Goal: Task Accomplishment & Management: Manage account settings

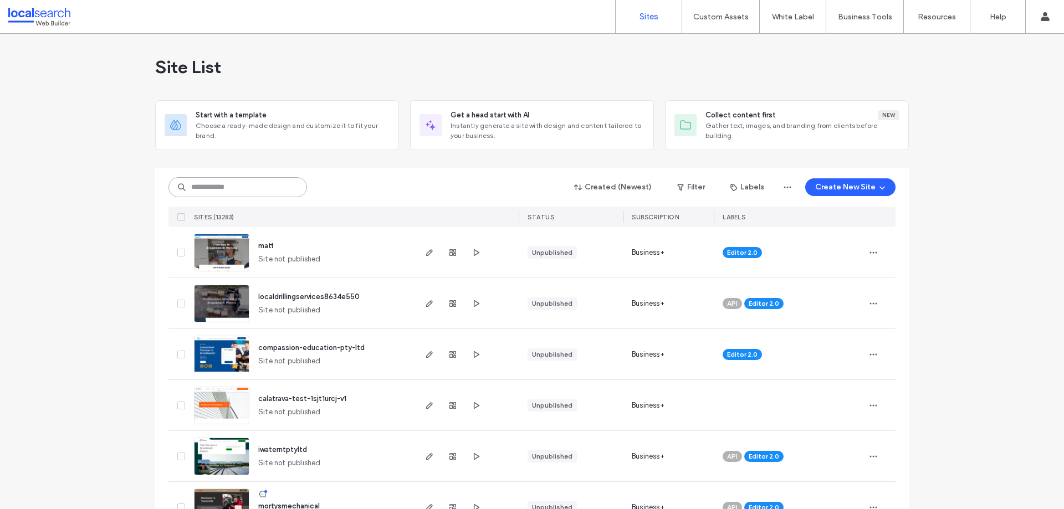
click at [265, 180] on input at bounding box center [237, 187] width 139 height 20
paste input "********"
type input "********"
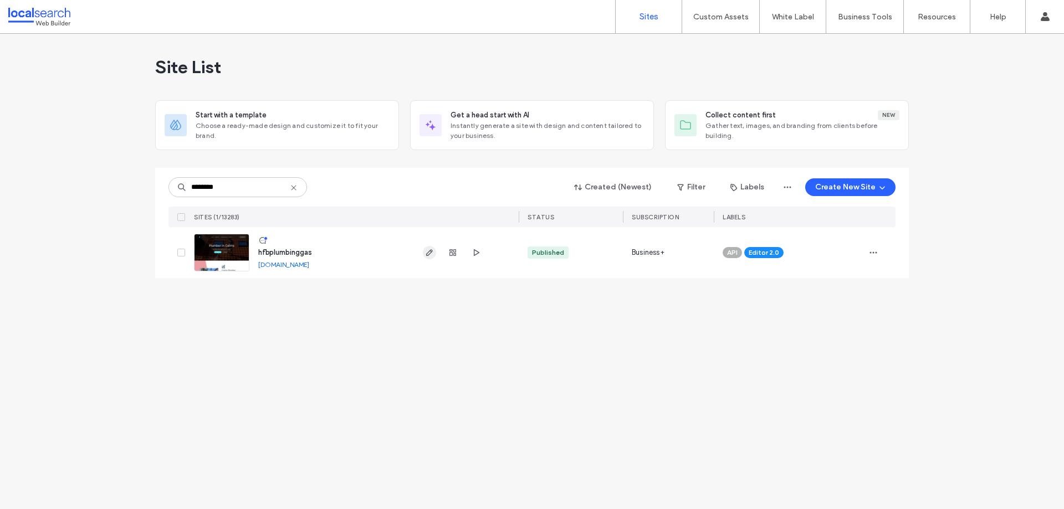
click at [429, 258] on span "button" at bounding box center [429, 252] width 13 height 13
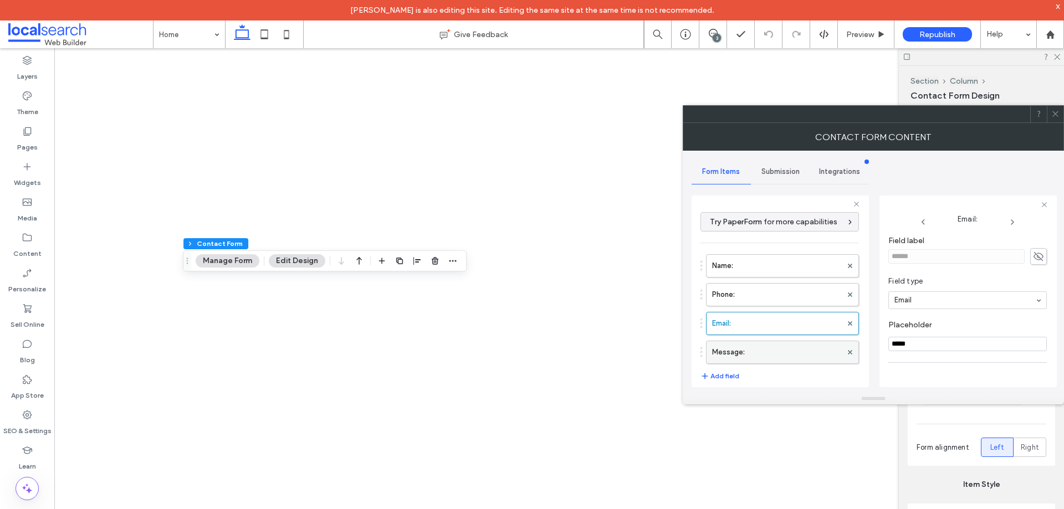
click at [780, 351] on label "Message:" at bounding box center [777, 352] width 130 height 22
type input "**"
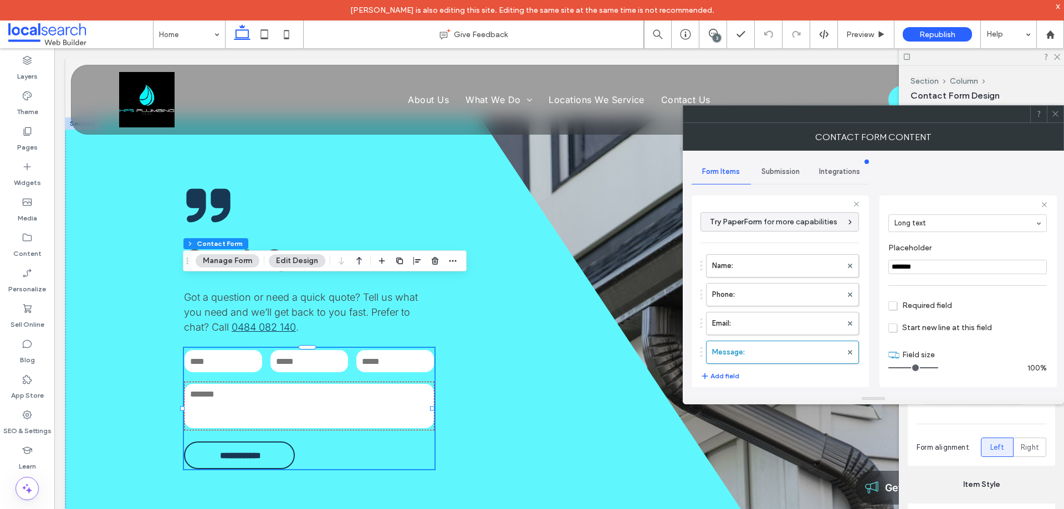
scroll to position [231, 0]
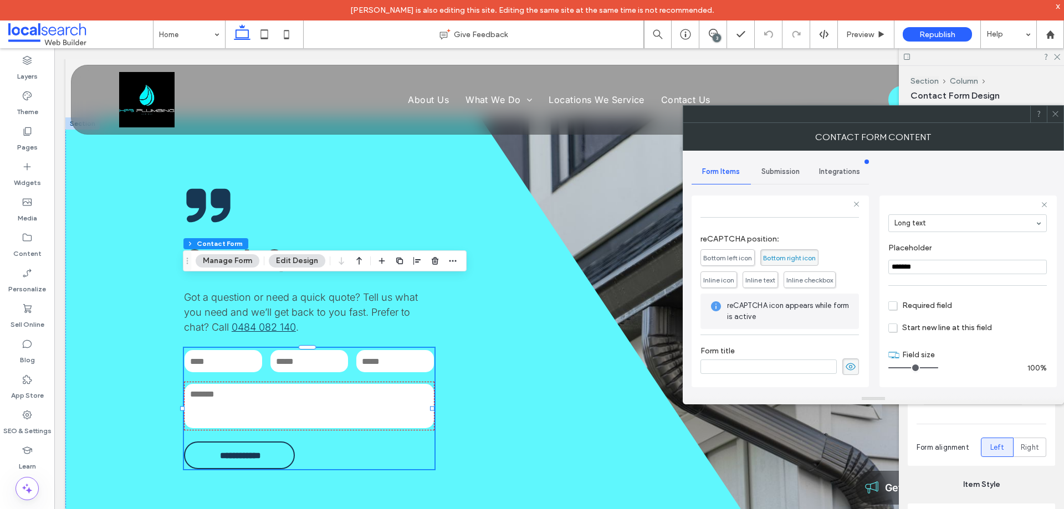
click at [777, 172] on span "Submission" at bounding box center [780, 171] width 38 height 9
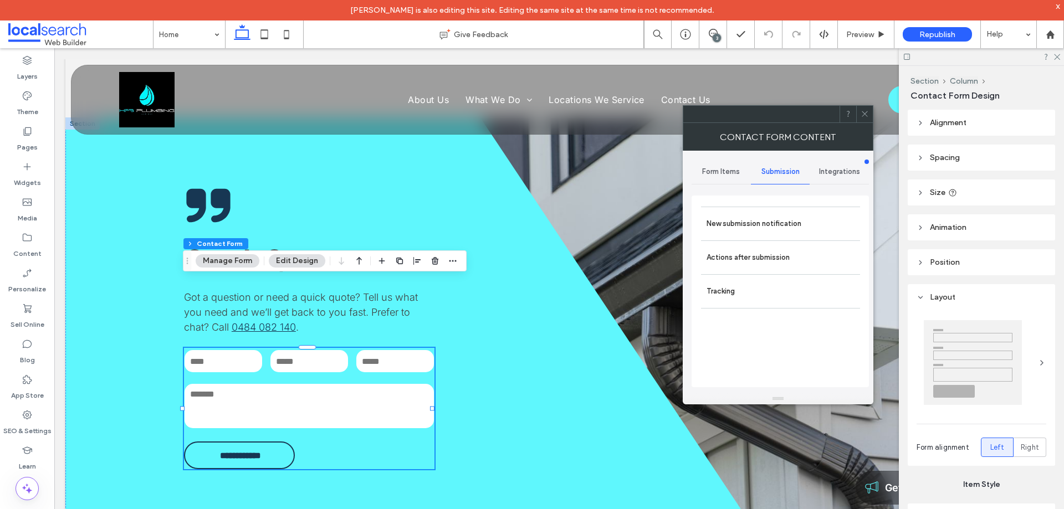
click at [762, 223] on label "New submission notification" at bounding box center [780, 224] width 148 height 22
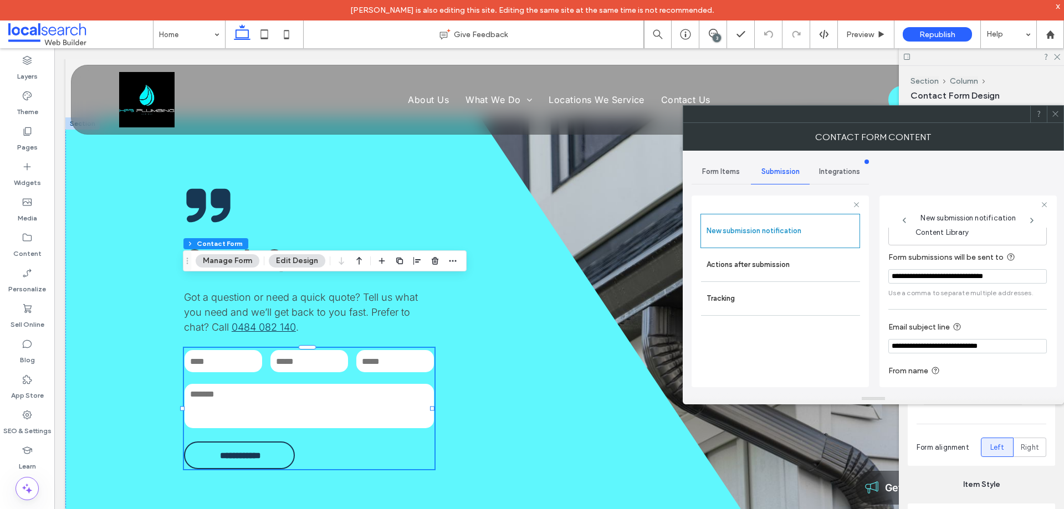
scroll to position [58, 0]
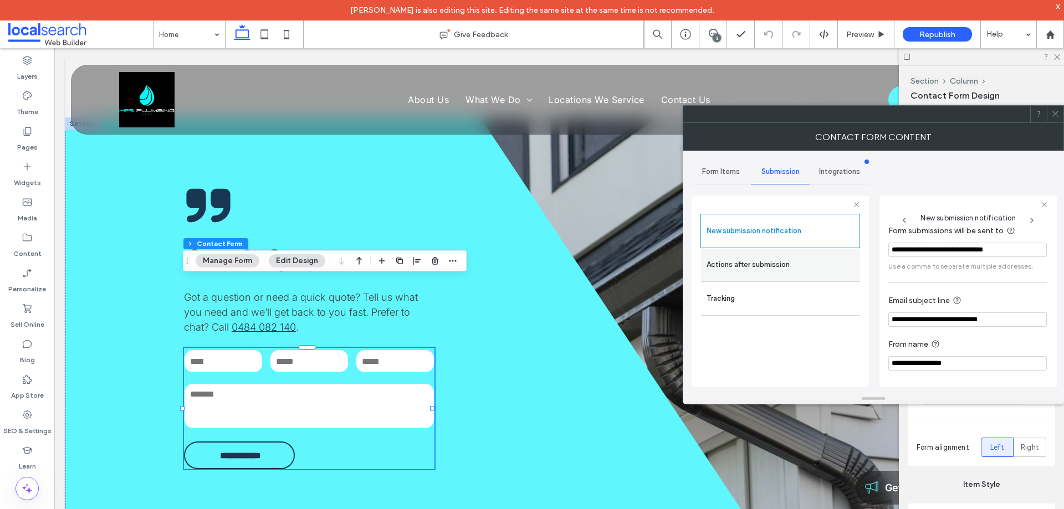
click at [791, 272] on label "Actions after submission" at bounding box center [780, 265] width 148 height 22
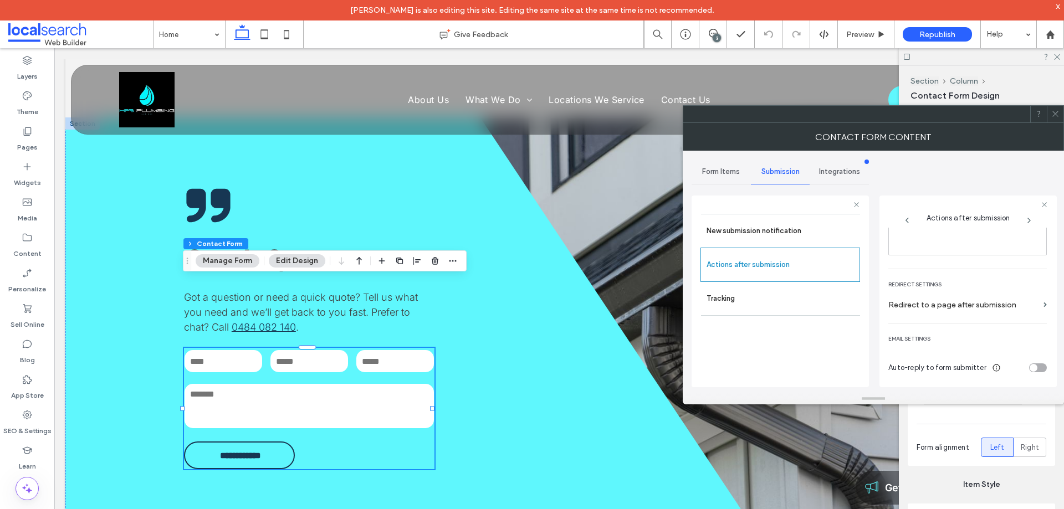
scroll to position [191, 0]
click at [1055, 116] on icon at bounding box center [1055, 114] width 8 height 8
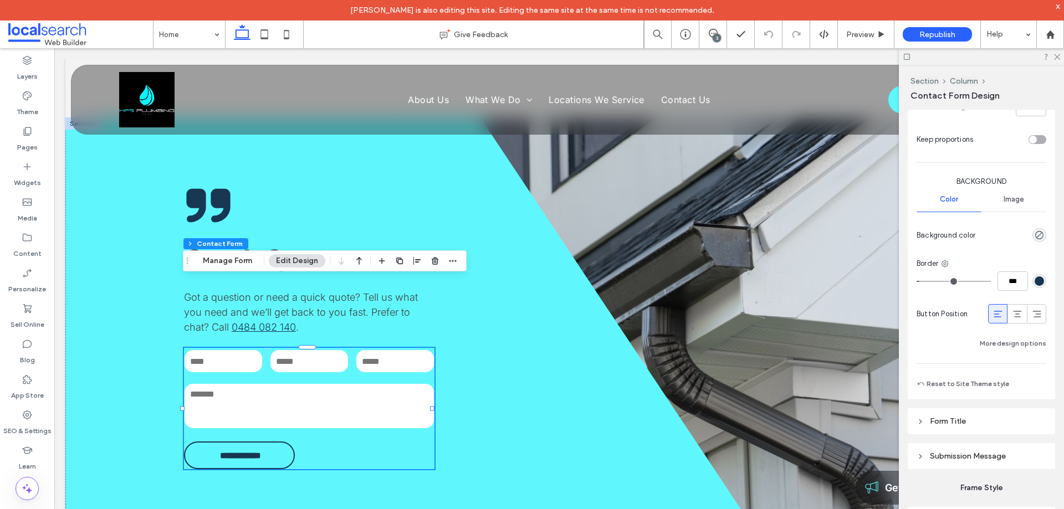
scroll to position [839, 0]
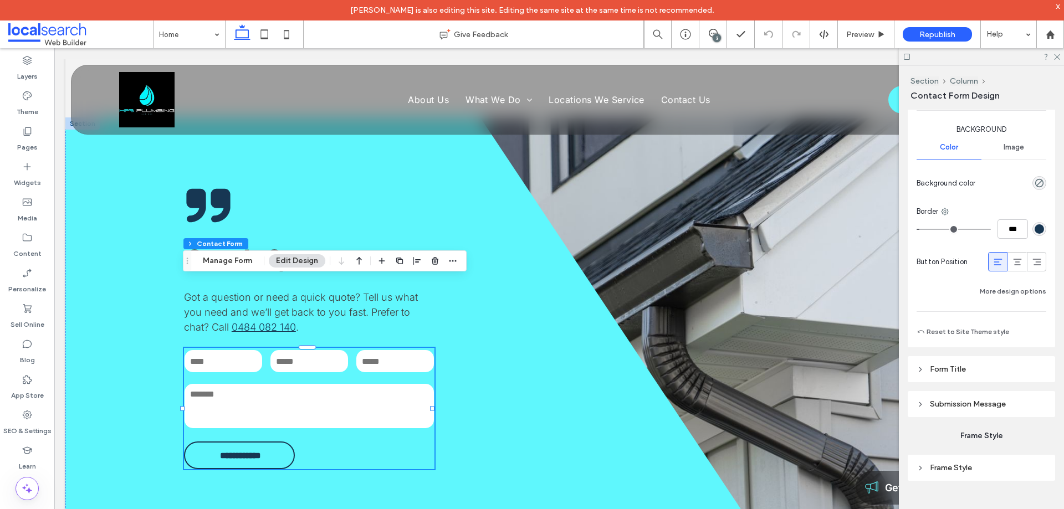
click at [962, 403] on span "Submission Message" at bounding box center [968, 403] width 76 height 9
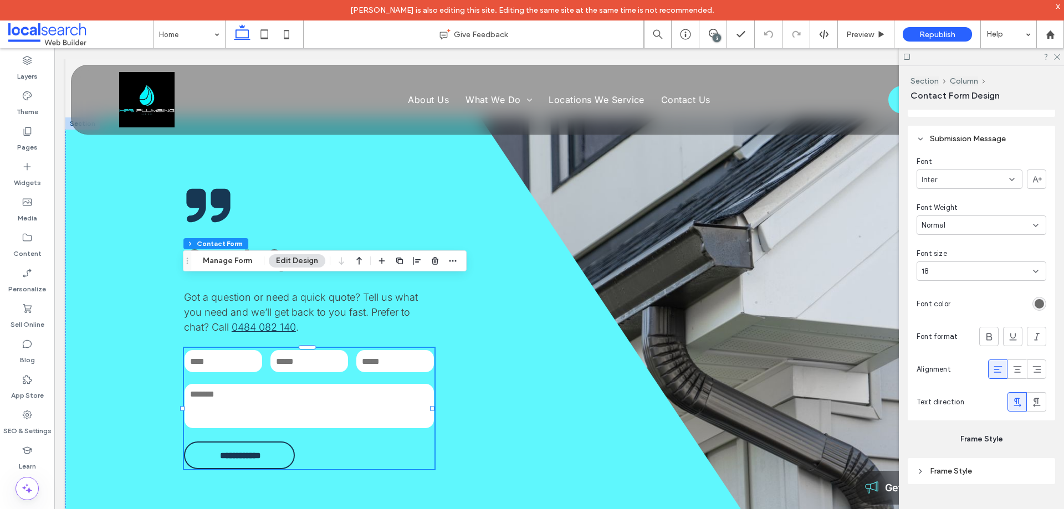
scroll to position [1108, 0]
click at [288, 37] on icon at bounding box center [286, 34] width 22 height 22
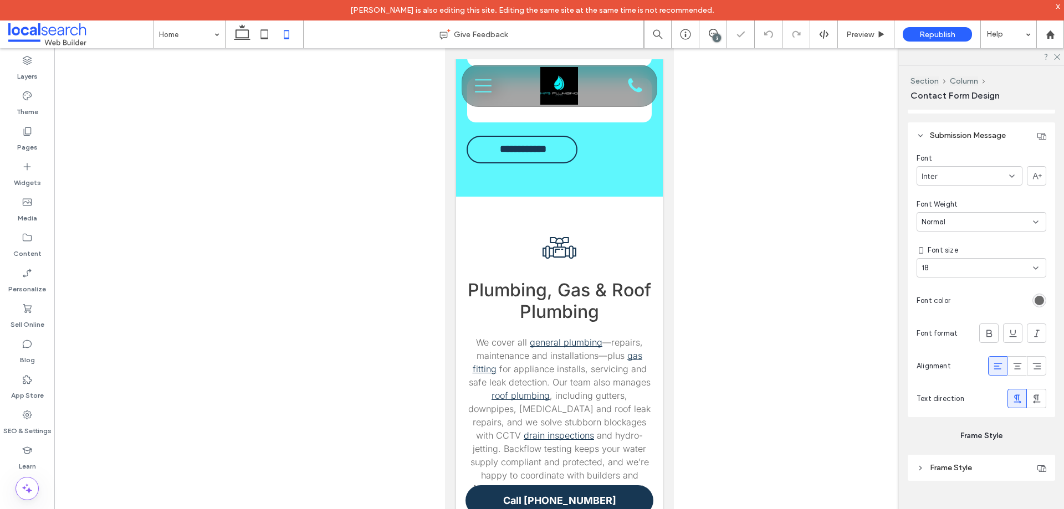
type input "***"
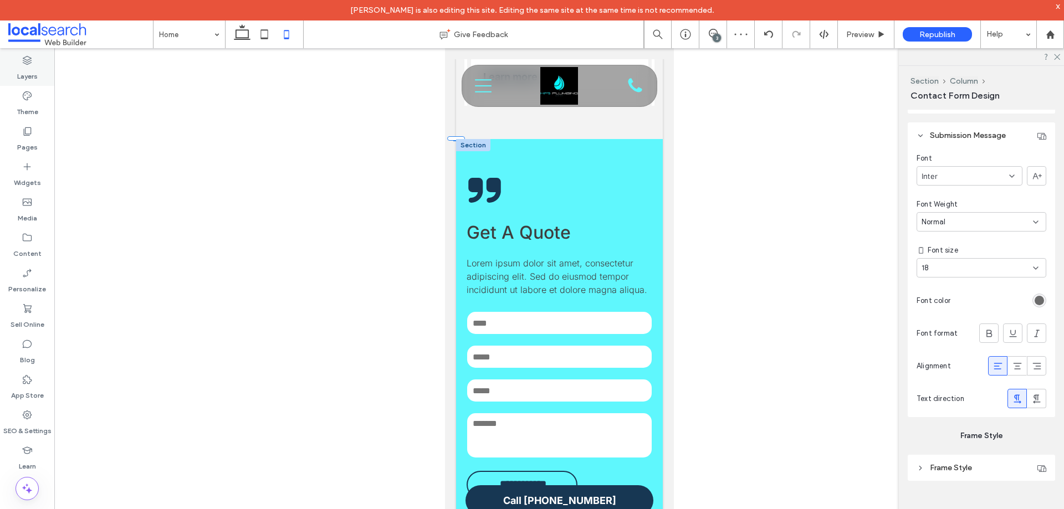
click at [36, 68] on label "Layers" at bounding box center [27, 74] width 20 height 16
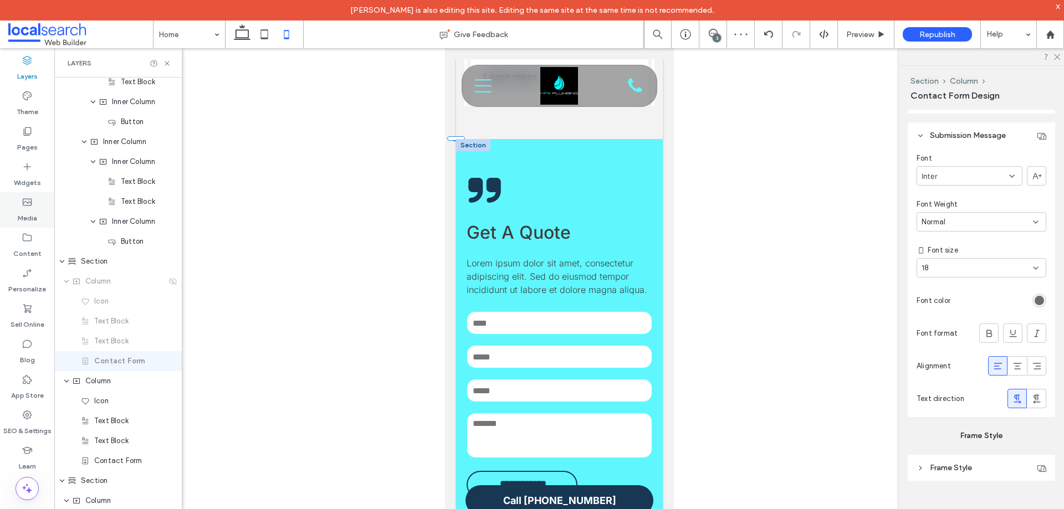
scroll to position [1240, 0]
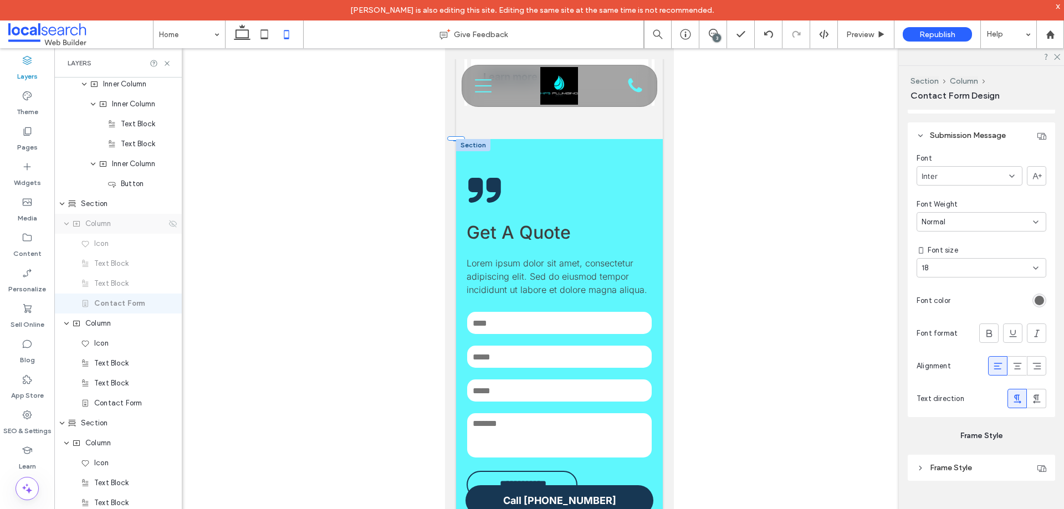
click at [111, 227] on span "Column" at bounding box center [97, 223] width 25 height 11
click at [169, 225] on use at bounding box center [173, 223] width 8 height 7
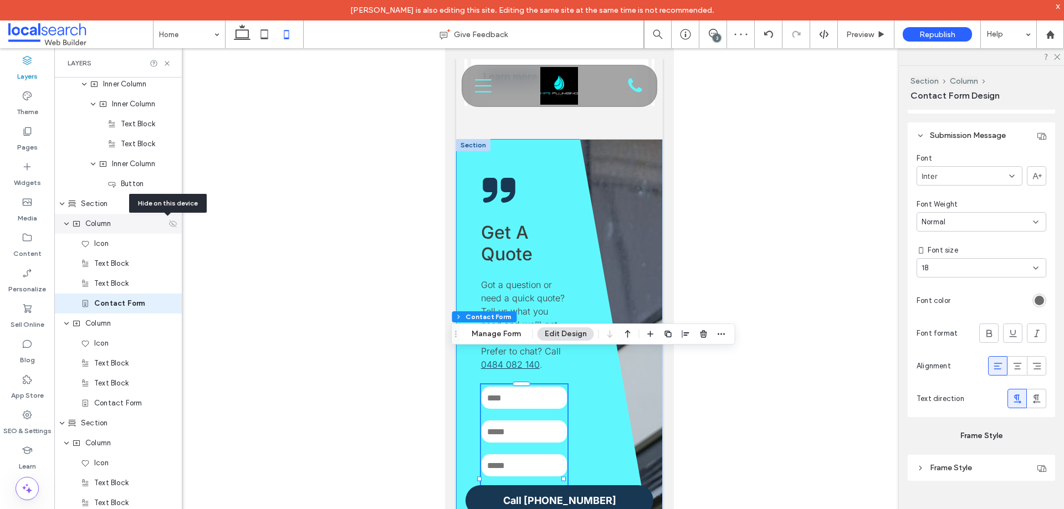
click at [168, 227] on icon at bounding box center [172, 223] width 9 height 9
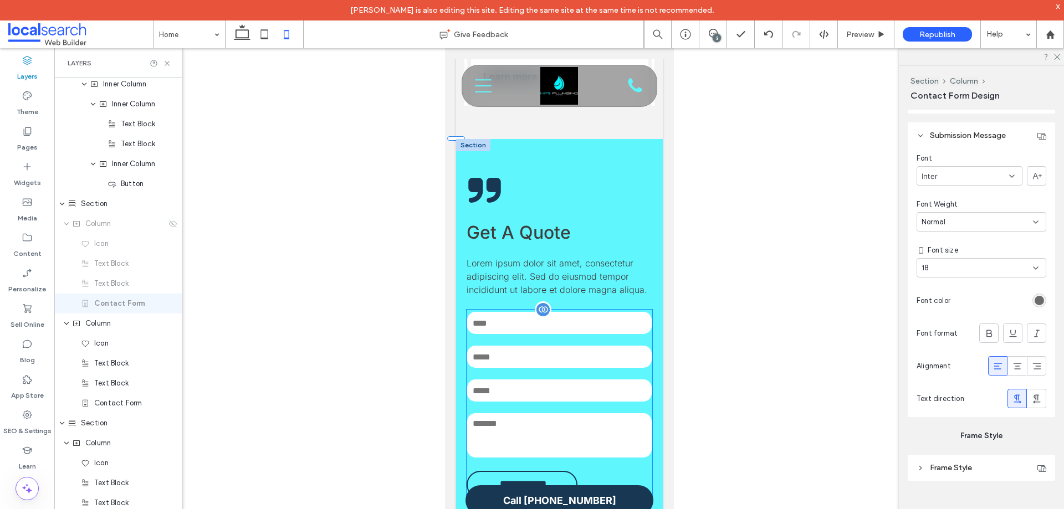
click at [540, 301] on div at bounding box center [542, 309] width 17 height 17
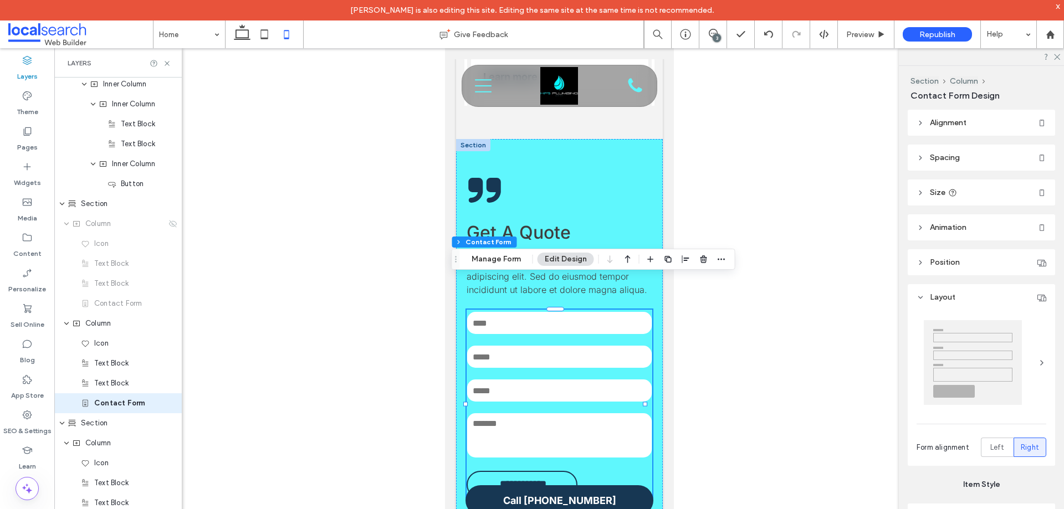
type input "**"
type input "*"
type input "***"
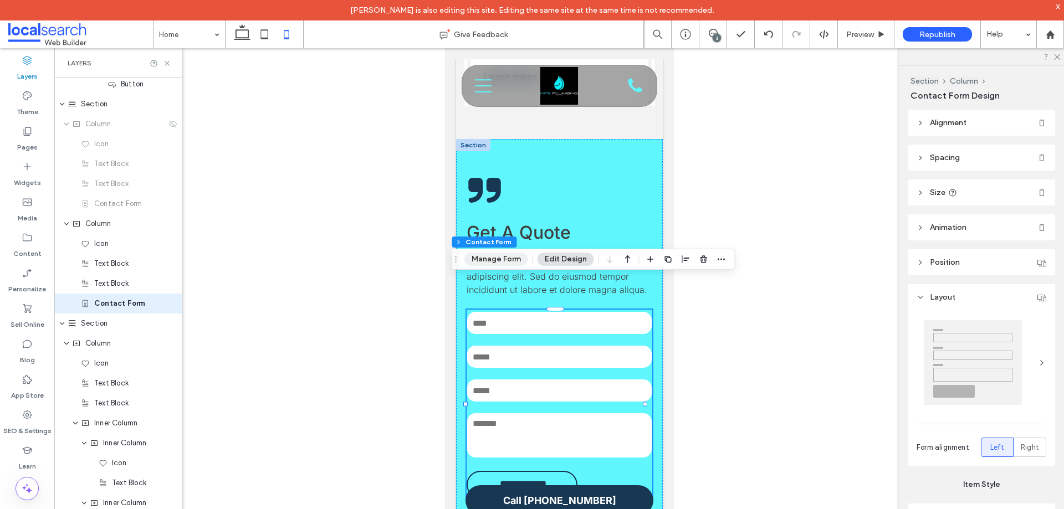
click at [495, 259] on button "Manage Form" at bounding box center [496, 259] width 64 height 13
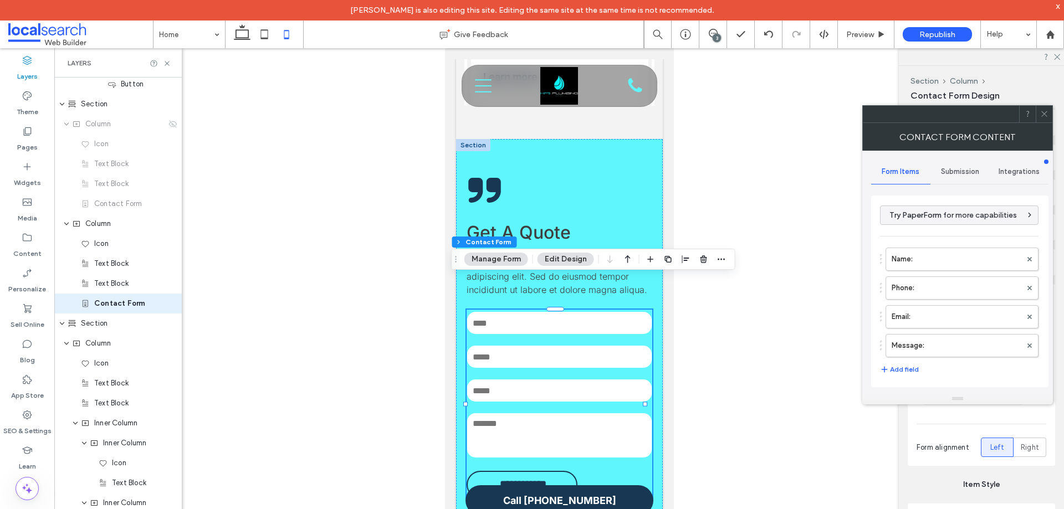
type input "**********"
click at [925, 269] on label "Name:" at bounding box center [956, 259] width 130 height 22
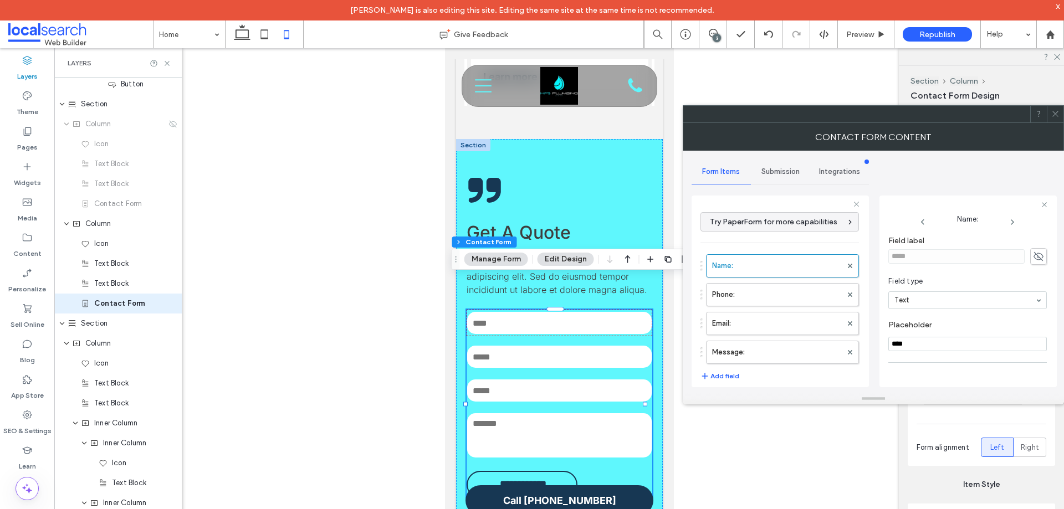
scroll to position [78, 0]
click at [759, 295] on label "Phone:" at bounding box center [777, 295] width 130 height 22
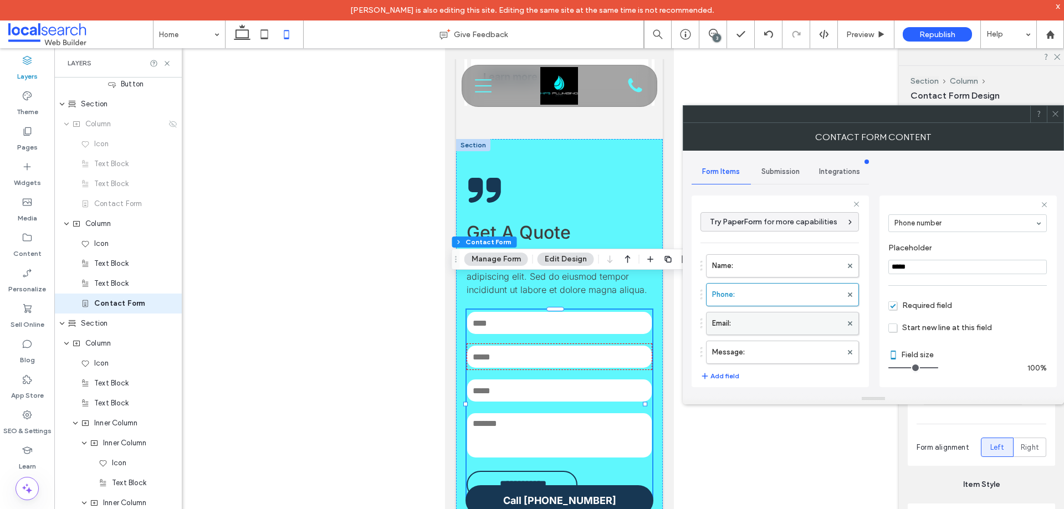
click at [762, 317] on label "Email:" at bounding box center [777, 323] width 130 height 22
click at [766, 347] on label "Message:" at bounding box center [777, 352] width 130 height 22
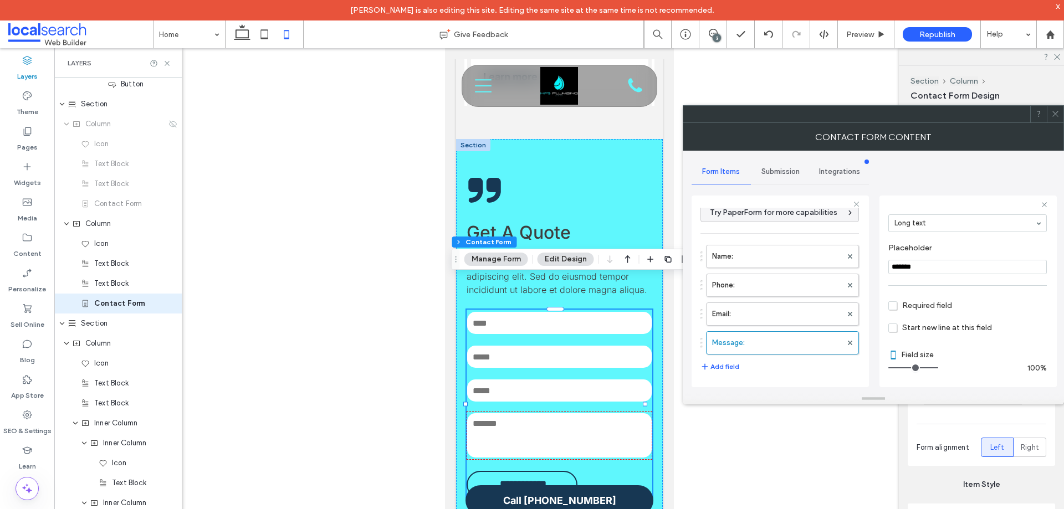
scroll to position [0, 0]
drag, startPoint x: 772, startPoint y: 176, endPoint x: 773, endPoint y: 186, distance: 9.5
click at [772, 176] on div "Submission" at bounding box center [780, 172] width 59 height 24
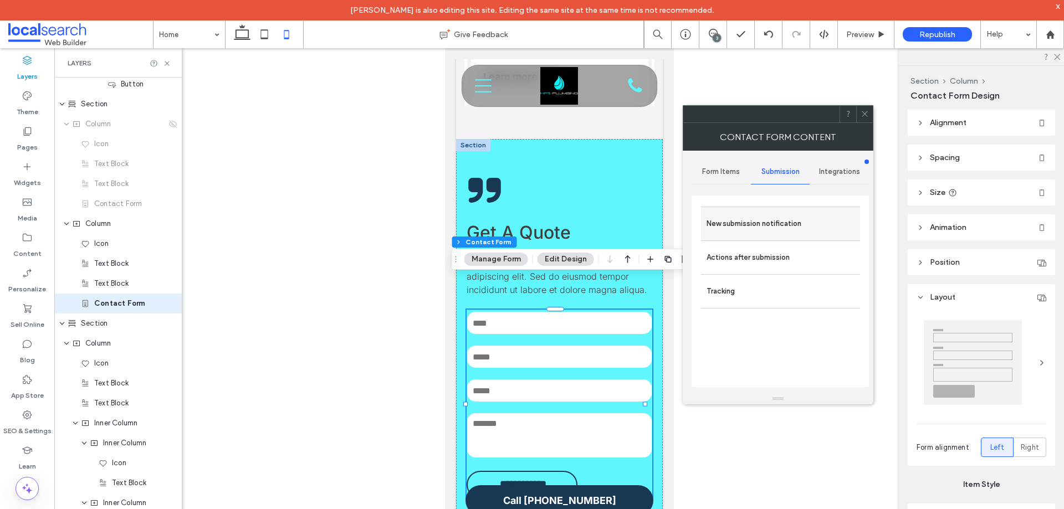
click at [763, 216] on label "New submission notification" at bounding box center [780, 224] width 148 height 22
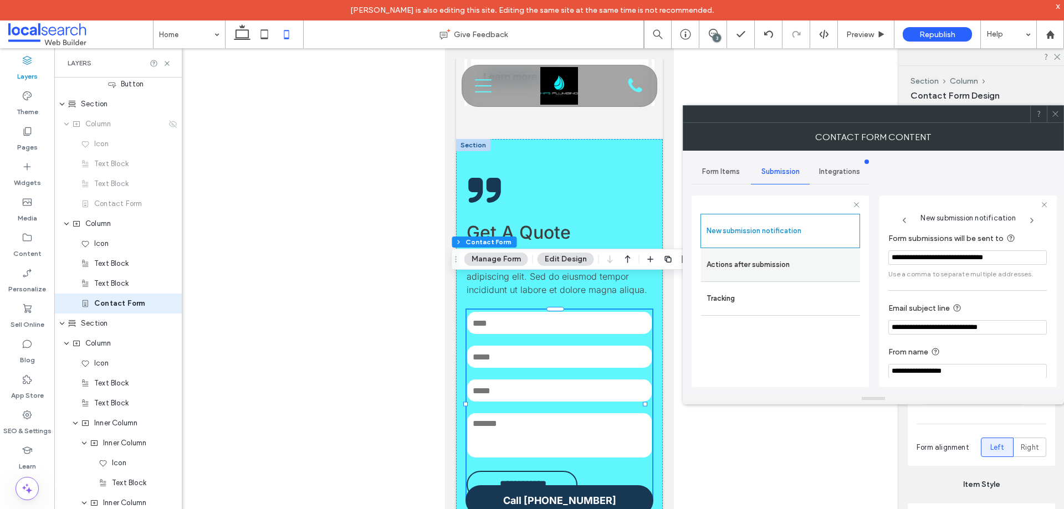
scroll to position [58, 0]
click at [778, 266] on label "Actions after submission" at bounding box center [780, 265] width 148 height 22
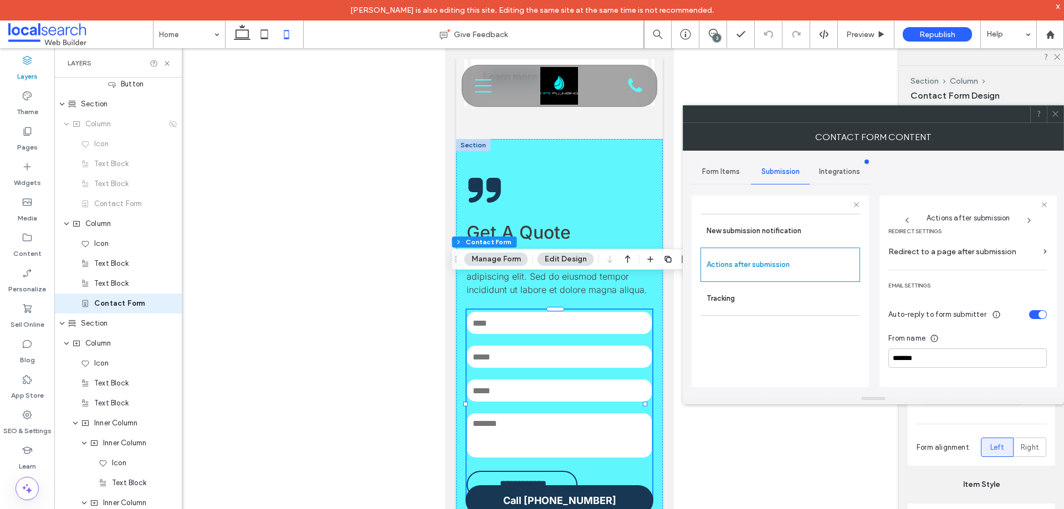
scroll to position [410, 0]
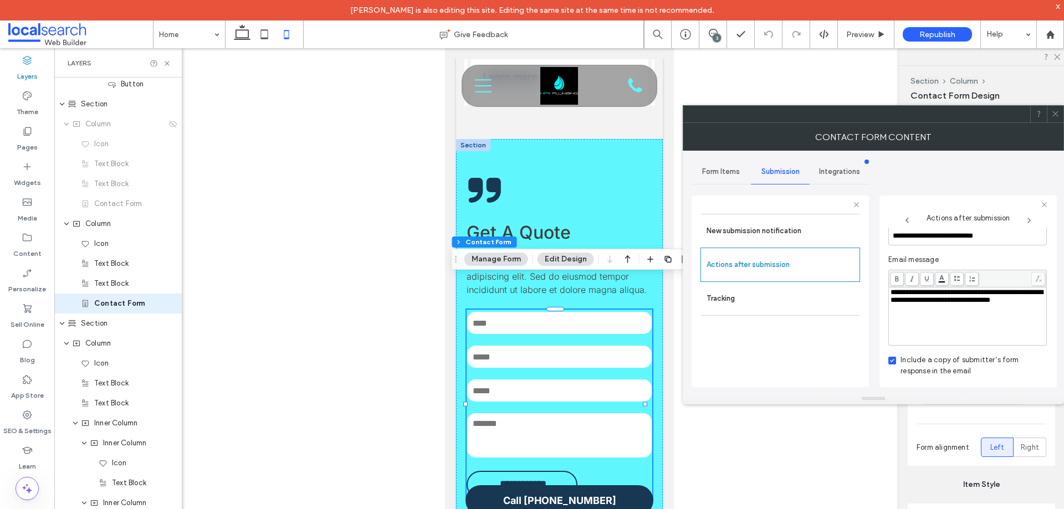
click at [1055, 112] on icon at bounding box center [1055, 114] width 8 height 8
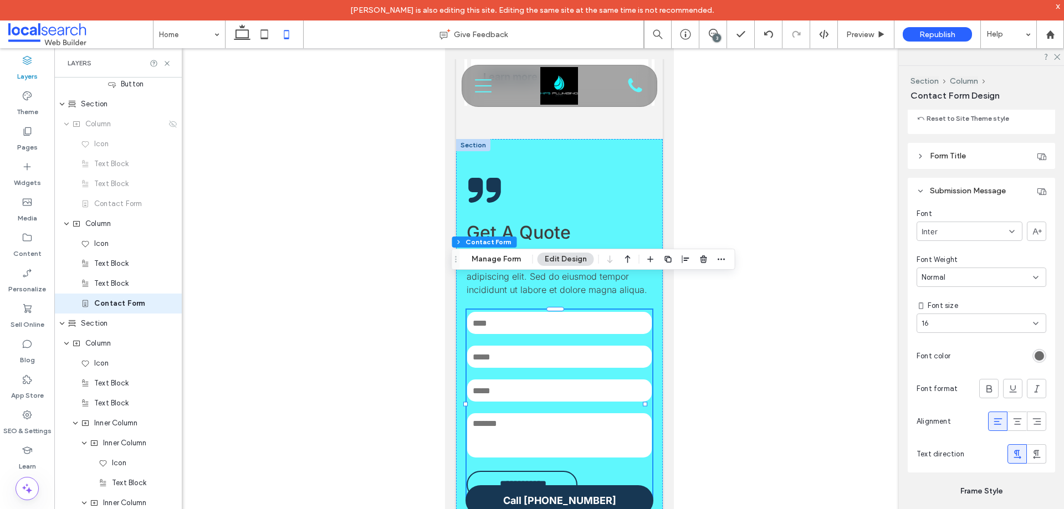
scroll to position [1108, 0]
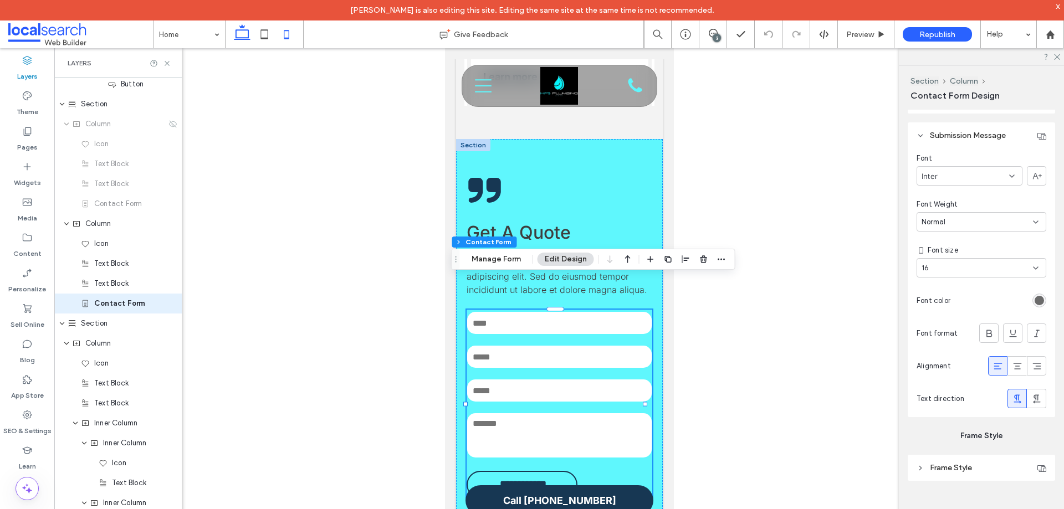
click at [242, 36] on icon at bounding box center [242, 34] width 22 height 22
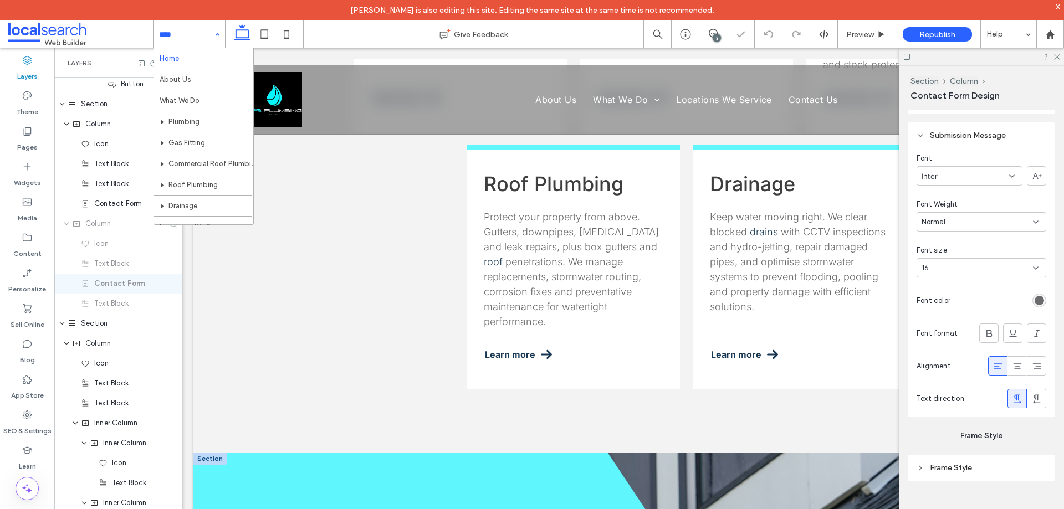
type input "**"
type input "***"
type input "****"
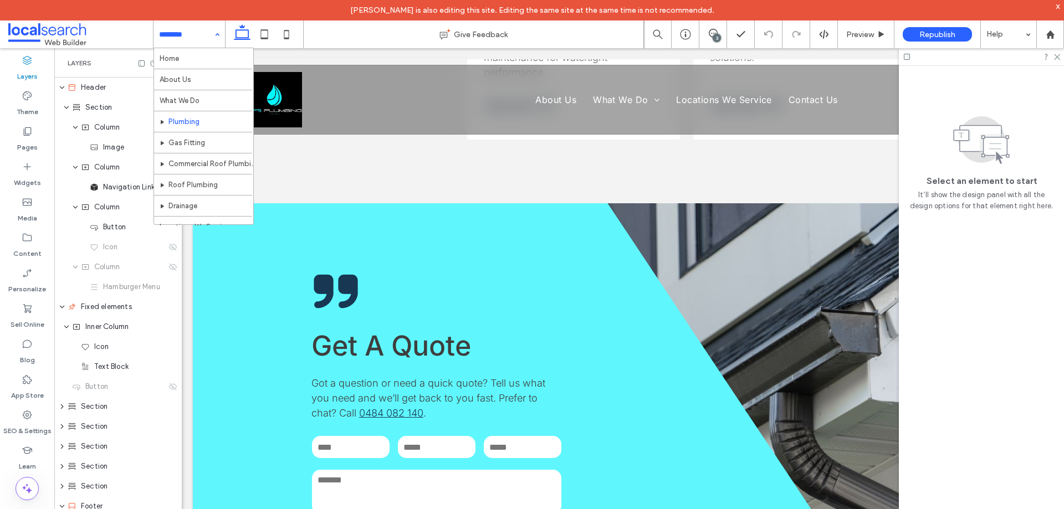
click at [218, 32] on div "Home About Us What We Do Plumbing Gas Fitting Commercial Roof Plumbing Roof Plu…" at bounding box center [188, 34] width 71 height 28
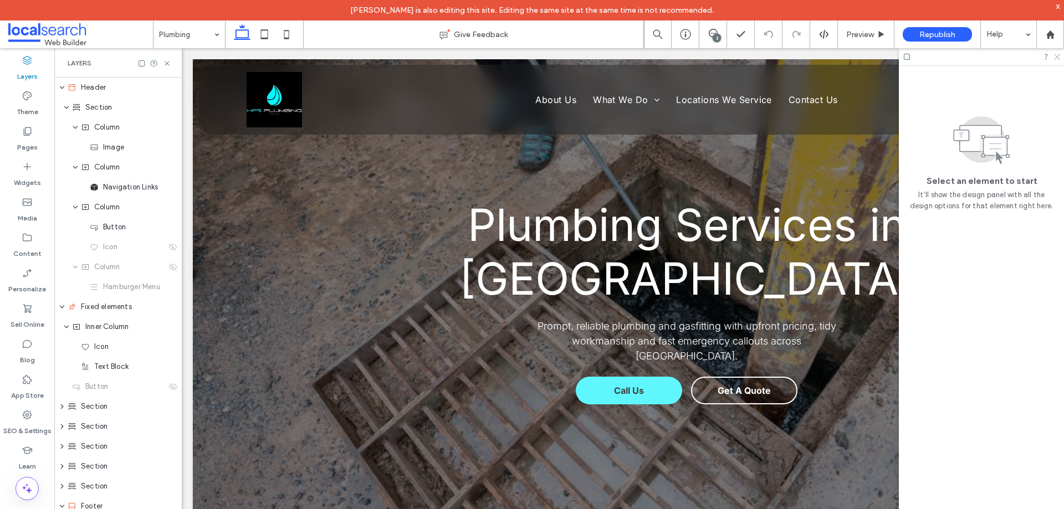
drag, startPoint x: 1055, startPoint y: 54, endPoint x: 717, endPoint y: 6, distance: 340.8
click at [1055, 54] on icon at bounding box center [1056, 56] width 7 height 7
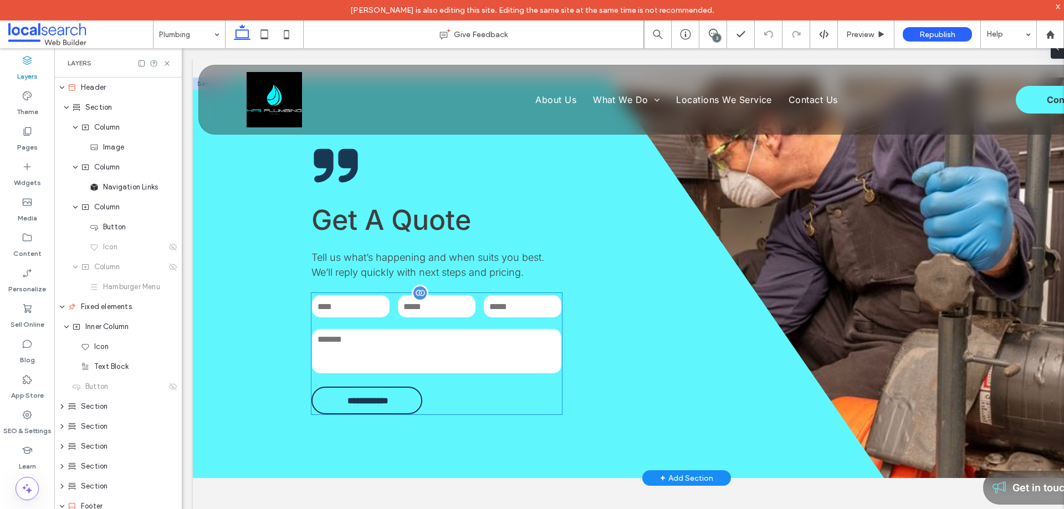
scroll to position [1385, 0]
click at [416, 285] on div at bounding box center [420, 293] width 17 height 17
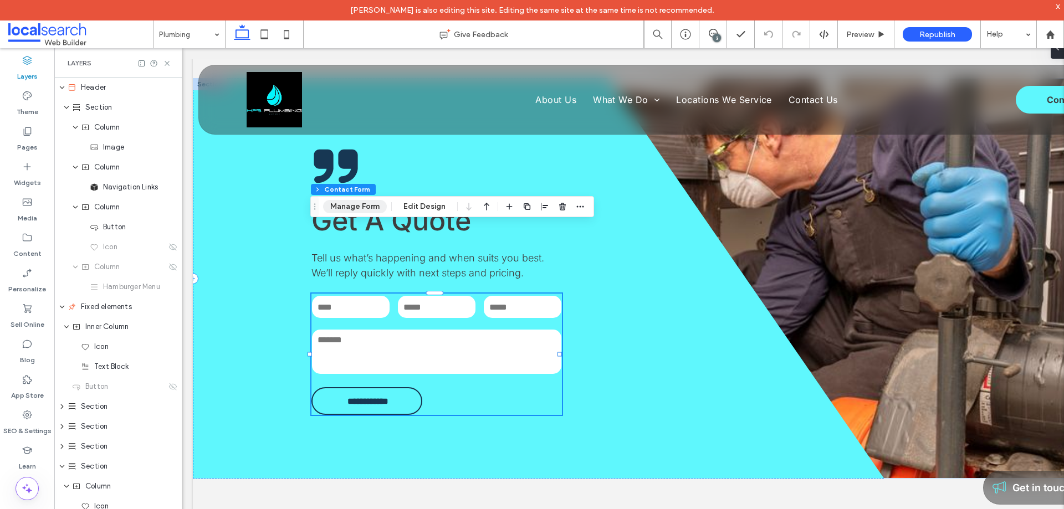
type input "**"
type input "*"
type input "***"
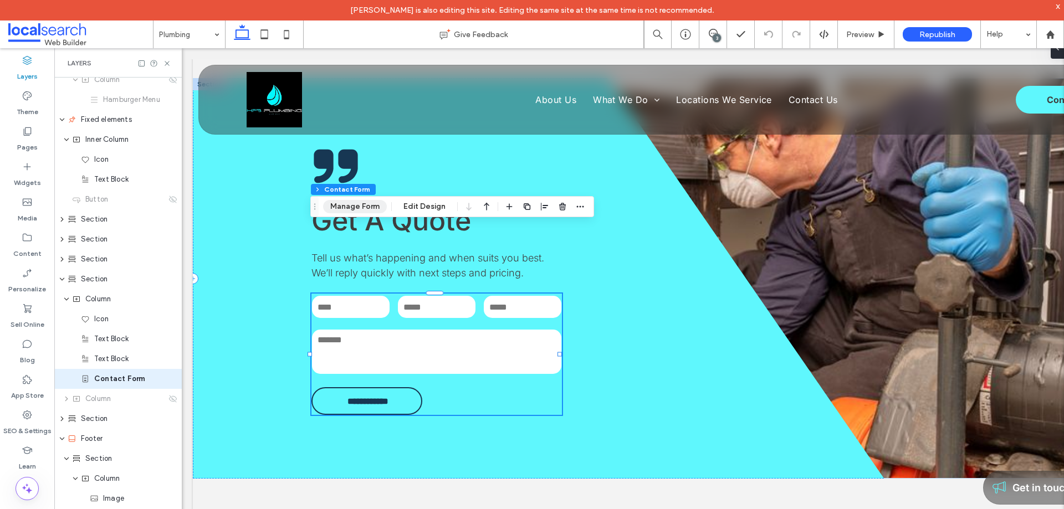
click at [365, 204] on button "Manage Form" at bounding box center [355, 206] width 64 height 13
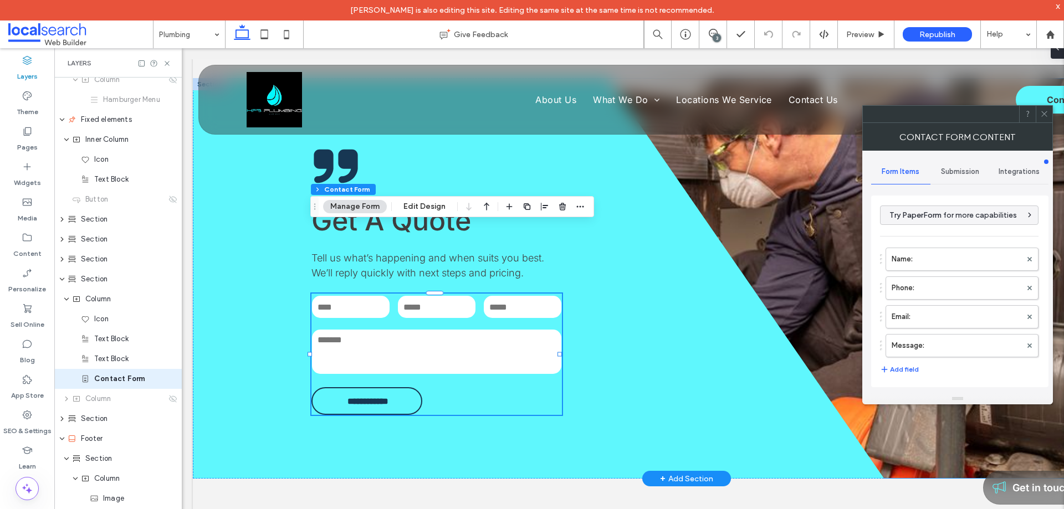
scroll to position [263, 0]
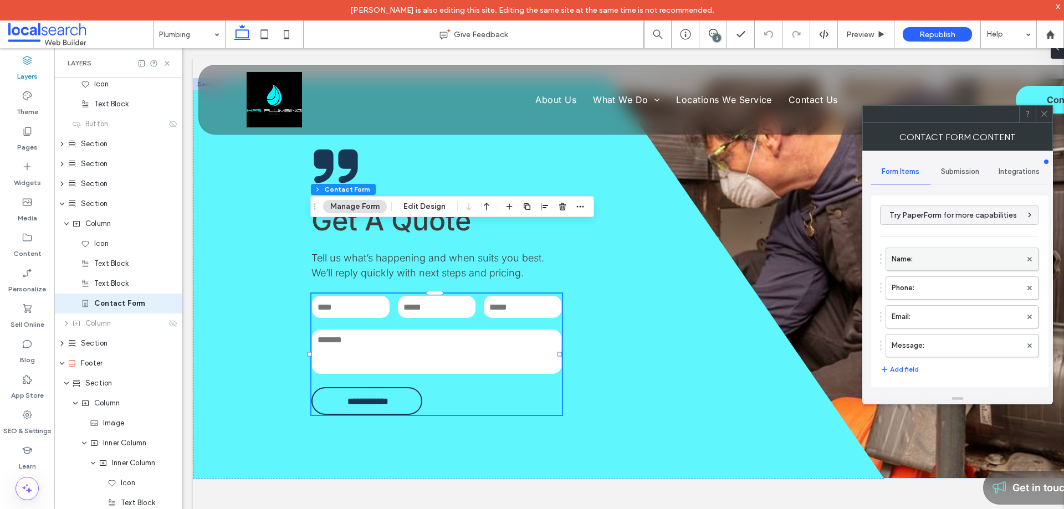
click at [921, 257] on label "Name:" at bounding box center [956, 259] width 130 height 22
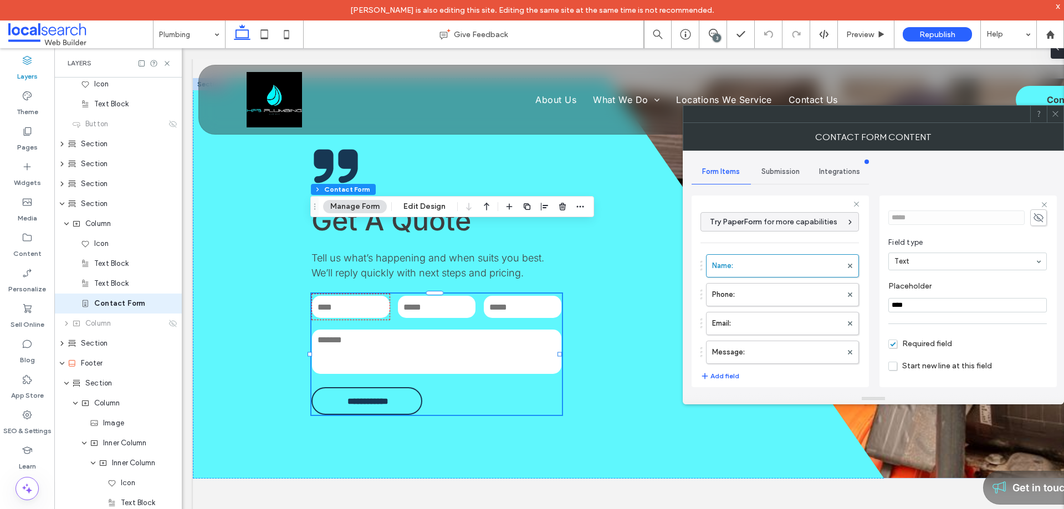
scroll to position [78, 0]
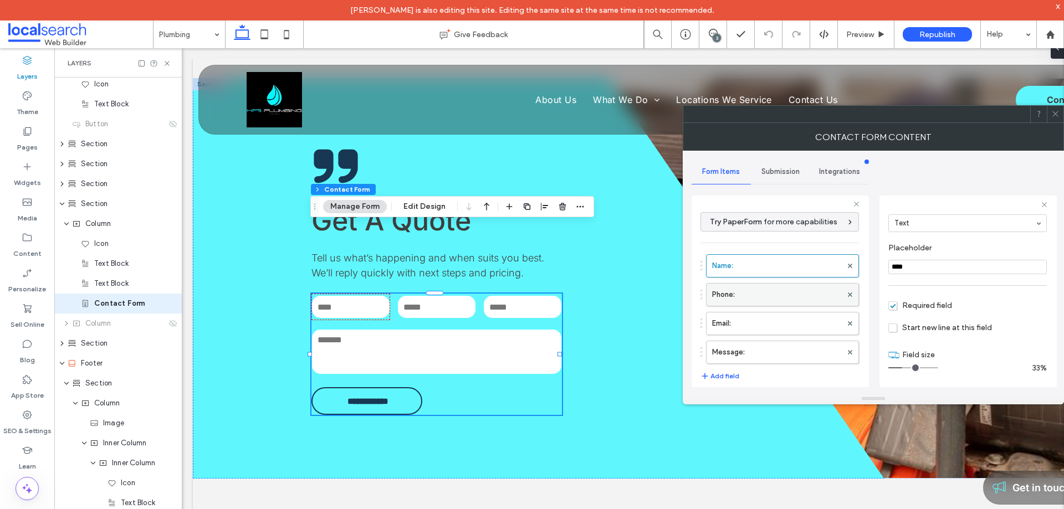
click at [758, 285] on label "Phone:" at bounding box center [777, 295] width 130 height 22
click at [780, 322] on label "Email:" at bounding box center [777, 323] width 130 height 22
click at [785, 344] on label "Message:" at bounding box center [777, 352] width 130 height 22
type input "**"
click at [775, 176] on div "Submission" at bounding box center [780, 172] width 59 height 24
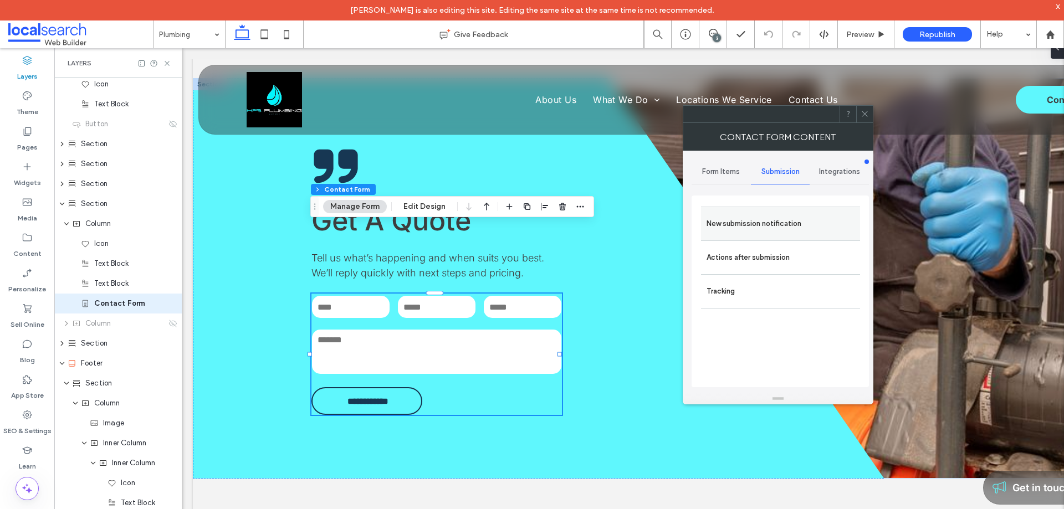
click at [773, 228] on label "New submission notification" at bounding box center [780, 224] width 148 height 22
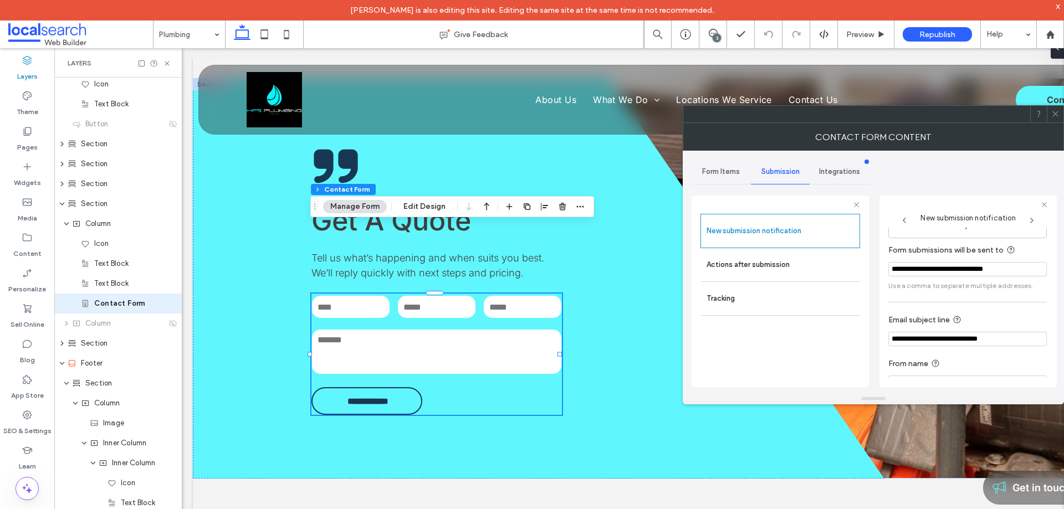
scroll to position [58, 0]
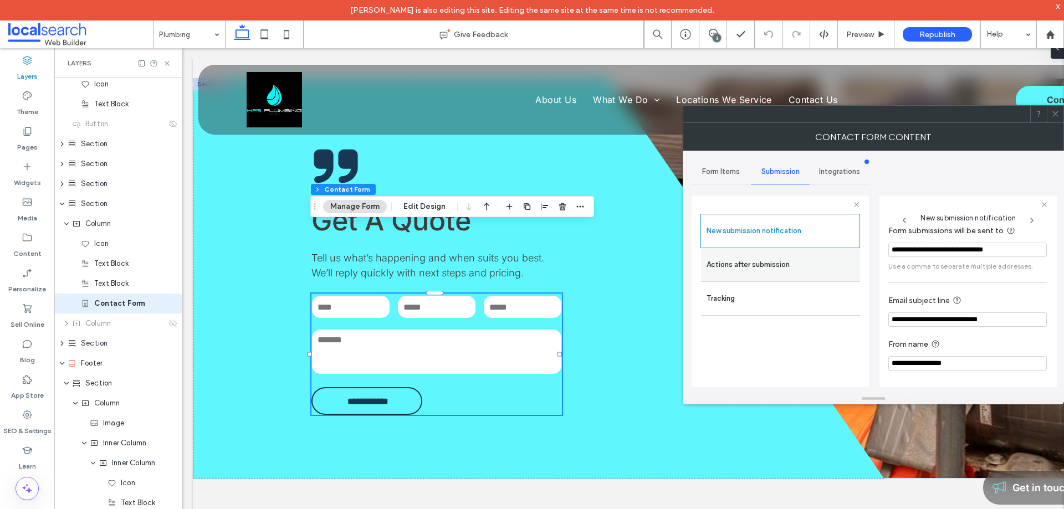
click at [795, 271] on label "Actions after submission" at bounding box center [780, 265] width 148 height 22
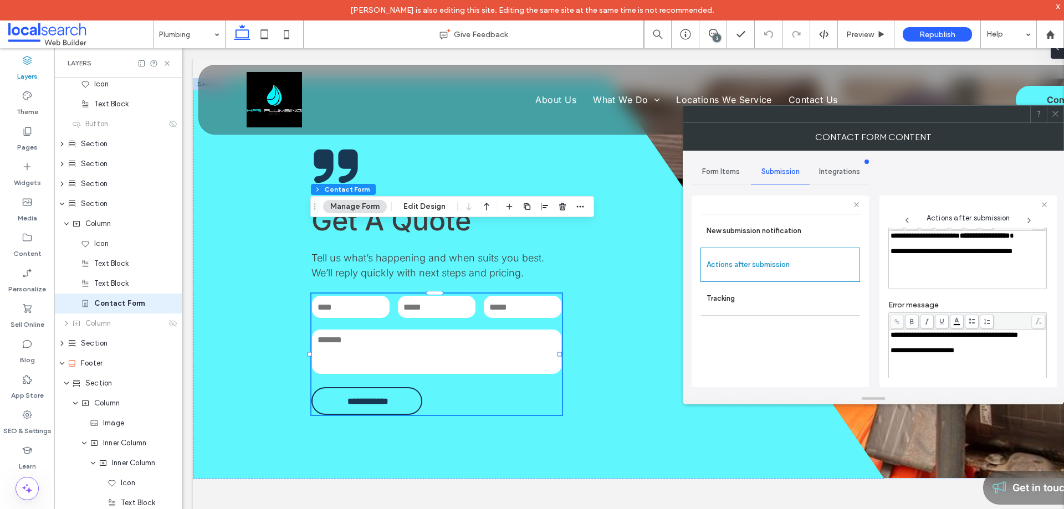
scroll to position [191, 0]
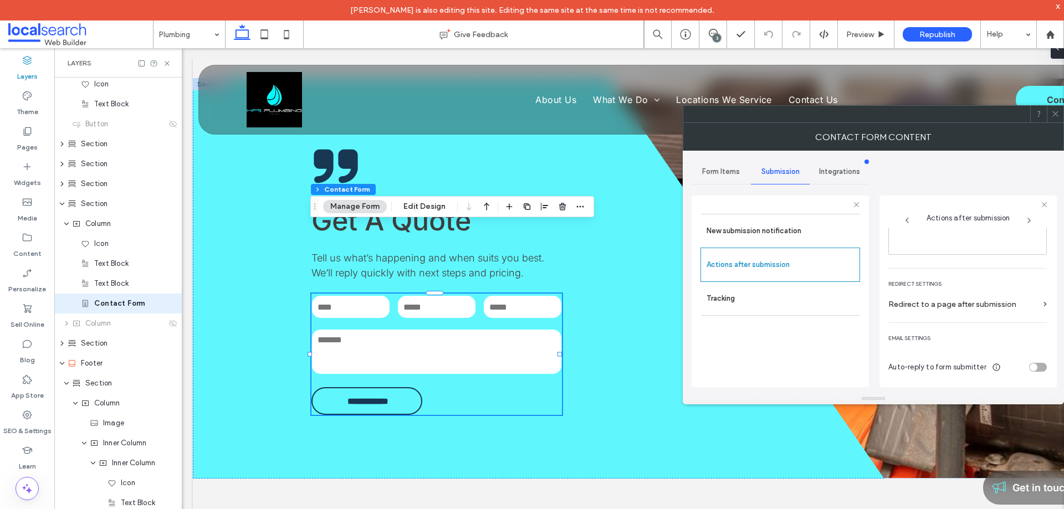
click at [1057, 109] on span at bounding box center [1055, 114] width 8 height 17
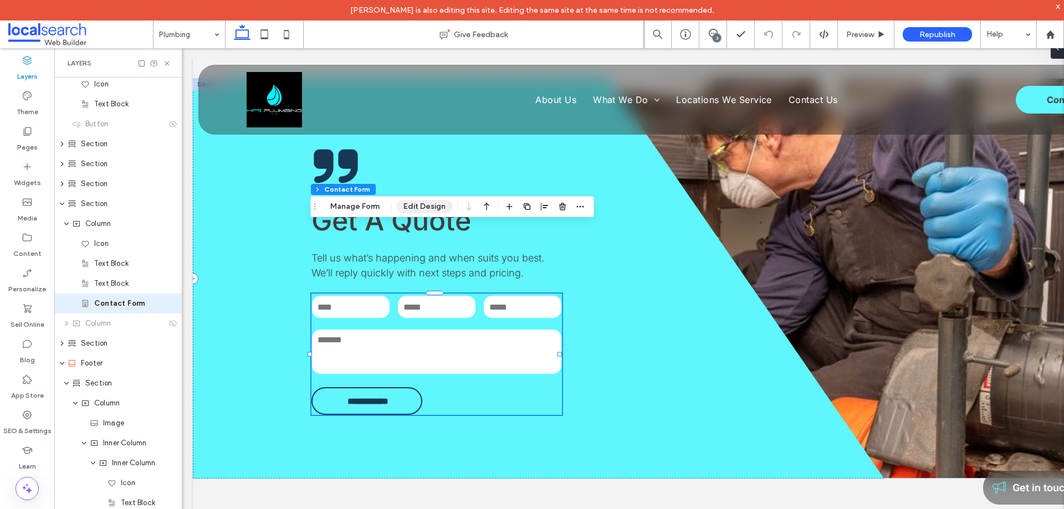
click at [425, 205] on button "Edit Design" at bounding box center [424, 206] width 57 height 13
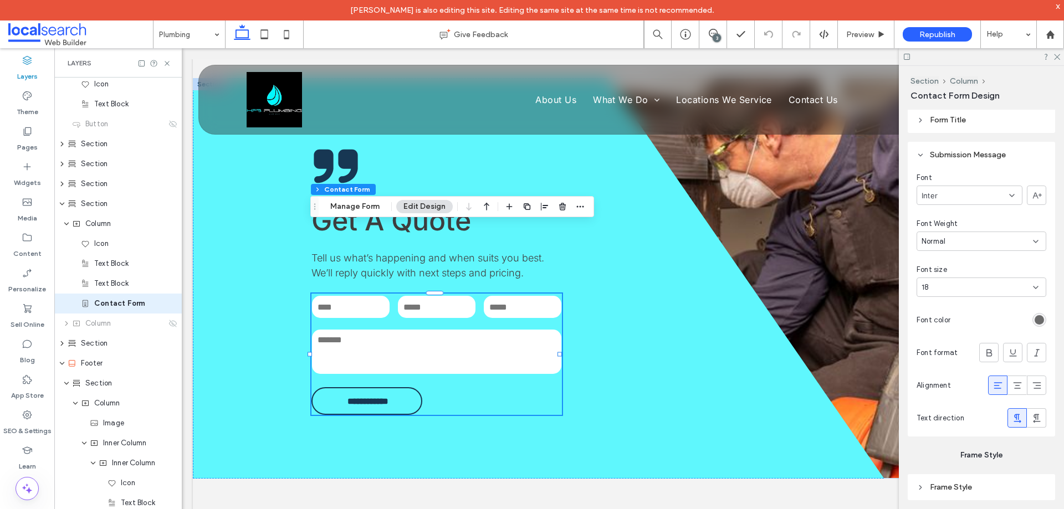
scroll to position [1108, 0]
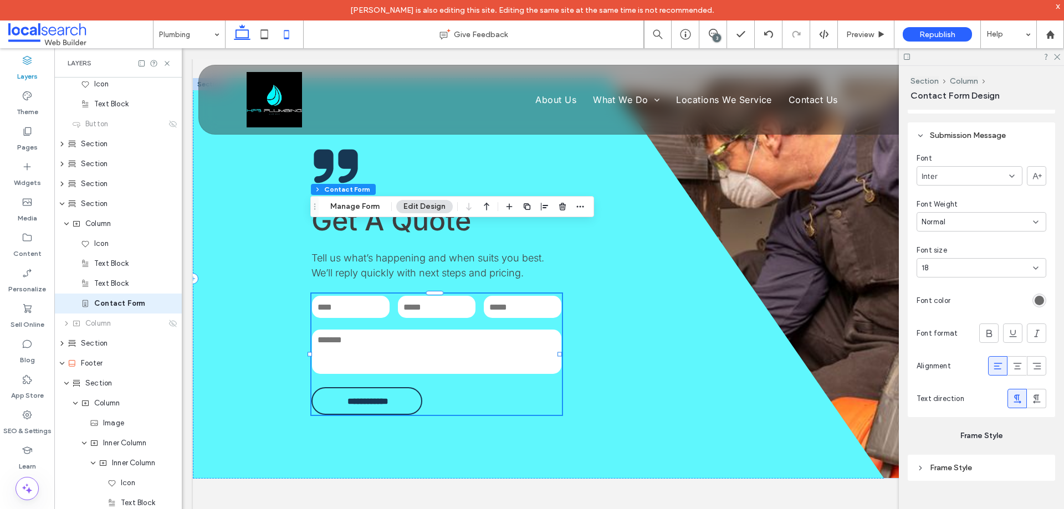
click at [288, 37] on icon at bounding box center [286, 34] width 22 height 22
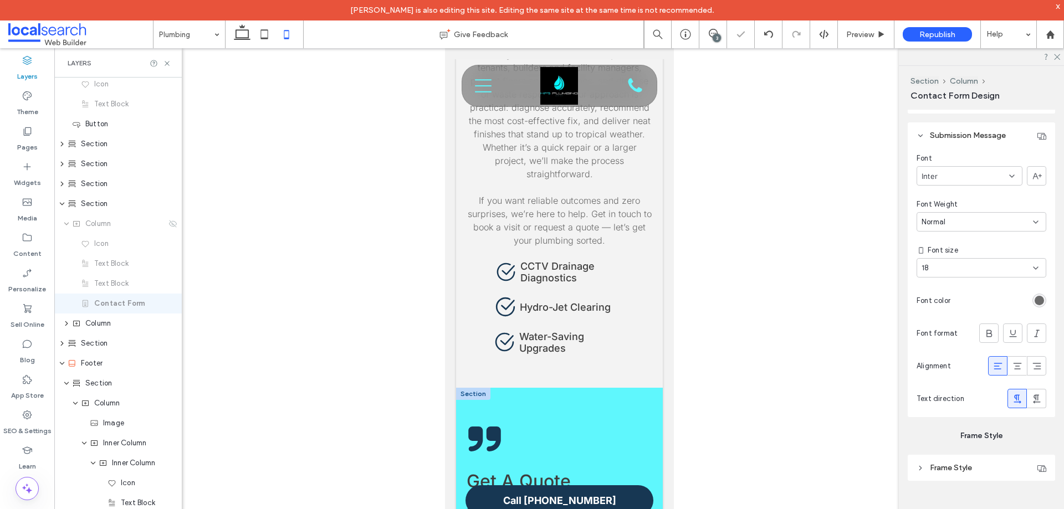
type input "***"
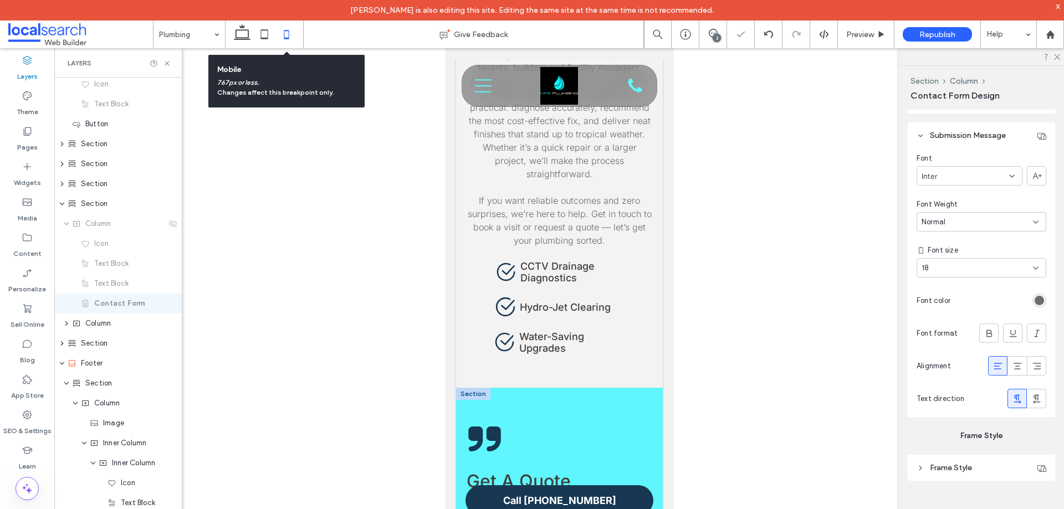
scroll to position [1622, 0]
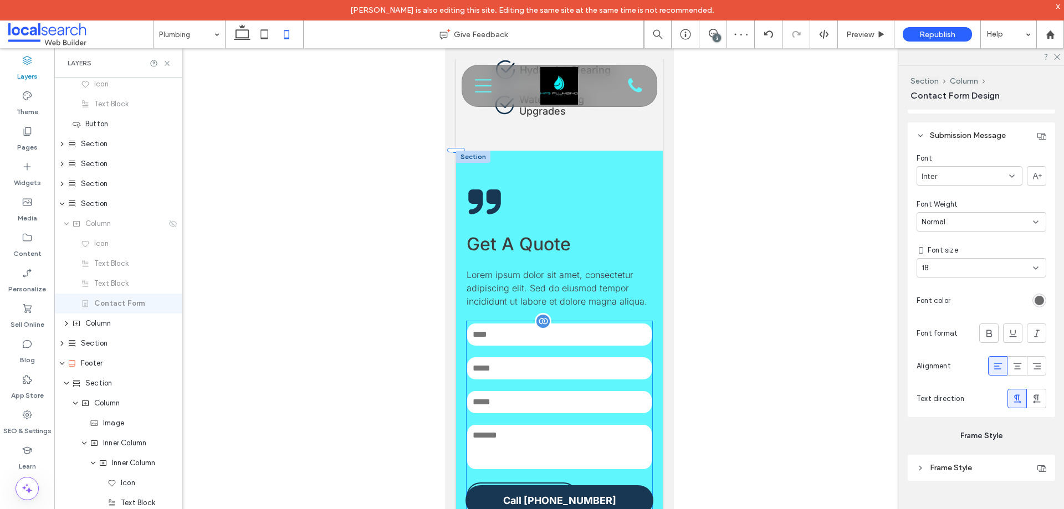
click at [534, 313] on div at bounding box center [542, 321] width 17 height 17
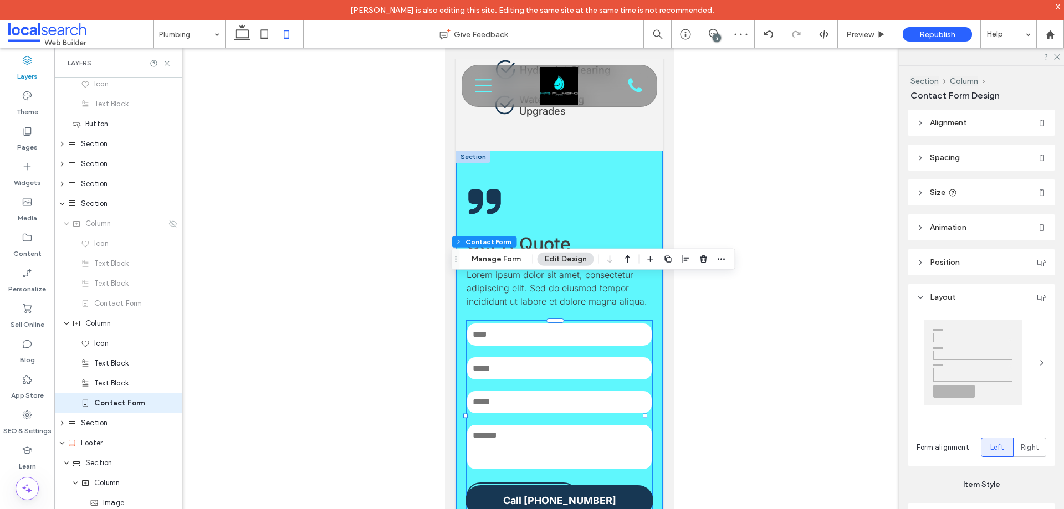
type input "**"
type input "*"
type input "***"
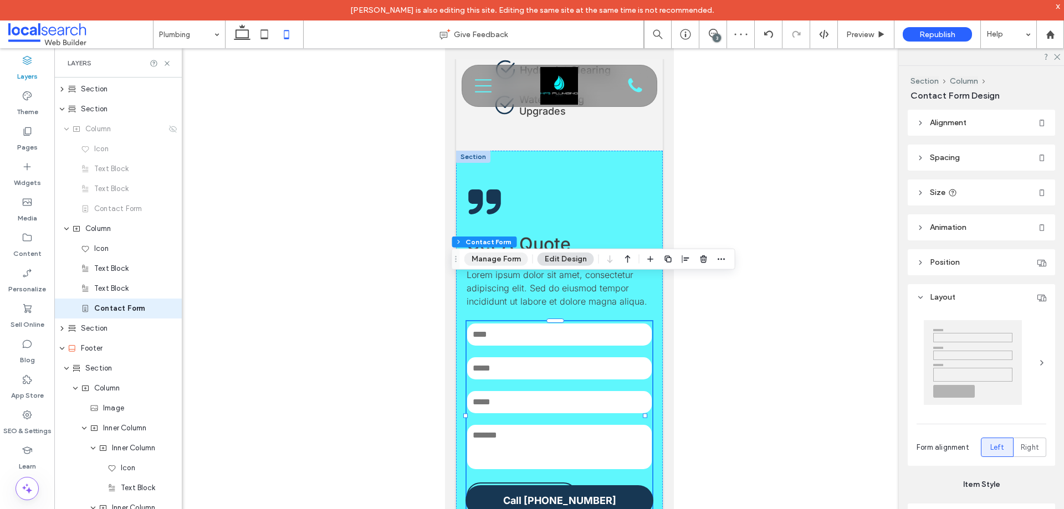
scroll to position [362, 0]
click at [500, 254] on button "Manage Form" at bounding box center [496, 259] width 64 height 13
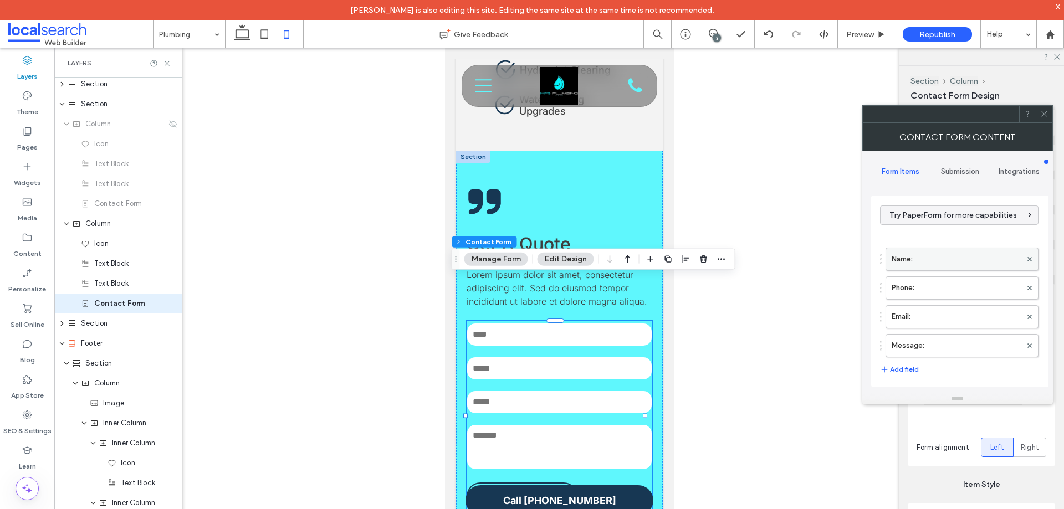
click at [946, 263] on label "Name:" at bounding box center [956, 259] width 130 height 22
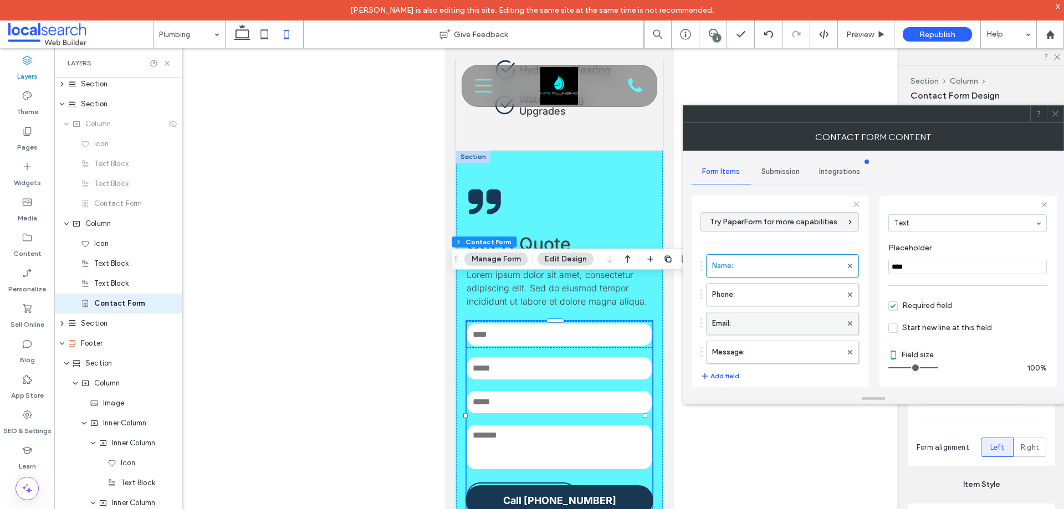
scroll to position [55, 0]
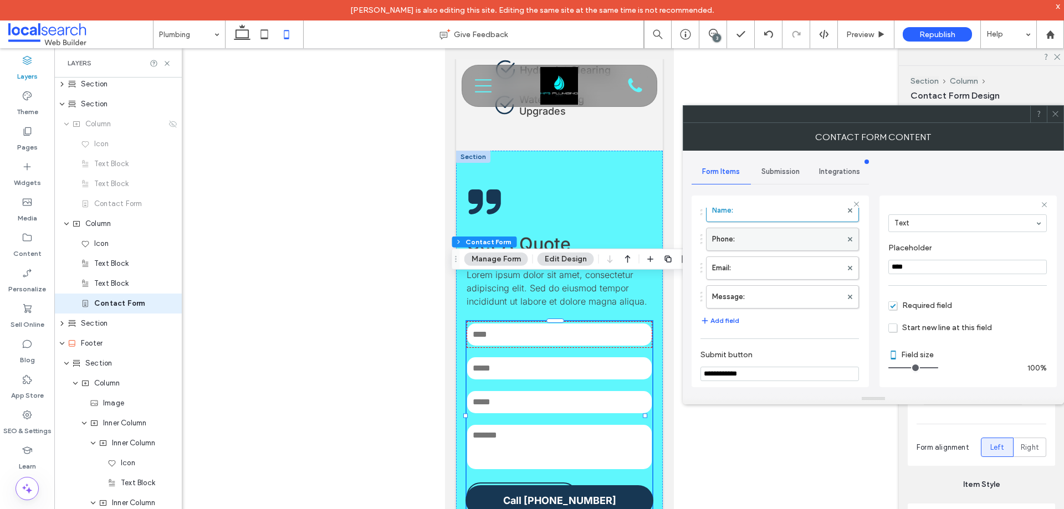
click at [772, 237] on label "Phone:" at bounding box center [777, 239] width 130 height 22
click at [767, 259] on label "Email:" at bounding box center [777, 268] width 130 height 22
click at [768, 297] on label "Message:" at bounding box center [777, 297] width 130 height 22
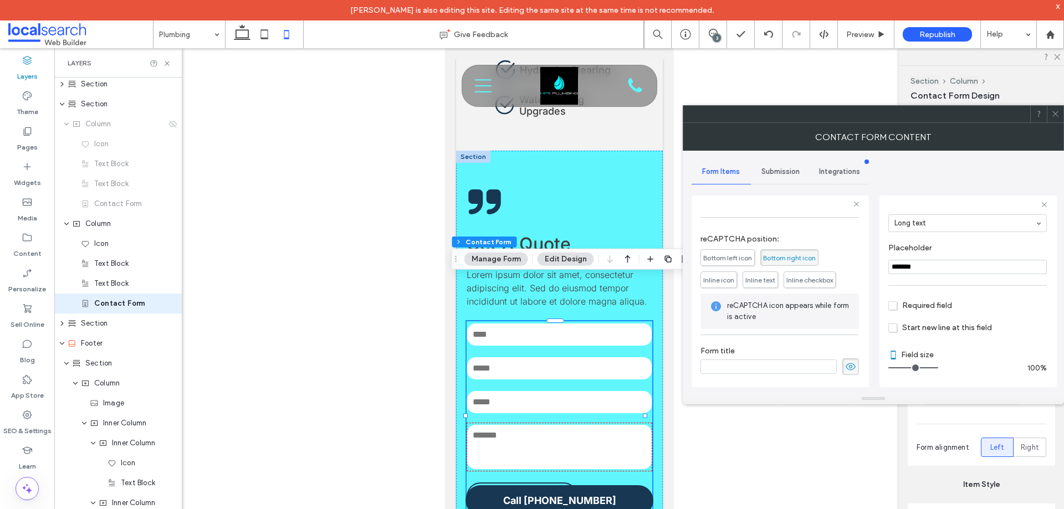
click at [771, 168] on span "Submission" at bounding box center [780, 171] width 38 height 9
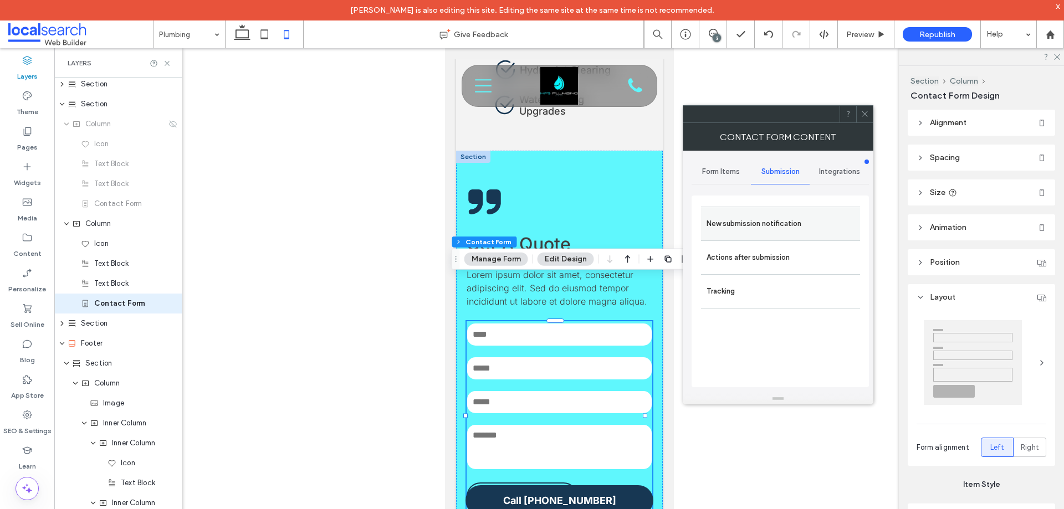
click at [776, 216] on label "New submission notification" at bounding box center [780, 224] width 148 height 22
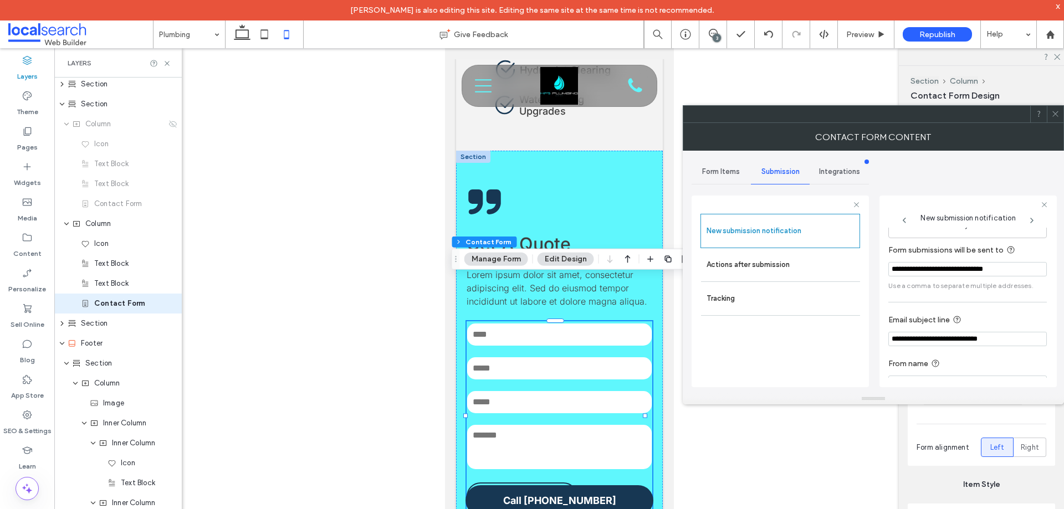
scroll to position [58, 0]
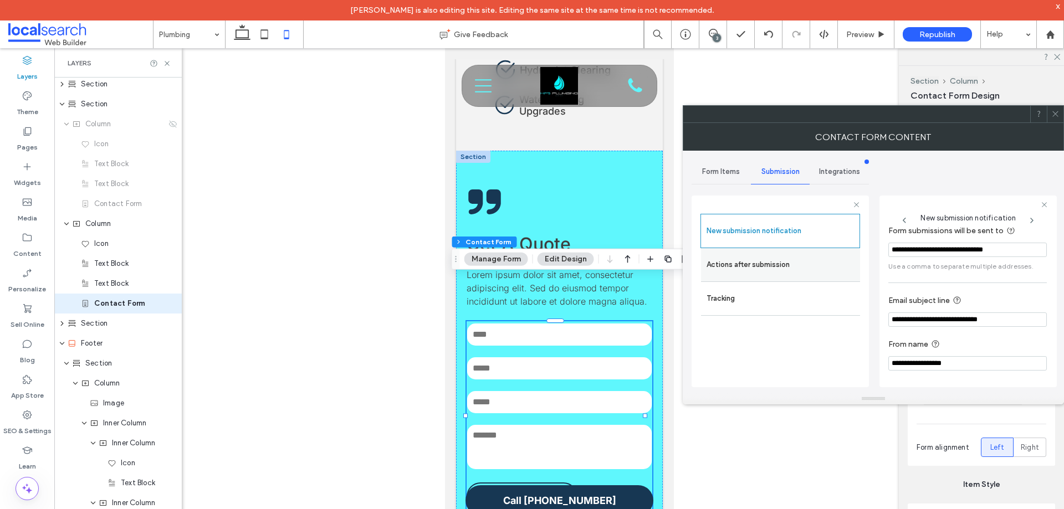
drag, startPoint x: 764, startPoint y: 261, endPoint x: 777, endPoint y: 261, distance: 13.3
click at [763, 261] on label "Actions after submission" at bounding box center [780, 265] width 148 height 22
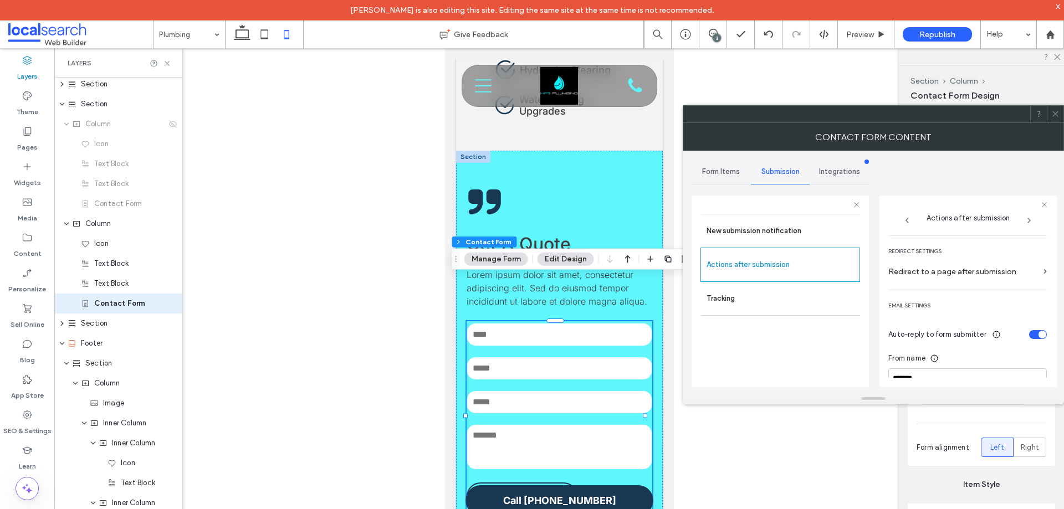
scroll to position [410, 0]
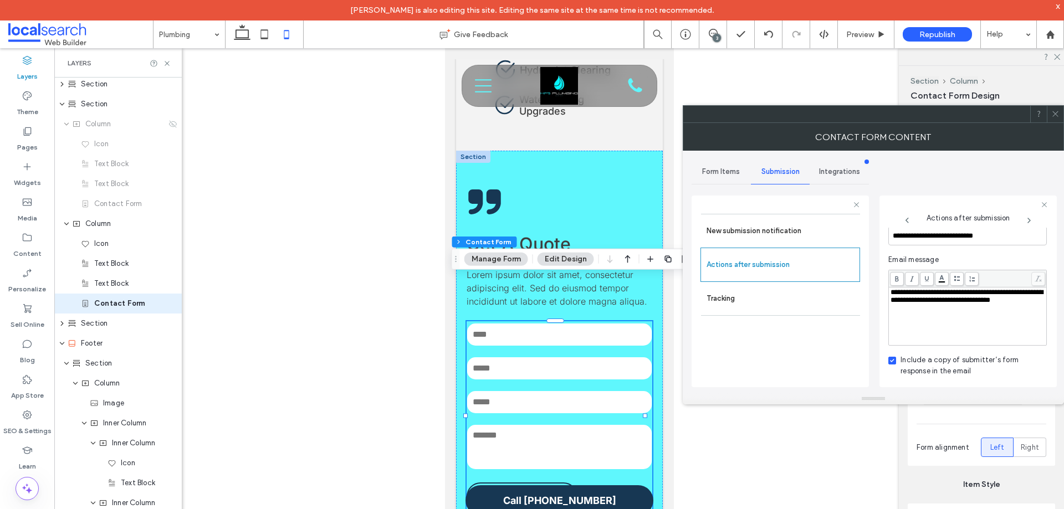
click at [1059, 113] on icon at bounding box center [1055, 114] width 8 height 8
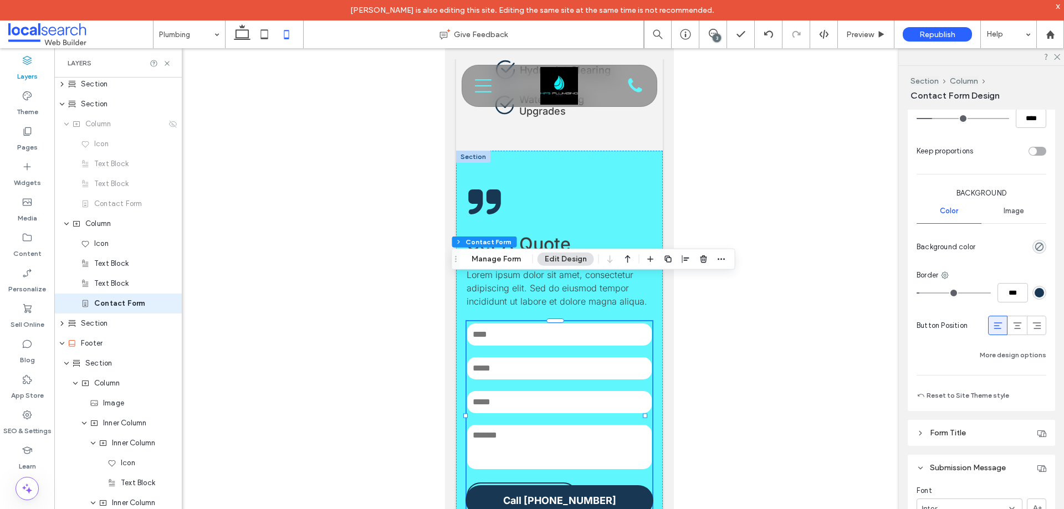
scroll to position [1108, 0]
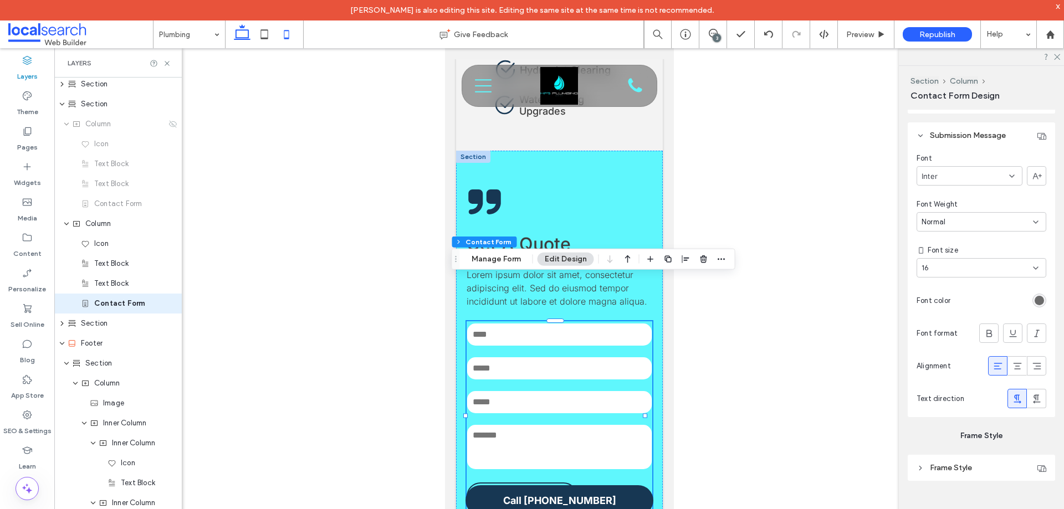
click at [240, 39] on icon at bounding box center [242, 34] width 22 height 22
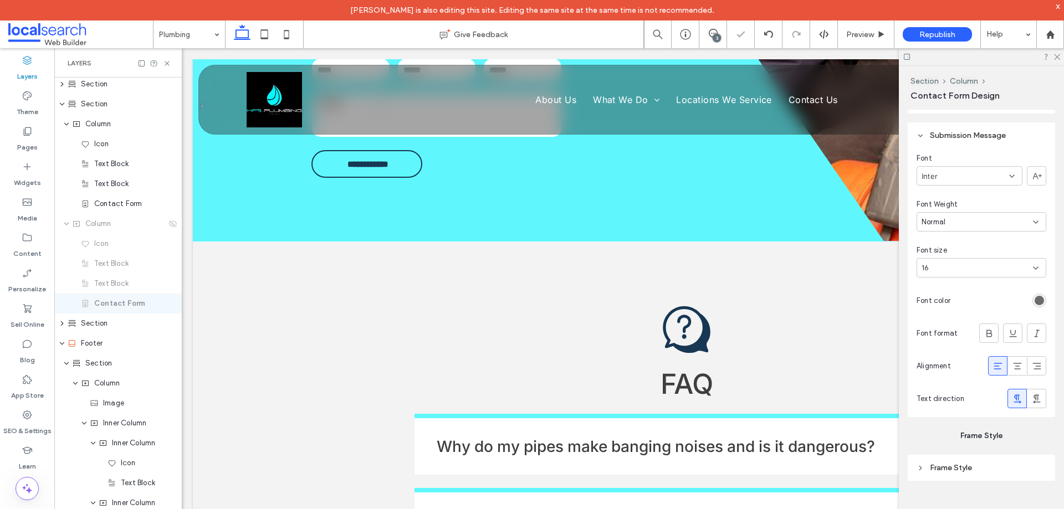
scroll to position [1260, 0]
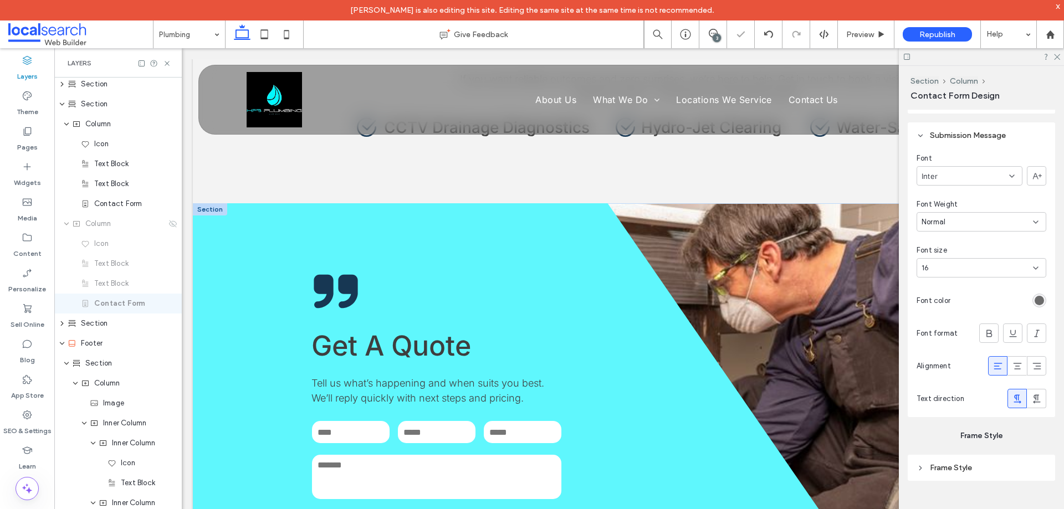
type input "**"
type input "***"
type input "****"
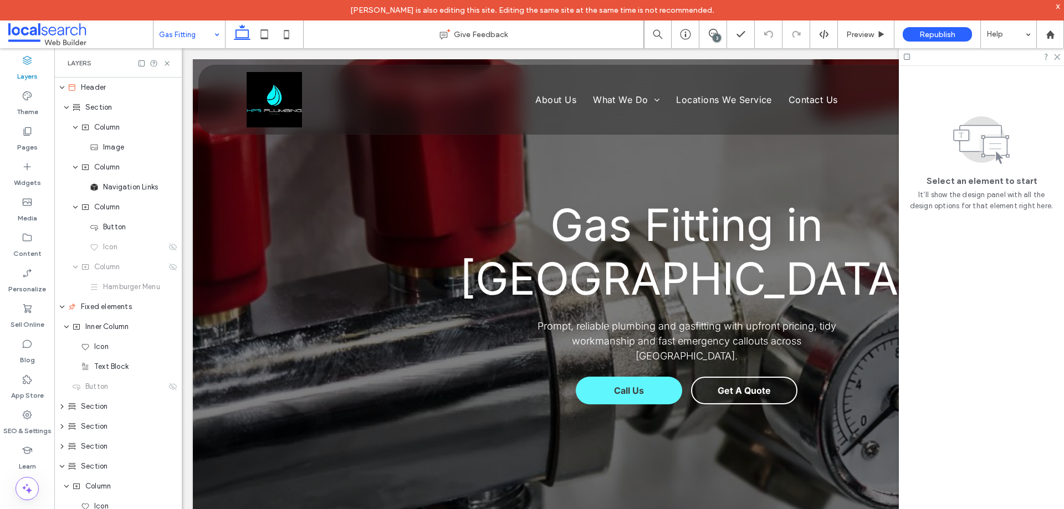
click at [217, 34] on div "Gas Fitting" at bounding box center [188, 34] width 71 height 28
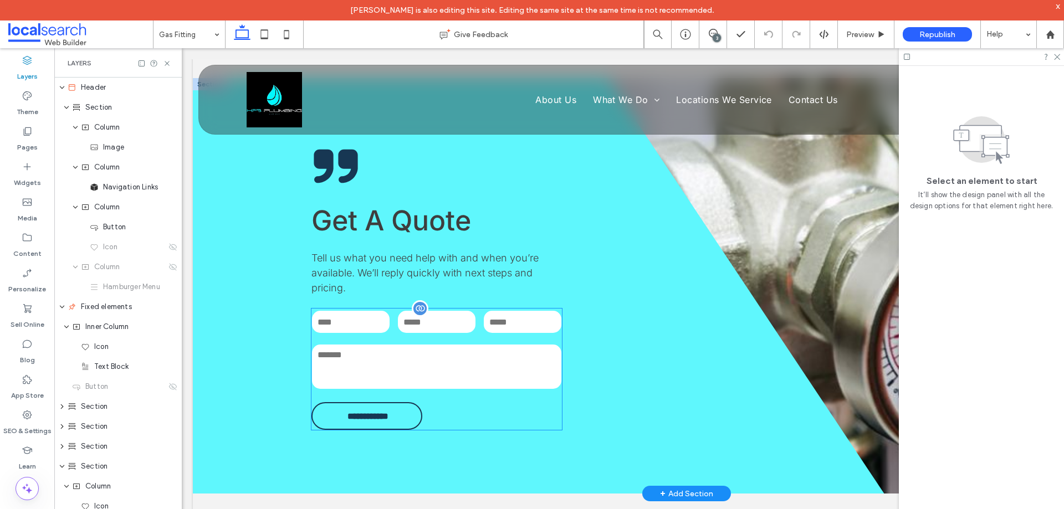
scroll to position [1330, 0]
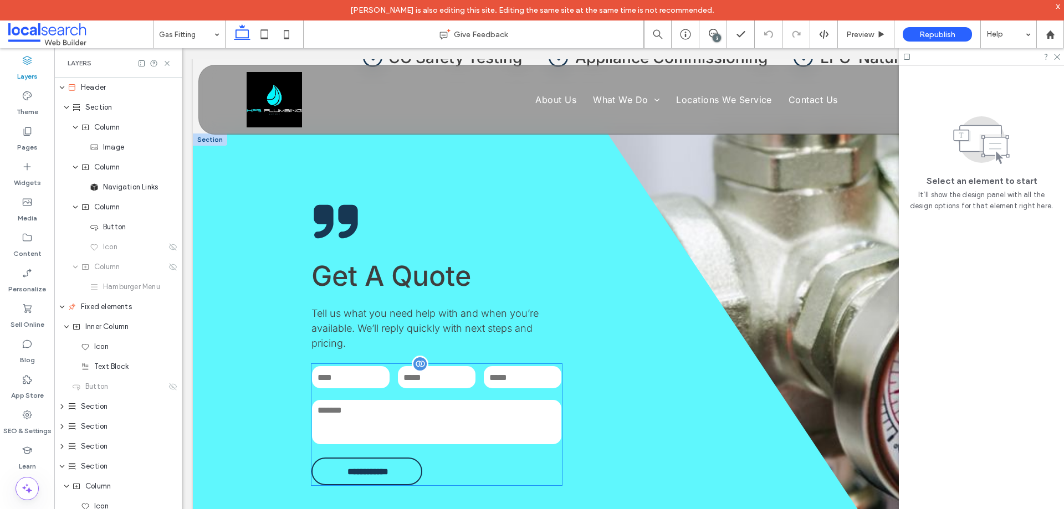
click at [414, 356] on div at bounding box center [420, 364] width 17 height 17
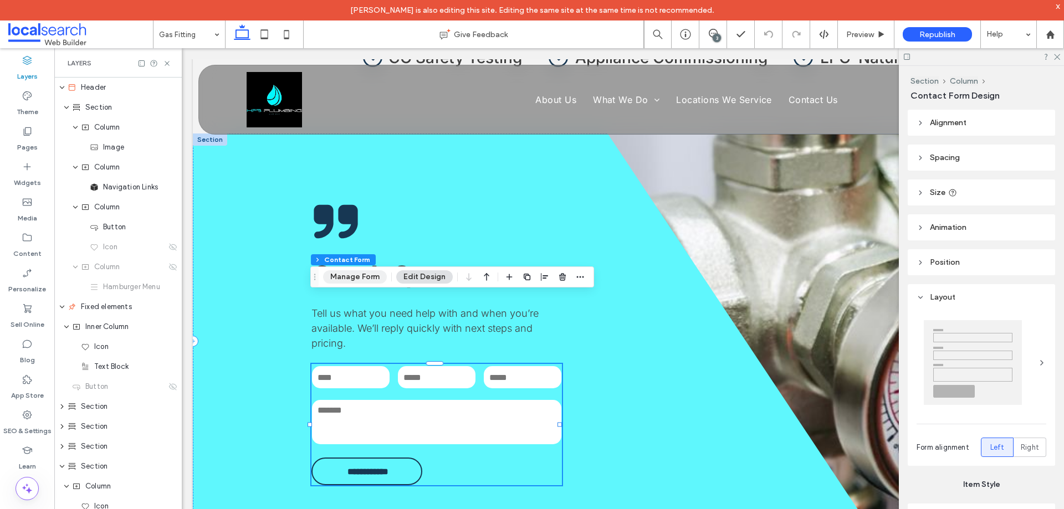
type input "**"
type input "*"
type input "***"
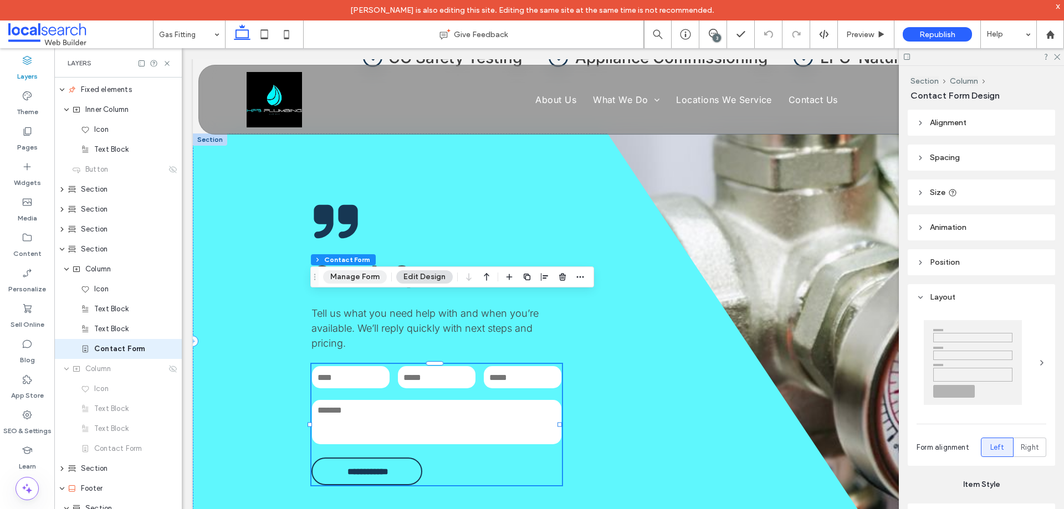
scroll to position [263, 0]
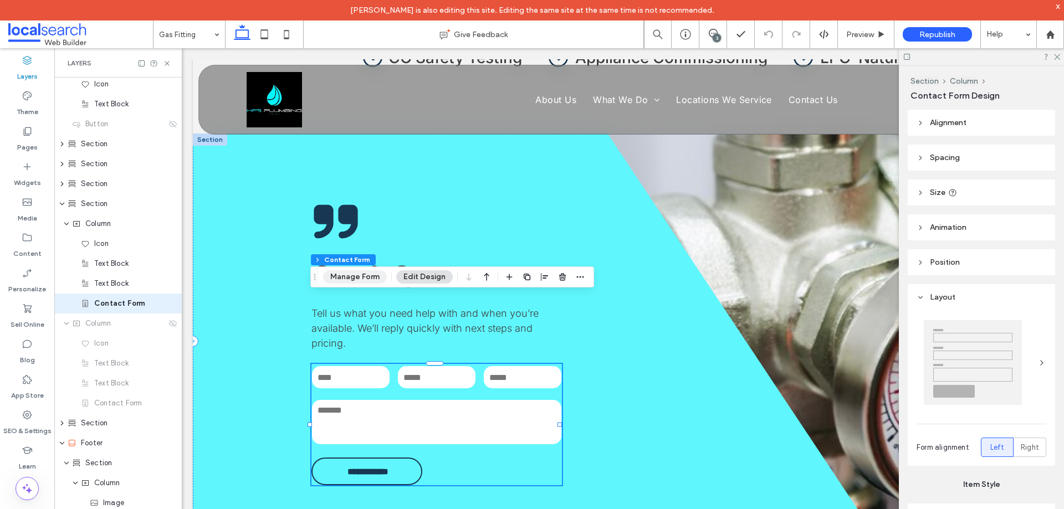
click at [363, 274] on button "Manage Form" at bounding box center [355, 276] width 64 height 13
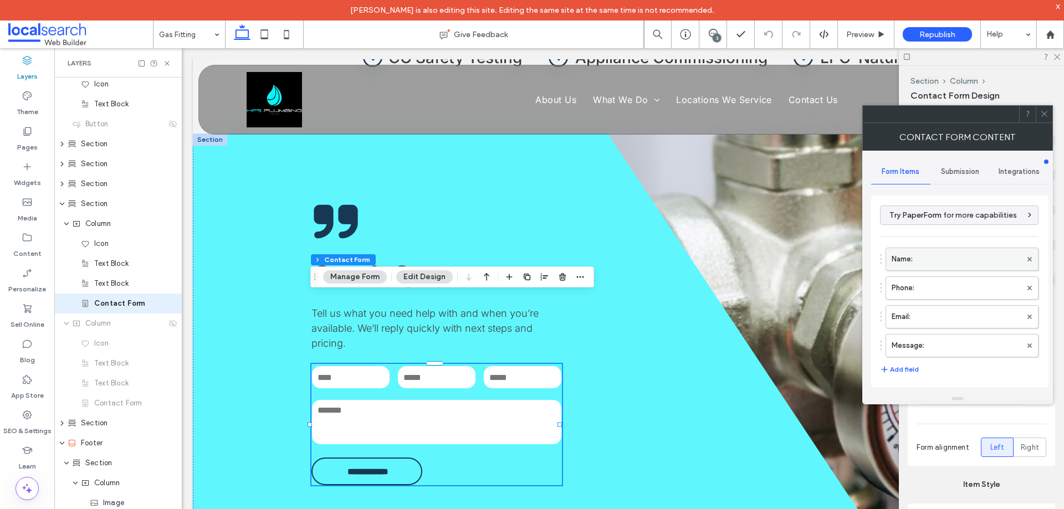
click at [930, 255] on label "Name:" at bounding box center [956, 259] width 130 height 22
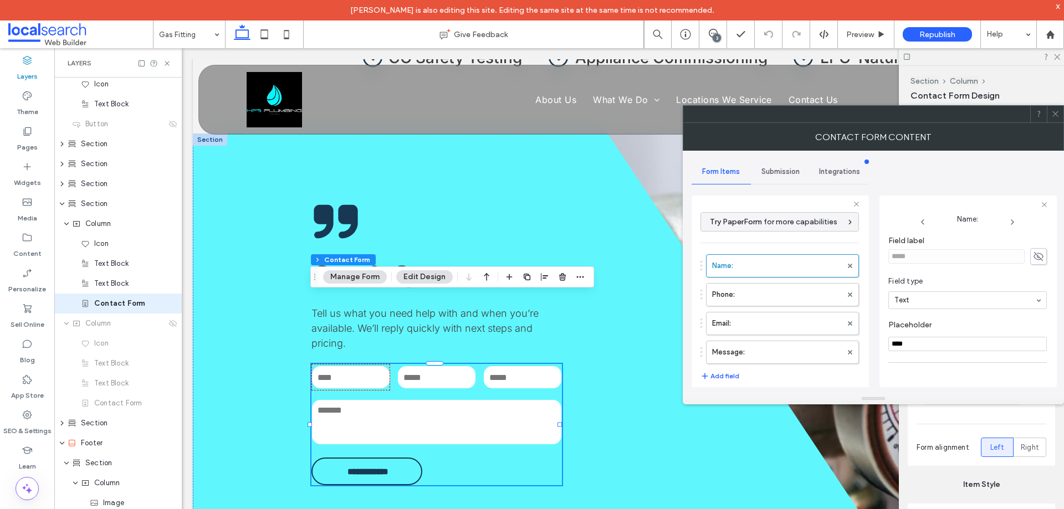
scroll to position [78, 0]
click at [744, 299] on label "Phone:" at bounding box center [777, 295] width 130 height 22
click at [748, 317] on label "Email:" at bounding box center [777, 323] width 130 height 22
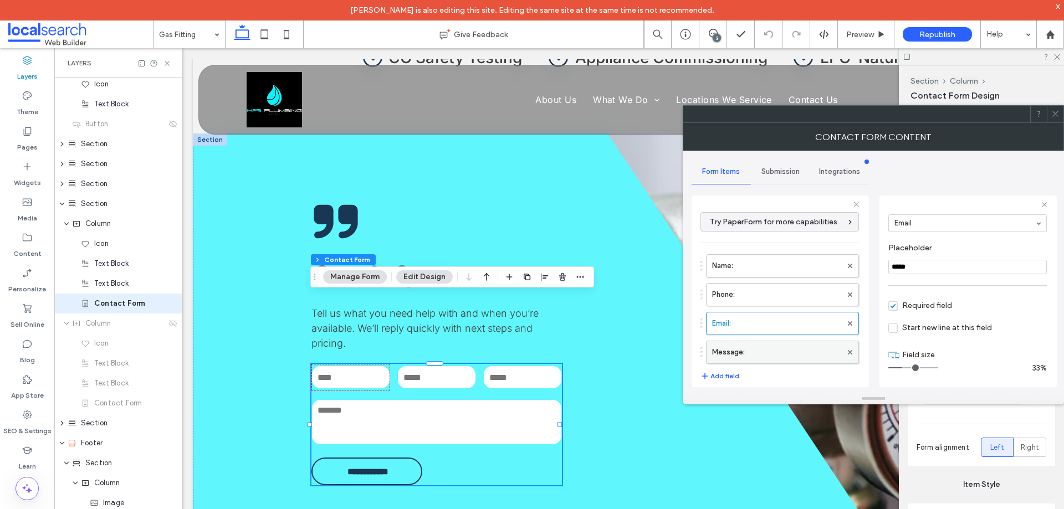
click at [770, 351] on label "Message:" at bounding box center [777, 352] width 130 height 22
type input "**"
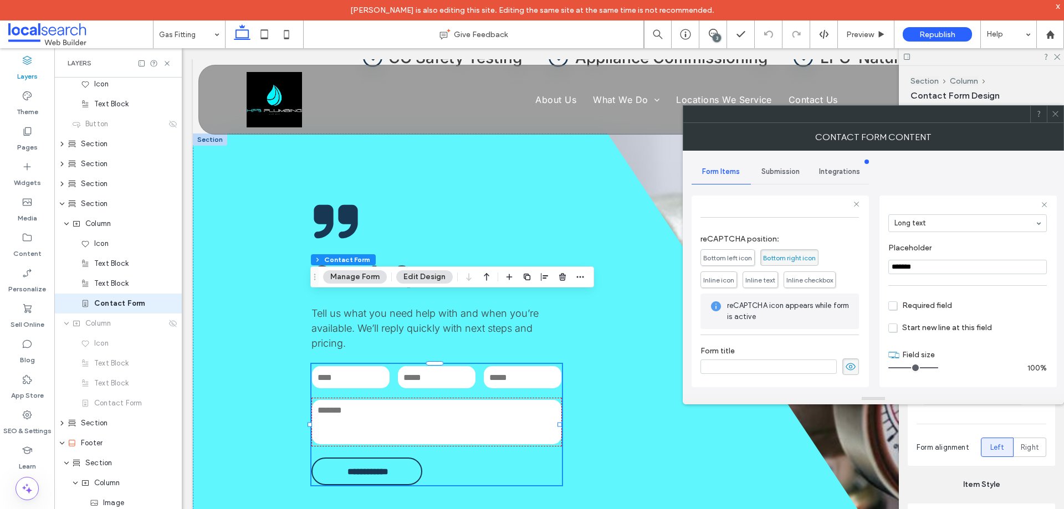
click at [775, 167] on span "Submission" at bounding box center [780, 171] width 38 height 9
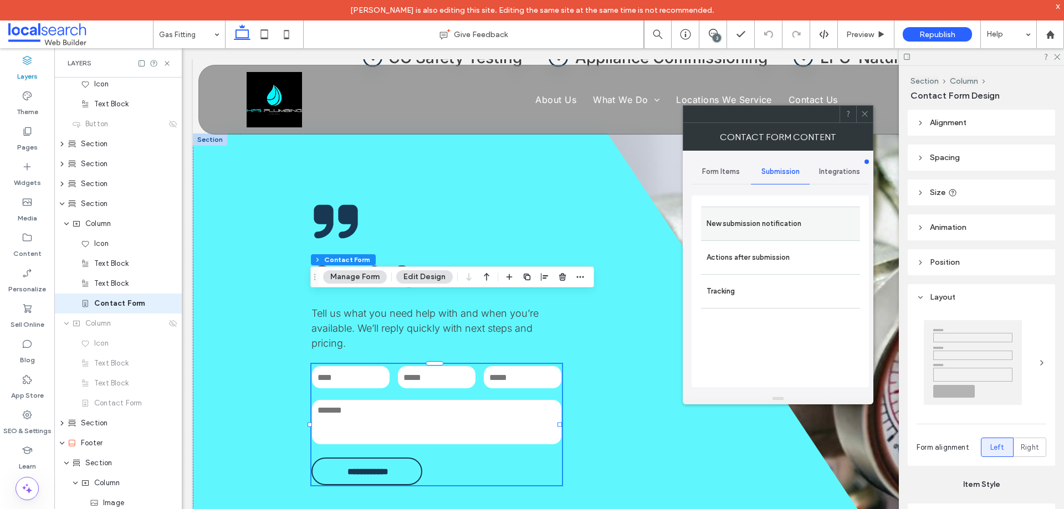
click at [778, 215] on label "New submission notification" at bounding box center [780, 224] width 148 height 22
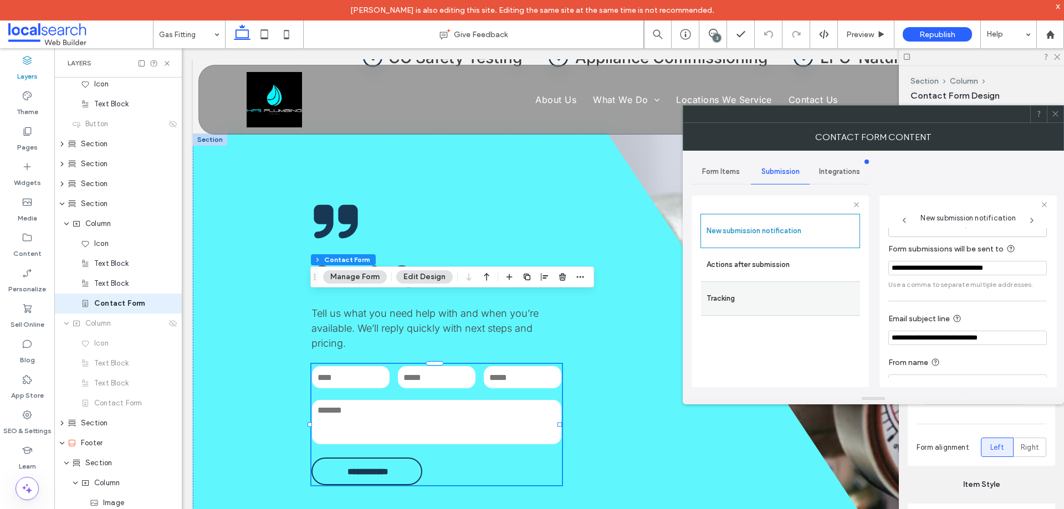
scroll to position [58, 0]
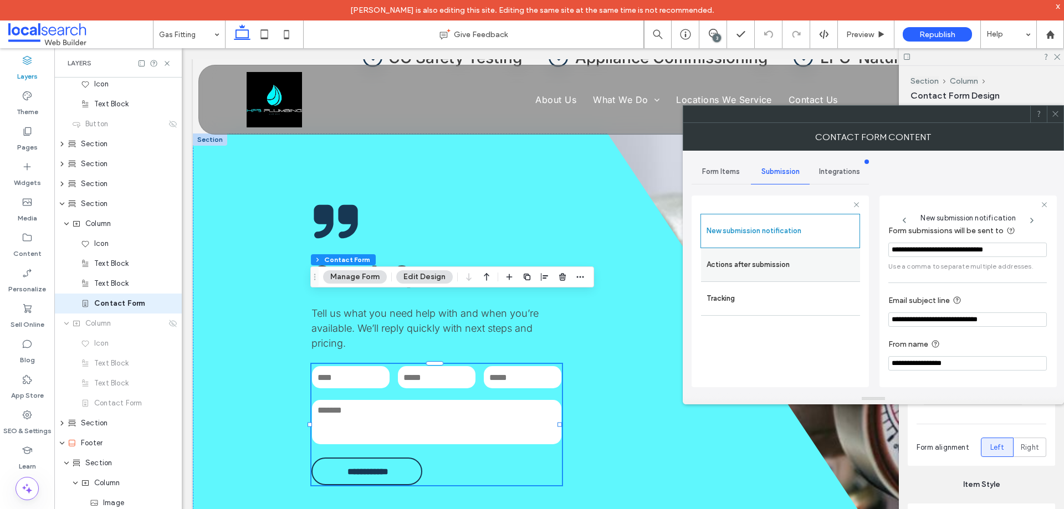
click at [771, 265] on label "Actions after submission" at bounding box center [780, 265] width 148 height 22
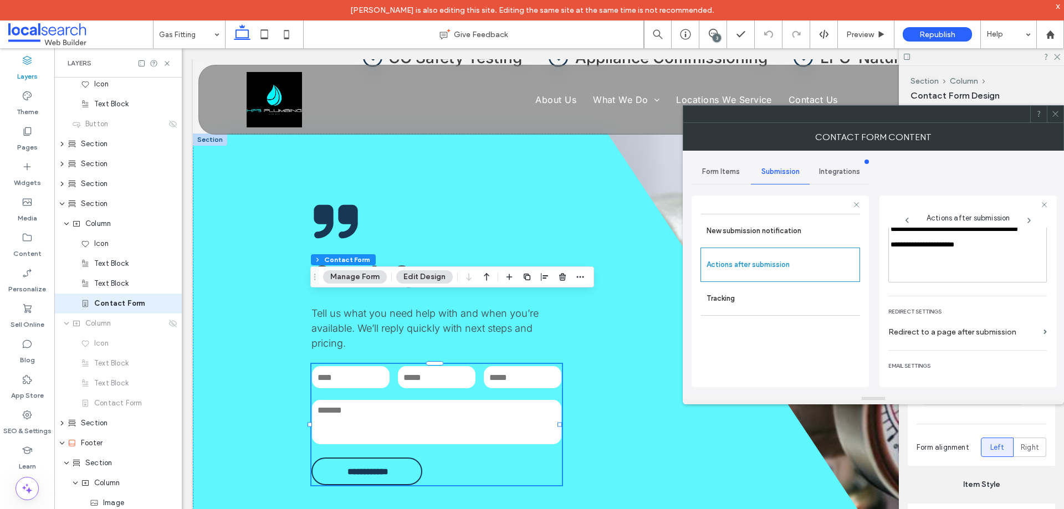
scroll to position [191, 0]
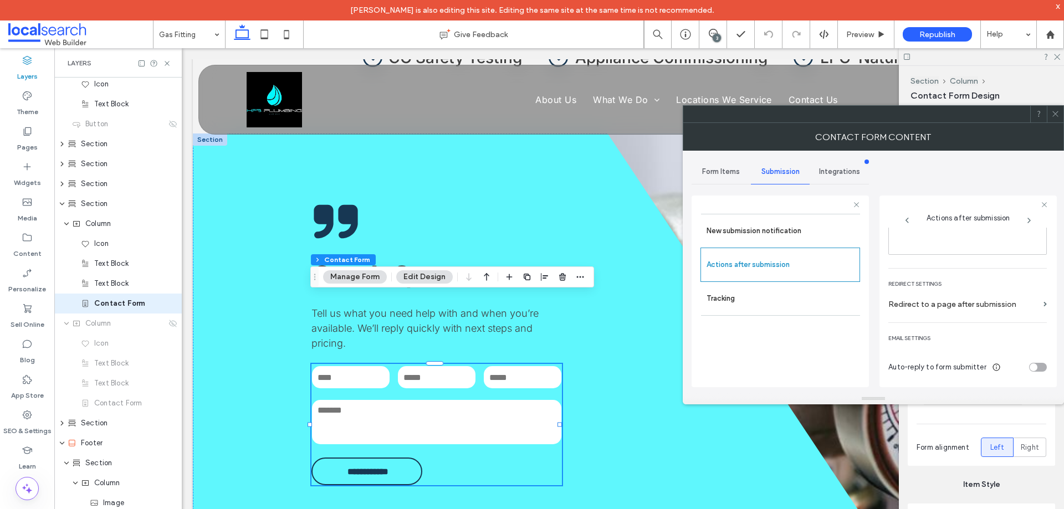
click at [1058, 117] on icon at bounding box center [1055, 114] width 8 height 8
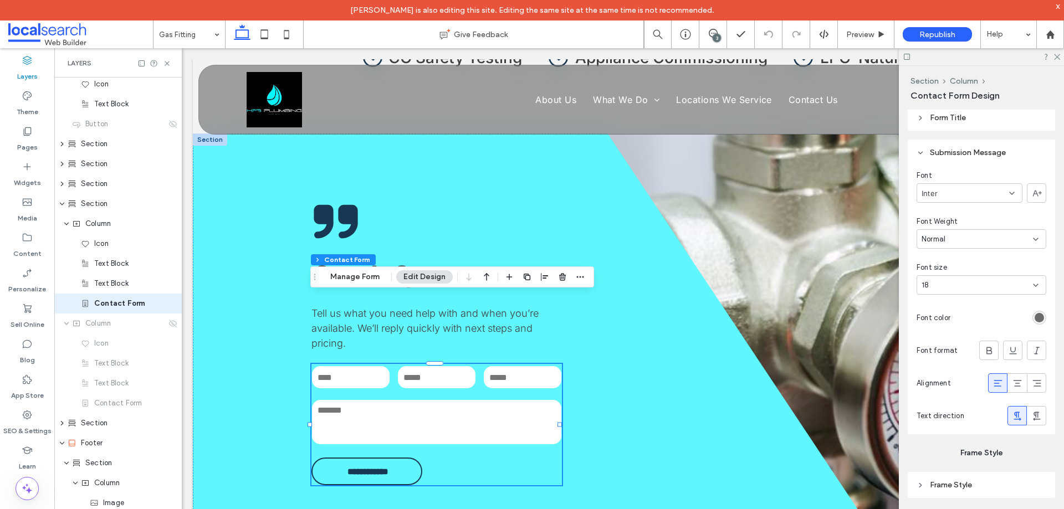
scroll to position [1108, 0]
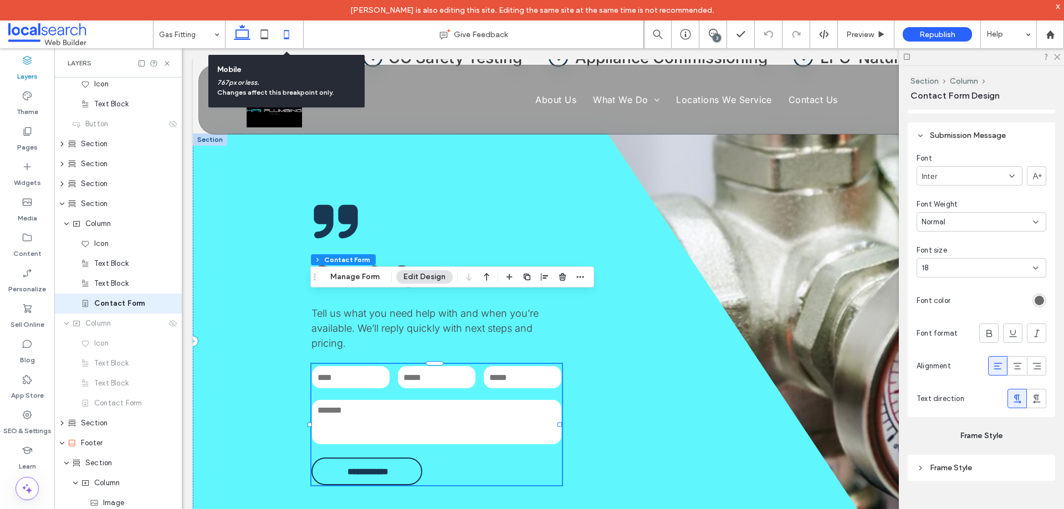
click at [295, 35] on icon at bounding box center [286, 34] width 22 height 22
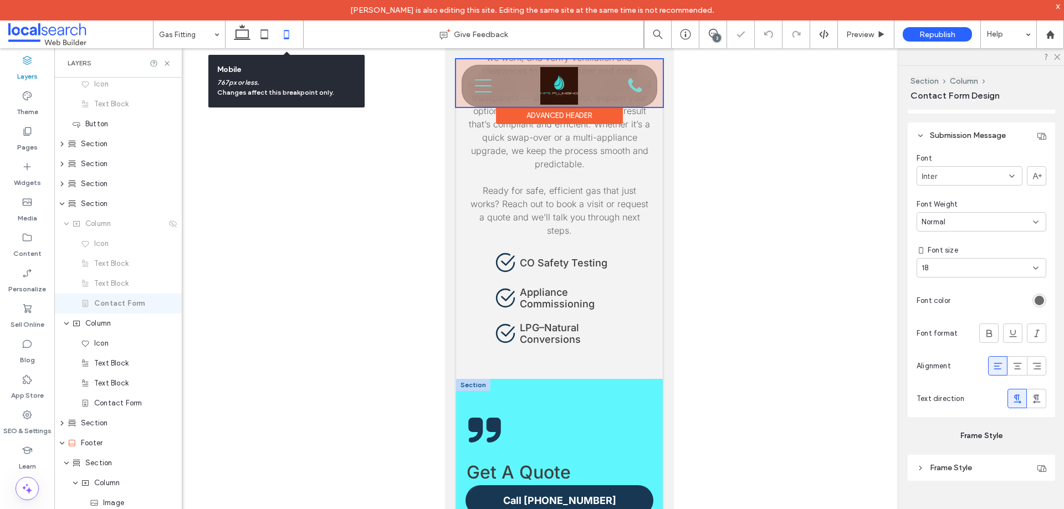
type input "***"
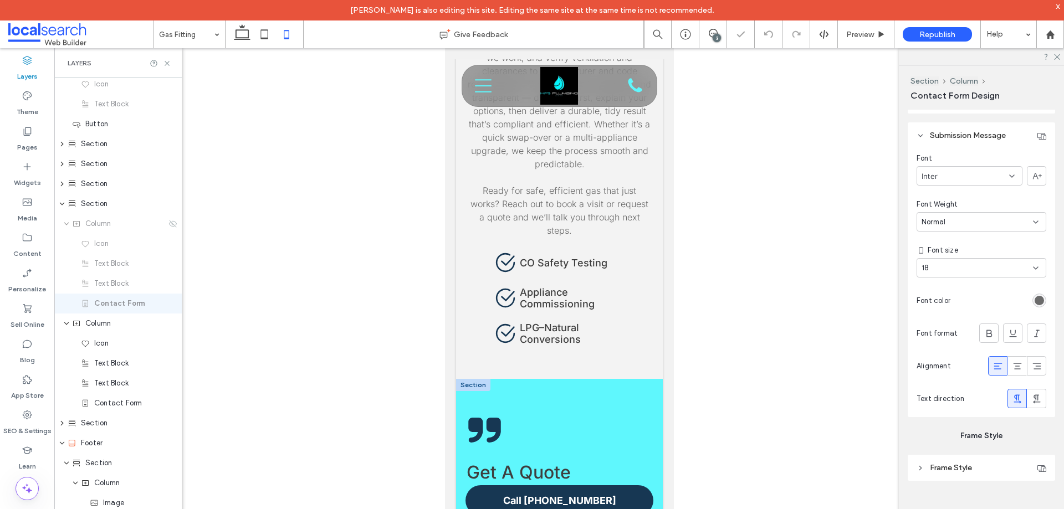
scroll to position [1571, 0]
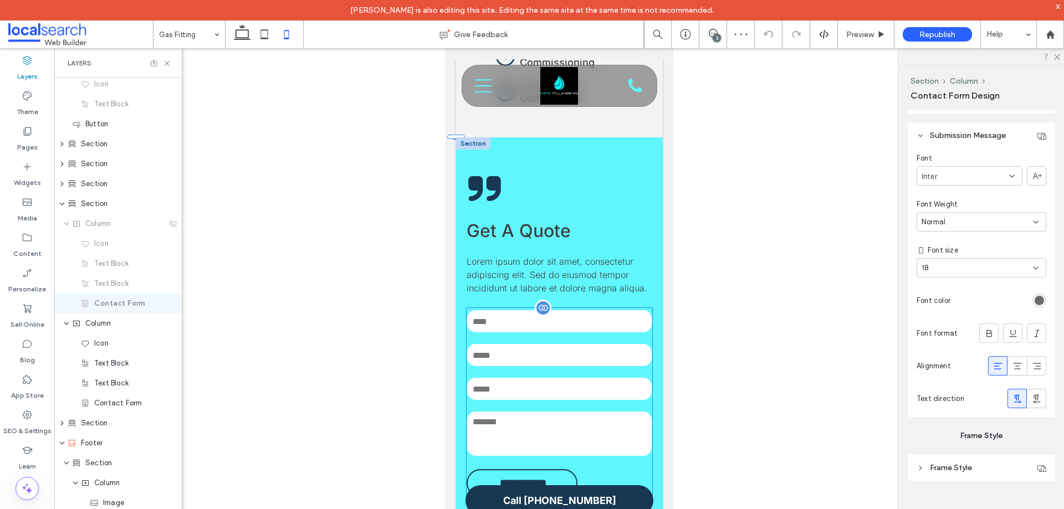
click at [539, 300] on div at bounding box center [542, 308] width 17 height 17
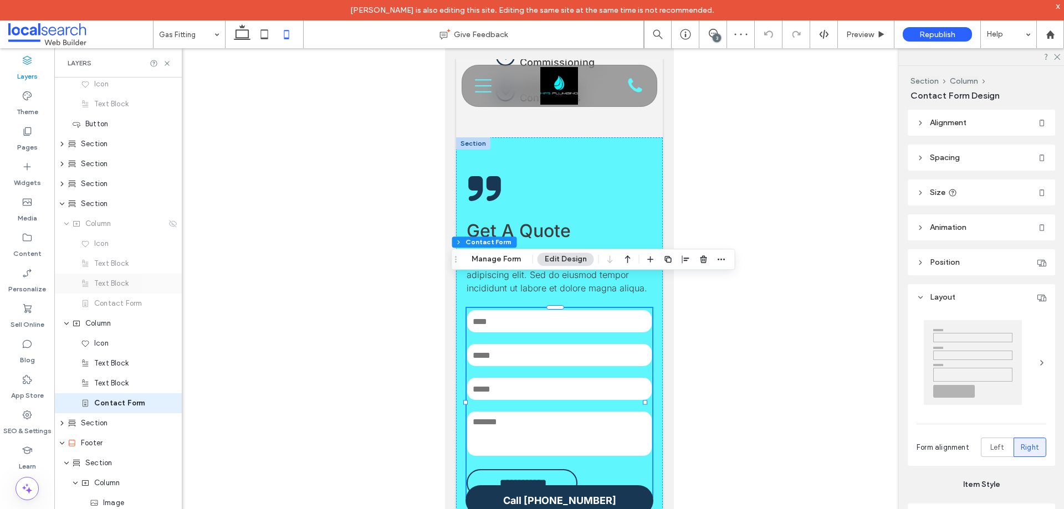
type input "**"
type input "*"
type input "***"
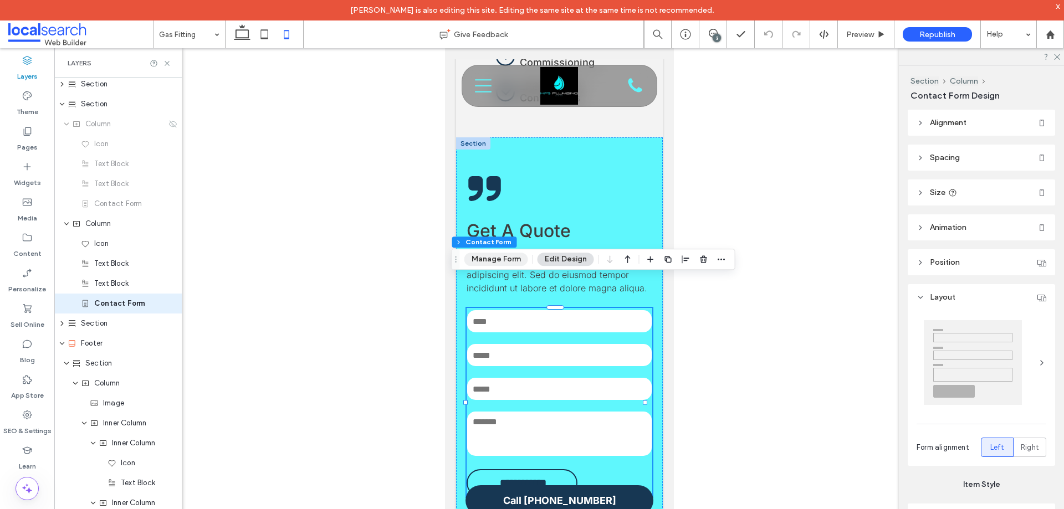
click at [483, 257] on button "Manage Form" at bounding box center [496, 259] width 64 height 13
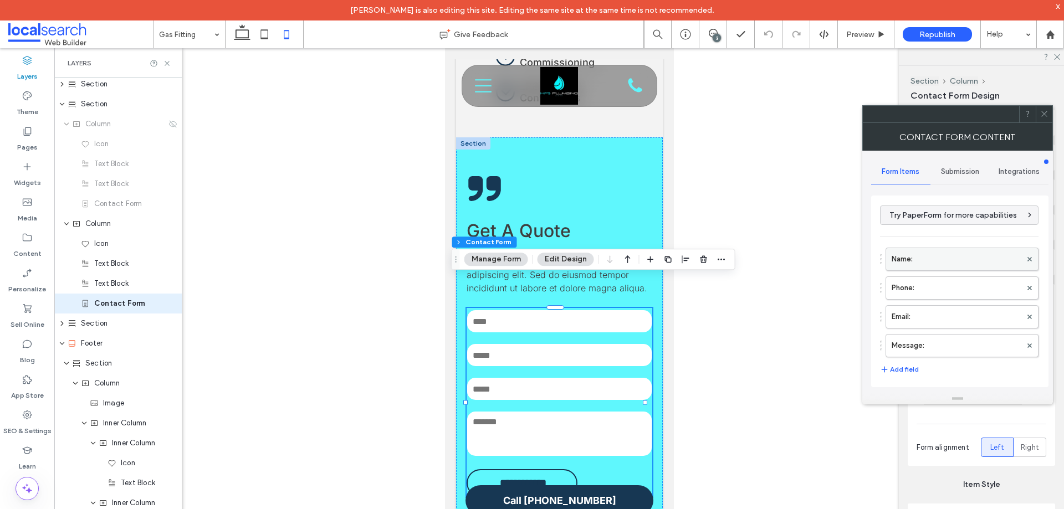
click at [935, 263] on label "Name:" at bounding box center [956, 259] width 130 height 22
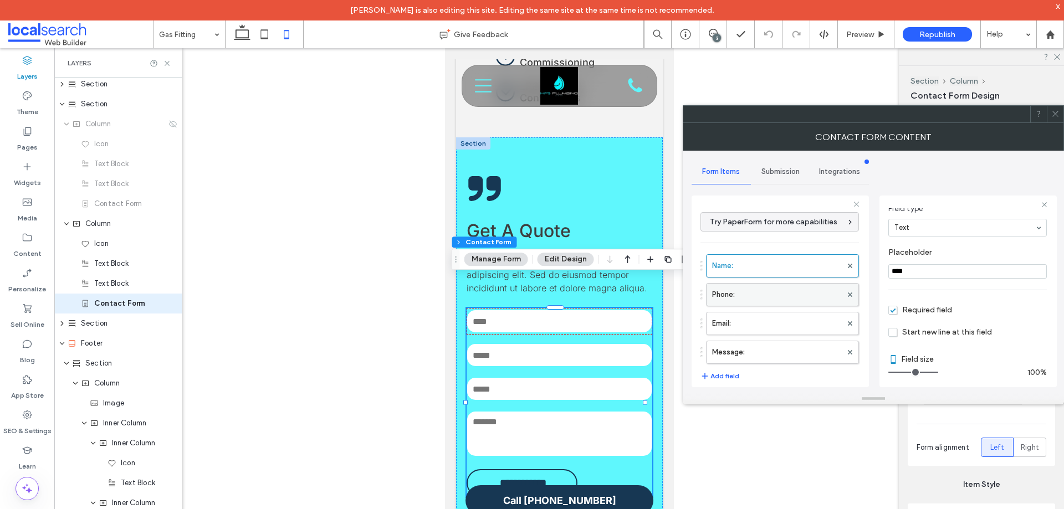
scroll to position [78, 0]
click at [762, 296] on label "Phone:" at bounding box center [777, 295] width 130 height 22
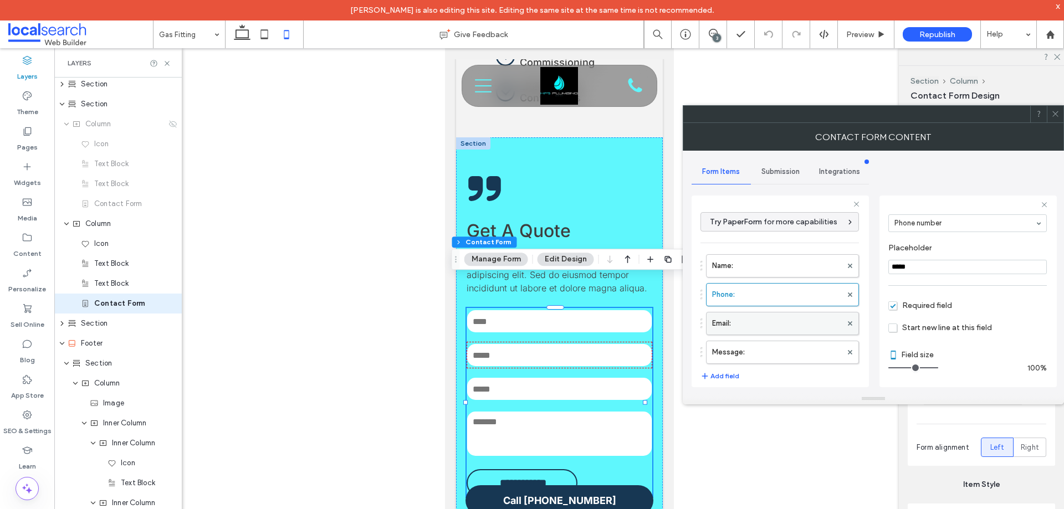
click at [756, 329] on label "Email:" at bounding box center [777, 323] width 130 height 22
click at [761, 355] on label "Message:" at bounding box center [777, 352] width 130 height 22
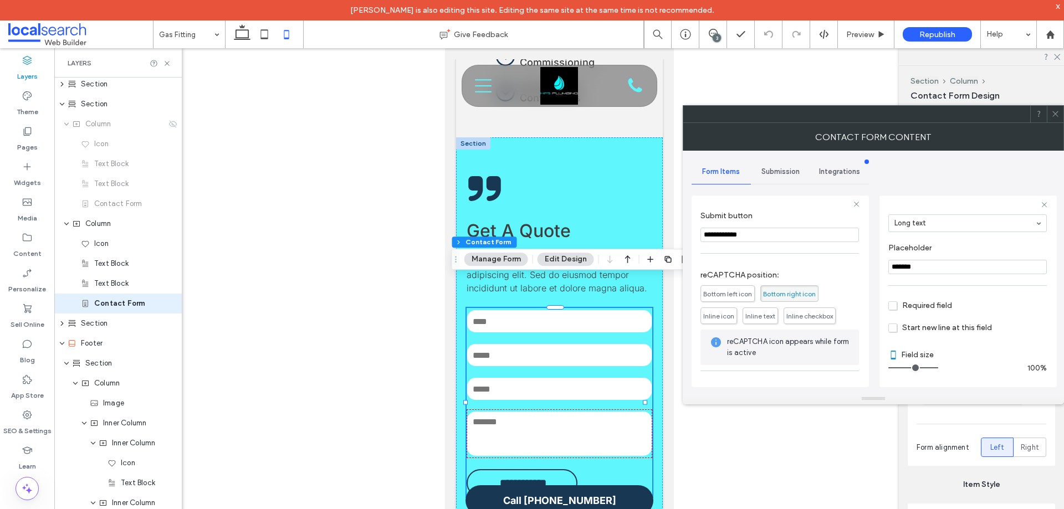
scroll to position [231, 0]
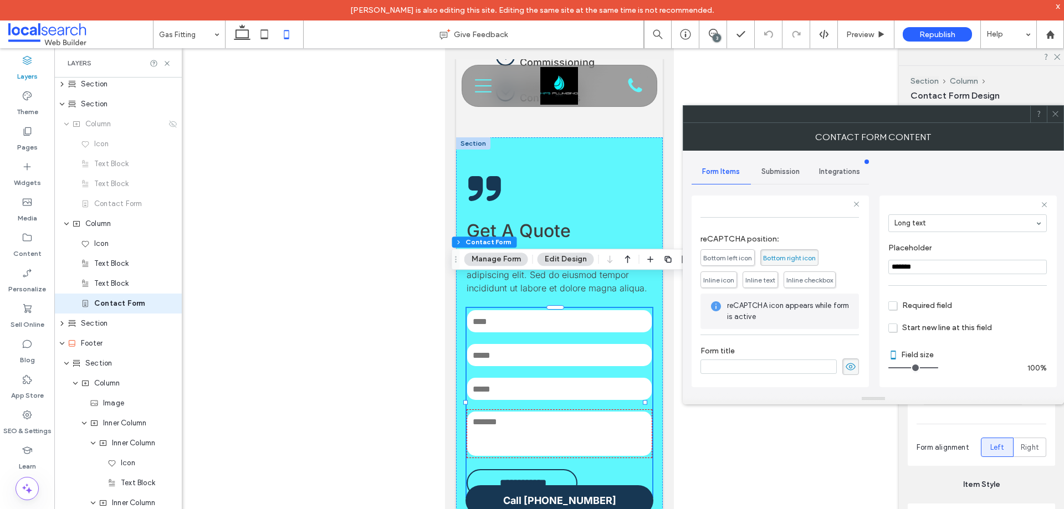
click at [770, 170] on span "Submission" at bounding box center [780, 171] width 38 height 9
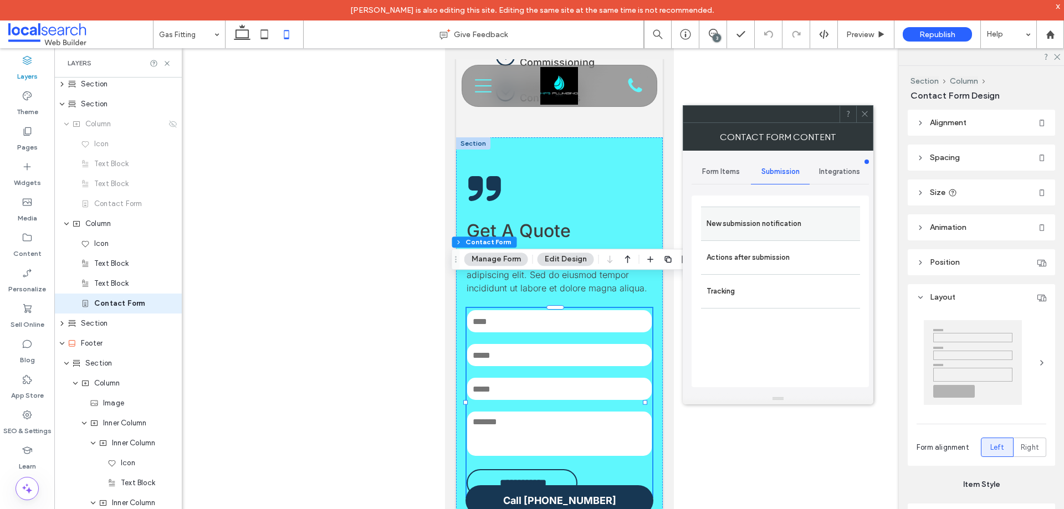
click at [769, 217] on label "New submission notification" at bounding box center [780, 224] width 148 height 22
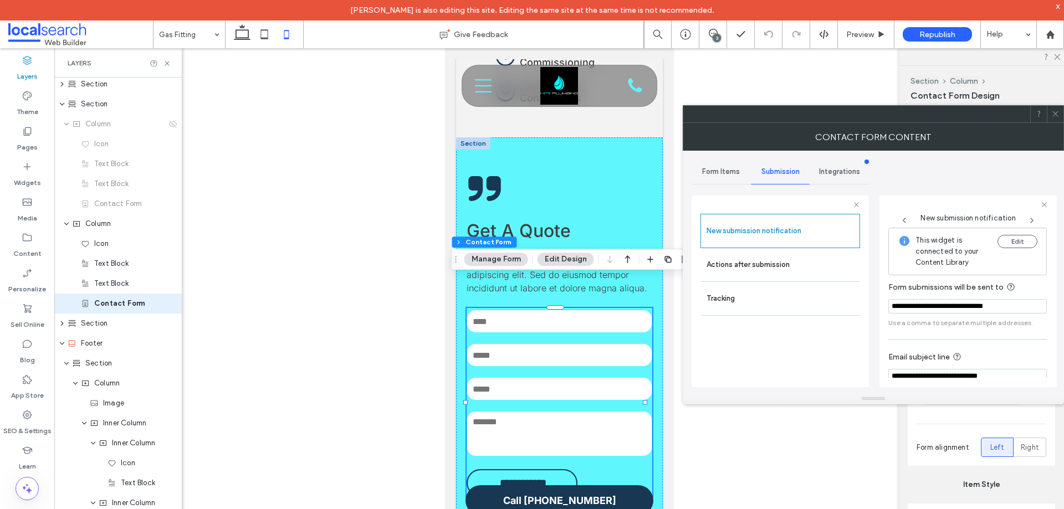
click at [726, 172] on span "Form Items" at bounding box center [721, 171] width 38 height 9
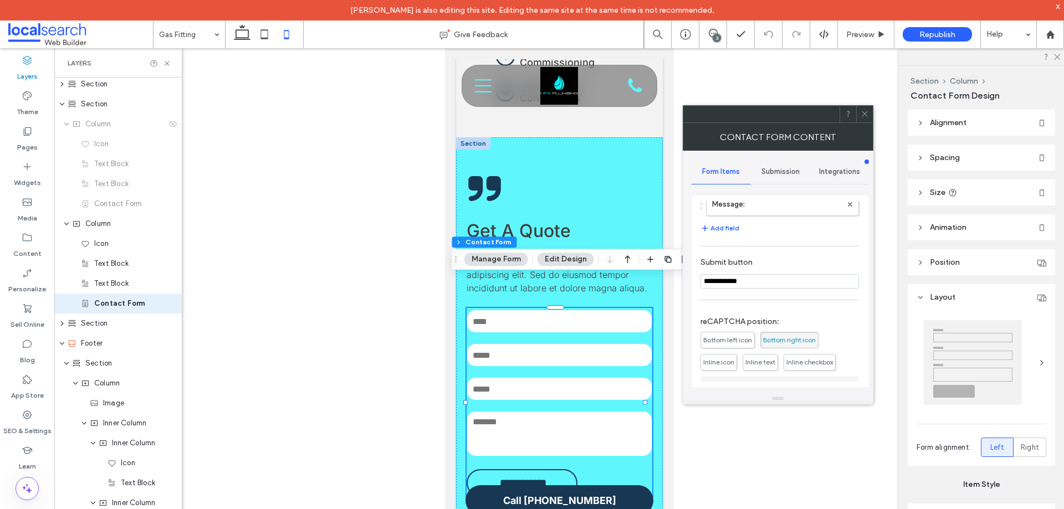
scroll to position [224, 0]
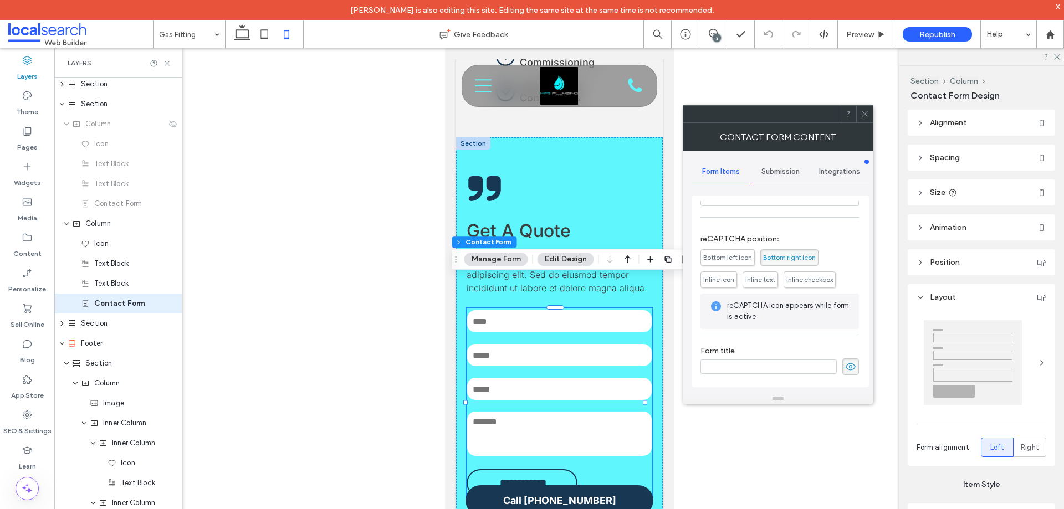
click at [863, 114] on icon at bounding box center [864, 114] width 8 height 8
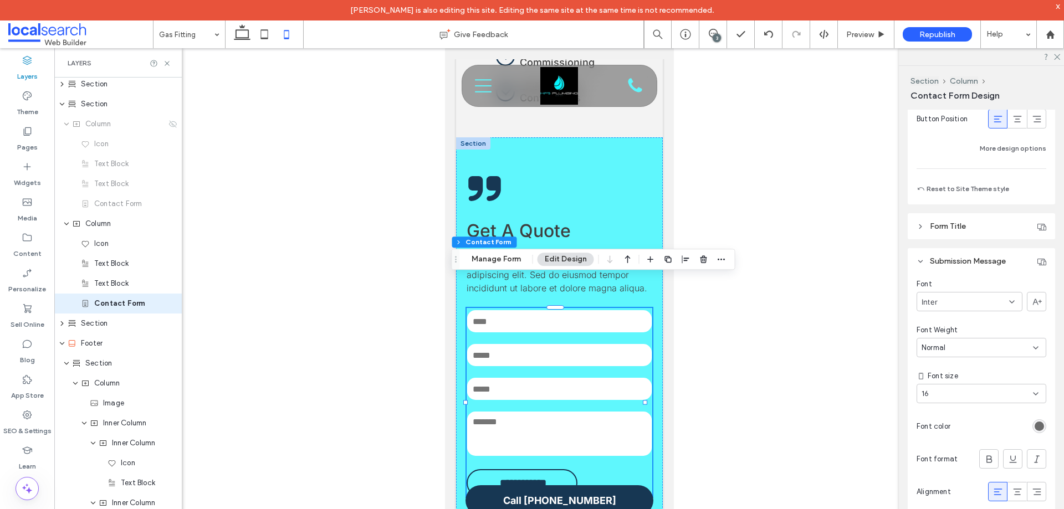
scroll to position [1053, 0]
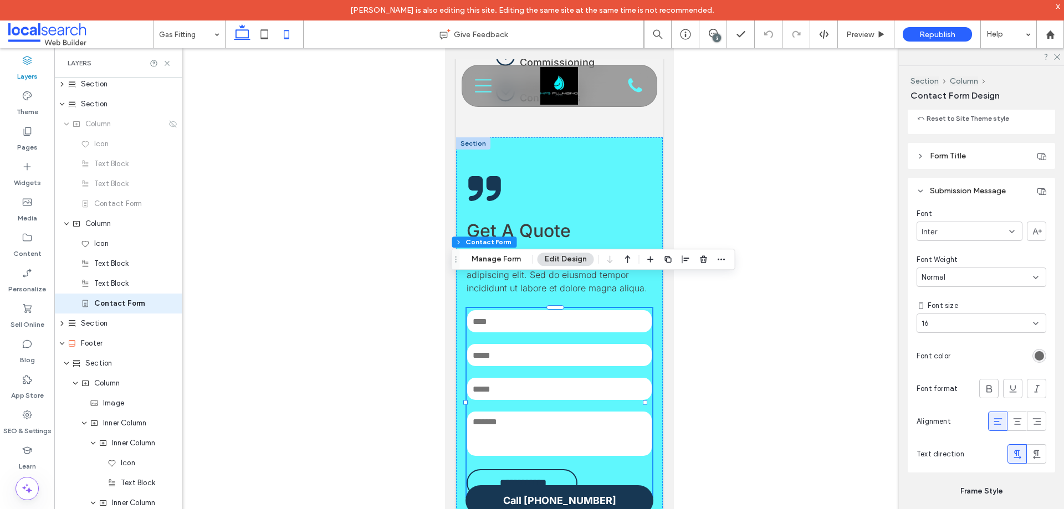
click at [240, 33] on icon at bounding box center [242, 34] width 22 height 22
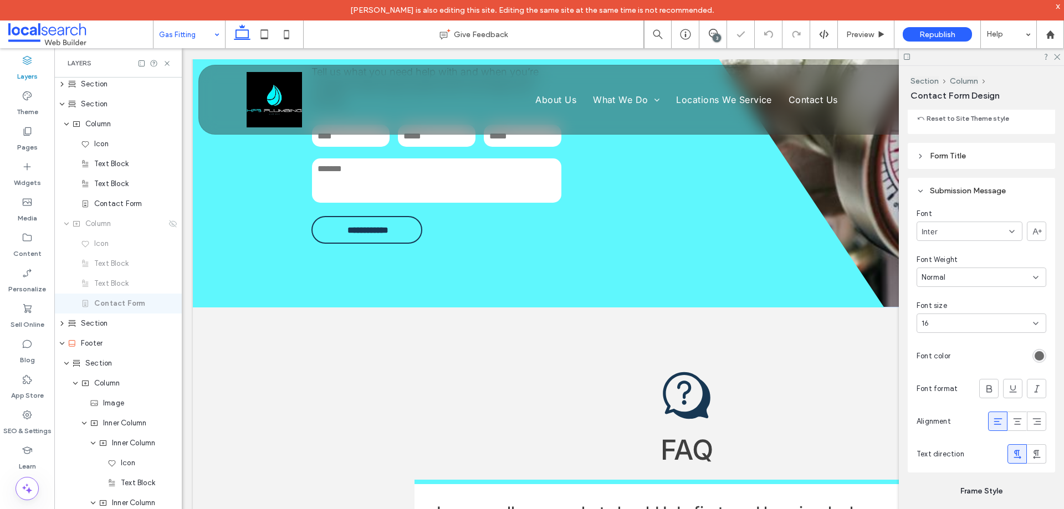
type input "**"
type input "***"
type input "****"
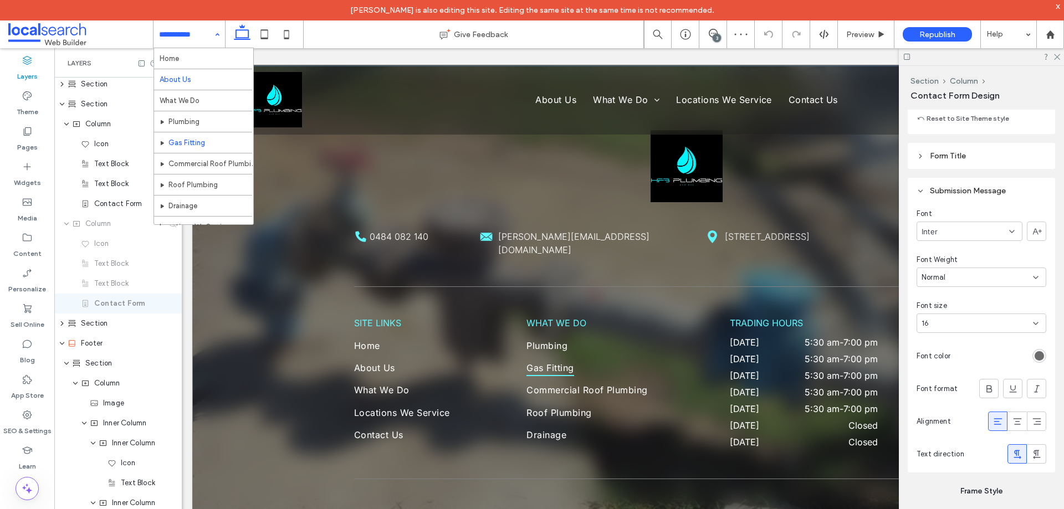
scroll to position [2309, 0]
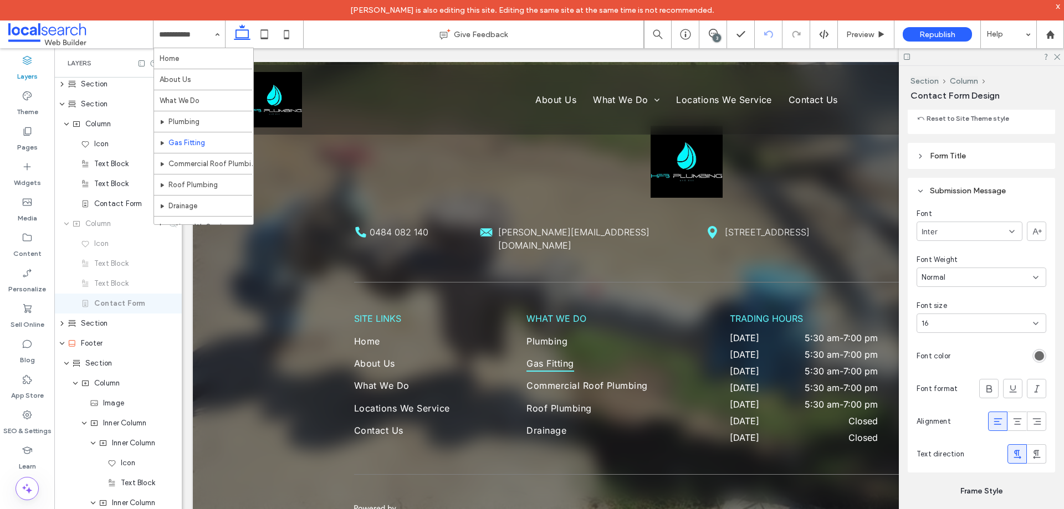
drag, startPoint x: 1057, startPoint y: 57, endPoint x: 781, endPoint y: 29, distance: 277.3
click at [1058, 57] on use at bounding box center [1057, 57] width 6 height 6
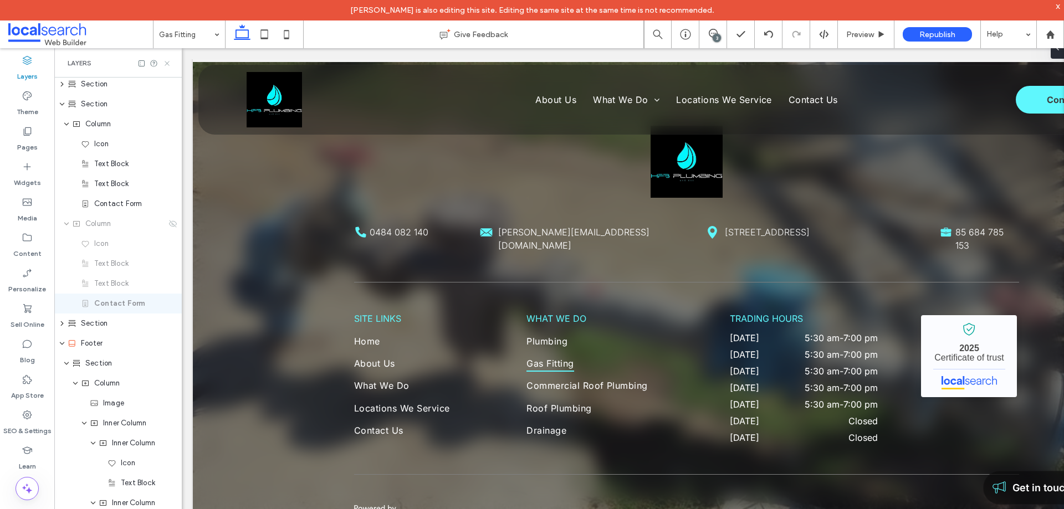
click at [165, 66] on icon at bounding box center [167, 63] width 8 height 8
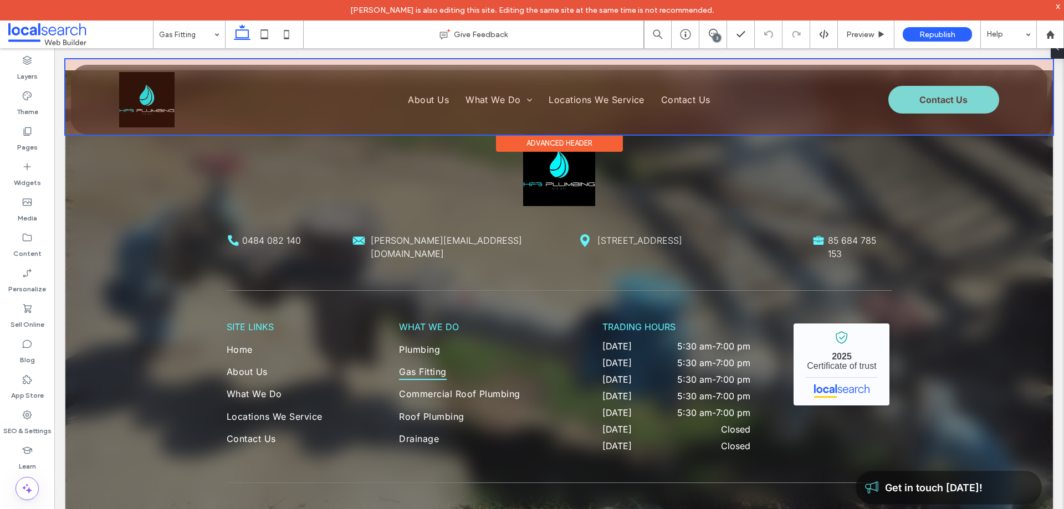
click at [928, 104] on div at bounding box center [558, 96] width 987 height 75
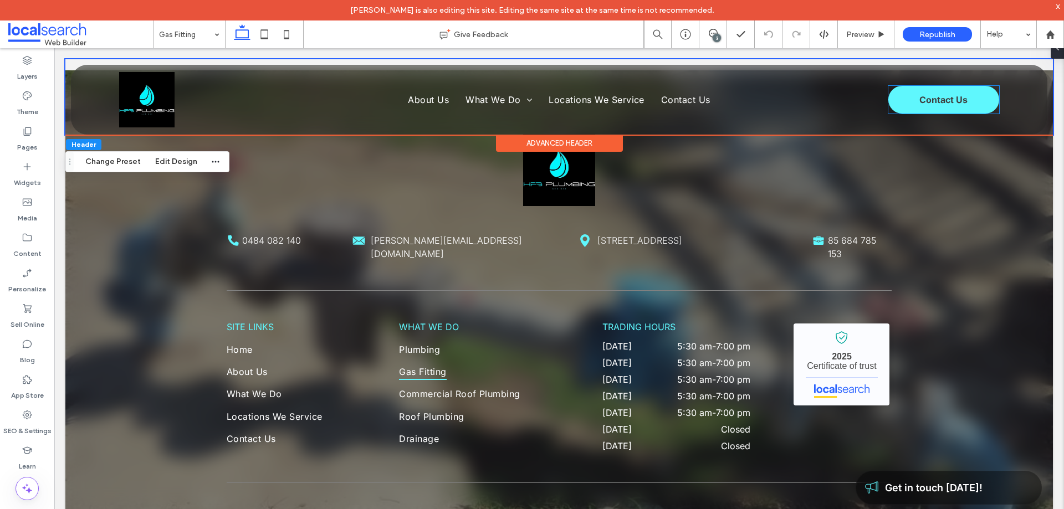
click at [928, 104] on span "Contact Us" at bounding box center [943, 100] width 48 height 22
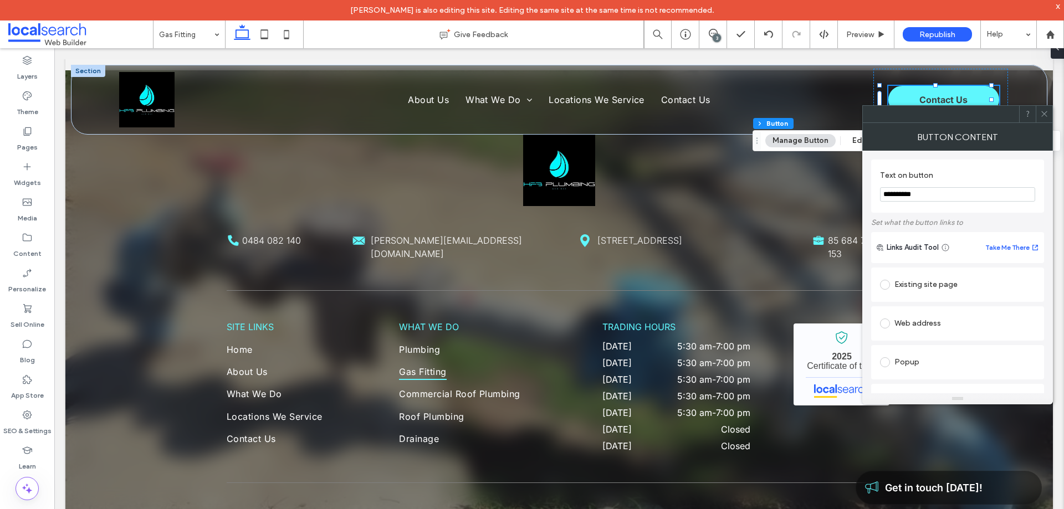
click at [952, 286] on div "Existing site page" at bounding box center [957, 285] width 155 height 18
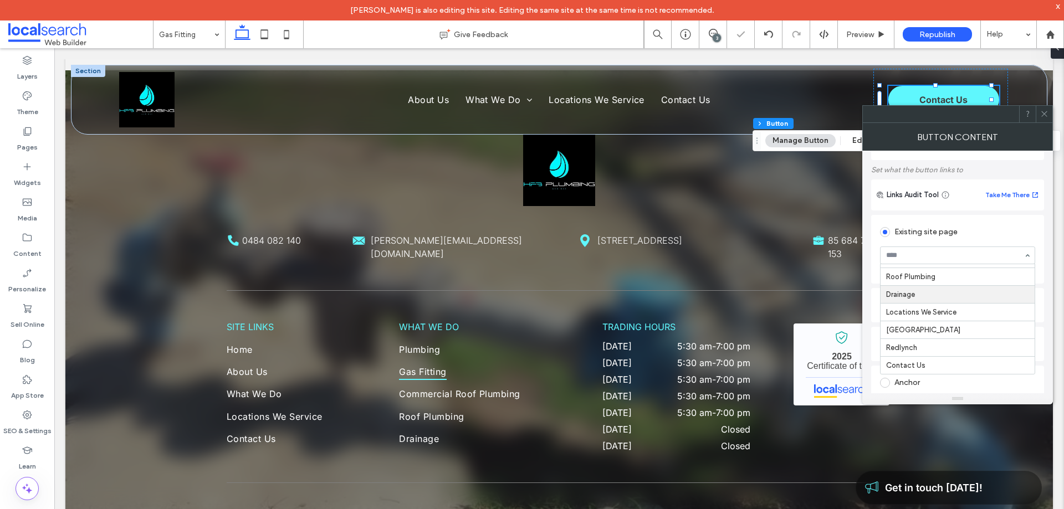
scroll to position [111, 0]
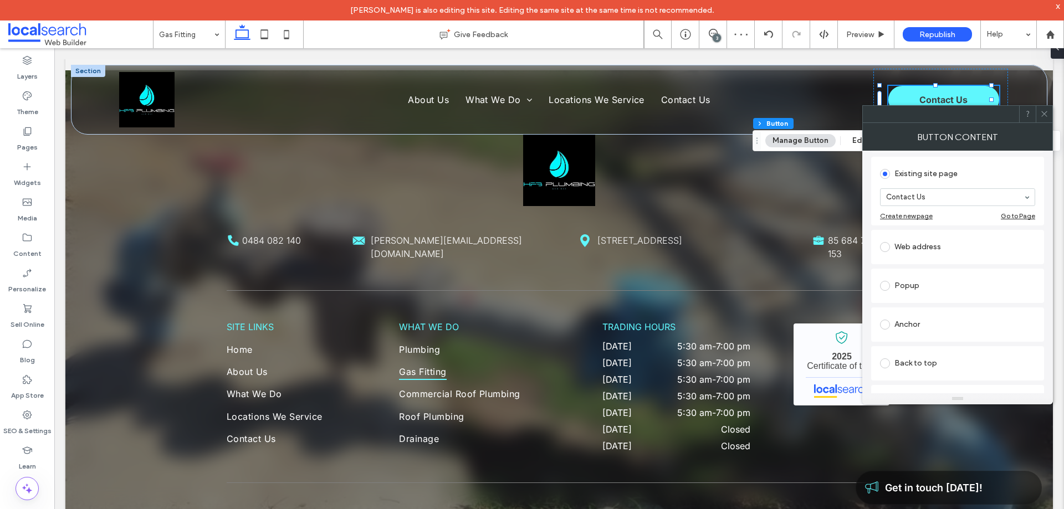
click at [1041, 110] on icon at bounding box center [1044, 114] width 8 height 8
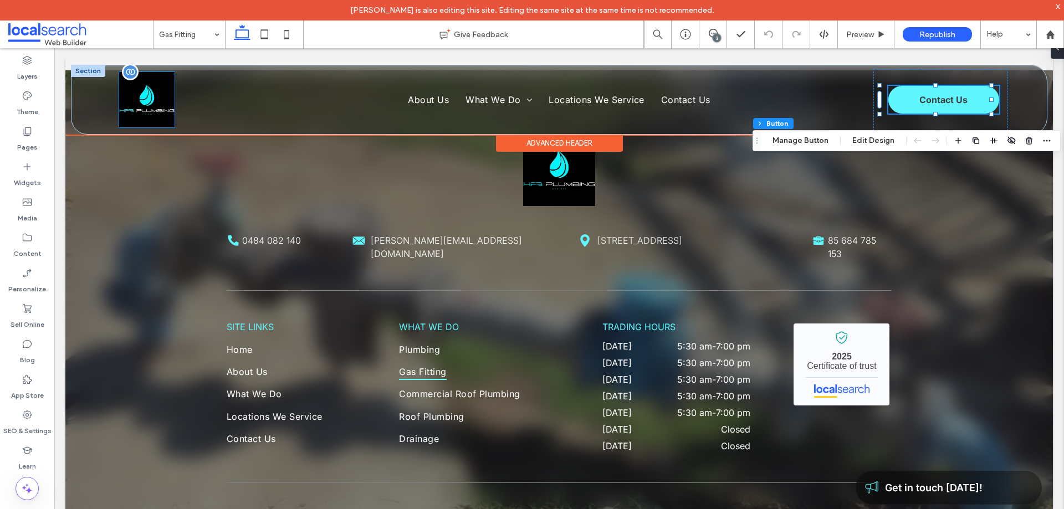
click at [150, 106] on img at bounding box center [146, 99] width 55 height 55
click at [150, 106] on div at bounding box center [146, 99] width 55 height 55
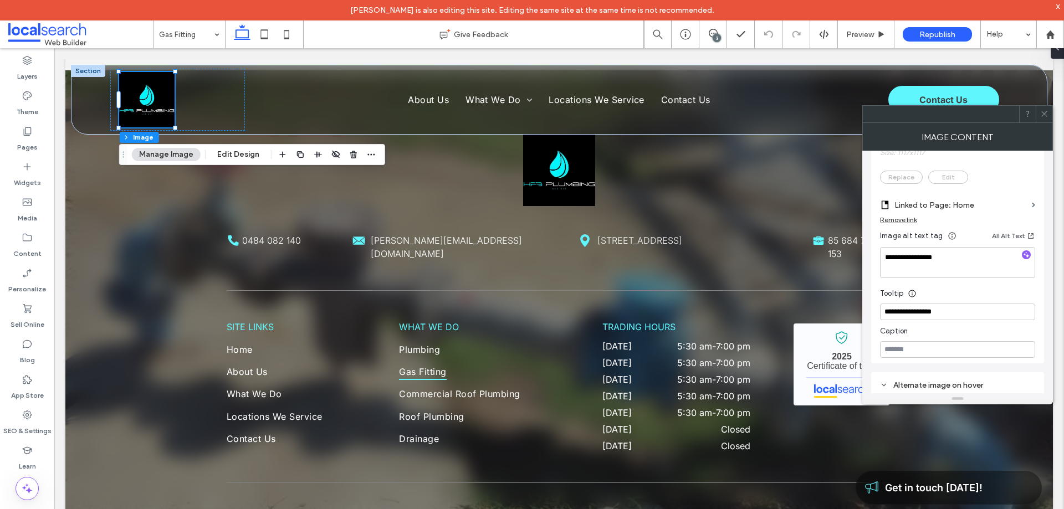
scroll to position [370, 0]
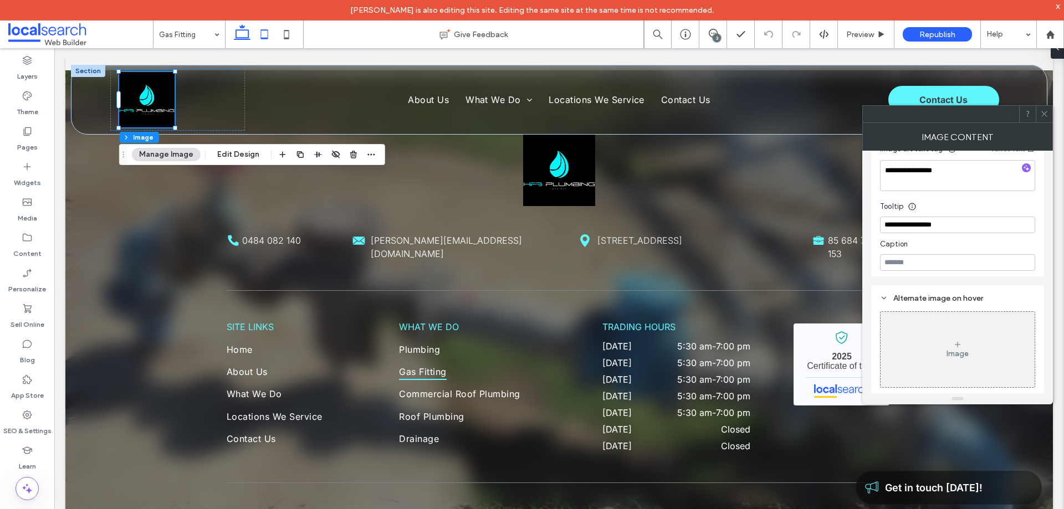
click at [260, 32] on icon at bounding box center [264, 34] width 22 height 22
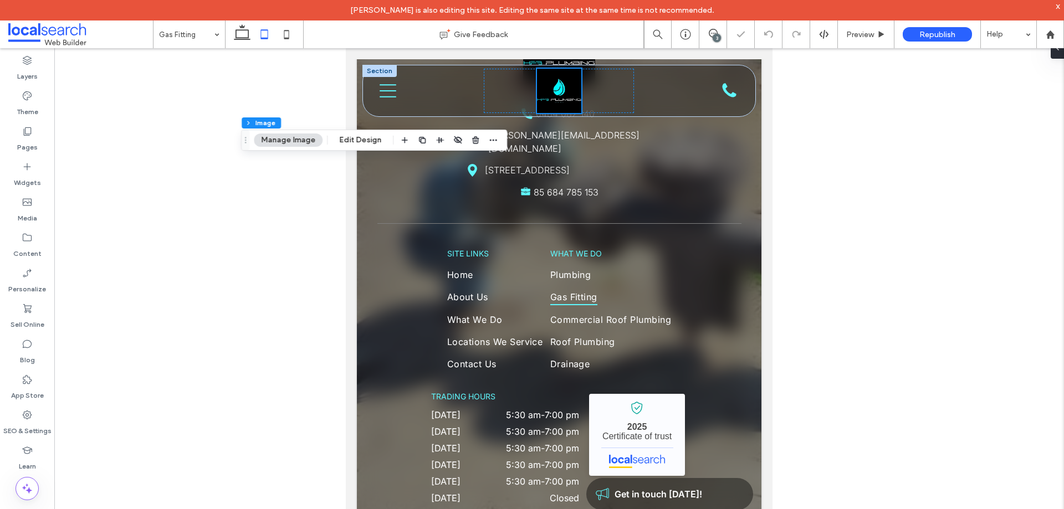
type input "**"
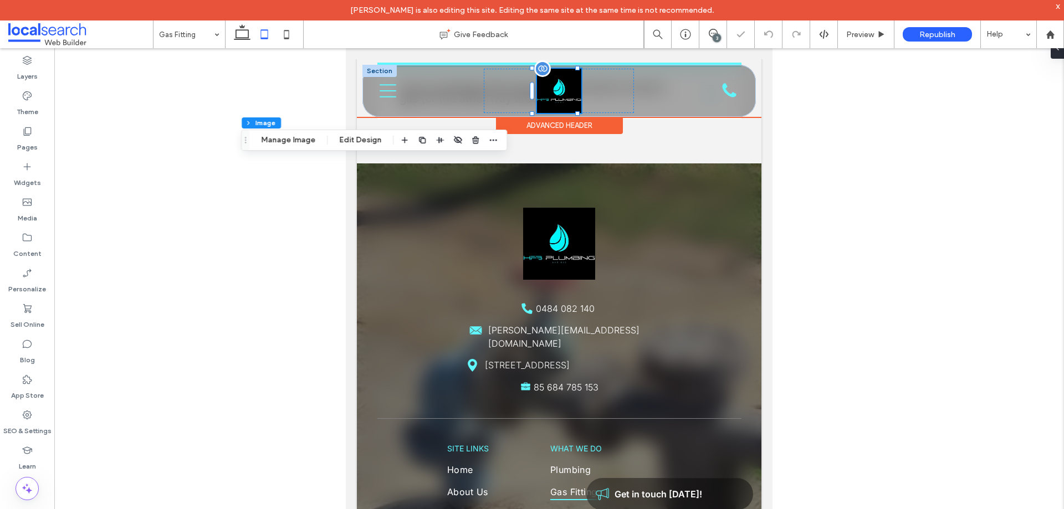
click at [560, 94] on img at bounding box center [559, 91] width 44 height 44
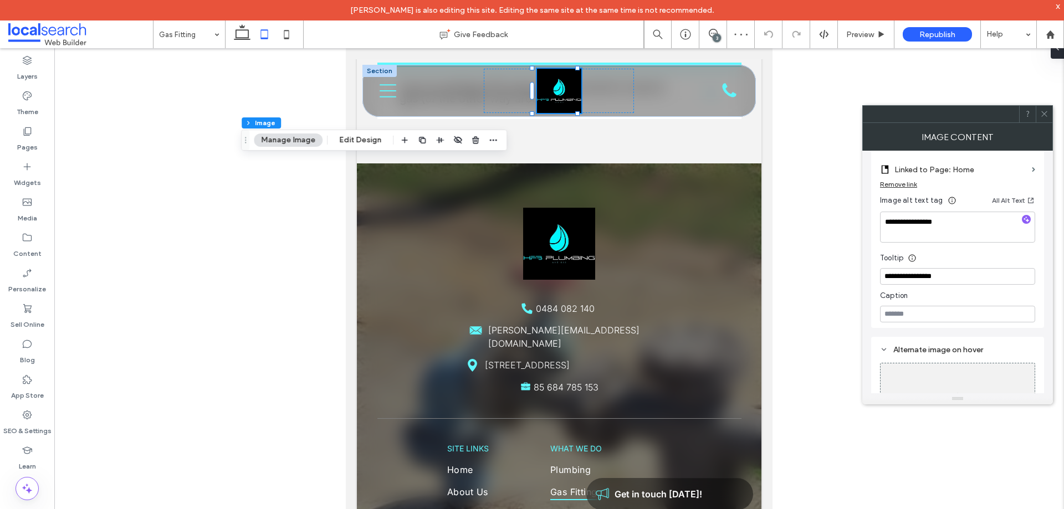
scroll to position [332, 0]
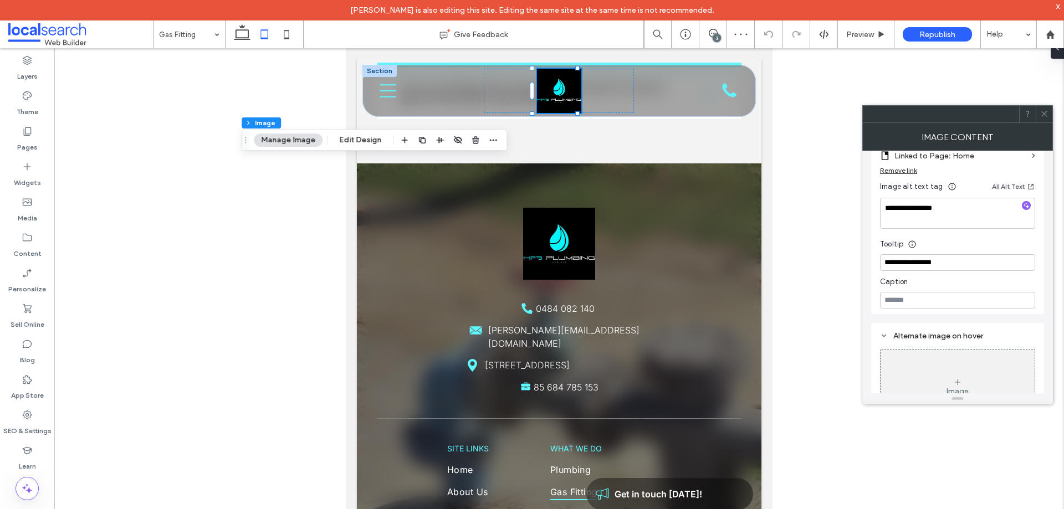
click at [1044, 118] on span at bounding box center [1044, 114] width 8 height 17
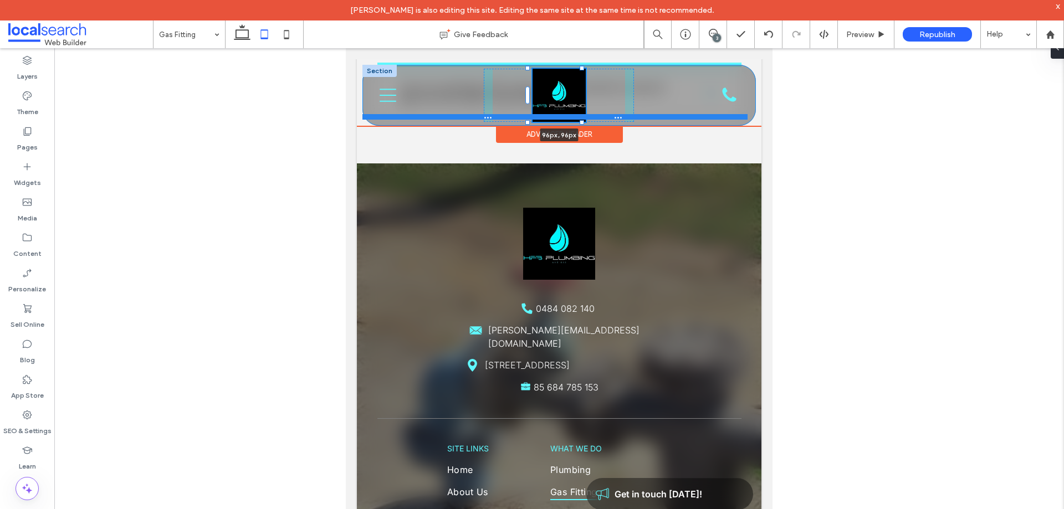
drag, startPoint x: 577, startPoint y: 112, endPoint x: 580, endPoint y: 117, distance: 6.0
click at [580, 117] on div "96px , 96px Home About Us What We Do Plumbing Gas Fitting Commercial Roof Plumb…" at bounding box center [558, 95] width 393 height 61
type input "**"
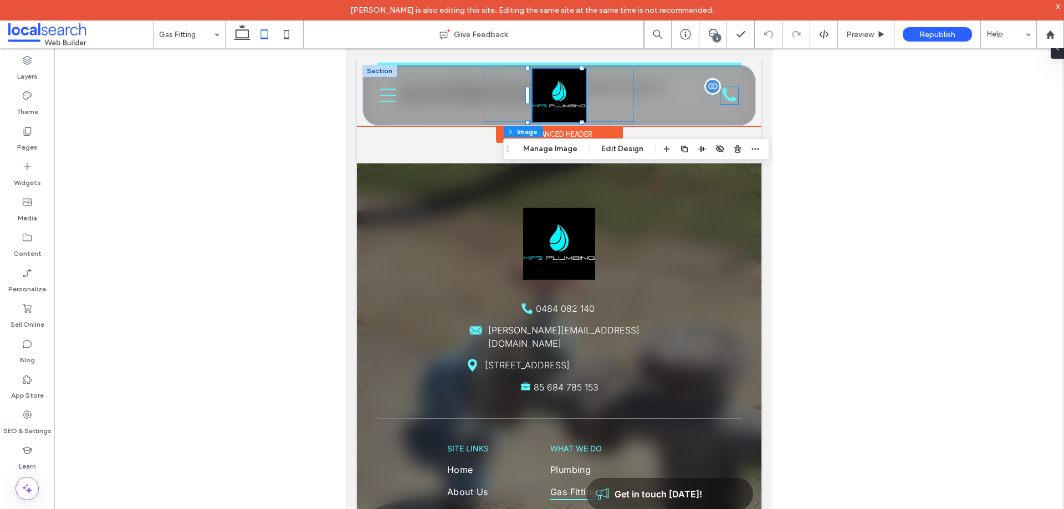
click at [720, 95] on div "Phone Icon" at bounding box center [729, 95] width 18 height 18
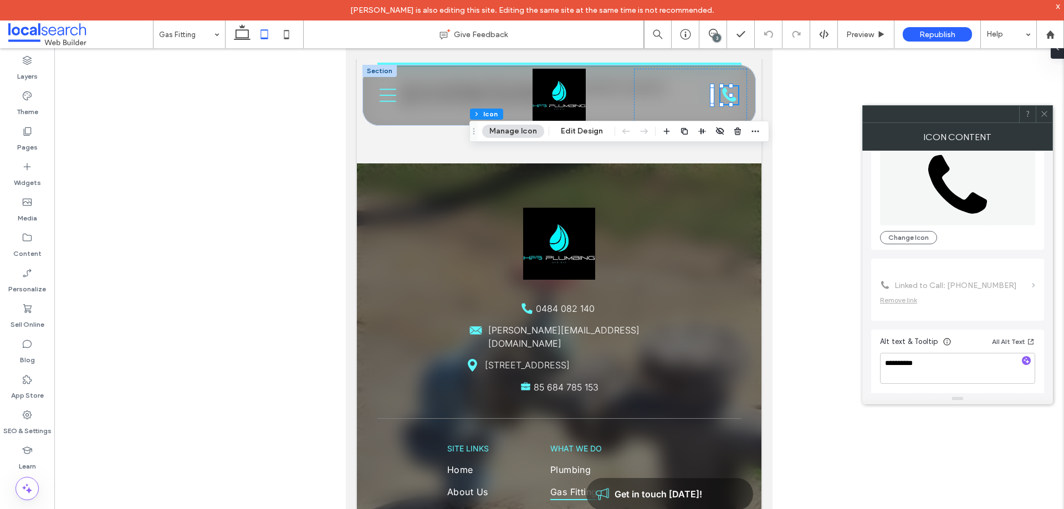
scroll to position [68, 0]
click at [388, 92] on icon "Menu Icon" at bounding box center [388, 95] width 17 height 17
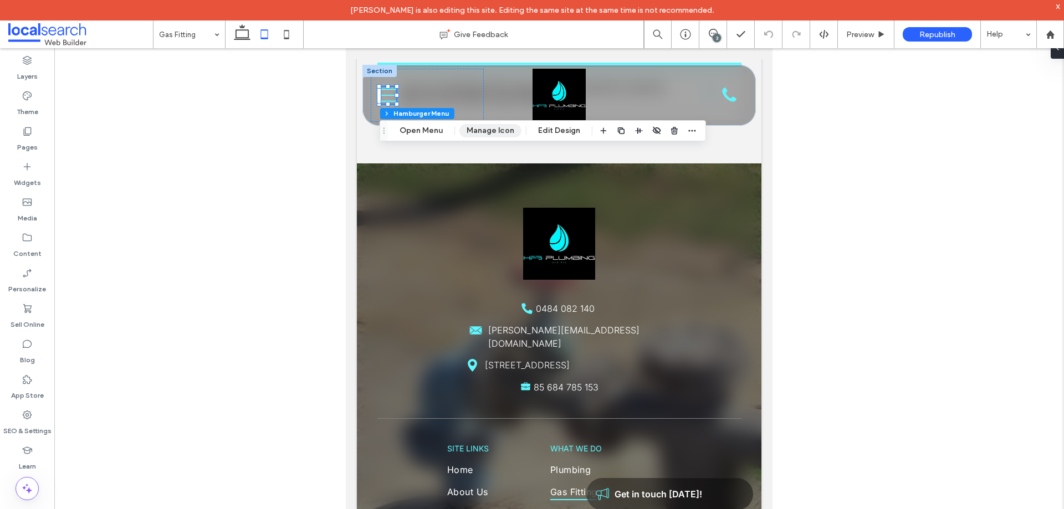
click at [485, 127] on button "Manage Icon" at bounding box center [490, 130] width 62 height 13
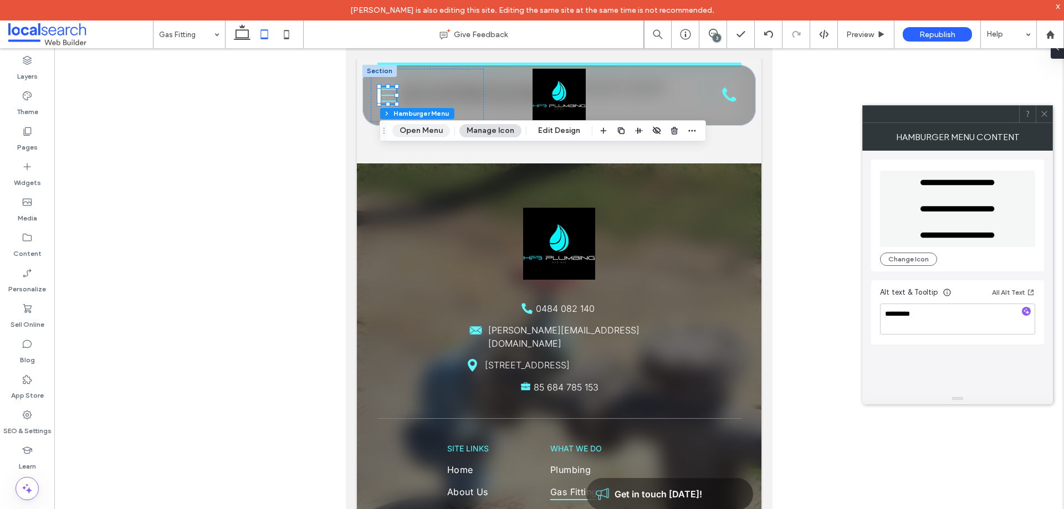
click at [413, 126] on button "Open Menu" at bounding box center [421, 130] width 58 height 13
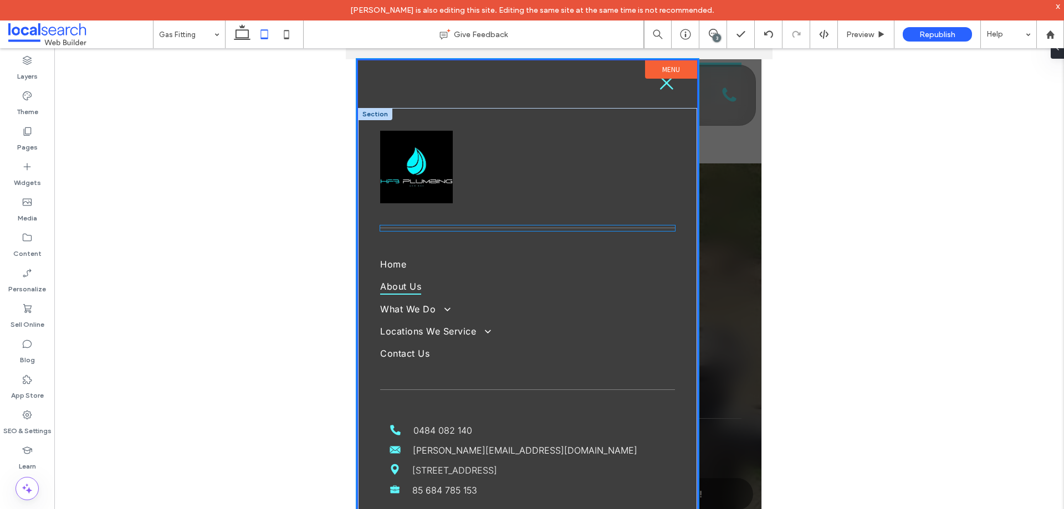
scroll to position [17, 0]
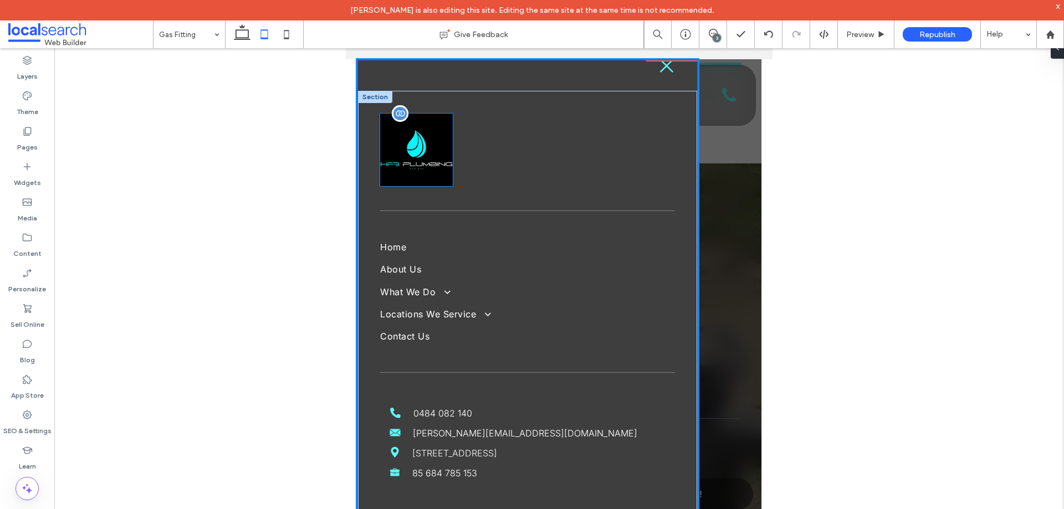
click at [416, 162] on img at bounding box center [416, 150] width 73 height 73
click at [416, 162] on div at bounding box center [416, 150] width 73 height 73
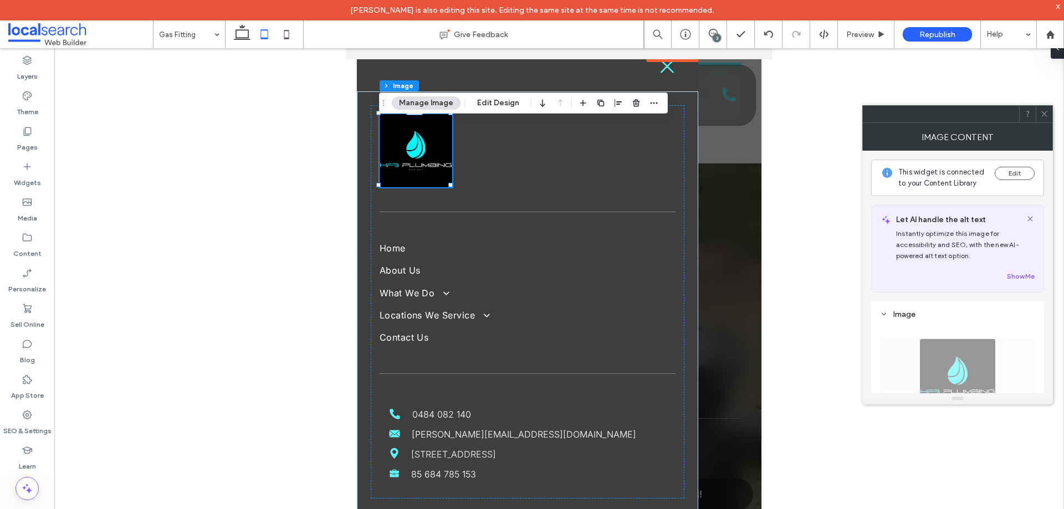
scroll to position [277, 0]
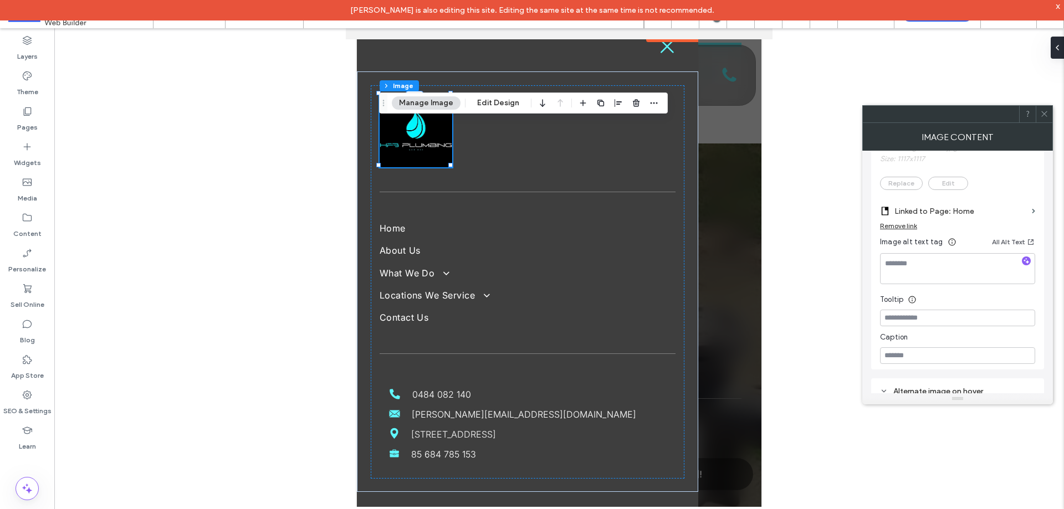
click at [740, 255] on div at bounding box center [559, 273] width 404 height 468
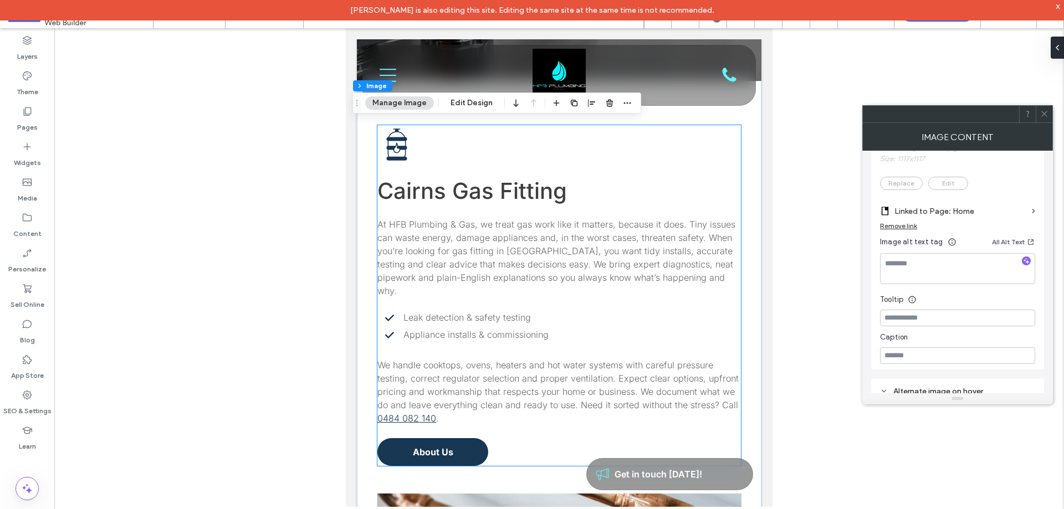
scroll to position [0, 0]
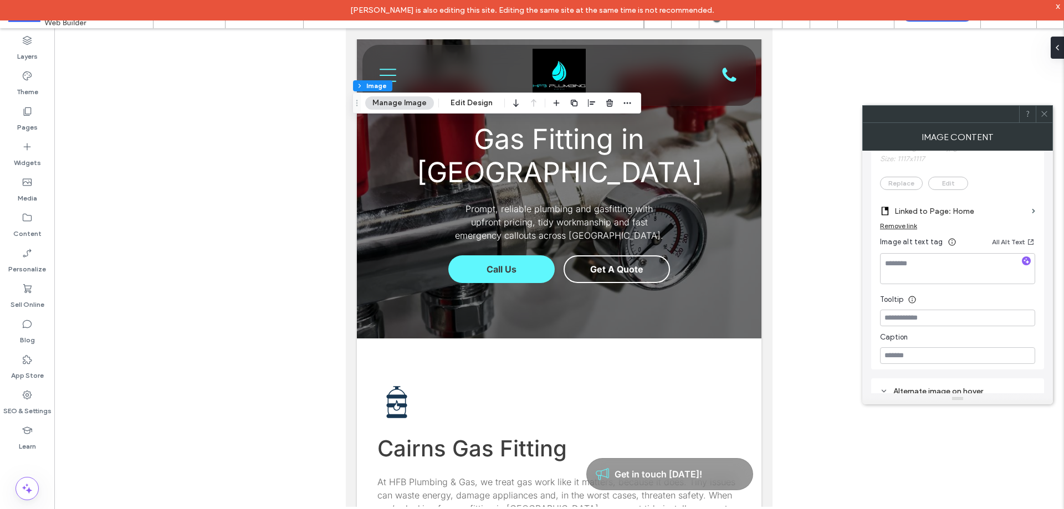
click at [1043, 117] on icon at bounding box center [1044, 114] width 8 height 8
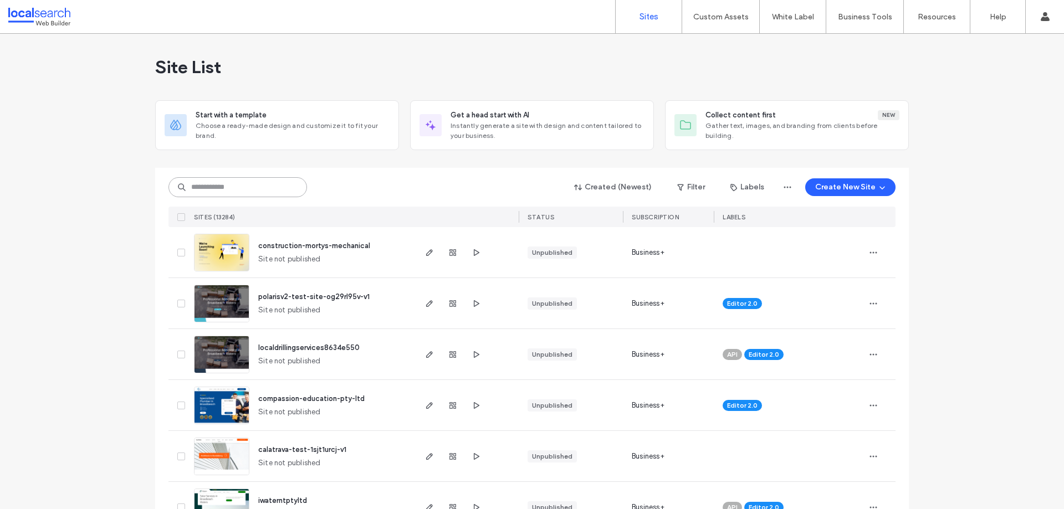
click at [286, 183] on input at bounding box center [237, 187] width 139 height 20
paste input "********"
type input "********"
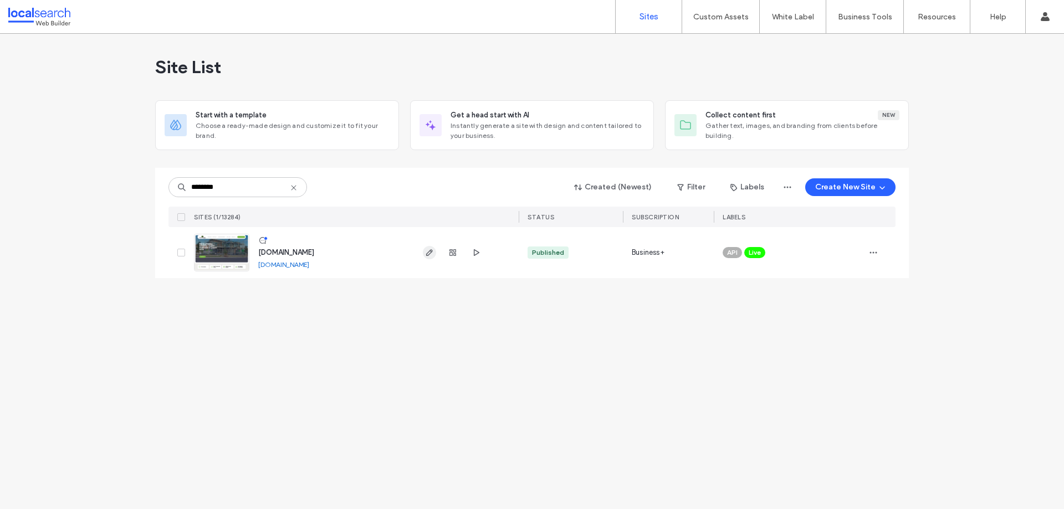
click at [427, 252] on icon "button" at bounding box center [429, 252] width 9 height 9
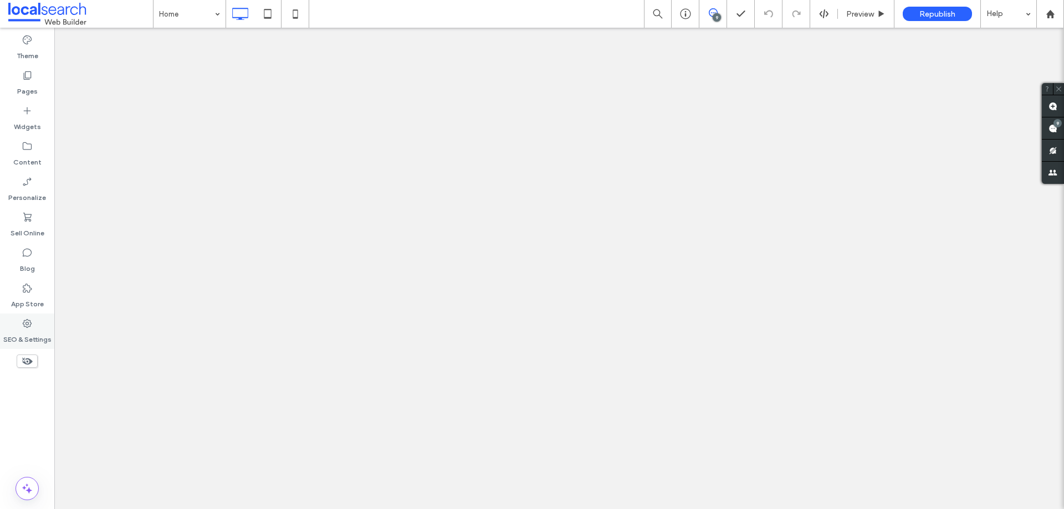
click at [29, 339] on label "SEO & Settings" at bounding box center [27, 337] width 48 height 16
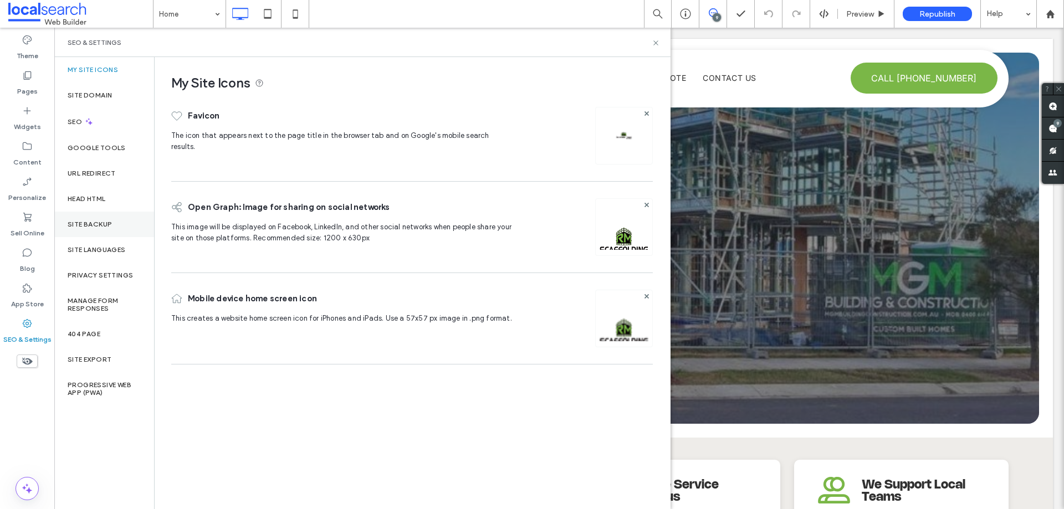
click at [97, 223] on label "Site Backup" at bounding box center [90, 225] width 44 height 8
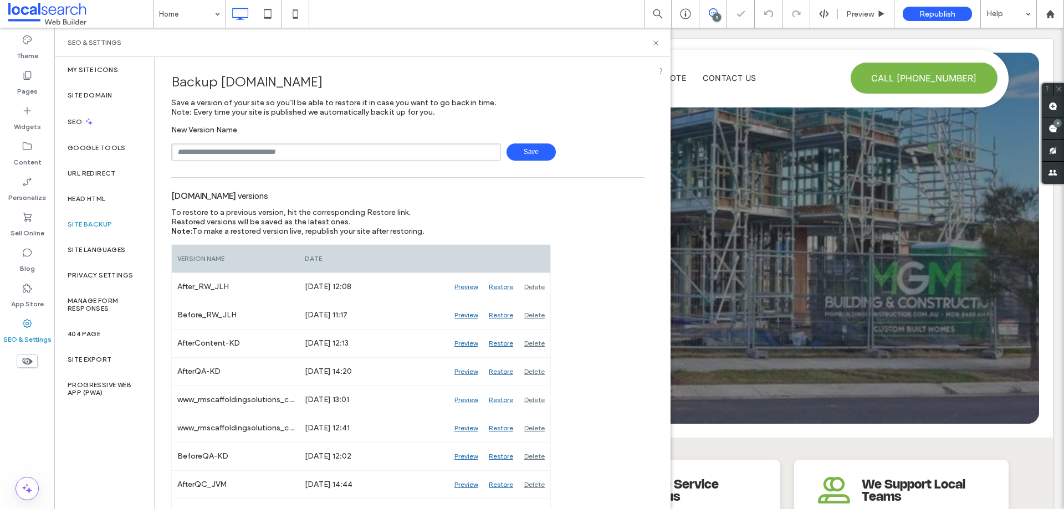
click at [253, 153] on input "text" at bounding box center [336, 151] width 330 height 17
type input "**********"
click at [517, 156] on span "Save" at bounding box center [530, 151] width 49 height 17
click at [657, 44] on use at bounding box center [655, 42] width 4 height 4
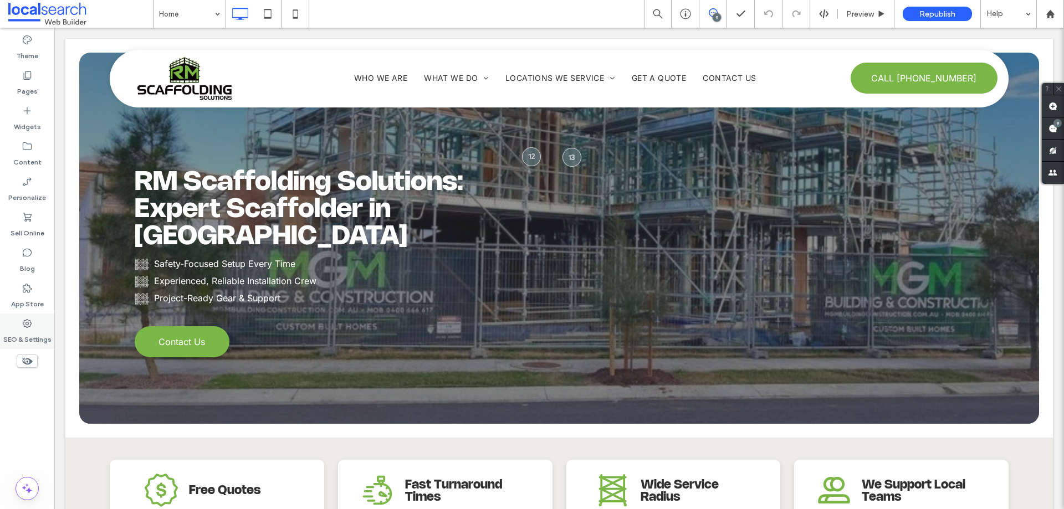
click at [30, 329] on icon at bounding box center [27, 323] width 11 height 11
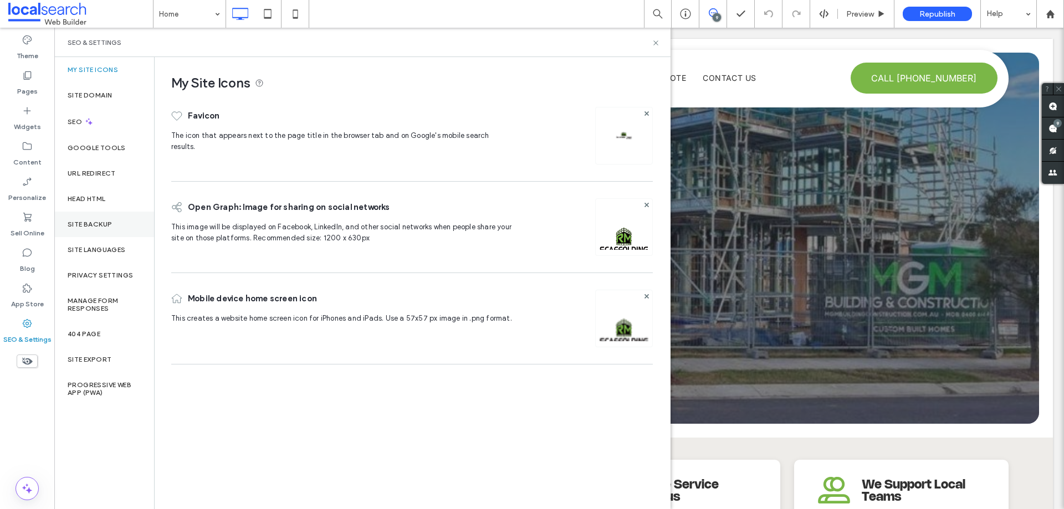
click at [88, 226] on label "Site Backup" at bounding box center [90, 225] width 44 height 8
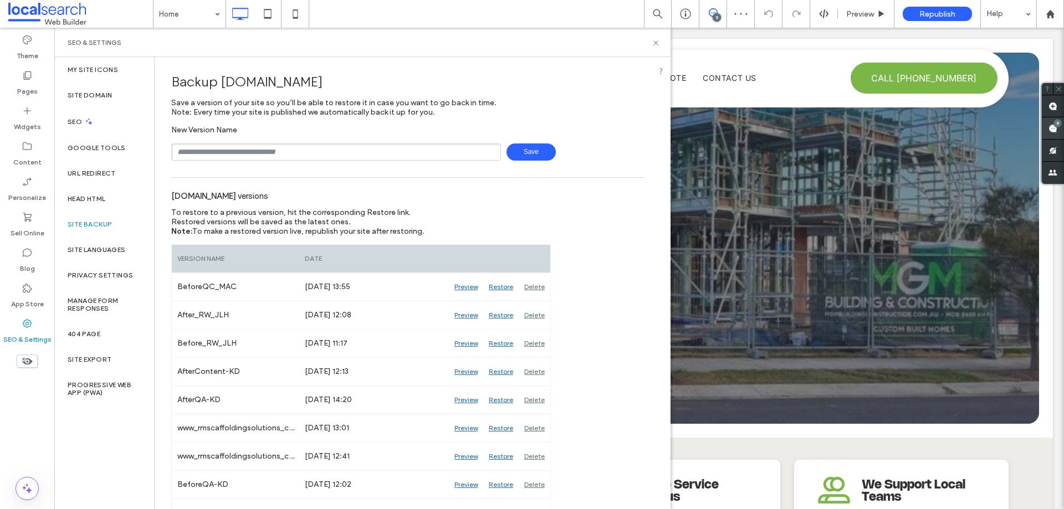
click at [1052, 127] on use at bounding box center [1052, 128] width 9 height 9
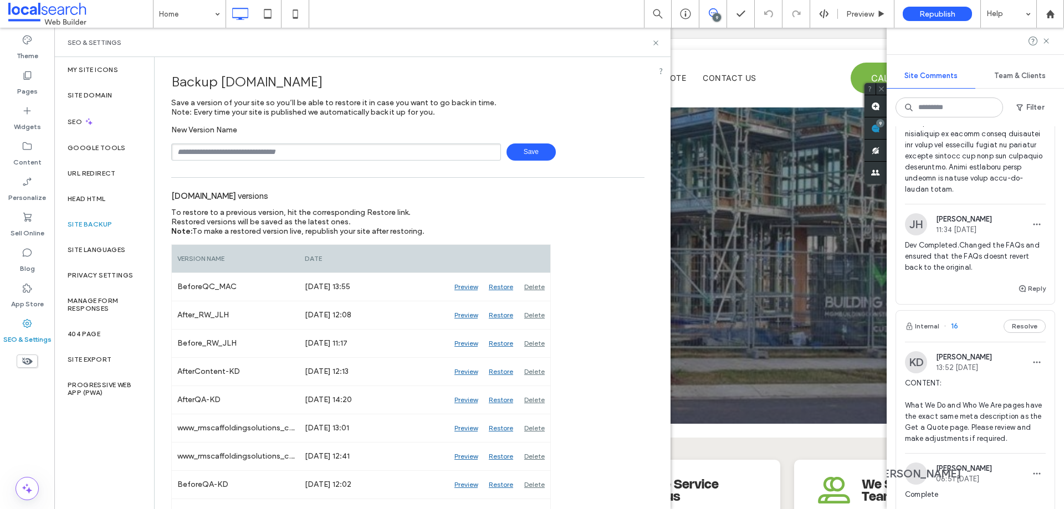
scroll to position [1718, 0]
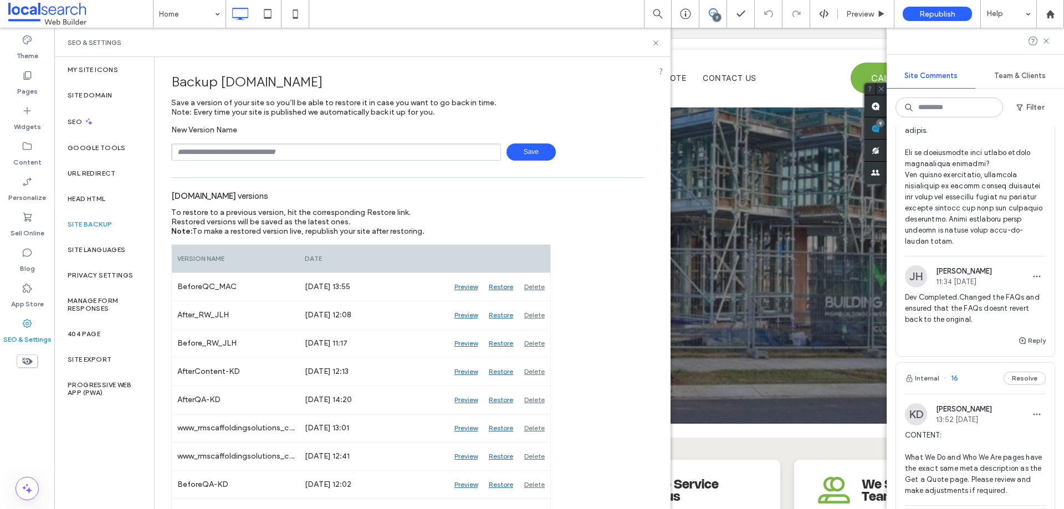
click at [977, 219] on span at bounding box center [975, 14] width 141 height 465
click at [658, 41] on use at bounding box center [655, 42] width 4 height 4
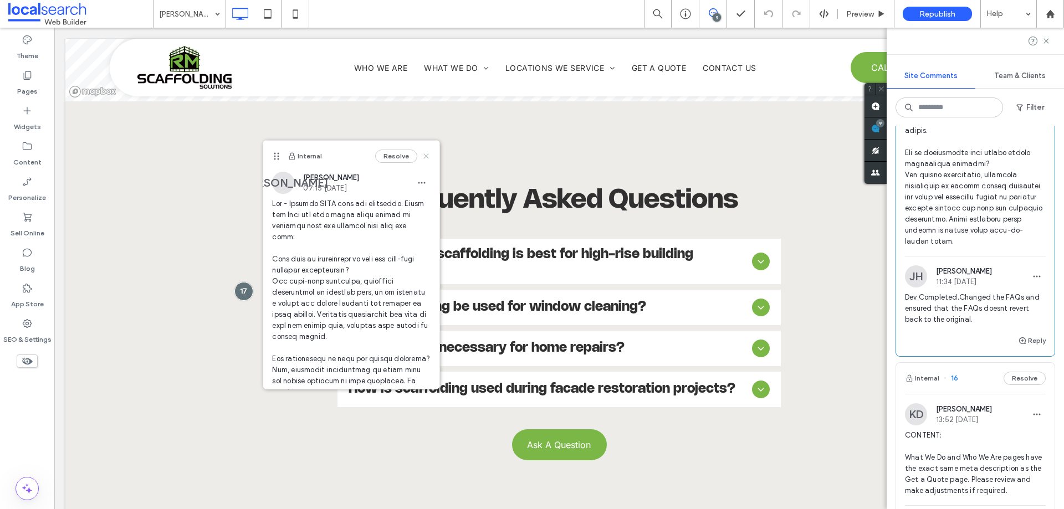
click at [424, 155] on use at bounding box center [426, 155] width 5 height 5
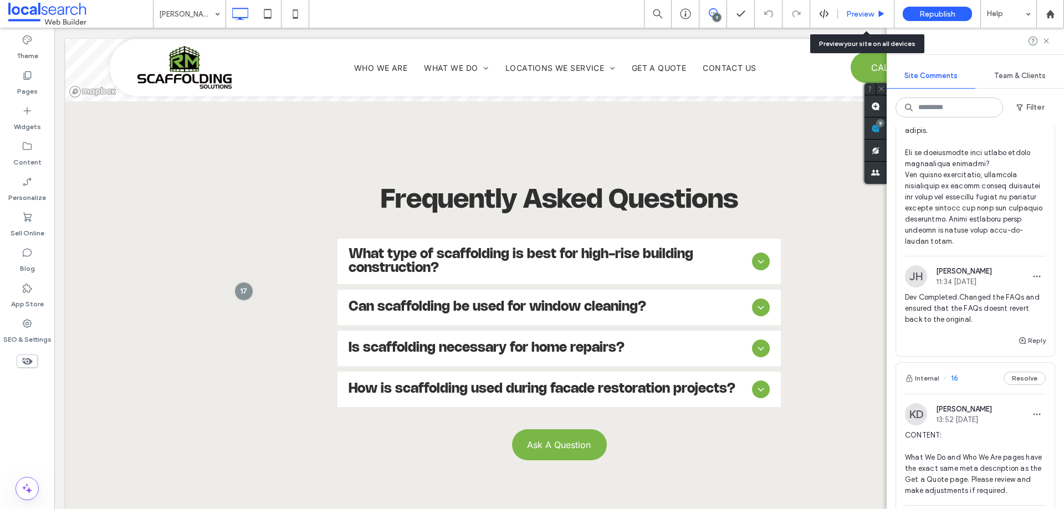
click at [855, 17] on span "Preview" at bounding box center [860, 13] width 28 height 9
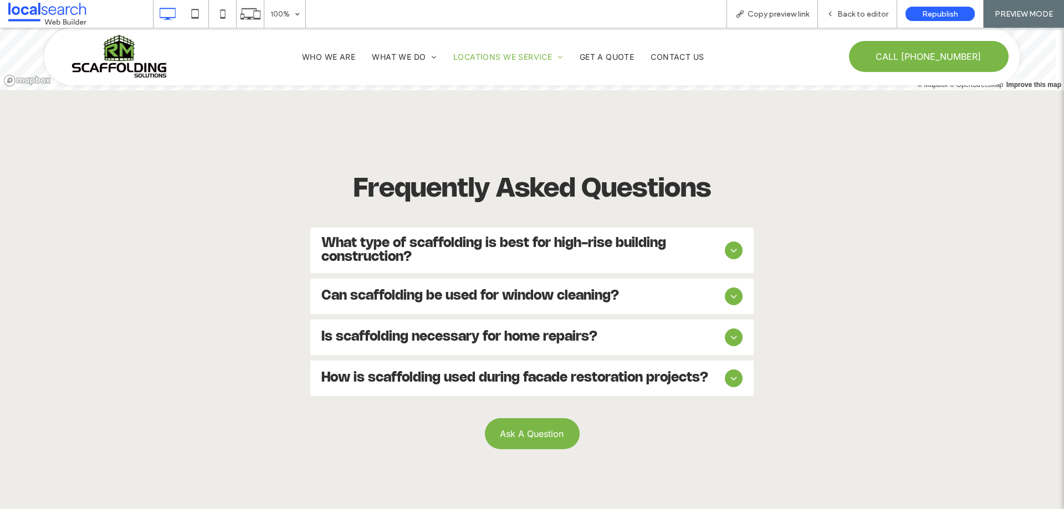
click at [780, 13] on span "Copy preview link" at bounding box center [777, 13] width 61 height 9
click at [869, 17] on span "Back to editor" at bounding box center [862, 13] width 51 height 9
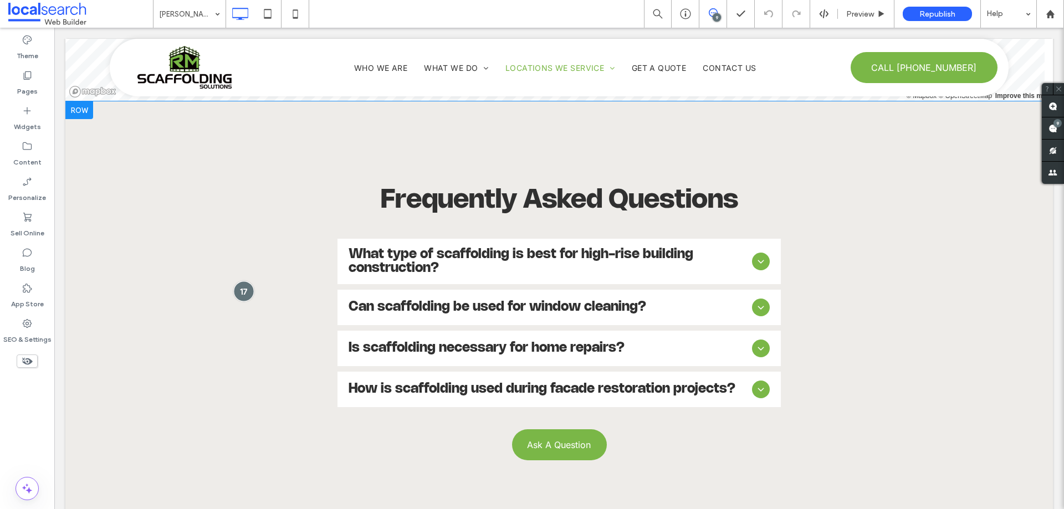
click at [238, 281] on div at bounding box center [243, 291] width 20 height 20
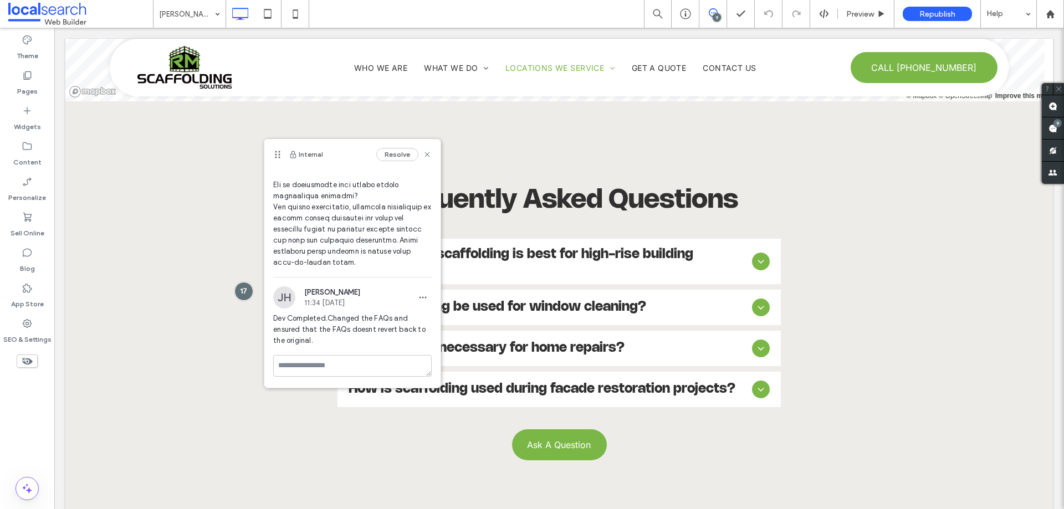
scroll to position [350, 0]
click at [1053, 130] on use at bounding box center [1052, 128] width 9 height 9
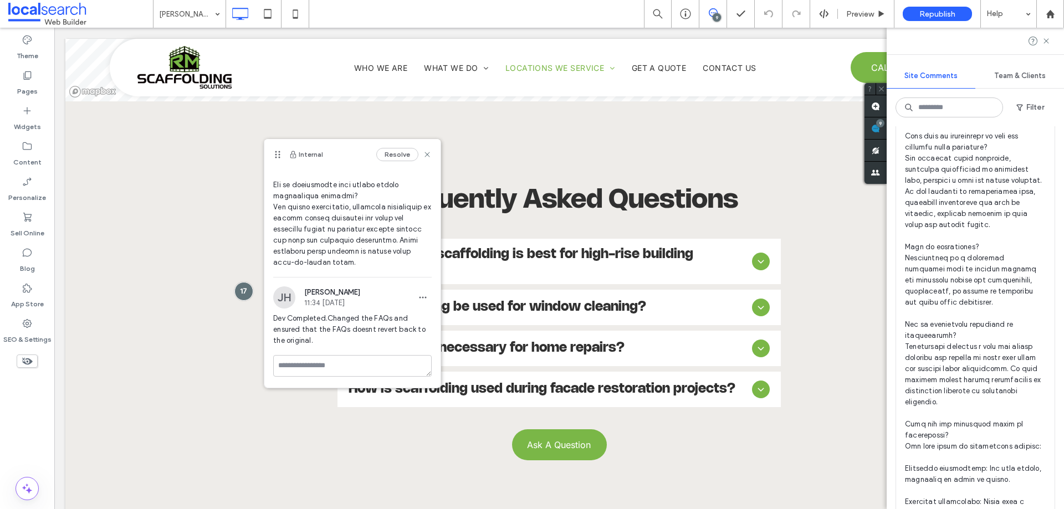
scroll to position [609, 0]
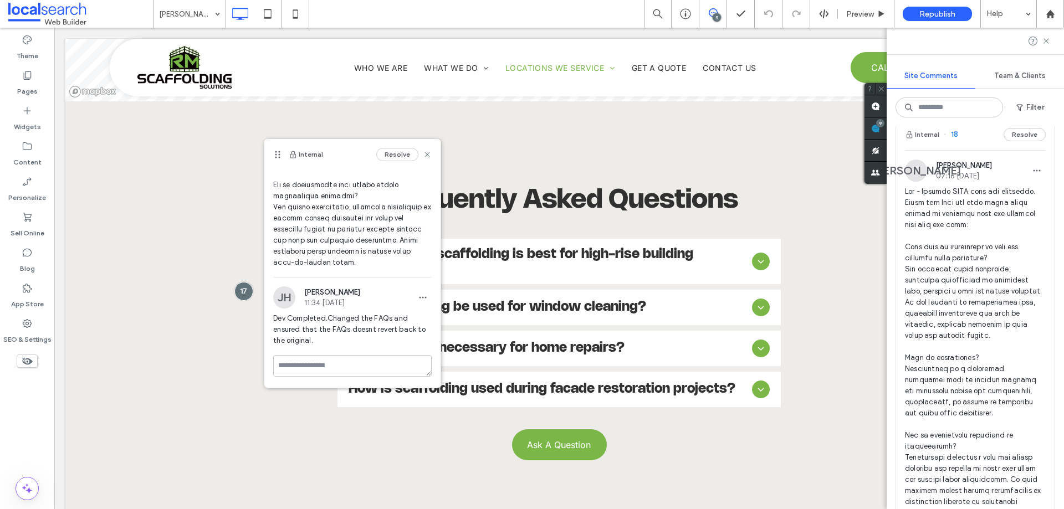
click at [956, 233] on span at bounding box center [975, 446] width 141 height 521
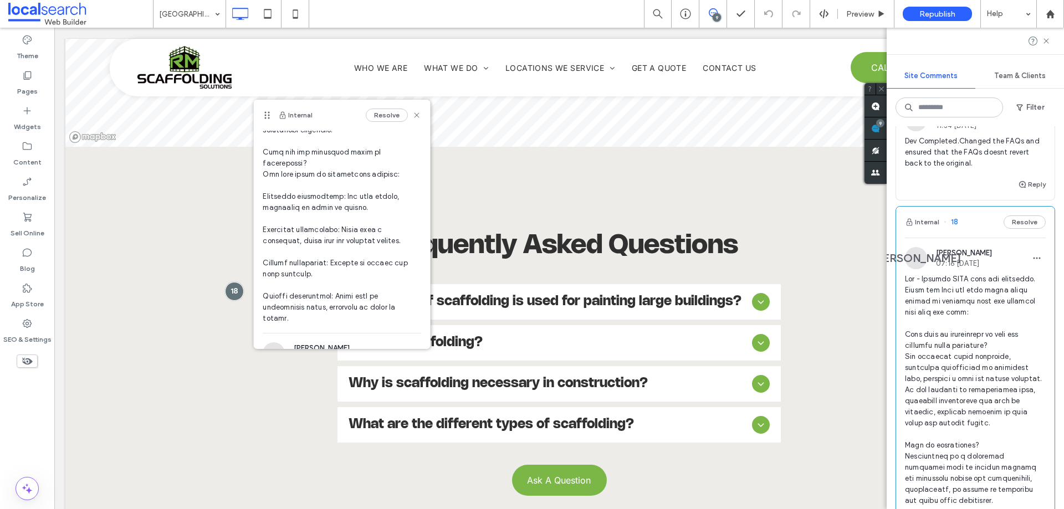
scroll to position [388, 0]
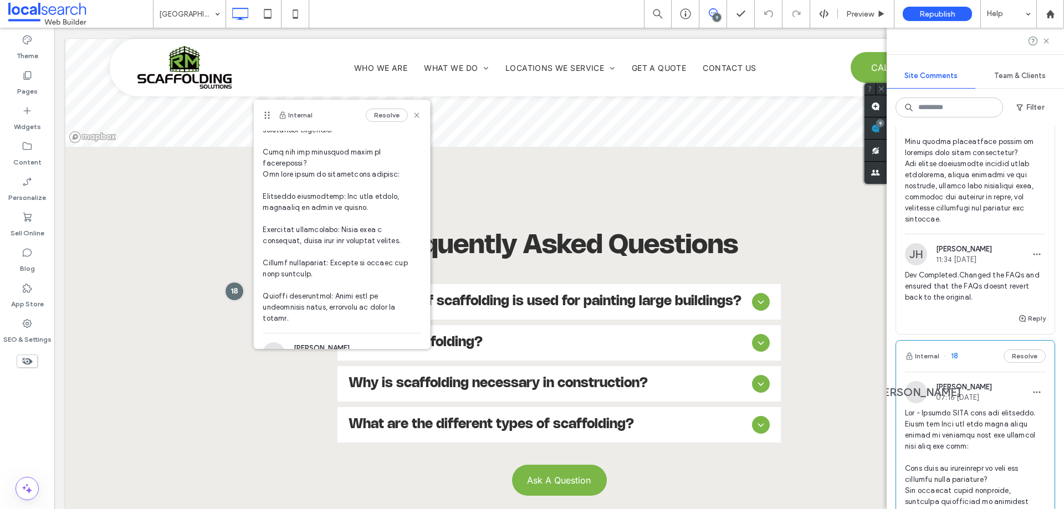
click at [975, 225] on span at bounding box center [975, 20] width 141 height 410
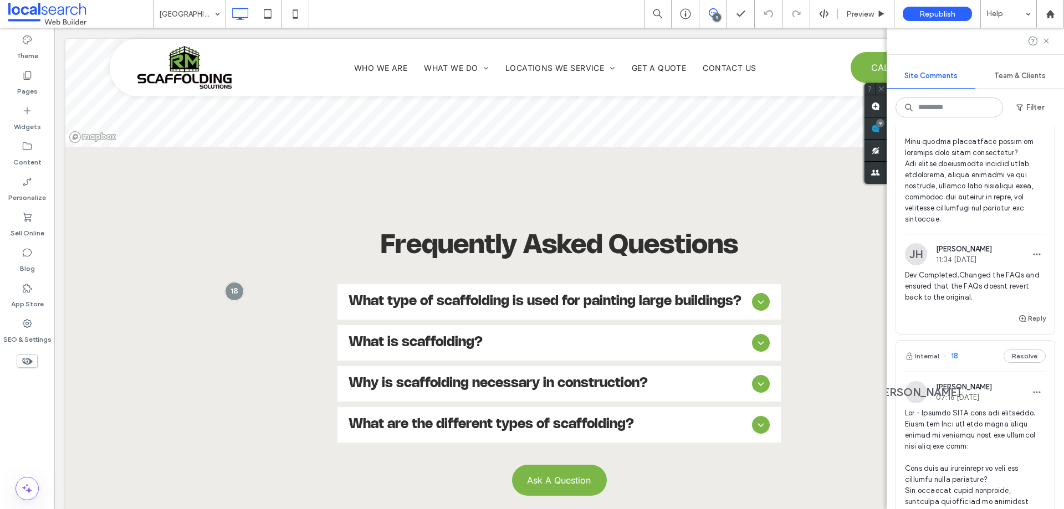
scroll to position [0, 0]
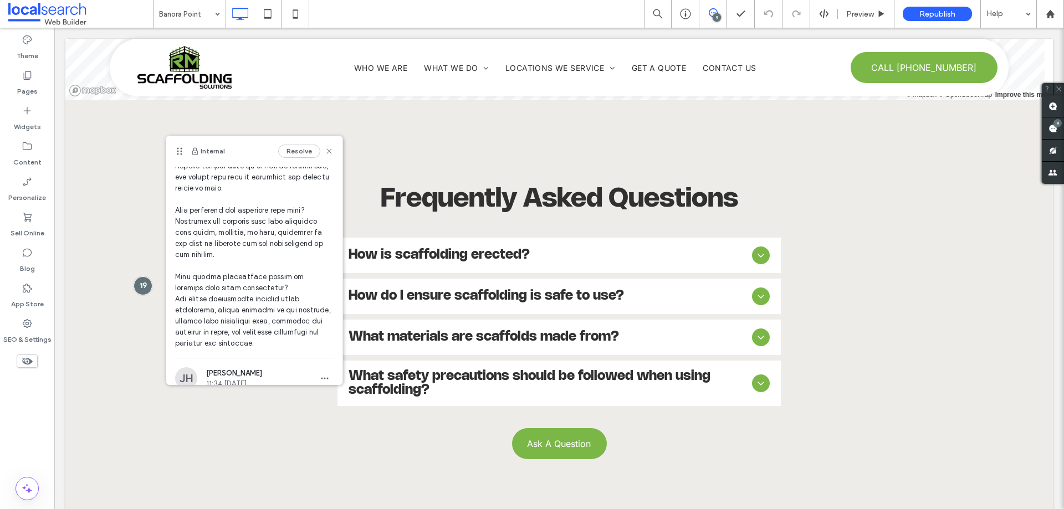
scroll to position [317, 0]
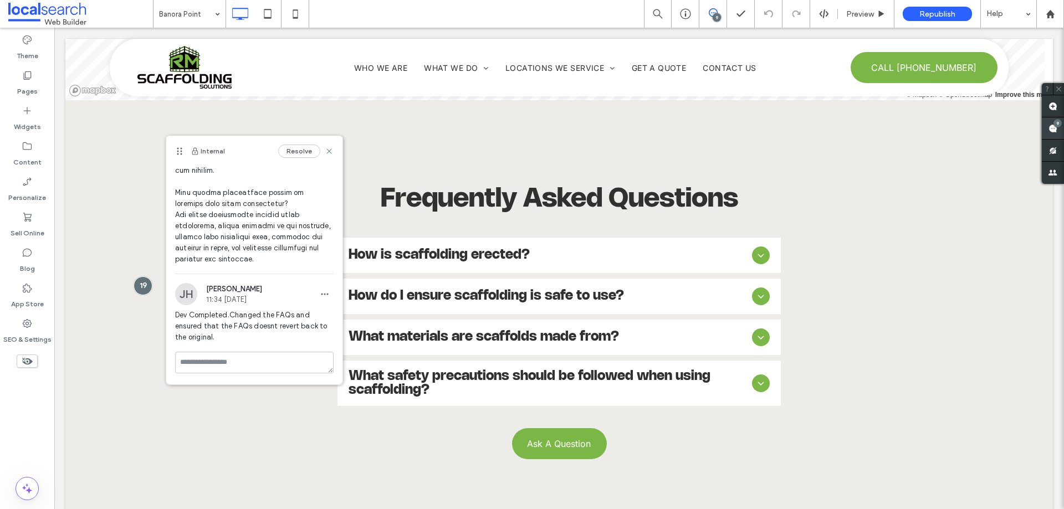
click at [1050, 127] on use at bounding box center [1052, 128] width 9 height 9
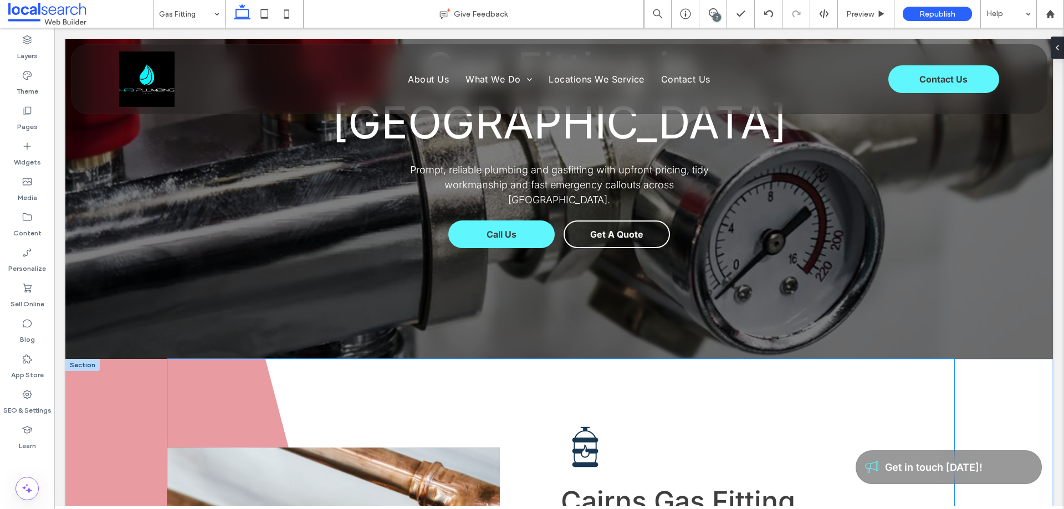
scroll to position [55, 0]
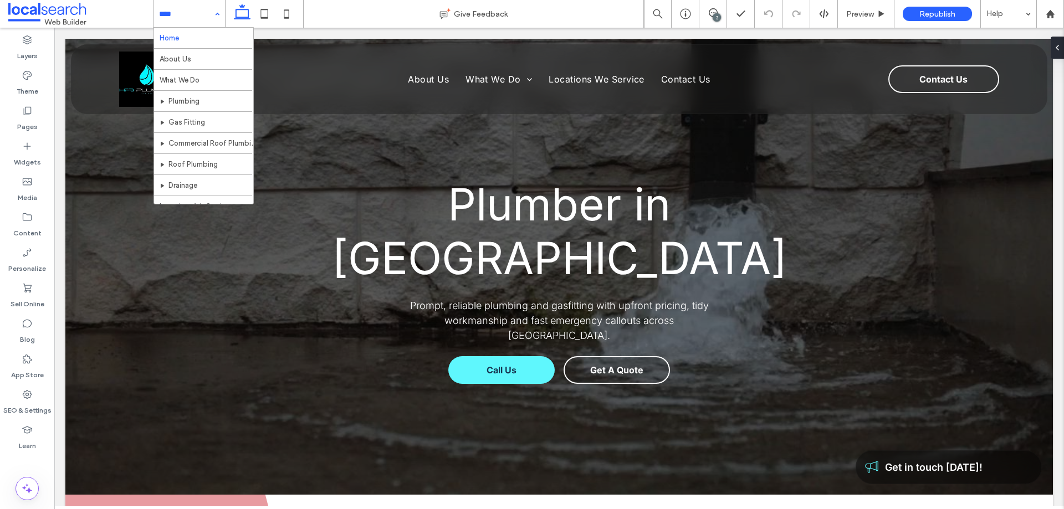
click at [218, 12] on div "Home About Us What We Do Plumbing Gas Fitting Commercial Roof Plumbing Roof Plu…" at bounding box center [188, 14] width 71 height 28
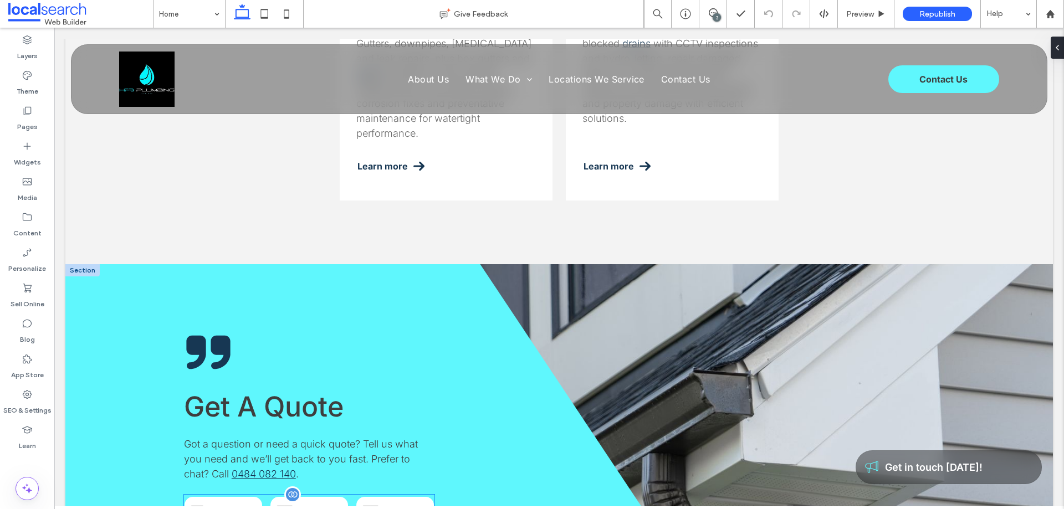
scroll to position [1607, 0]
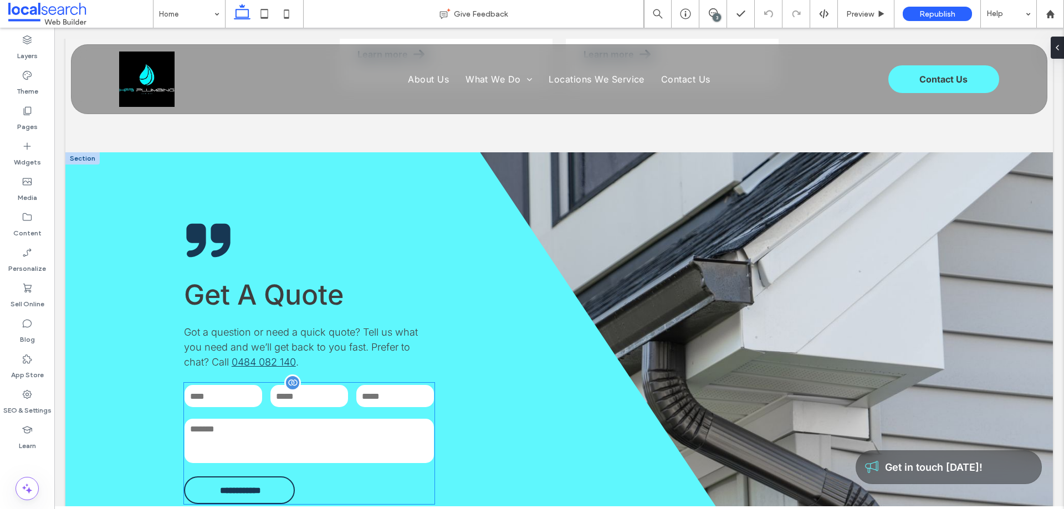
click at [289, 375] on div at bounding box center [292, 383] width 17 height 17
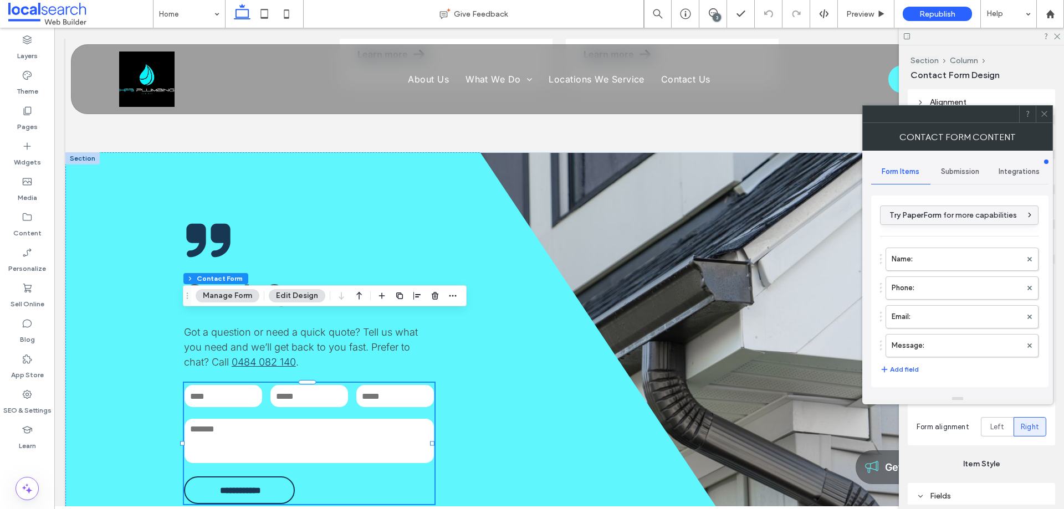
type input "**********"
type input "**"
type input "*"
type input "***"
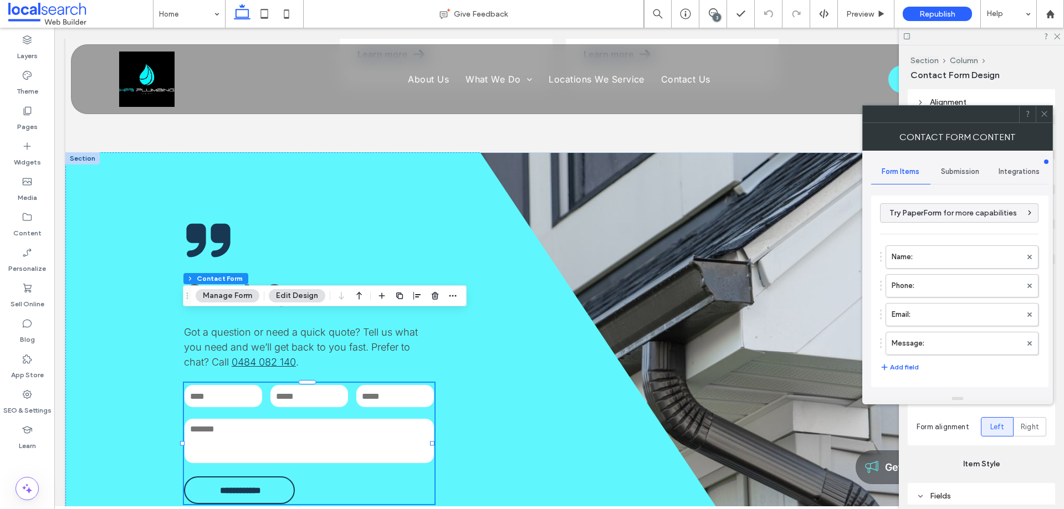
scroll to position [0, 0]
click at [927, 264] on label "Name:" at bounding box center [956, 259] width 130 height 22
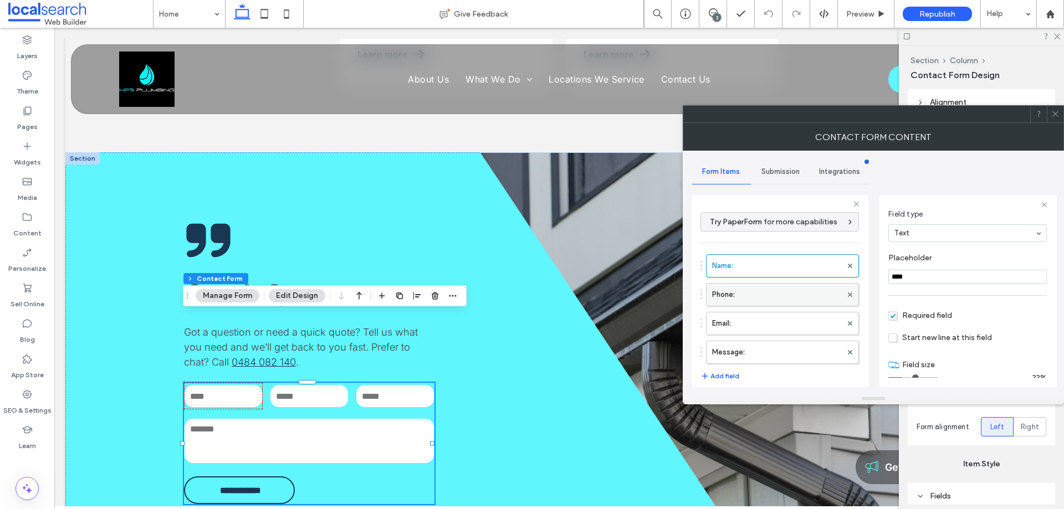
scroll to position [78, 0]
click at [754, 296] on label "Phone:" at bounding box center [777, 295] width 130 height 22
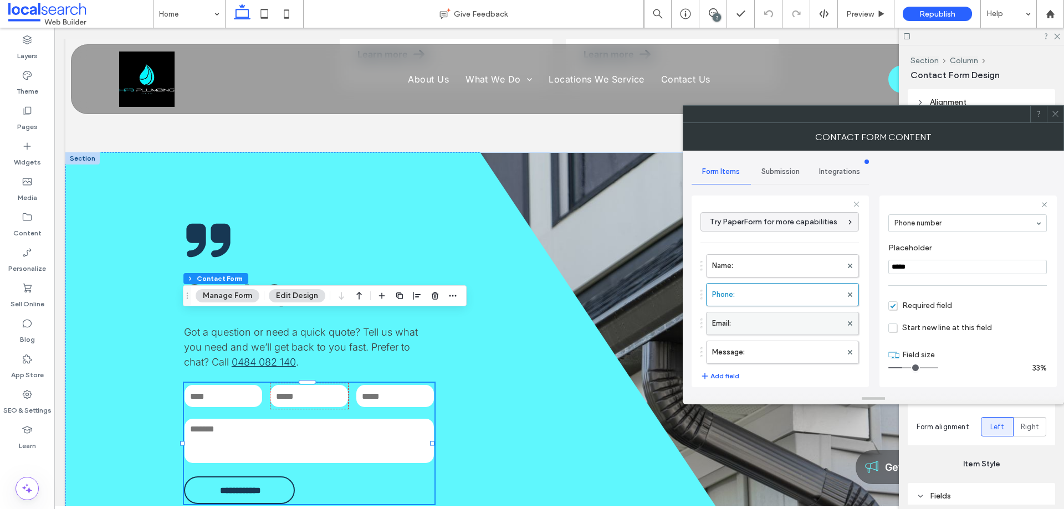
click at [760, 320] on label "Email:" at bounding box center [777, 323] width 130 height 22
click at [767, 349] on label "Message:" at bounding box center [777, 352] width 130 height 22
type input "**"
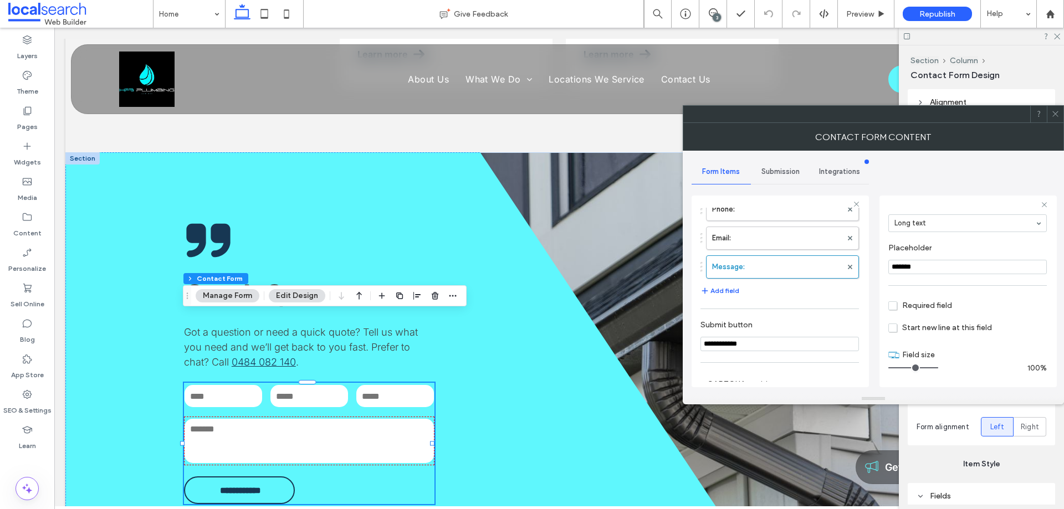
scroll to position [231, 0]
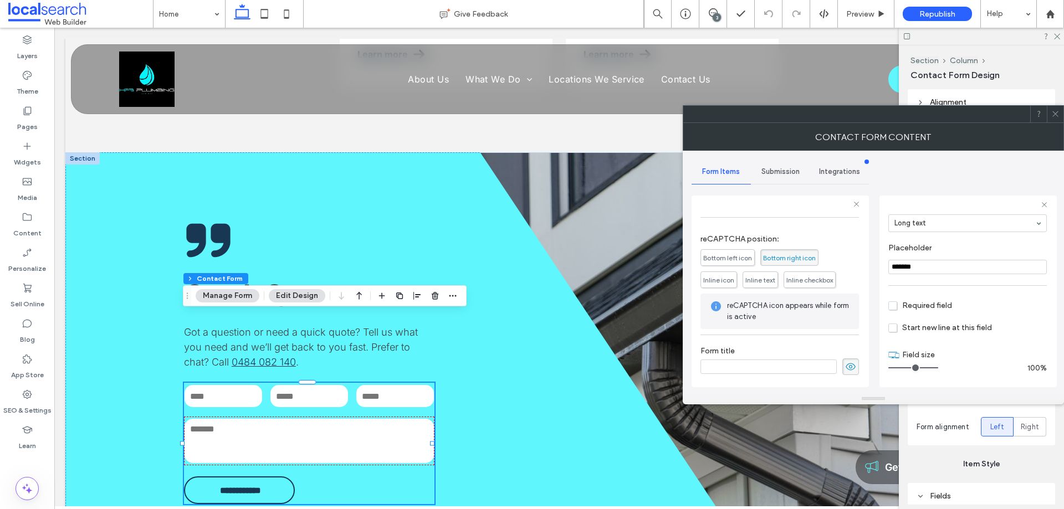
click at [773, 174] on span "Submission" at bounding box center [780, 171] width 38 height 9
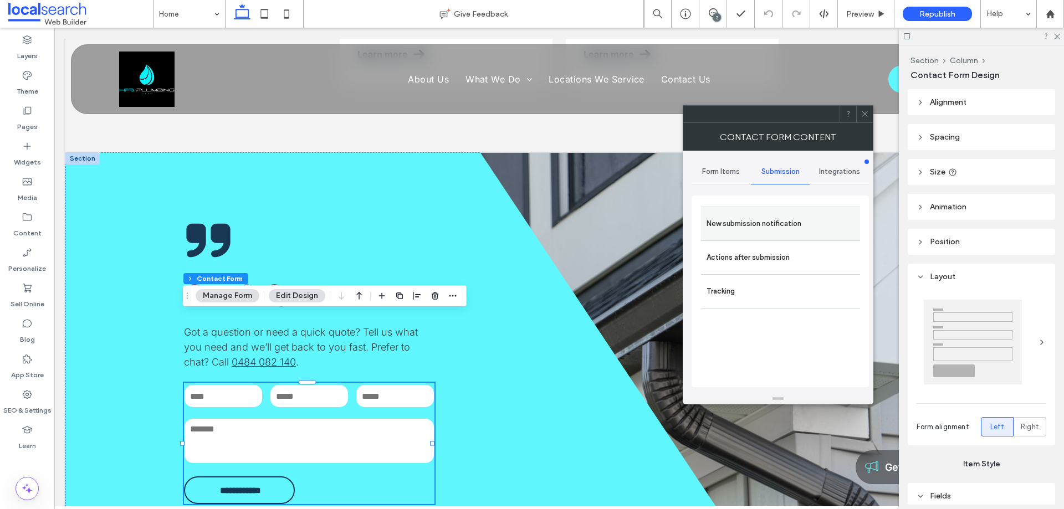
click at [766, 224] on label "New submission notification" at bounding box center [780, 224] width 148 height 22
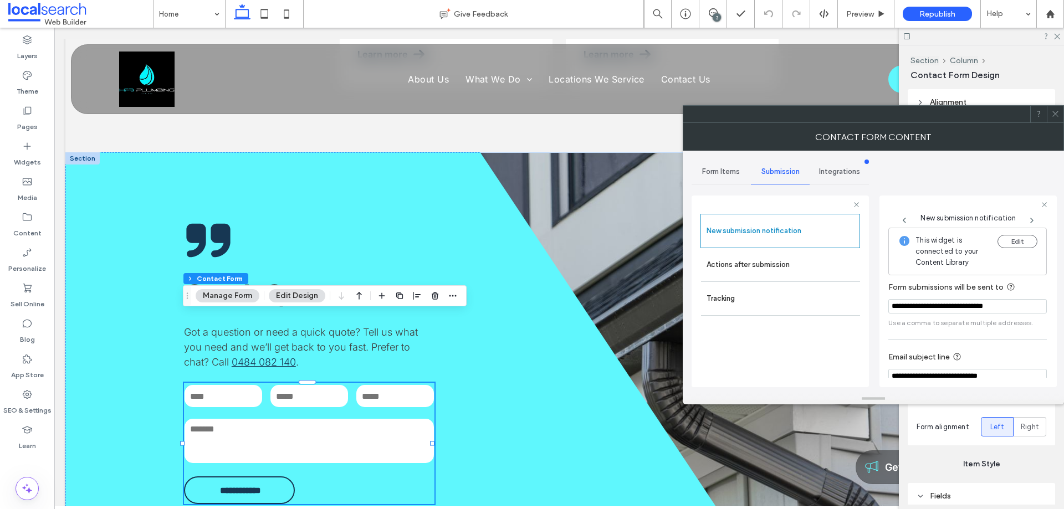
scroll to position [58, 0]
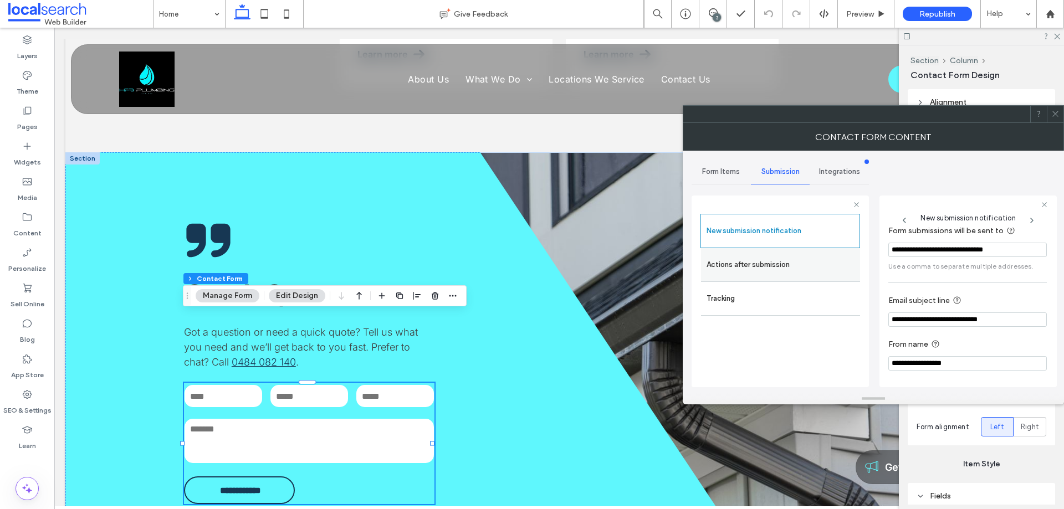
click at [783, 273] on label "Actions after submission" at bounding box center [780, 265] width 148 height 22
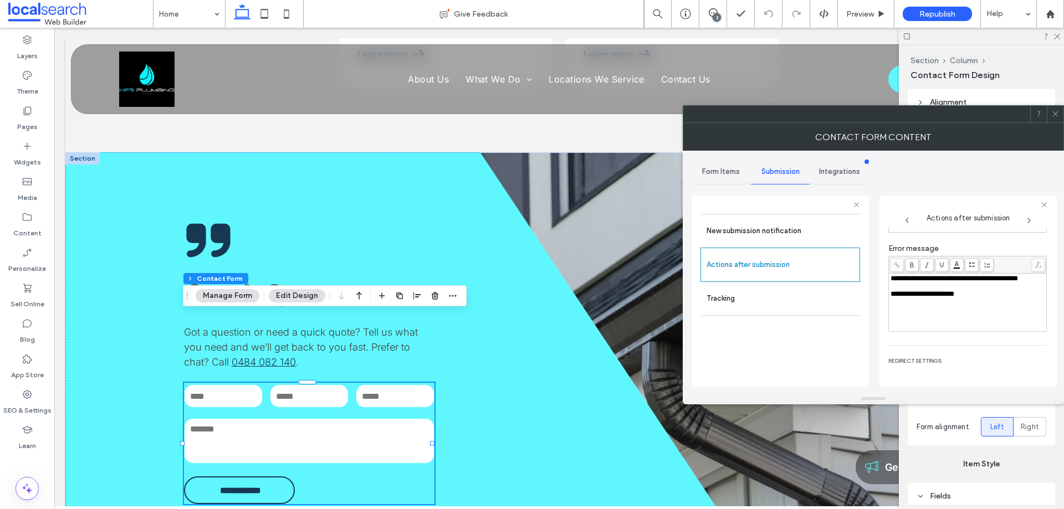
scroll to position [191, 0]
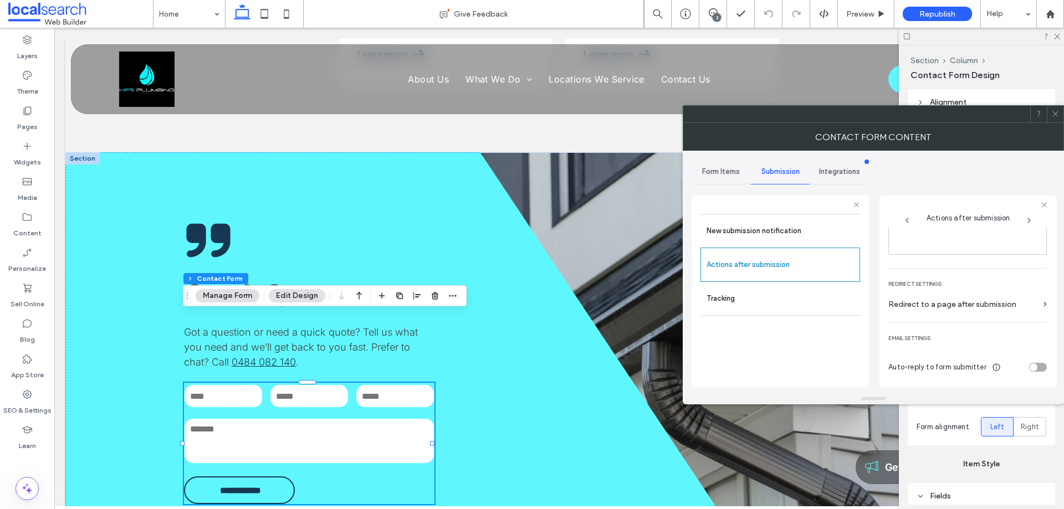
click at [1055, 114] on use at bounding box center [1055, 114] width 6 height 6
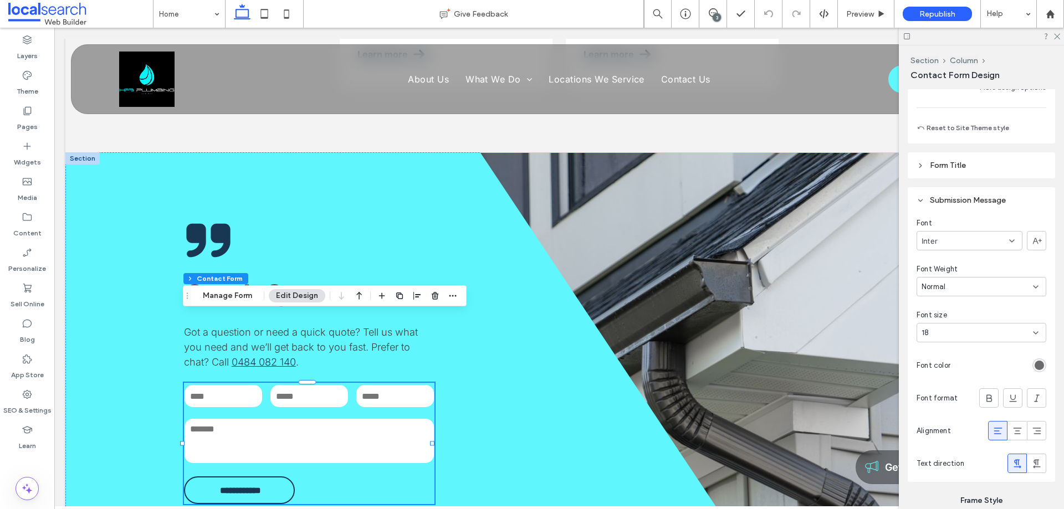
scroll to position [1108, 0]
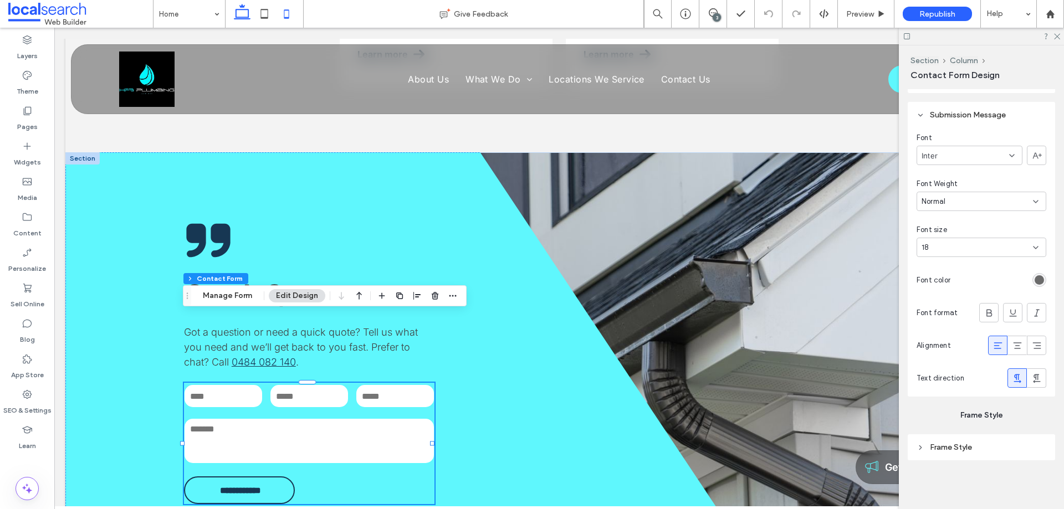
click at [284, 14] on use at bounding box center [286, 13] width 5 height 9
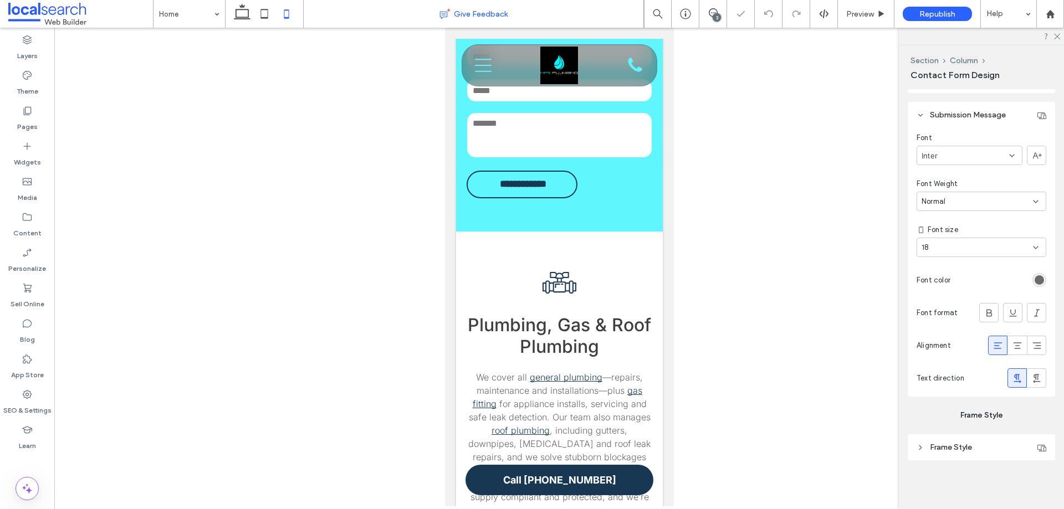
type input "***"
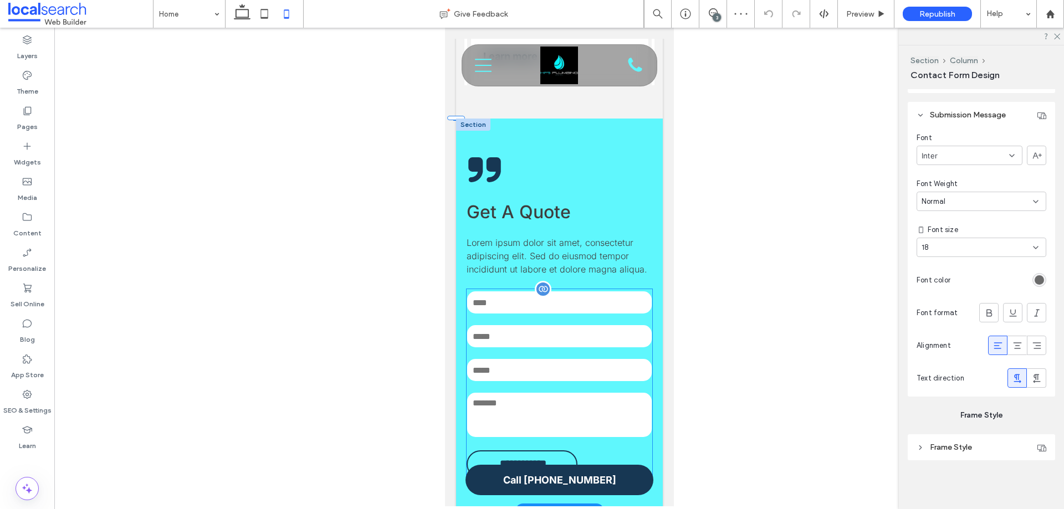
click at [537, 281] on div at bounding box center [542, 289] width 17 height 17
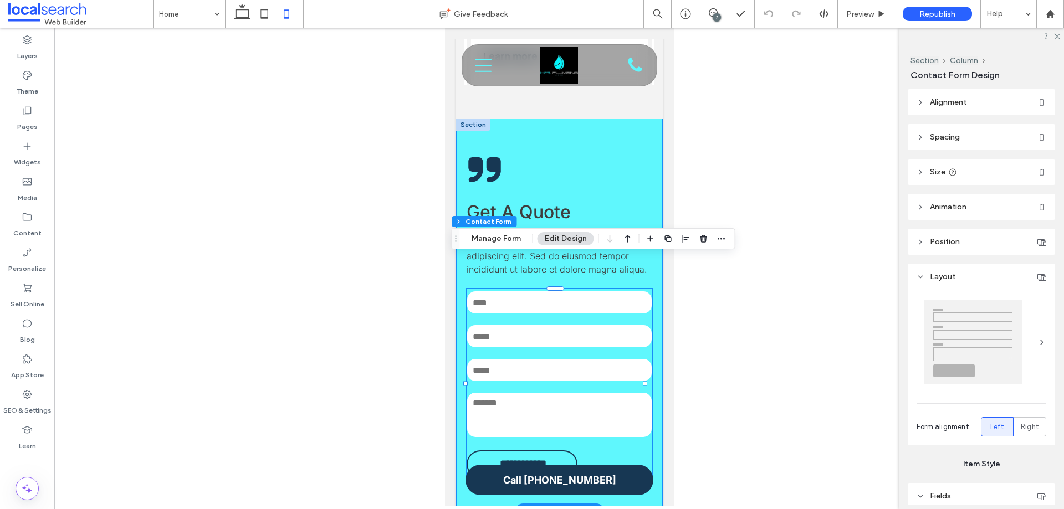
type input "**"
type input "*"
type input "***"
drag, startPoint x: 505, startPoint y: 236, endPoint x: 201, endPoint y: 227, distance: 304.3
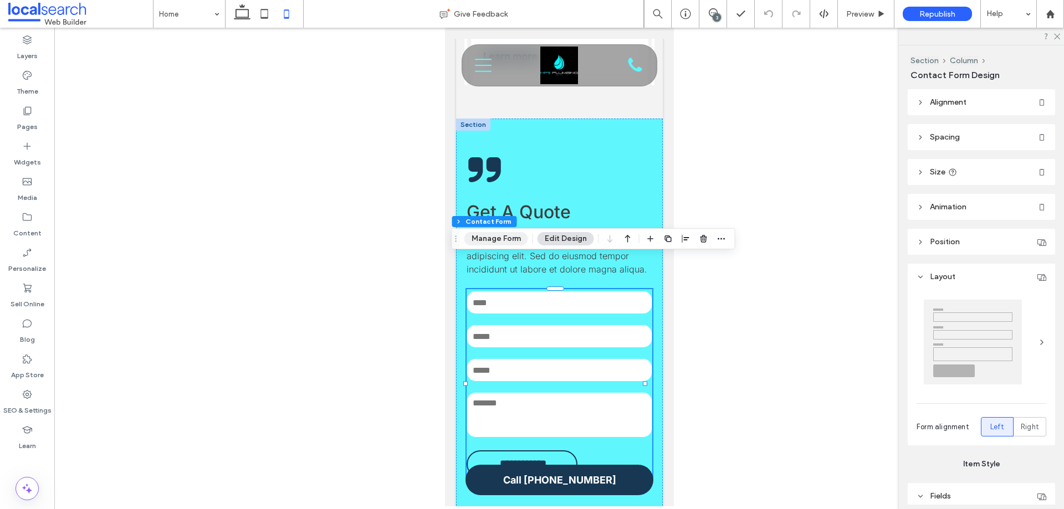
click at [505, 236] on button "Manage Form" at bounding box center [496, 238] width 64 height 13
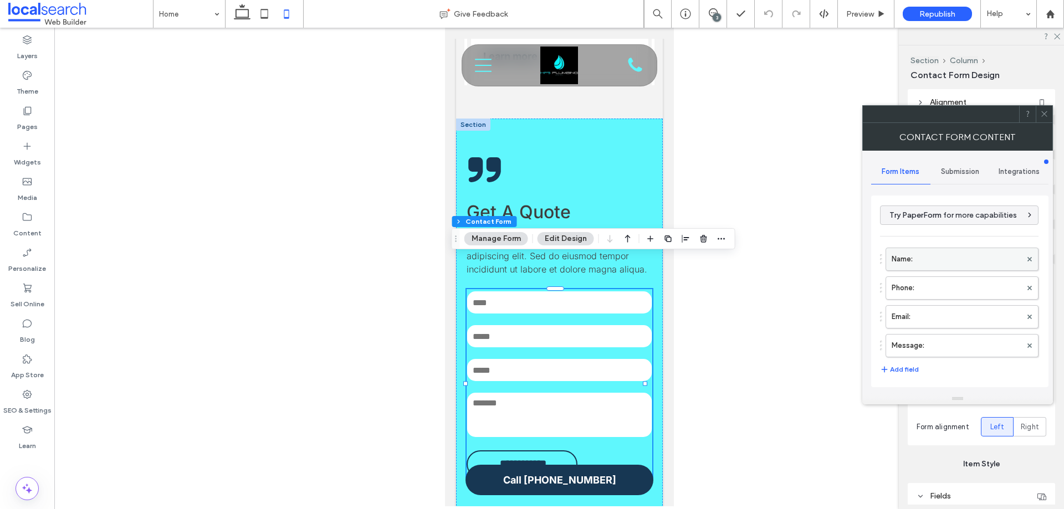
click at [933, 260] on label "Name:" at bounding box center [956, 259] width 130 height 22
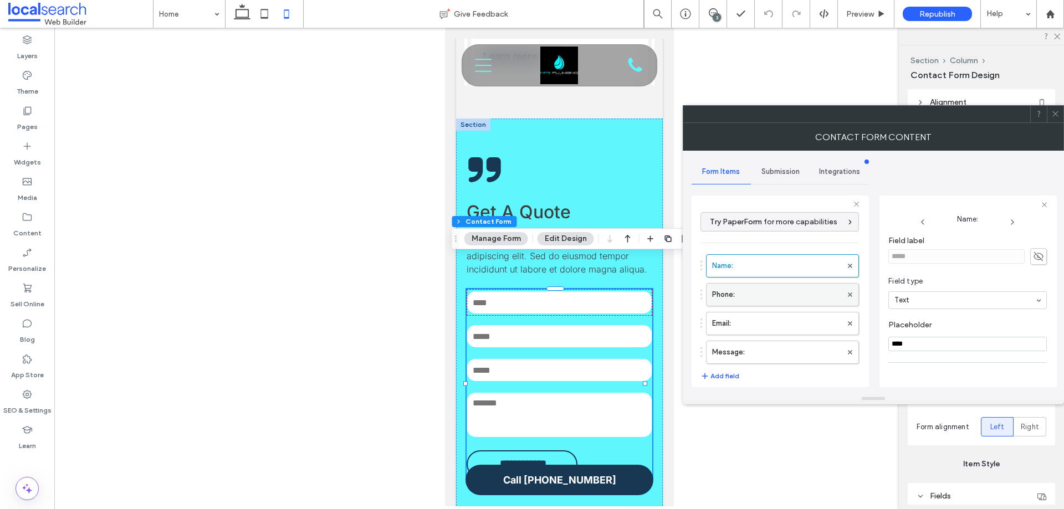
scroll to position [78, 0]
click at [756, 294] on label "Phone:" at bounding box center [777, 295] width 130 height 22
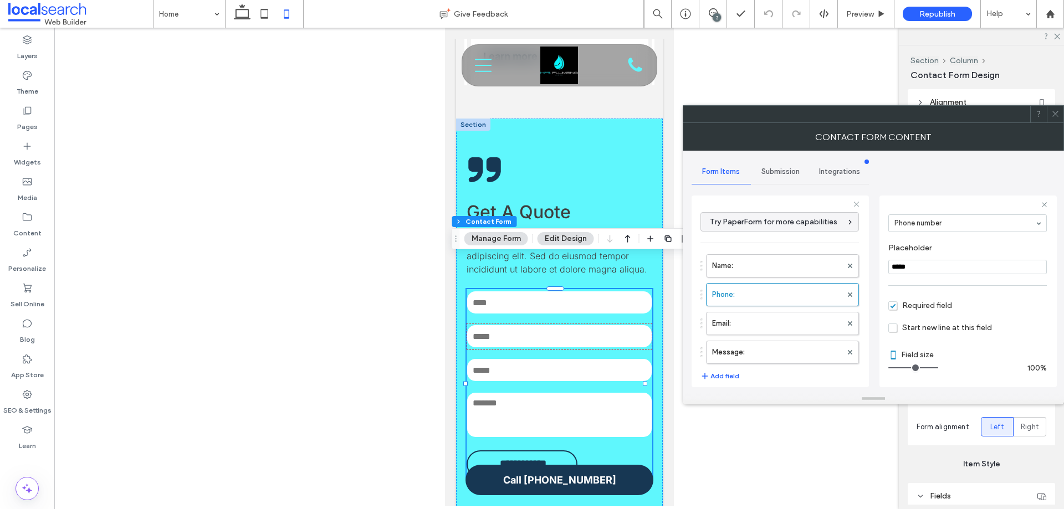
click at [761, 327] on label "Email:" at bounding box center [777, 323] width 130 height 22
click at [781, 347] on label "Message:" at bounding box center [777, 352] width 130 height 22
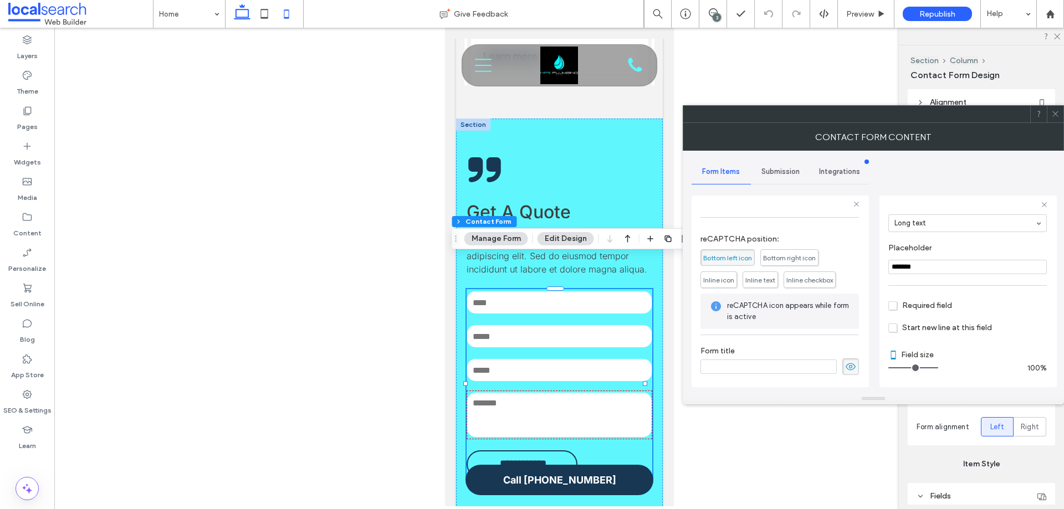
click at [237, 20] on icon at bounding box center [242, 14] width 22 height 22
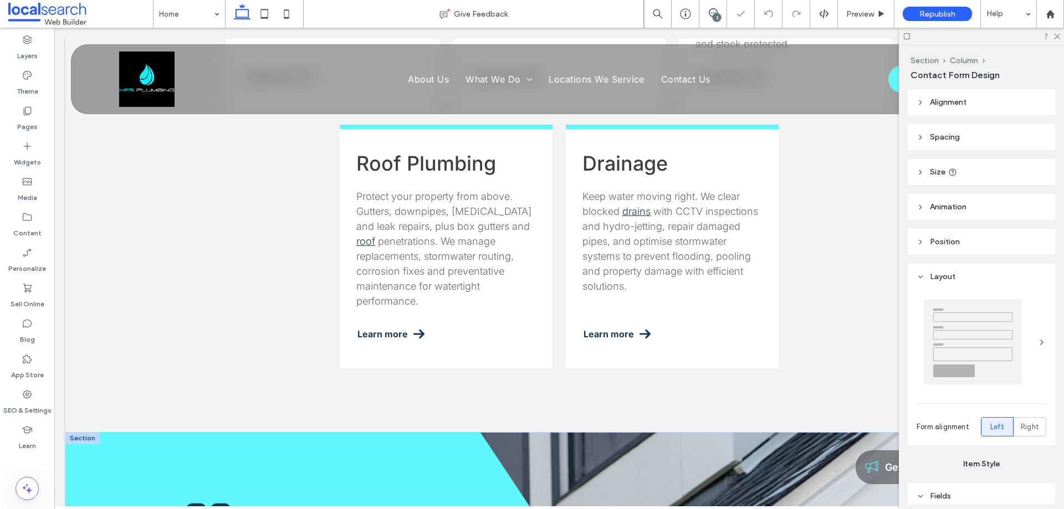
type input "**"
type input "****"
type input "***"
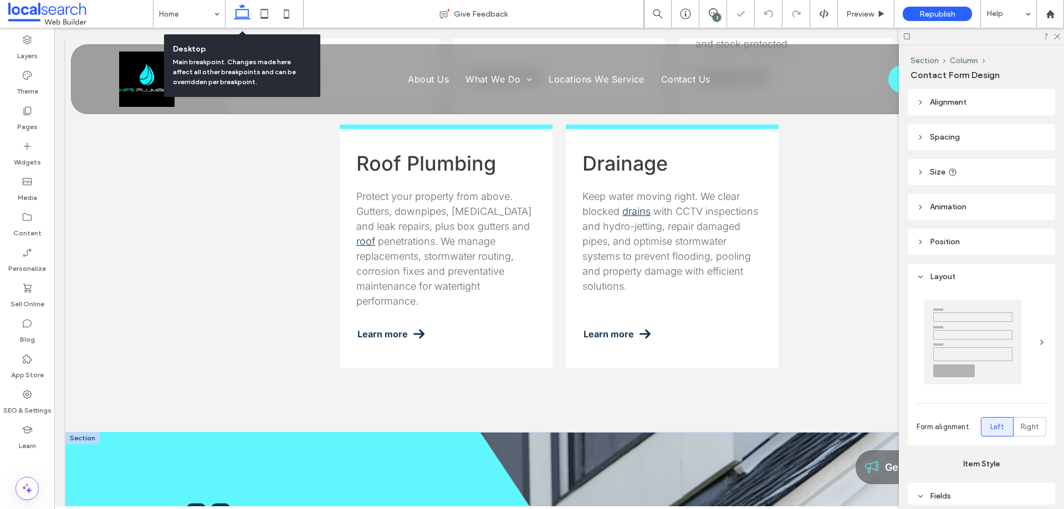
scroll to position [1576, 0]
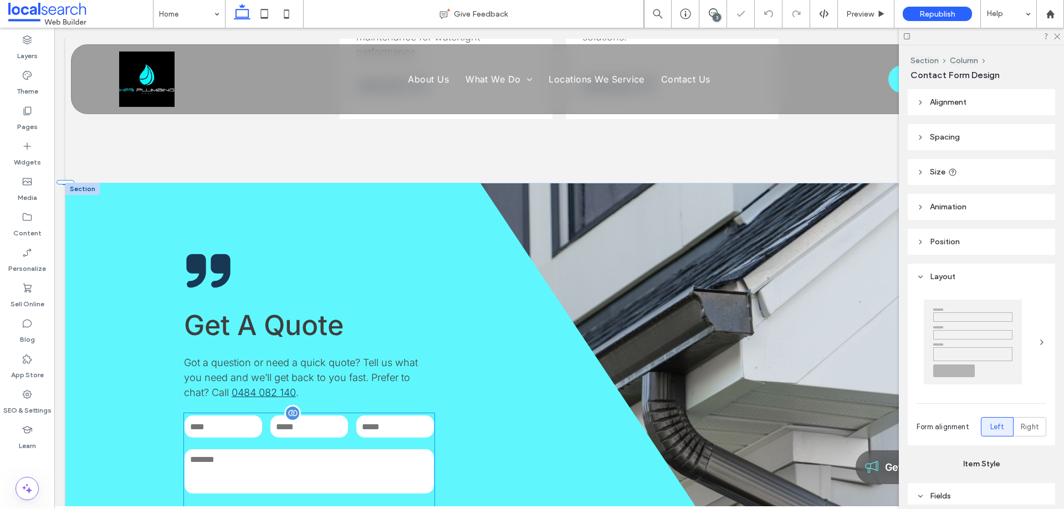
click at [291, 405] on div at bounding box center [292, 413] width 17 height 17
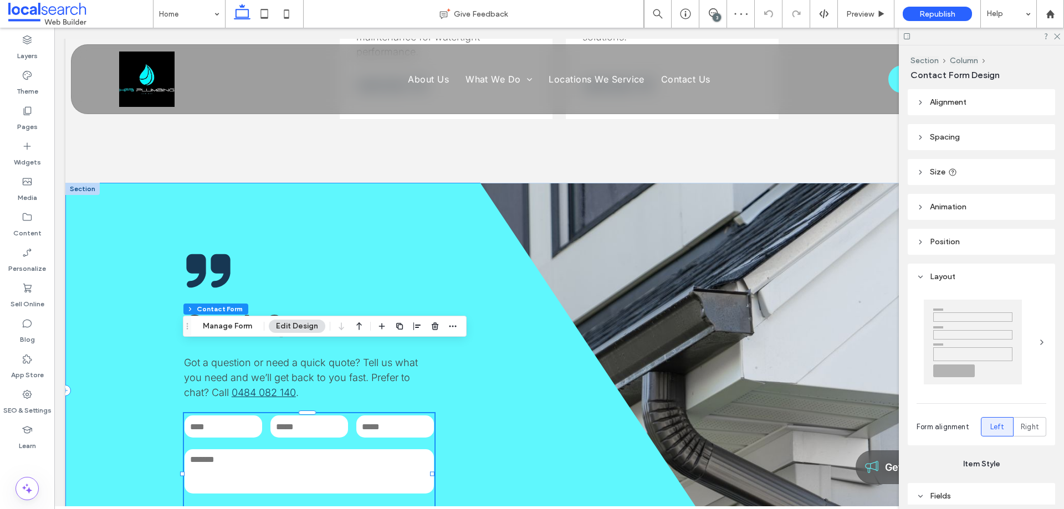
type input "**"
type input "*"
type input "***"
click at [236, 324] on button "Manage Form" at bounding box center [228, 326] width 64 height 13
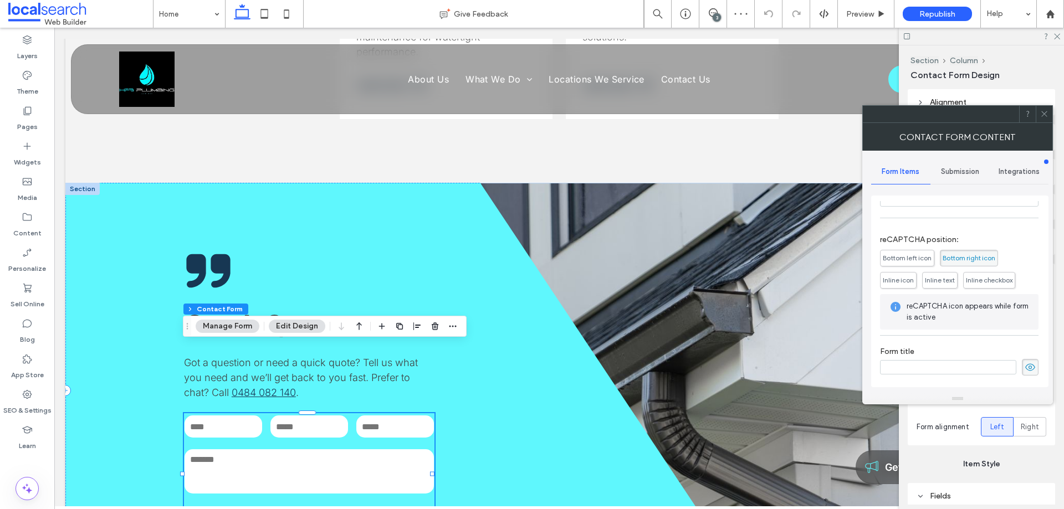
scroll to position [224, 0]
click at [289, 9] on icon at bounding box center [286, 14] width 22 height 22
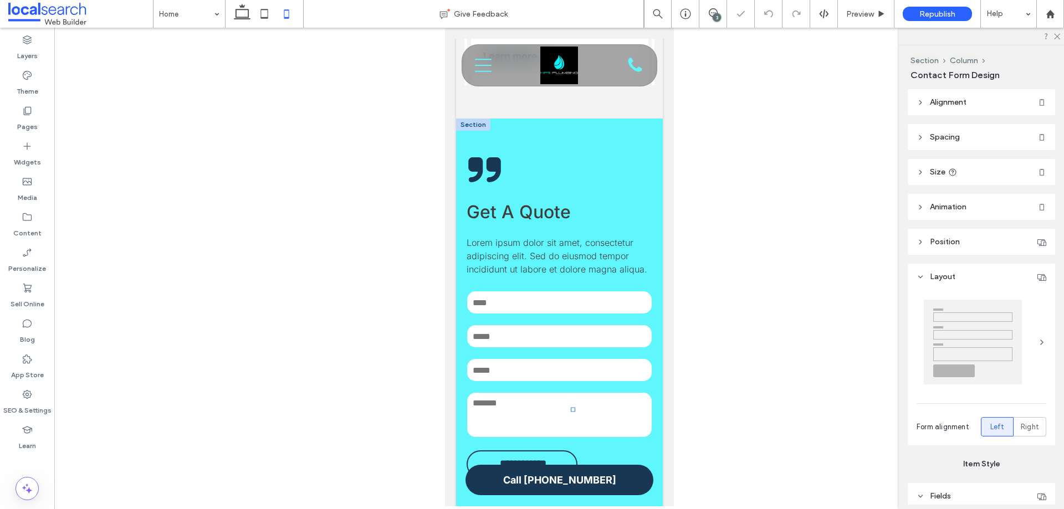
type input "***"
click at [538, 281] on div at bounding box center [542, 289] width 17 height 17
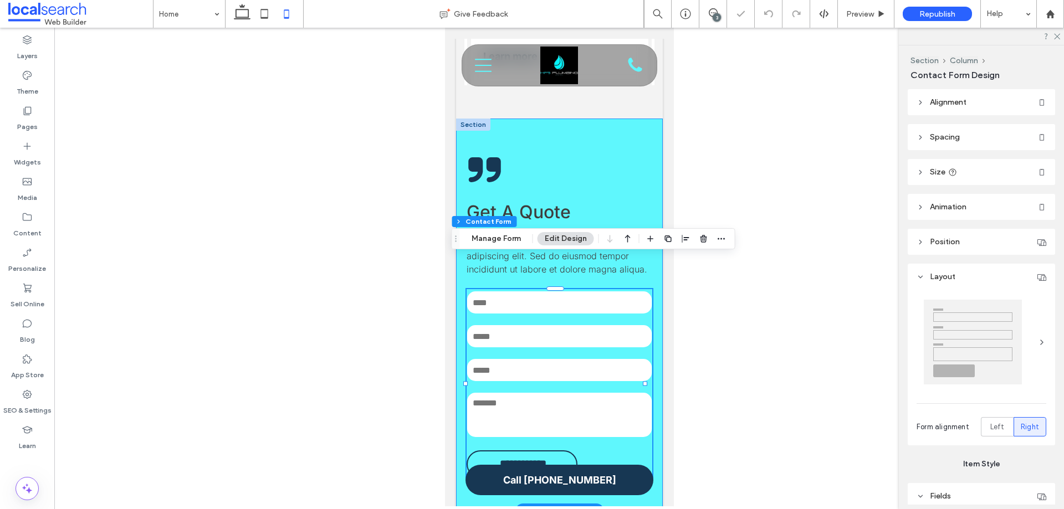
type input "**"
type input "*"
type input "***"
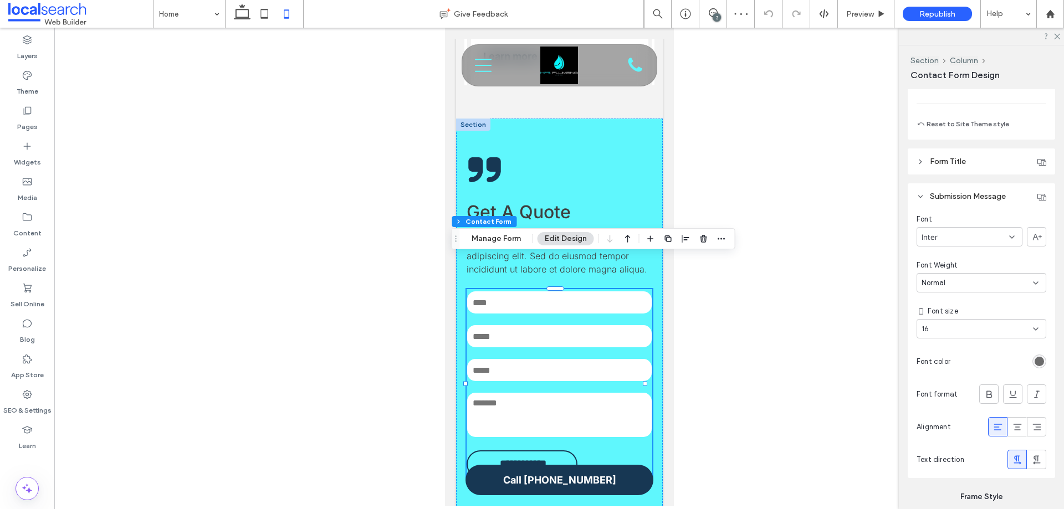
scroll to position [1108, 0]
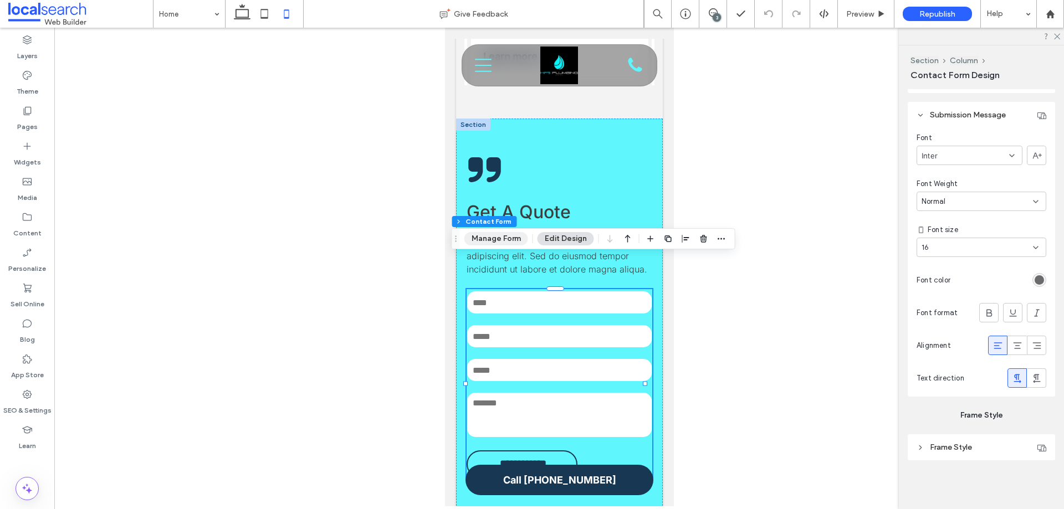
click at [499, 237] on button "Manage Form" at bounding box center [496, 238] width 64 height 13
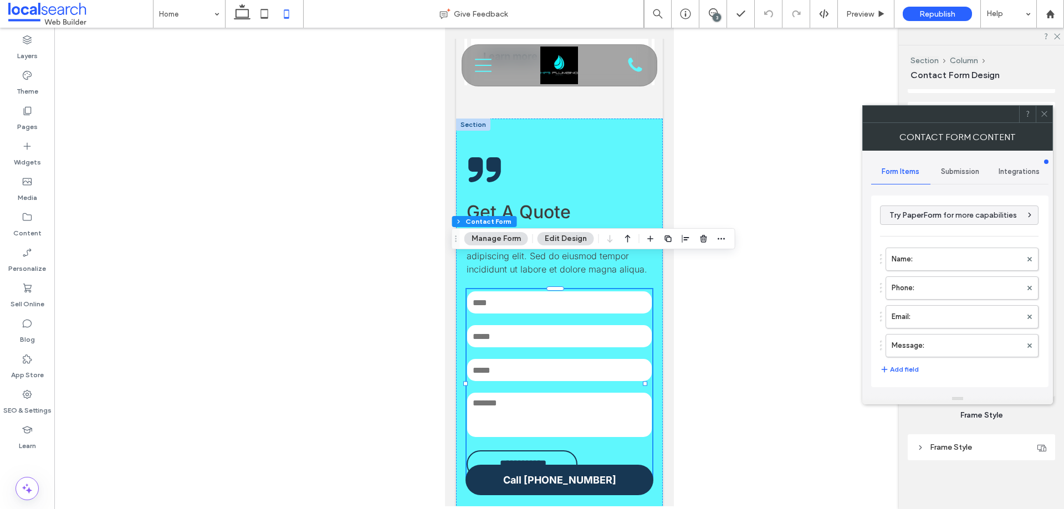
click at [958, 166] on div "Submission" at bounding box center [959, 172] width 59 height 24
click at [943, 218] on label "New submission notification" at bounding box center [960, 224] width 148 height 22
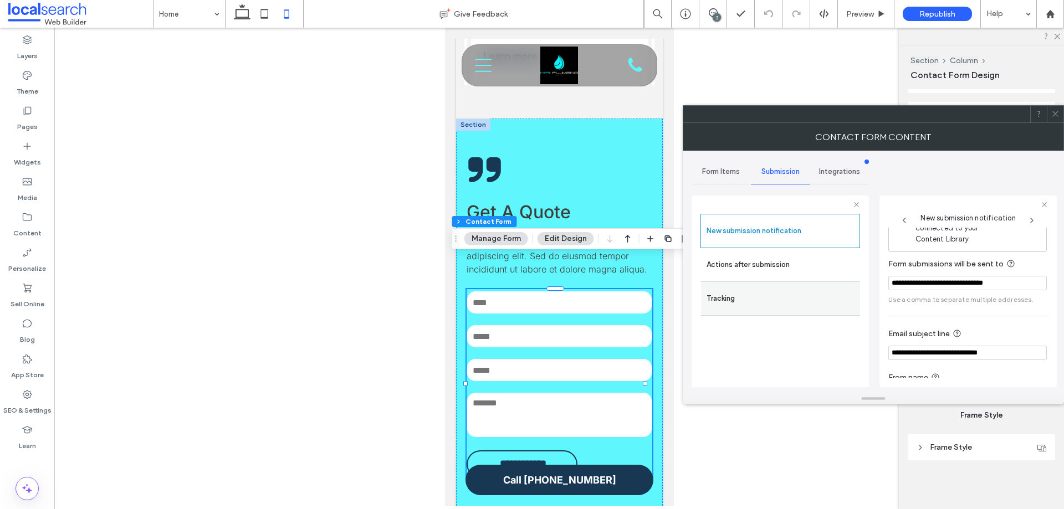
scroll to position [58, 0]
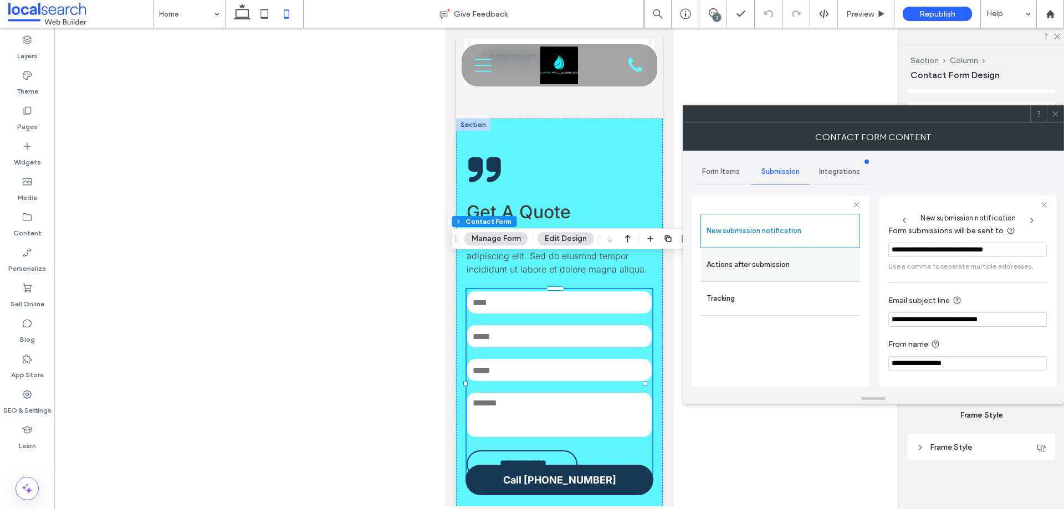
click at [795, 263] on label "Actions after submission" at bounding box center [780, 265] width 148 height 22
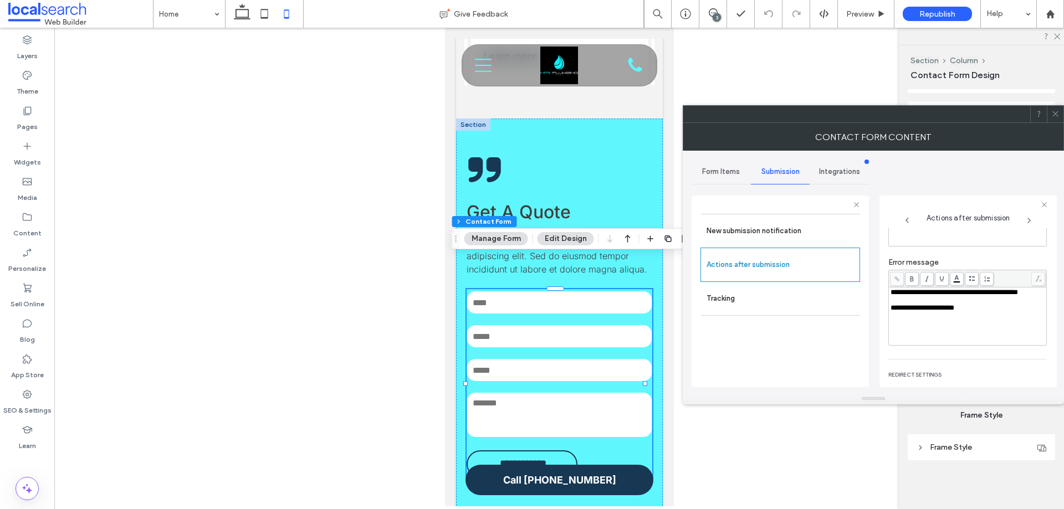
scroll to position [191, 0]
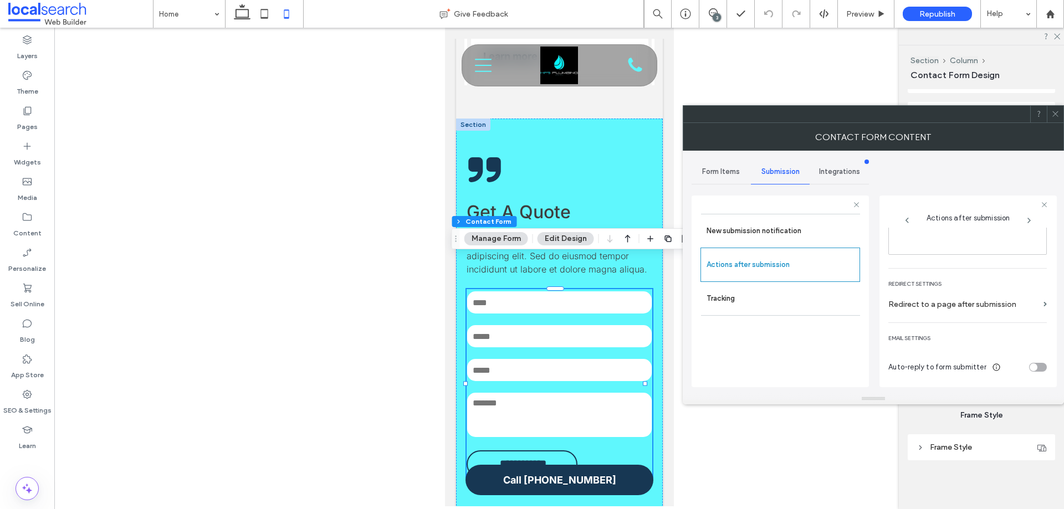
click at [1056, 116] on icon at bounding box center [1055, 114] width 8 height 8
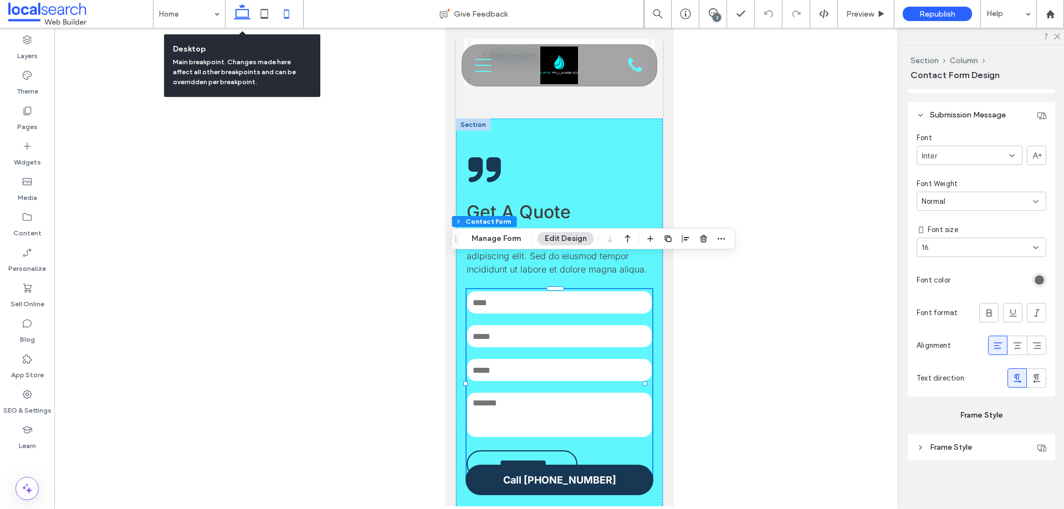
click at [238, 13] on icon at bounding box center [242, 14] width 22 height 22
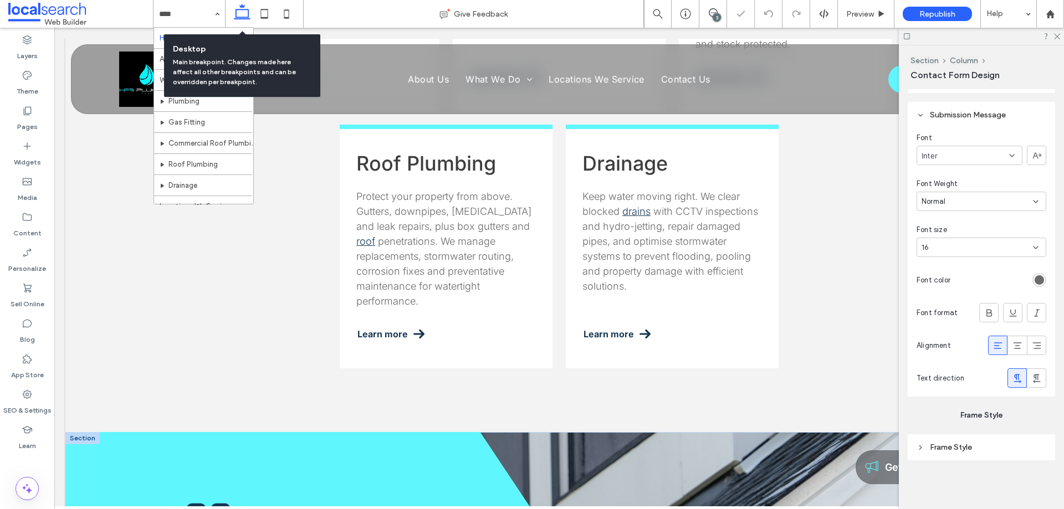
type input "**"
type input "***"
type input "****"
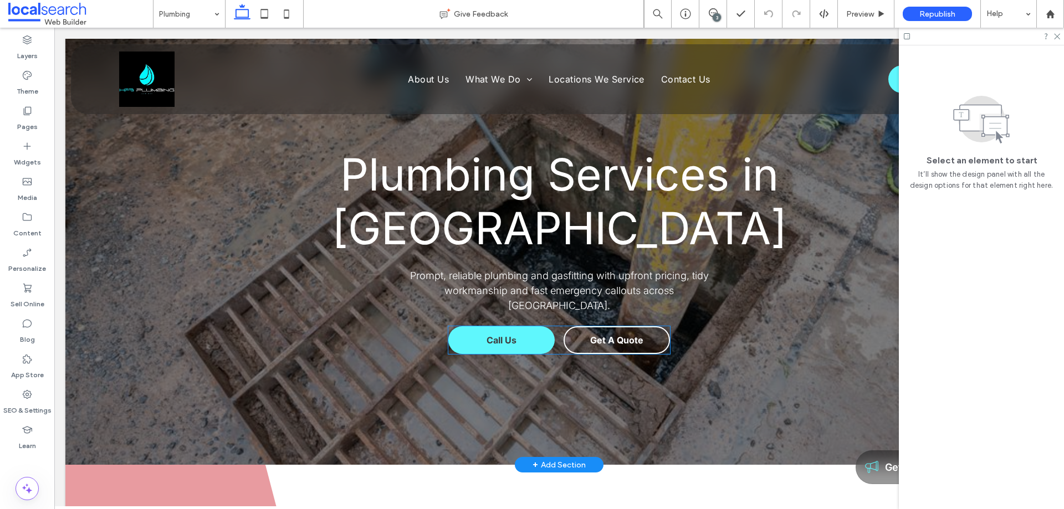
scroll to position [55, 0]
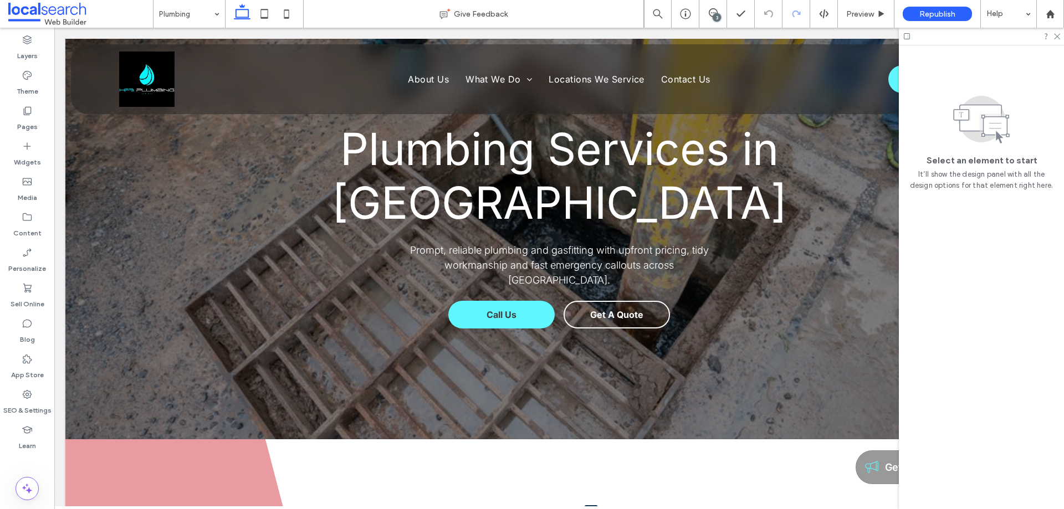
click at [1058, 37] on icon at bounding box center [1056, 35] width 7 height 7
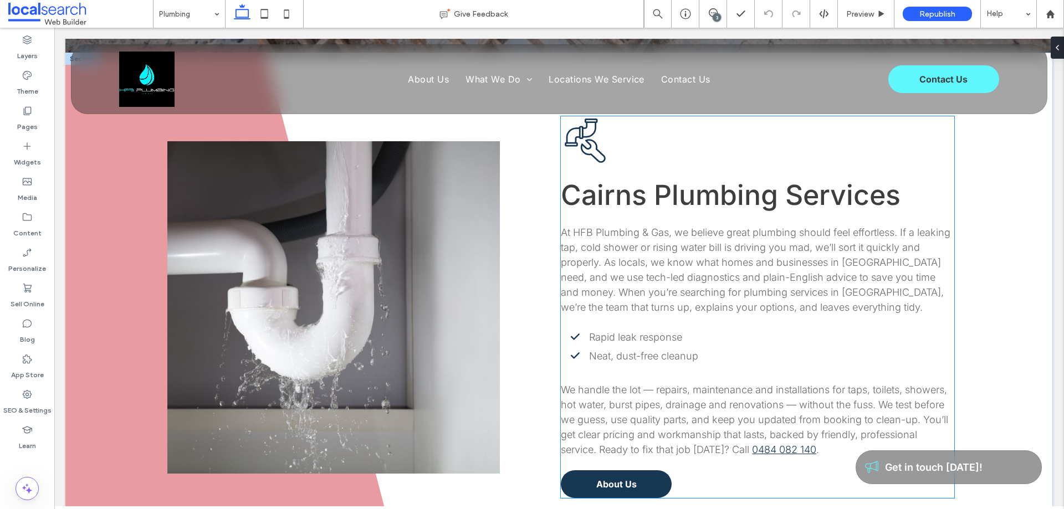
scroll to position [554, 0]
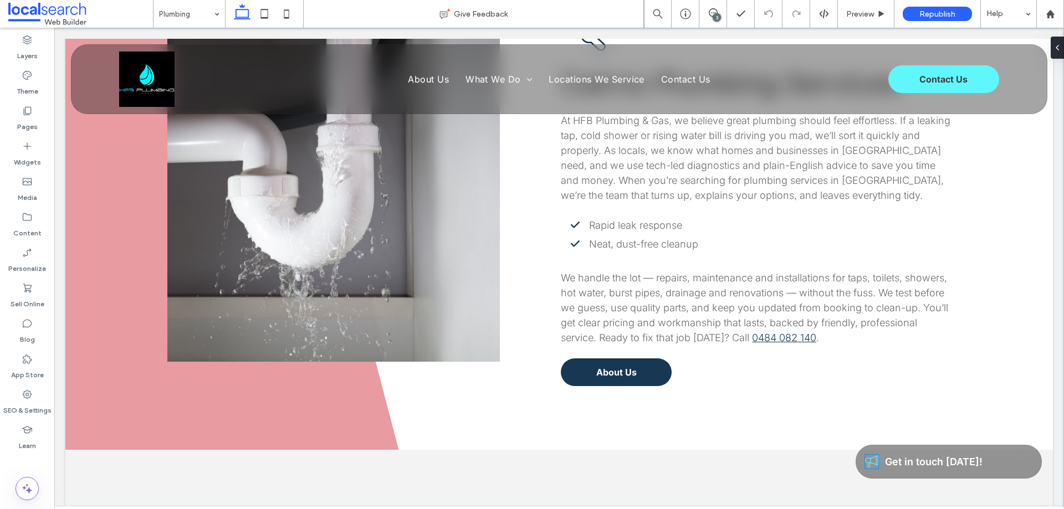
click at [865, 462] on icon at bounding box center [871, 461] width 13 height 13
click at [865, 462] on div at bounding box center [871, 461] width 13 height 13
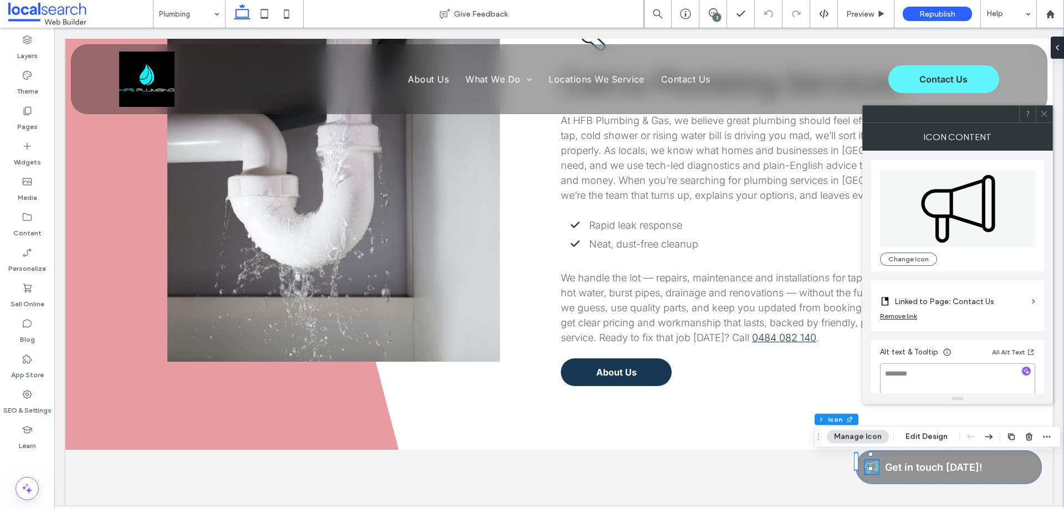
click at [926, 370] on textarea at bounding box center [957, 378] width 155 height 31
type textarea "*"
type textarea "**********"
click at [1044, 110] on icon at bounding box center [1044, 114] width 8 height 8
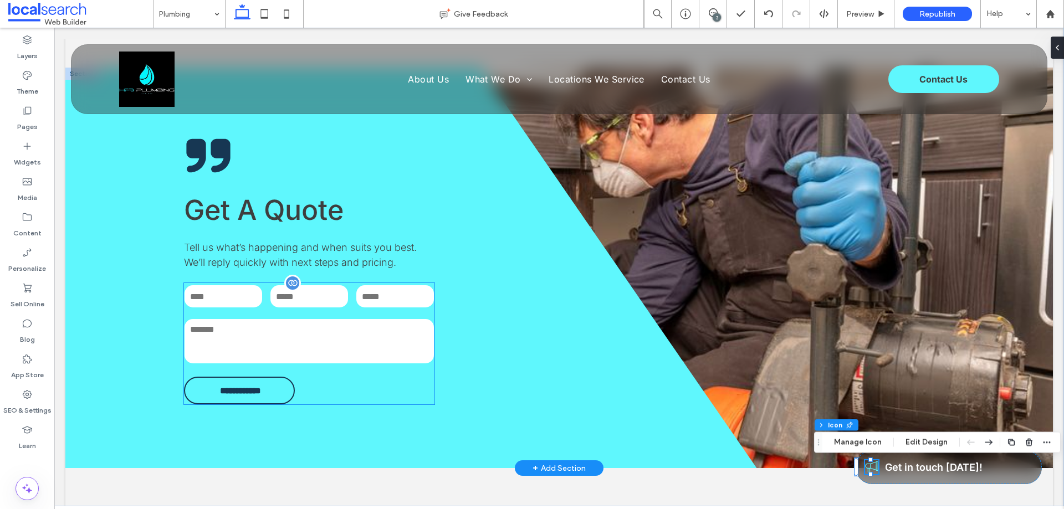
scroll to position [1330, 0]
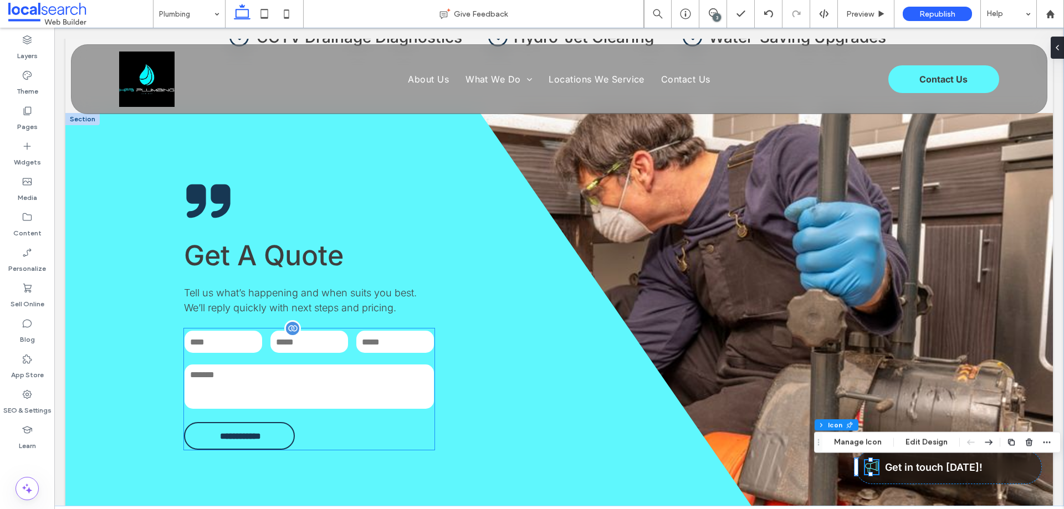
click at [288, 320] on div at bounding box center [292, 328] width 17 height 17
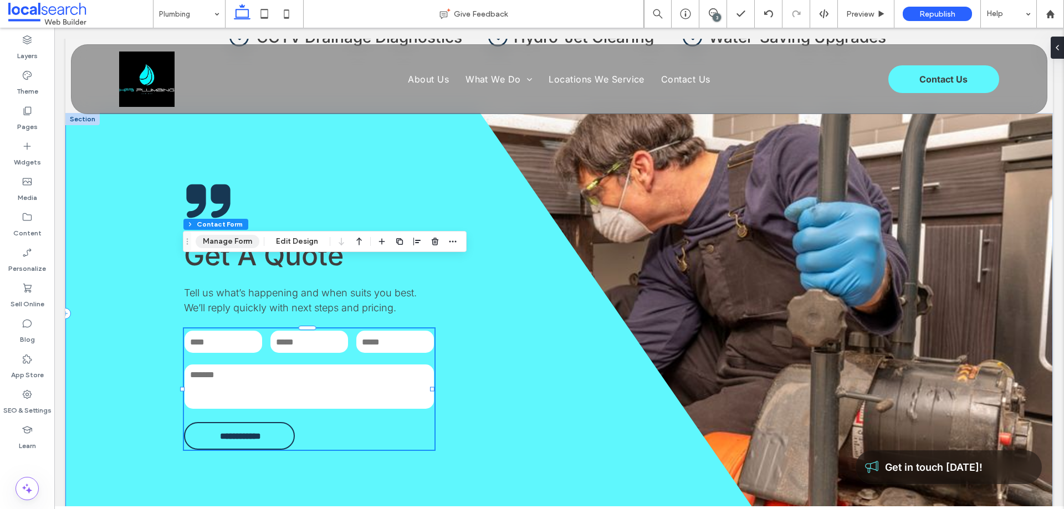
type input "*"
type input "***"
type input "**"
click at [230, 240] on button "Manage Form" at bounding box center [228, 241] width 64 height 13
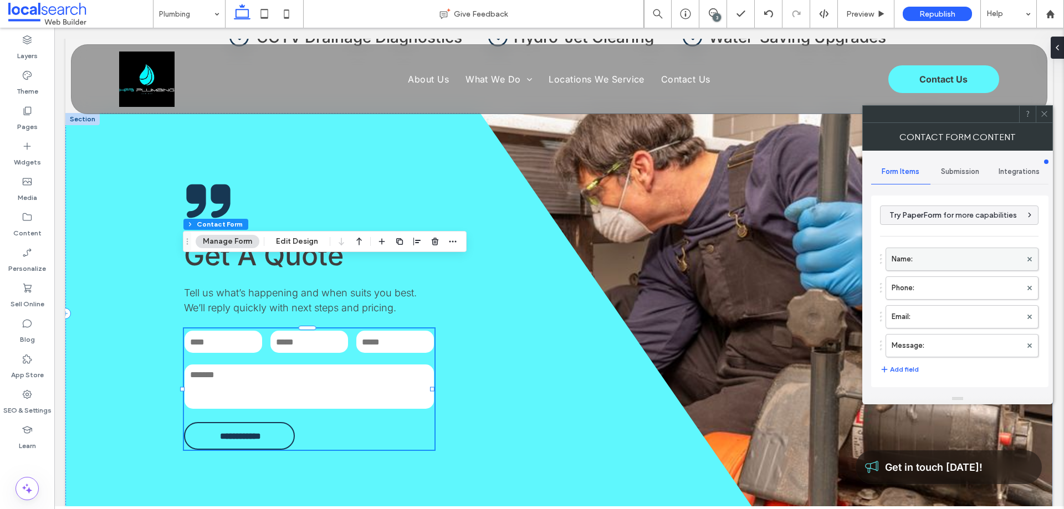
click at [929, 262] on label "Name:" at bounding box center [956, 259] width 130 height 22
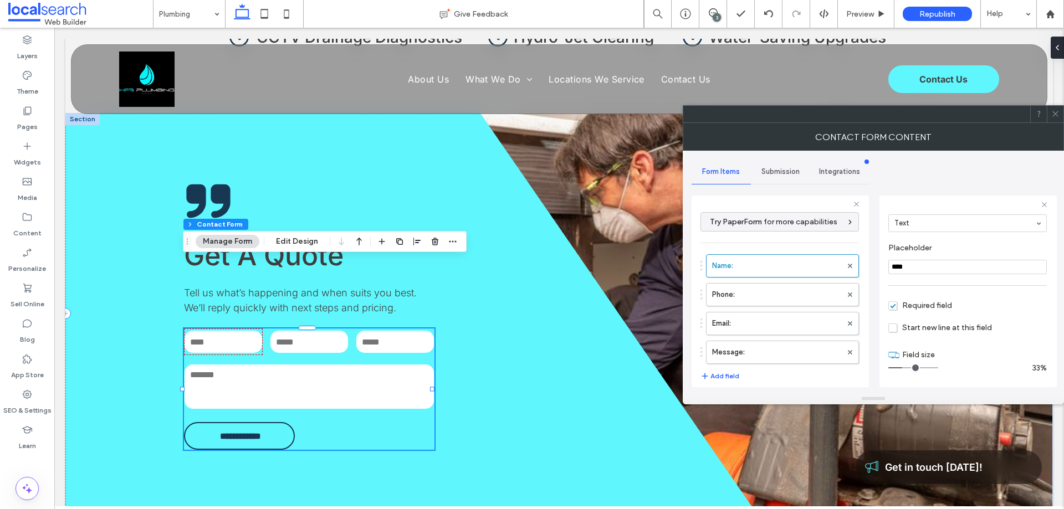
scroll to position [78, 0]
click at [767, 290] on label "Phone:" at bounding box center [777, 295] width 130 height 22
click at [765, 328] on label "Email:" at bounding box center [777, 323] width 130 height 22
click at [768, 349] on label "Message:" at bounding box center [777, 352] width 130 height 22
type input "**"
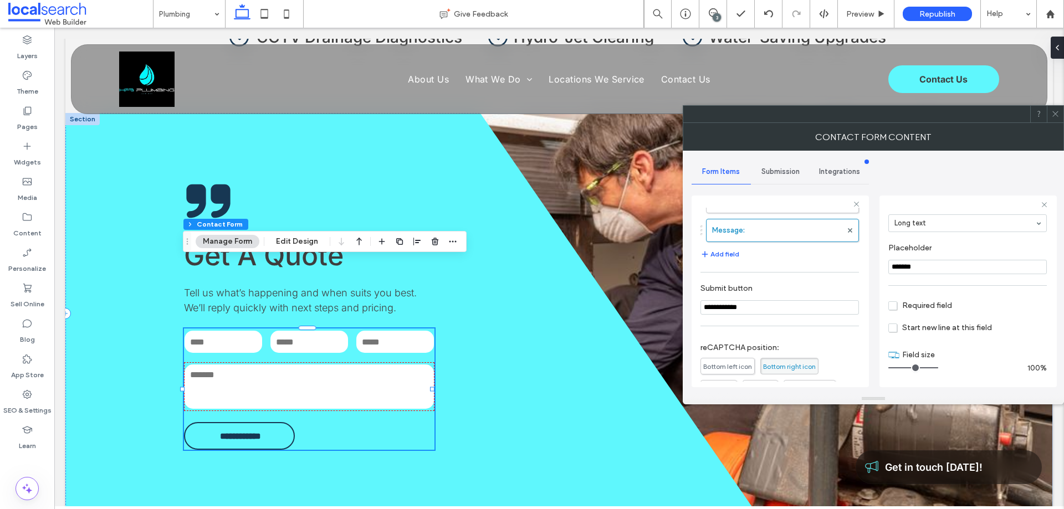
scroll to position [231, 0]
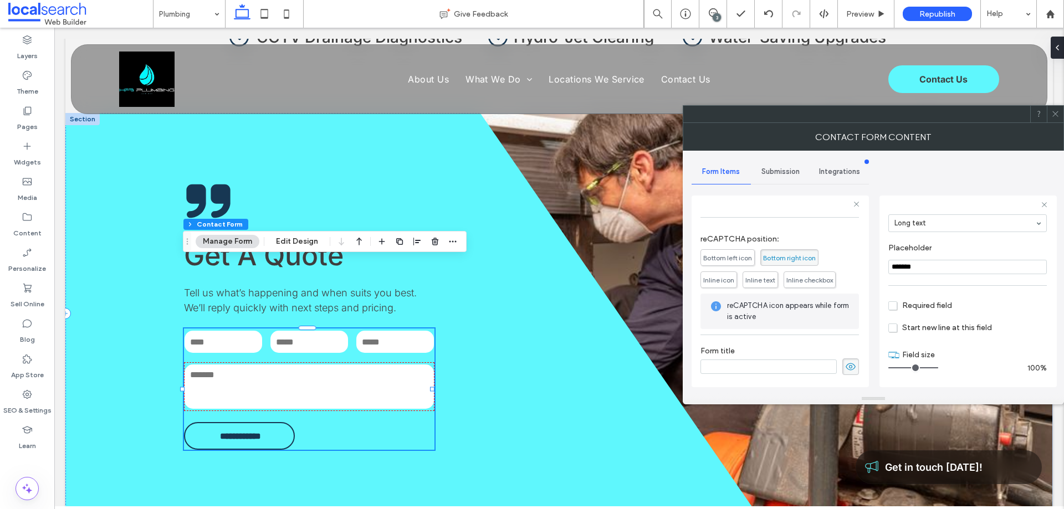
click at [774, 168] on span "Submission" at bounding box center [780, 171] width 38 height 9
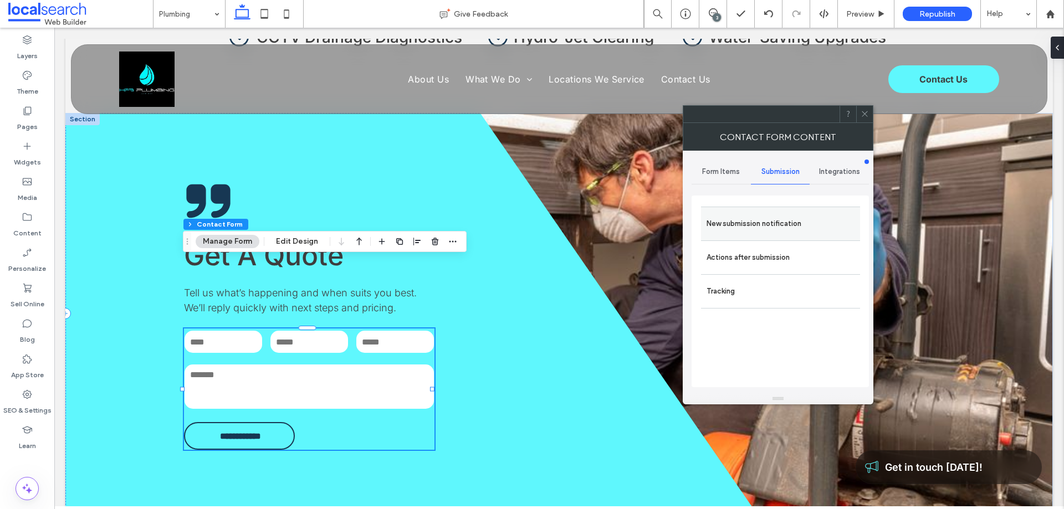
click at [768, 229] on label "New submission notification" at bounding box center [780, 224] width 148 height 22
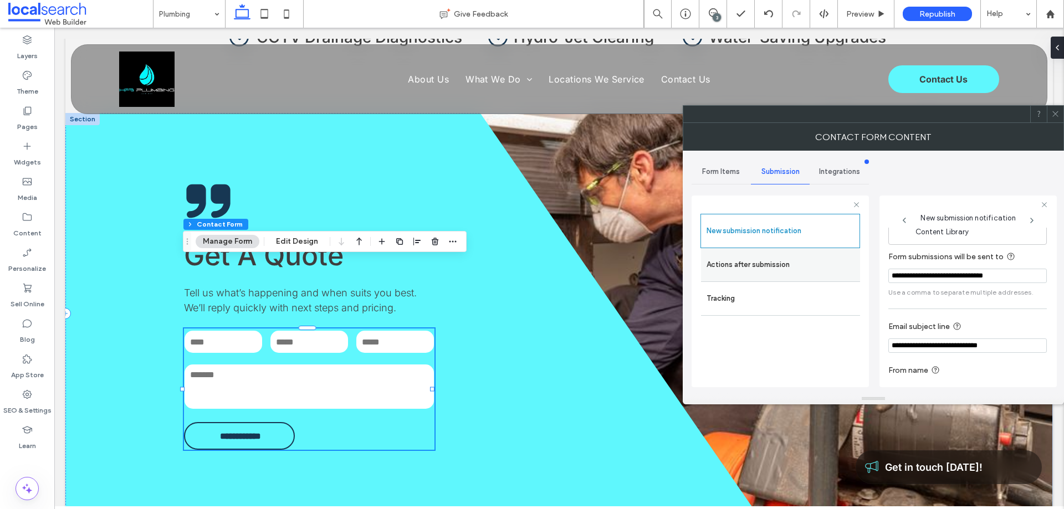
scroll to position [58, 0]
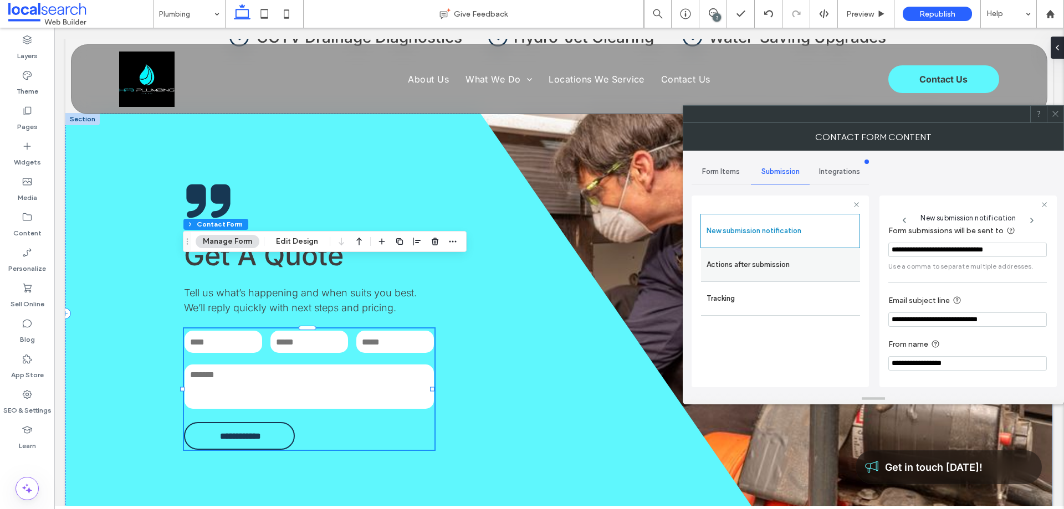
click at [785, 263] on label "Actions after submission" at bounding box center [780, 265] width 148 height 22
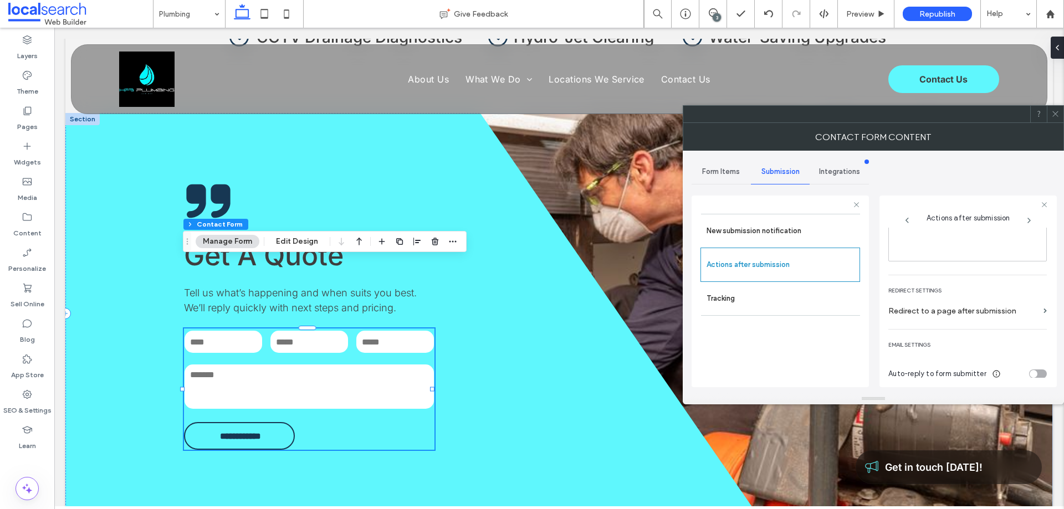
scroll to position [191, 0]
click at [1055, 112] on icon at bounding box center [1055, 114] width 8 height 8
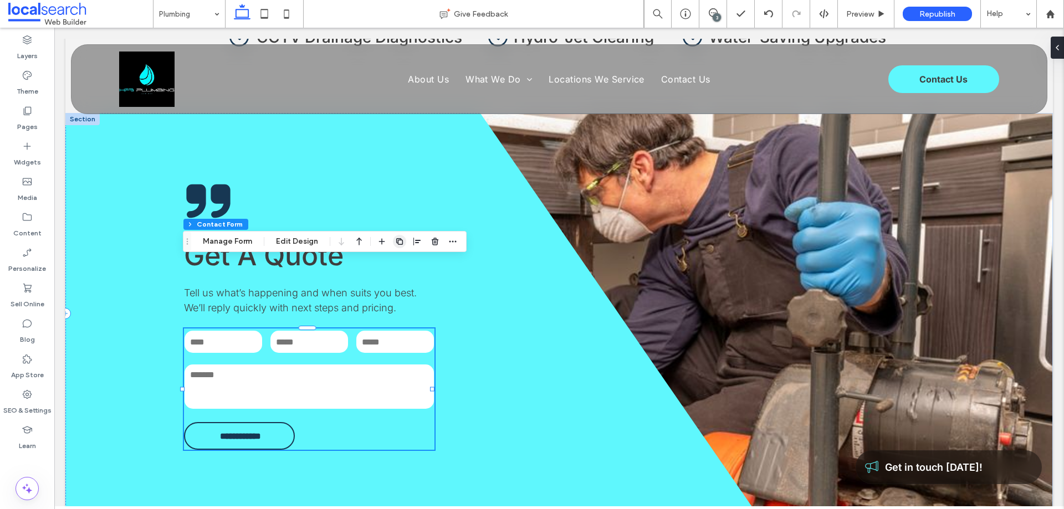
click at [290, 244] on button "Edit Design" at bounding box center [297, 241] width 57 height 13
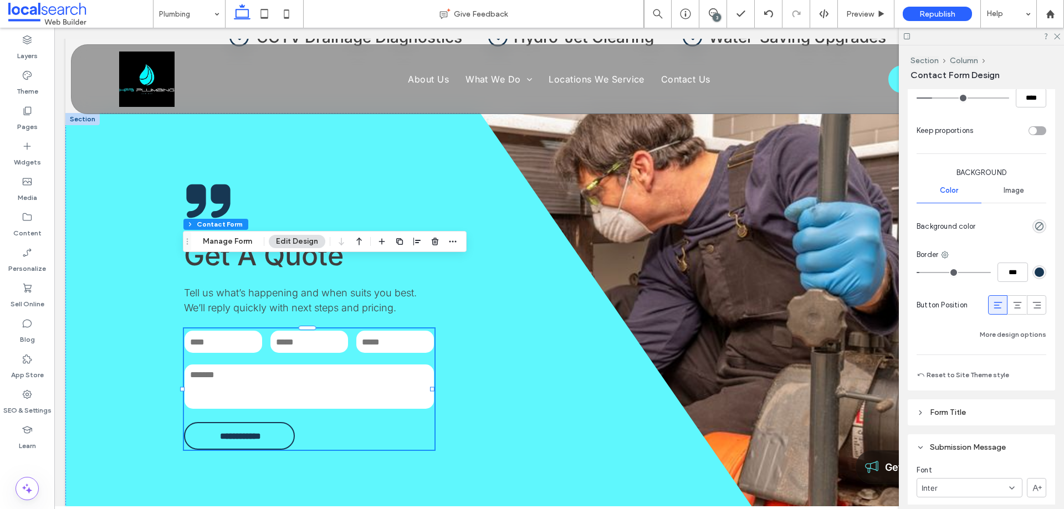
scroll to position [1053, 0]
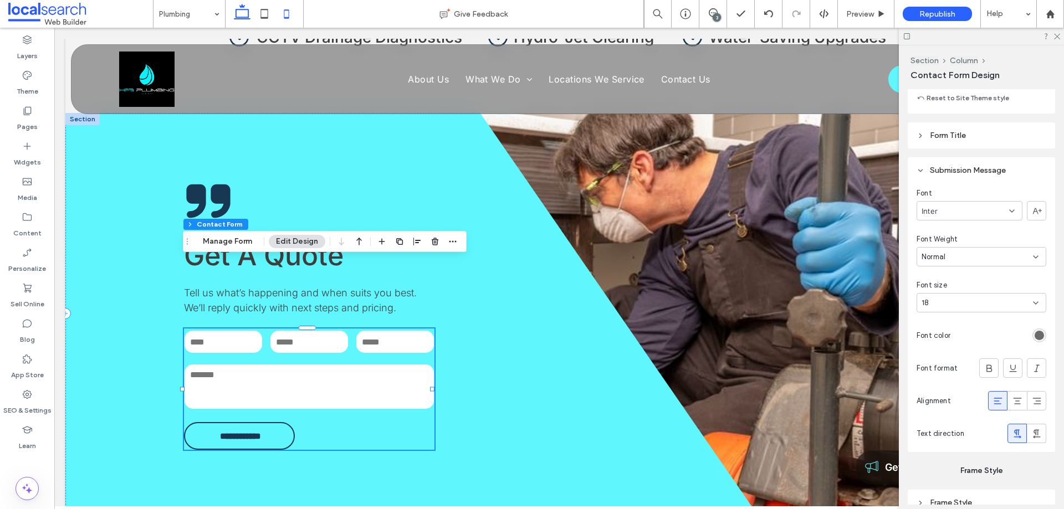
click at [289, 13] on use at bounding box center [286, 13] width 5 height 9
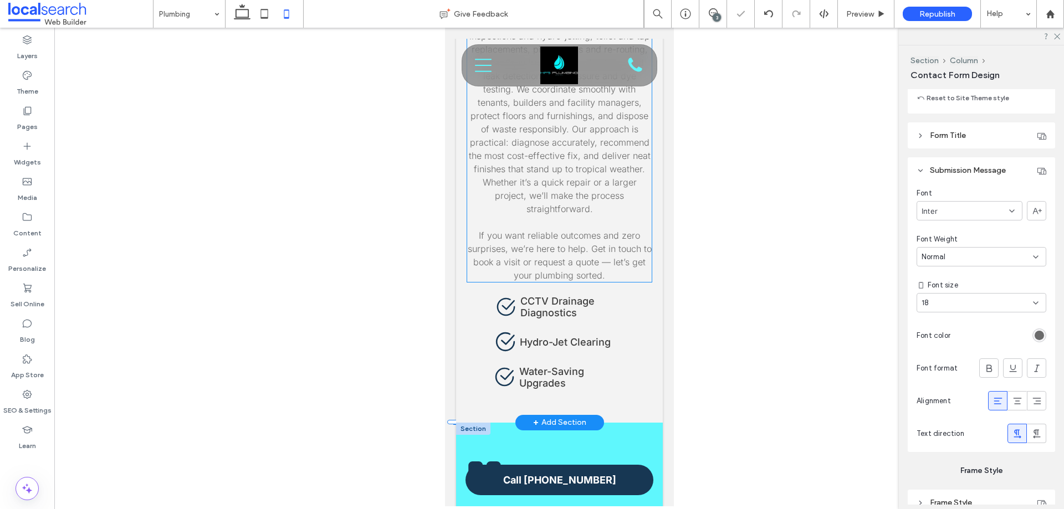
type input "***"
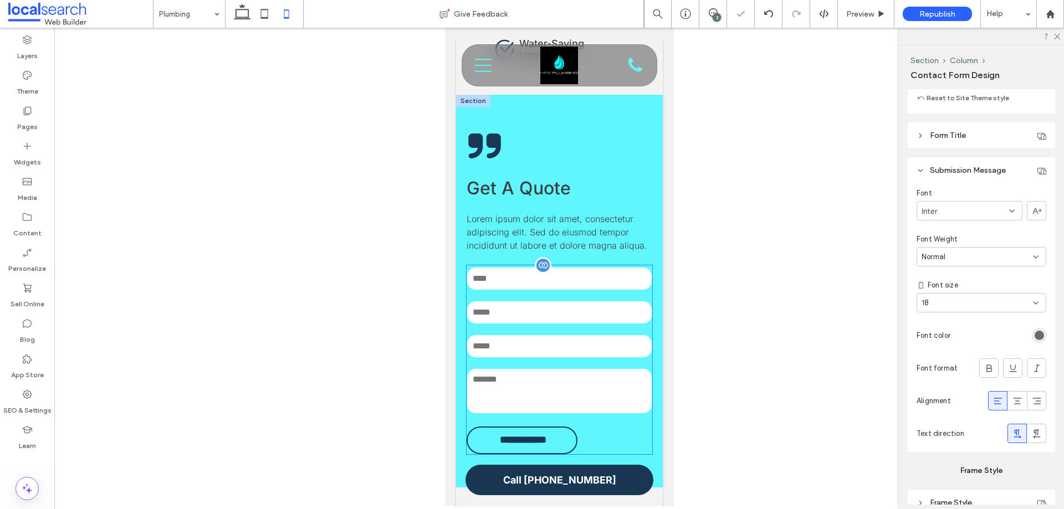
scroll to position [1718, 0]
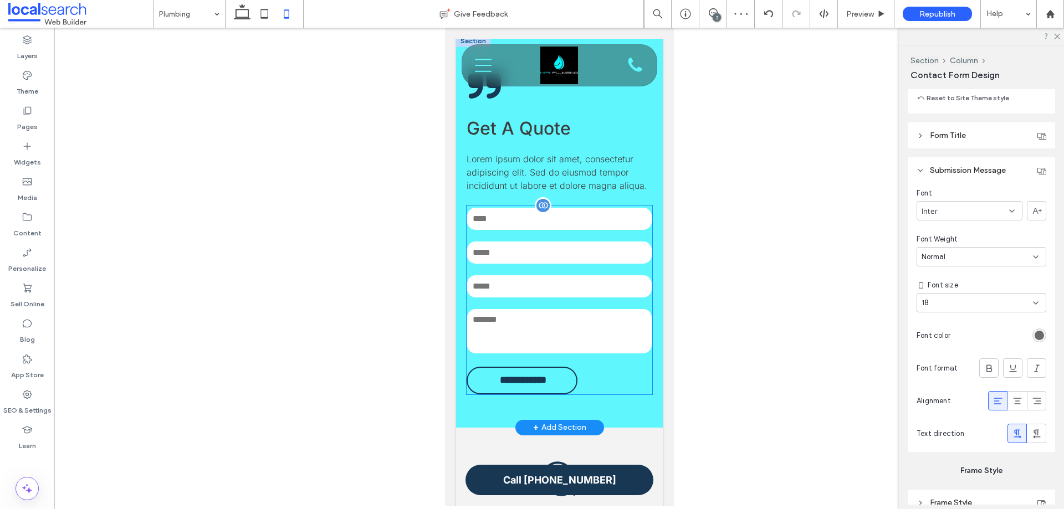
click at [536, 197] on div at bounding box center [542, 205] width 17 height 17
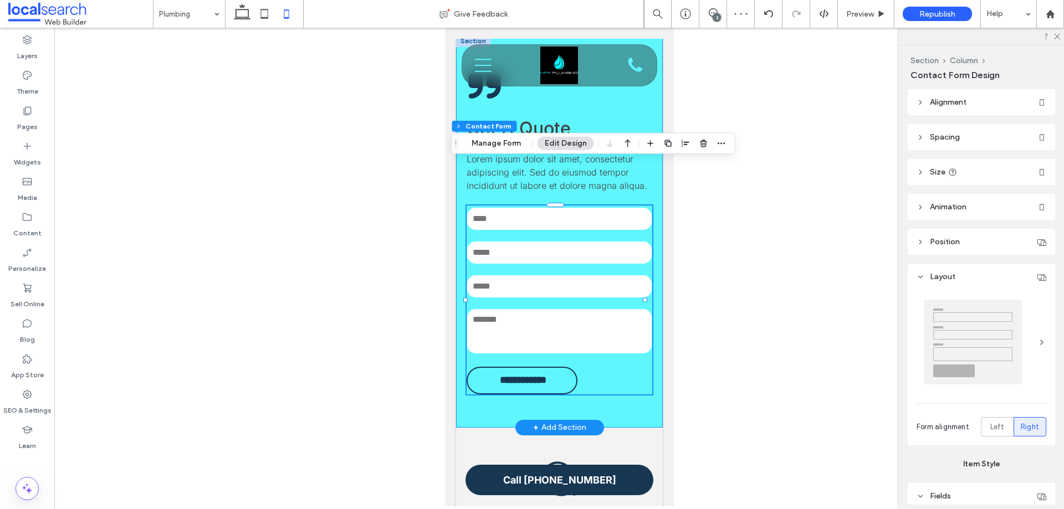
type input "**"
type input "*"
type input "***"
click at [482, 142] on button "Manage Form" at bounding box center [496, 143] width 64 height 13
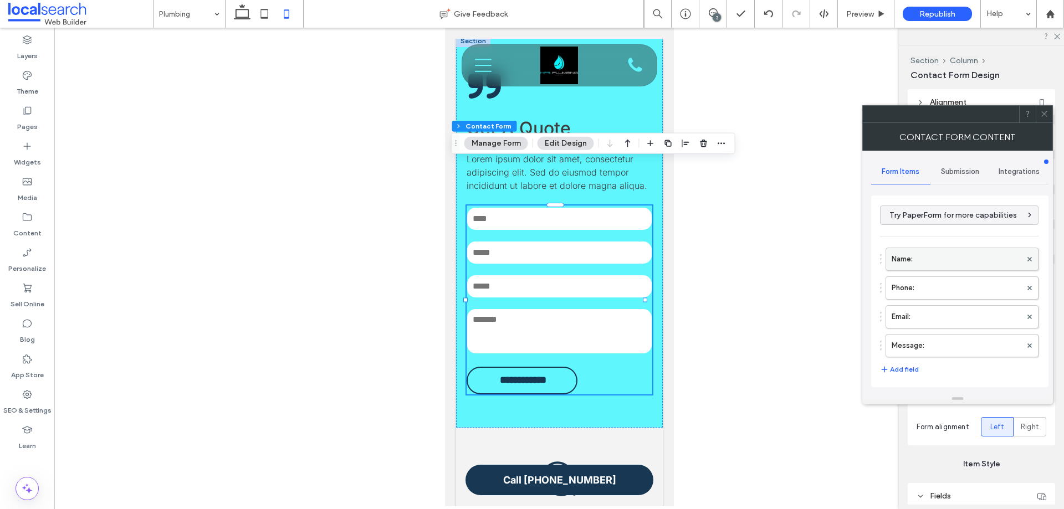
click at [921, 259] on label "Name:" at bounding box center [956, 259] width 130 height 22
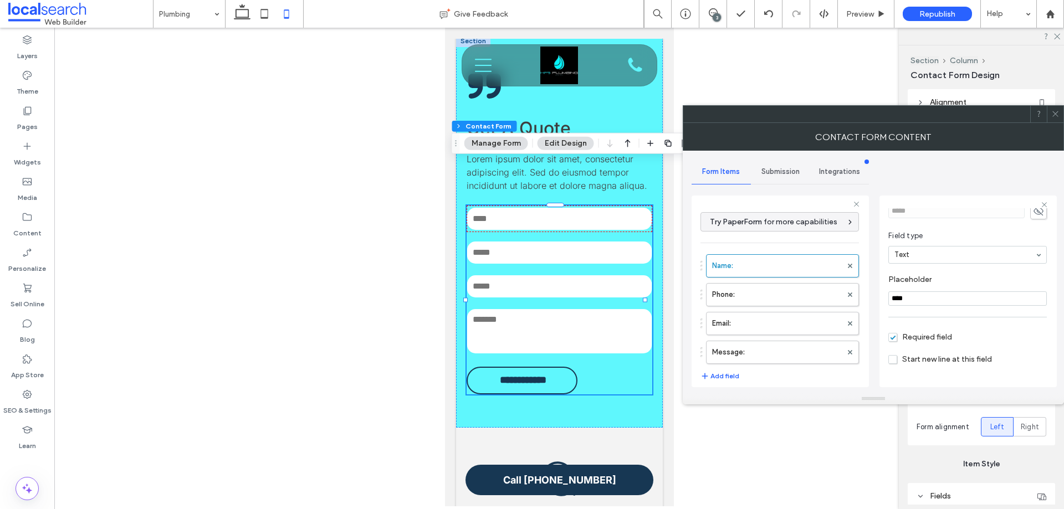
scroll to position [78, 0]
click at [770, 295] on label "Phone:" at bounding box center [777, 295] width 130 height 22
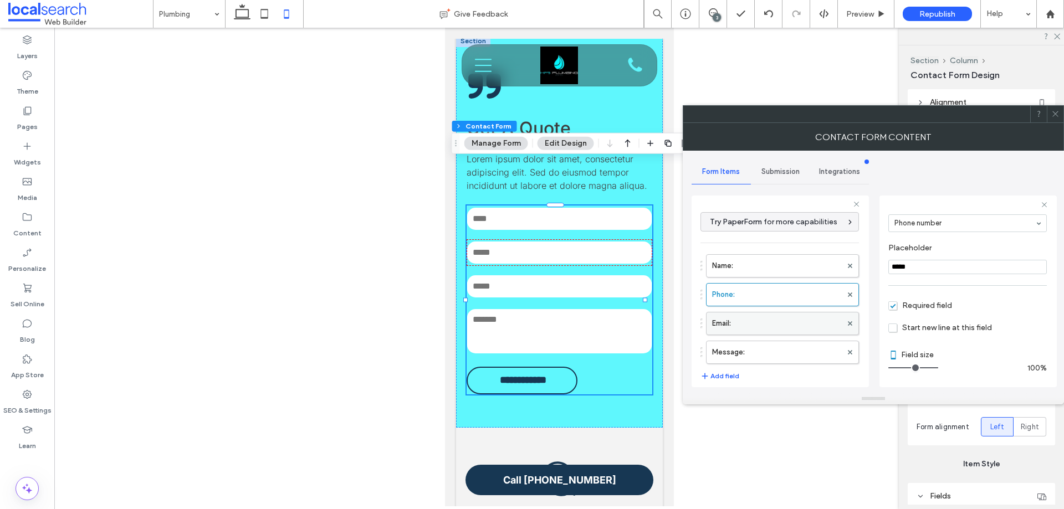
click at [770, 327] on label "Email:" at bounding box center [777, 323] width 130 height 22
click at [770, 347] on label "Message:" at bounding box center [777, 352] width 130 height 22
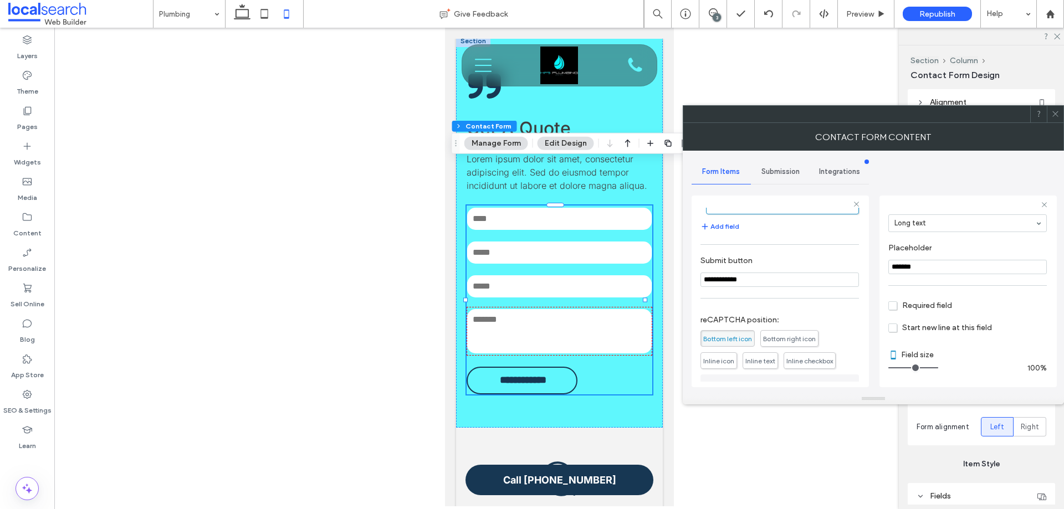
scroll to position [231, 0]
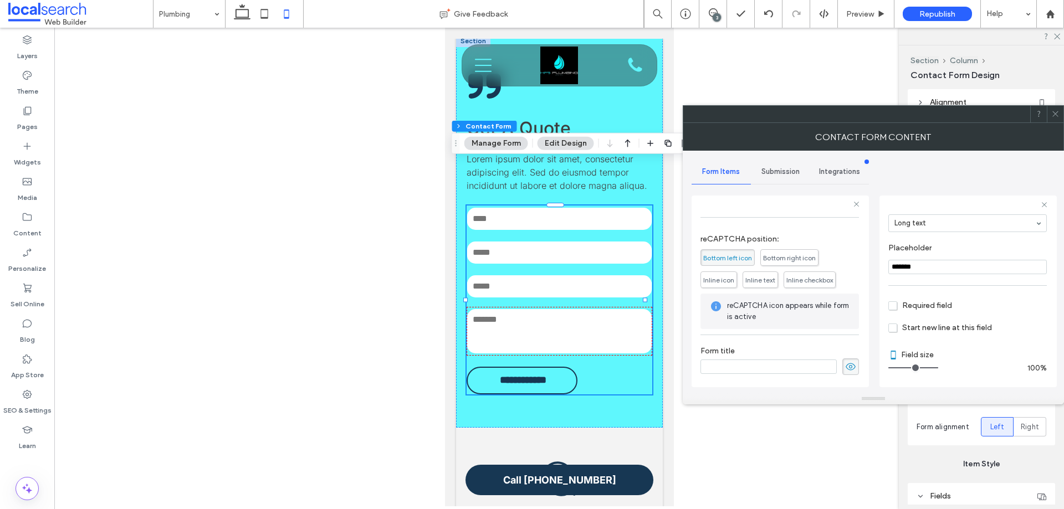
click at [781, 171] on span "Submission" at bounding box center [780, 171] width 38 height 9
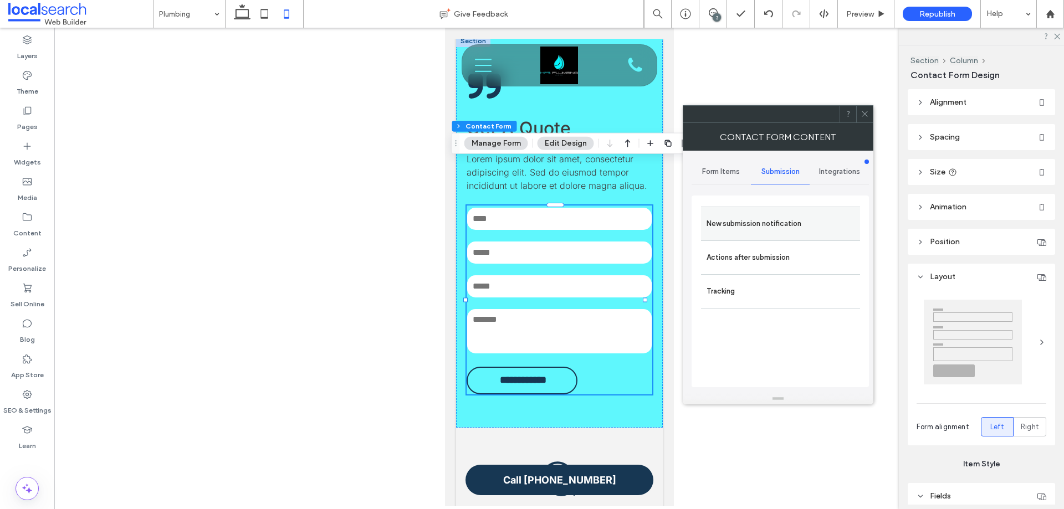
click at [763, 220] on label "New submission notification" at bounding box center [780, 224] width 148 height 22
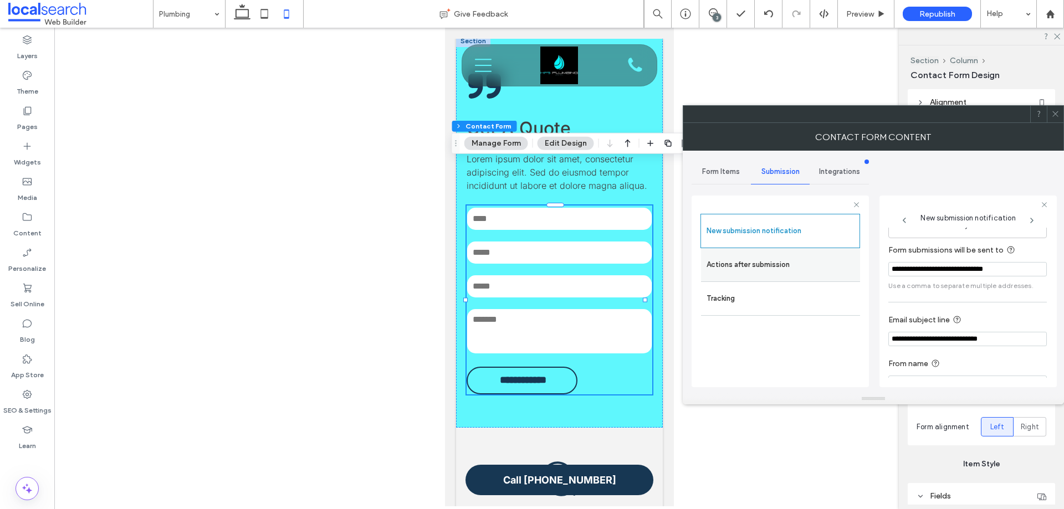
scroll to position [58, 0]
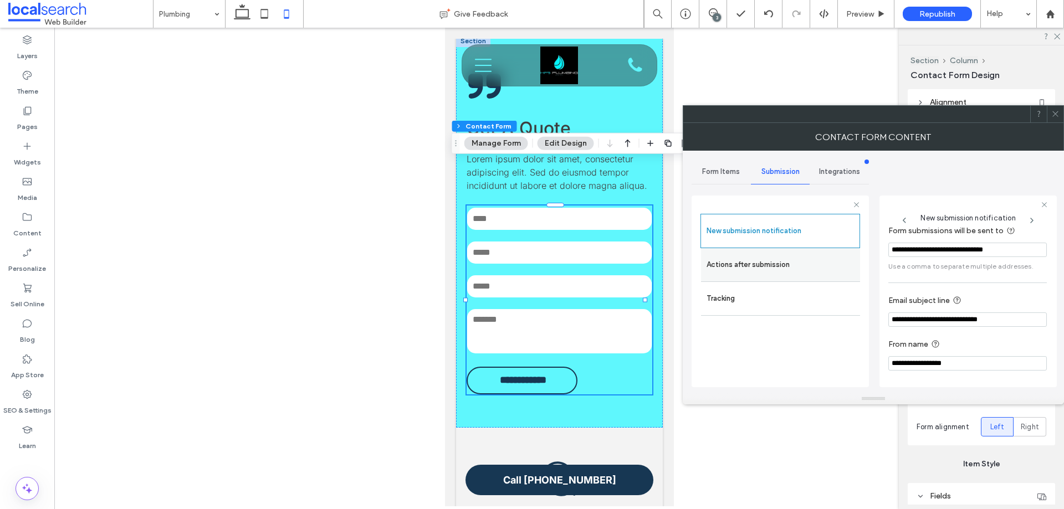
click at [792, 266] on label "Actions after submission" at bounding box center [780, 265] width 148 height 22
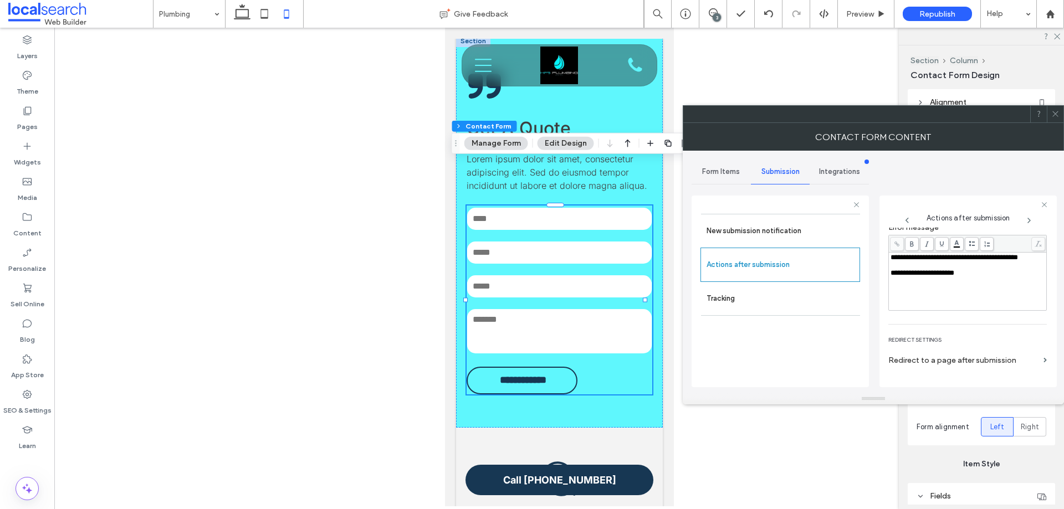
scroll to position [191, 0]
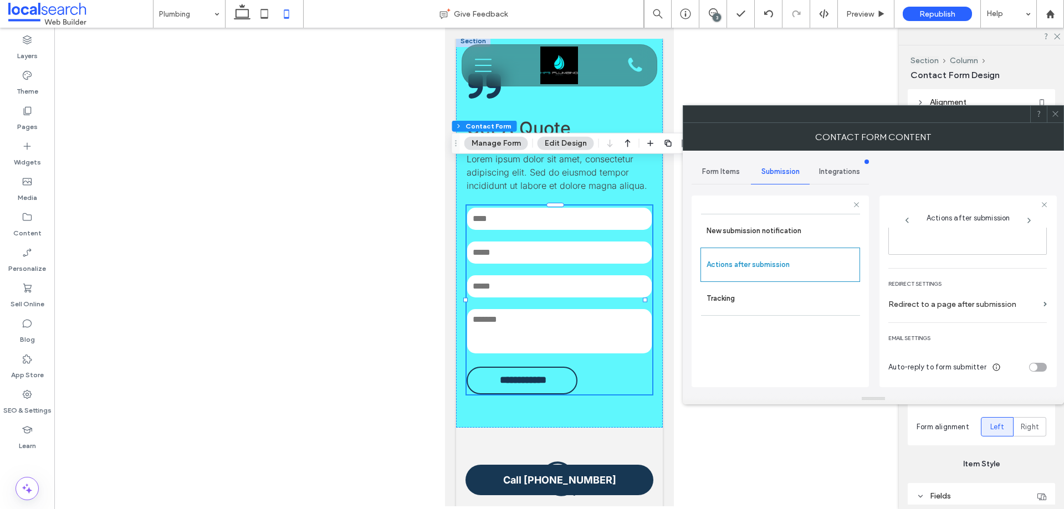
click at [1058, 115] on icon at bounding box center [1055, 114] width 8 height 8
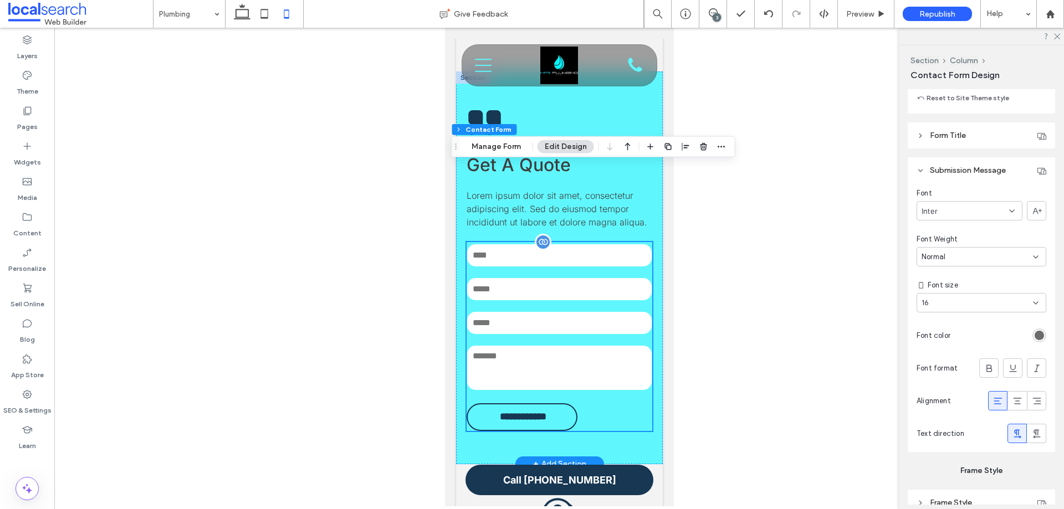
scroll to position [1662, 0]
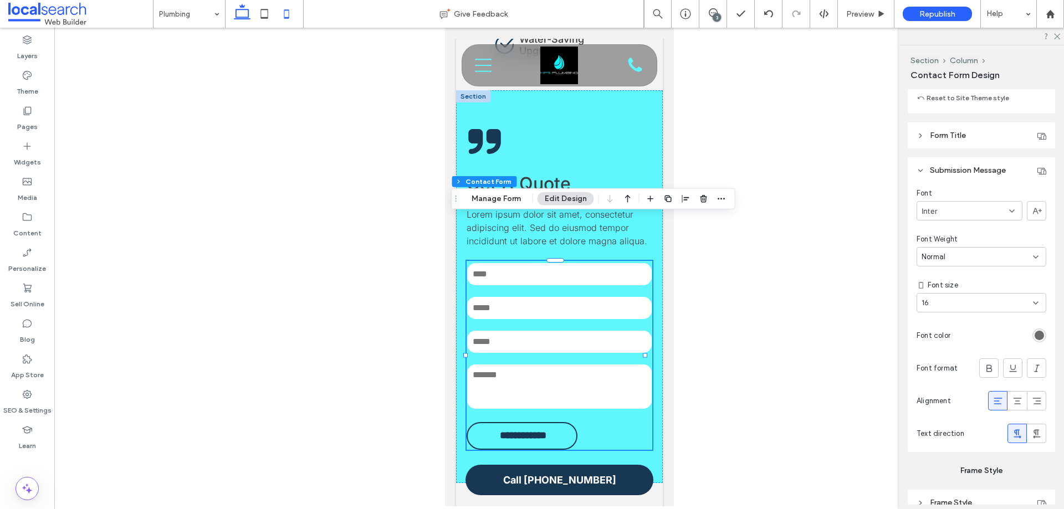
click at [240, 16] on icon at bounding box center [242, 14] width 22 height 22
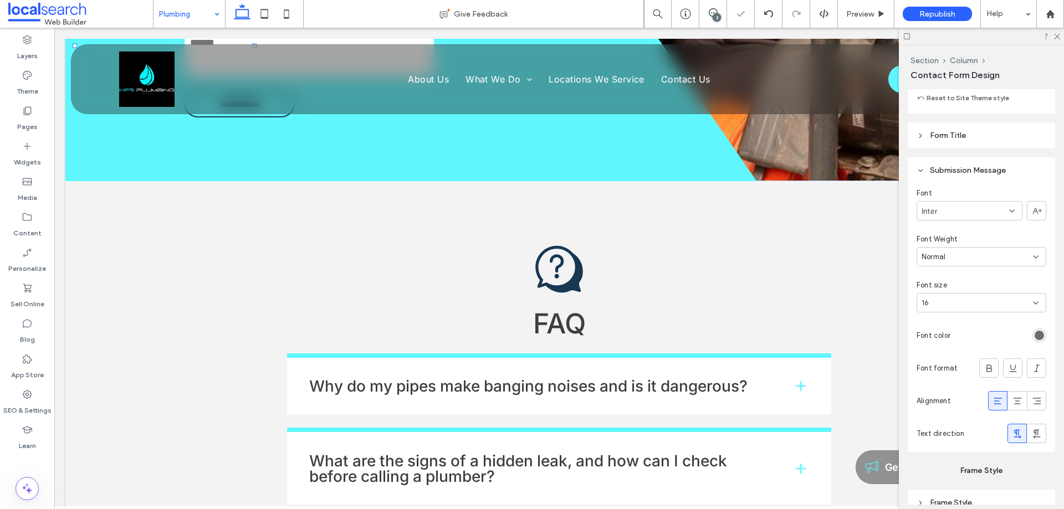
type input "**"
type input "****"
type input "***"
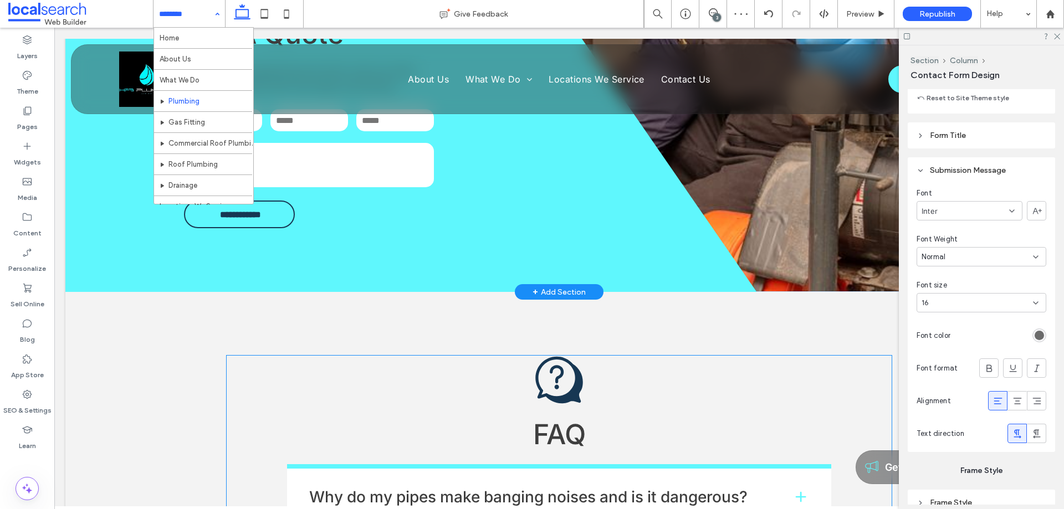
scroll to position [1219, 0]
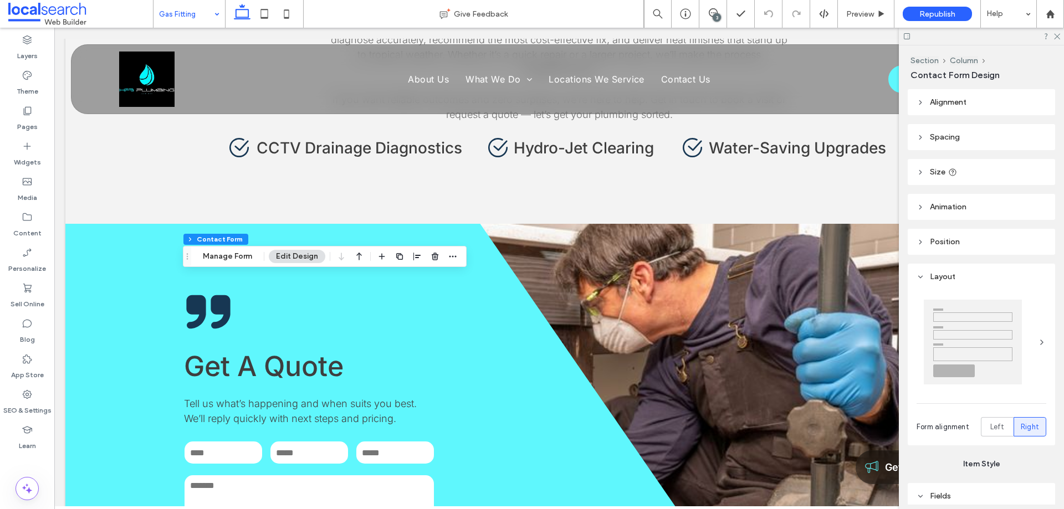
type input "**"
type input "*"
type input "***"
click at [236, 260] on button "Manage Form" at bounding box center [228, 256] width 64 height 13
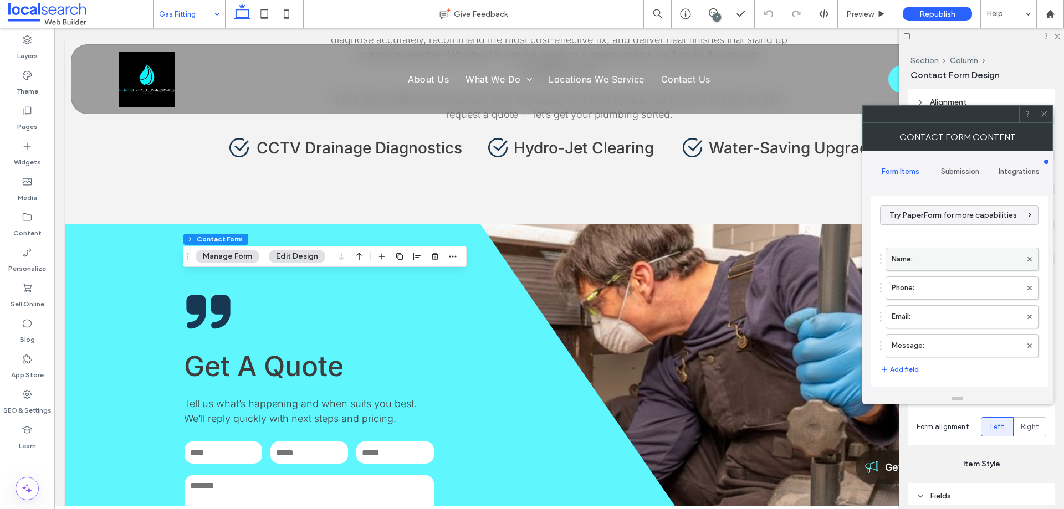
click at [909, 260] on label "Name:" at bounding box center [956, 259] width 130 height 22
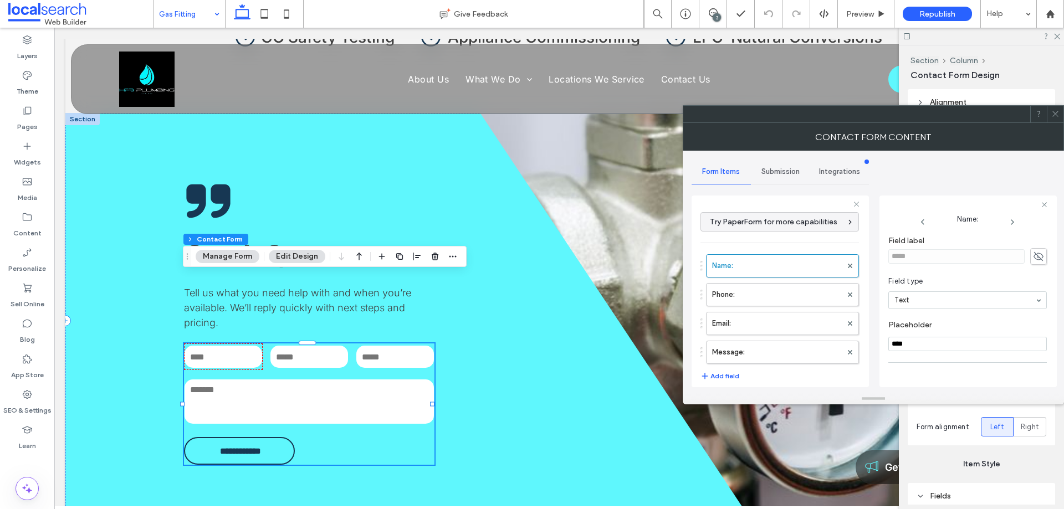
scroll to position [78, 0]
click at [752, 293] on label "Phone:" at bounding box center [777, 295] width 130 height 22
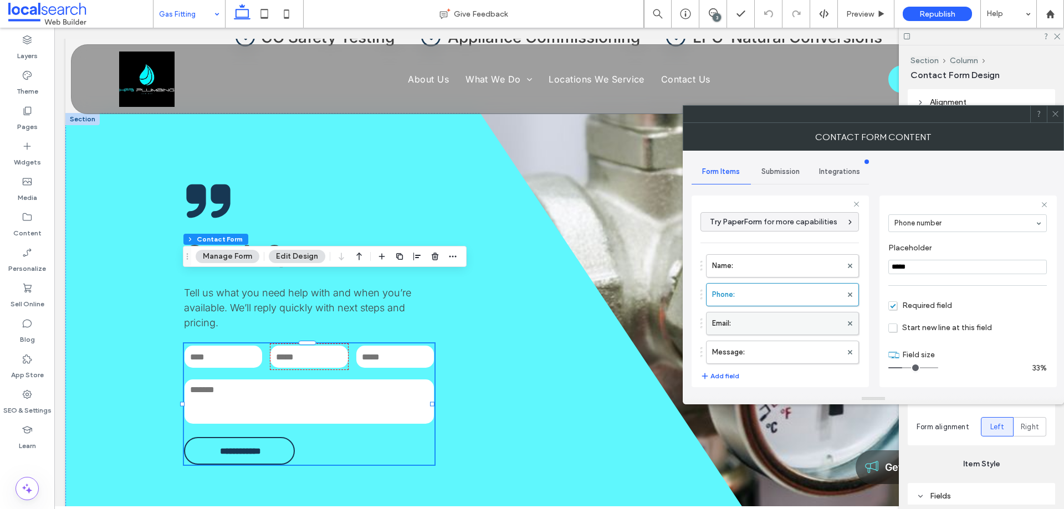
click at [751, 320] on label "Email:" at bounding box center [777, 323] width 130 height 22
click at [765, 356] on label "Message:" at bounding box center [777, 352] width 130 height 22
type input "**"
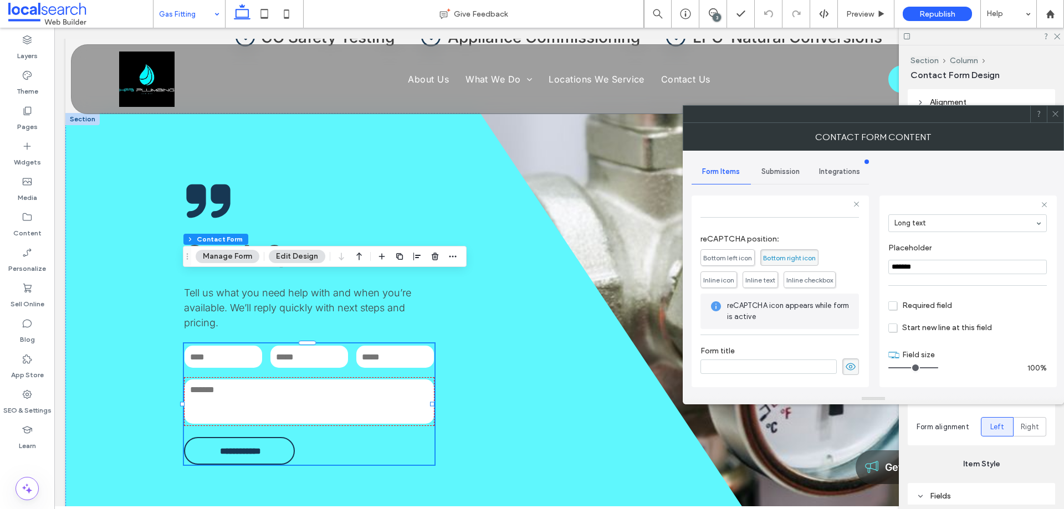
click at [778, 169] on span "Submission" at bounding box center [780, 171] width 38 height 9
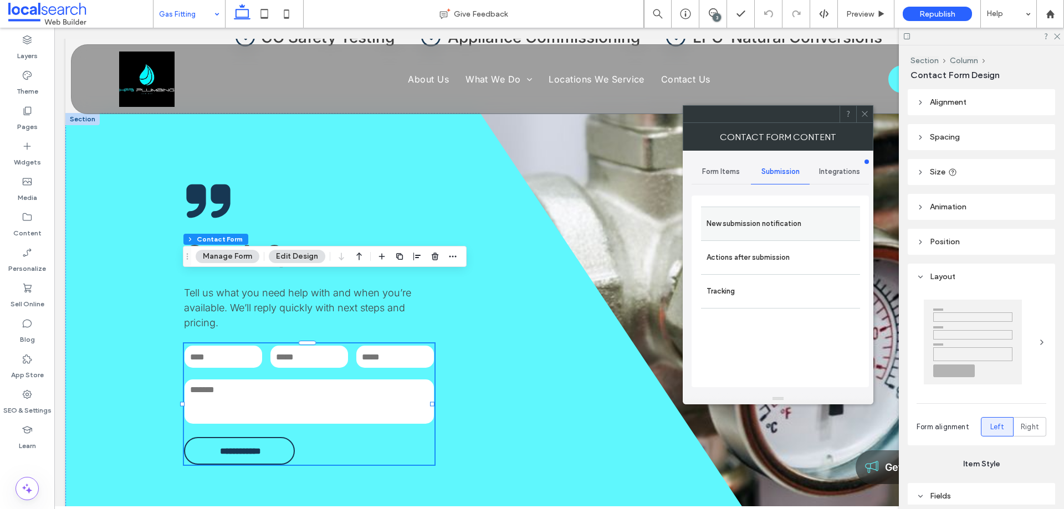
click at [772, 218] on label "New submission notification" at bounding box center [780, 224] width 148 height 22
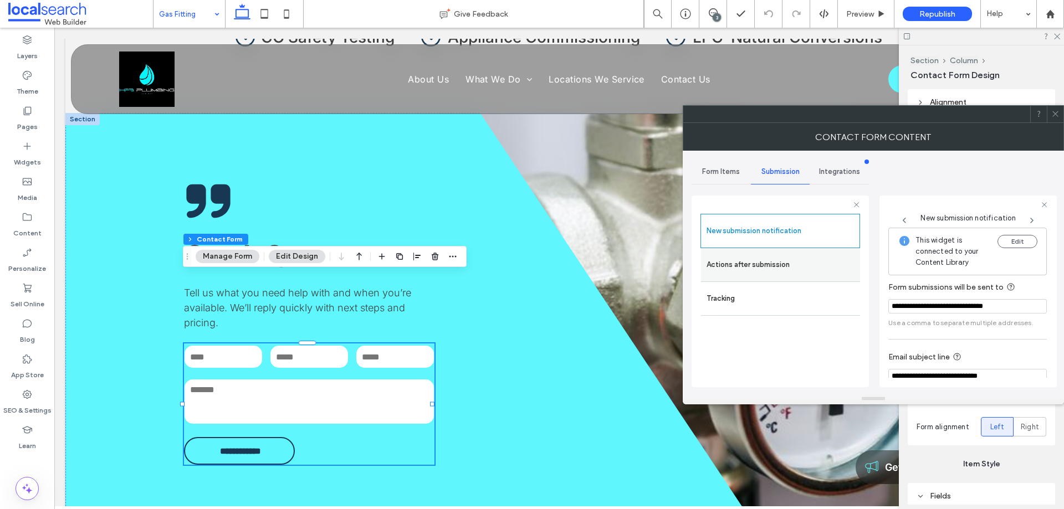
click at [791, 263] on label "Actions after submission" at bounding box center [780, 265] width 148 height 22
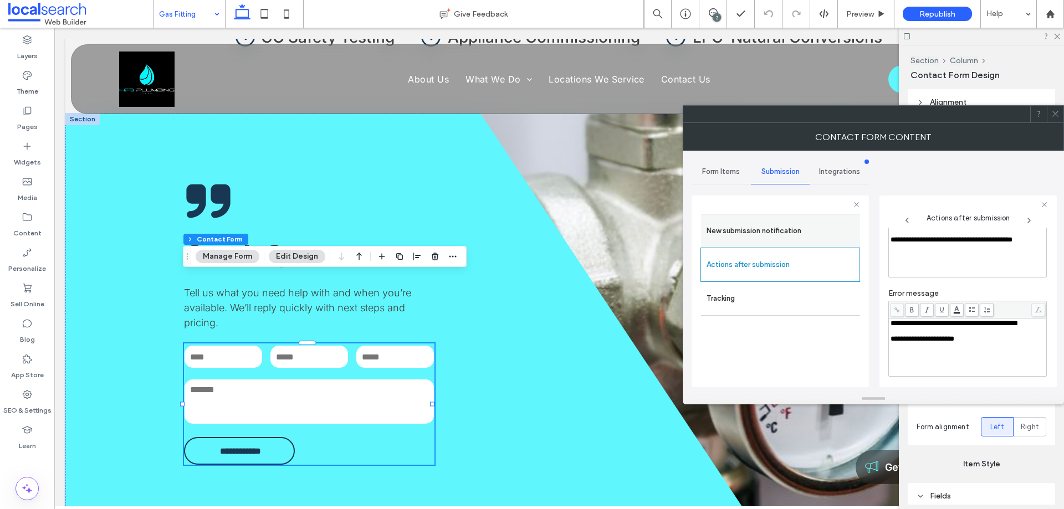
click at [752, 233] on label "New submission notification" at bounding box center [780, 231] width 148 height 22
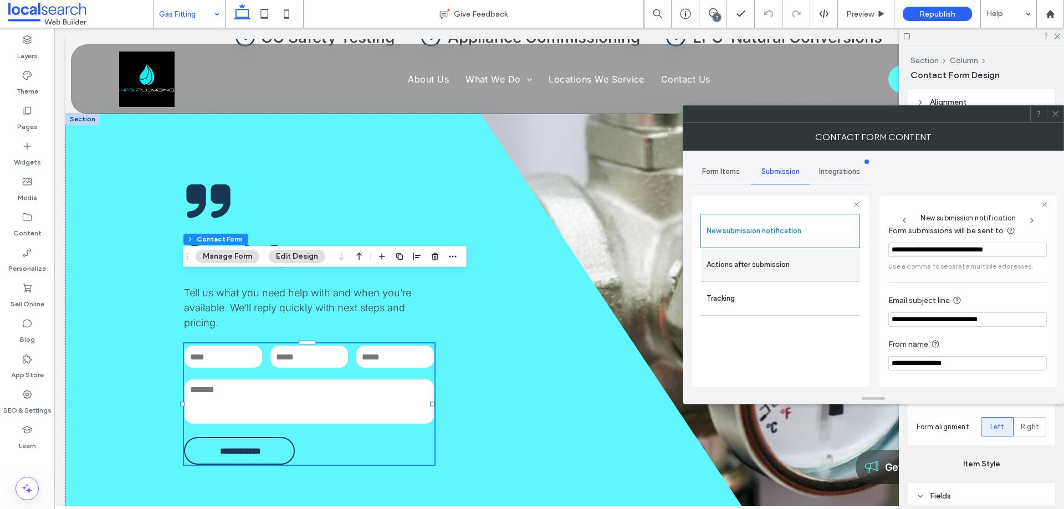
click at [772, 254] on label "Actions after submission" at bounding box center [780, 265] width 148 height 22
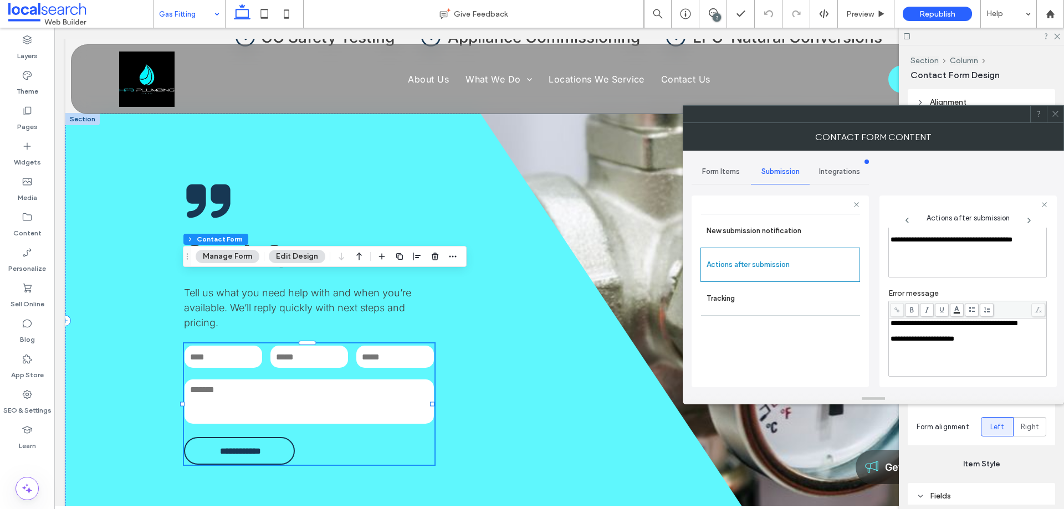
click at [726, 172] on span "Form Items" at bounding box center [721, 171] width 38 height 9
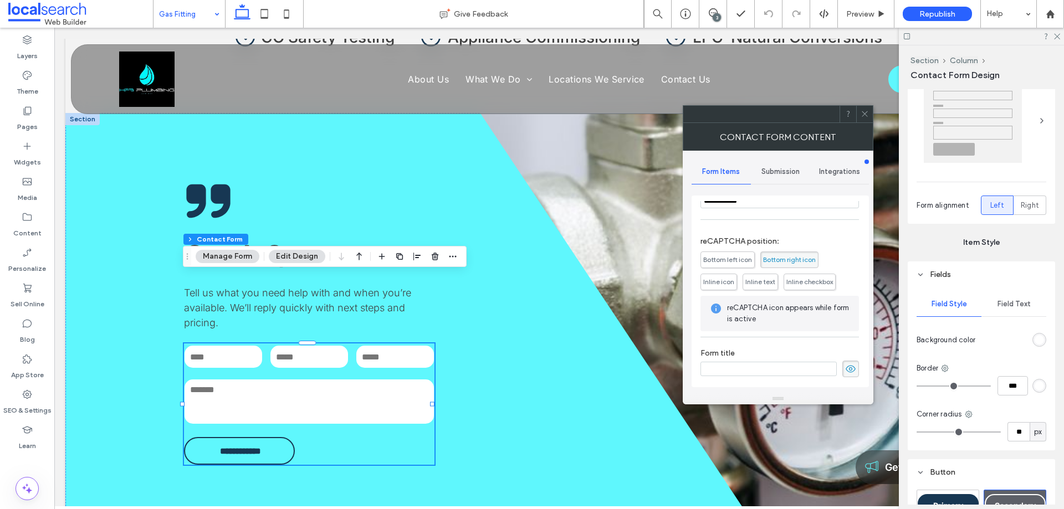
scroll to position [224, 0]
click at [866, 111] on icon at bounding box center [864, 114] width 8 height 8
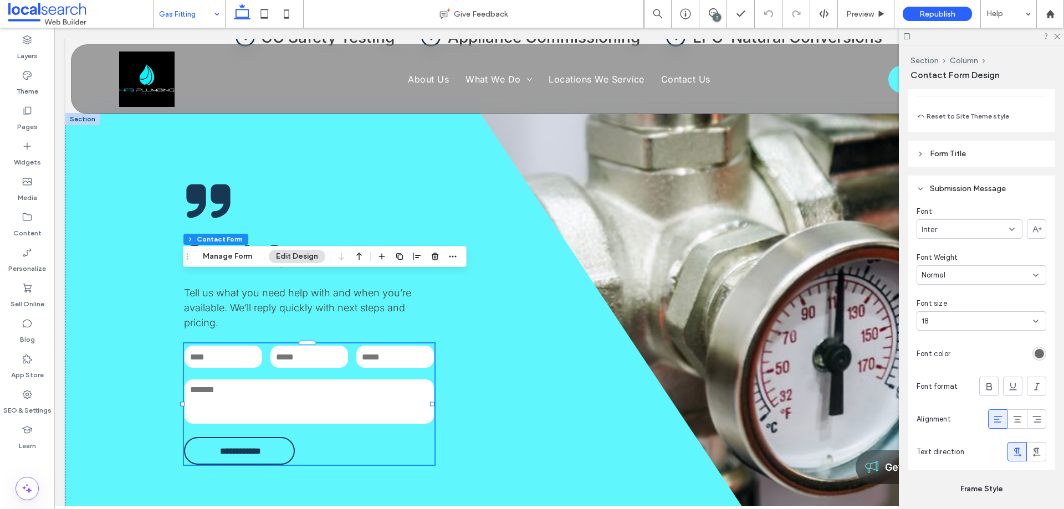
scroll to position [1108, 0]
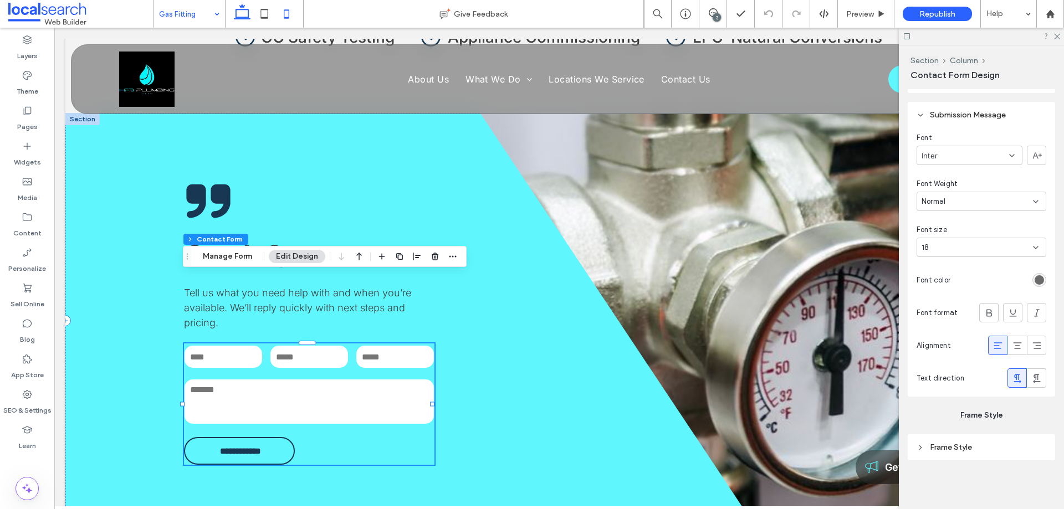
click at [289, 15] on use at bounding box center [286, 13] width 5 height 9
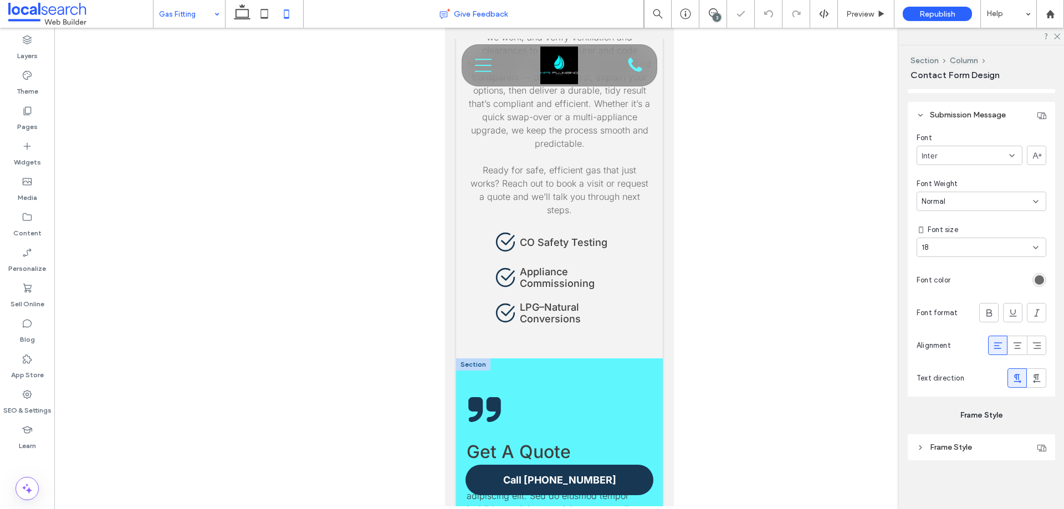
type input "***"
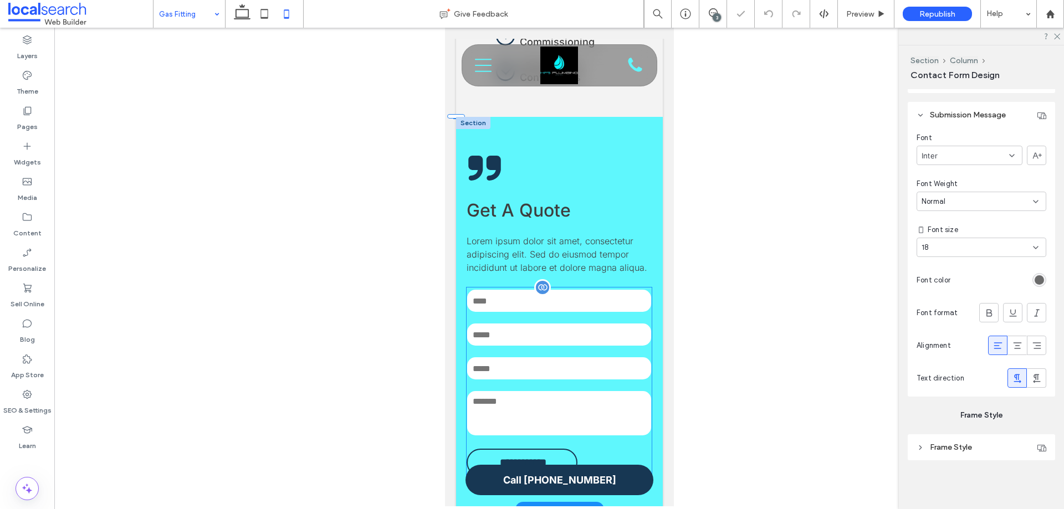
click at [542, 279] on div at bounding box center [542, 287] width 17 height 17
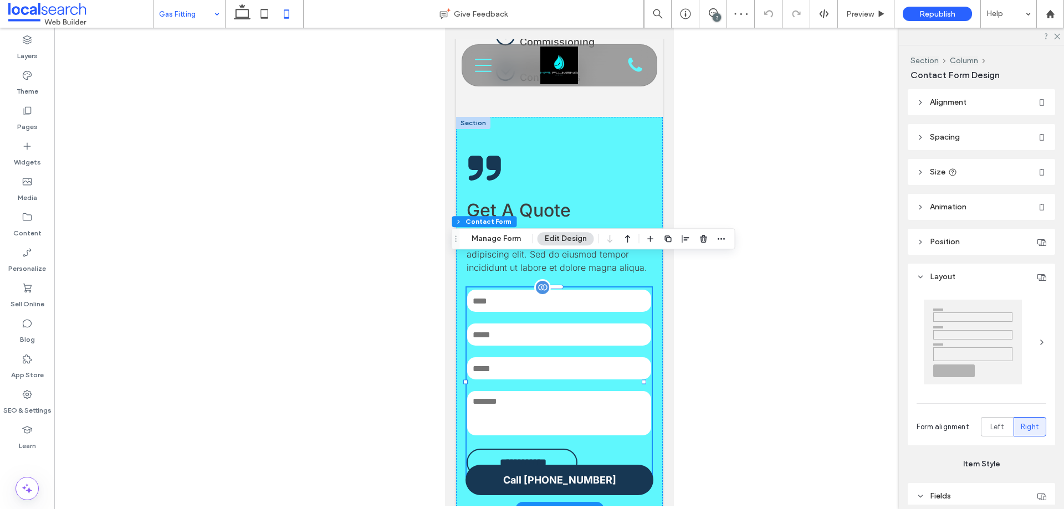
type input "*"
type input "***"
type input "**"
click at [490, 241] on button "Manage Form" at bounding box center [496, 238] width 64 height 13
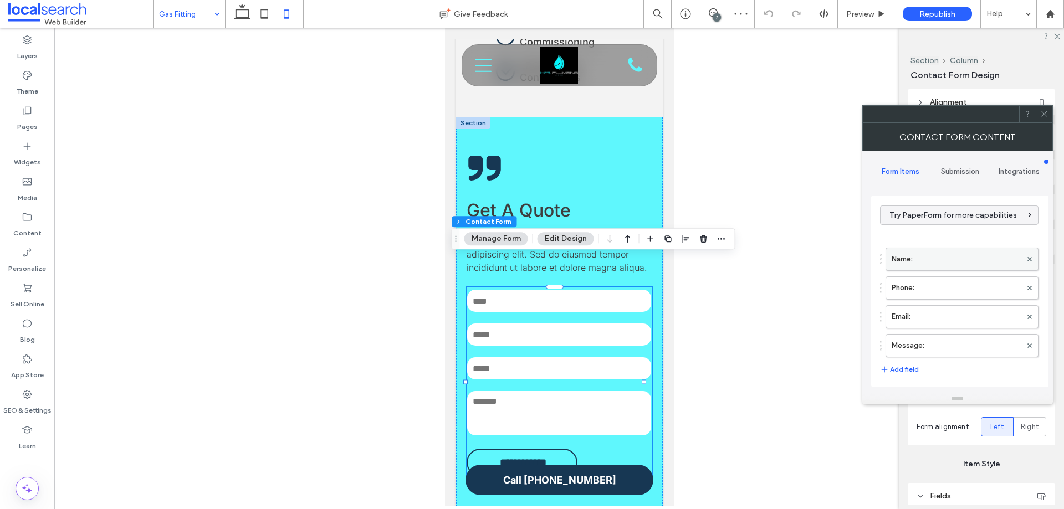
click at [943, 260] on label "Name:" at bounding box center [956, 259] width 130 height 22
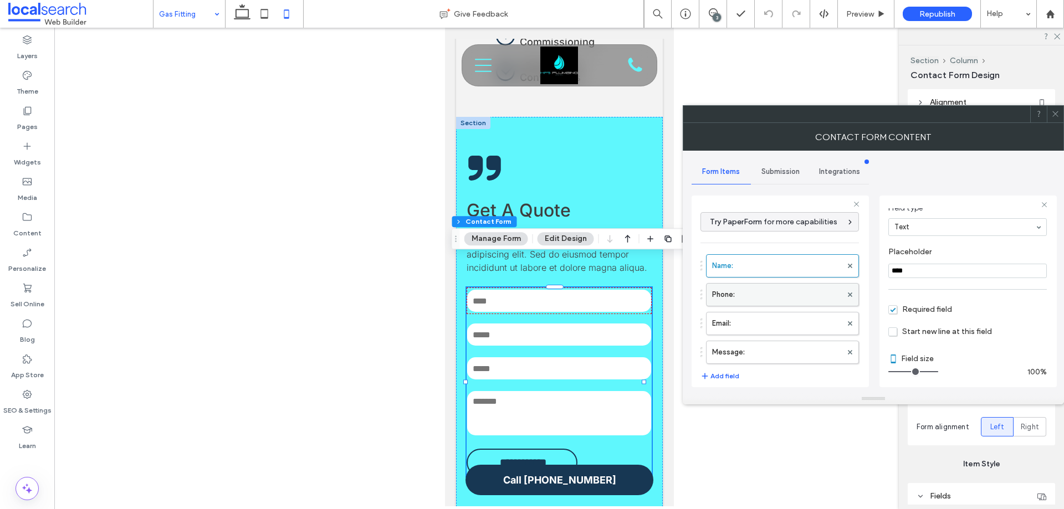
scroll to position [78, 0]
click at [755, 297] on label "Phone:" at bounding box center [777, 295] width 130 height 22
click at [761, 324] on label "Email:" at bounding box center [777, 323] width 130 height 22
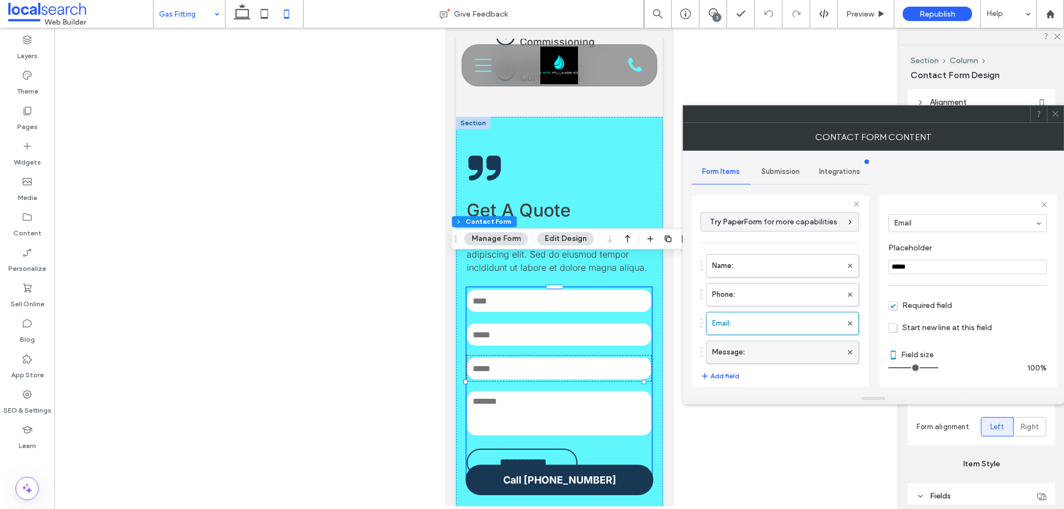
click at [775, 348] on label "Message:" at bounding box center [777, 352] width 130 height 22
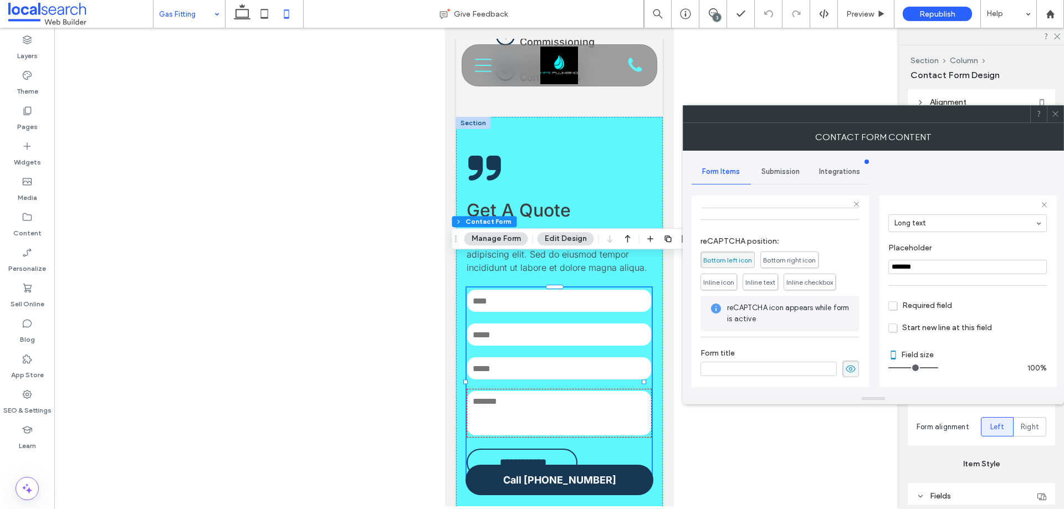
scroll to position [231, 0]
click at [778, 167] on span "Submission" at bounding box center [780, 171] width 38 height 9
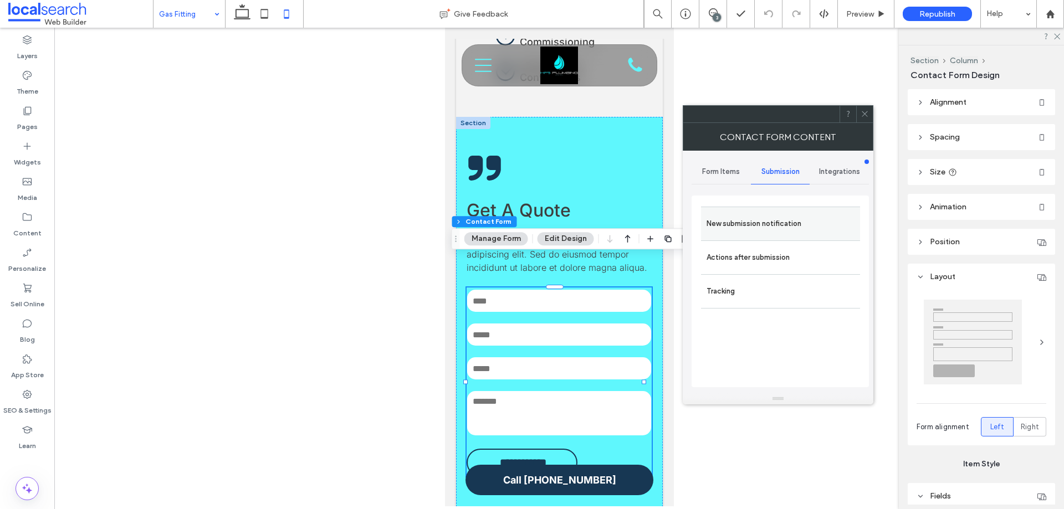
click at [766, 214] on label "New submission notification" at bounding box center [780, 224] width 148 height 22
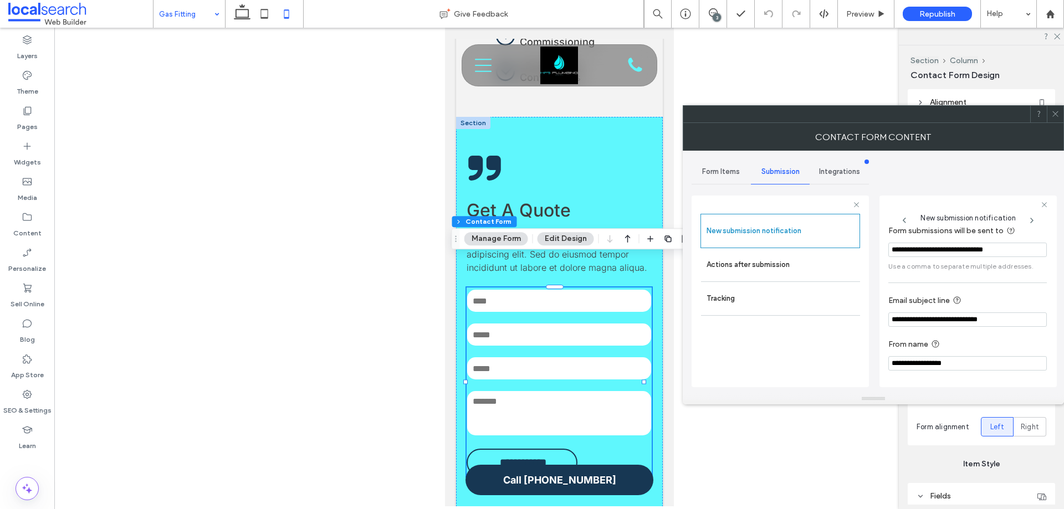
click at [765, 268] on label "Actions after submission" at bounding box center [780, 265] width 148 height 22
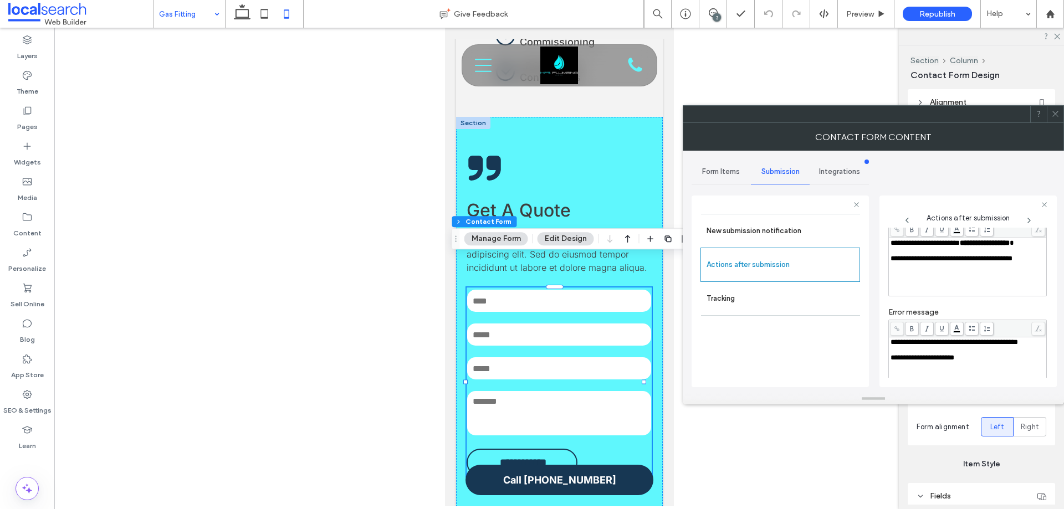
scroll to position [111, 0]
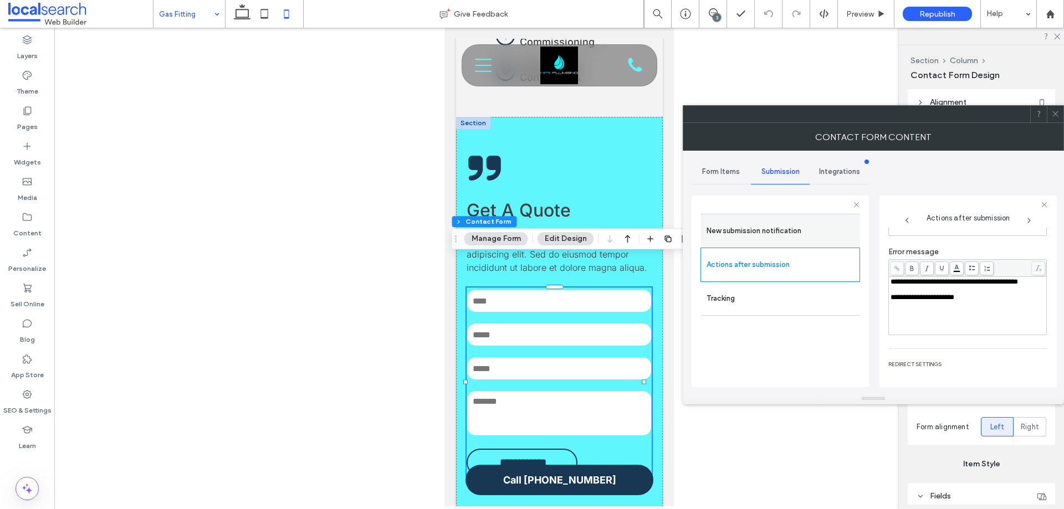
click at [762, 230] on label "New submission notification" at bounding box center [780, 231] width 148 height 22
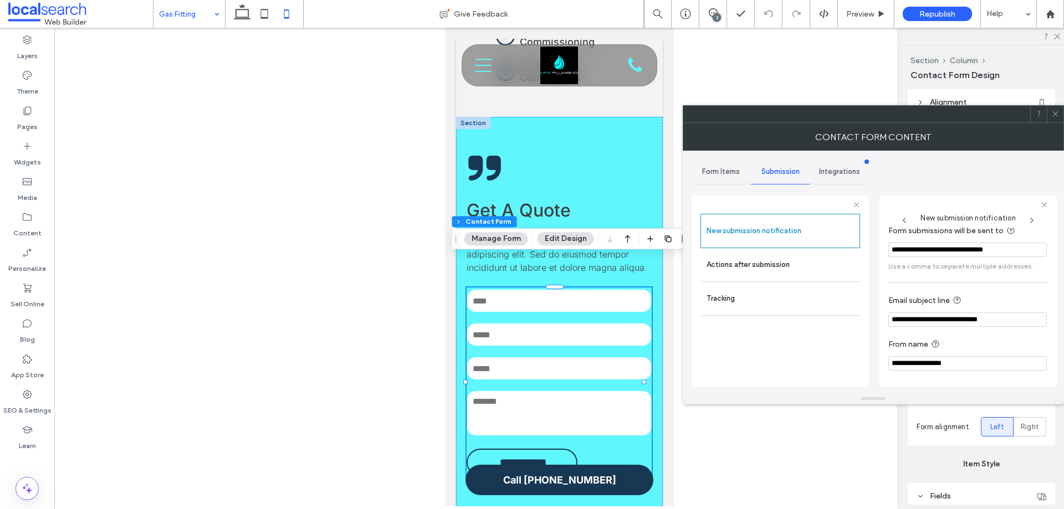
click at [1055, 112] on icon at bounding box center [1055, 114] width 8 height 8
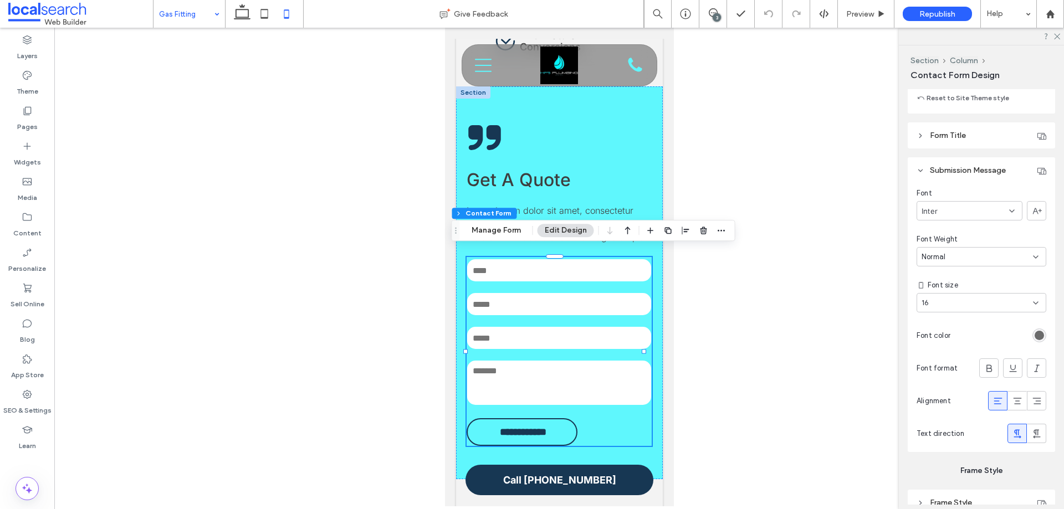
scroll to position [1627, 0]
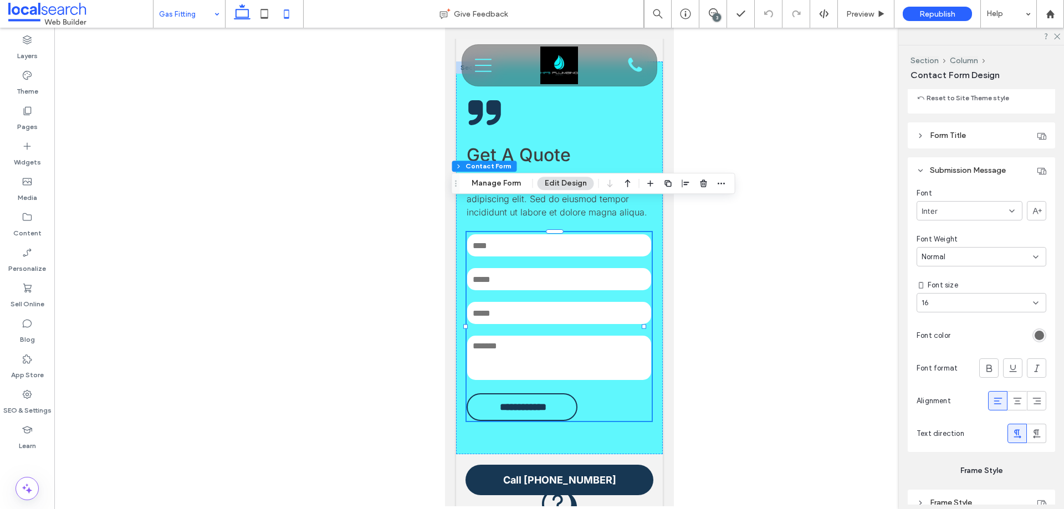
click at [245, 19] on use at bounding box center [242, 12] width 17 height 16
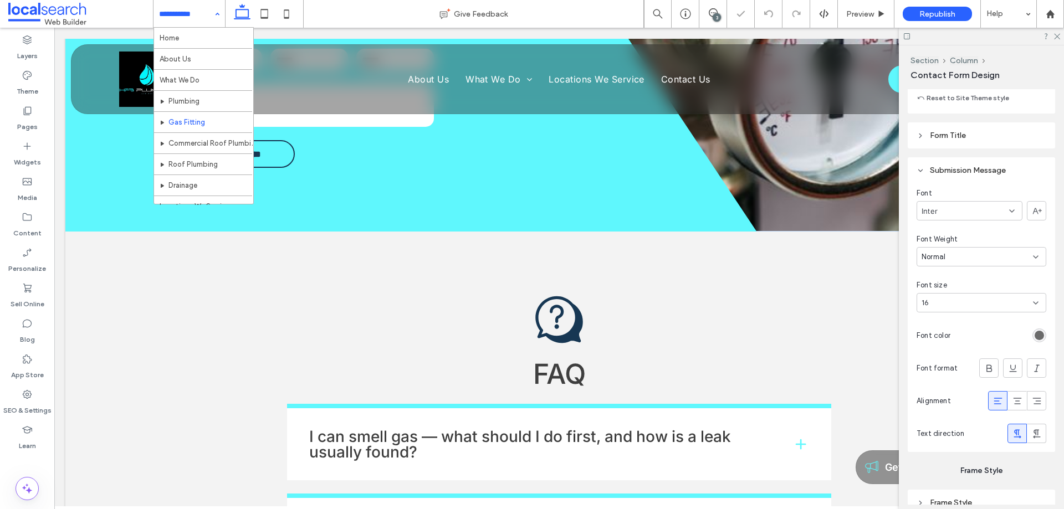
type input "**"
type input "****"
type input "***"
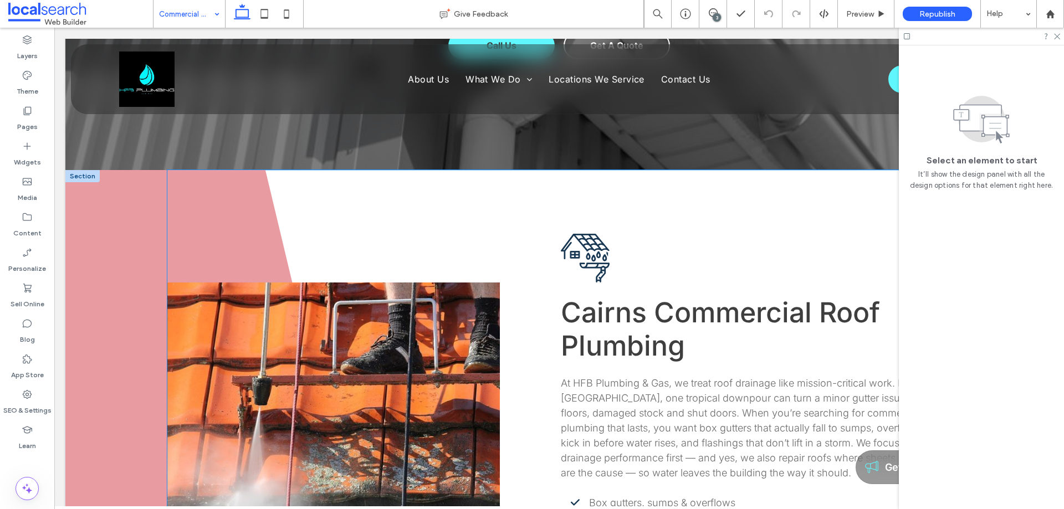
scroll to position [388, 0]
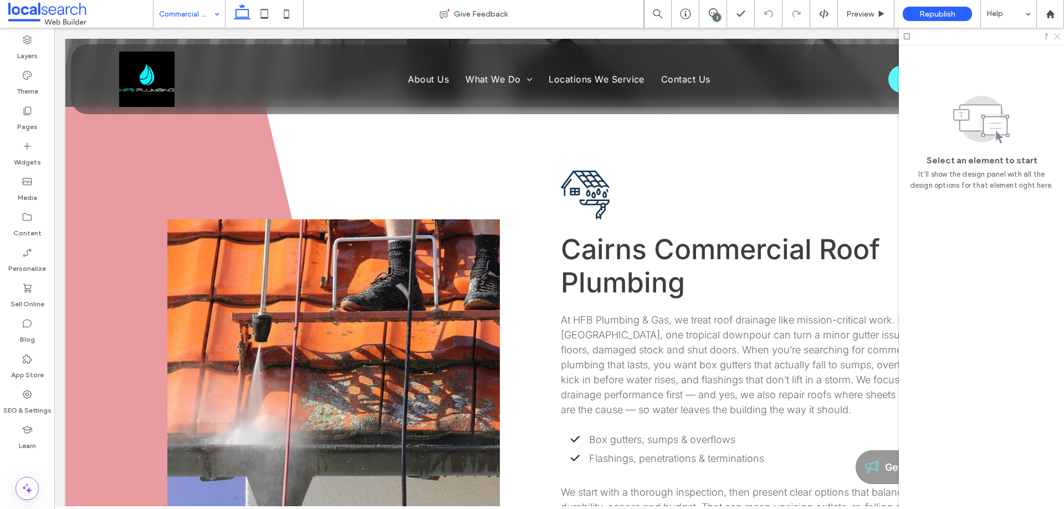
click at [1058, 38] on icon at bounding box center [1056, 35] width 7 height 7
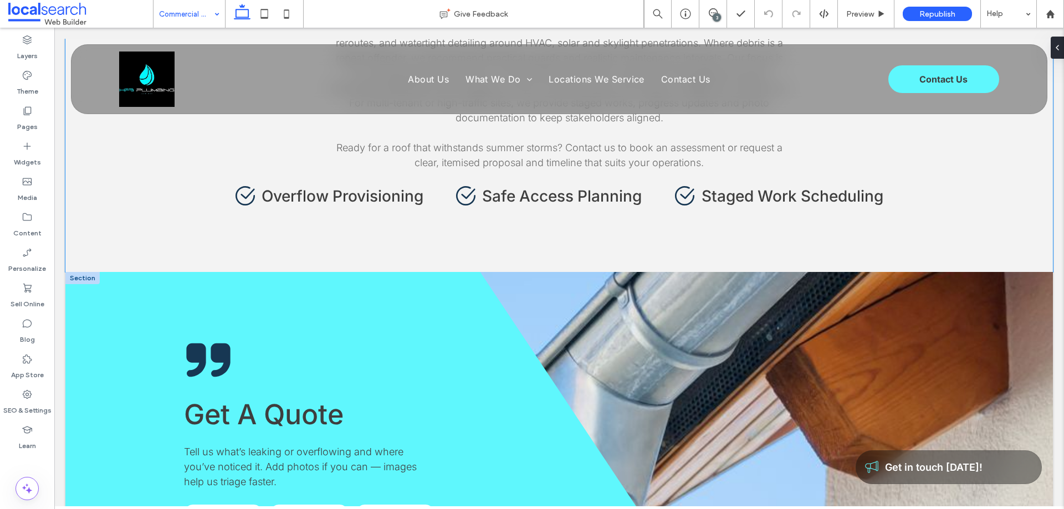
scroll to position [1496, 0]
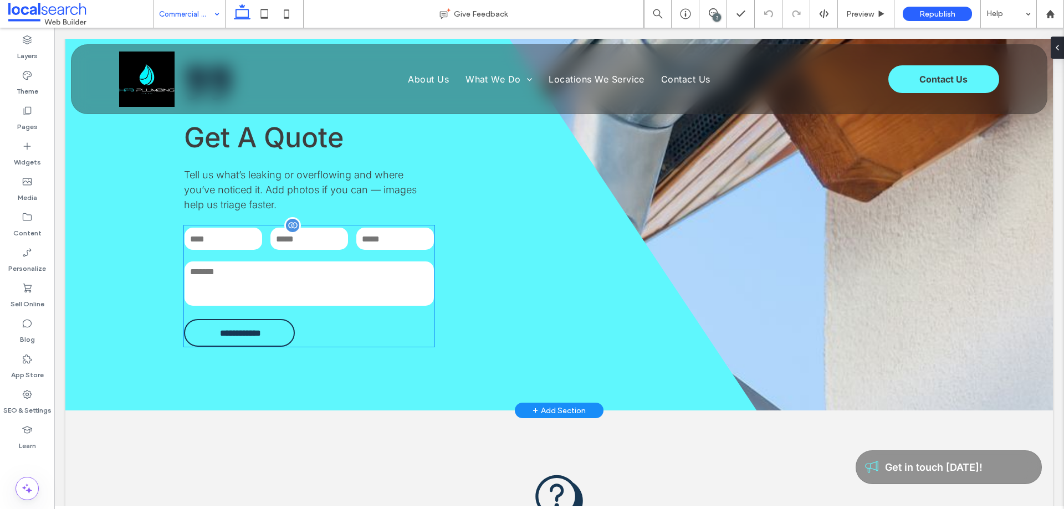
click at [291, 217] on div at bounding box center [292, 225] width 17 height 17
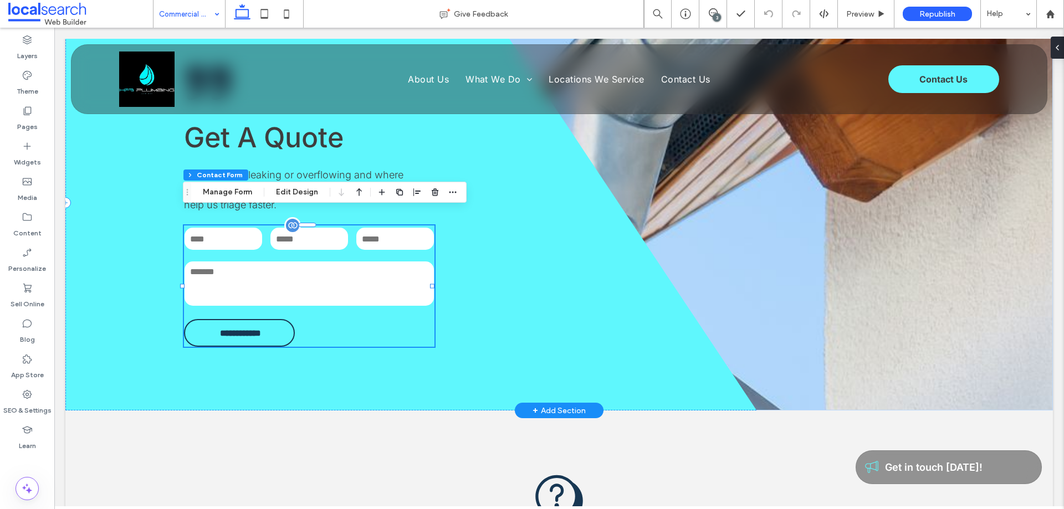
type input "**"
type input "*"
type input "***"
click at [249, 188] on button "Manage Form" at bounding box center [228, 192] width 64 height 13
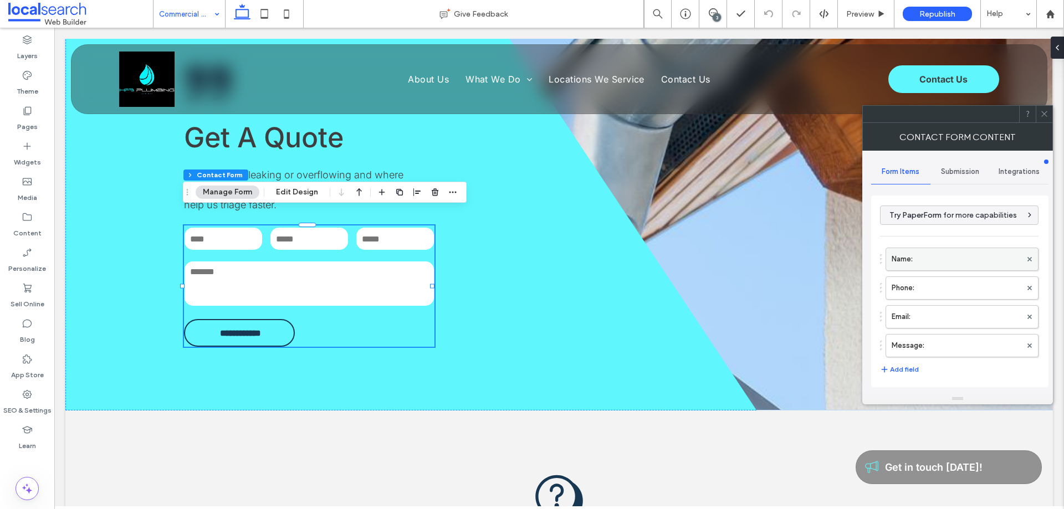
click at [932, 254] on label "Name:" at bounding box center [956, 259] width 130 height 22
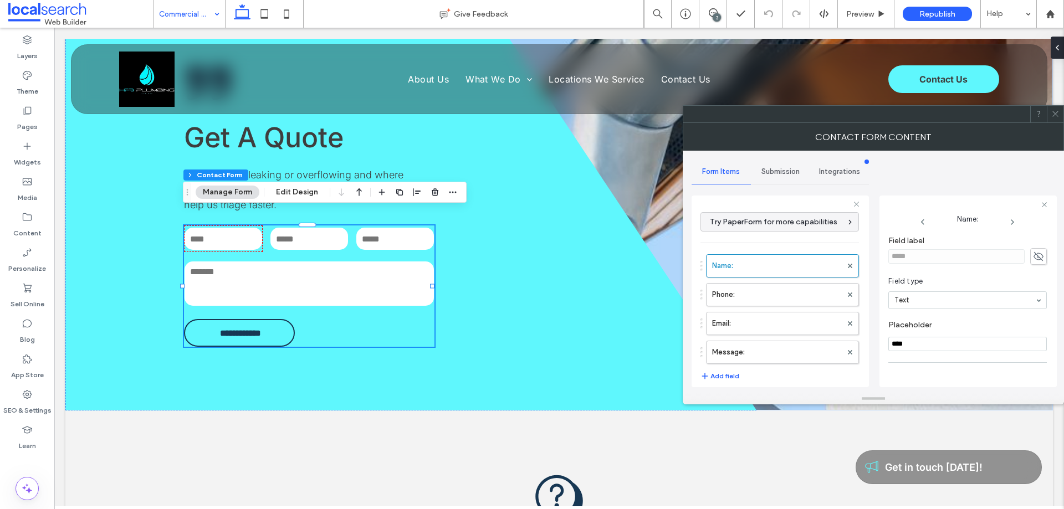
scroll to position [78, 0]
click at [766, 291] on label "Phone:" at bounding box center [777, 295] width 130 height 22
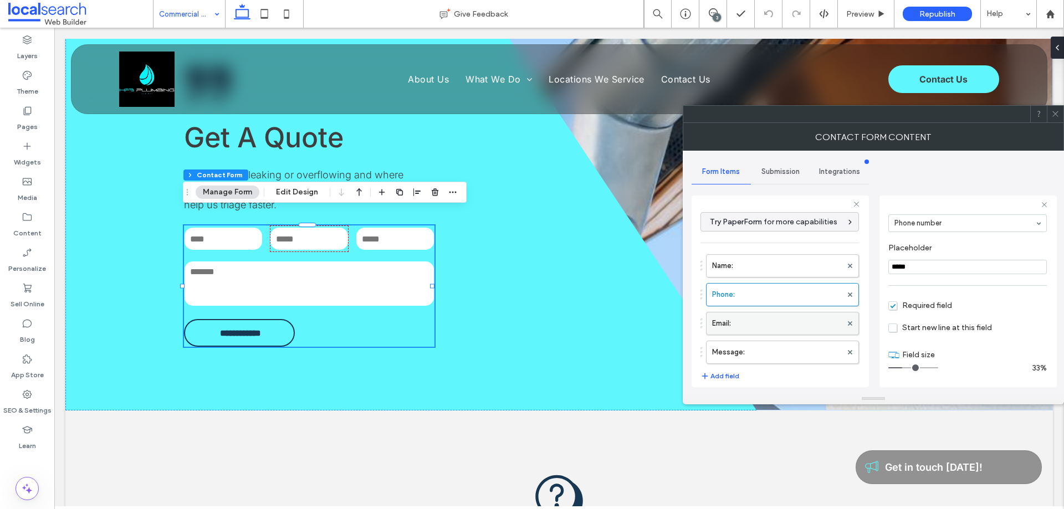
click at [768, 322] on label "Email:" at bounding box center [777, 323] width 130 height 22
click at [771, 349] on label "Message:" at bounding box center [777, 352] width 130 height 22
type input "**"
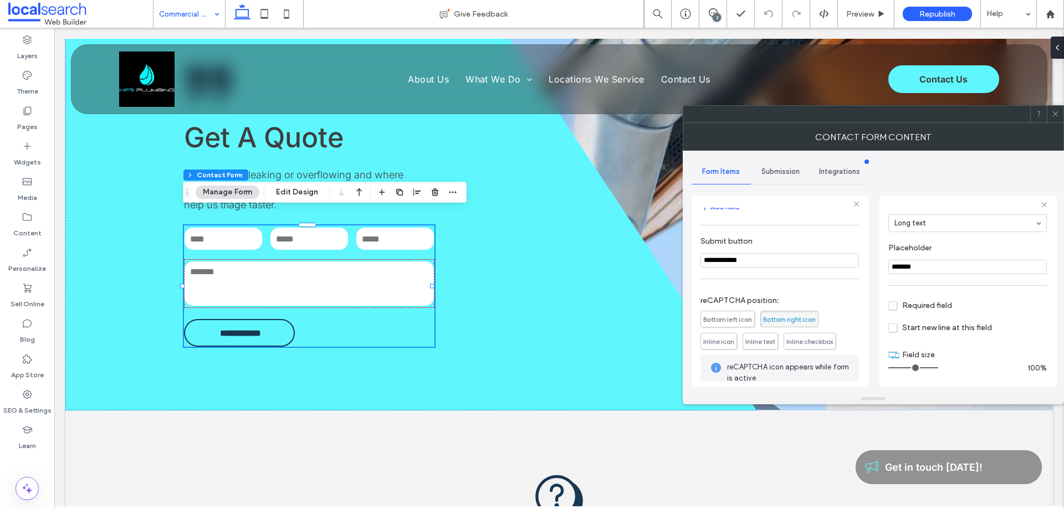
scroll to position [231, 0]
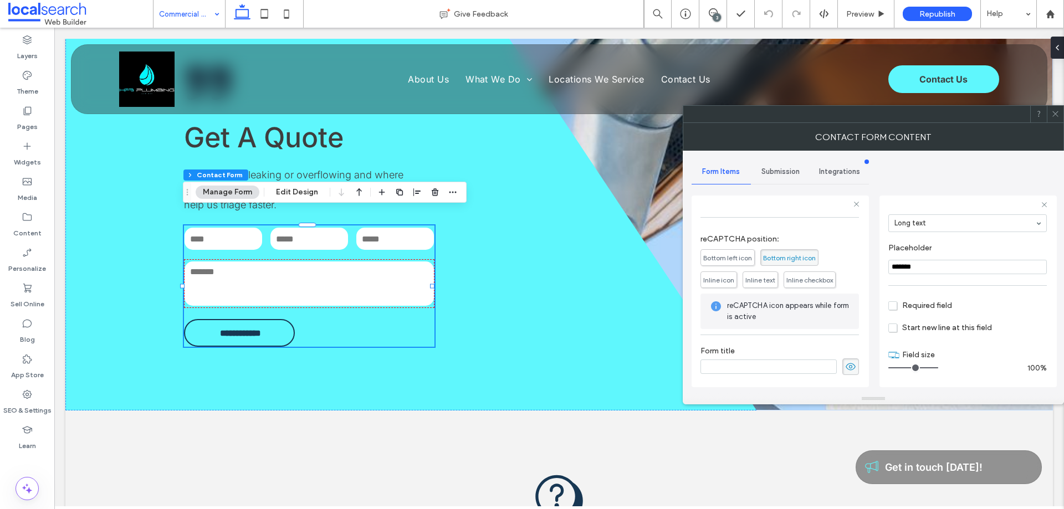
click at [773, 168] on span "Submission" at bounding box center [780, 171] width 38 height 9
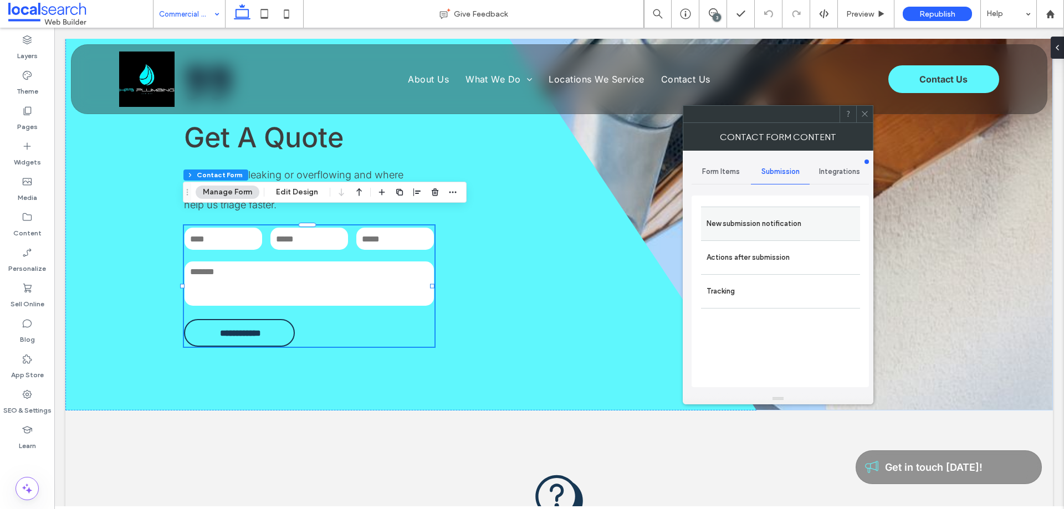
click at [766, 221] on label "New submission notification" at bounding box center [780, 224] width 148 height 22
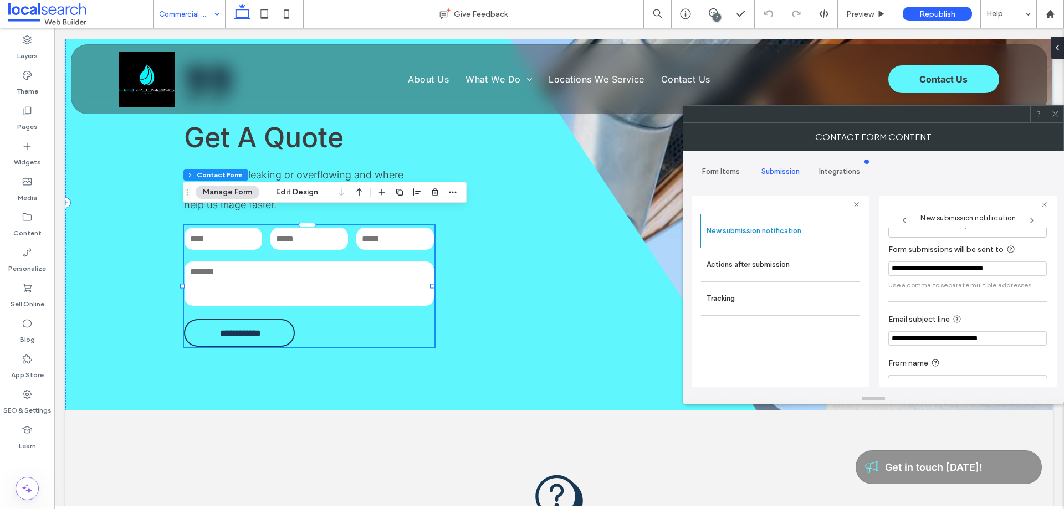
scroll to position [58, 0]
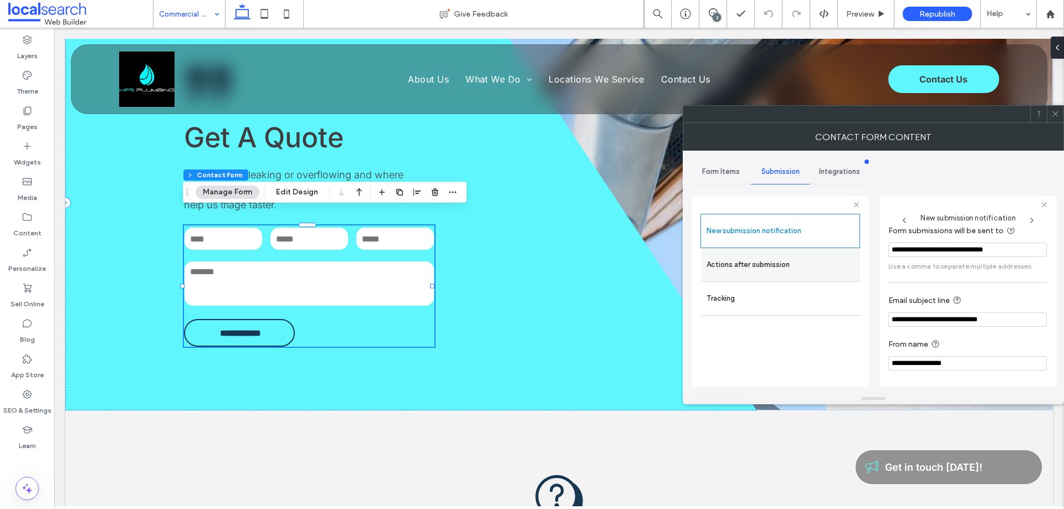
click at [791, 265] on label "Actions after submission" at bounding box center [780, 265] width 148 height 22
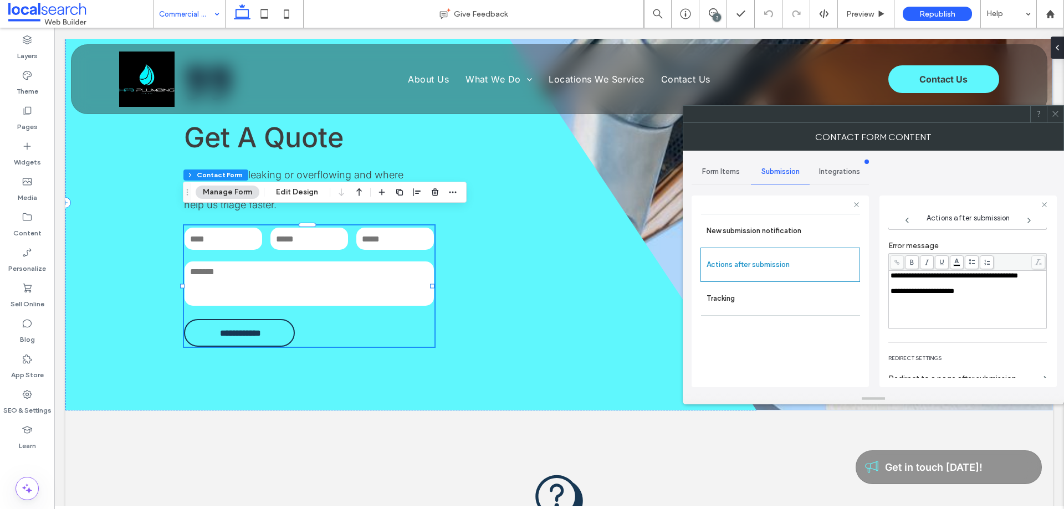
scroll to position [191, 0]
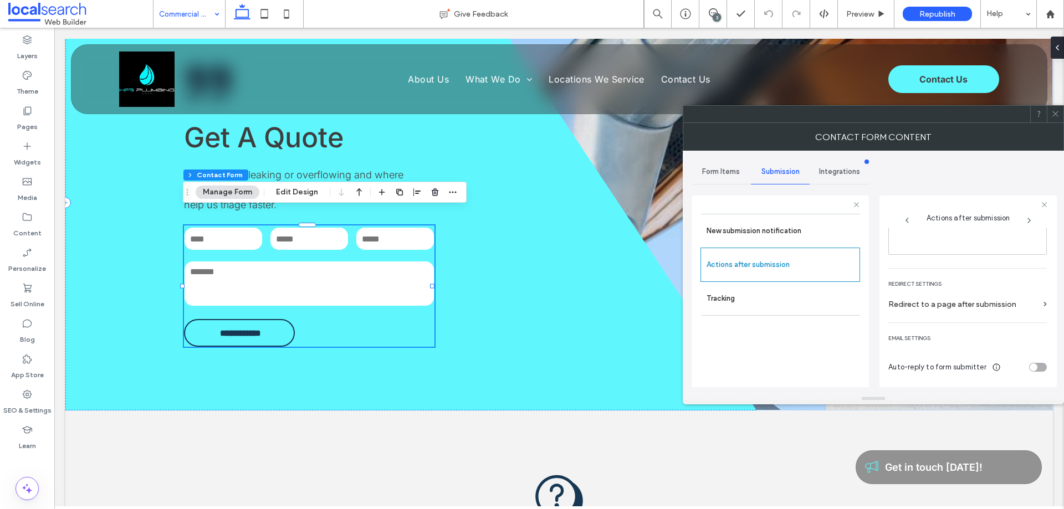
click at [1054, 117] on icon at bounding box center [1055, 114] width 8 height 8
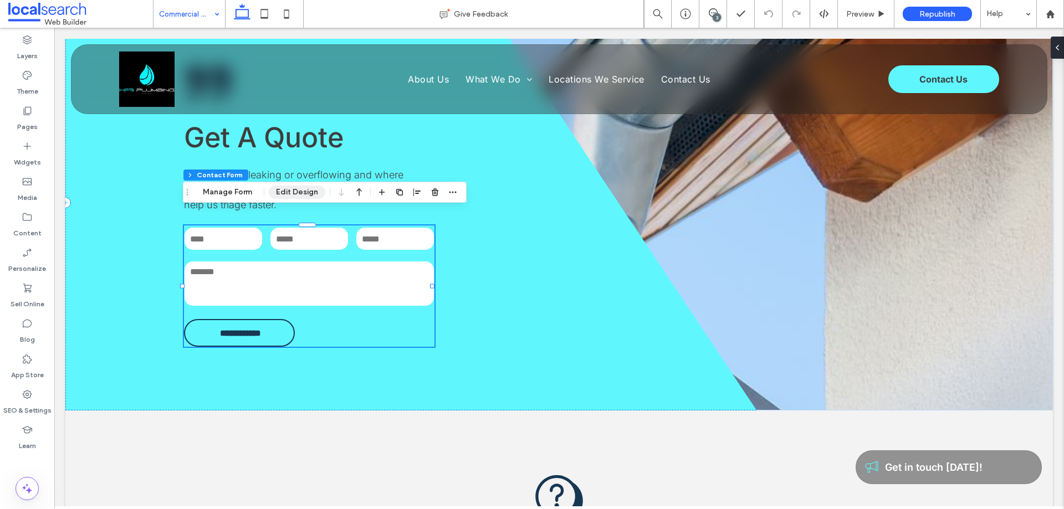
click at [289, 189] on button "Edit Design" at bounding box center [297, 192] width 57 height 13
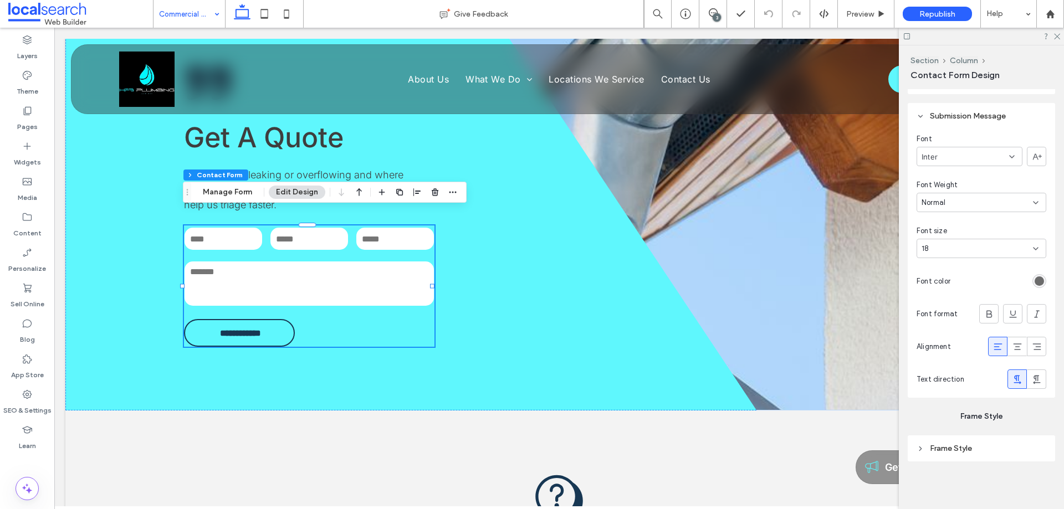
scroll to position [1108, 0]
click at [293, 18] on icon at bounding box center [286, 14] width 22 height 22
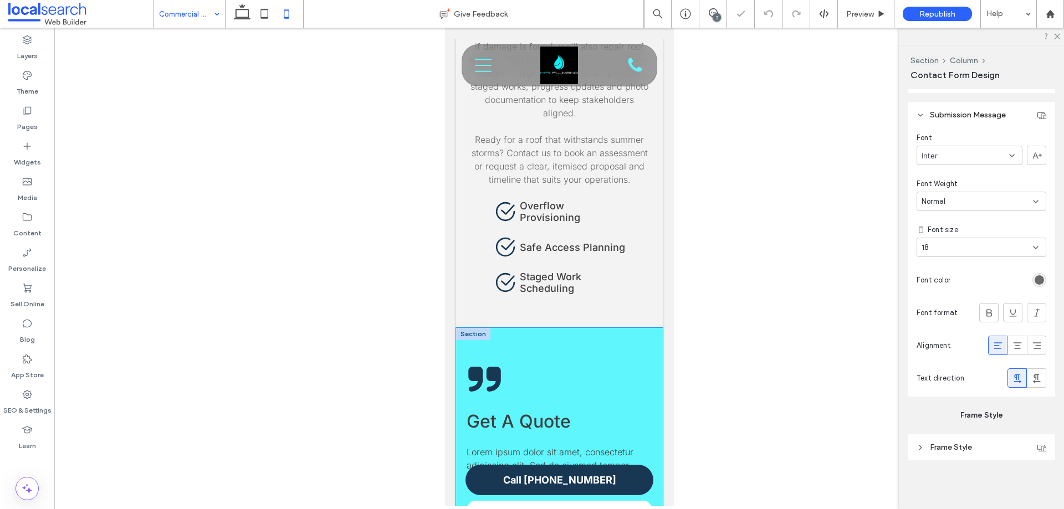
type input "***"
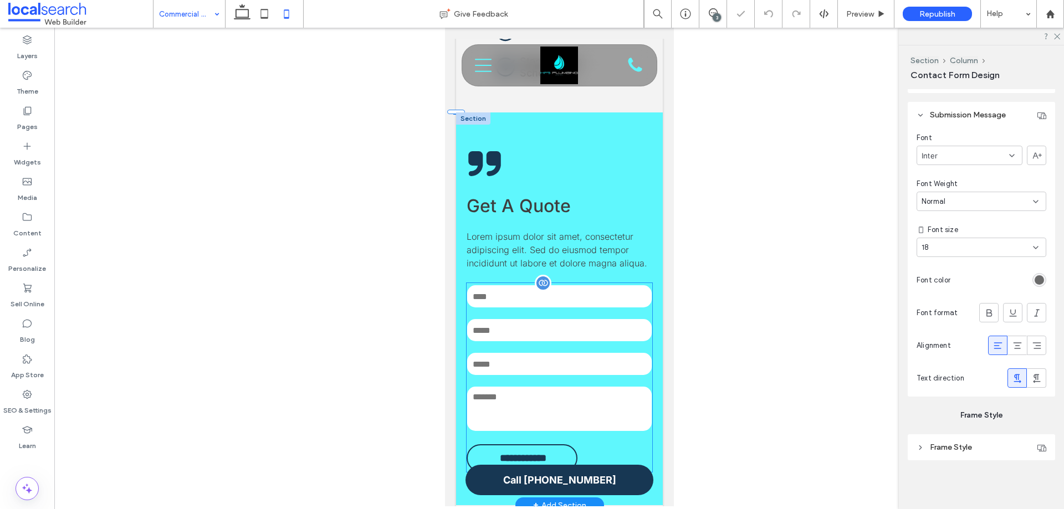
click at [540, 275] on div at bounding box center [542, 283] width 17 height 17
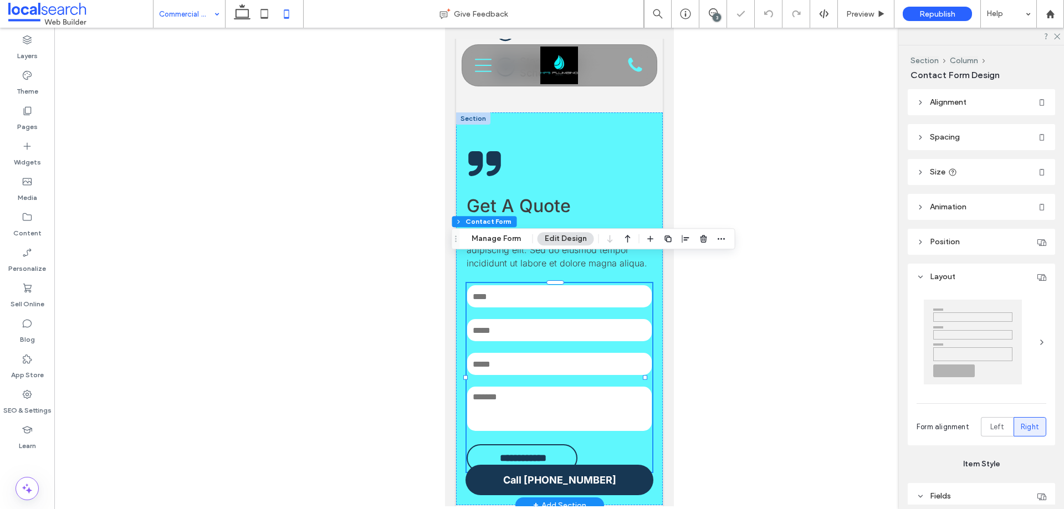
type input "**"
type input "*"
type input "***"
click at [486, 234] on button "Manage Form" at bounding box center [496, 238] width 64 height 13
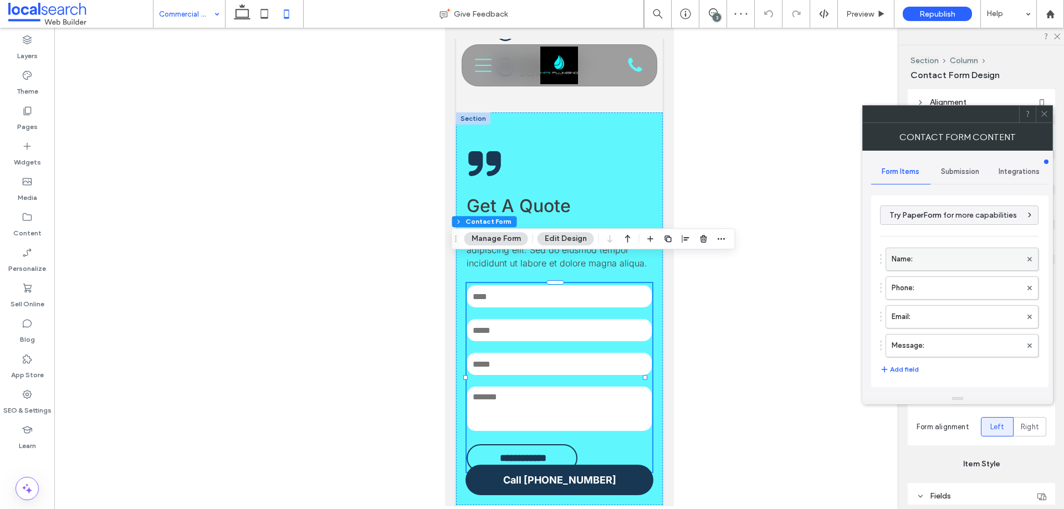
click at [938, 255] on label "Name:" at bounding box center [956, 259] width 130 height 22
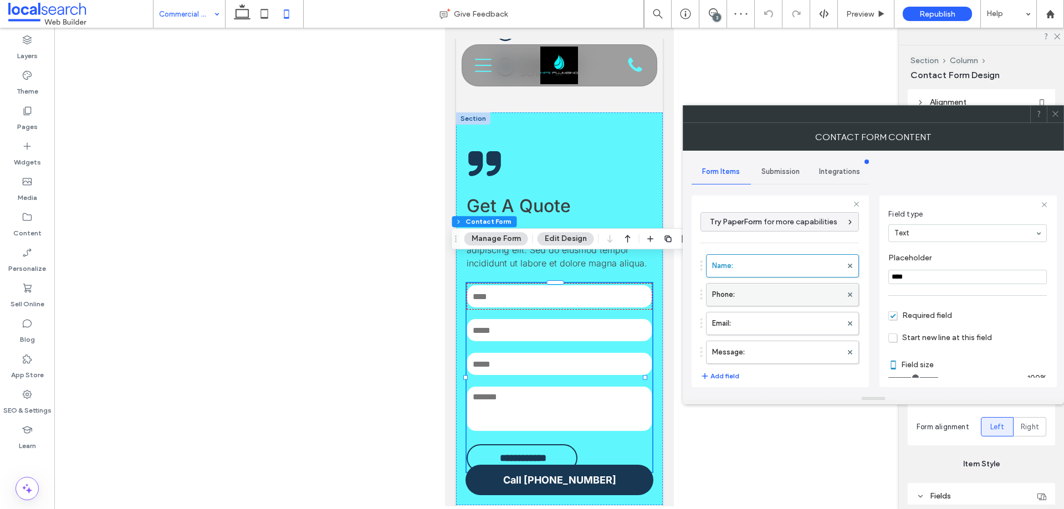
scroll to position [78, 0]
click at [749, 300] on label "Phone:" at bounding box center [777, 295] width 130 height 22
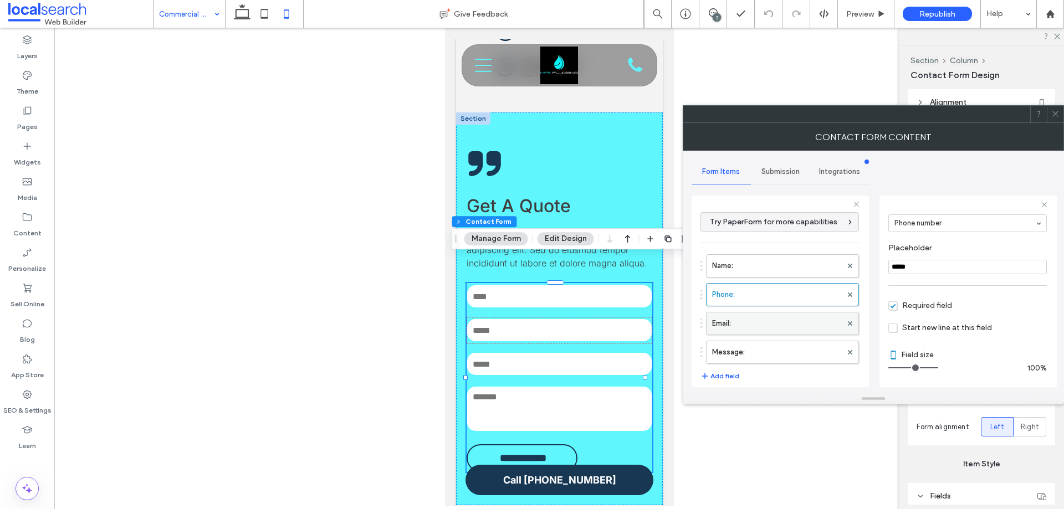
click at [757, 320] on label "Email:" at bounding box center [777, 323] width 130 height 22
click at [769, 347] on label "Message:" at bounding box center [777, 352] width 130 height 22
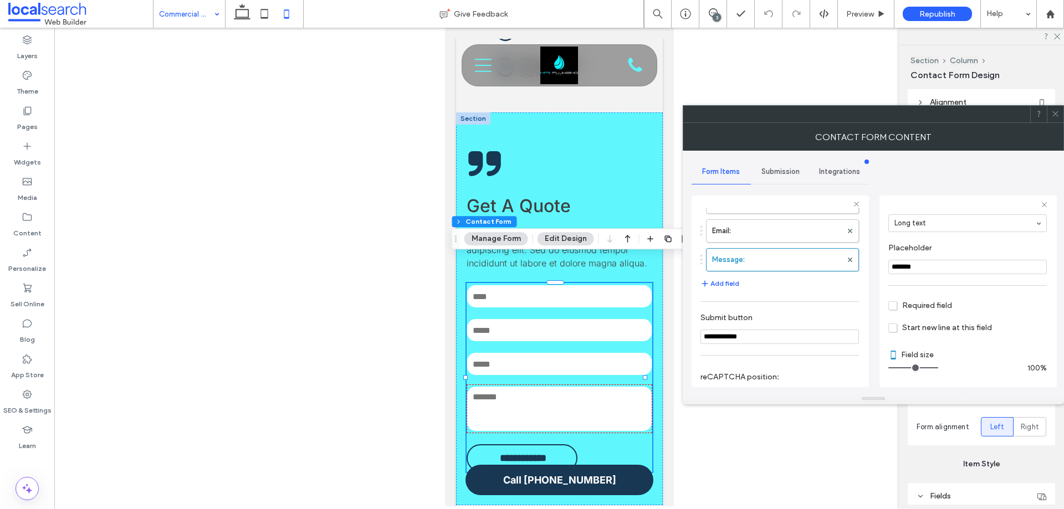
scroll to position [231, 0]
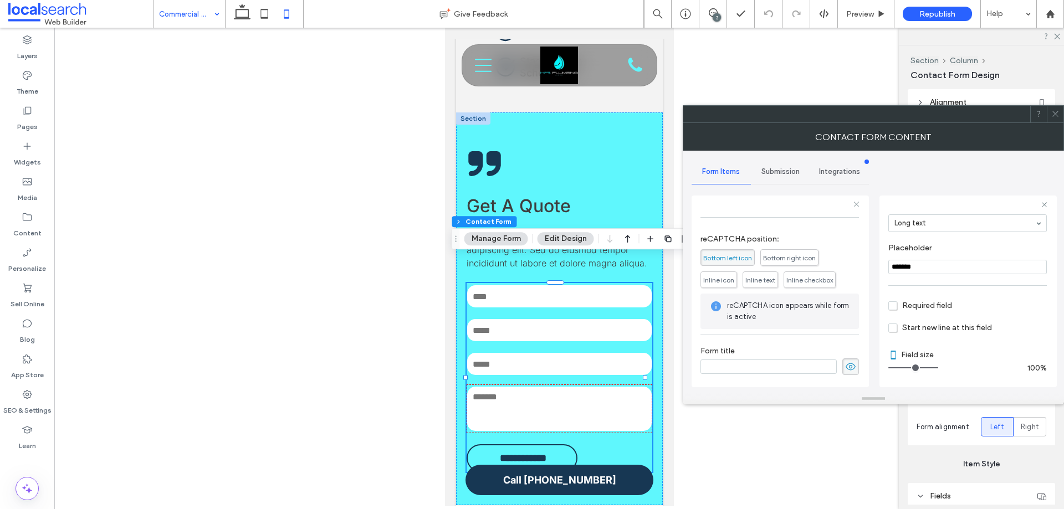
click at [777, 171] on span "Submission" at bounding box center [780, 171] width 38 height 9
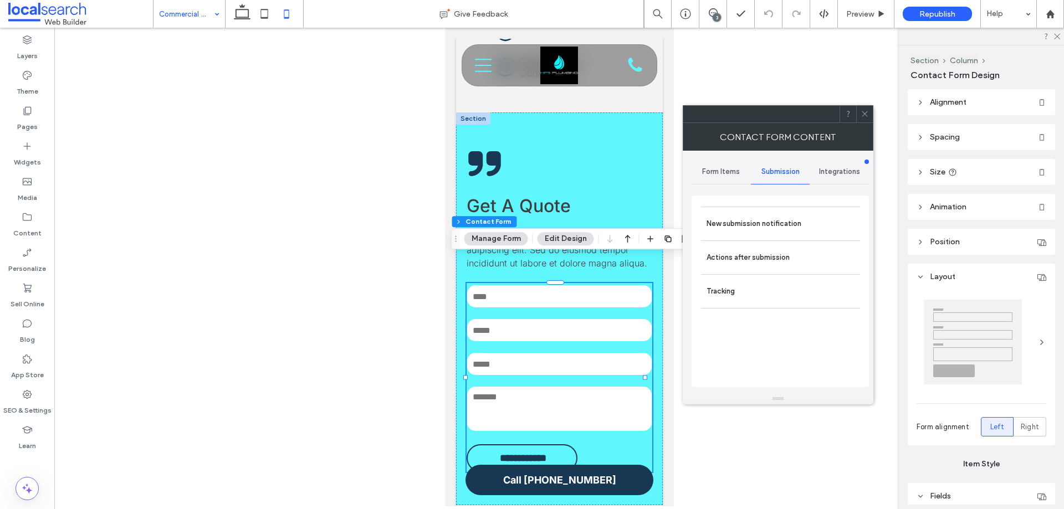
click at [731, 170] on span "Form Items" at bounding box center [721, 171] width 38 height 9
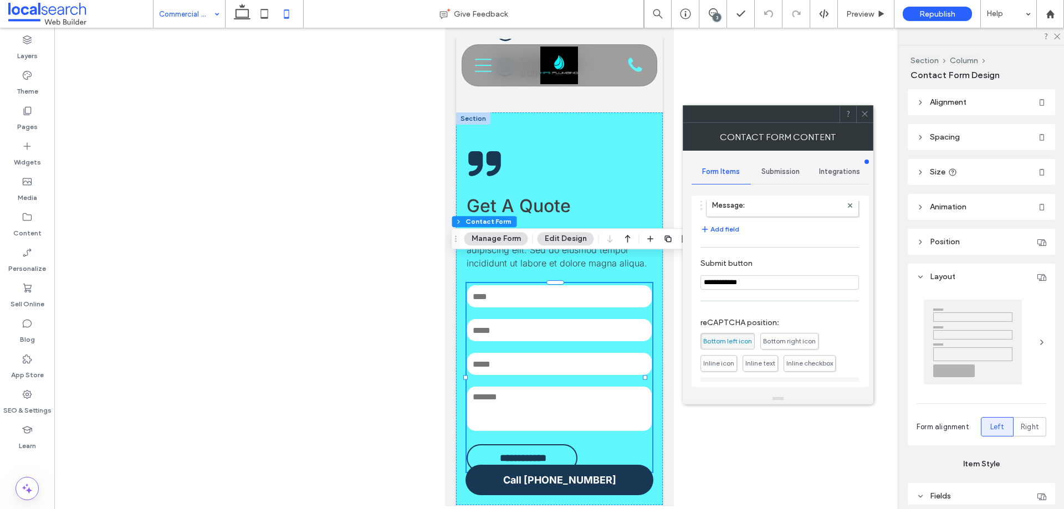
scroll to position [224, 0]
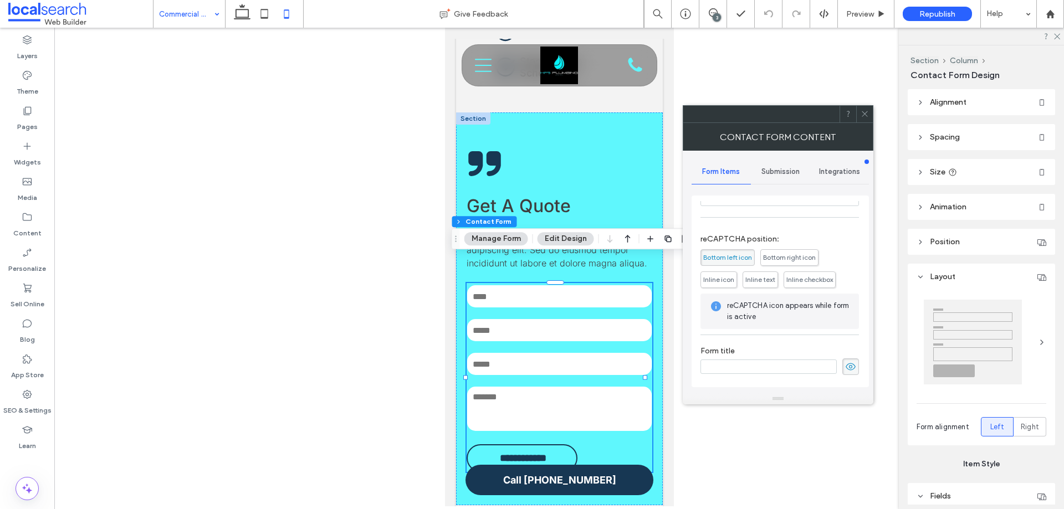
click at [775, 172] on span "Submission" at bounding box center [780, 171] width 38 height 9
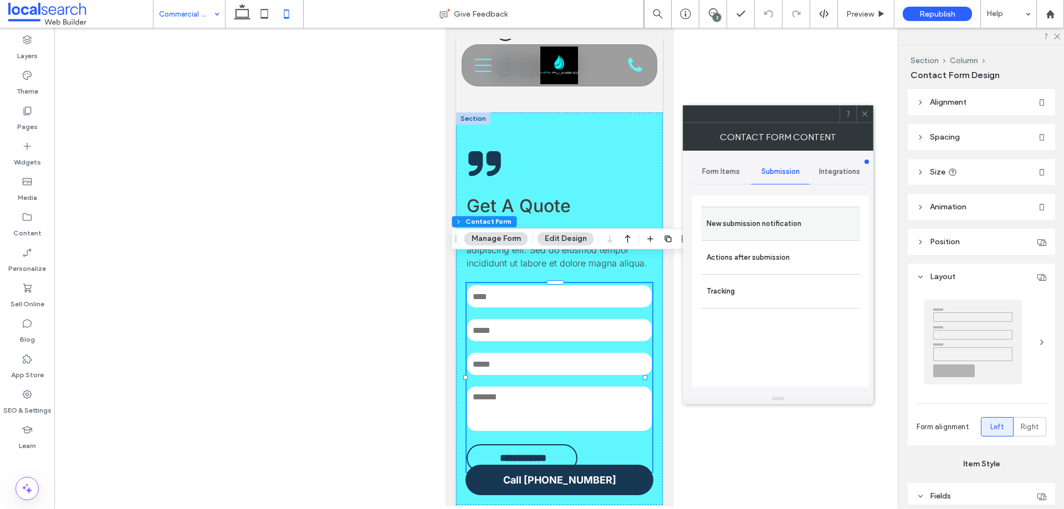
click at [786, 216] on label "New submission notification" at bounding box center [780, 224] width 148 height 22
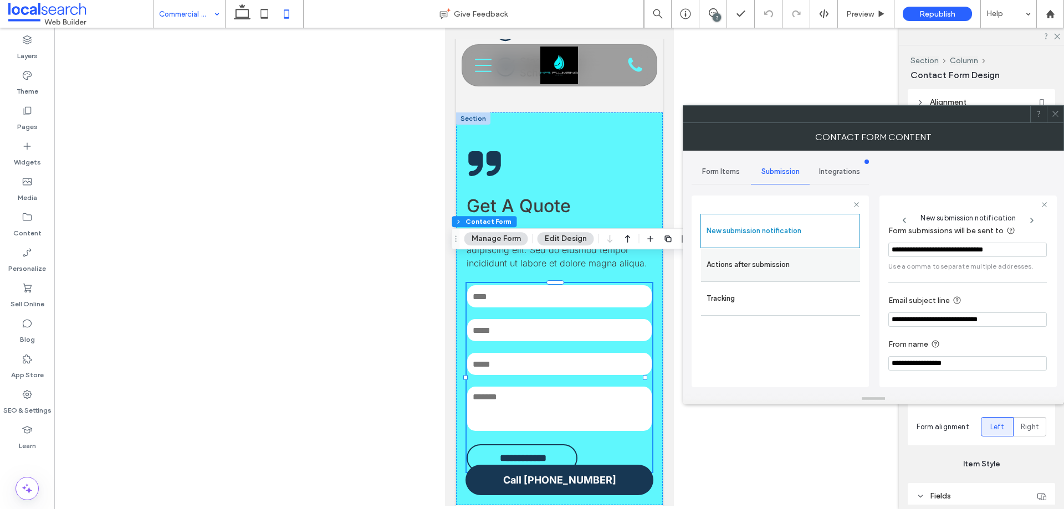
click at [791, 258] on label "Actions after submission" at bounding box center [780, 265] width 148 height 22
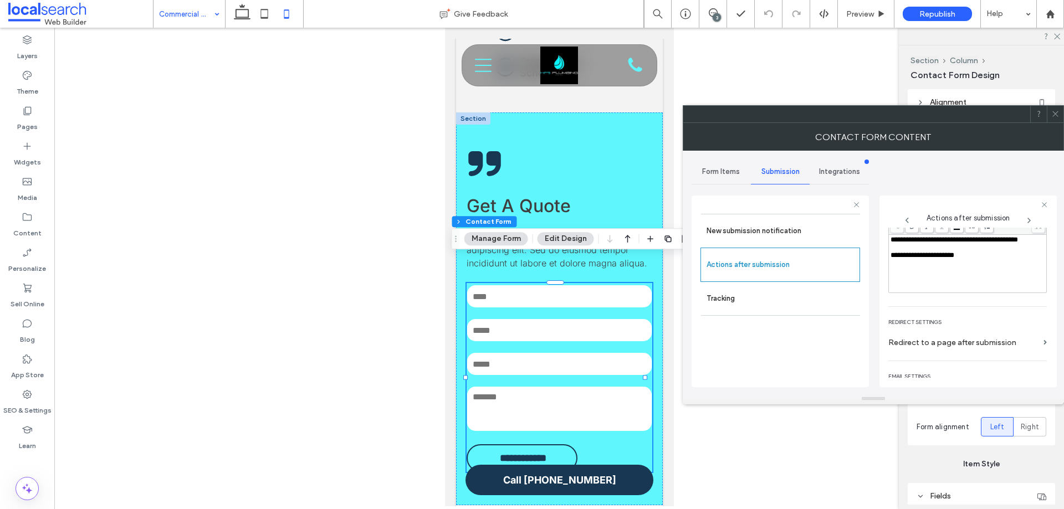
scroll to position [191, 0]
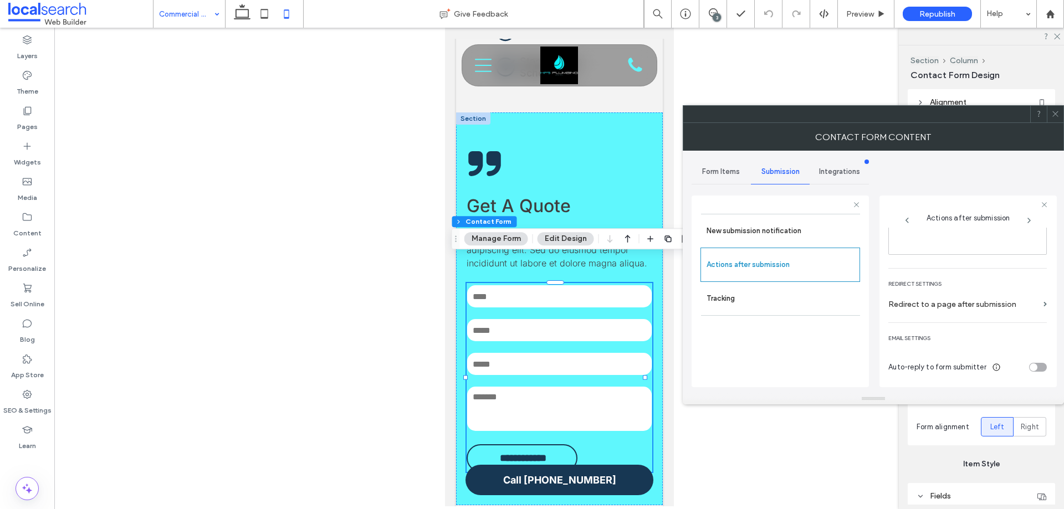
click at [1053, 117] on icon at bounding box center [1055, 114] width 8 height 8
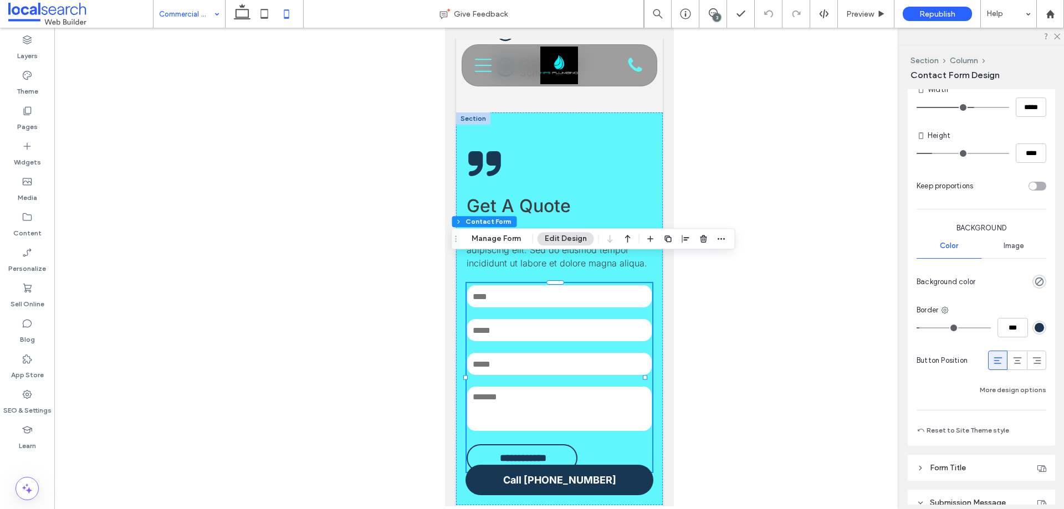
scroll to position [1108, 0]
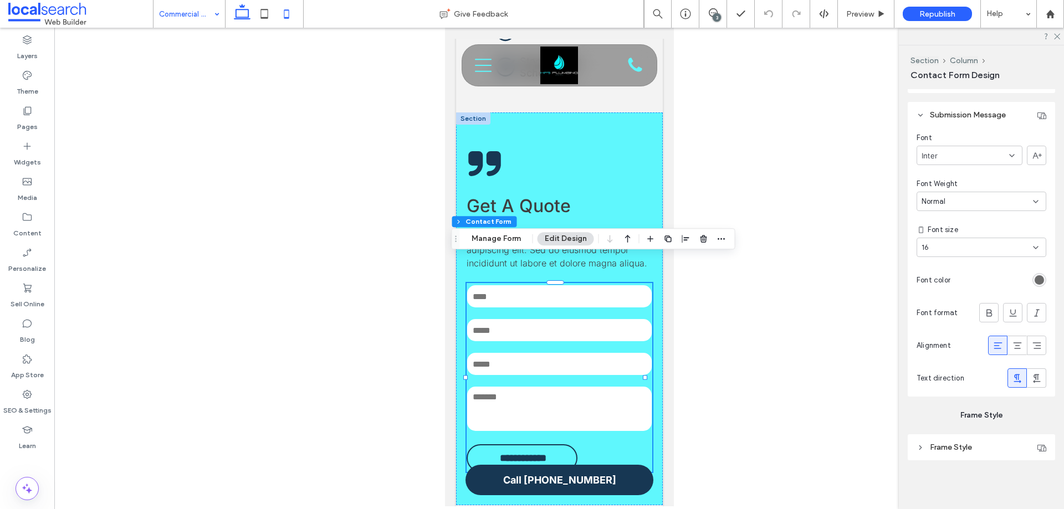
click at [246, 15] on icon at bounding box center [242, 14] width 22 height 22
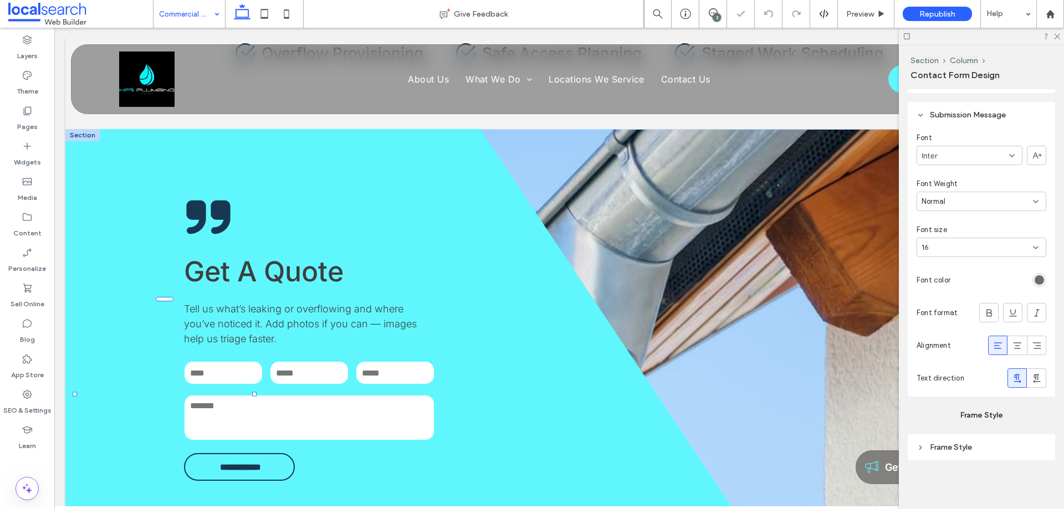
type input "**"
type input "****"
type input "***"
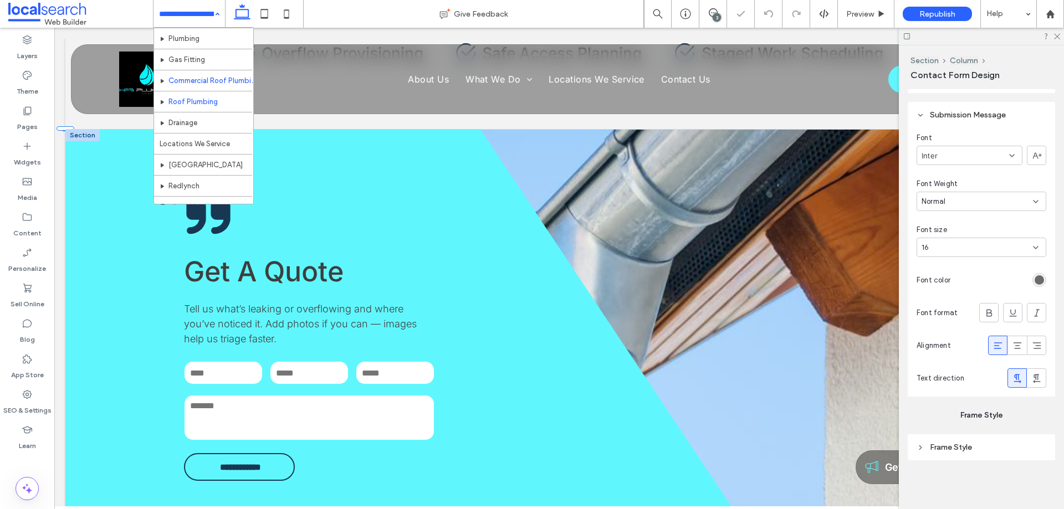
scroll to position [75, 0]
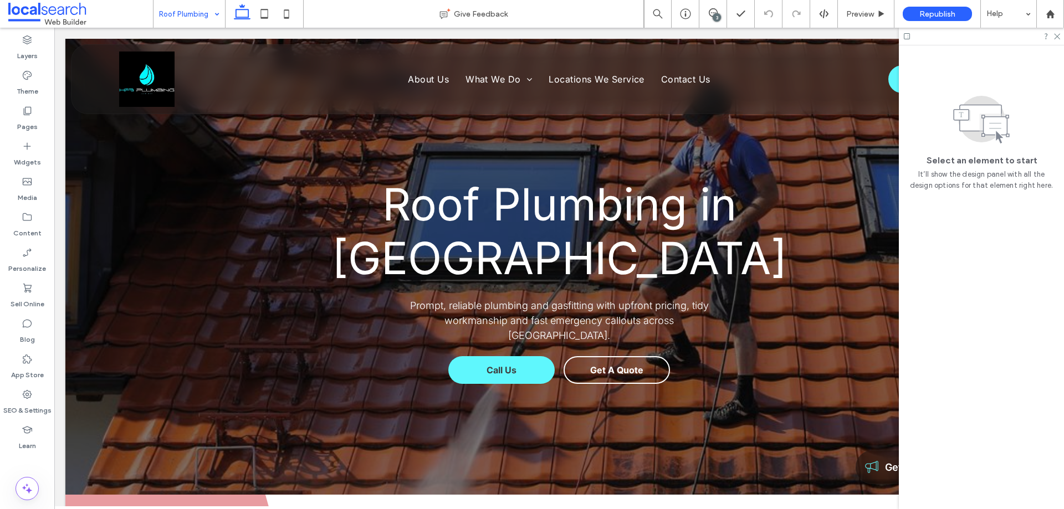
scroll to position [1274, 0]
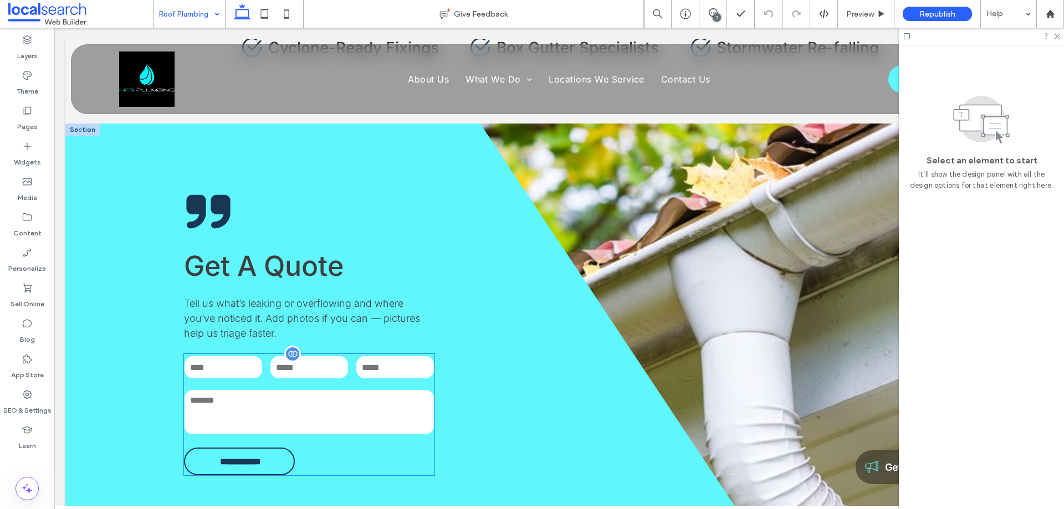
click at [291, 346] on div at bounding box center [292, 354] width 17 height 17
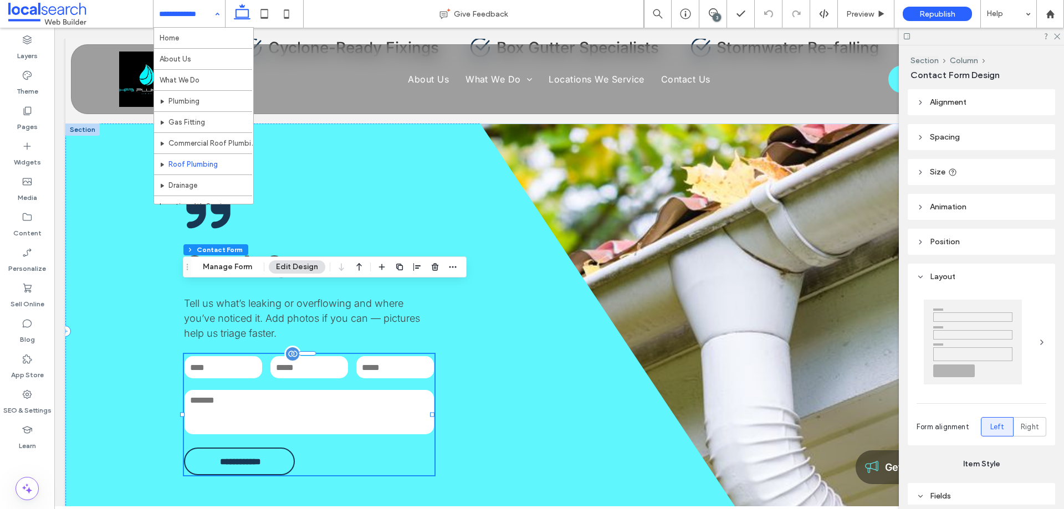
type input "**"
type input "*"
type input "***"
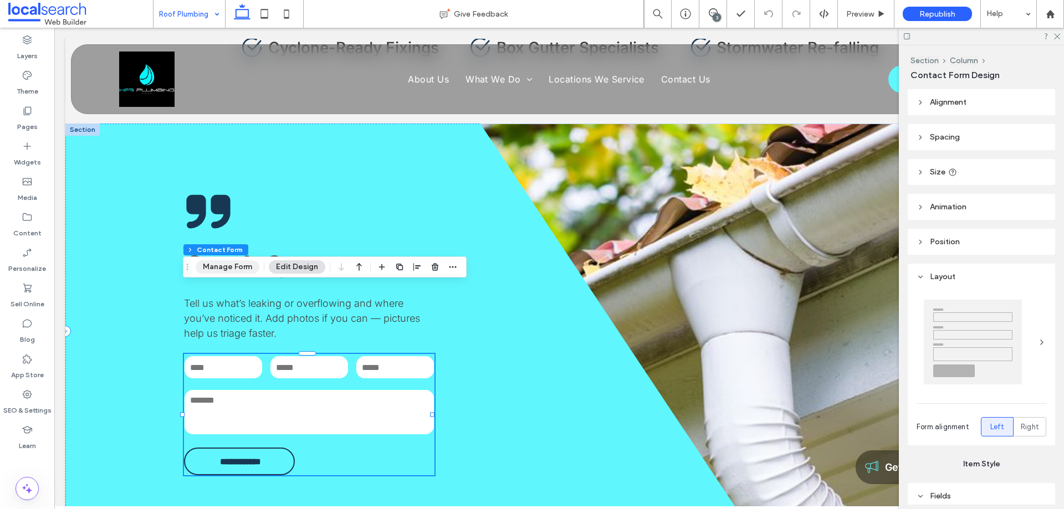
drag, startPoint x: 234, startPoint y: 265, endPoint x: 264, endPoint y: 251, distance: 33.2
click at [234, 265] on button "Manage Form" at bounding box center [228, 266] width 64 height 13
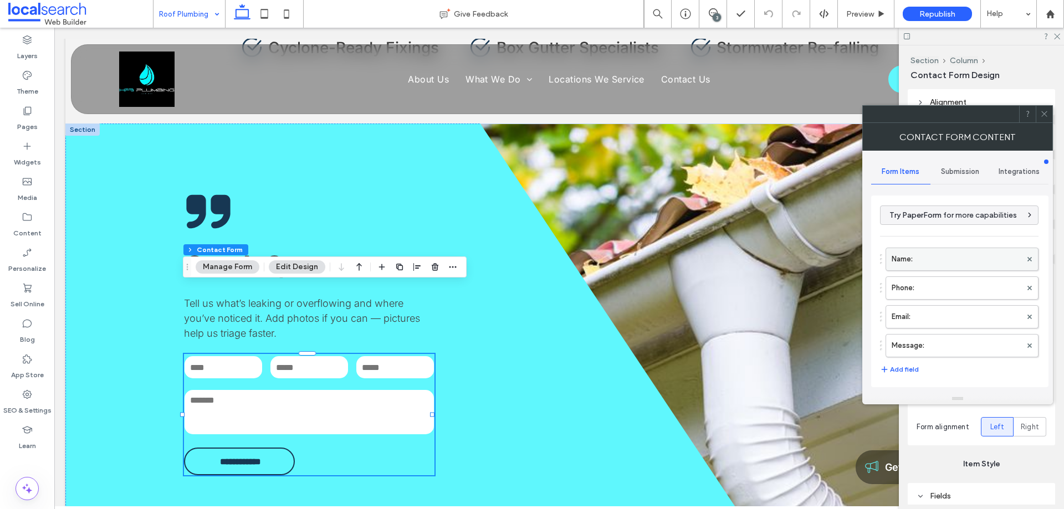
click at [924, 253] on label "Name:" at bounding box center [956, 259] width 130 height 22
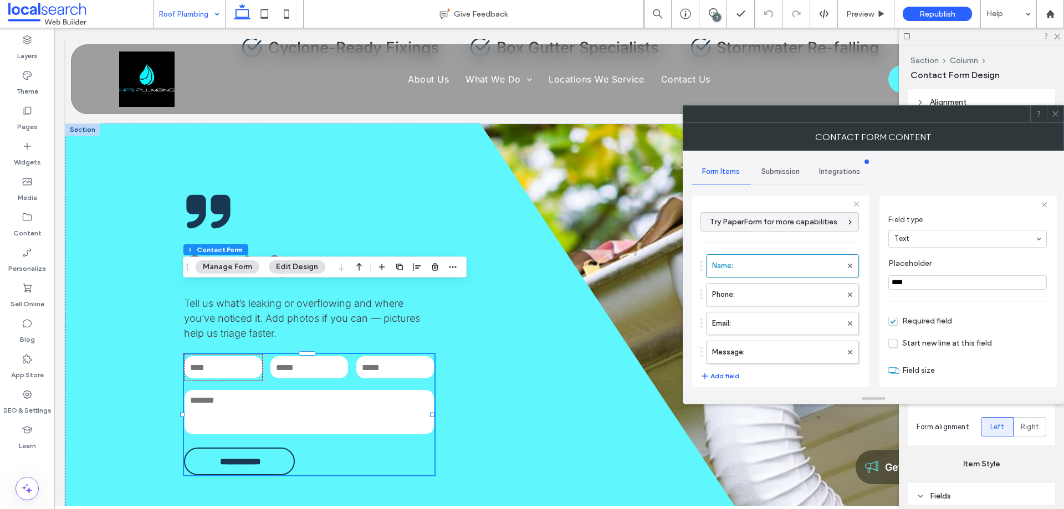
scroll to position [78, 0]
click at [769, 294] on label "Phone:" at bounding box center [777, 295] width 130 height 22
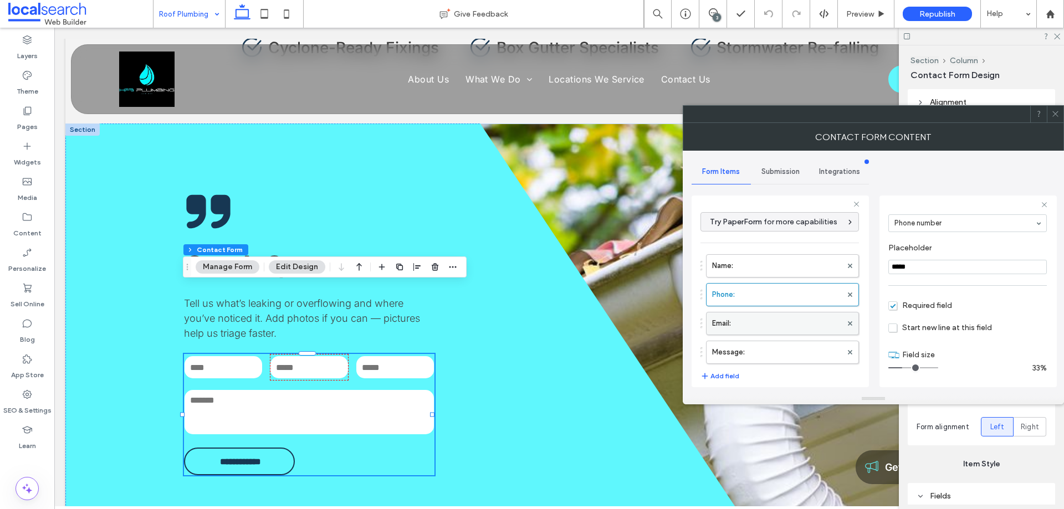
click at [768, 326] on label "Email:" at bounding box center [777, 323] width 130 height 22
click at [771, 347] on label "Message:" at bounding box center [777, 352] width 130 height 22
type input "**"
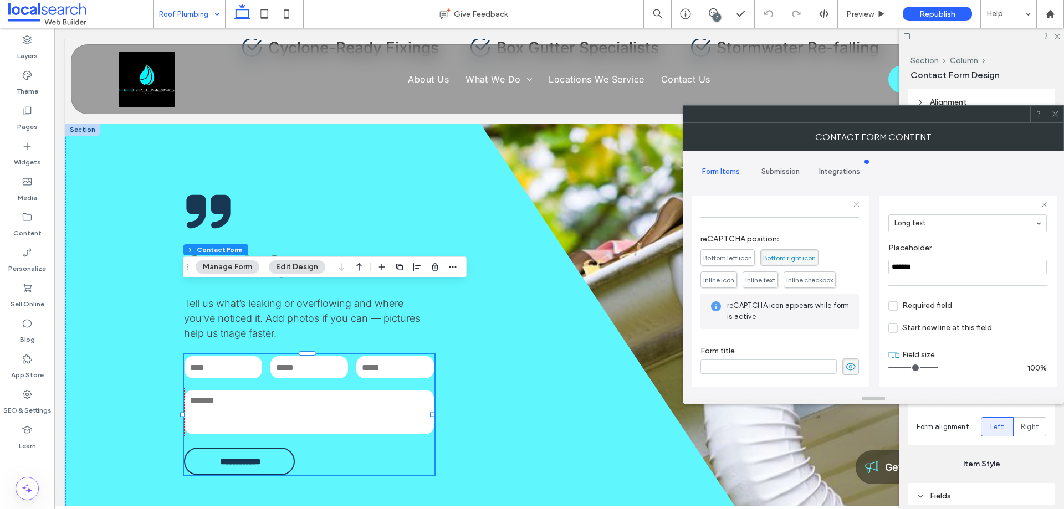
click at [778, 172] on span "Submission" at bounding box center [780, 171] width 38 height 9
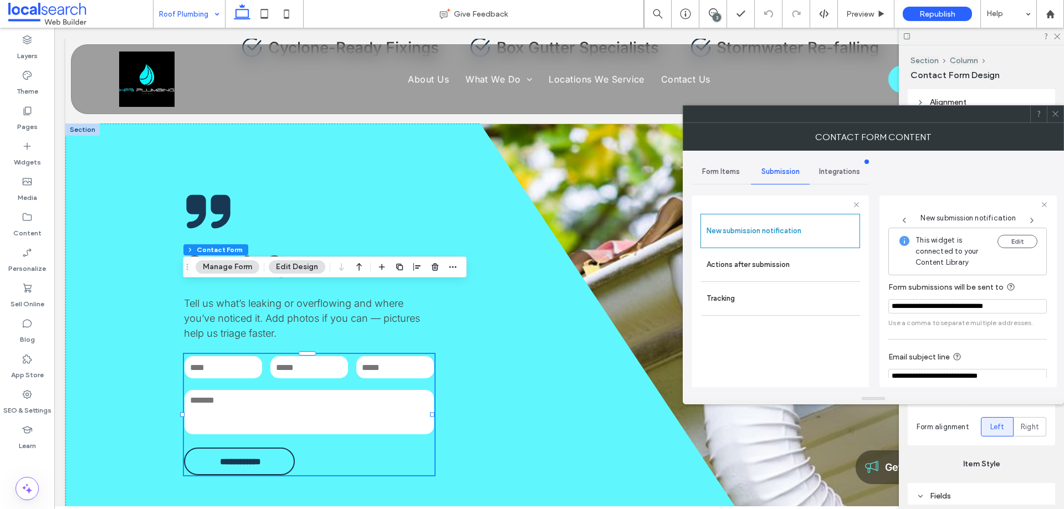
scroll to position [58, 0]
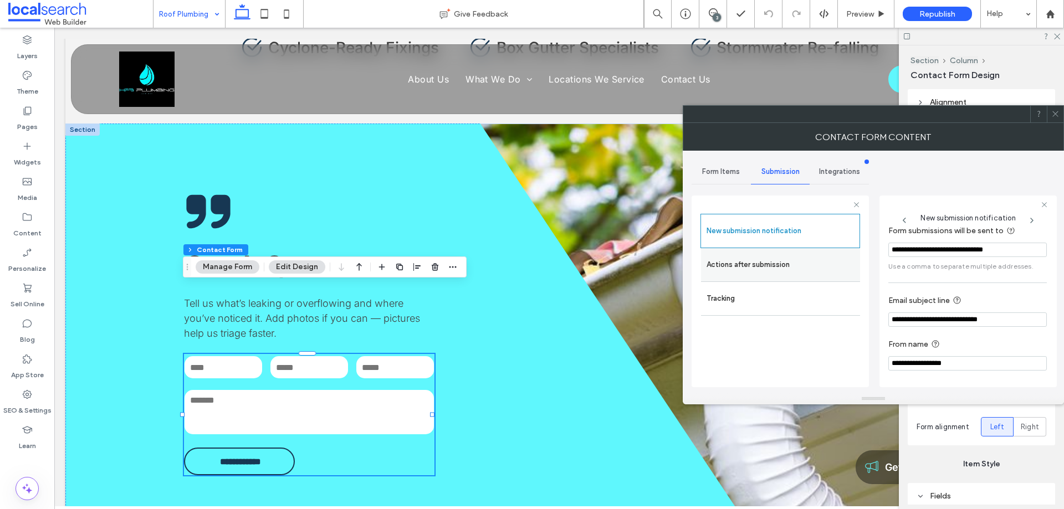
click at [765, 266] on label "Actions after submission" at bounding box center [780, 265] width 148 height 22
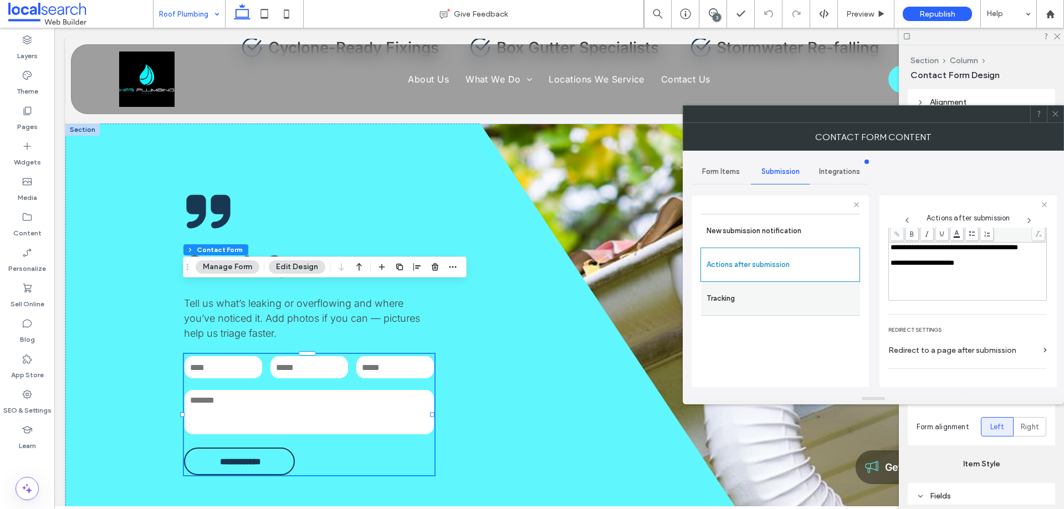
scroll to position [191, 0]
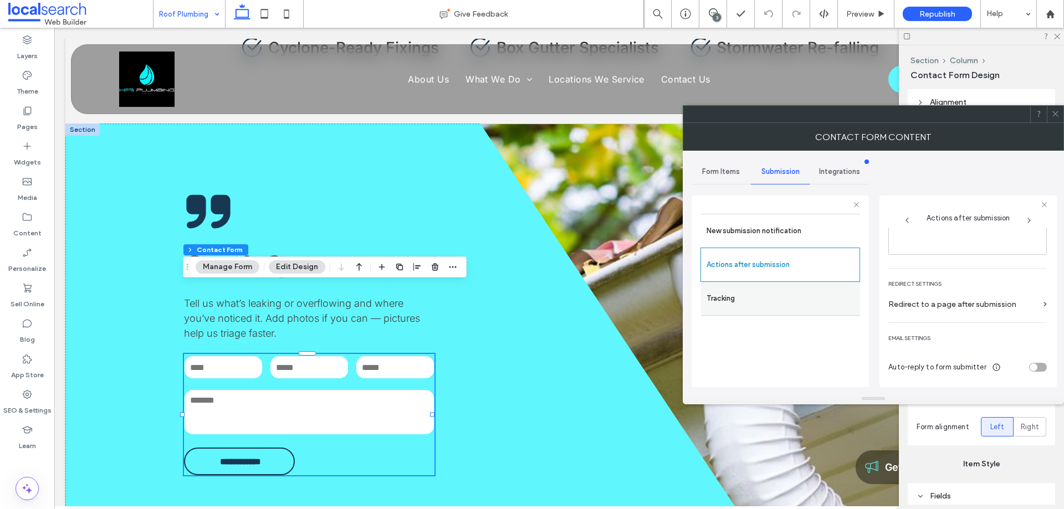
click at [823, 283] on div "Tracking" at bounding box center [780, 299] width 159 height 34
click at [783, 290] on label "Tracking" at bounding box center [780, 299] width 148 height 22
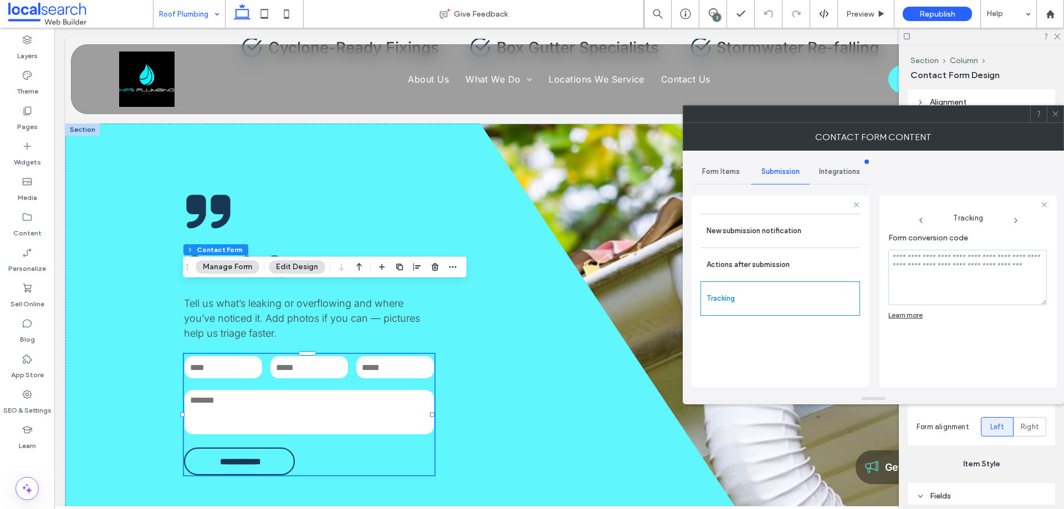
click at [1053, 112] on use at bounding box center [1055, 114] width 6 height 6
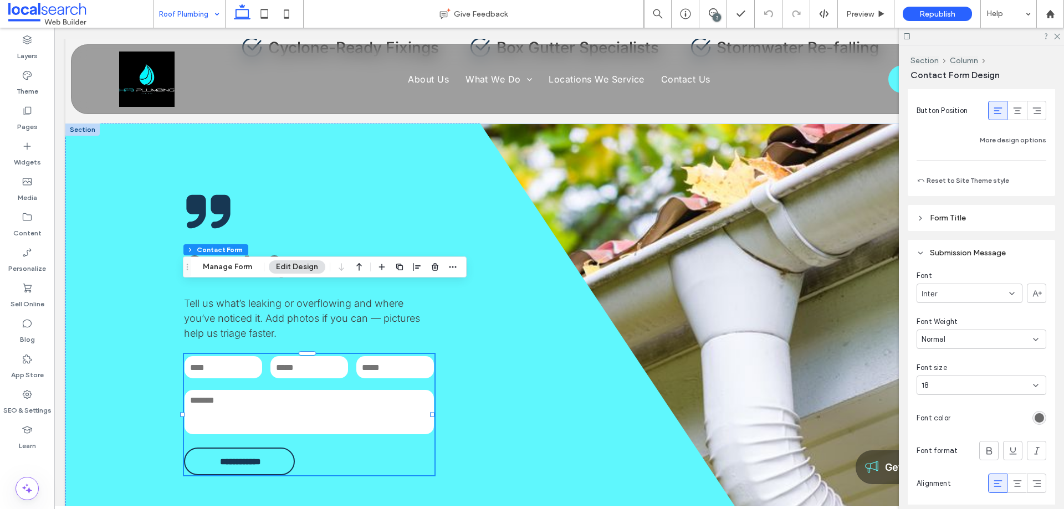
scroll to position [1108, 0]
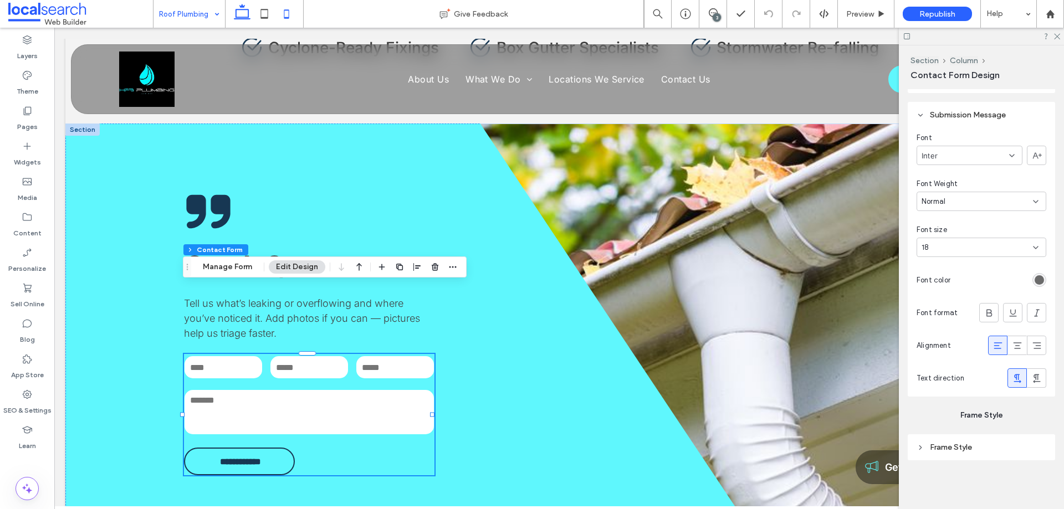
click at [290, 14] on icon at bounding box center [286, 14] width 22 height 22
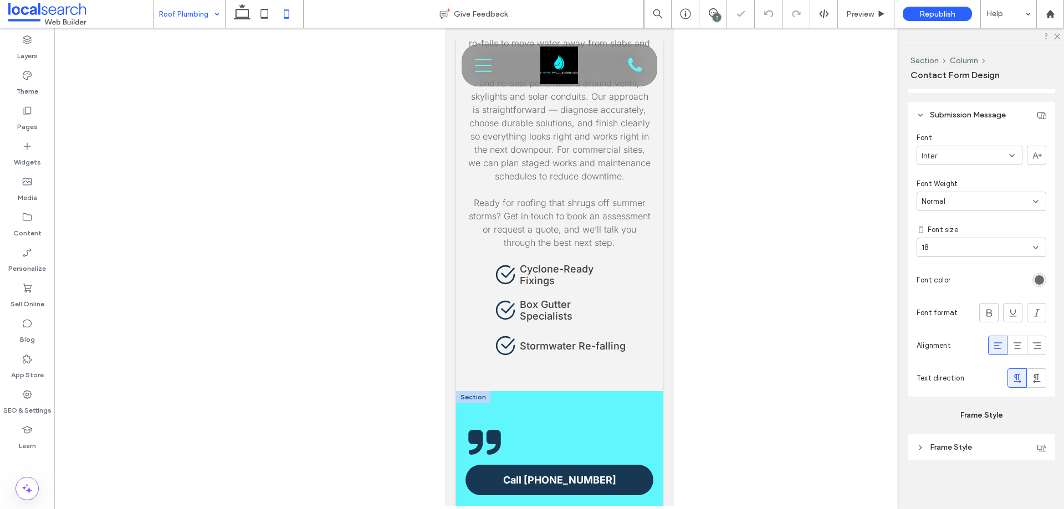
type input "***"
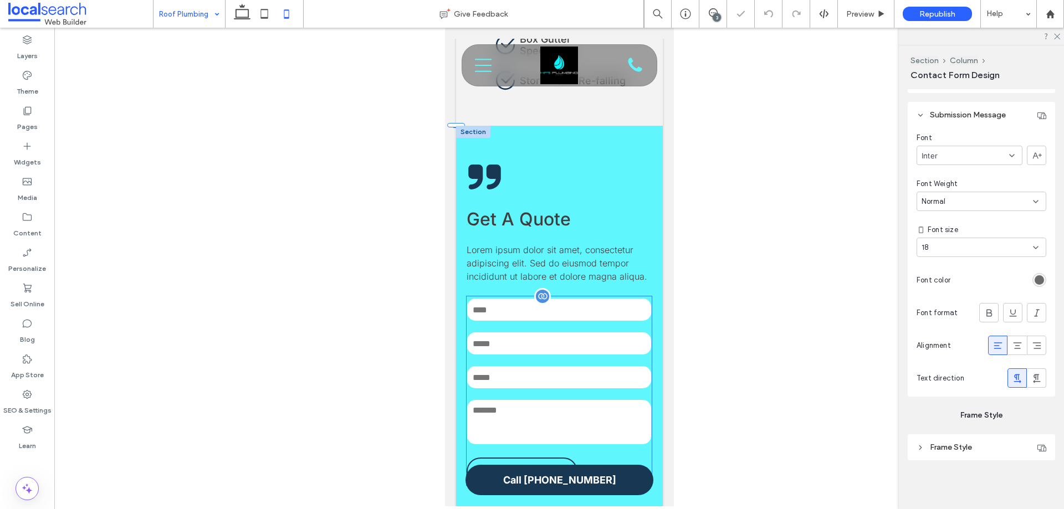
click at [537, 288] on div at bounding box center [542, 296] width 17 height 17
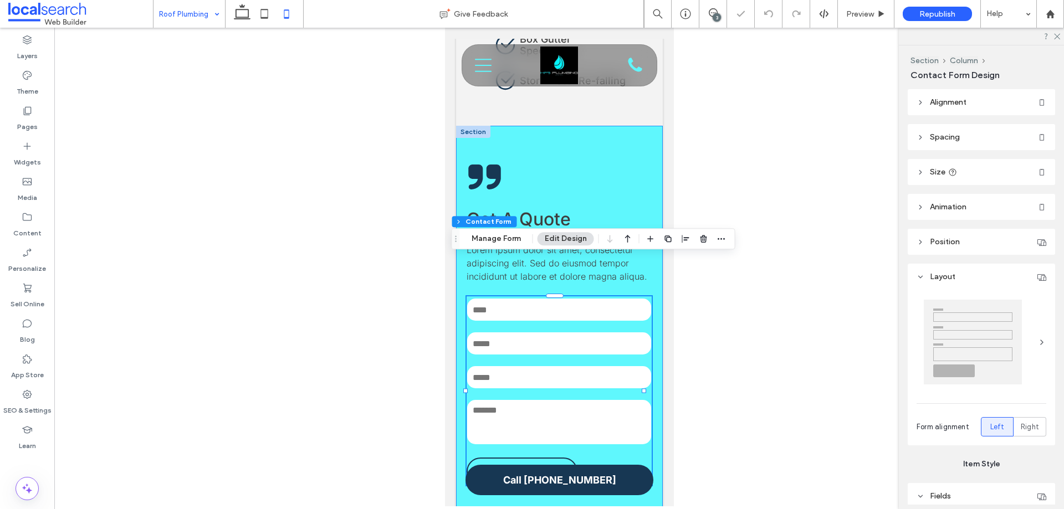
type input "**"
type input "*"
type input "***"
click at [504, 236] on button "Manage Form" at bounding box center [496, 238] width 64 height 13
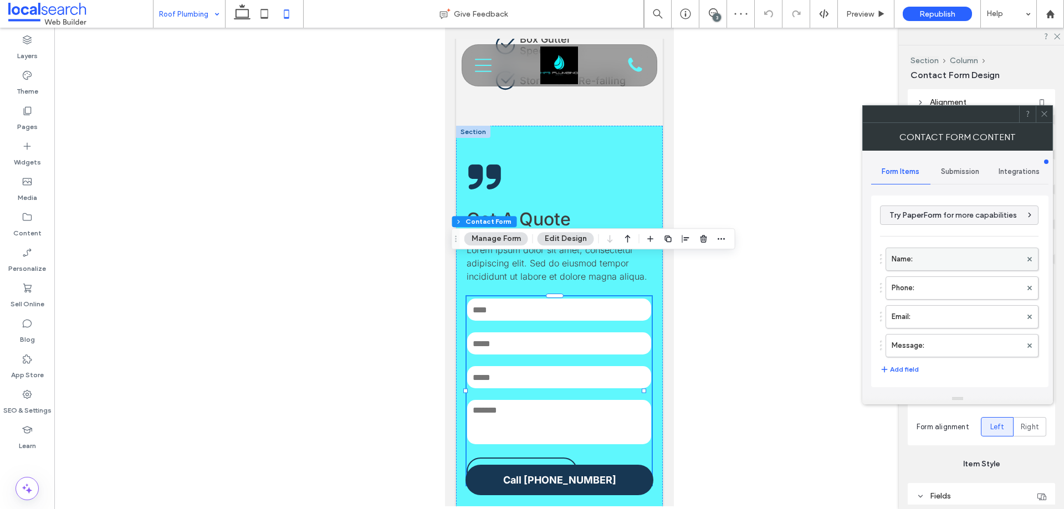
click at [927, 256] on label "Name:" at bounding box center [956, 259] width 130 height 22
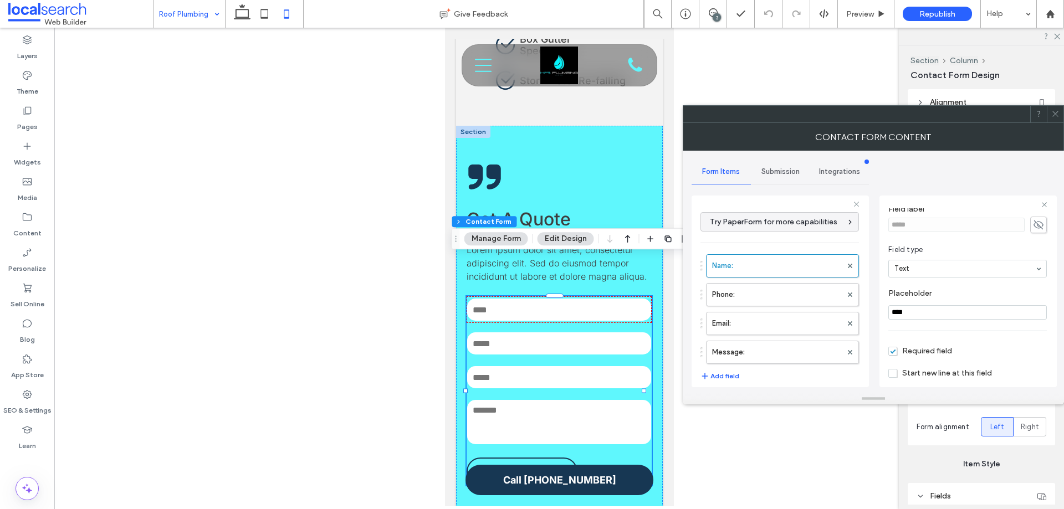
scroll to position [78, 0]
click at [759, 291] on label "Phone:" at bounding box center [777, 295] width 130 height 22
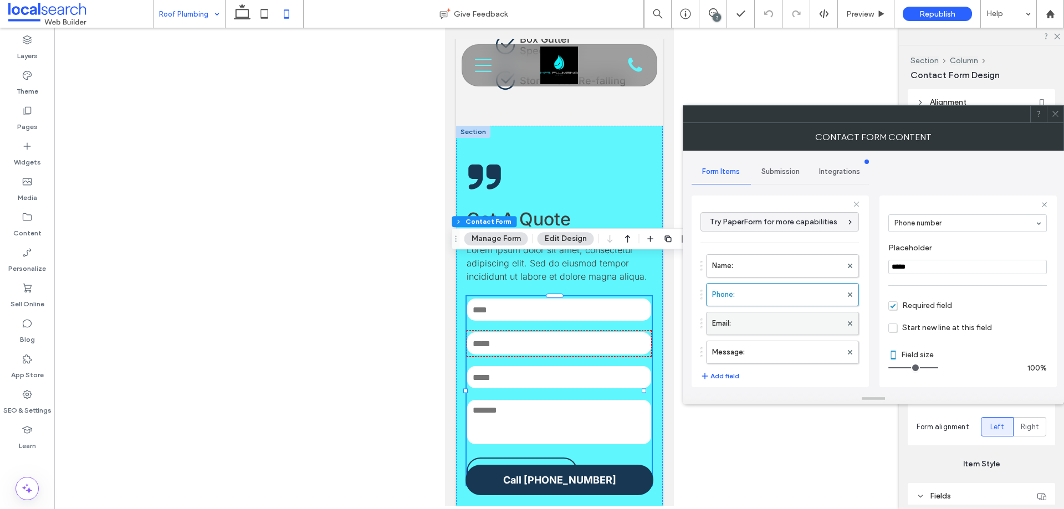
click at [786, 325] on label "Email:" at bounding box center [777, 323] width 130 height 22
click at [776, 342] on label "Message:" at bounding box center [777, 352] width 130 height 22
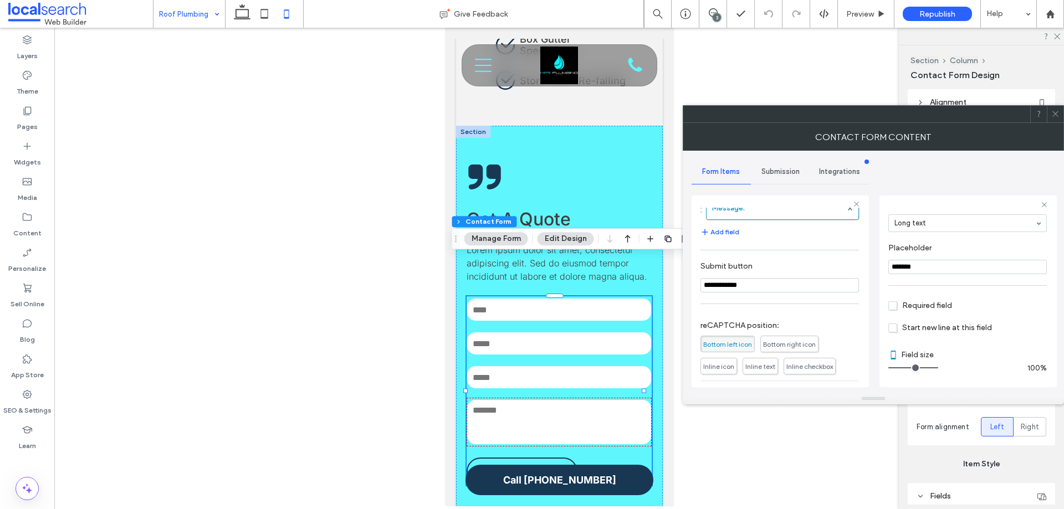
scroll to position [231, 0]
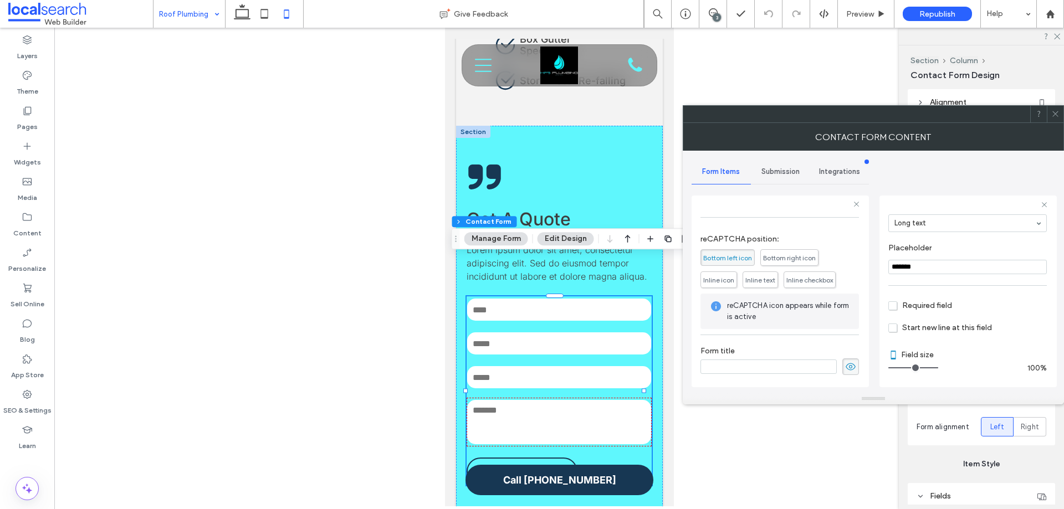
click at [775, 168] on span "Submission" at bounding box center [780, 171] width 38 height 9
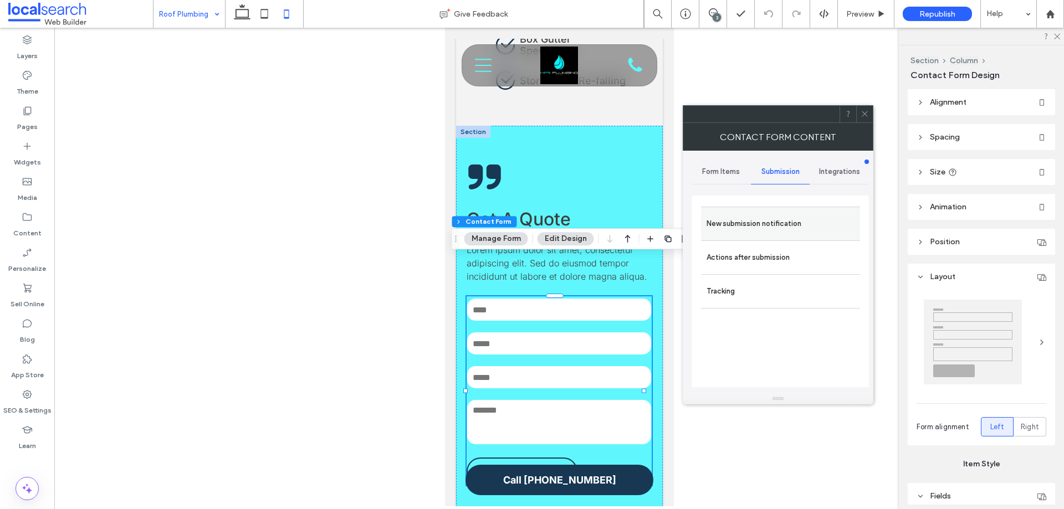
click at [765, 227] on label "New submission notification" at bounding box center [780, 224] width 148 height 22
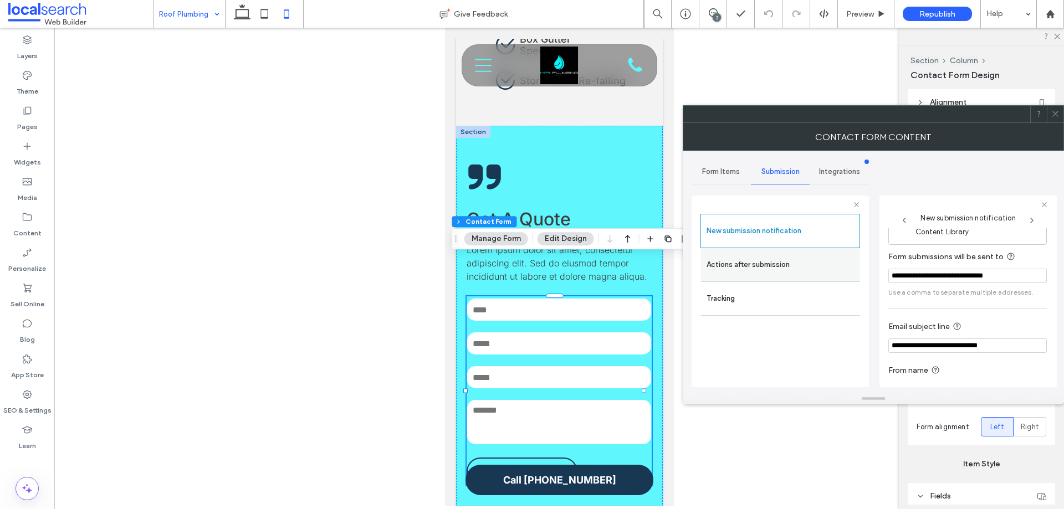
scroll to position [58, 0]
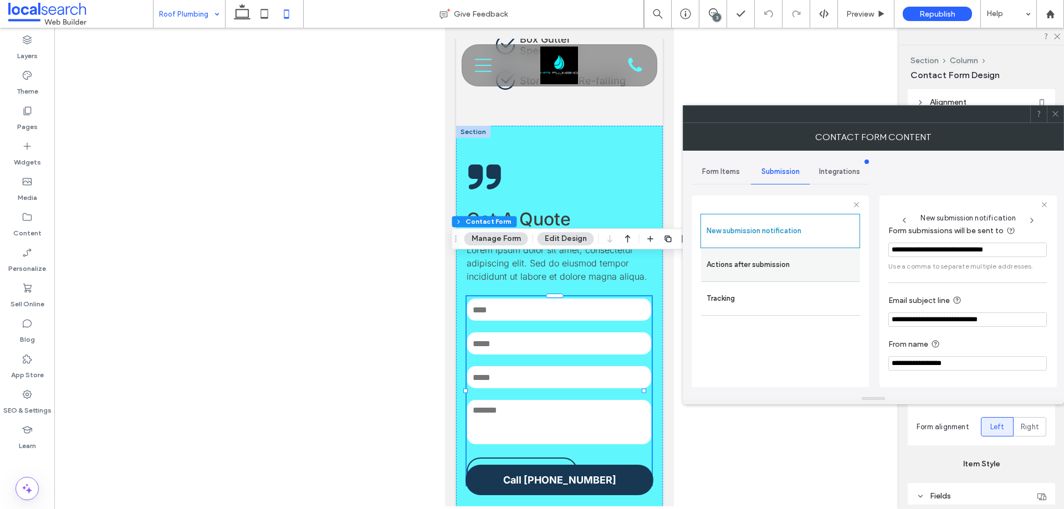
click at [796, 270] on label "Actions after submission" at bounding box center [780, 265] width 148 height 22
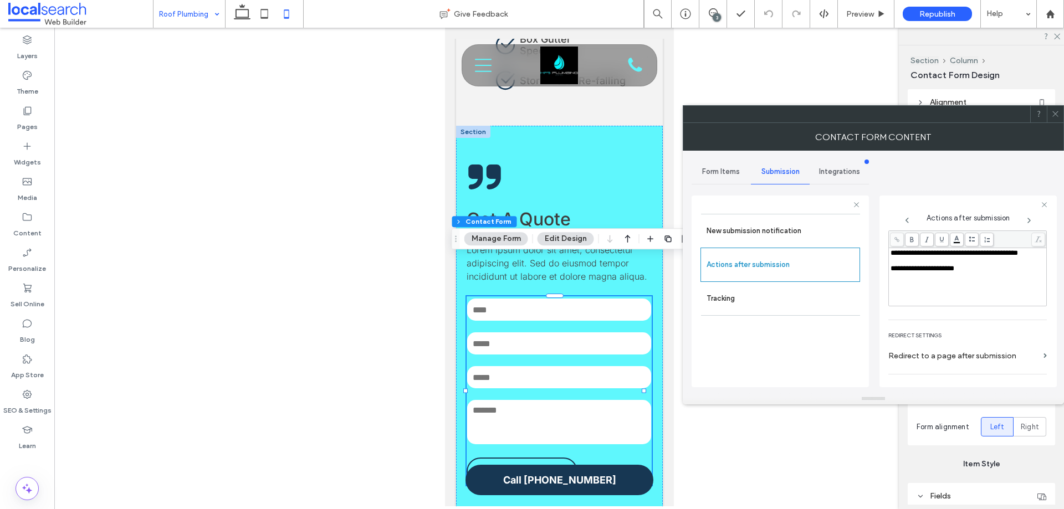
scroll to position [191, 0]
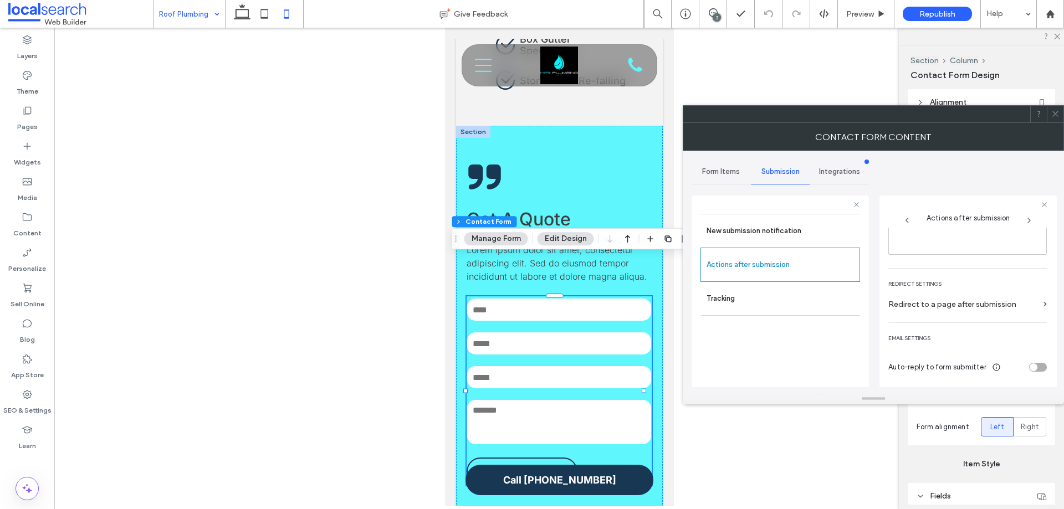
click at [1052, 111] on icon at bounding box center [1055, 114] width 8 height 8
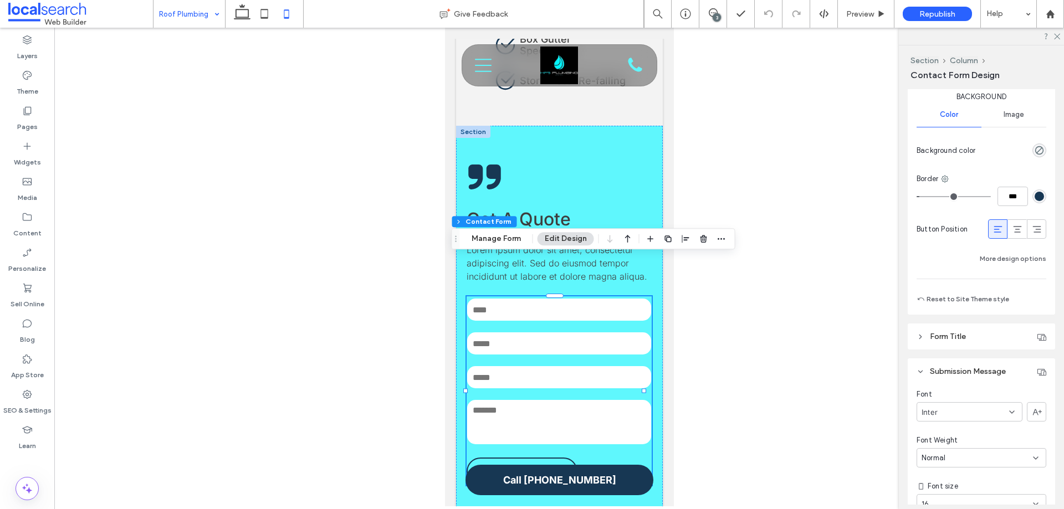
scroll to position [1108, 0]
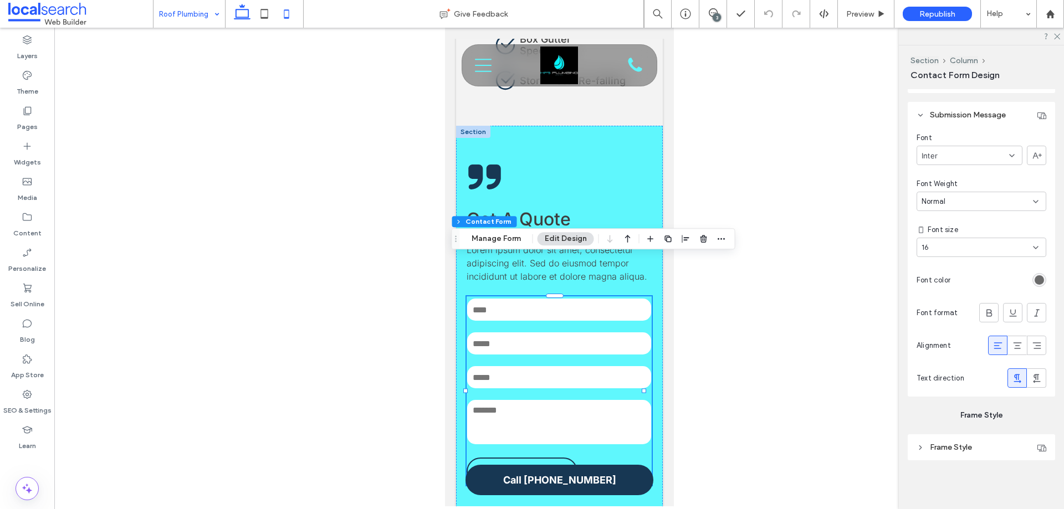
click at [241, 11] on icon at bounding box center [242, 14] width 22 height 22
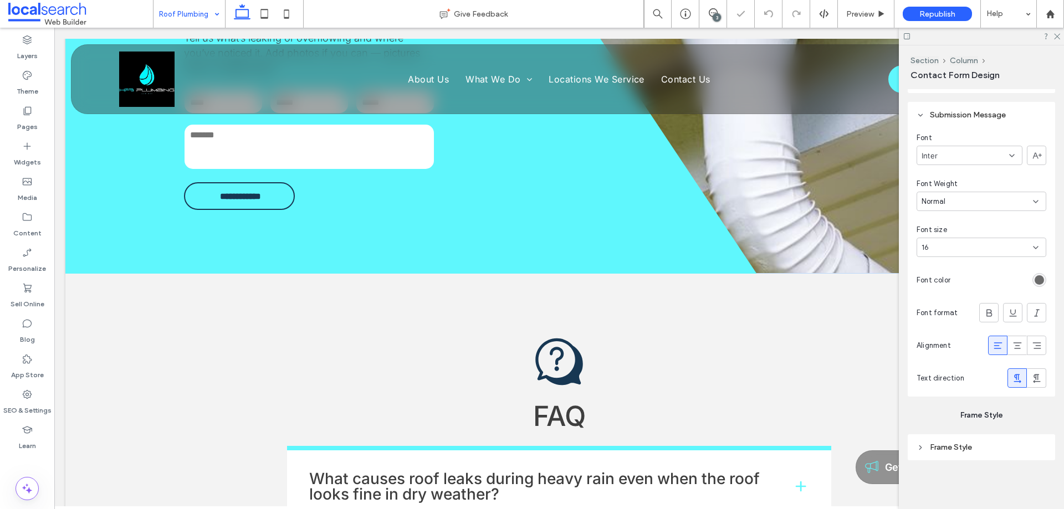
type input "**"
type input "***"
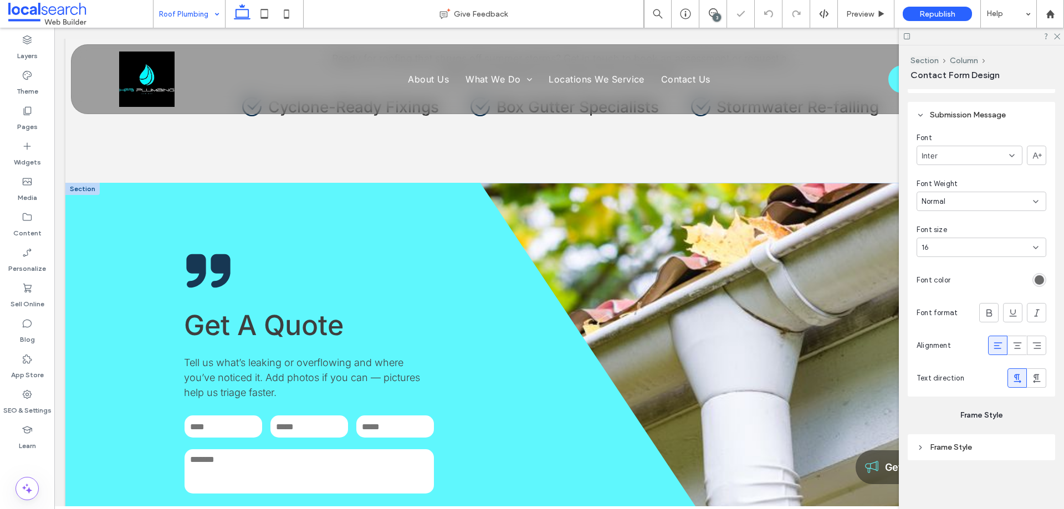
type input "****"
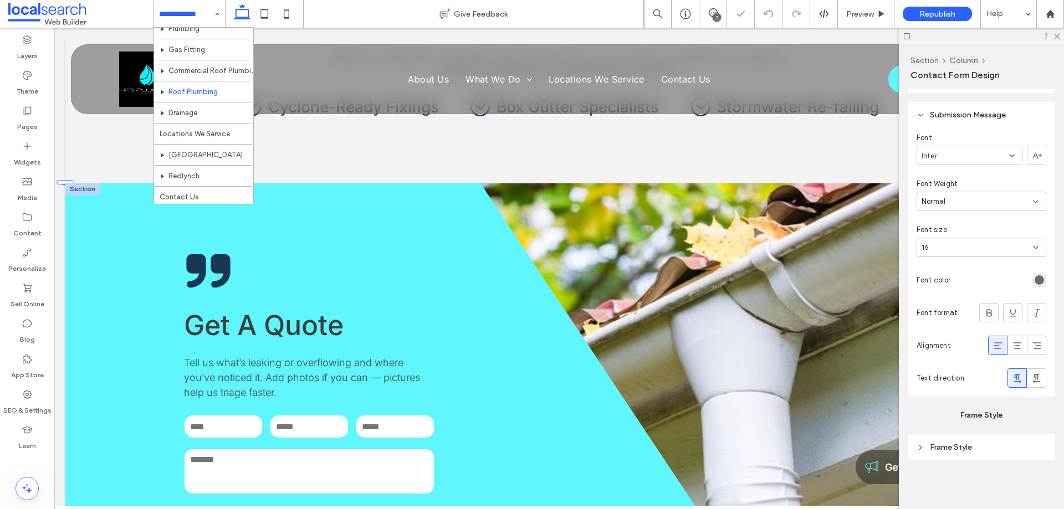
scroll to position [75, 0]
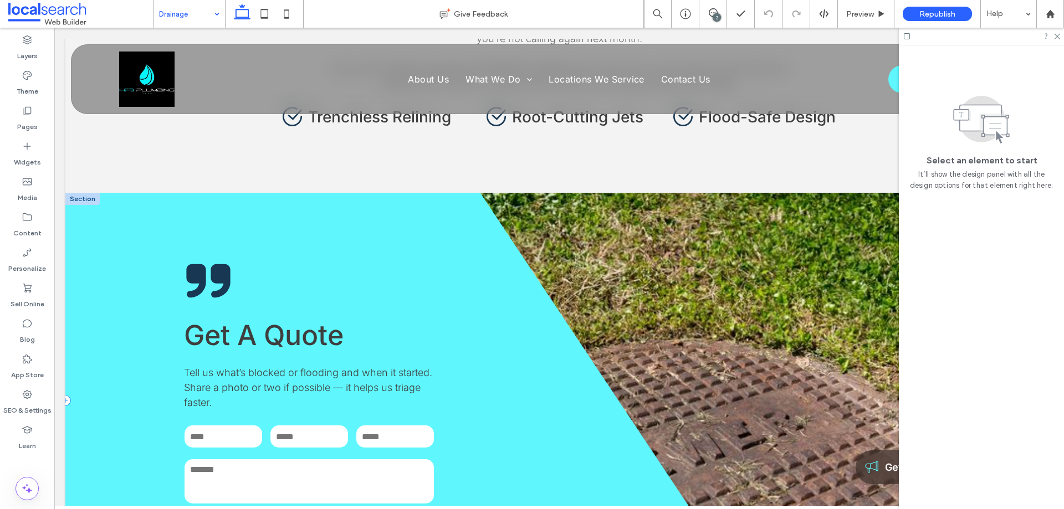
scroll to position [1330, 0]
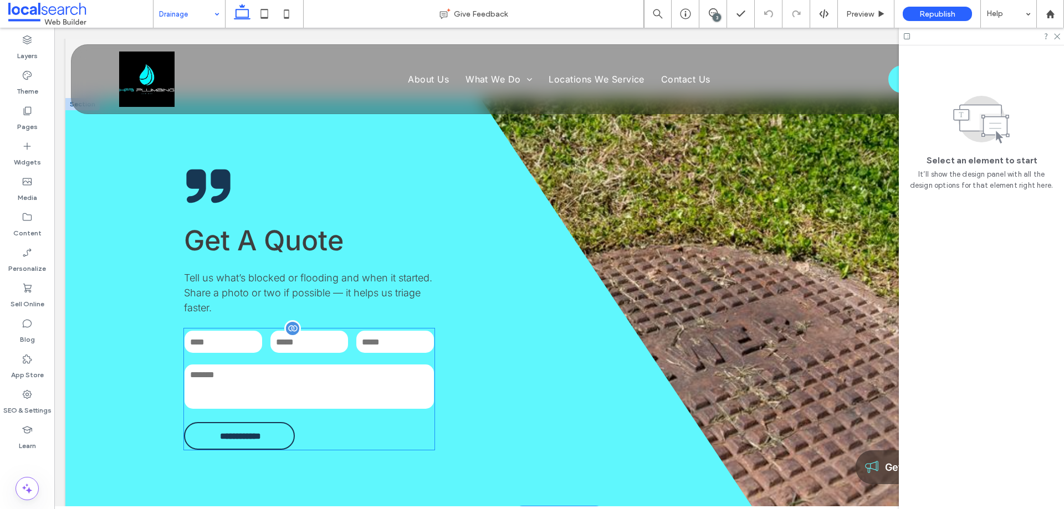
click at [291, 320] on div at bounding box center [292, 328] width 17 height 17
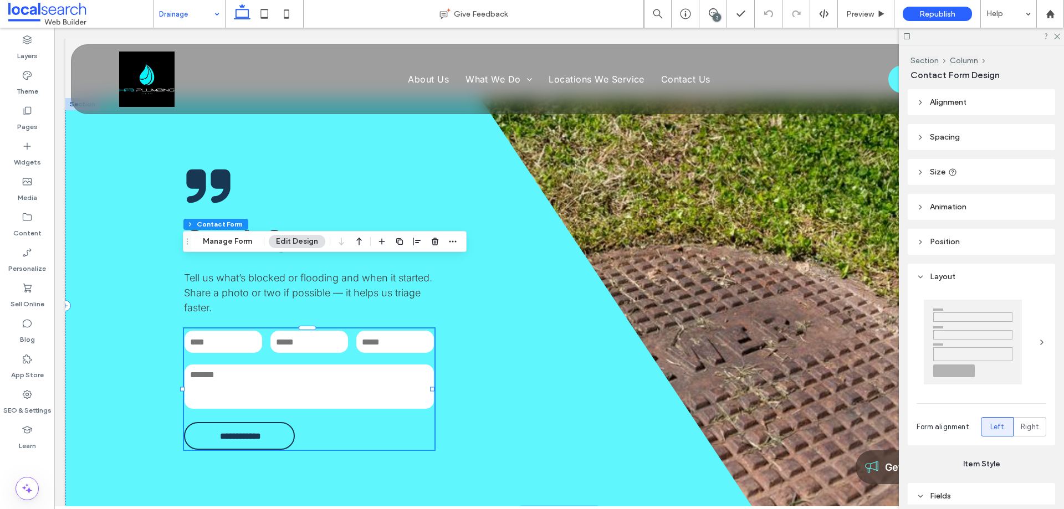
type input "**"
type input "*"
type input "***"
click at [226, 235] on button "Manage Form" at bounding box center [228, 241] width 64 height 13
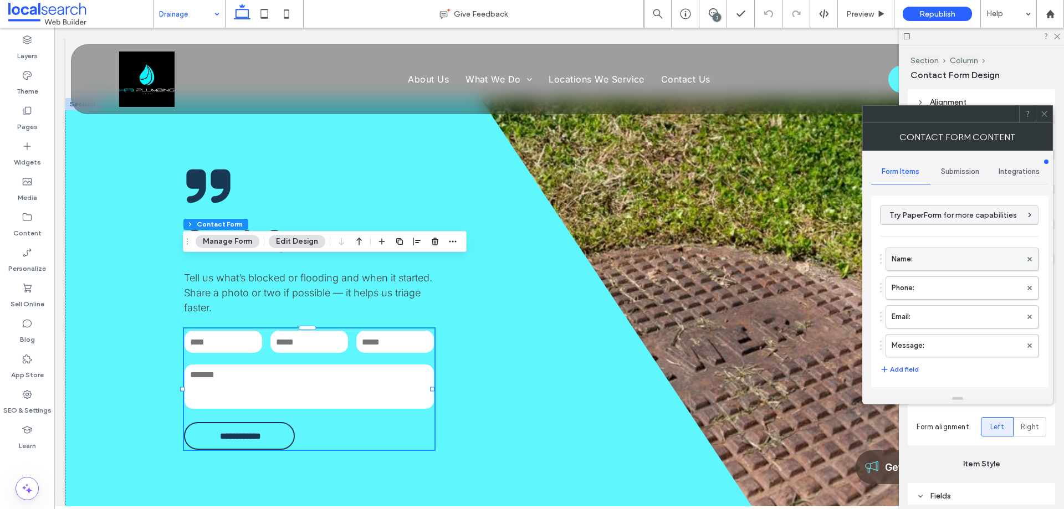
click at [929, 264] on label "Name:" at bounding box center [956, 259] width 130 height 22
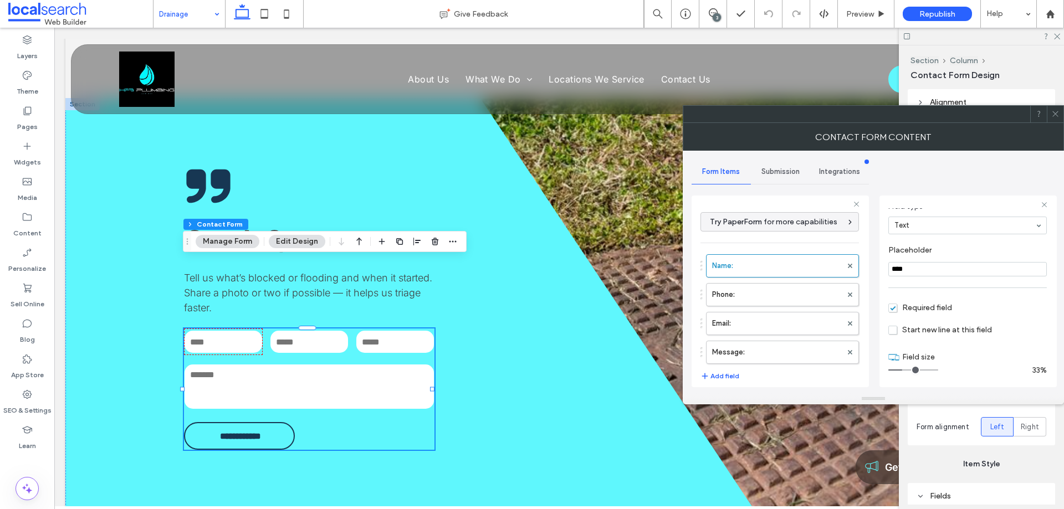
scroll to position [78, 0]
click at [761, 298] on label "Phone:" at bounding box center [777, 295] width 130 height 22
click at [770, 320] on label "Email:" at bounding box center [777, 323] width 130 height 22
click at [772, 345] on label "Message:" at bounding box center [777, 352] width 130 height 22
type input "**"
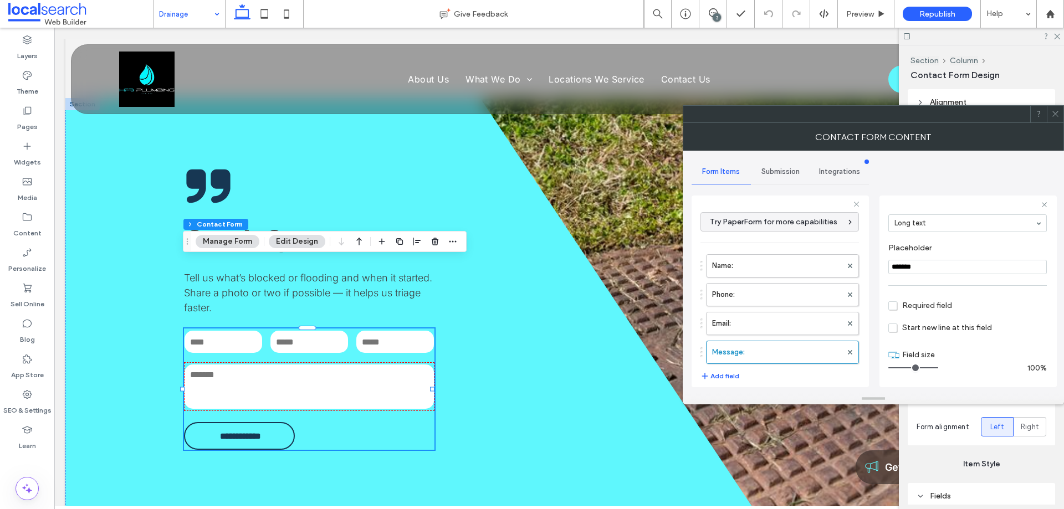
scroll to position [231, 0]
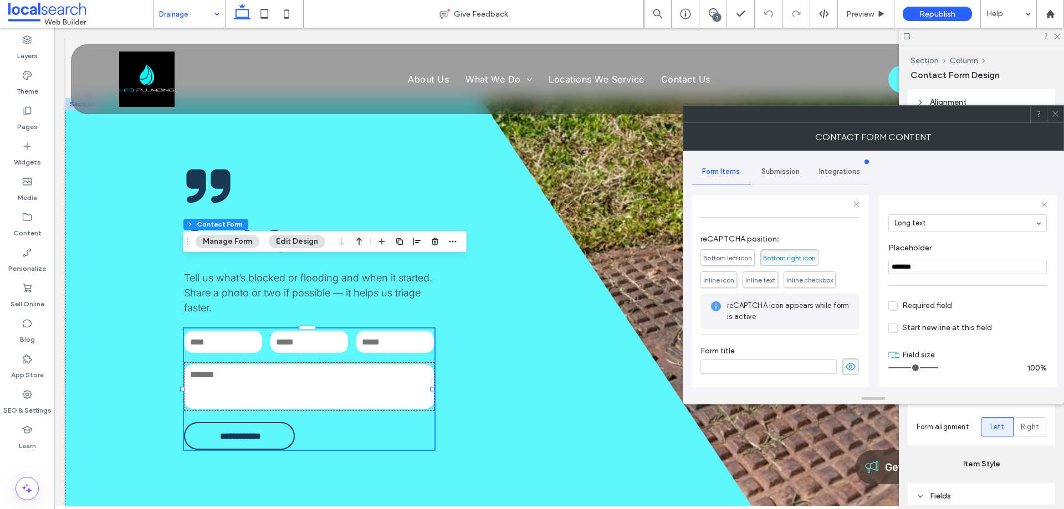
click at [775, 176] on span "Submission" at bounding box center [780, 171] width 38 height 9
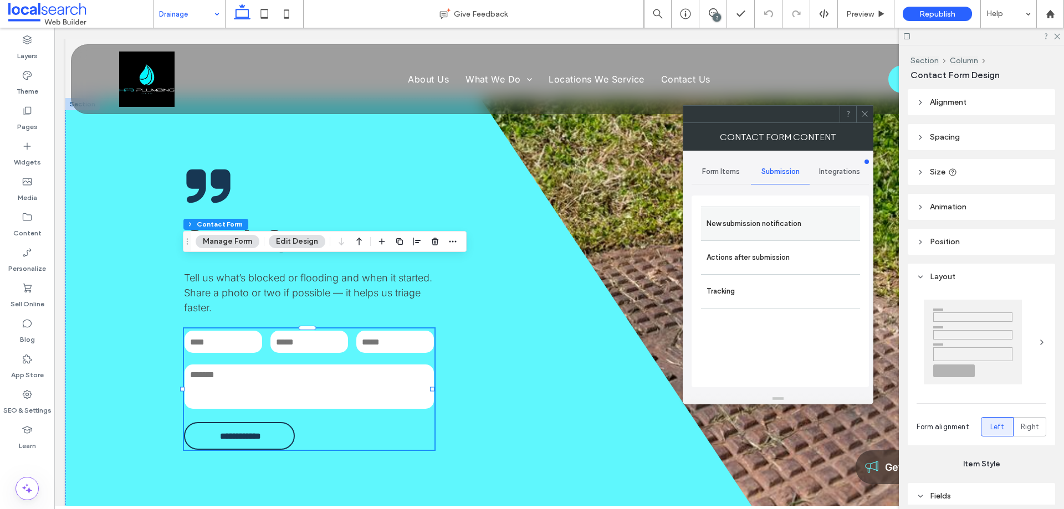
click at [775, 221] on label "New submission notification" at bounding box center [780, 224] width 148 height 22
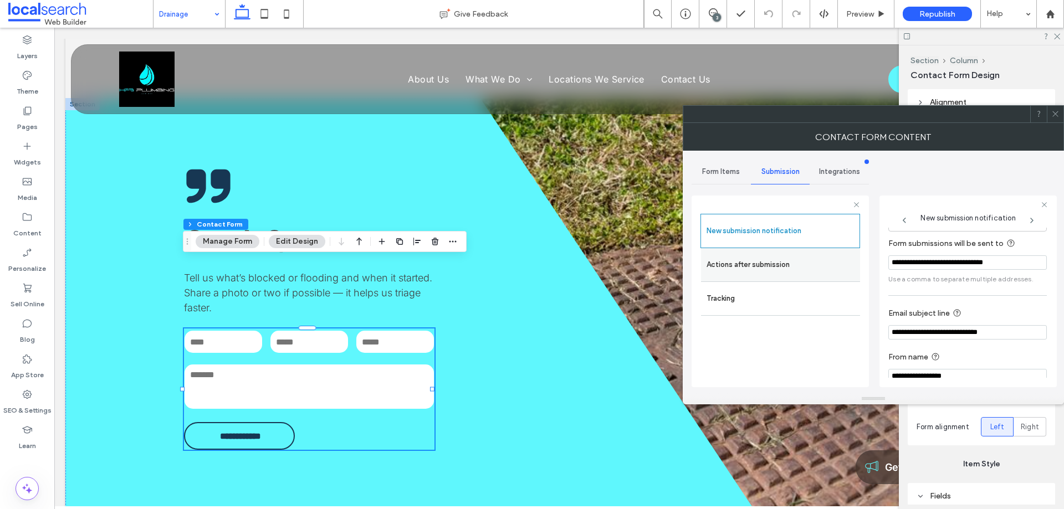
scroll to position [58, 0]
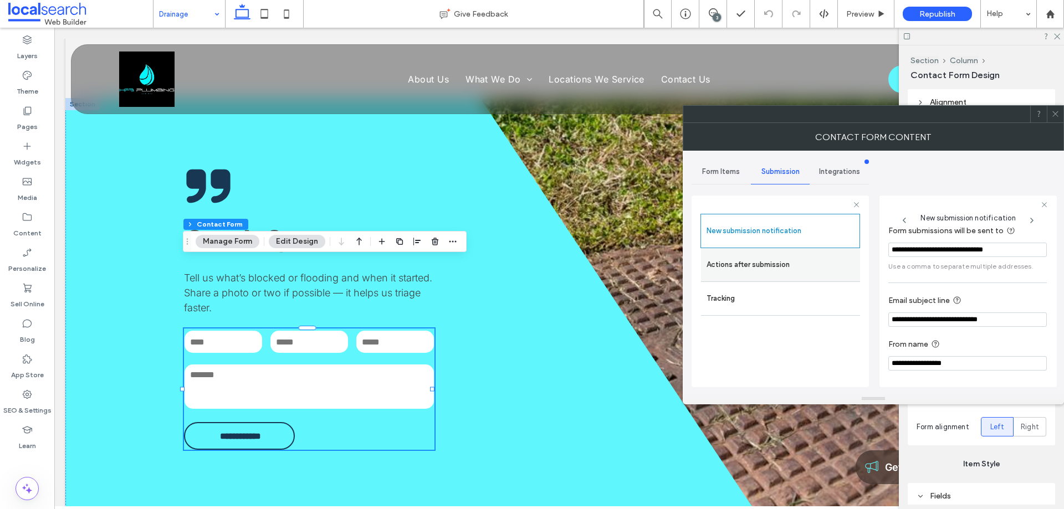
click at [799, 261] on label "Actions after submission" at bounding box center [780, 265] width 148 height 22
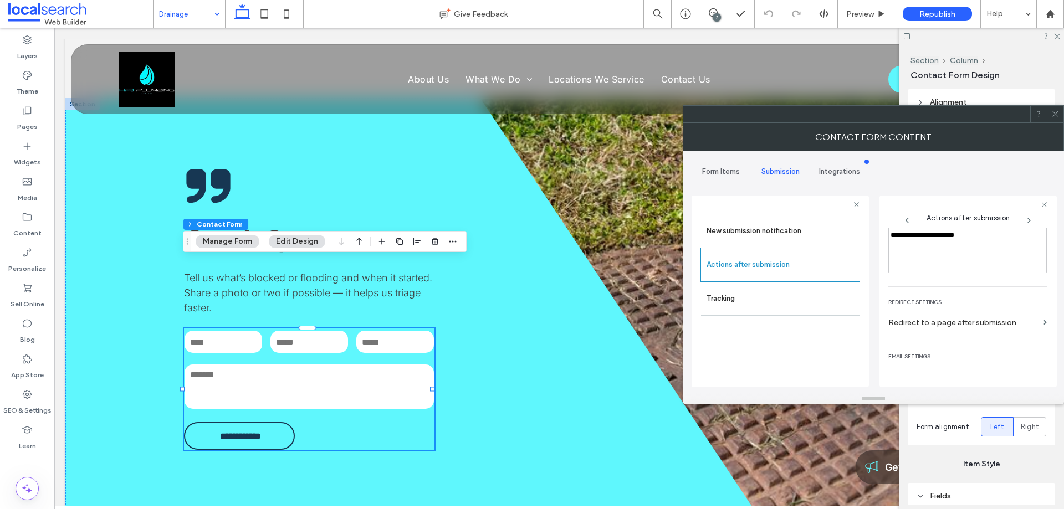
scroll to position [191, 0]
click at [1053, 119] on span at bounding box center [1055, 114] width 8 height 17
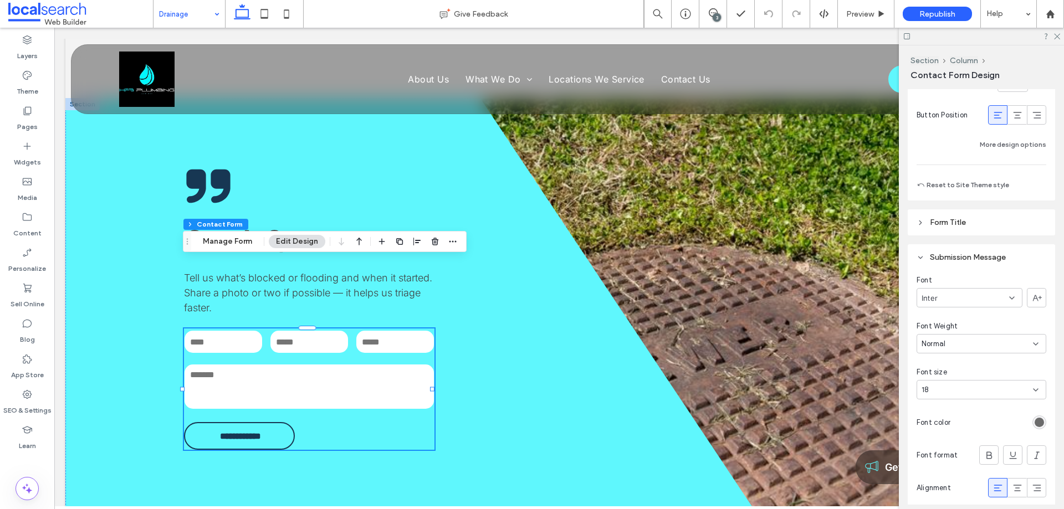
scroll to position [997, 0]
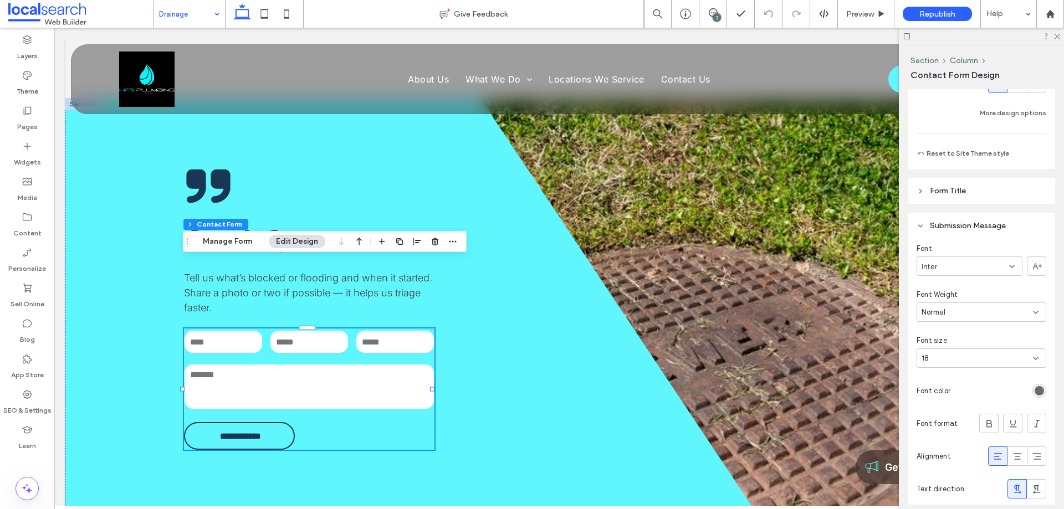
click at [293, 16] on icon at bounding box center [286, 14] width 22 height 22
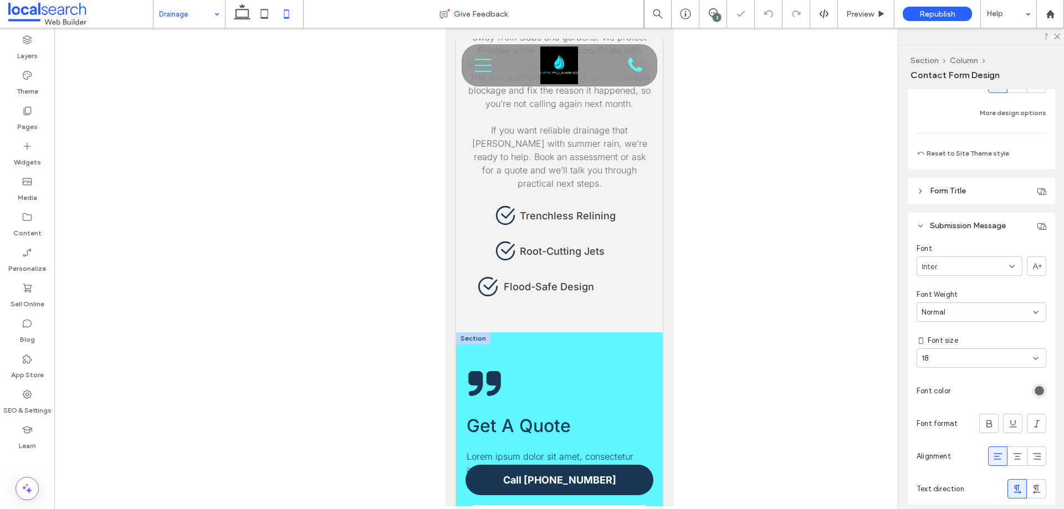
type input "***"
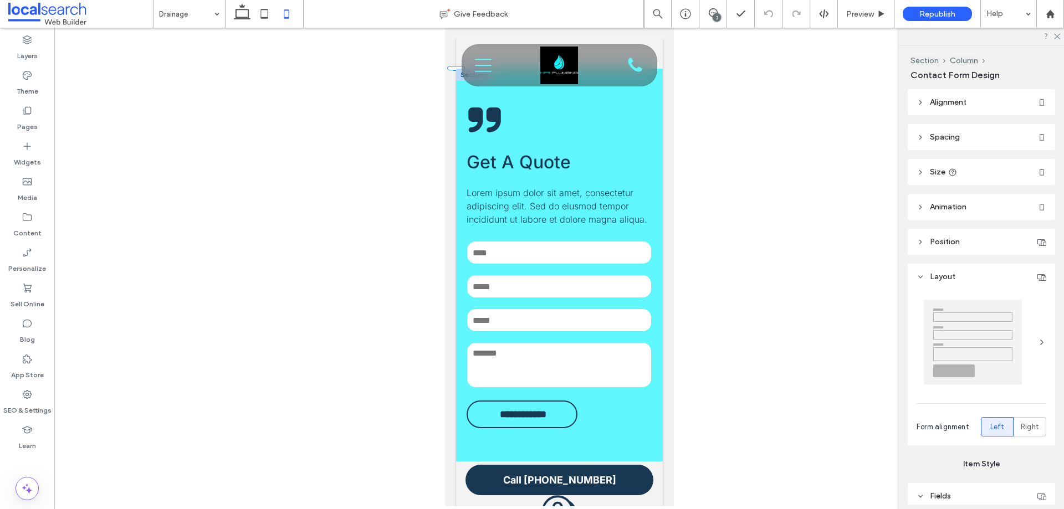
scroll to position [997, 0]
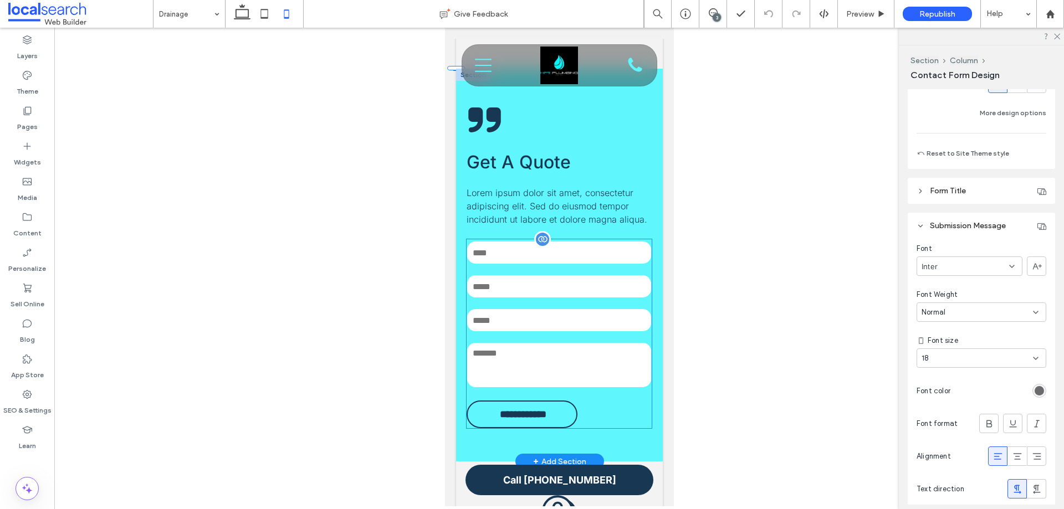
click at [537, 248] on div at bounding box center [542, 239] width 17 height 17
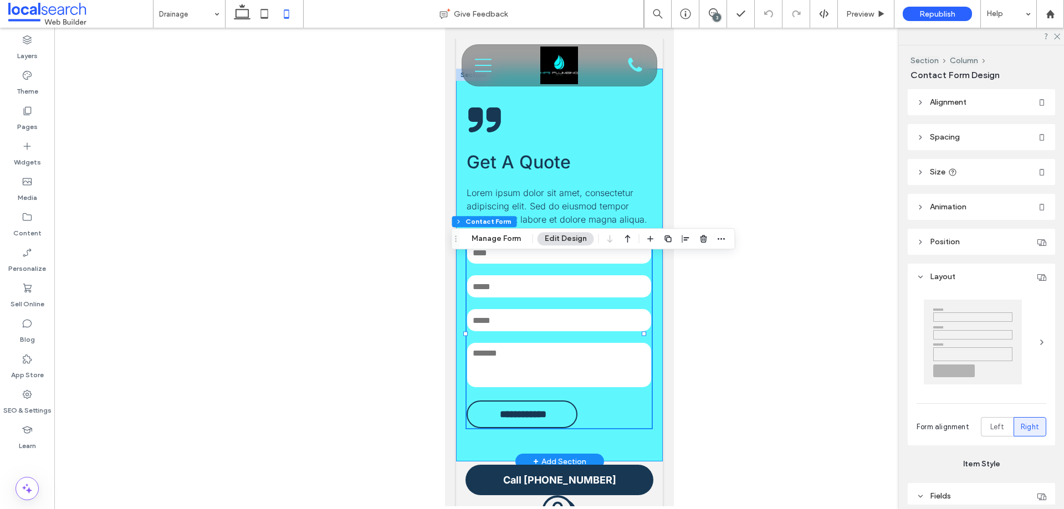
type input "**"
type input "*"
type input "***"
click at [502, 238] on button "Manage Form" at bounding box center [496, 238] width 64 height 13
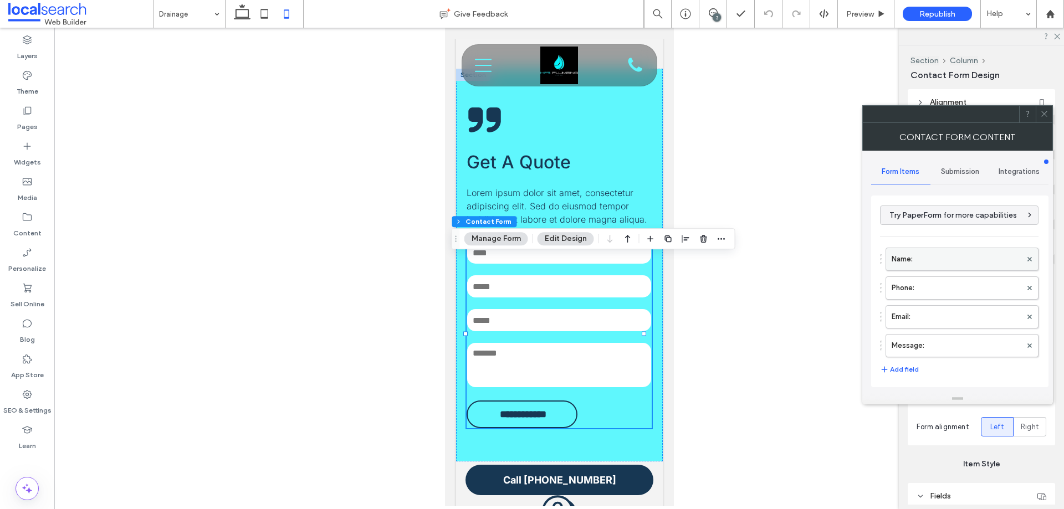
click at [965, 262] on label "Name:" at bounding box center [956, 259] width 130 height 22
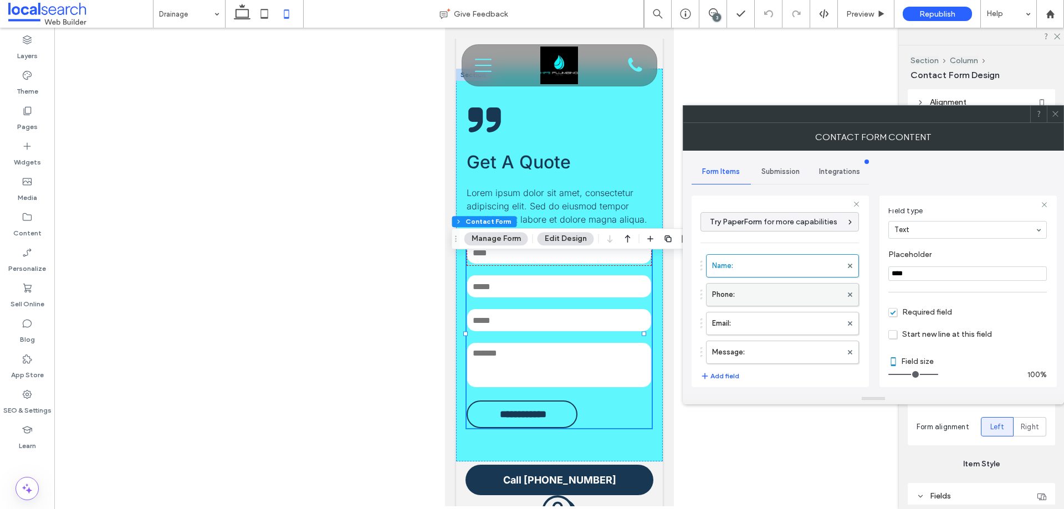
scroll to position [78, 0]
click at [742, 294] on label "Phone:" at bounding box center [777, 295] width 130 height 22
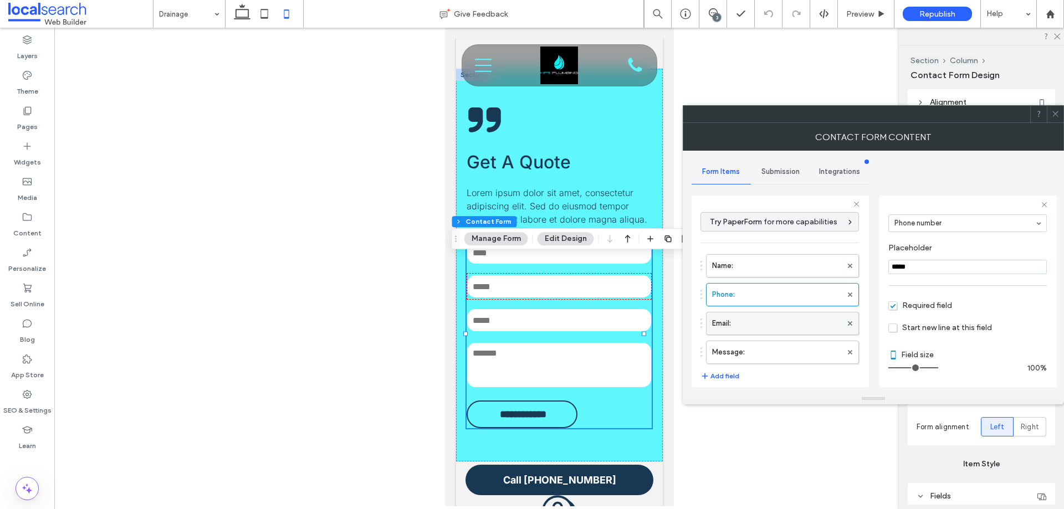
click at [760, 324] on label "Email:" at bounding box center [777, 323] width 130 height 22
click at [763, 345] on label "Message:" at bounding box center [777, 352] width 130 height 22
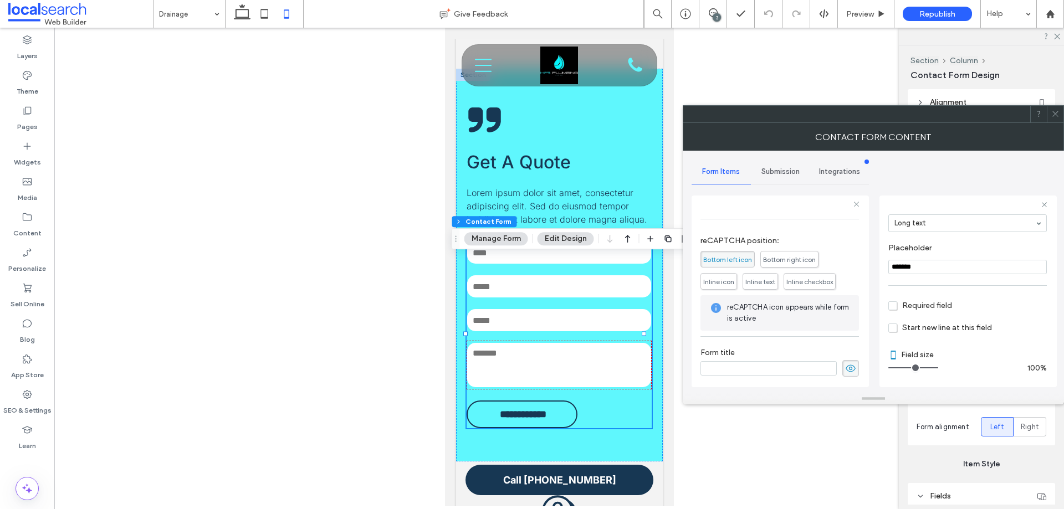
scroll to position [231, 0]
click at [782, 166] on div "Submission" at bounding box center [780, 172] width 59 height 24
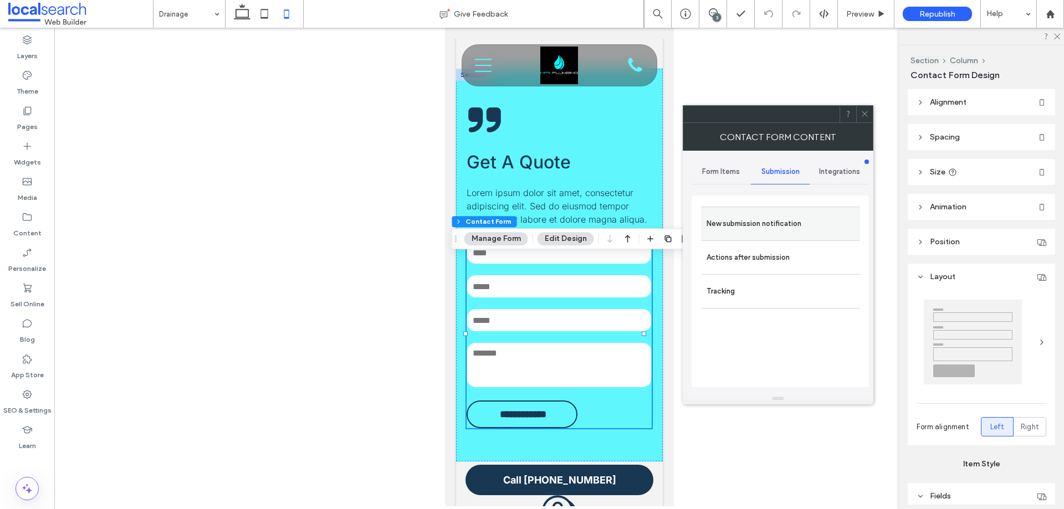
click at [765, 229] on label "New submission notification" at bounding box center [780, 224] width 148 height 22
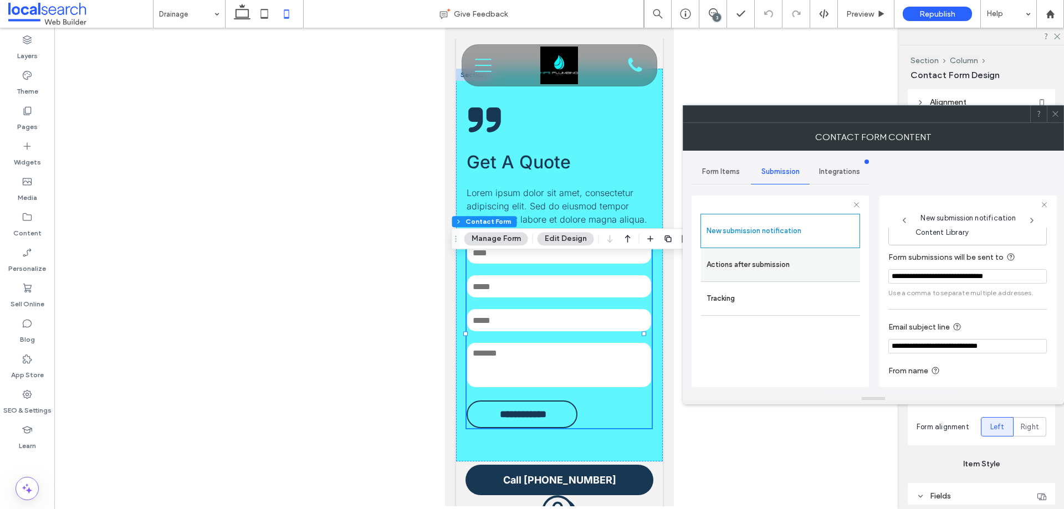
scroll to position [58, 0]
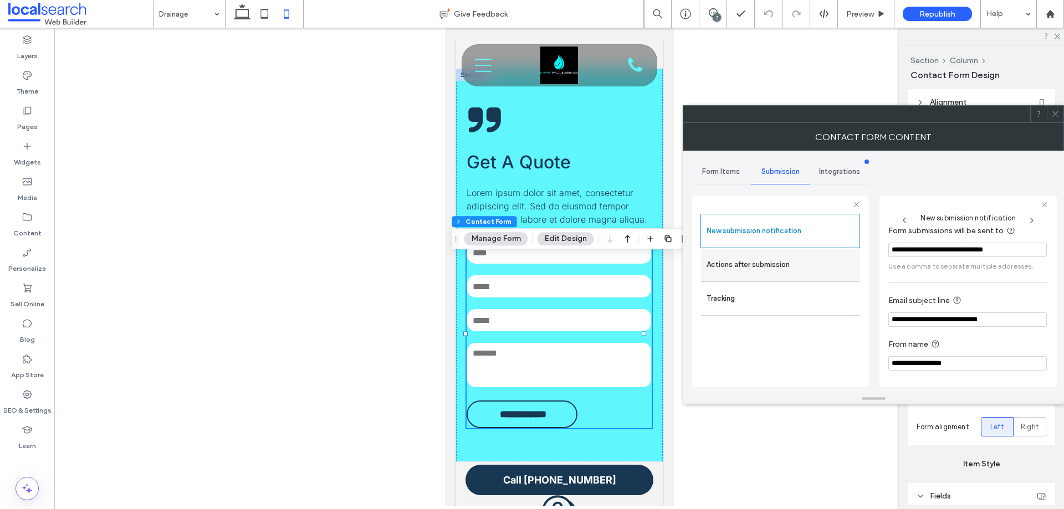
click at [757, 261] on label "Actions after submission" at bounding box center [780, 265] width 148 height 22
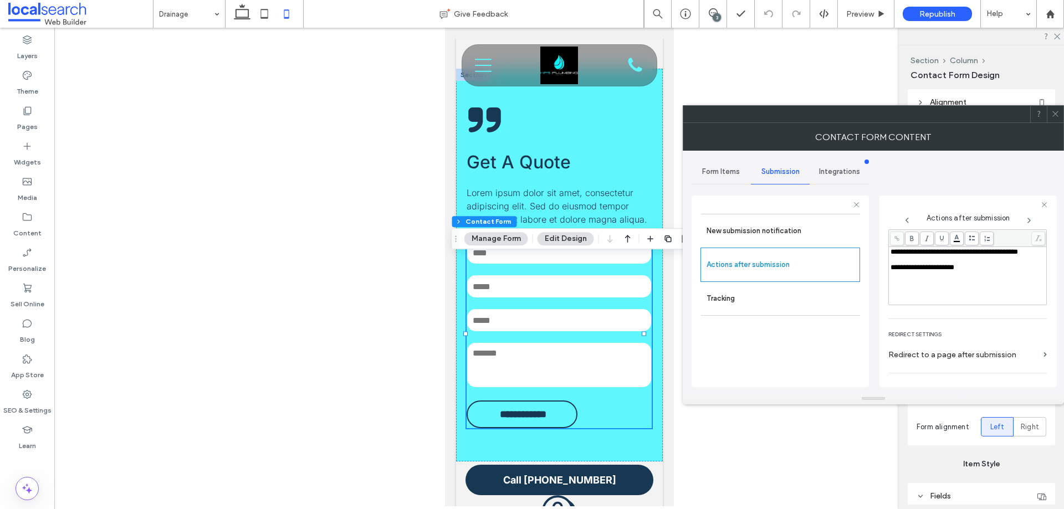
scroll to position [191, 0]
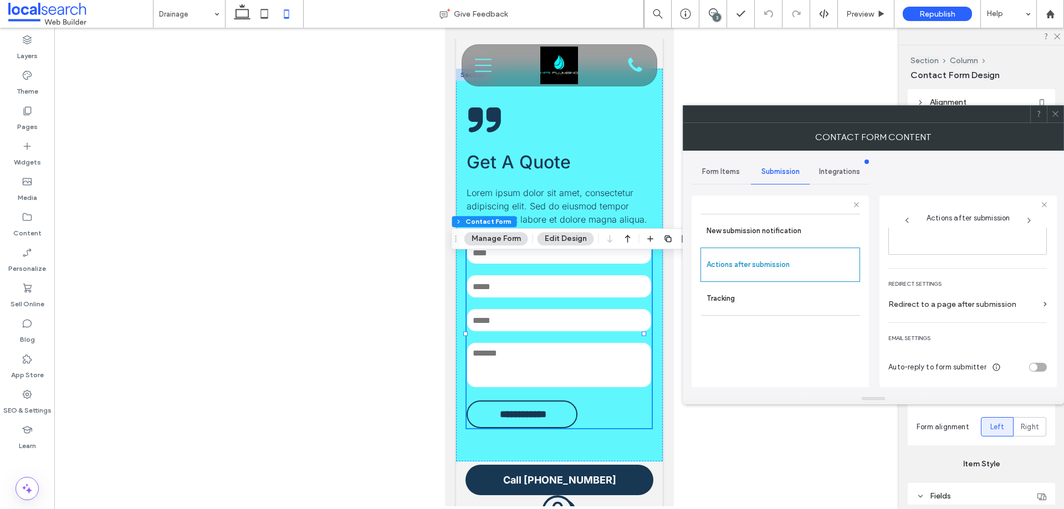
click at [1058, 111] on use at bounding box center [1055, 114] width 6 height 6
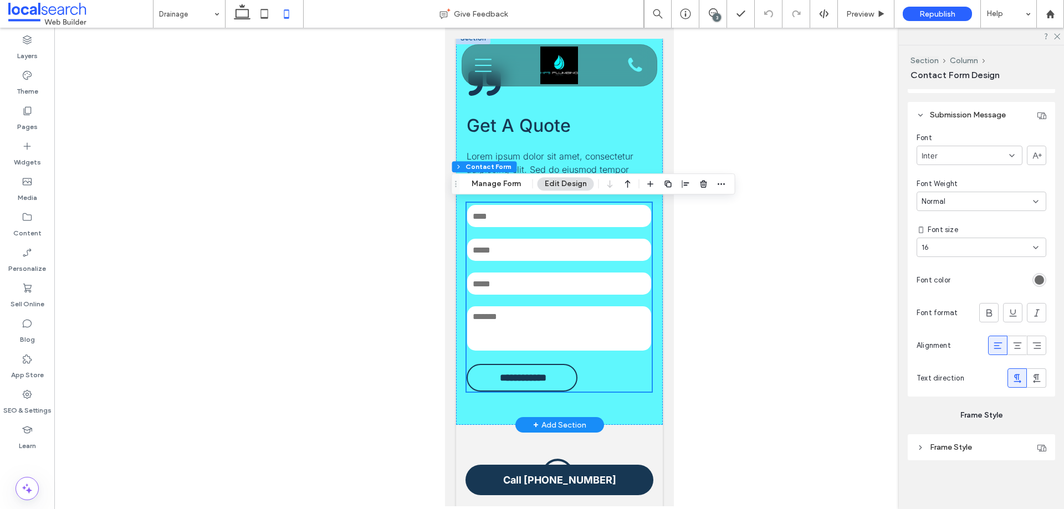
scroll to position [1649, 0]
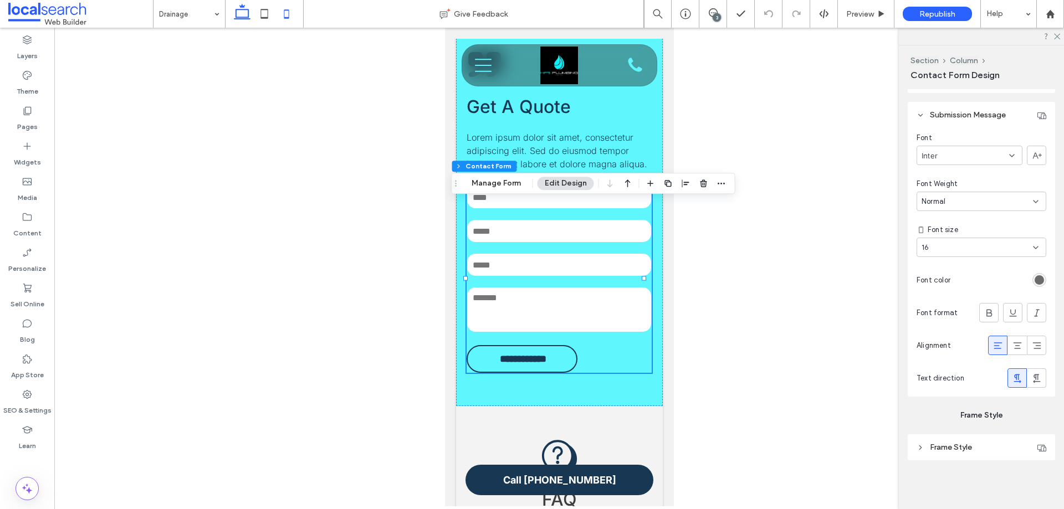
click at [240, 12] on icon at bounding box center [242, 14] width 22 height 22
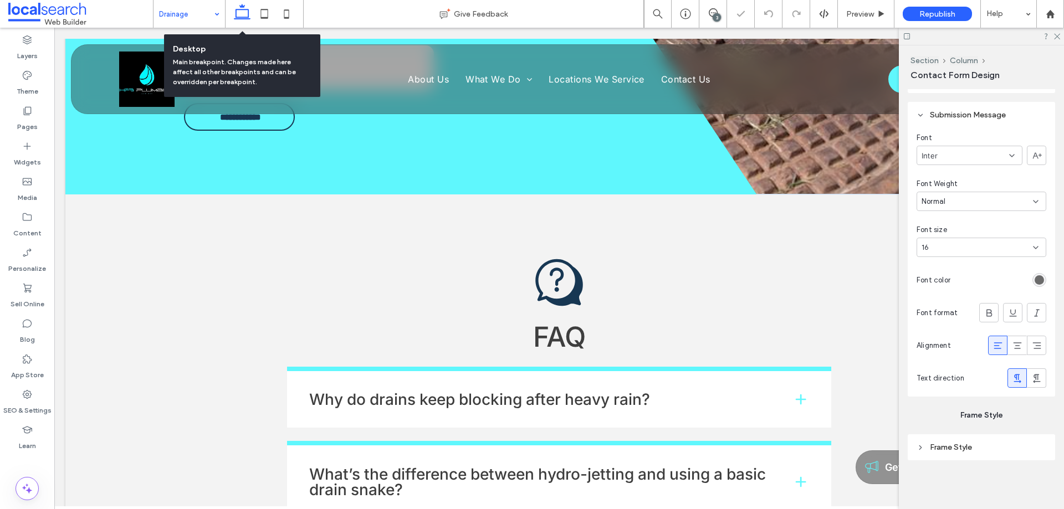
type input "**"
type input "****"
type input "***"
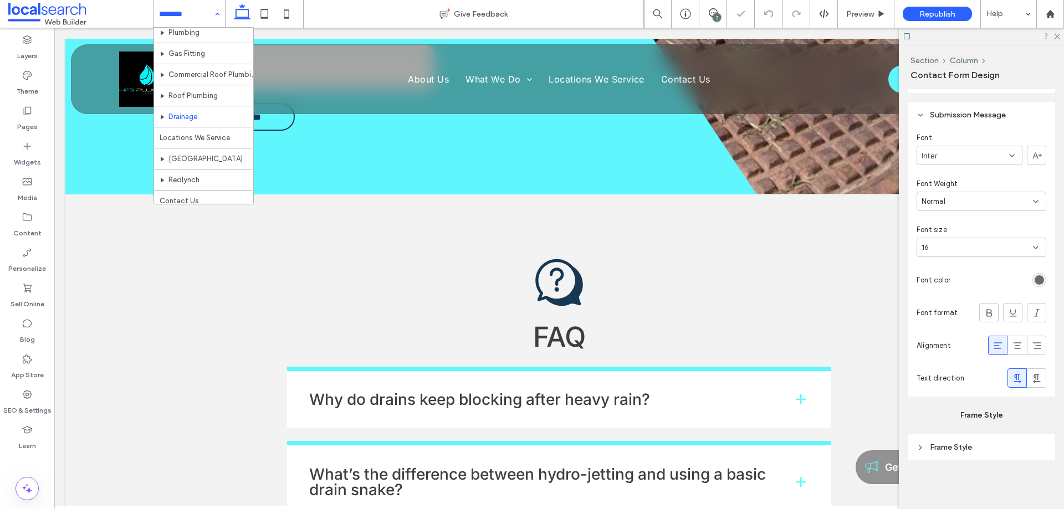
scroll to position [75, 0]
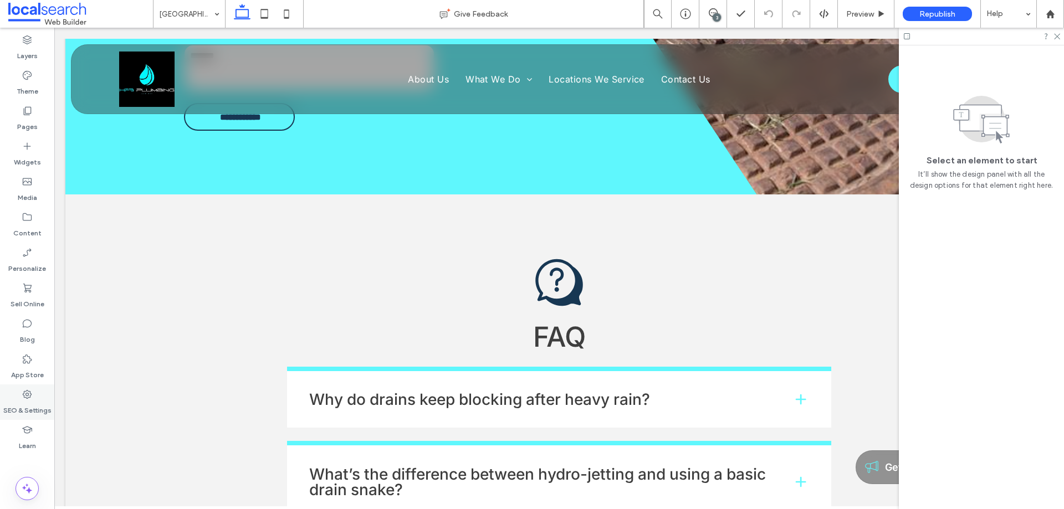
click at [30, 401] on label "SEO & Settings" at bounding box center [27, 408] width 48 height 16
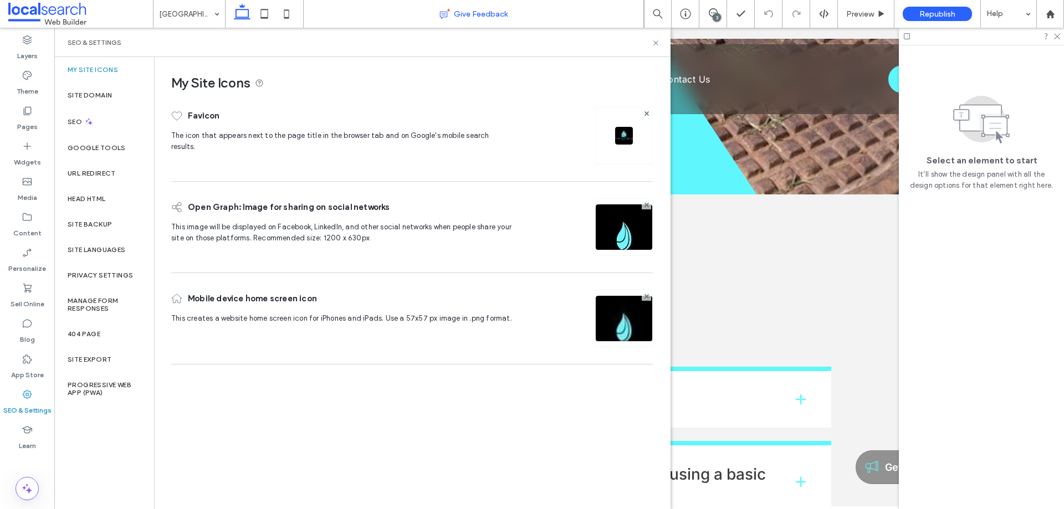
click at [110, 221] on label "Site Backup" at bounding box center [90, 225] width 44 height 8
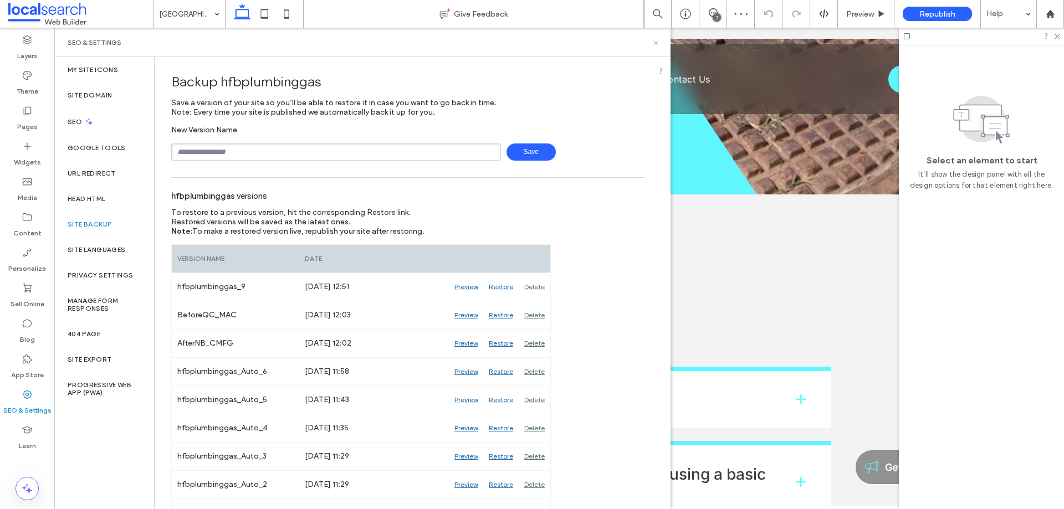
click at [654, 43] on icon at bounding box center [656, 43] width 8 height 8
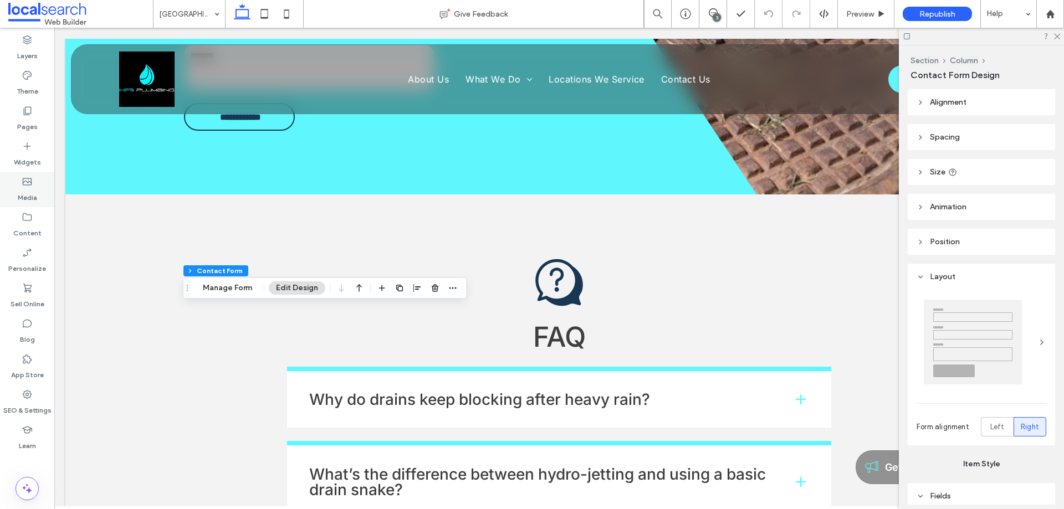
type input "**"
type input "*"
type input "***"
click at [235, 286] on button "Manage Form" at bounding box center [228, 287] width 64 height 13
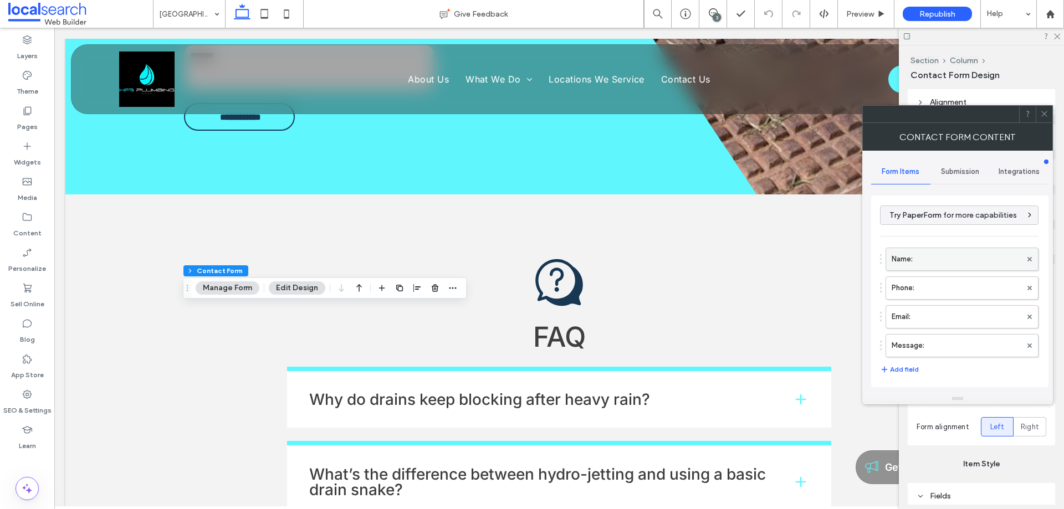
click at [931, 266] on label "Name:" at bounding box center [956, 259] width 130 height 22
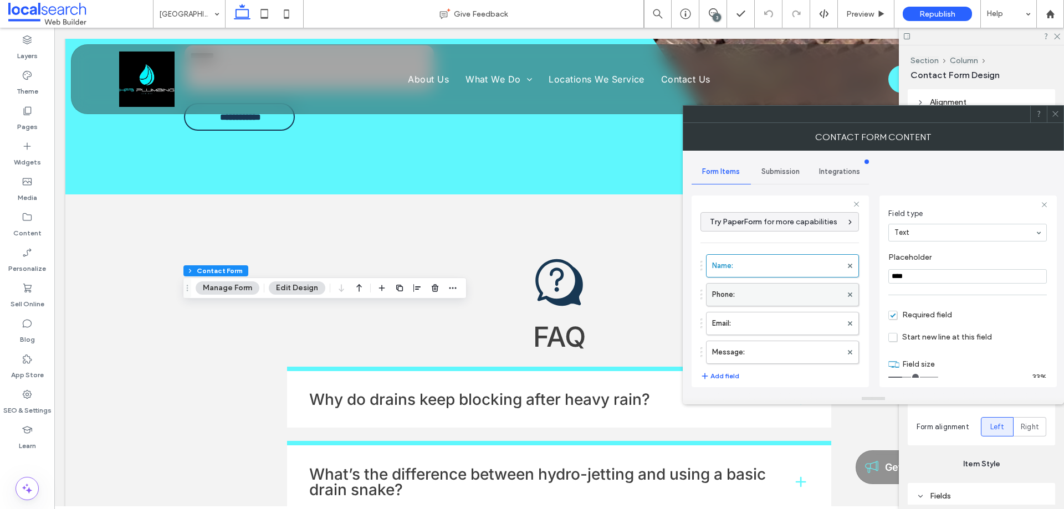
scroll to position [78, 0]
click at [745, 298] on label "Phone:" at bounding box center [777, 295] width 130 height 22
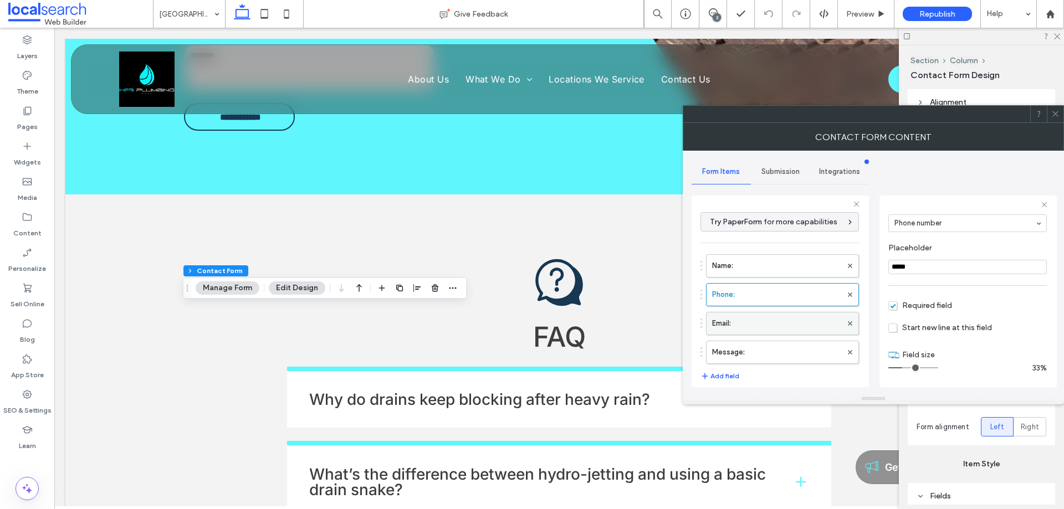
click at [761, 324] on label "Email:" at bounding box center [777, 323] width 130 height 22
click at [772, 346] on label "Message:" at bounding box center [777, 352] width 130 height 22
type input "**"
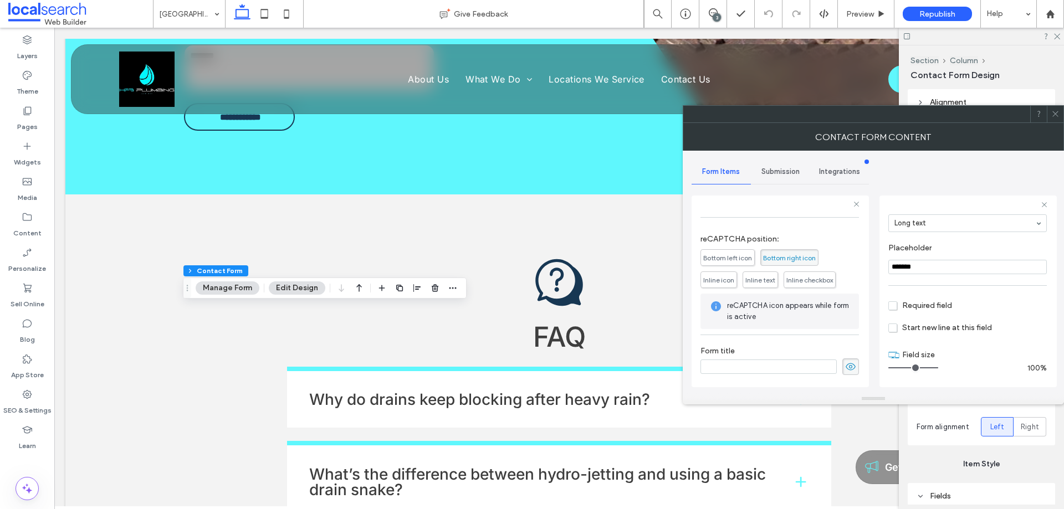
click at [778, 177] on div "Submission" at bounding box center [780, 172] width 59 height 24
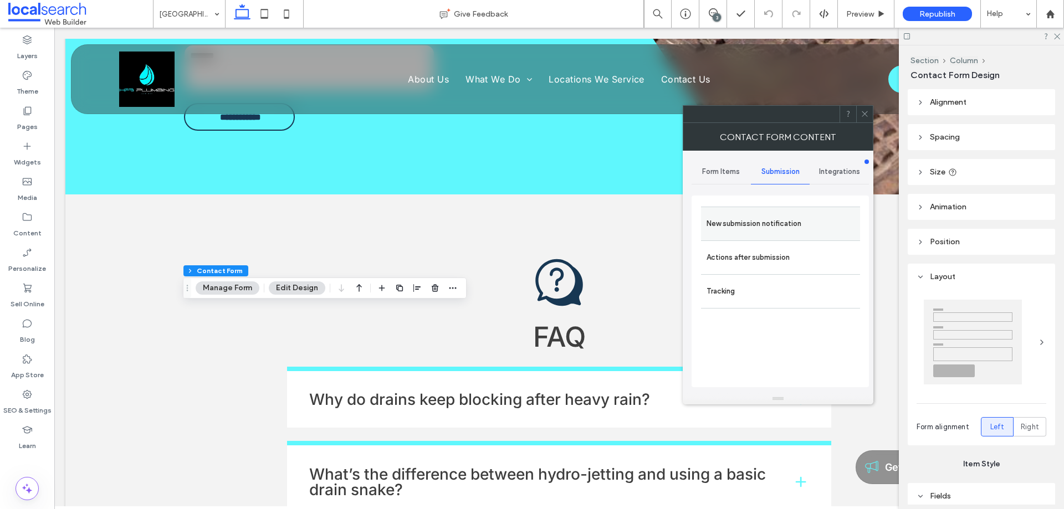
click at [767, 227] on label "New submission notification" at bounding box center [780, 224] width 148 height 22
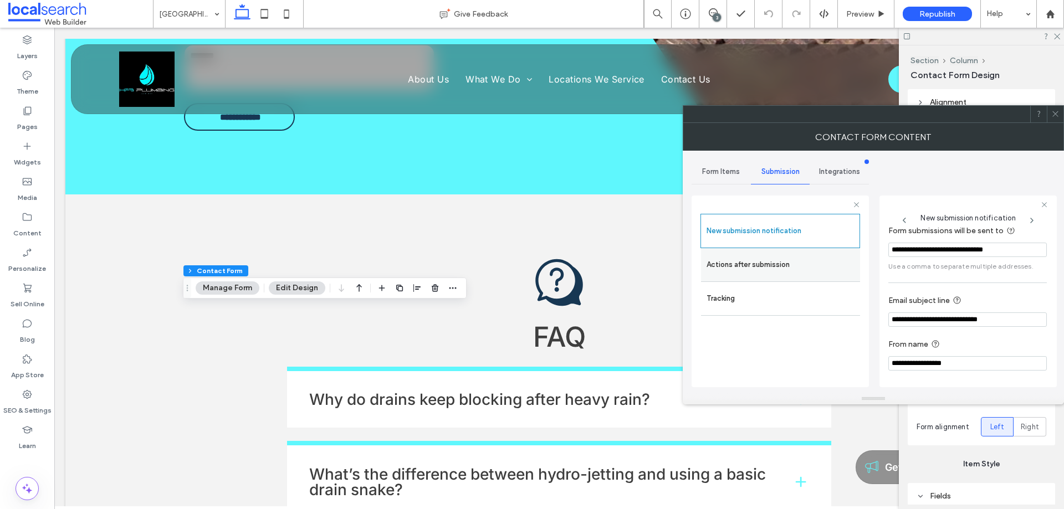
click at [814, 268] on label "Actions after submission" at bounding box center [780, 265] width 148 height 22
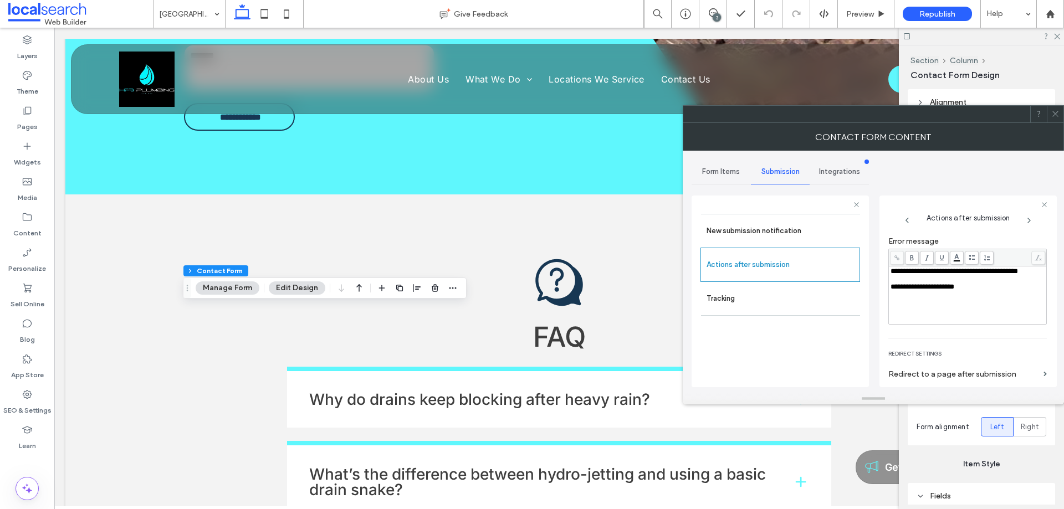
scroll to position [191, 0]
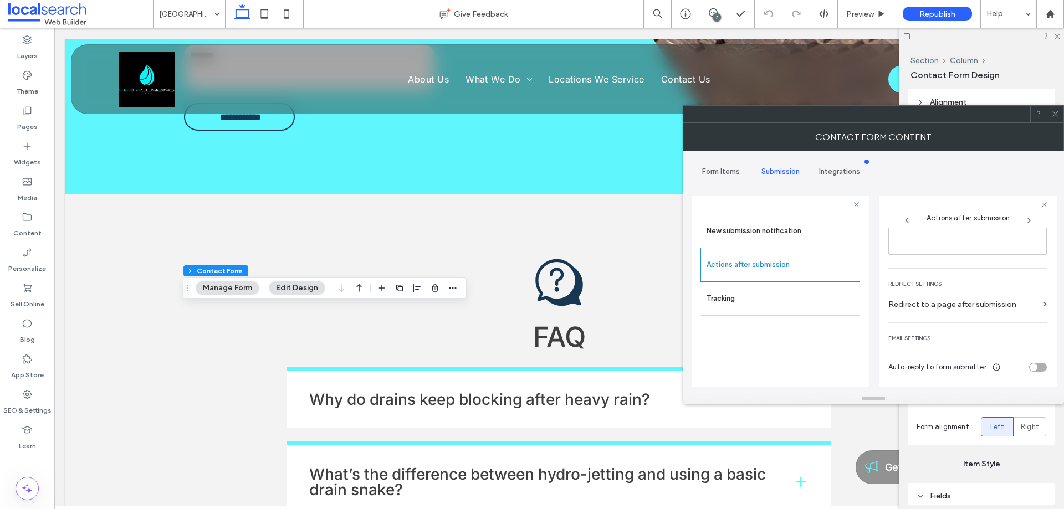
click at [1057, 117] on icon at bounding box center [1055, 114] width 8 height 8
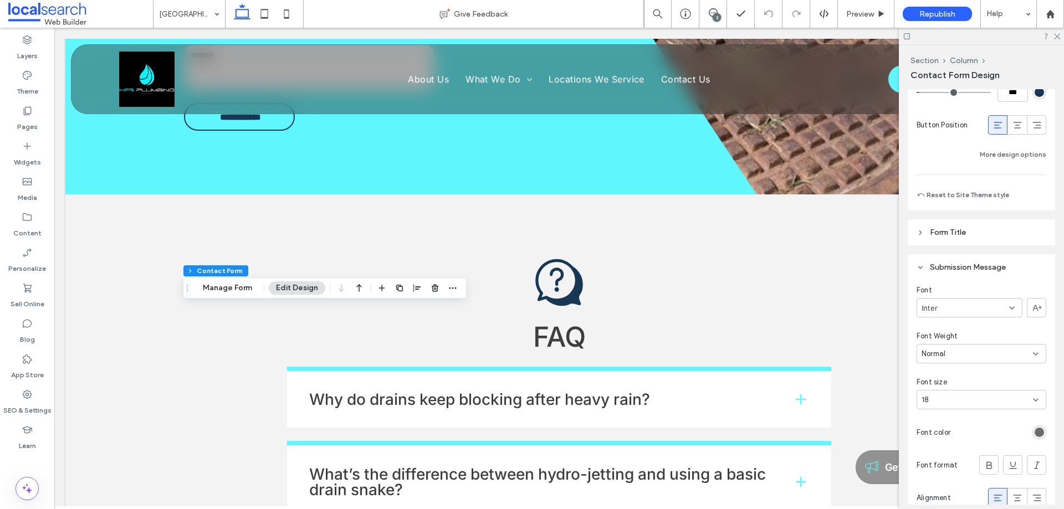
scroll to position [997, 0]
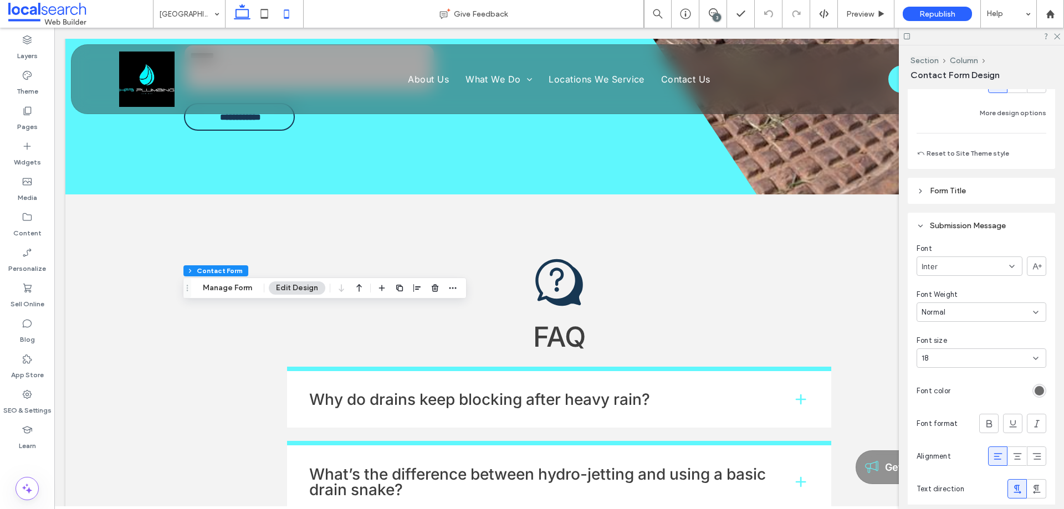
click at [279, 11] on icon at bounding box center [286, 14] width 22 height 22
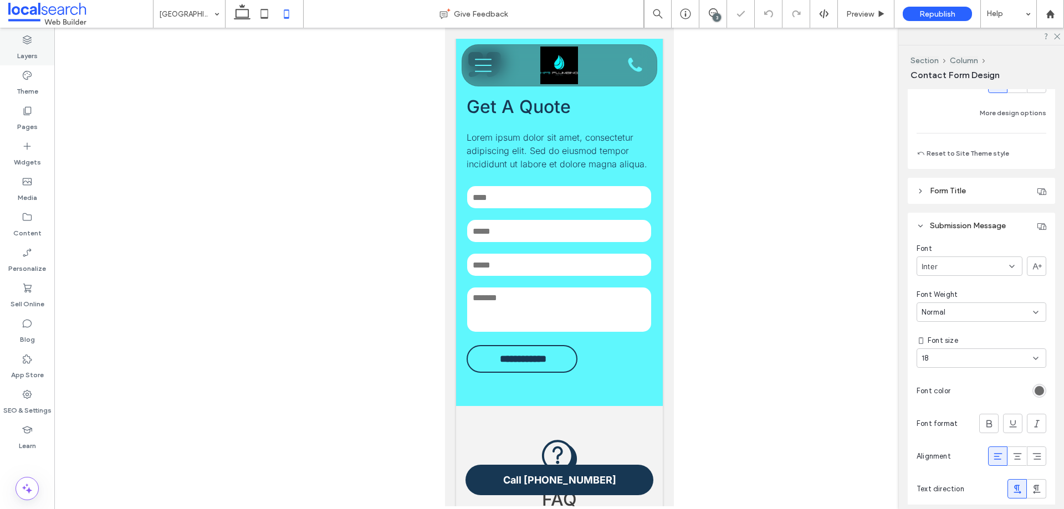
type input "***"
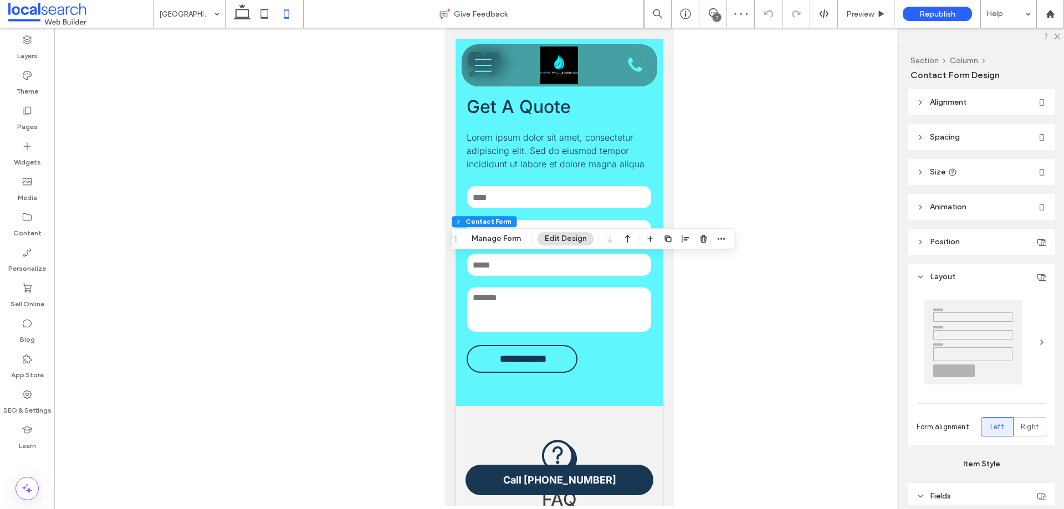
type input "**"
type input "*"
type input "***"
click at [489, 234] on button "Manage Form" at bounding box center [496, 238] width 64 height 13
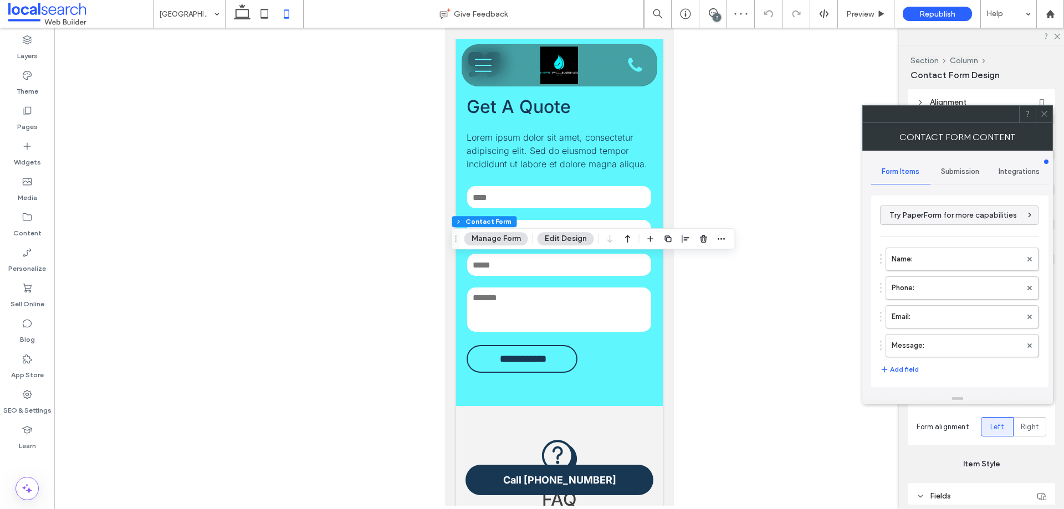
type input "**********"
click at [924, 253] on label "Name:" at bounding box center [956, 259] width 130 height 22
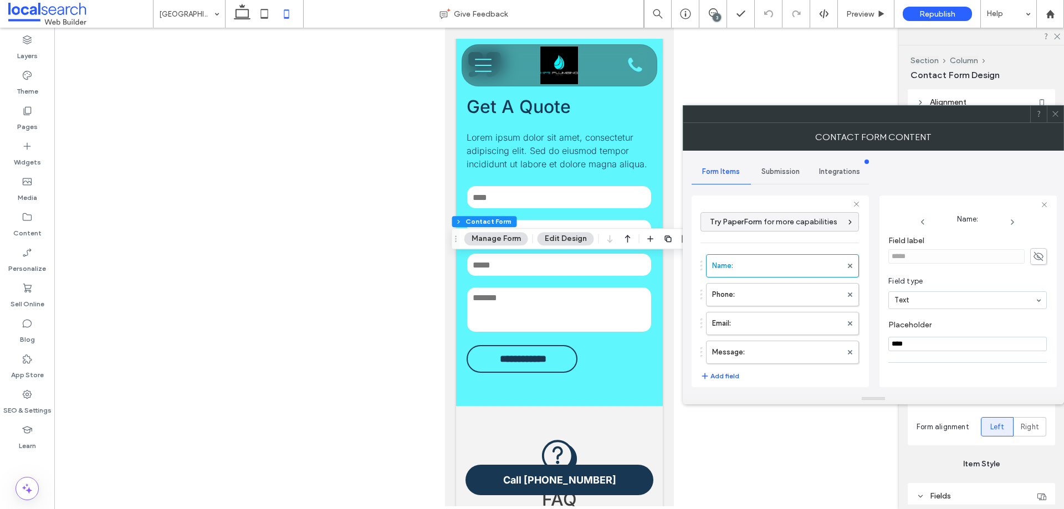
scroll to position [78, 0]
click at [734, 297] on label "Phone:" at bounding box center [777, 295] width 130 height 22
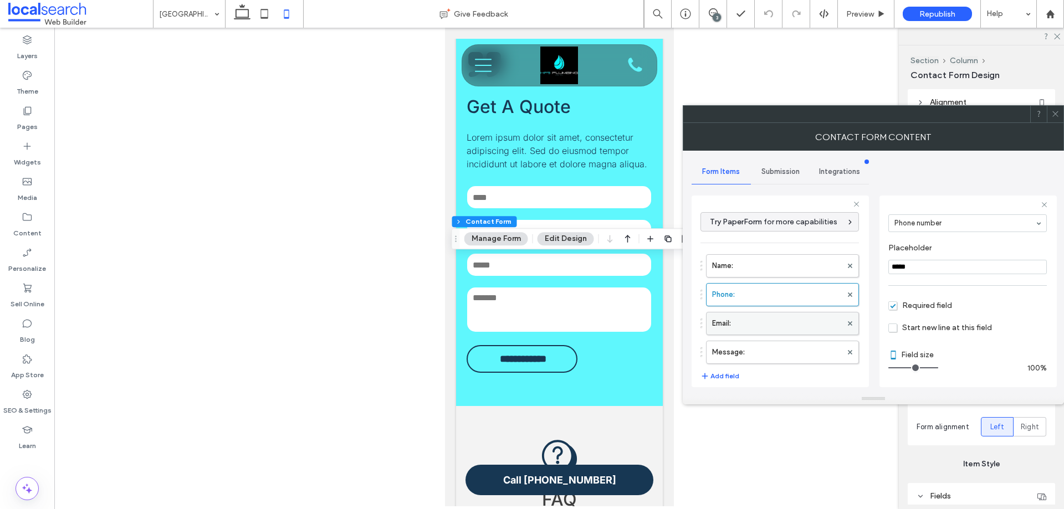
click at [762, 327] on label "Email:" at bounding box center [777, 323] width 130 height 22
click at [777, 346] on label "Message:" at bounding box center [777, 352] width 130 height 22
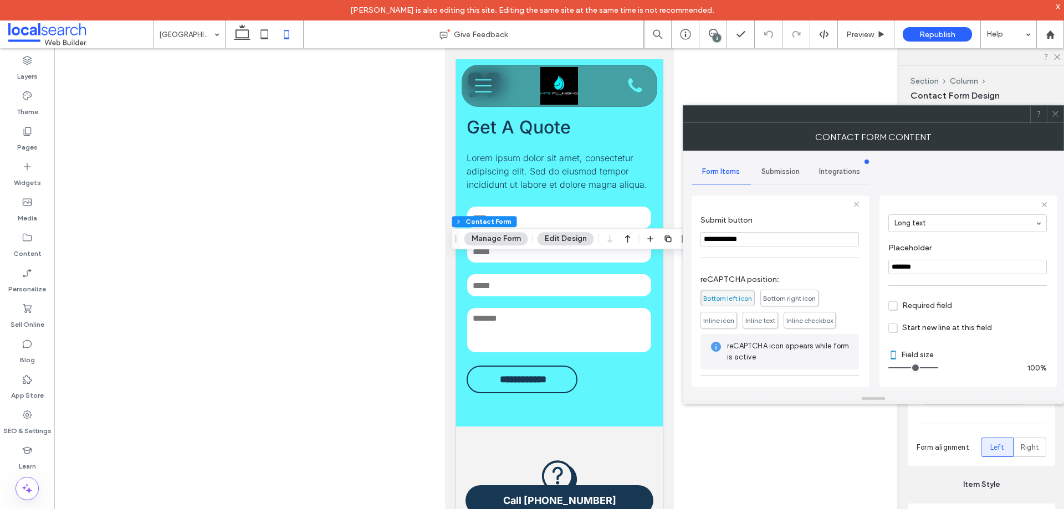
scroll to position [0, 0]
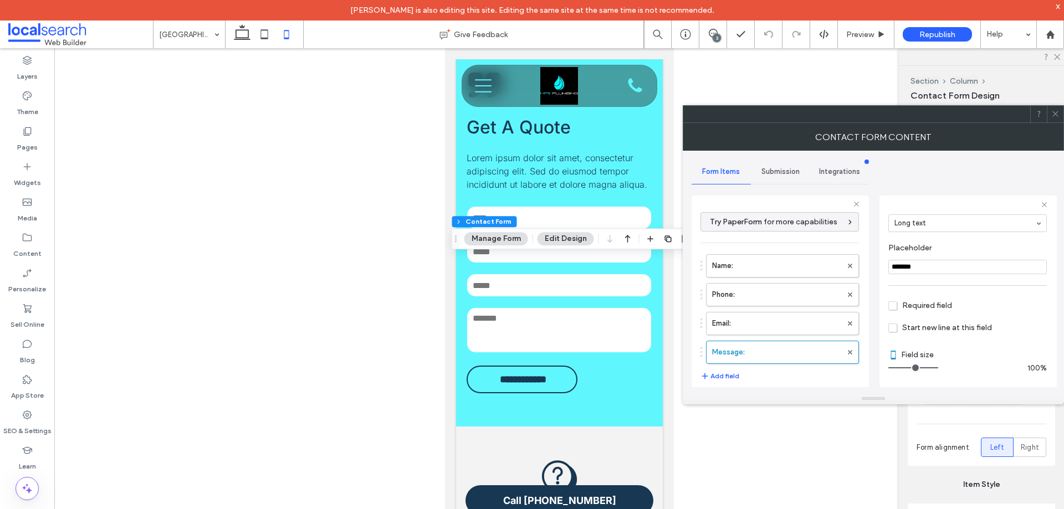
click at [777, 173] on span "Submission" at bounding box center [780, 171] width 38 height 9
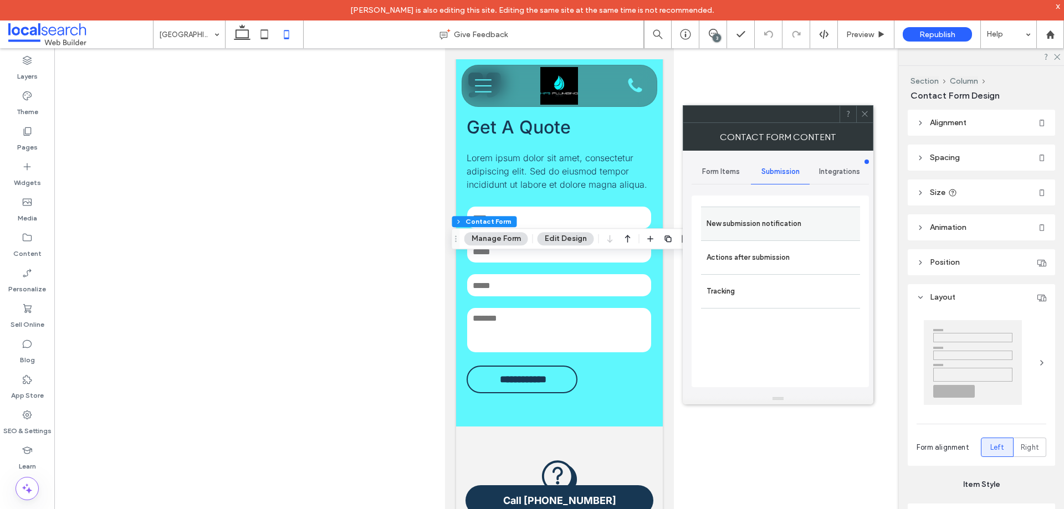
click at [766, 224] on label "New submission notification" at bounding box center [780, 224] width 148 height 22
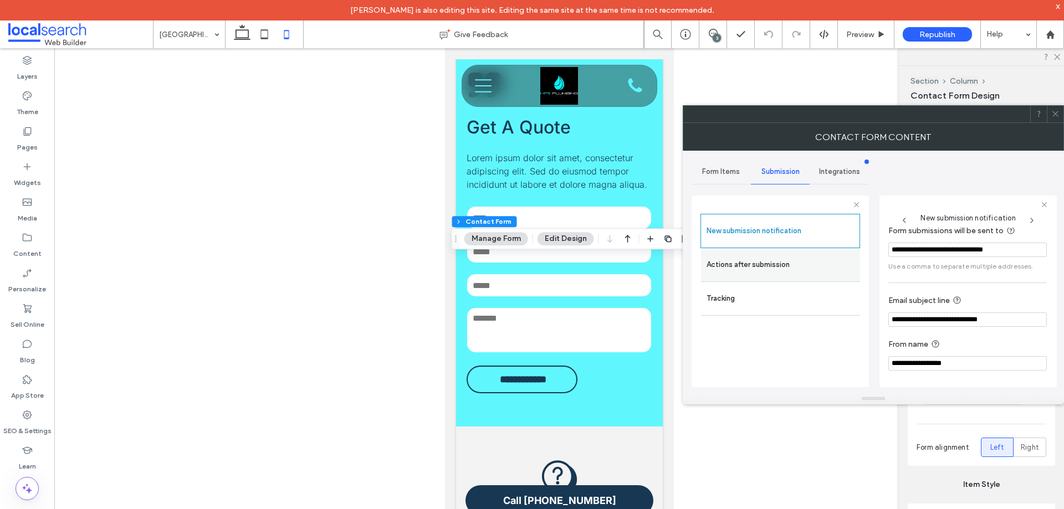
click at [745, 263] on label "Actions after submission" at bounding box center [780, 265] width 148 height 22
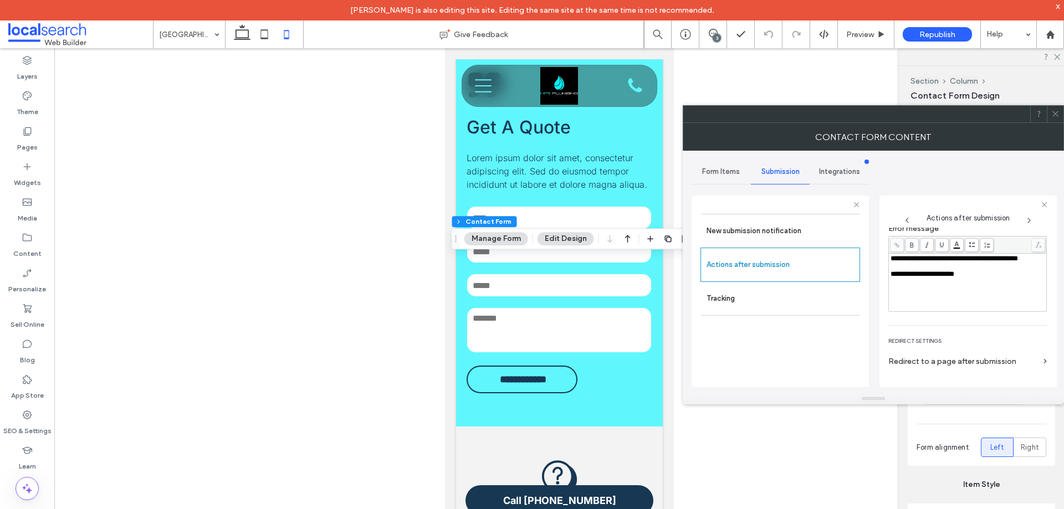
scroll to position [191, 0]
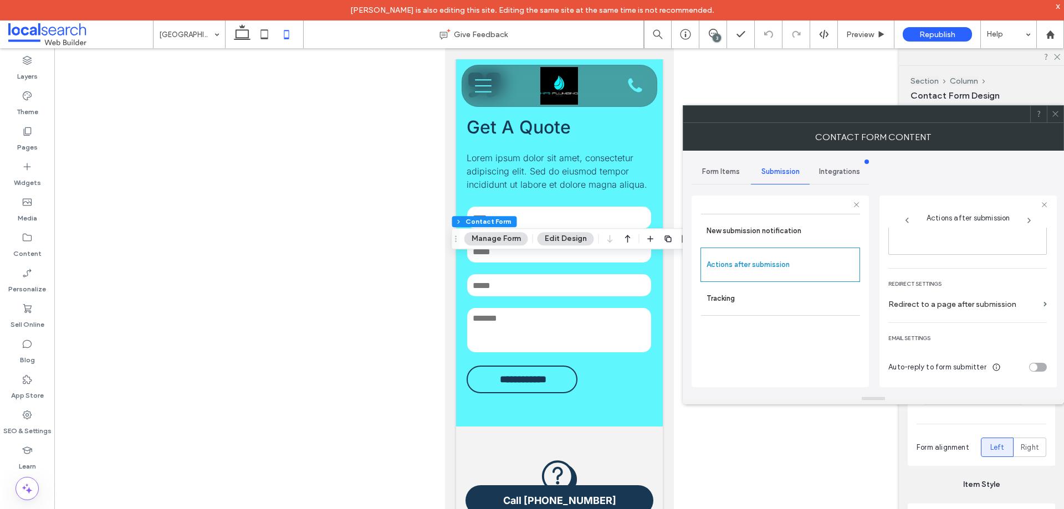
click at [1058, 115] on icon at bounding box center [1055, 114] width 8 height 8
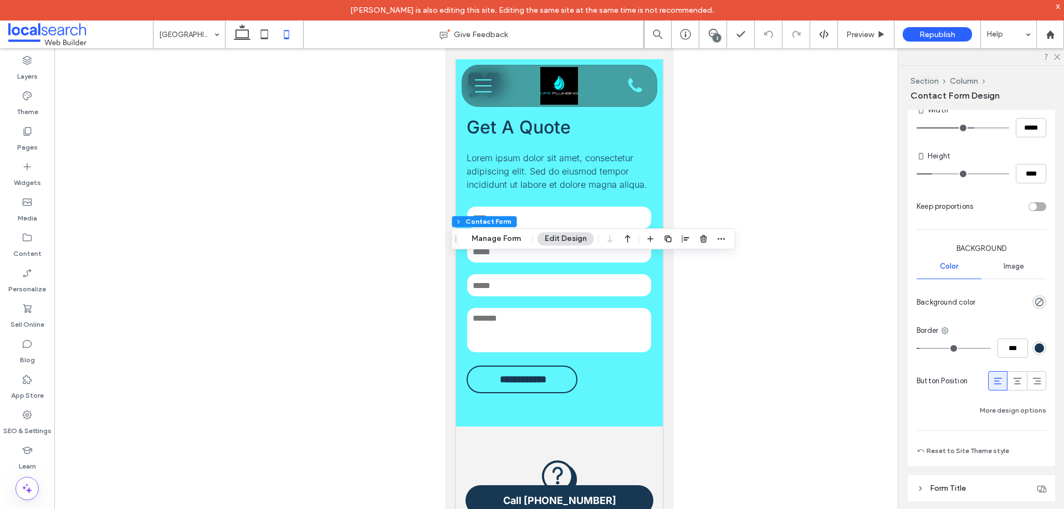
scroll to position [1108, 0]
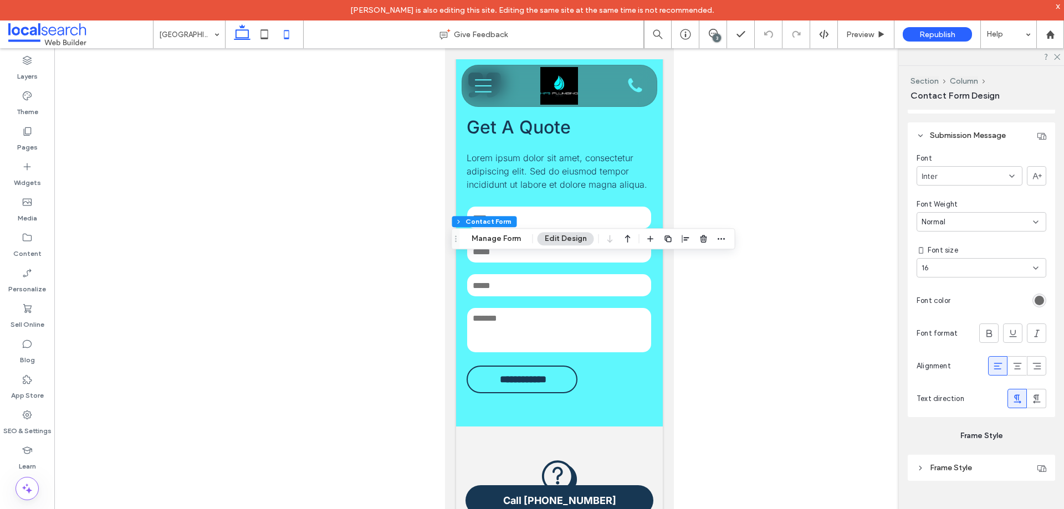
click at [238, 36] on icon at bounding box center [242, 34] width 22 height 22
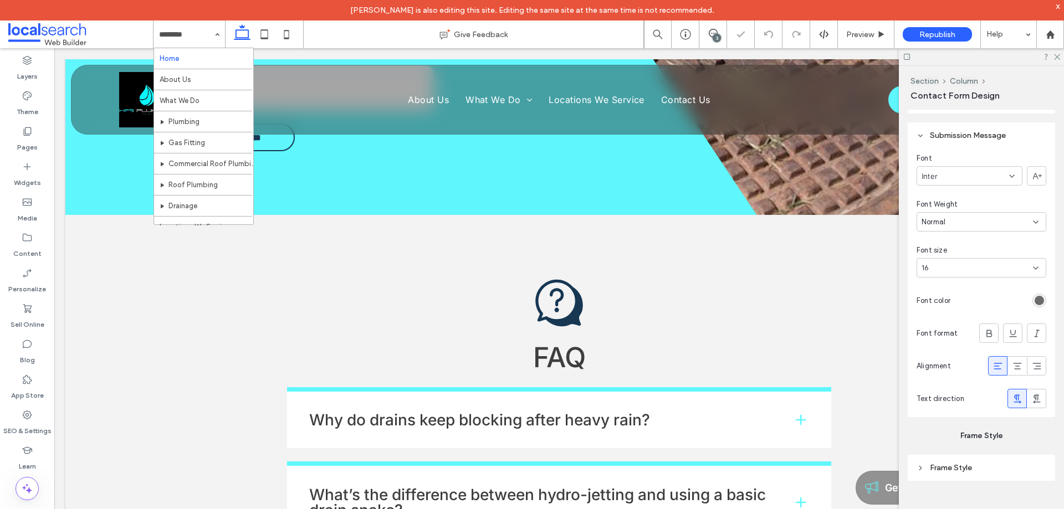
type input "**"
type input "***"
type input "****"
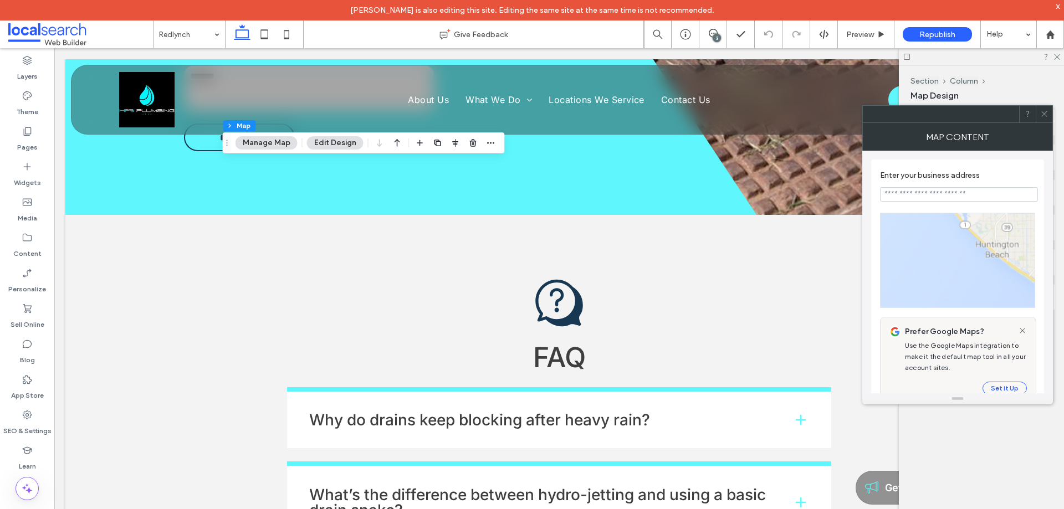
type input "**********"
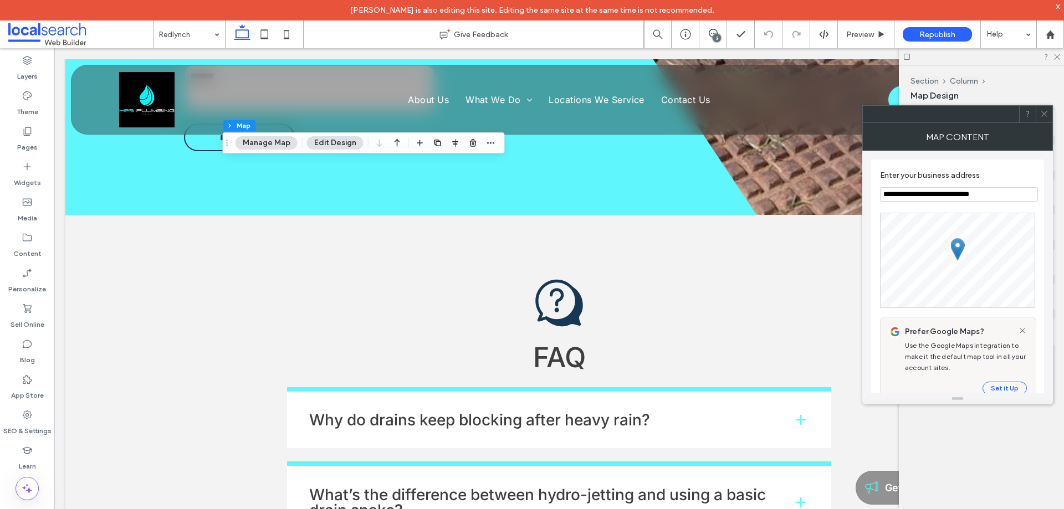
click at [1046, 117] on icon at bounding box center [1044, 114] width 8 height 8
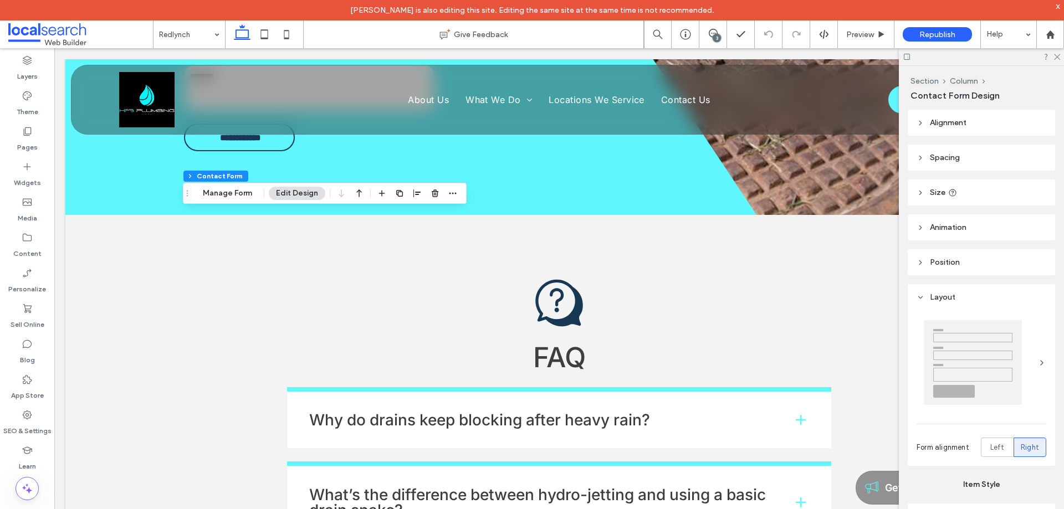
type input "**"
type input "*"
type input "***"
click at [227, 195] on button "Manage Form" at bounding box center [228, 193] width 64 height 13
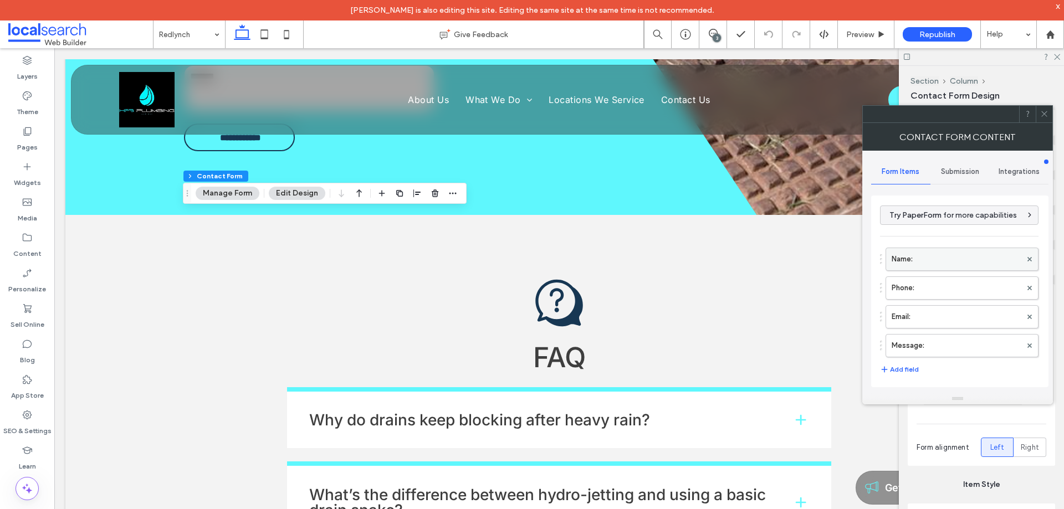
click at [923, 265] on label "Name:" at bounding box center [956, 259] width 130 height 22
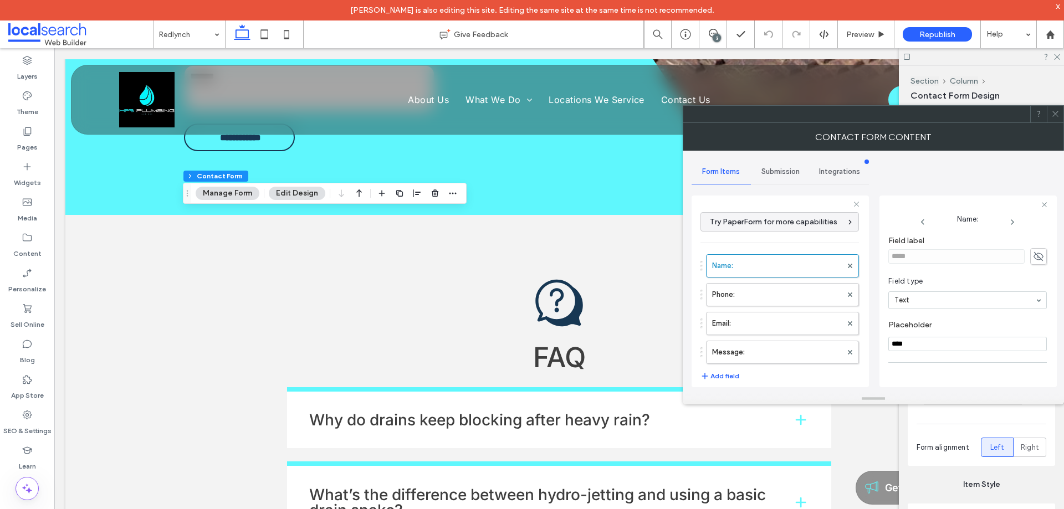
scroll to position [78, 0]
click at [753, 298] on label "Phone:" at bounding box center [777, 295] width 130 height 22
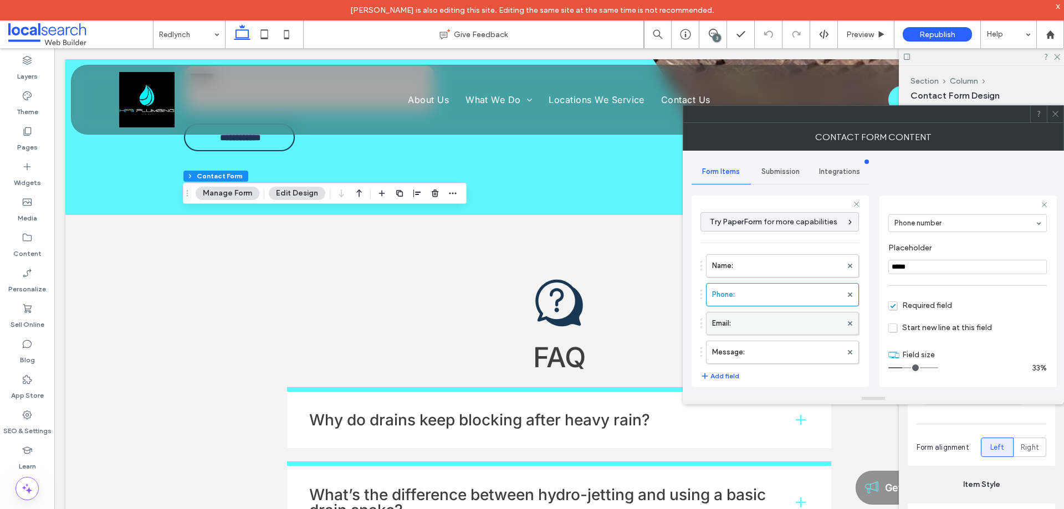
click at [761, 319] on label "Email:" at bounding box center [777, 323] width 130 height 22
click at [763, 345] on label "Message:" at bounding box center [777, 352] width 130 height 22
type input "**"
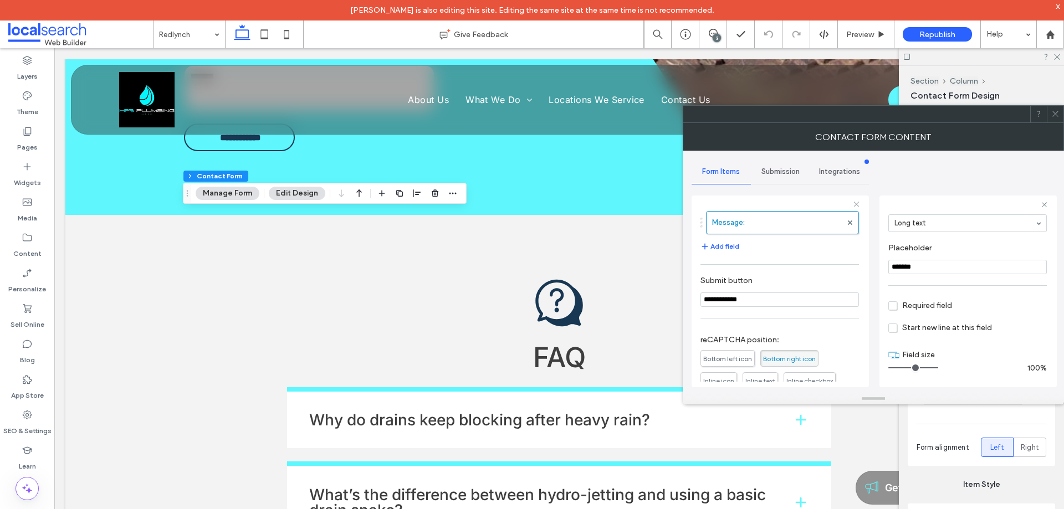
scroll to position [231, 0]
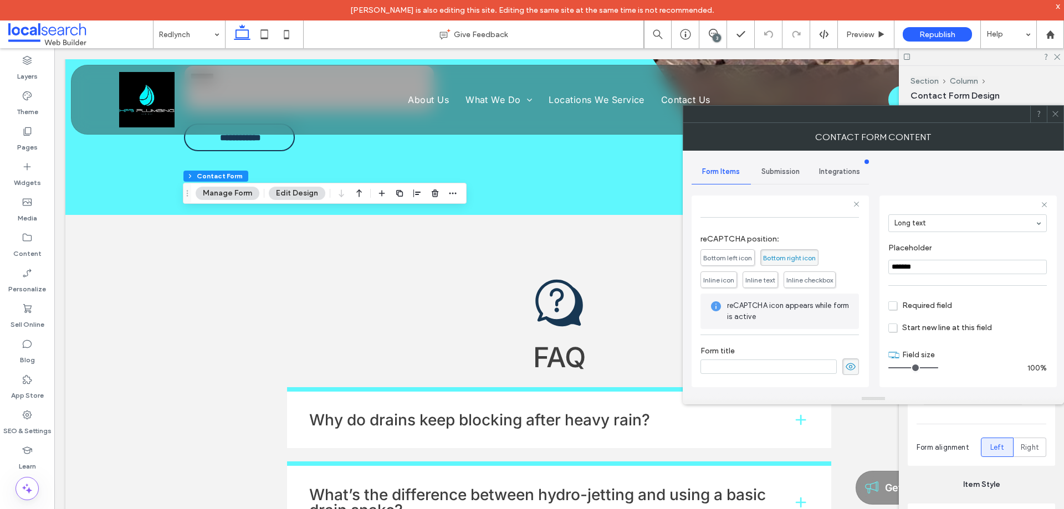
click at [789, 171] on span "Submission" at bounding box center [780, 171] width 38 height 9
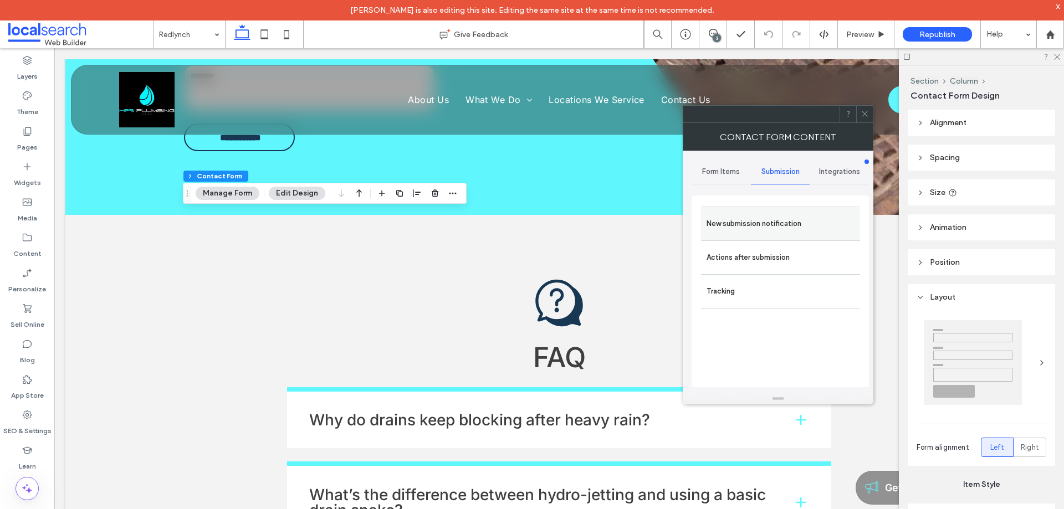
click at [760, 219] on label "New submission notification" at bounding box center [780, 224] width 148 height 22
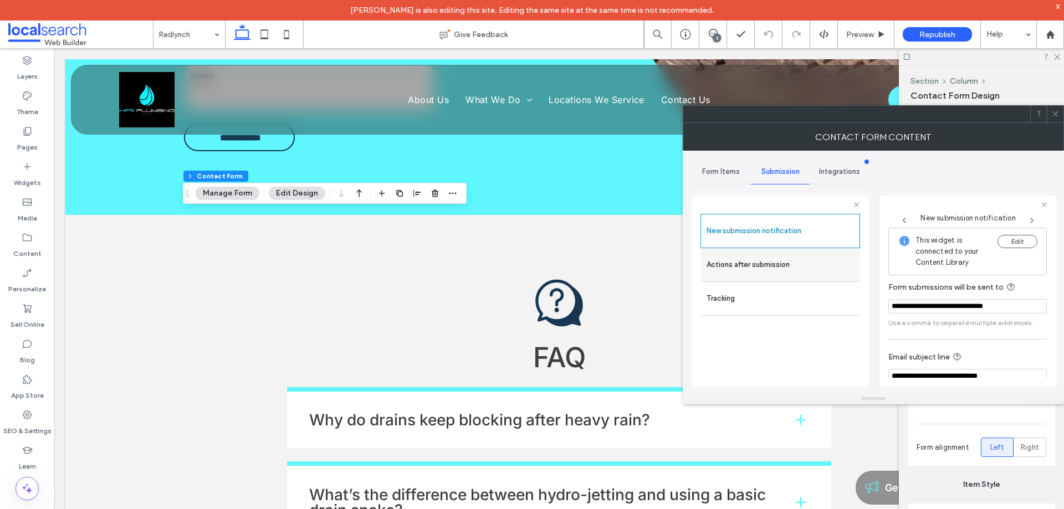
scroll to position [58, 0]
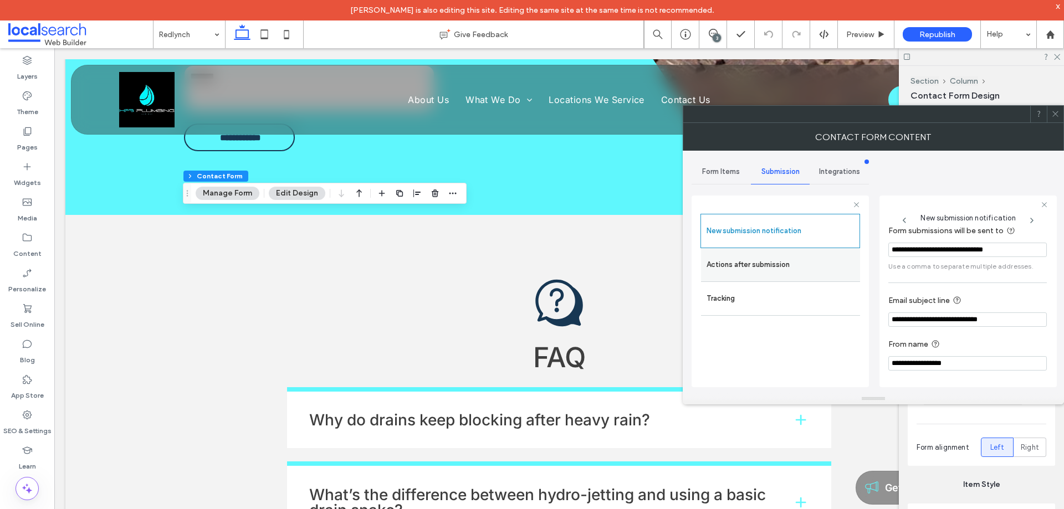
click at [787, 265] on label "Actions after submission" at bounding box center [780, 265] width 148 height 22
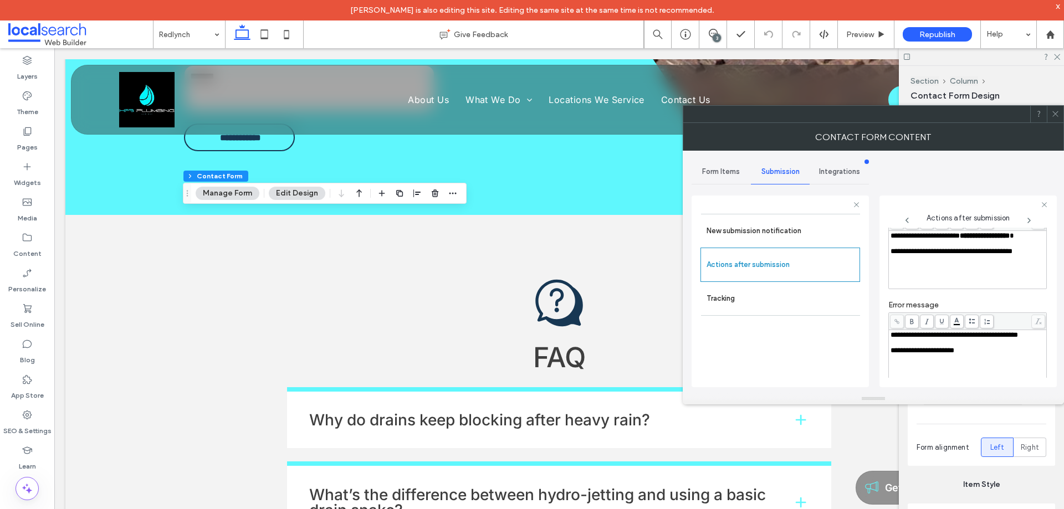
click at [1054, 112] on use at bounding box center [1055, 114] width 6 height 6
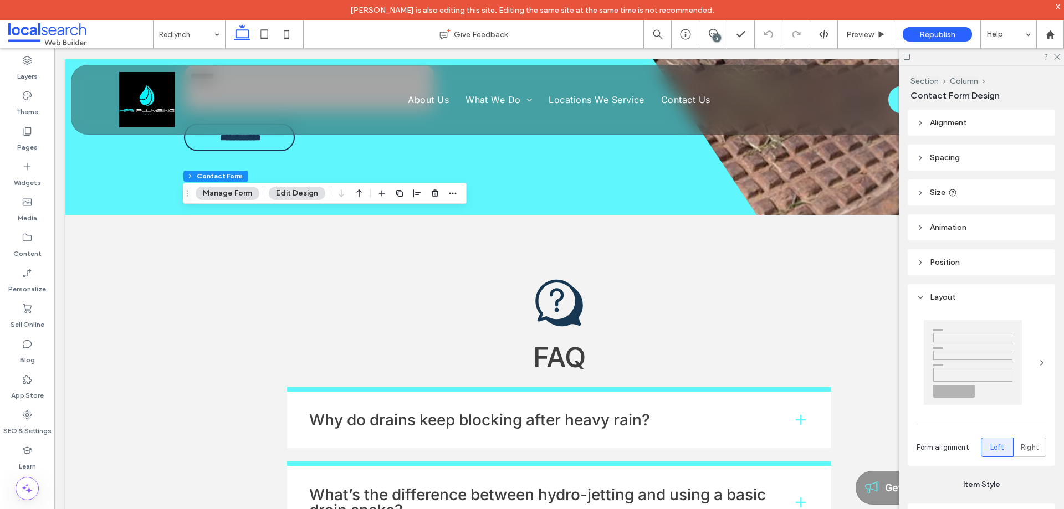
scroll to position [1108, 0]
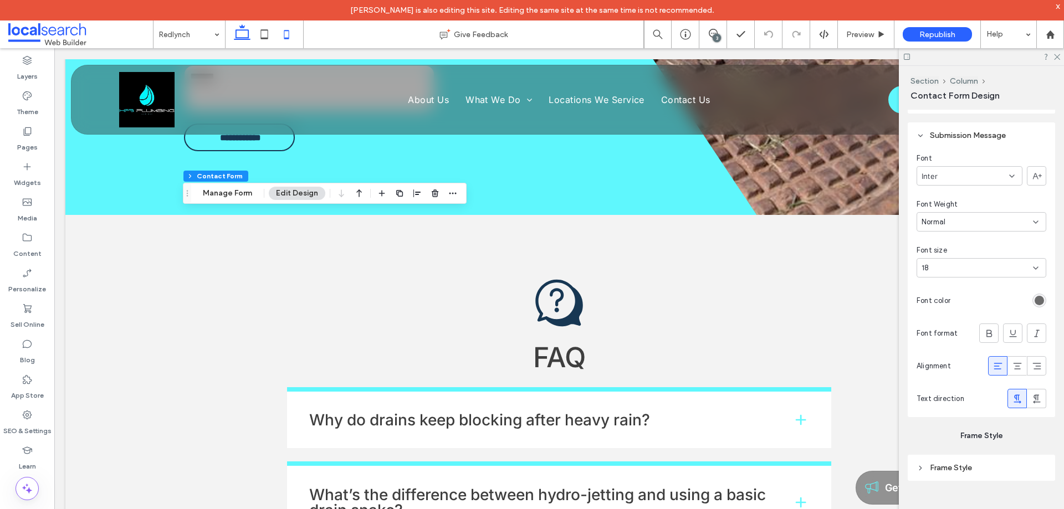
click at [280, 33] on icon at bounding box center [286, 34] width 22 height 22
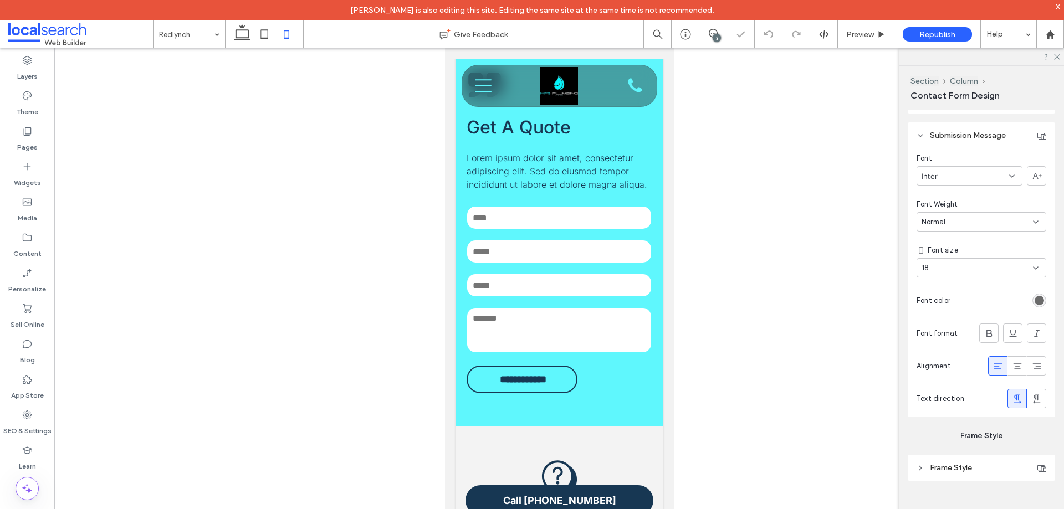
type input "***"
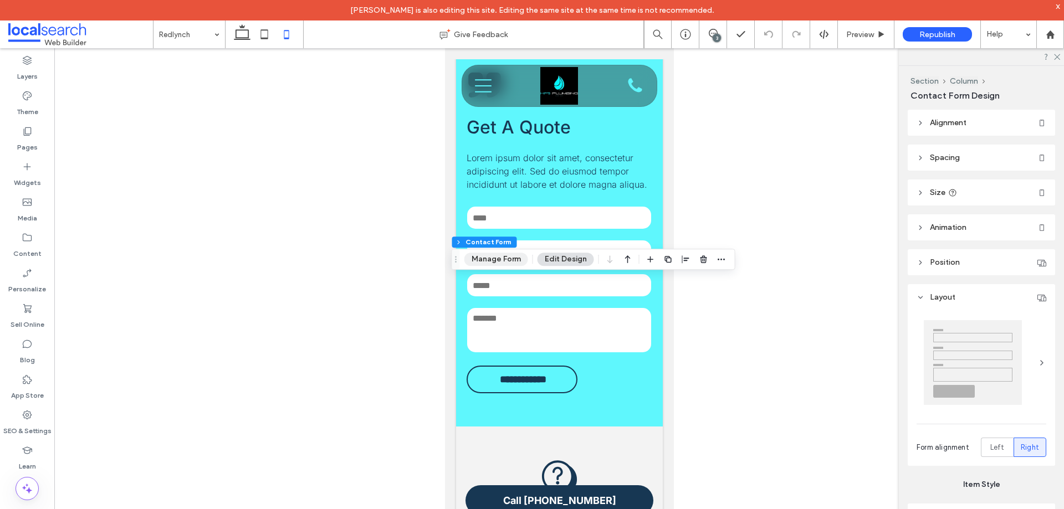
type input "**"
type input "*"
type input "***"
click at [480, 259] on button "Manage Form" at bounding box center [496, 259] width 64 height 13
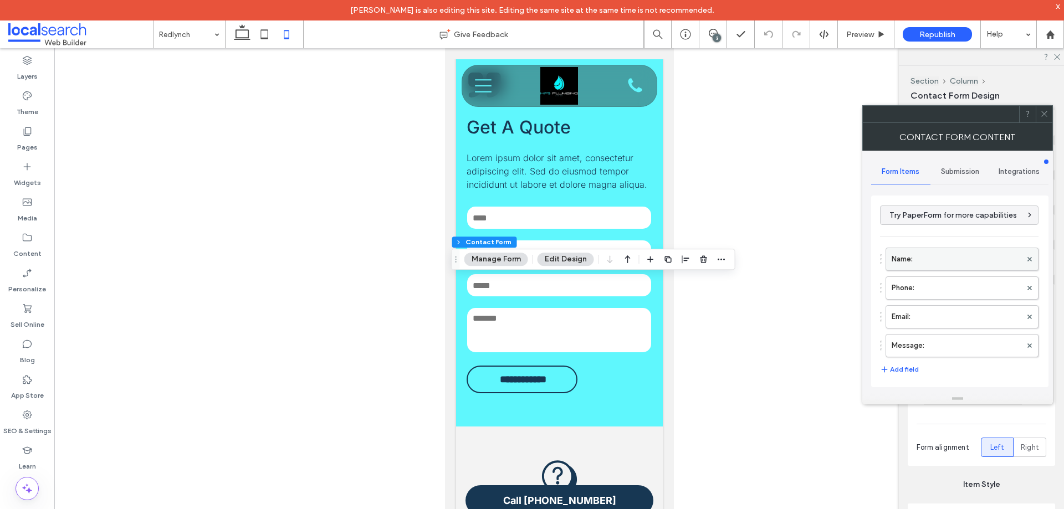
click at [944, 258] on label "Name:" at bounding box center [956, 259] width 130 height 22
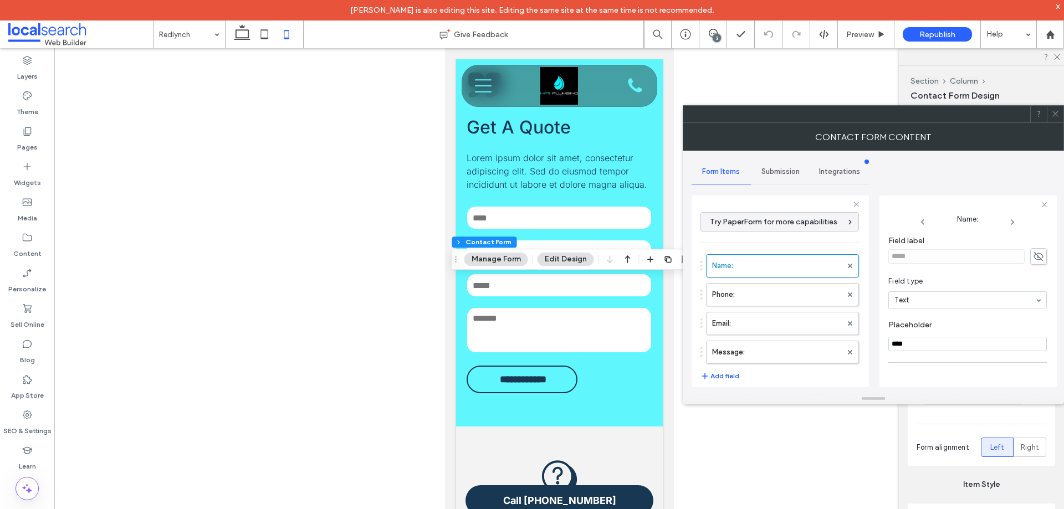
scroll to position [78, 0]
click at [764, 300] on label "Phone:" at bounding box center [777, 295] width 130 height 22
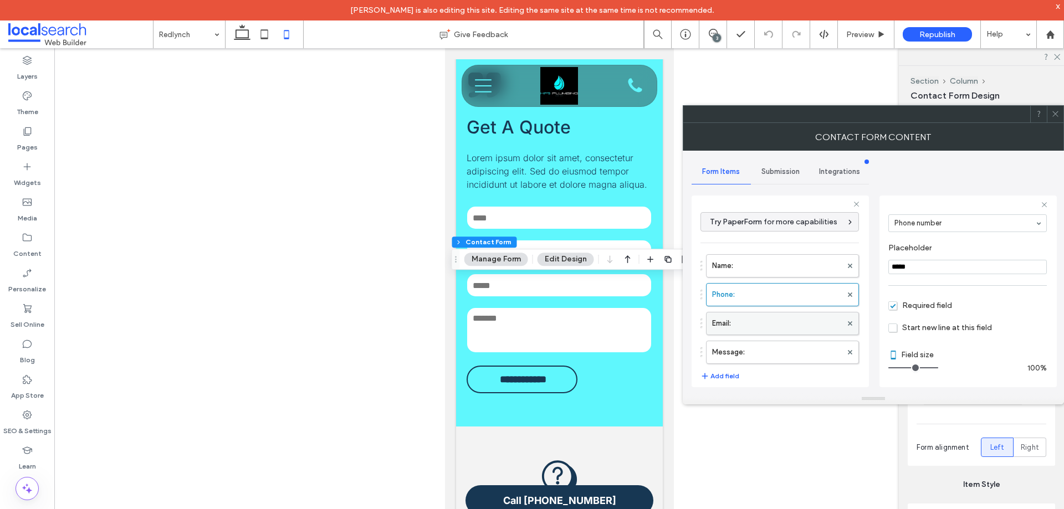
click at [762, 320] on label "Email:" at bounding box center [777, 323] width 130 height 22
click at [774, 344] on label "Message:" at bounding box center [777, 352] width 130 height 22
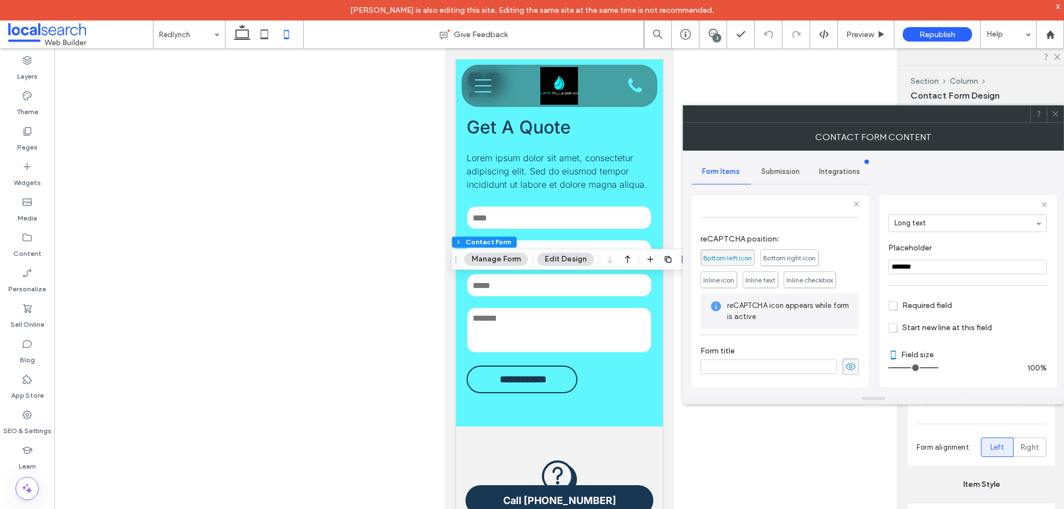
click at [770, 171] on span "Submission" at bounding box center [780, 171] width 38 height 9
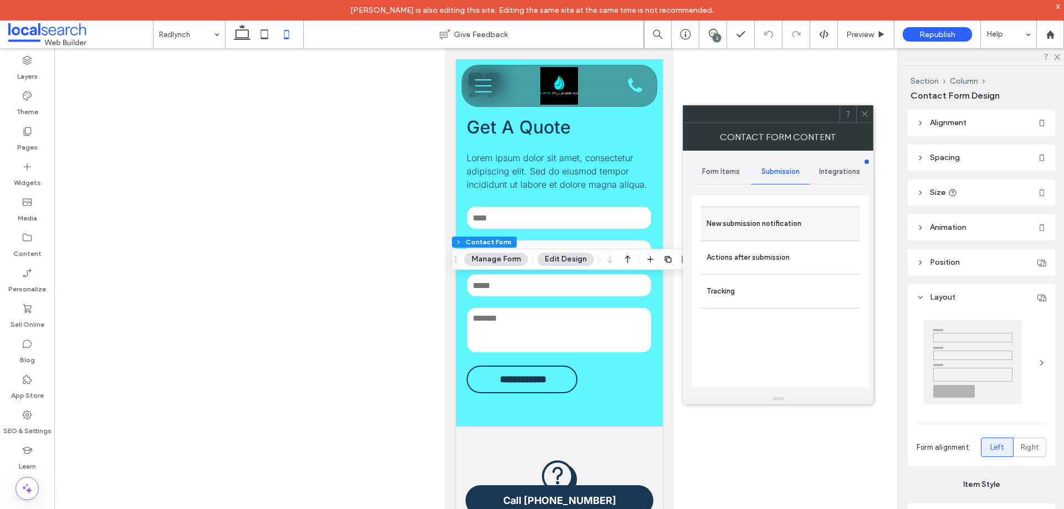
click at [757, 227] on label "New submission notification" at bounding box center [780, 224] width 148 height 22
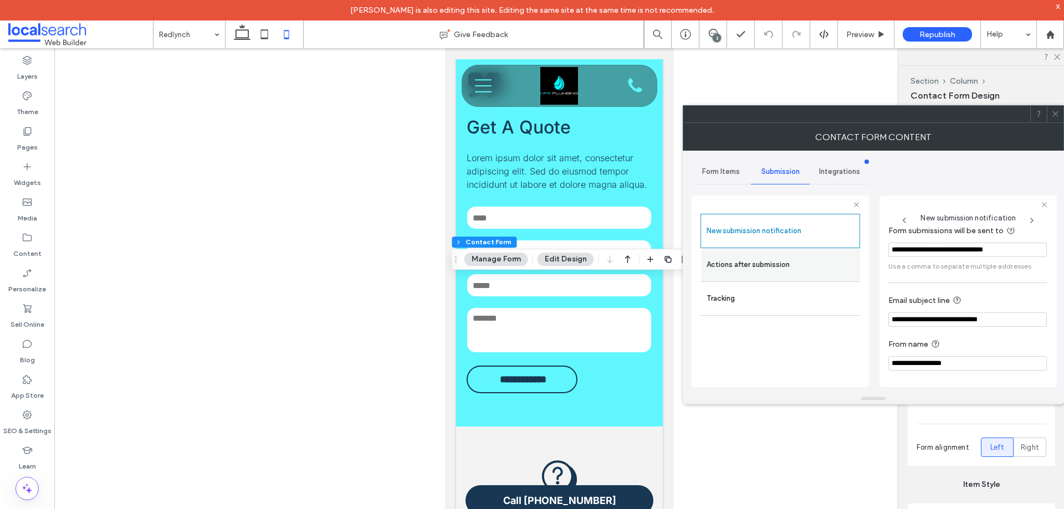
click at [754, 260] on label "Actions after submission" at bounding box center [780, 265] width 148 height 22
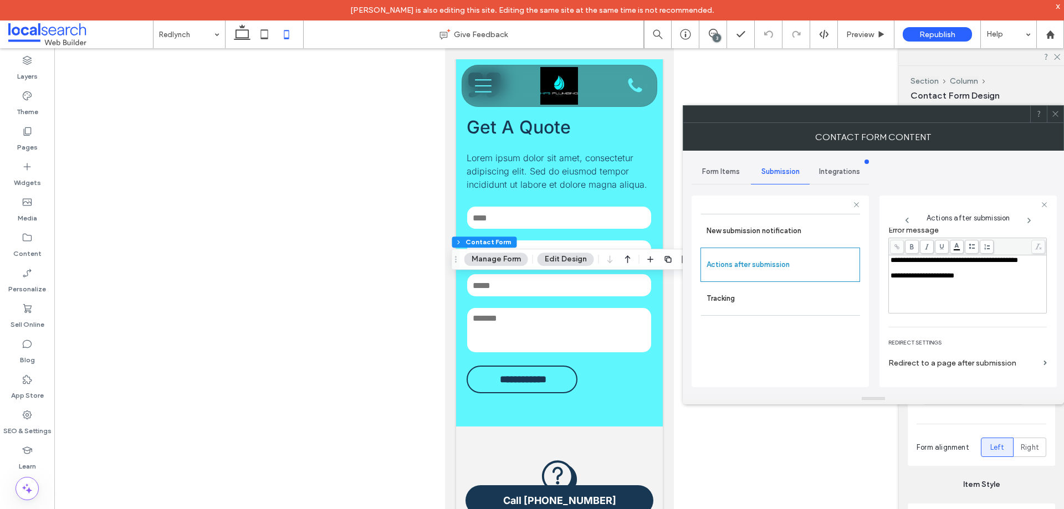
scroll to position [191, 0]
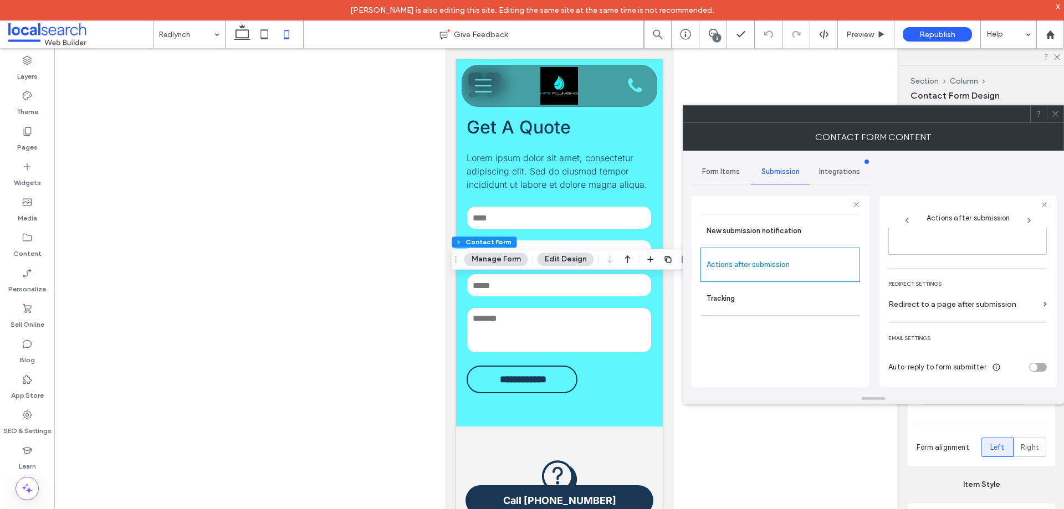
click at [1054, 114] on icon at bounding box center [1055, 114] width 8 height 8
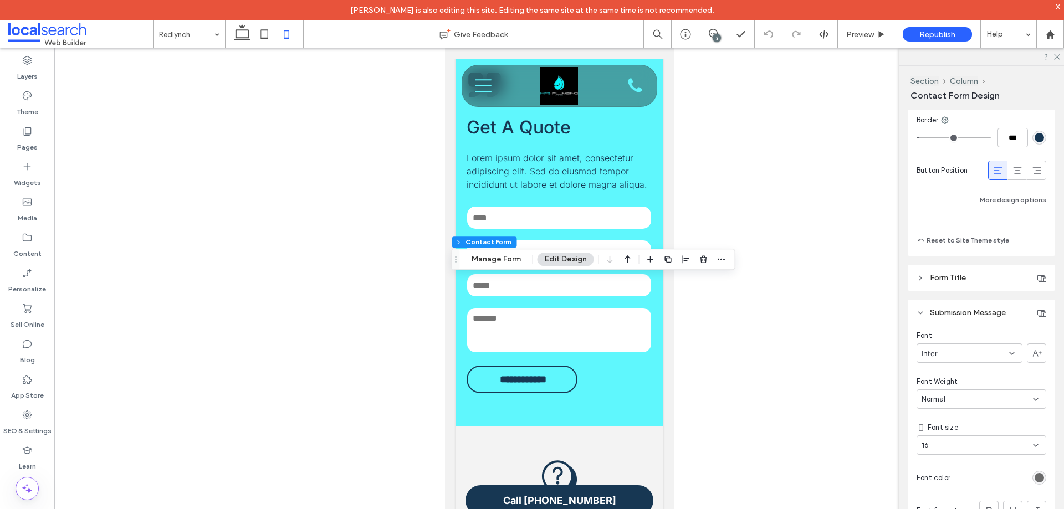
scroll to position [1053, 0]
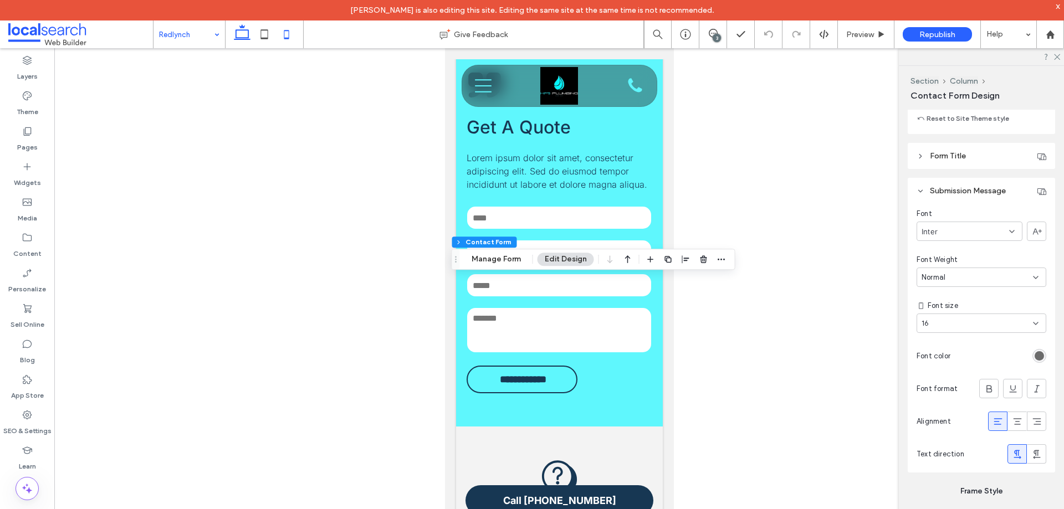
click at [240, 43] on icon at bounding box center [242, 34] width 22 height 22
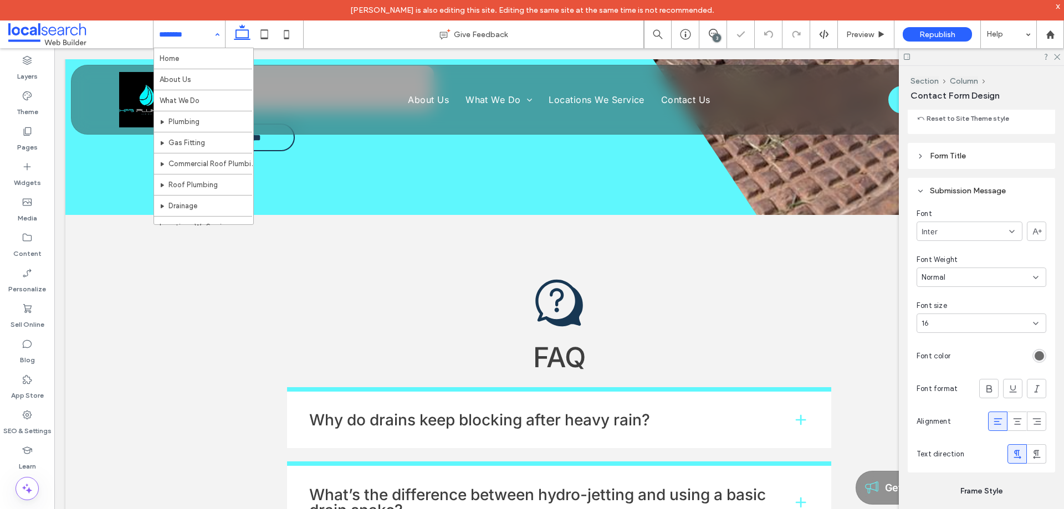
type input "**"
type input "****"
type input "***"
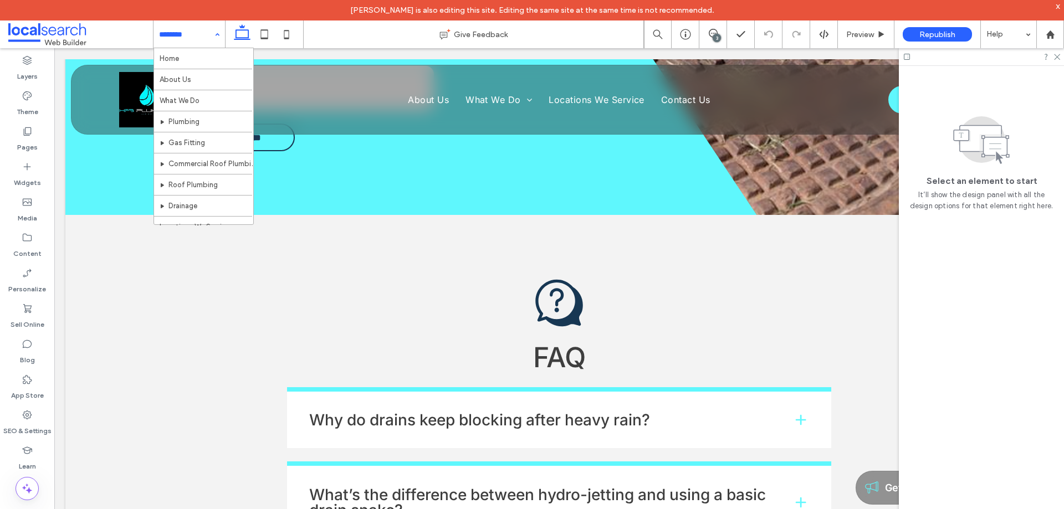
click at [216, 34] on div "Home About Us What We Do Plumbing Gas Fitting Commercial Roof Plumbing Roof Plu…" at bounding box center [188, 34] width 71 height 28
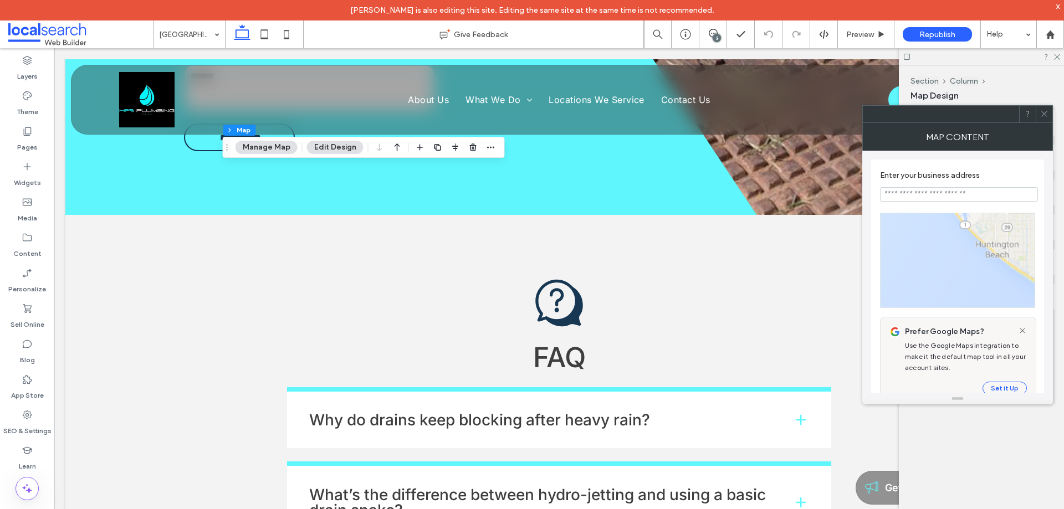
type input "**********"
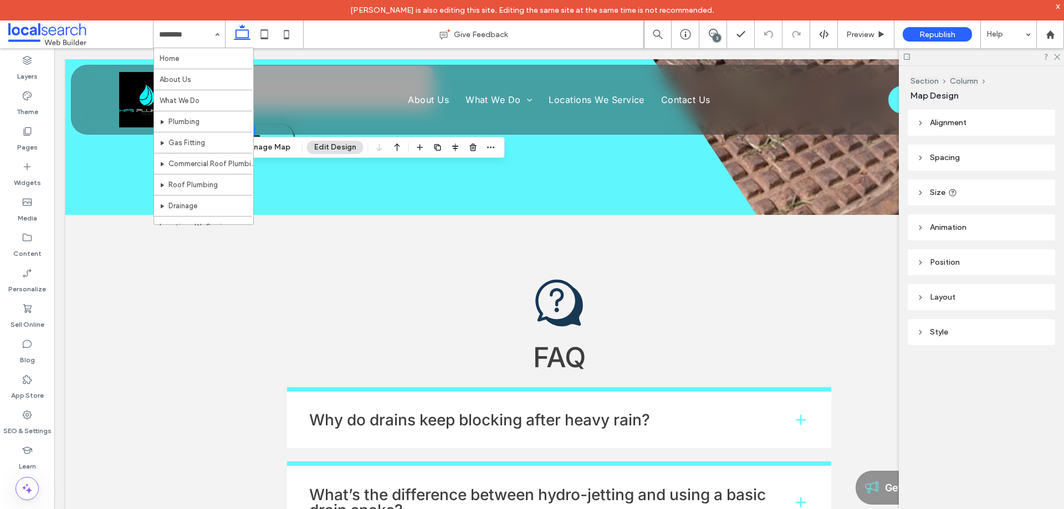
scroll to position [75, 0]
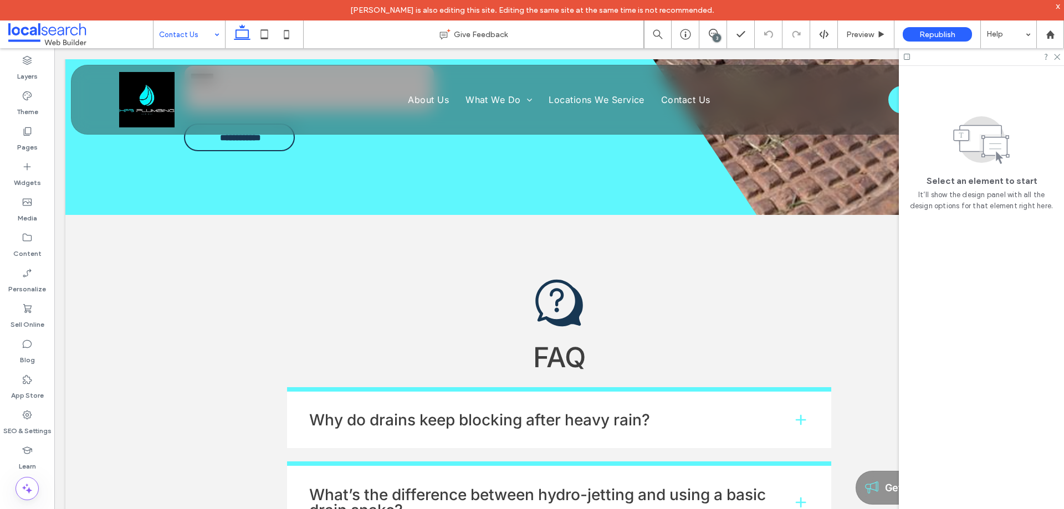
click at [212, 35] on div "Contact Us" at bounding box center [188, 34] width 71 height 28
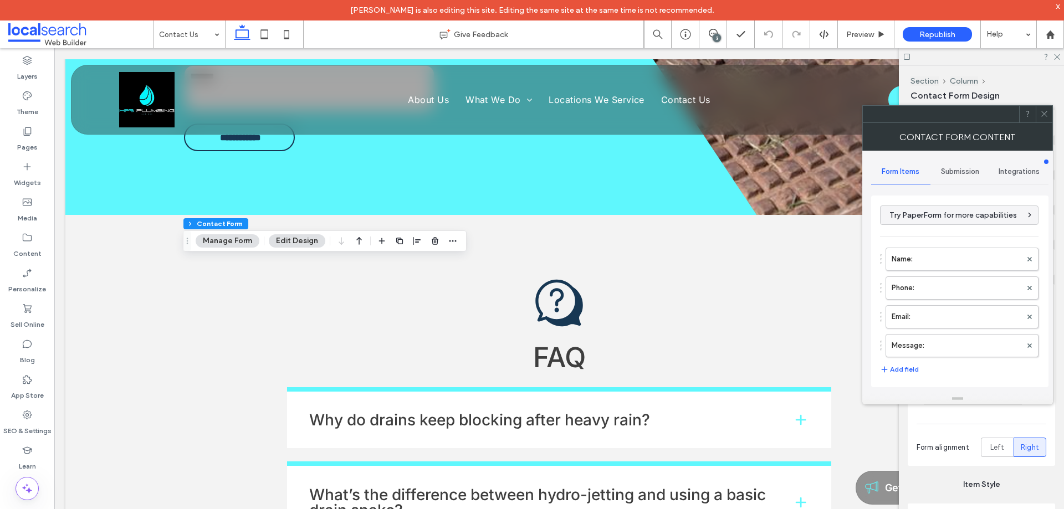
type input "**"
type input "*"
type input "***"
click at [957, 266] on label "Name:" at bounding box center [956, 259] width 130 height 22
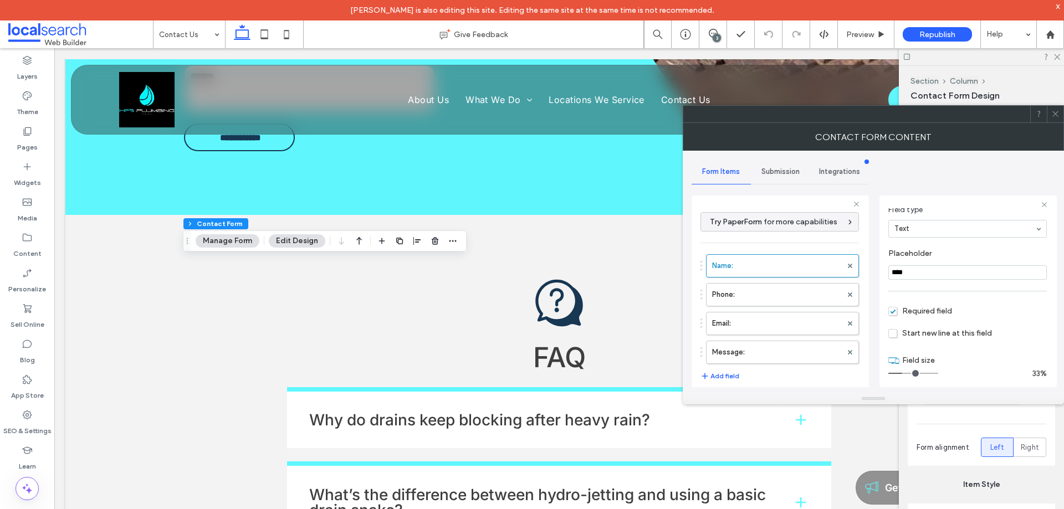
scroll to position [78, 0]
click at [744, 296] on label "Phone:" at bounding box center [777, 295] width 130 height 22
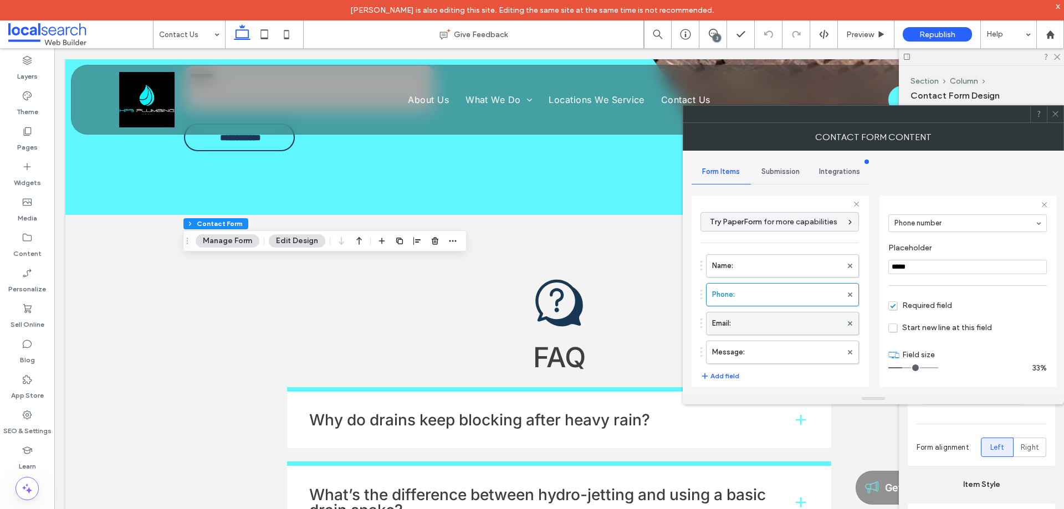
click at [751, 319] on label "Email:" at bounding box center [777, 323] width 130 height 22
click at [766, 340] on div "Name: Phone: Email: Message:" at bounding box center [779, 306] width 158 height 115
click at [766, 349] on label "Message:" at bounding box center [777, 352] width 130 height 22
type input "**"
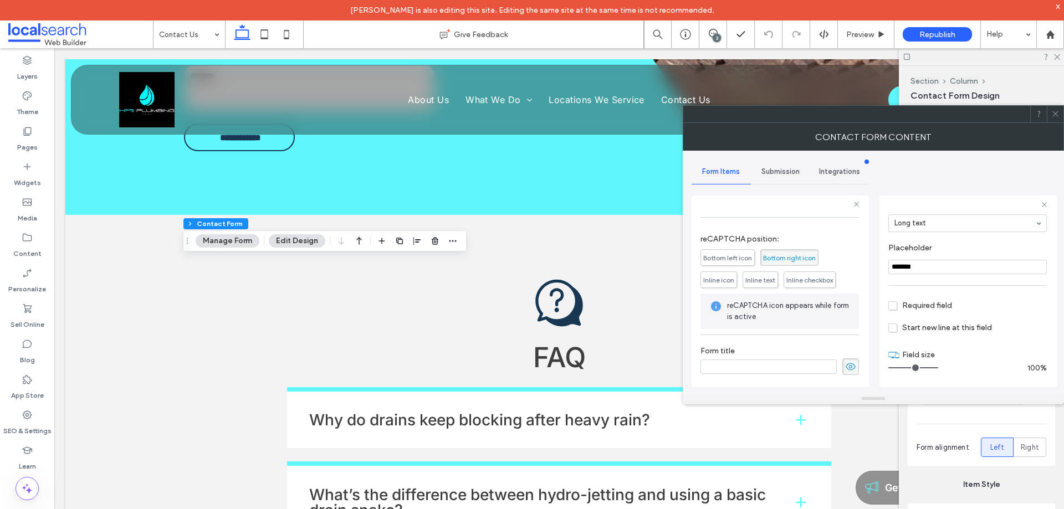
click at [783, 164] on div "Submission" at bounding box center [780, 172] width 59 height 24
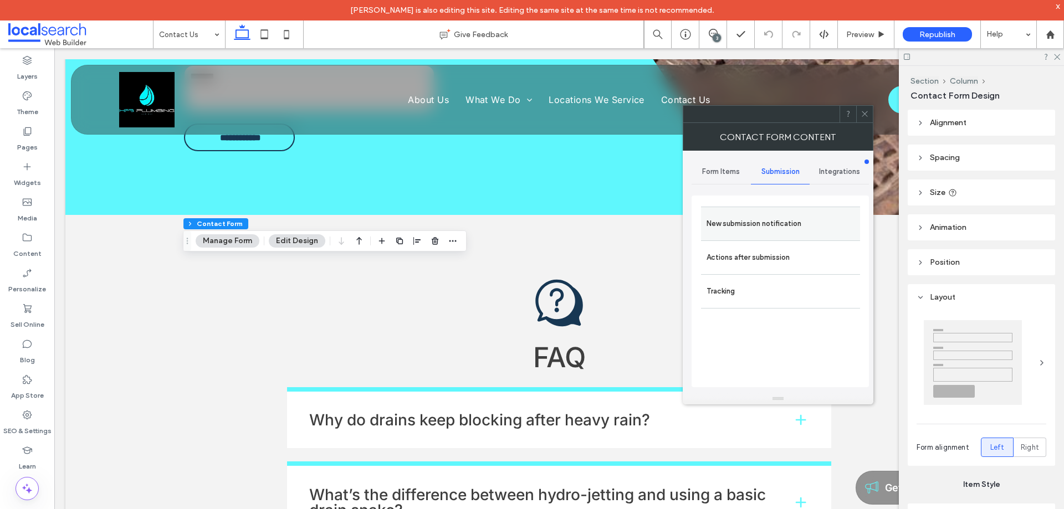
click at [765, 227] on label "New submission notification" at bounding box center [780, 224] width 148 height 22
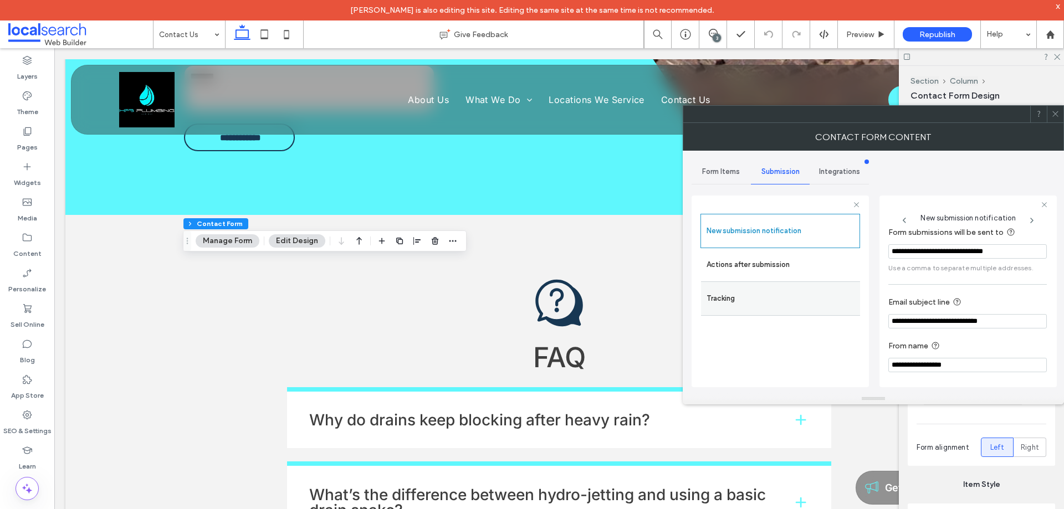
scroll to position [58, 0]
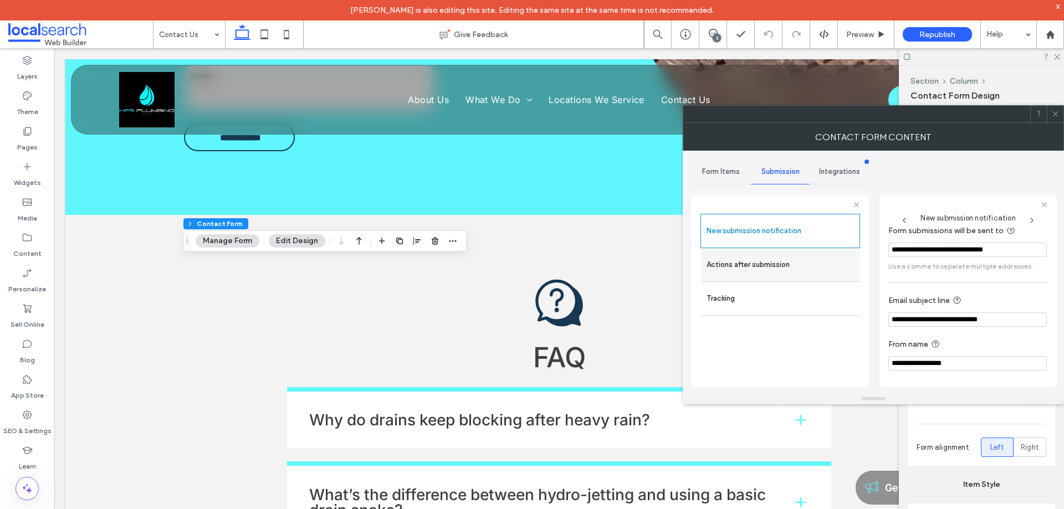
click at [777, 264] on label "Actions after submission" at bounding box center [780, 265] width 148 height 22
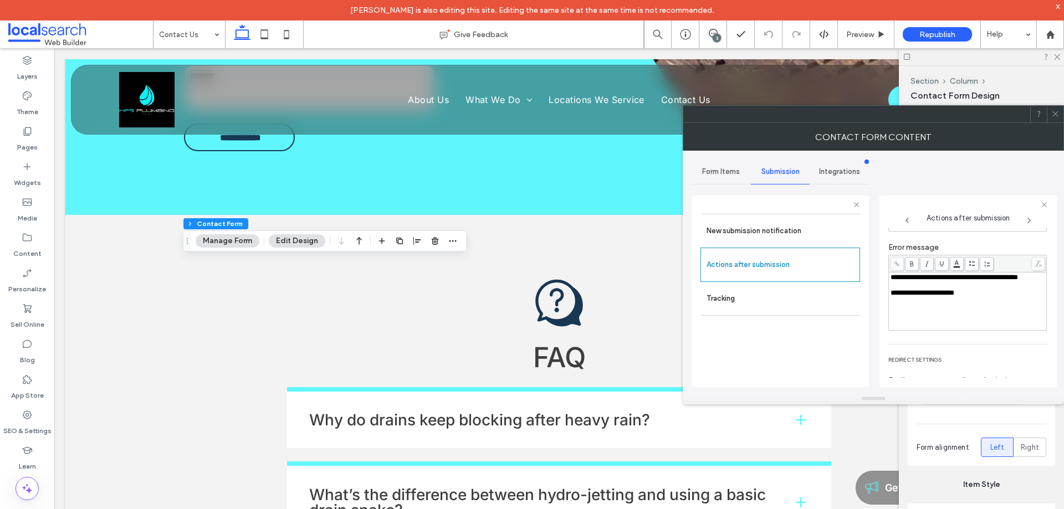
scroll to position [191, 0]
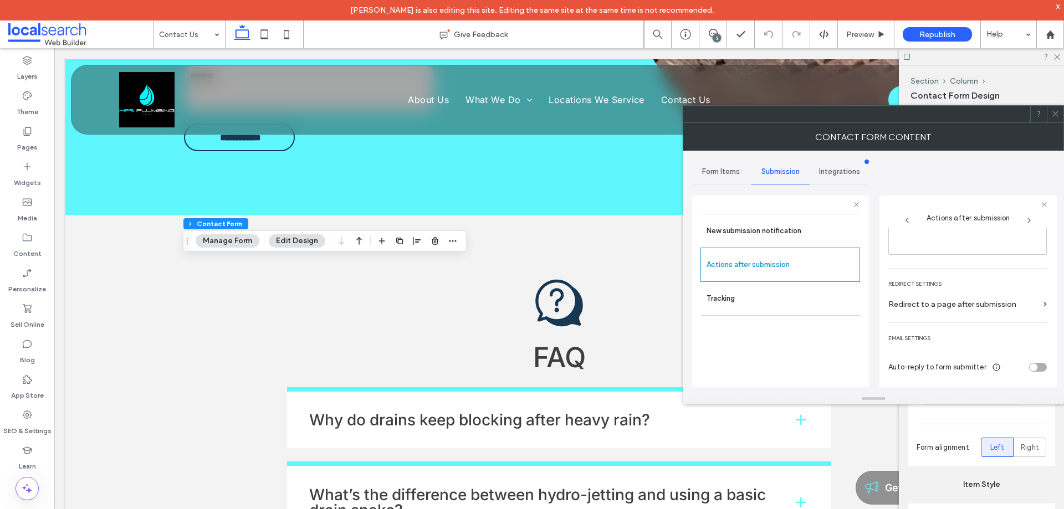
click at [1057, 117] on icon at bounding box center [1055, 114] width 8 height 8
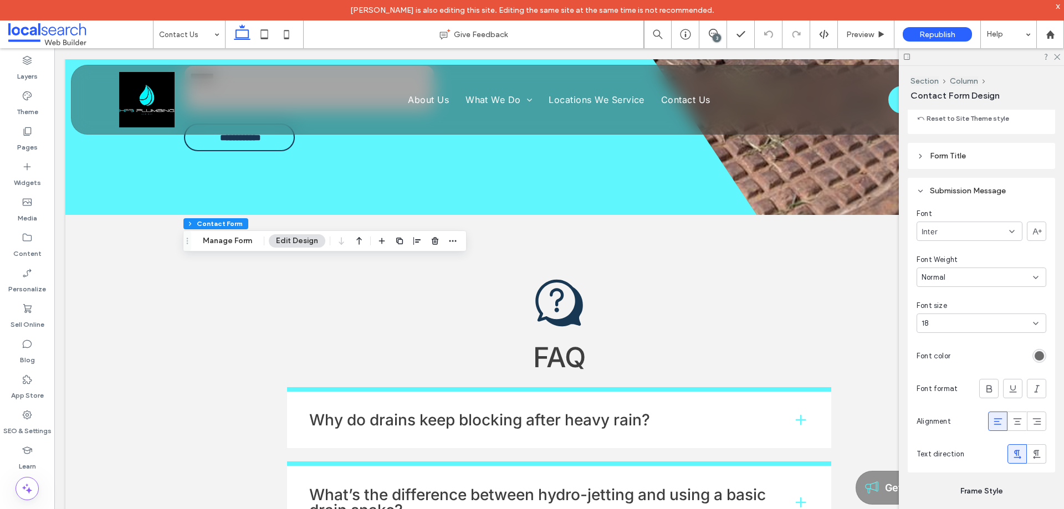
scroll to position [1108, 0]
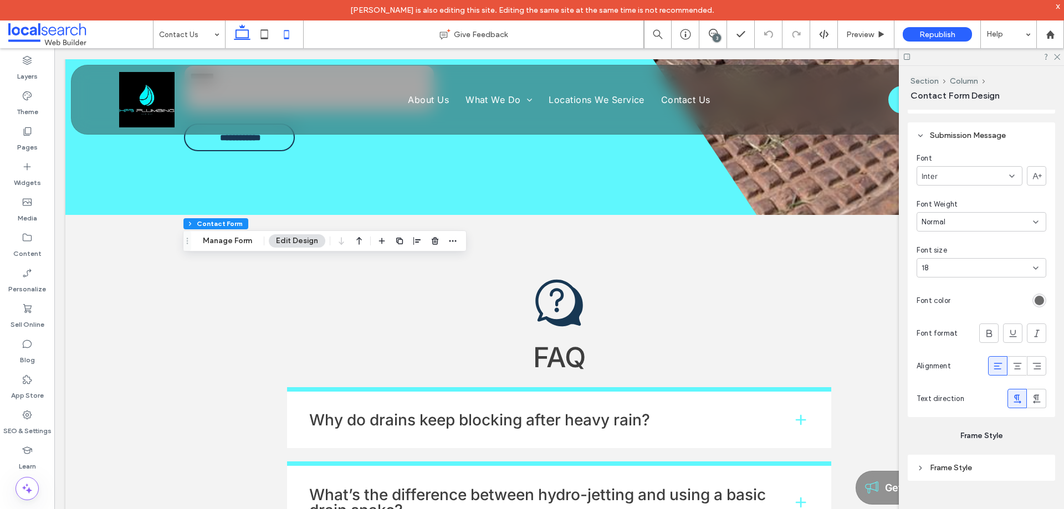
click at [284, 37] on use at bounding box center [286, 34] width 5 height 9
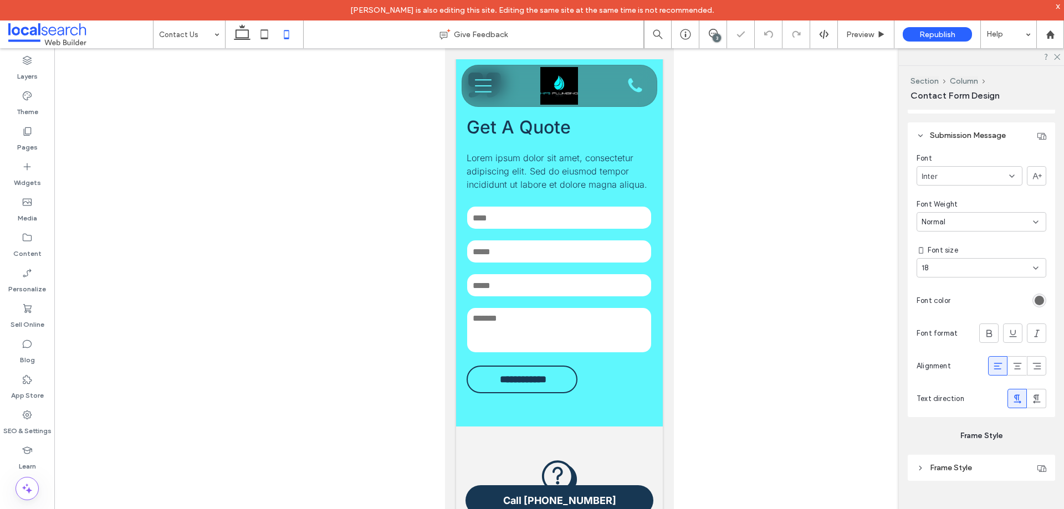
type input "***"
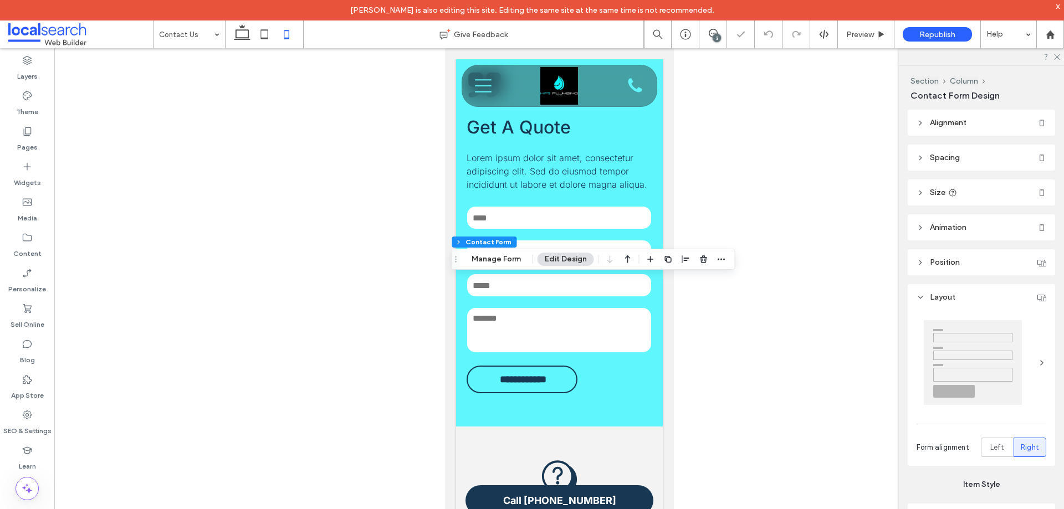
type input "**"
type input "*"
type input "***"
click at [498, 262] on button "Manage Form" at bounding box center [496, 259] width 64 height 13
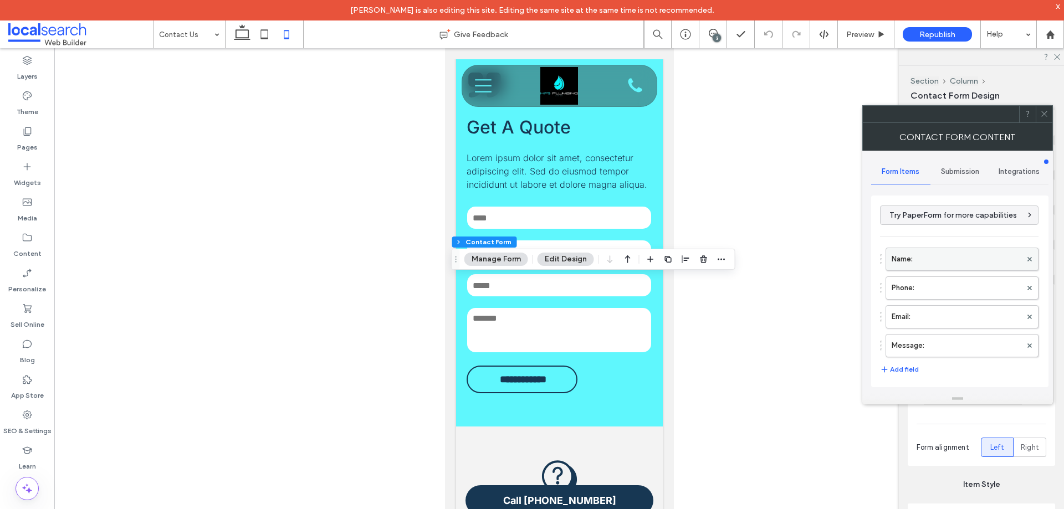
click at [945, 262] on label "Name:" at bounding box center [956, 259] width 130 height 22
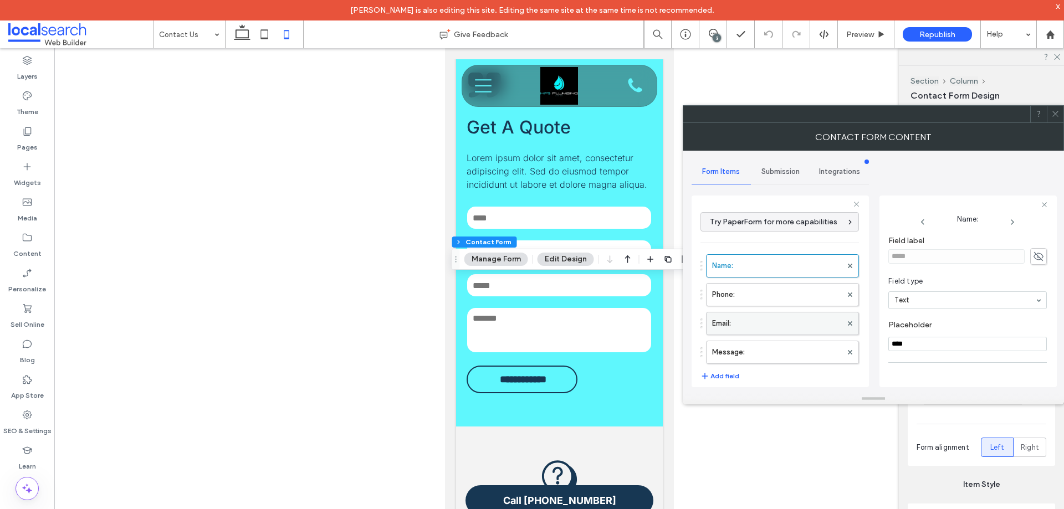
drag, startPoint x: 776, startPoint y: 303, endPoint x: 777, endPoint y: 322, distance: 19.4
click at [776, 303] on label "Phone:" at bounding box center [777, 295] width 130 height 22
click at [776, 331] on label "Email:" at bounding box center [777, 323] width 130 height 22
click at [771, 350] on label "Message:" at bounding box center [777, 352] width 130 height 22
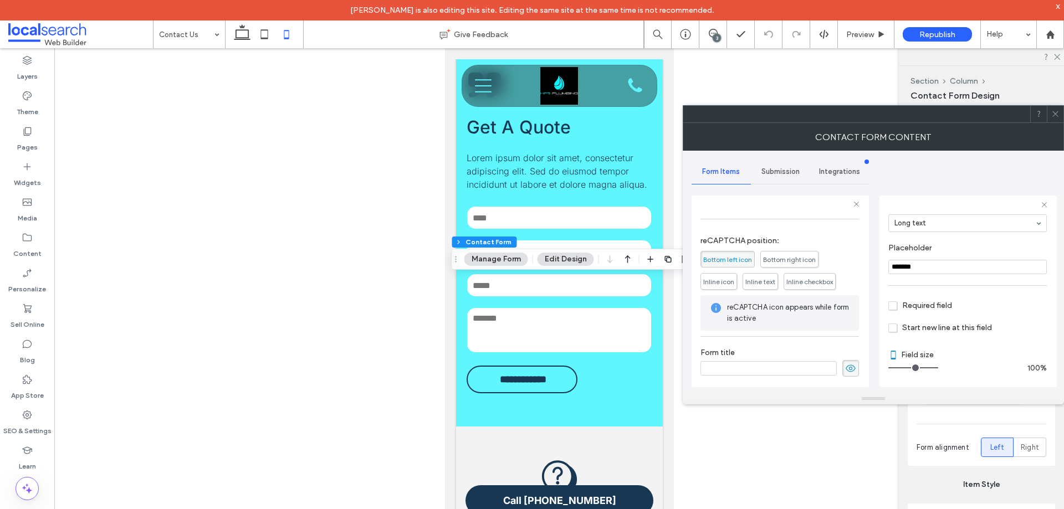
scroll to position [231, 0]
click at [770, 170] on span "Submission" at bounding box center [780, 171] width 38 height 9
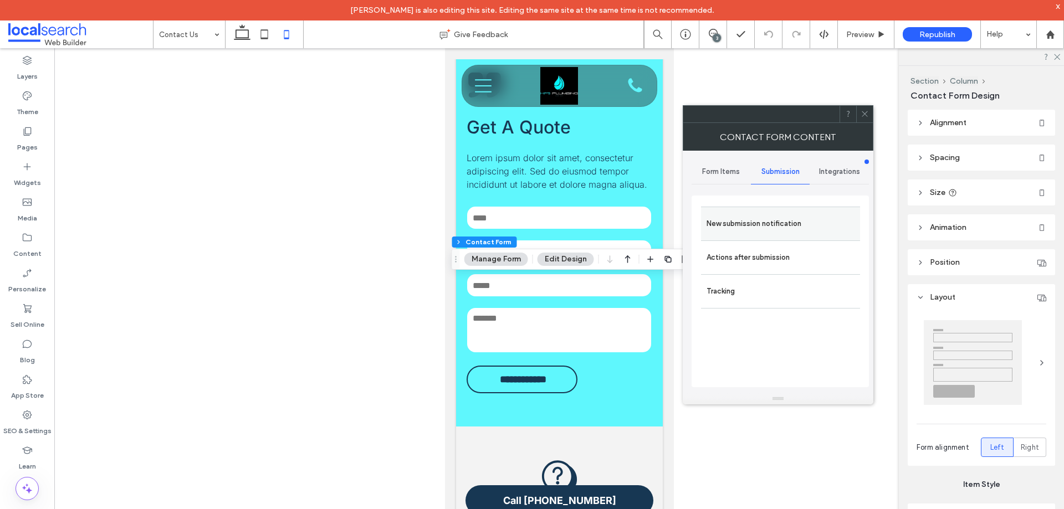
click at [780, 229] on label "New submission notification" at bounding box center [780, 224] width 148 height 22
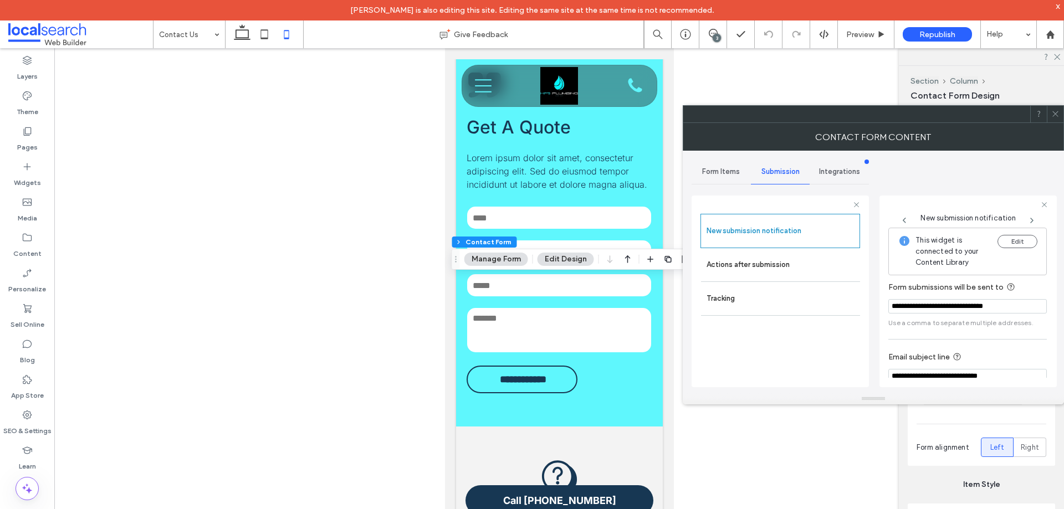
scroll to position [58, 0]
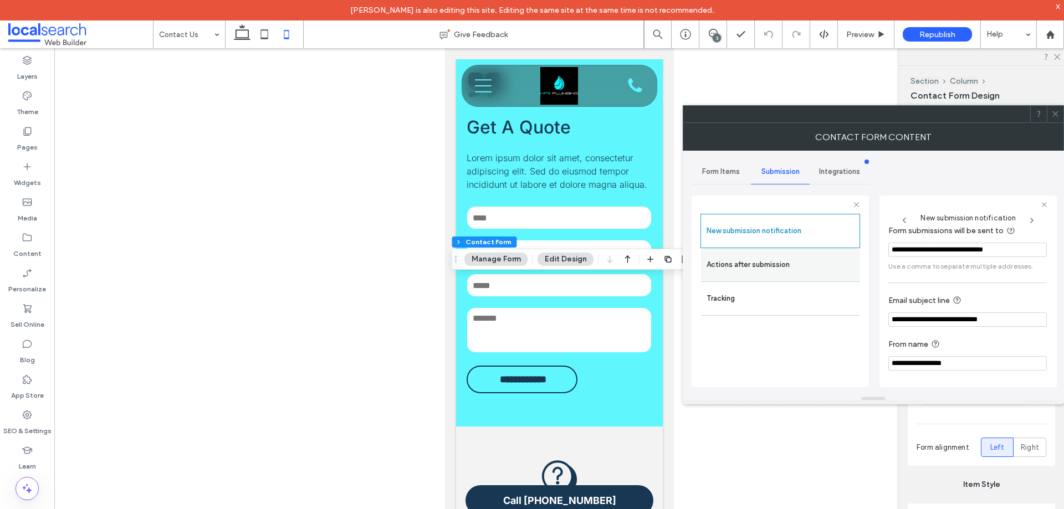
click at [759, 255] on label "Actions after submission" at bounding box center [780, 265] width 148 height 22
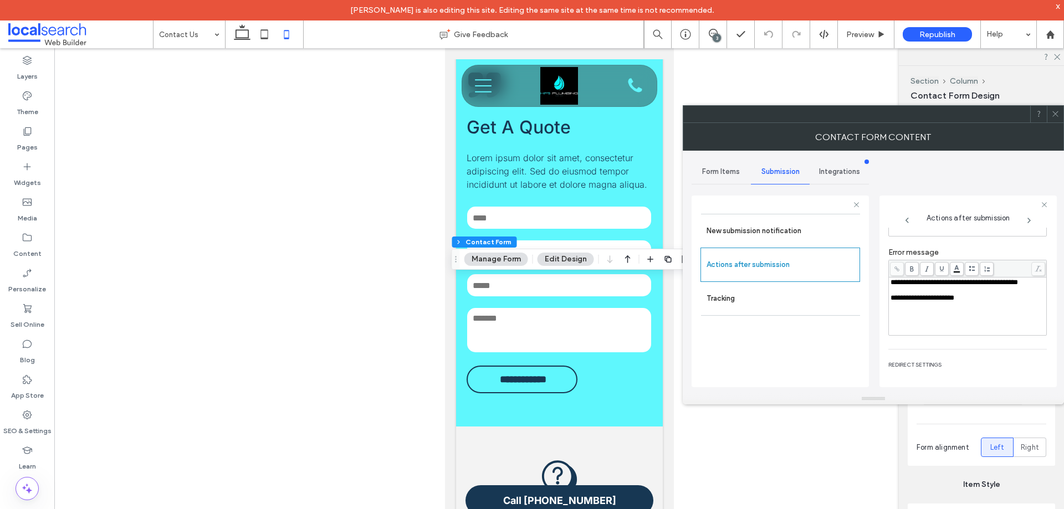
scroll to position [191, 0]
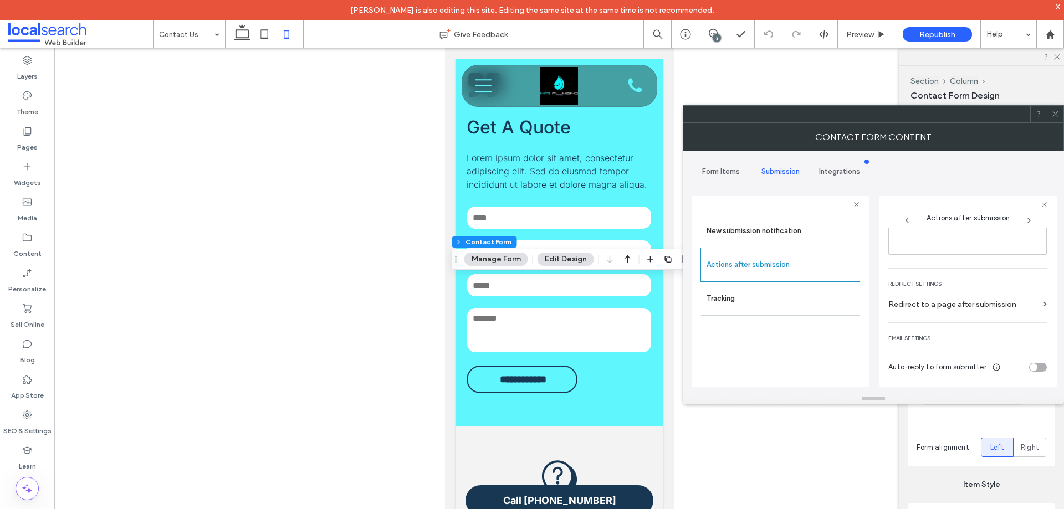
click at [1058, 111] on icon at bounding box center [1055, 114] width 8 height 8
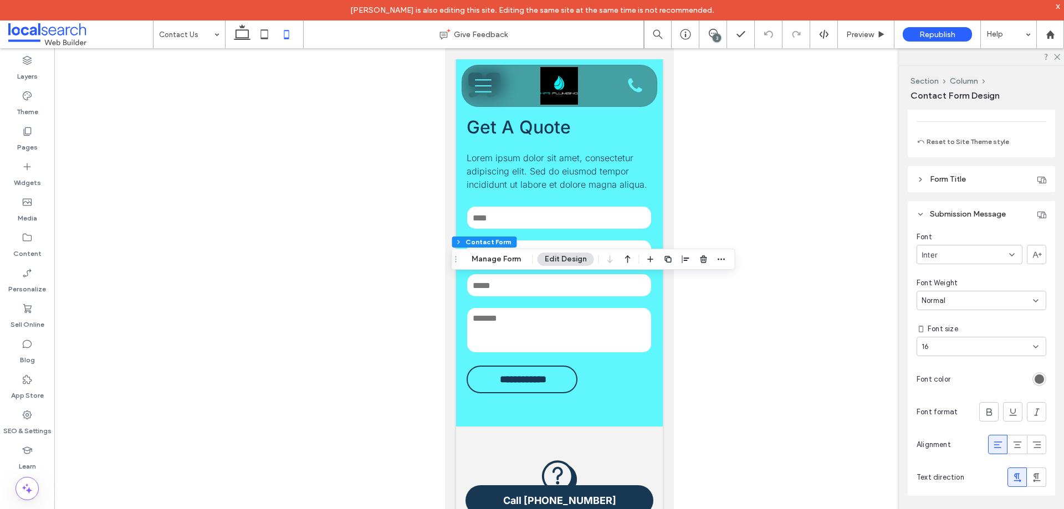
scroll to position [1053, 0]
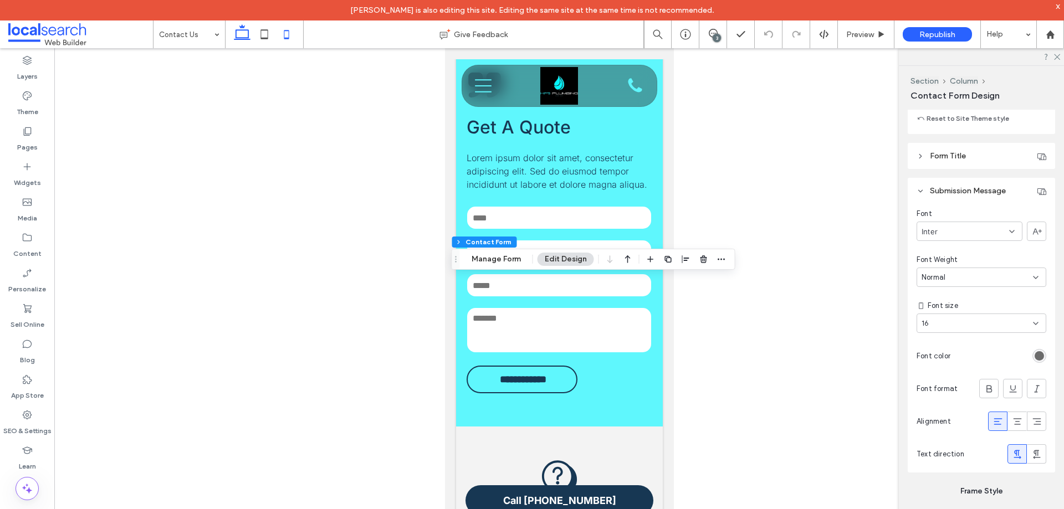
click at [237, 33] on use at bounding box center [242, 32] width 17 height 16
type input "**"
type input "****"
type input "***"
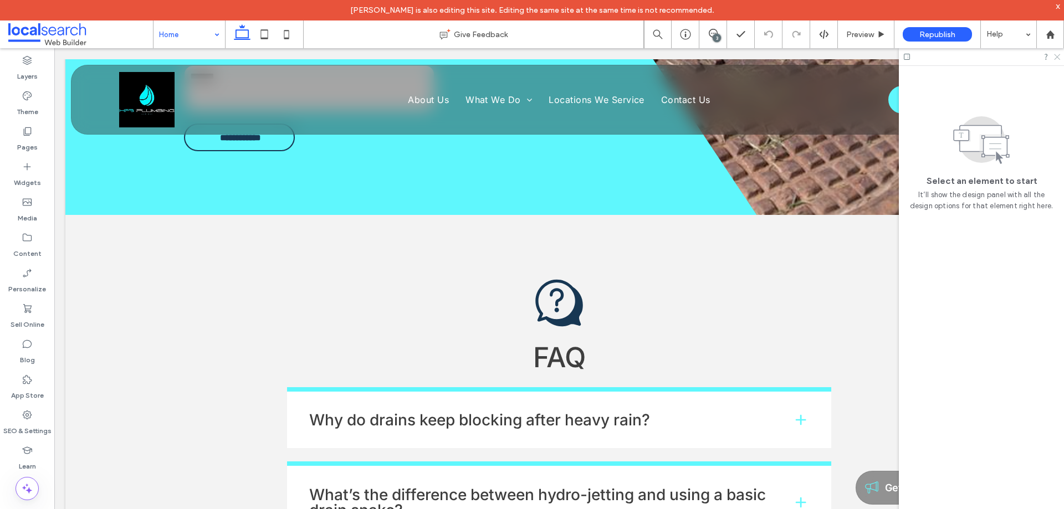
click at [1059, 58] on icon at bounding box center [1056, 56] width 7 height 7
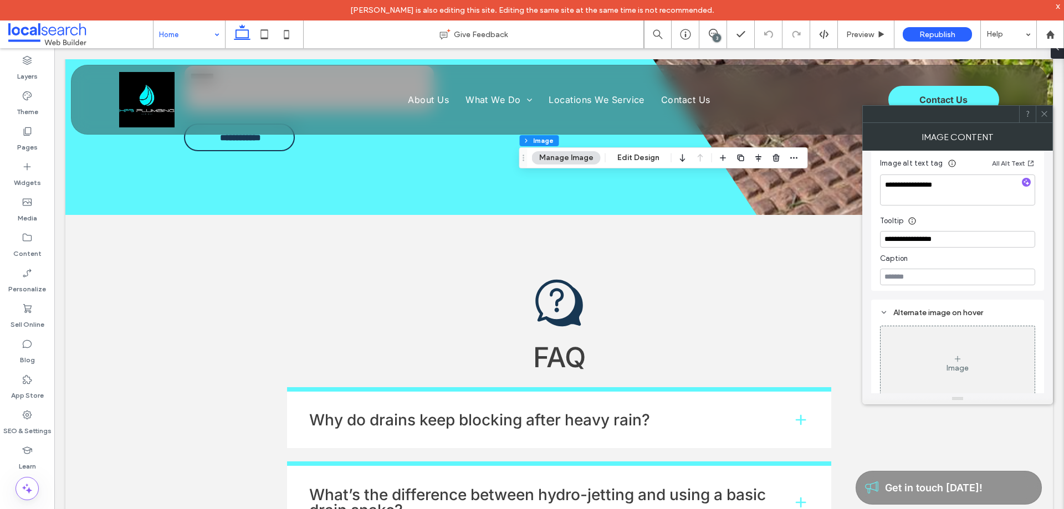
scroll to position [370, 0]
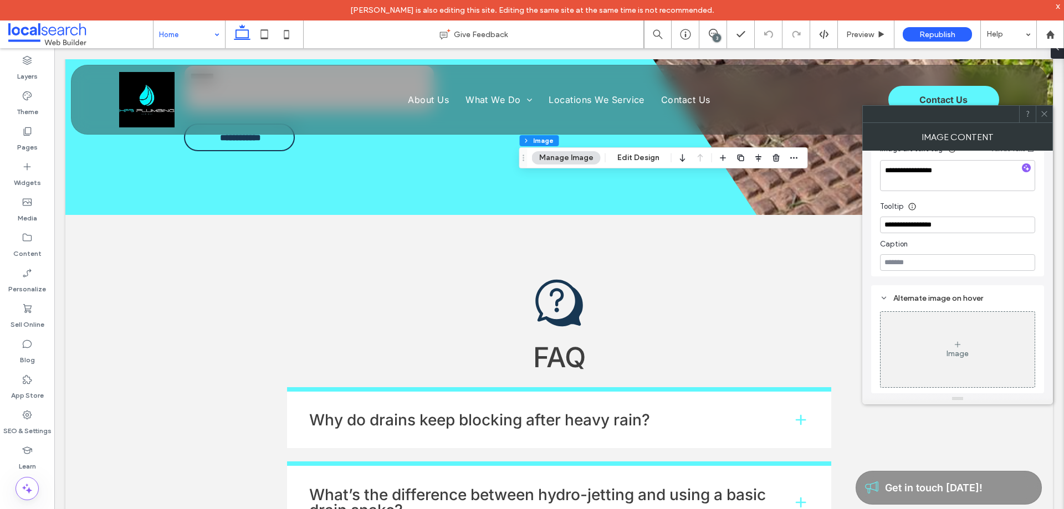
click at [1046, 113] on icon at bounding box center [1044, 114] width 8 height 8
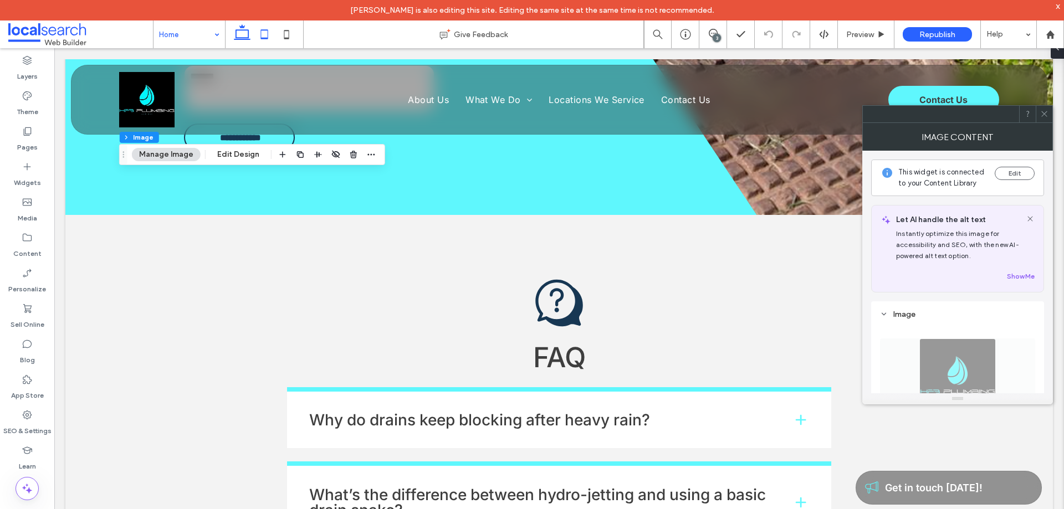
click at [262, 37] on icon at bounding box center [264, 34] width 22 height 22
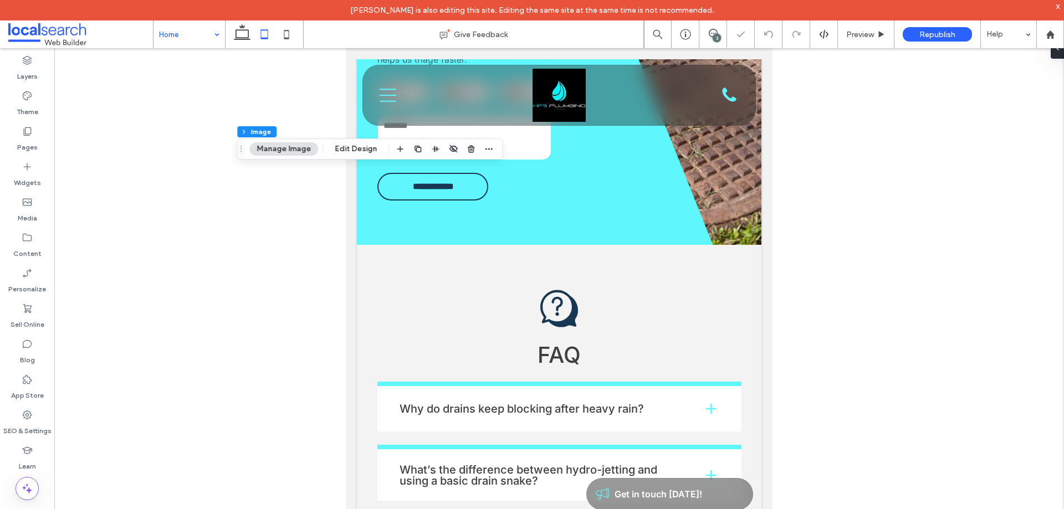
type input "**"
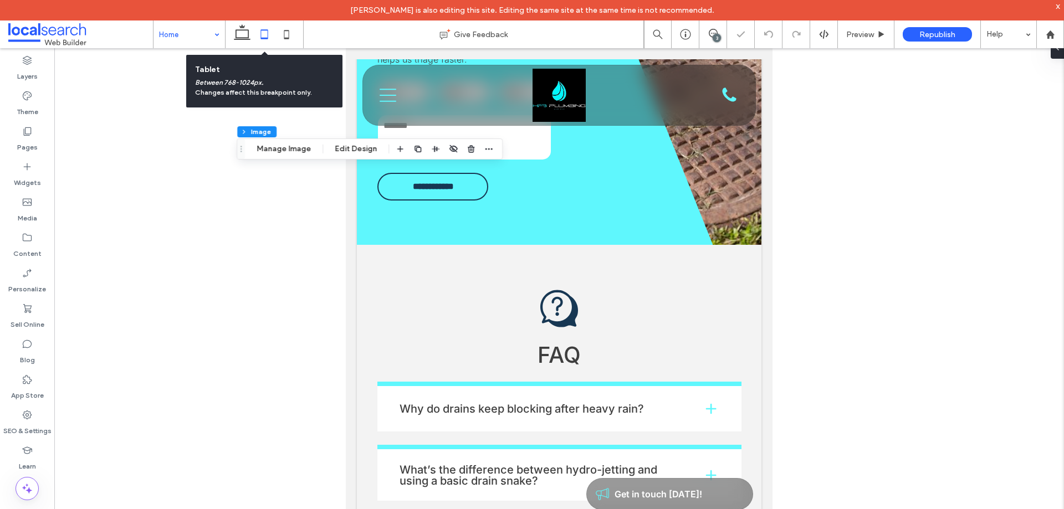
type input "**"
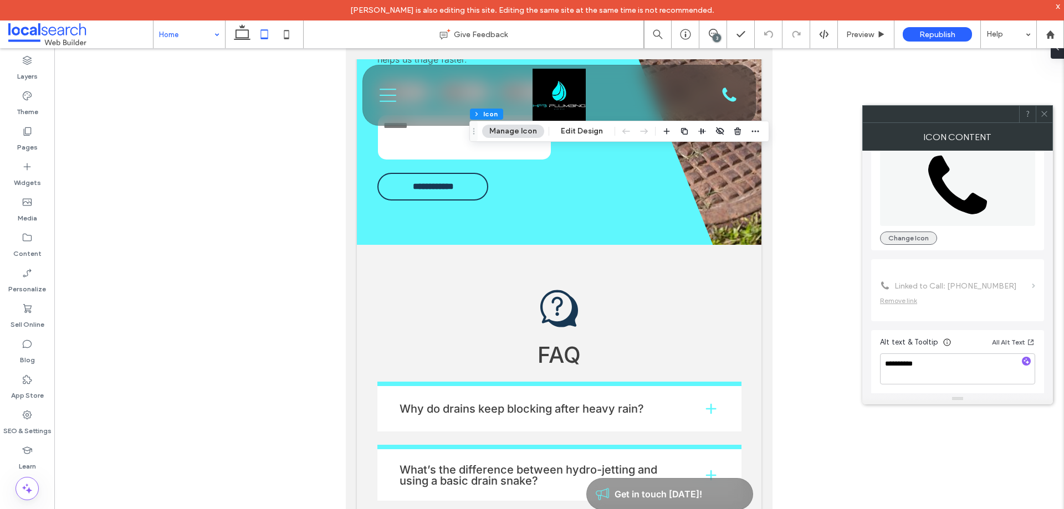
scroll to position [68, 0]
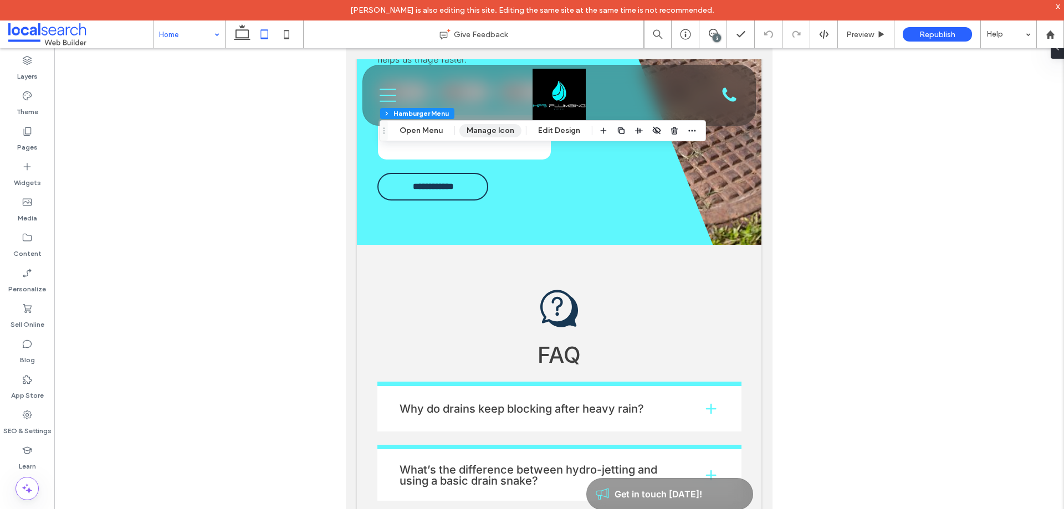
click at [496, 132] on button "Manage Icon" at bounding box center [490, 130] width 62 height 13
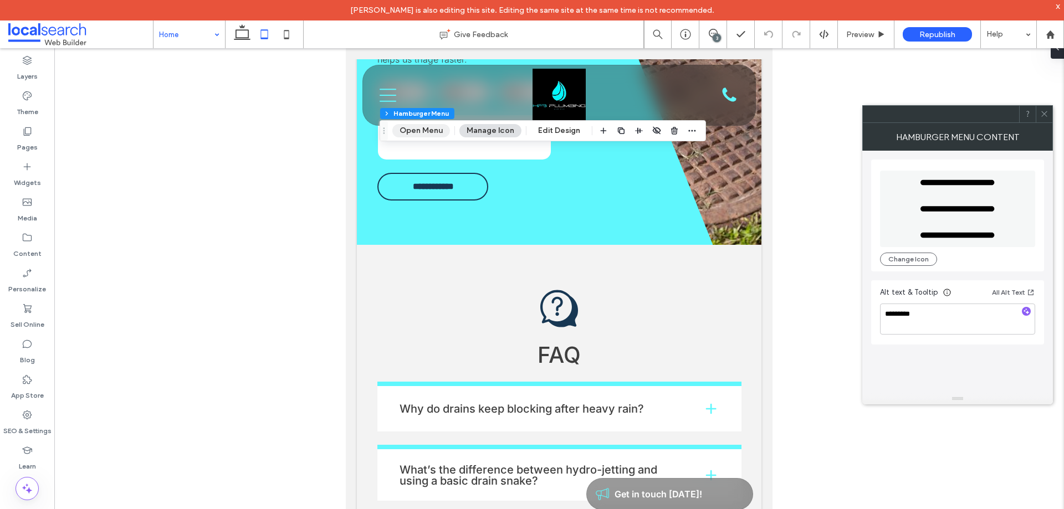
click at [416, 133] on button "Open Menu" at bounding box center [421, 130] width 58 height 13
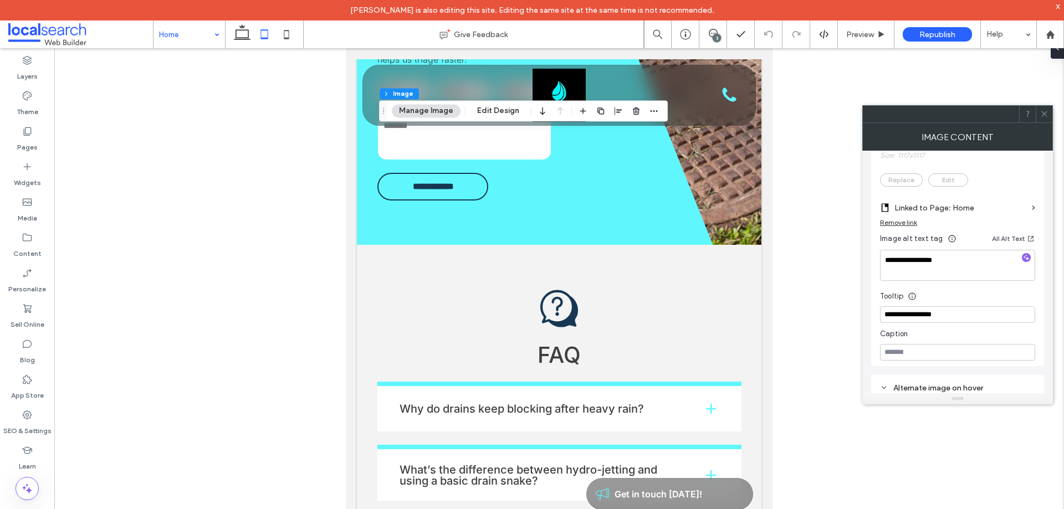
scroll to position [332, 0]
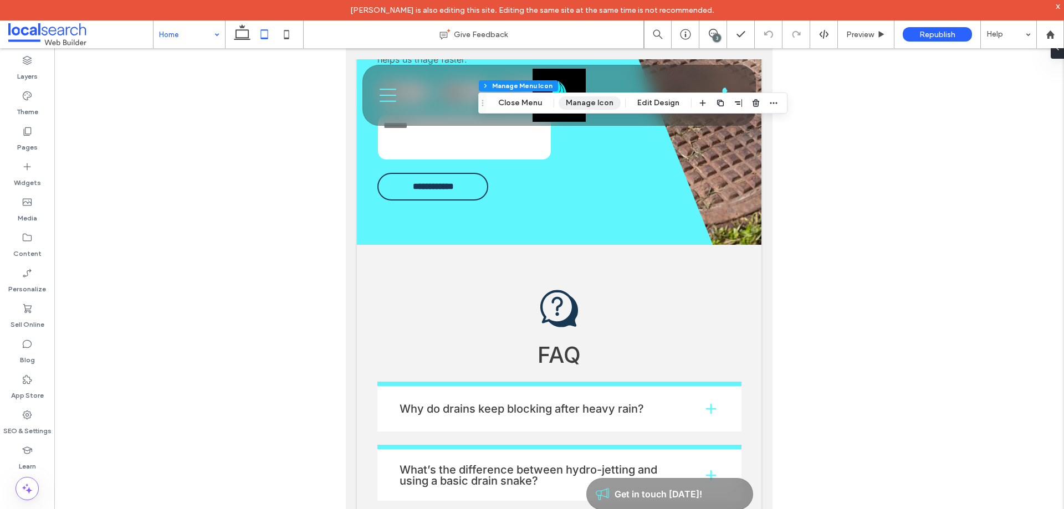
click at [588, 101] on button "Manage Icon" at bounding box center [589, 102] width 62 height 13
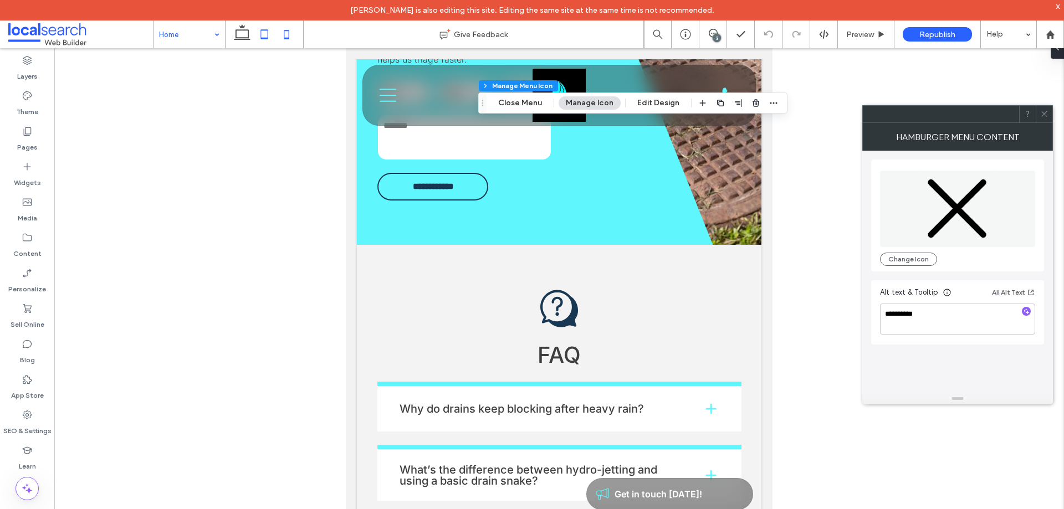
click at [290, 38] on icon at bounding box center [286, 34] width 22 height 22
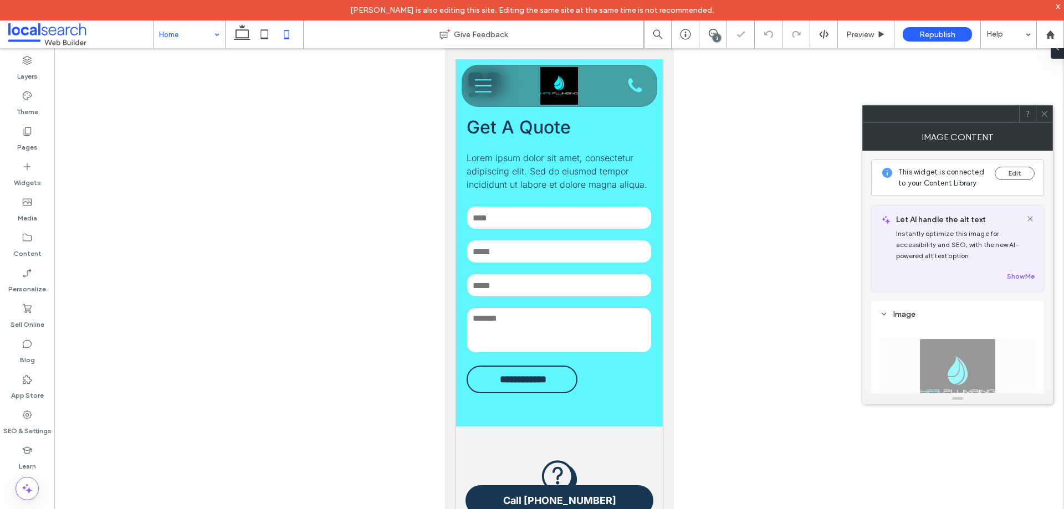
type input "**"
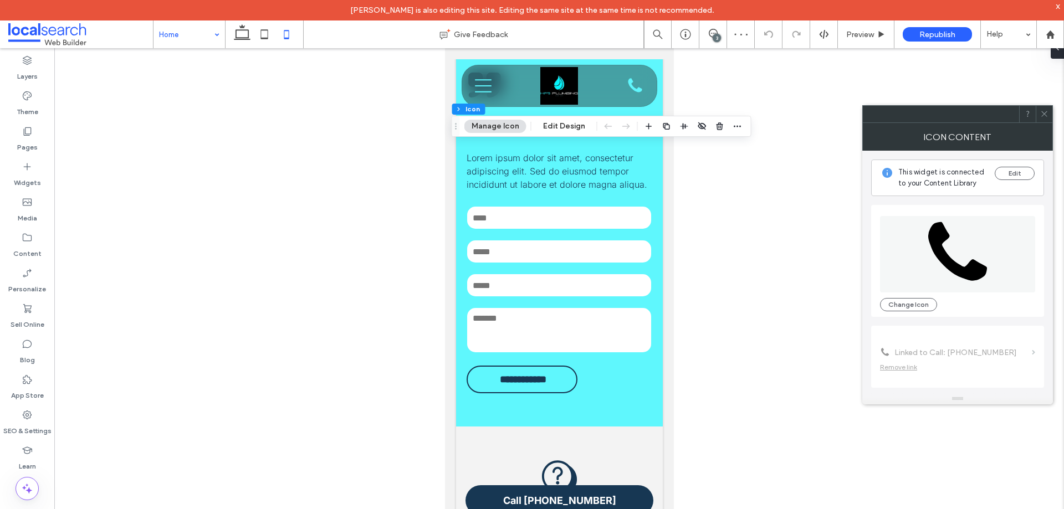
scroll to position [68, 0]
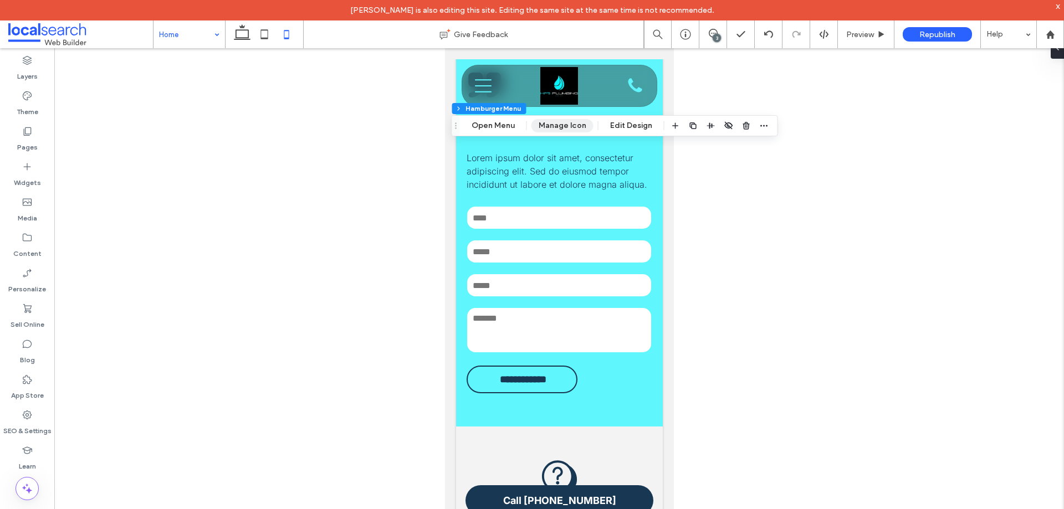
click at [563, 121] on button "Manage Icon" at bounding box center [562, 125] width 62 height 13
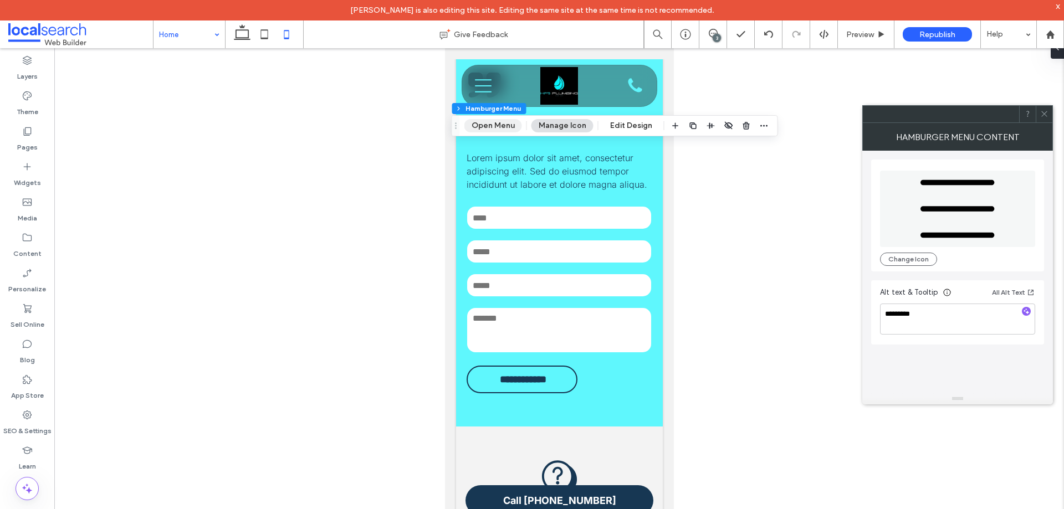
click at [500, 122] on button "Open Menu" at bounding box center [493, 125] width 58 height 13
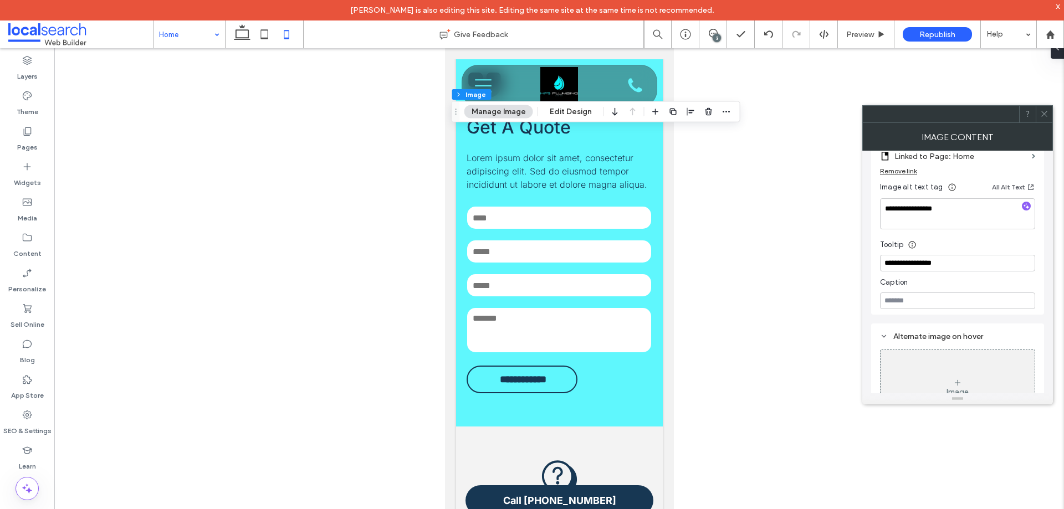
scroll to position [332, 0]
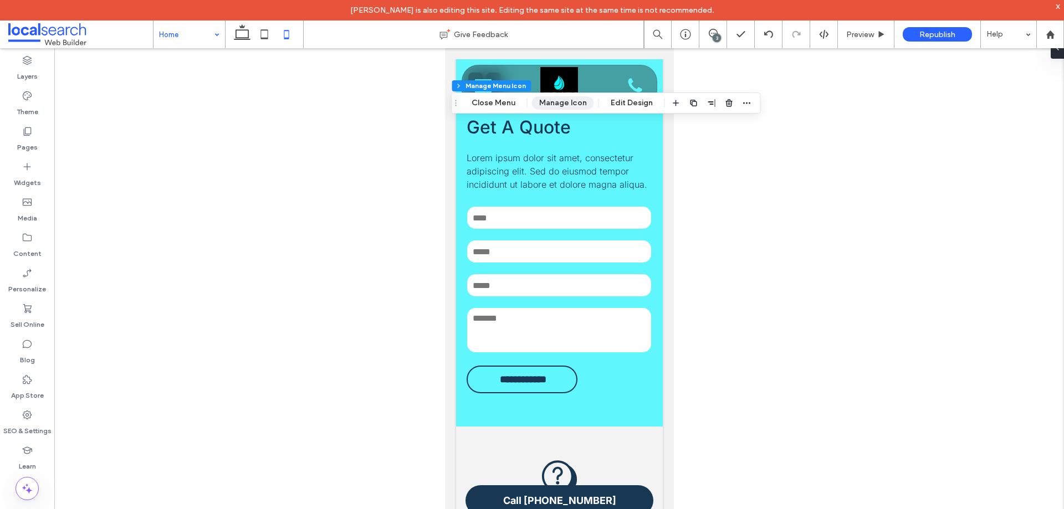
click at [550, 104] on button "Manage Icon" at bounding box center [563, 102] width 62 height 13
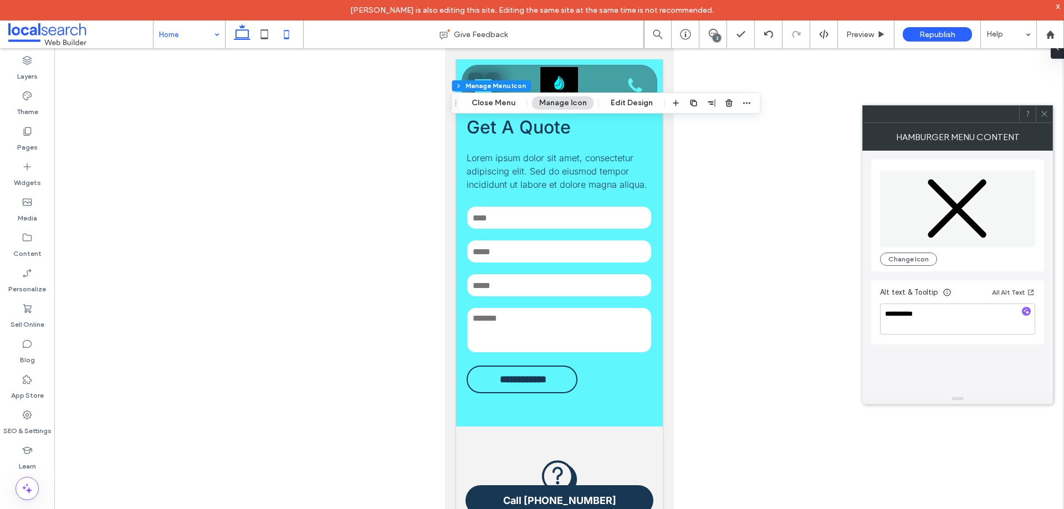
click at [246, 38] on use at bounding box center [242, 32] width 17 height 16
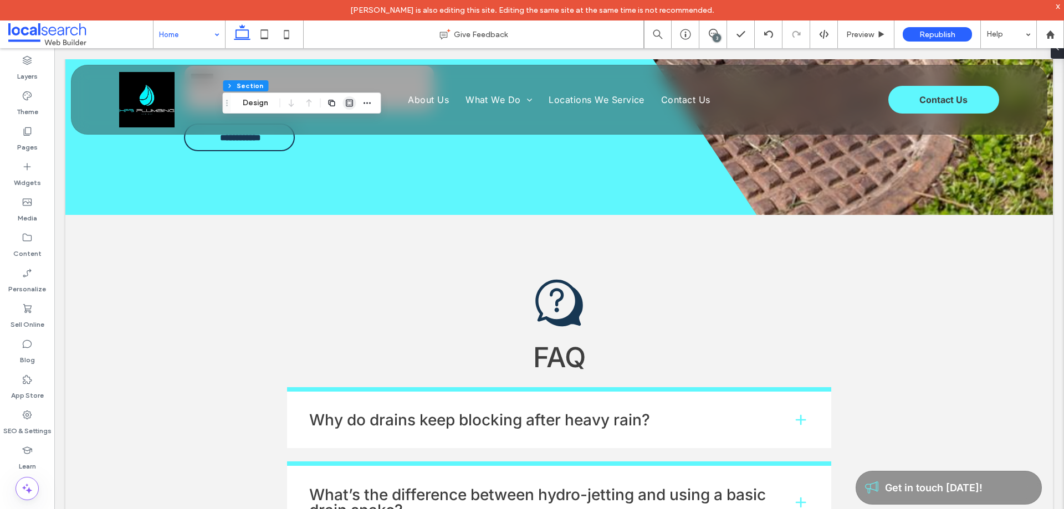
click at [257, 105] on button "Design" at bounding box center [255, 102] width 40 height 13
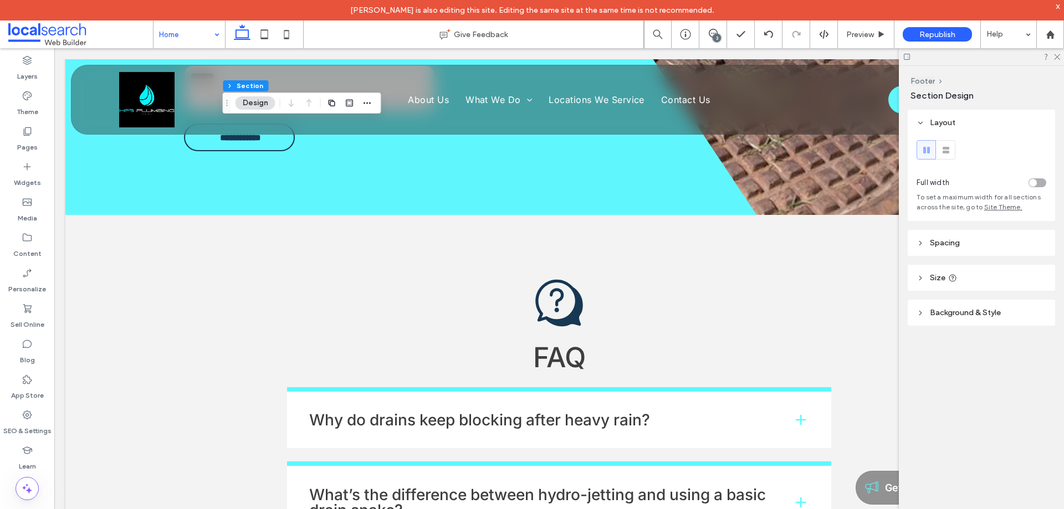
click at [963, 319] on header "Background & Style" at bounding box center [981, 313] width 147 height 26
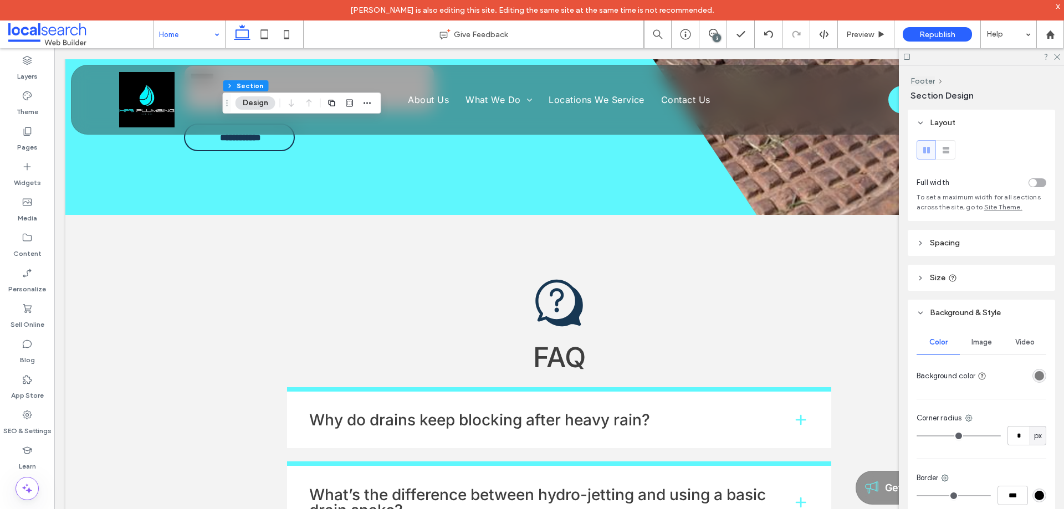
click at [966, 311] on span "Background & Style" at bounding box center [965, 312] width 71 height 9
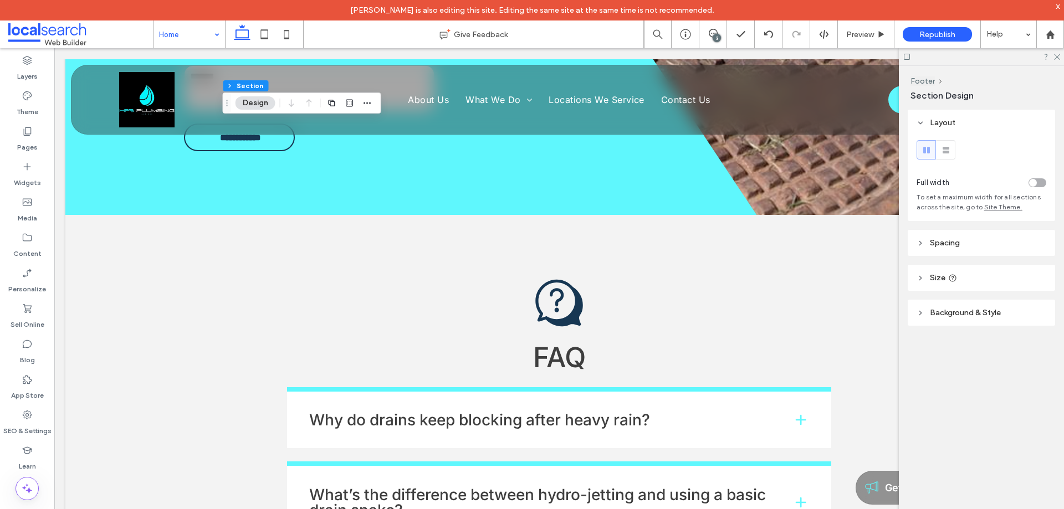
click at [966, 311] on span "Background & Style" at bounding box center [965, 312] width 71 height 9
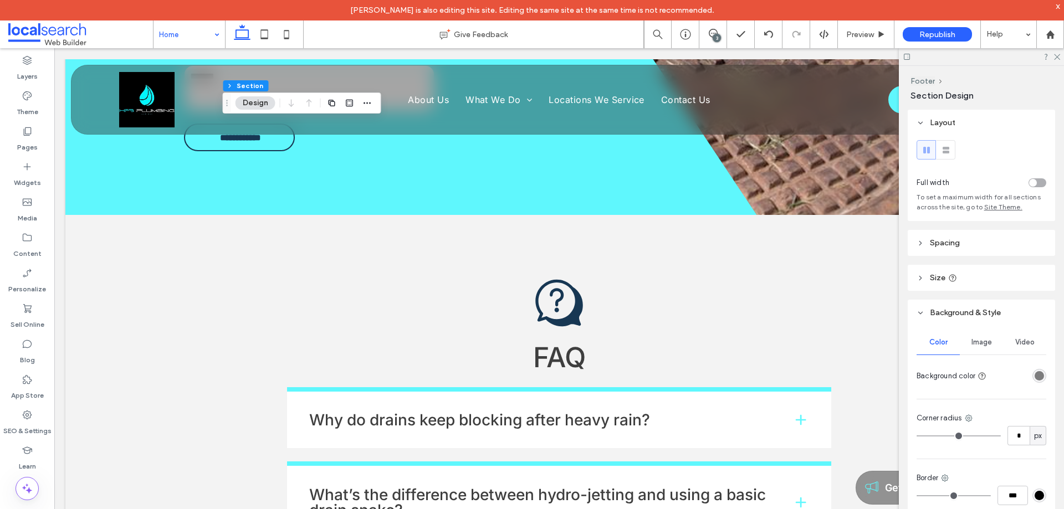
click at [971, 342] on span "Image" at bounding box center [981, 342] width 20 height 9
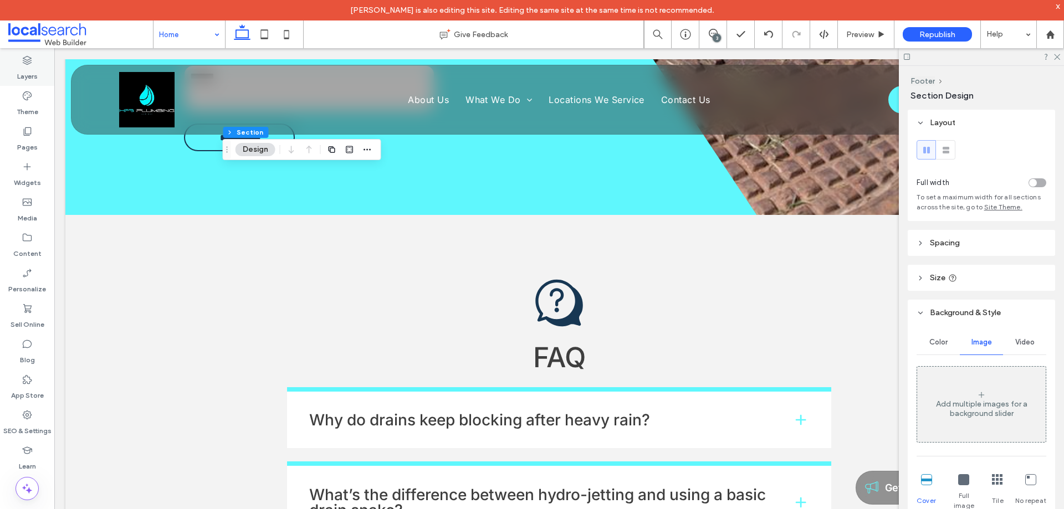
click at [22, 63] on icon at bounding box center [27, 60] width 11 height 11
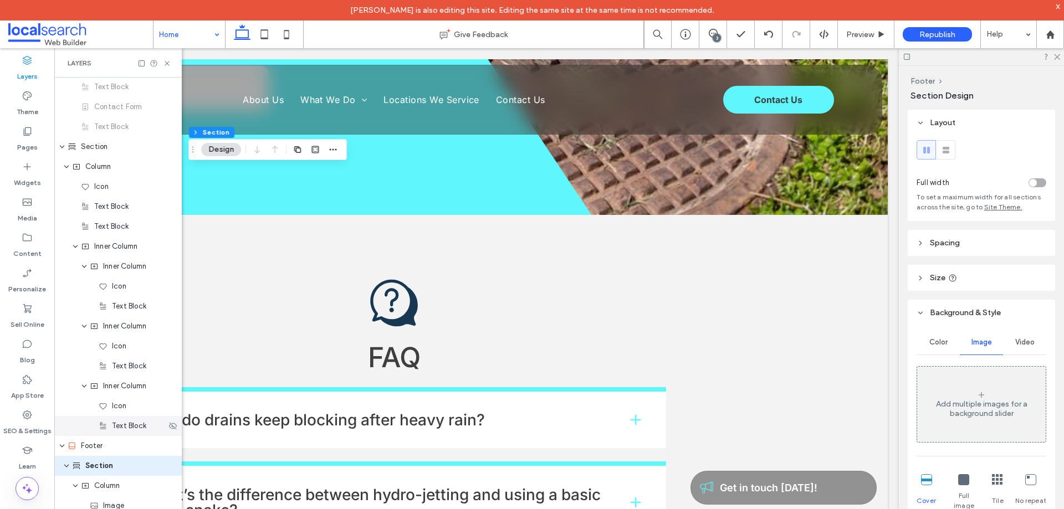
scroll to position [1679, 0]
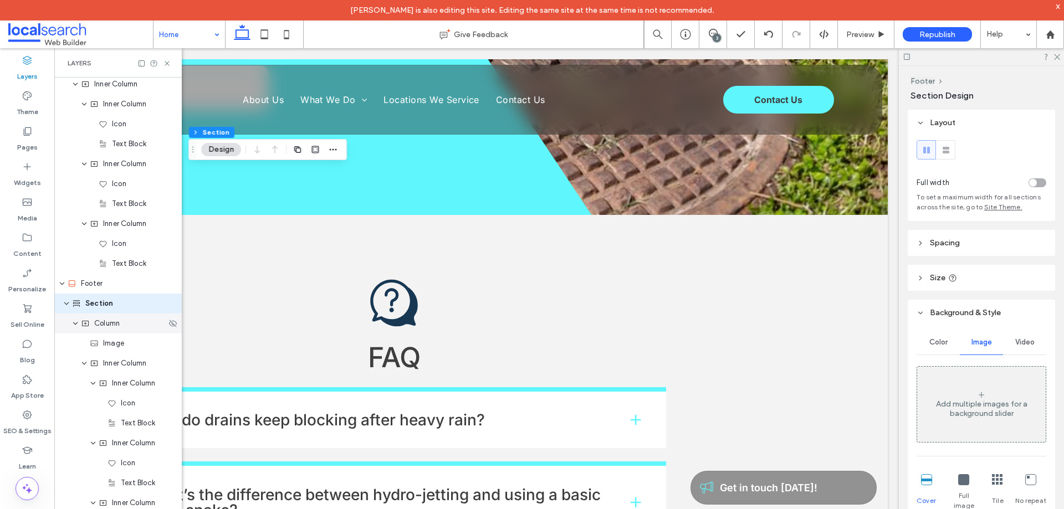
click at [111, 331] on div "Column" at bounding box center [117, 324] width 127 height 20
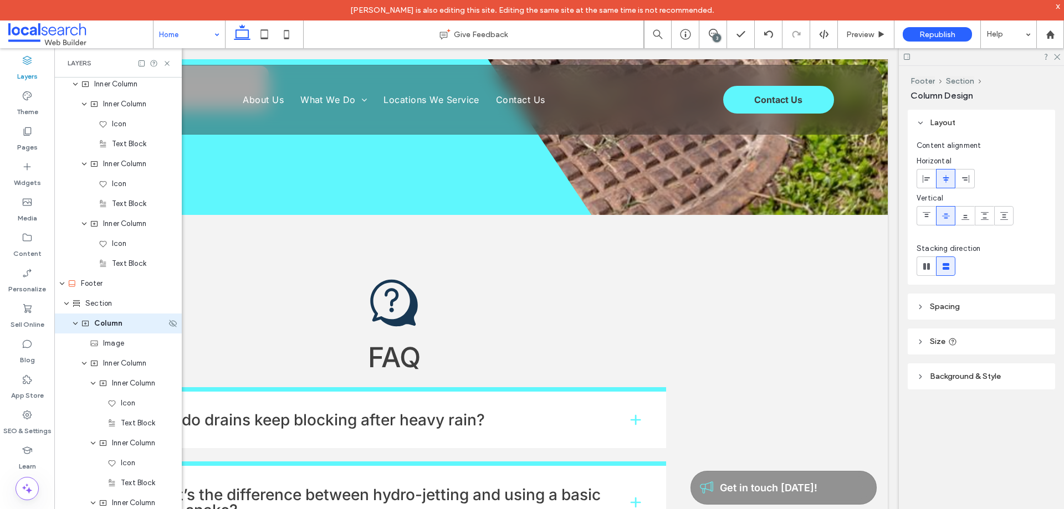
scroll to position [1699, 0]
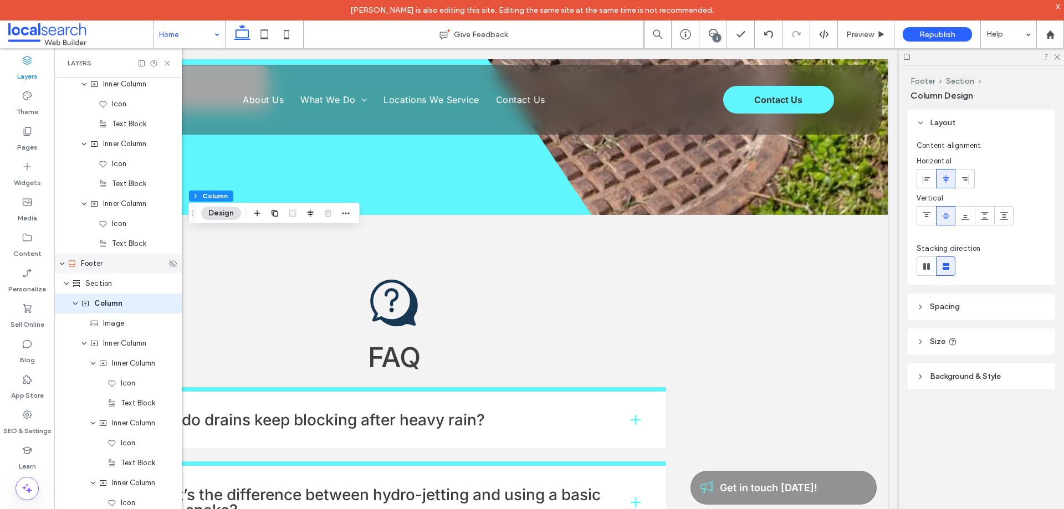
click at [95, 262] on span "Footer" at bounding box center [92, 263] width 22 height 11
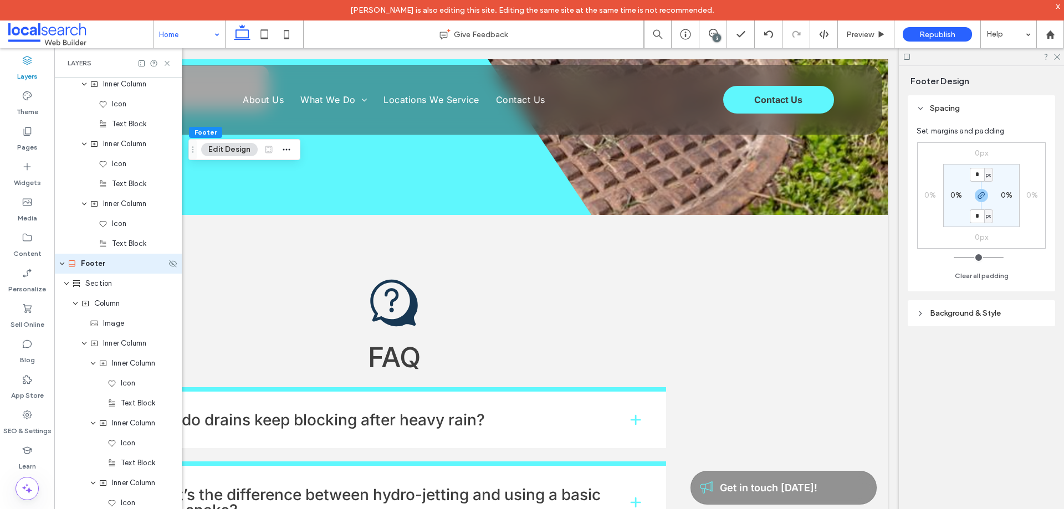
scroll to position [1659, 0]
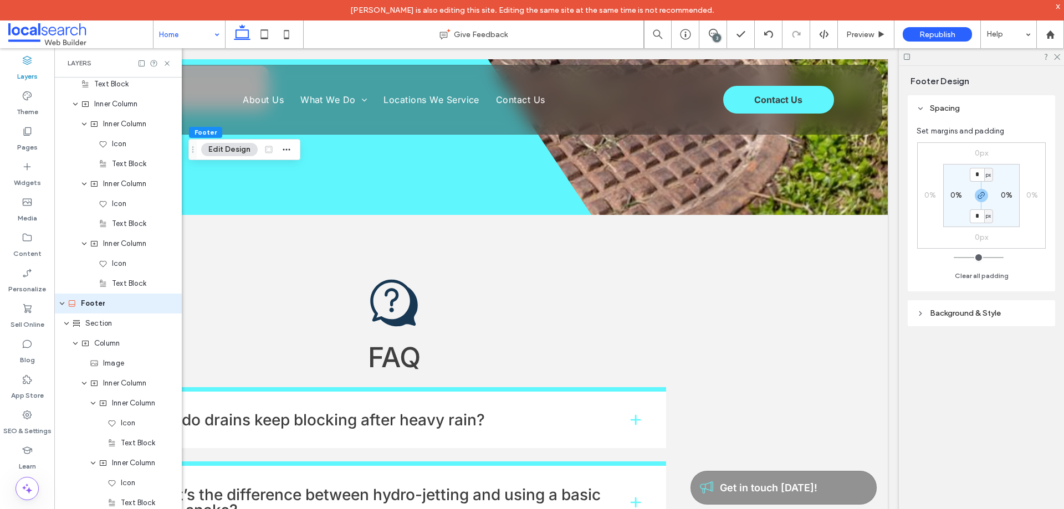
click at [972, 319] on header "Background & Style" at bounding box center [981, 313] width 147 height 26
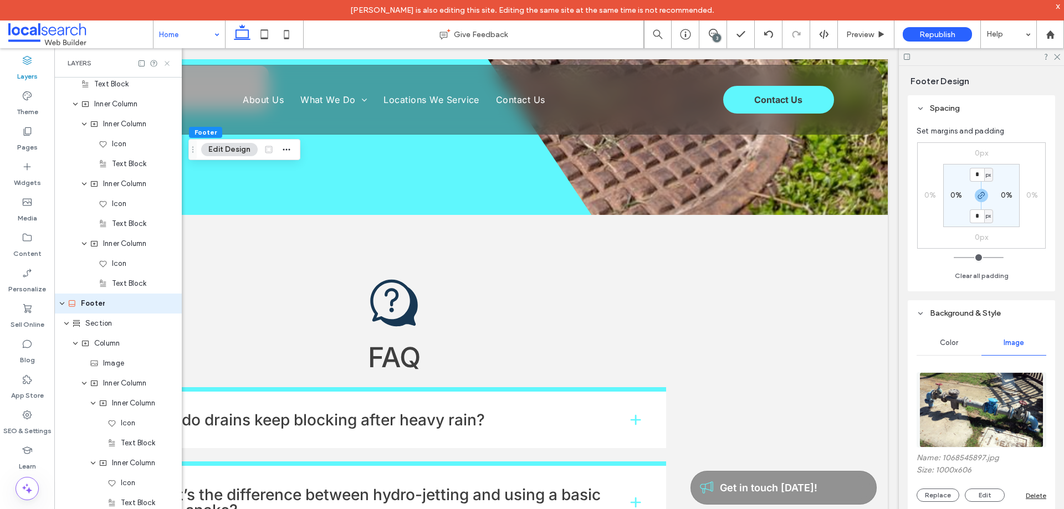
click at [164, 62] on icon at bounding box center [167, 63] width 8 height 8
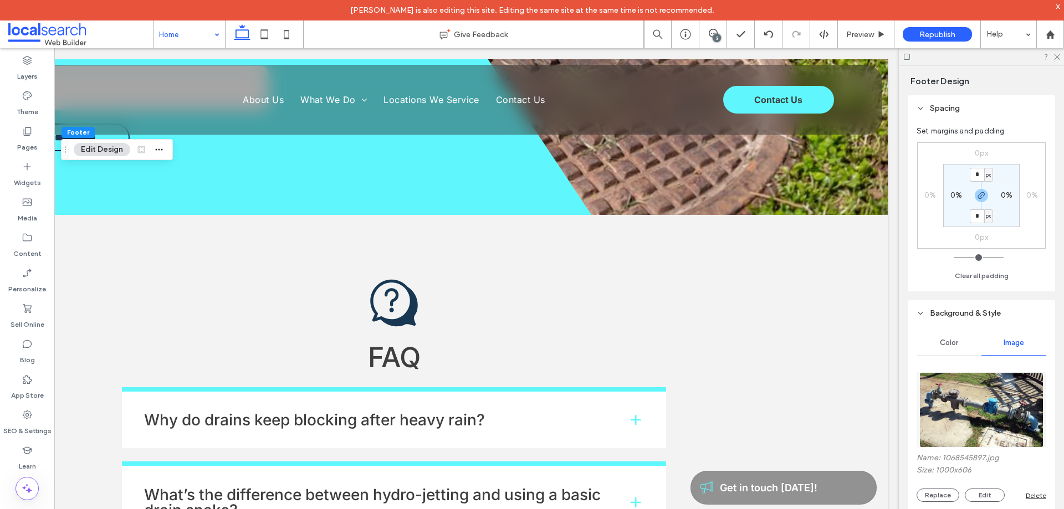
scroll to position [0, 165]
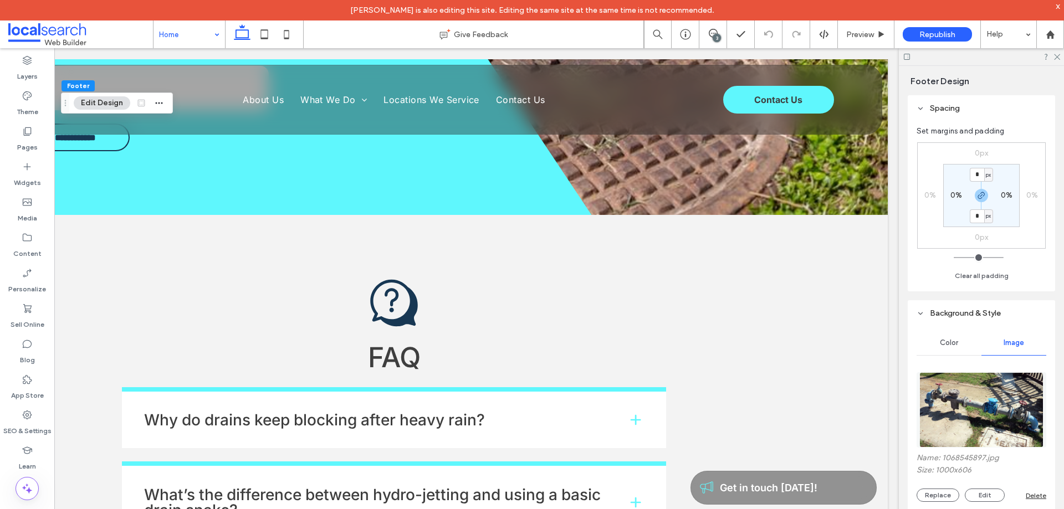
drag, startPoint x: 954, startPoint y: 202, endPoint x: 905, endPoint y: 158, distance: 65.5
click at [905, 158] on div "Footer Design Spacing Set margins and padding 0px 0% 0px 0% * px 0% * px 0% Cle…" at bounding box center [981, 298] width 165 height 464
click at [1055, 55] on icon at bounding box center [1056, 56] width 7 height 7
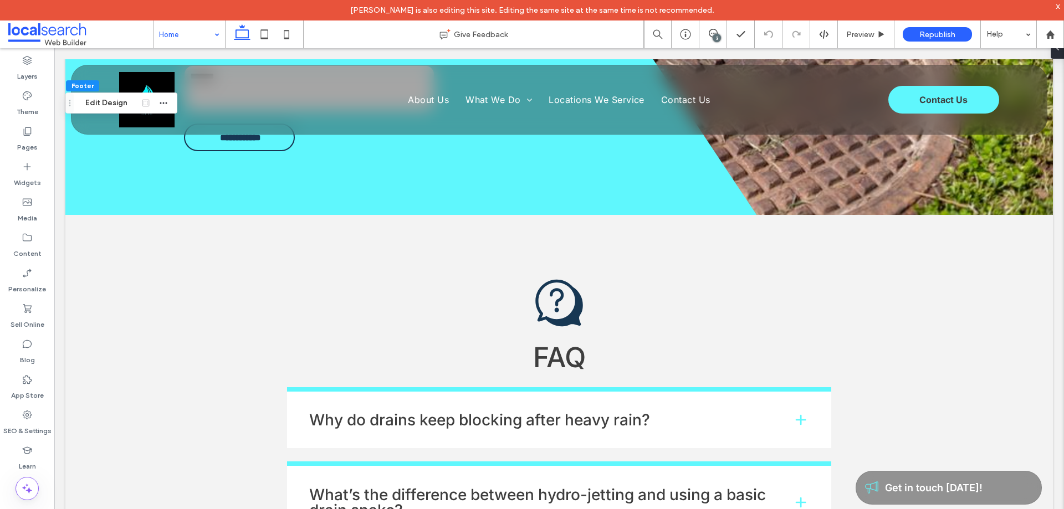
scroll to position [0, 0]
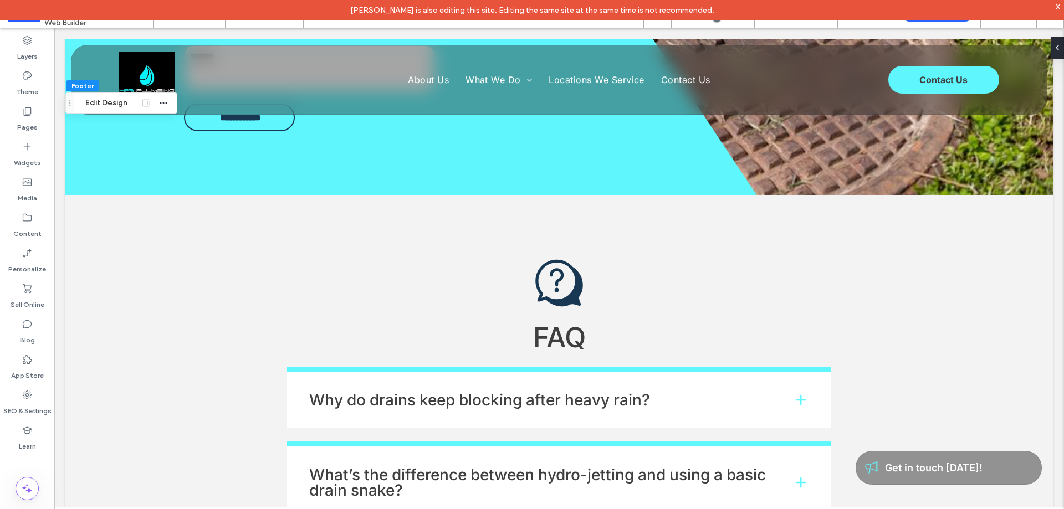
click at [1058, 8] on div "x" at bounding box center [1057, 5] width 5 height 9
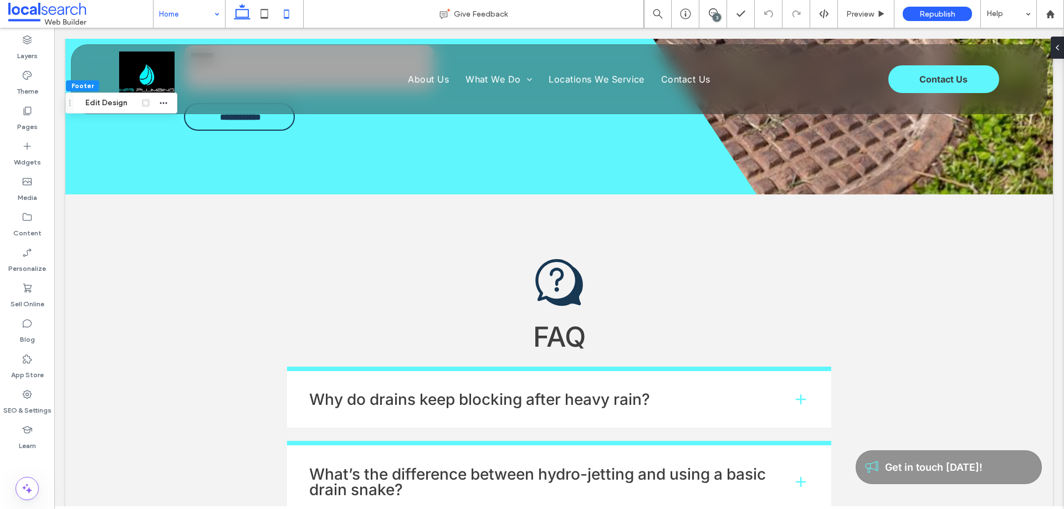
click at [288, 9] on icon at bounding box center [286, 14] width 22 height 22
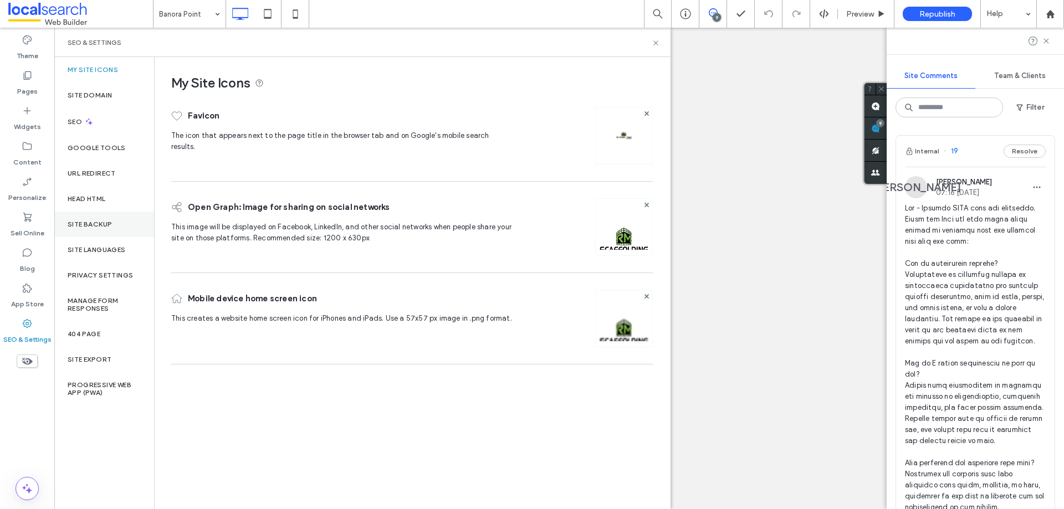
click at [97, 221] on label "Site Backup" at bounding box center [90, 225] width 44 height 8
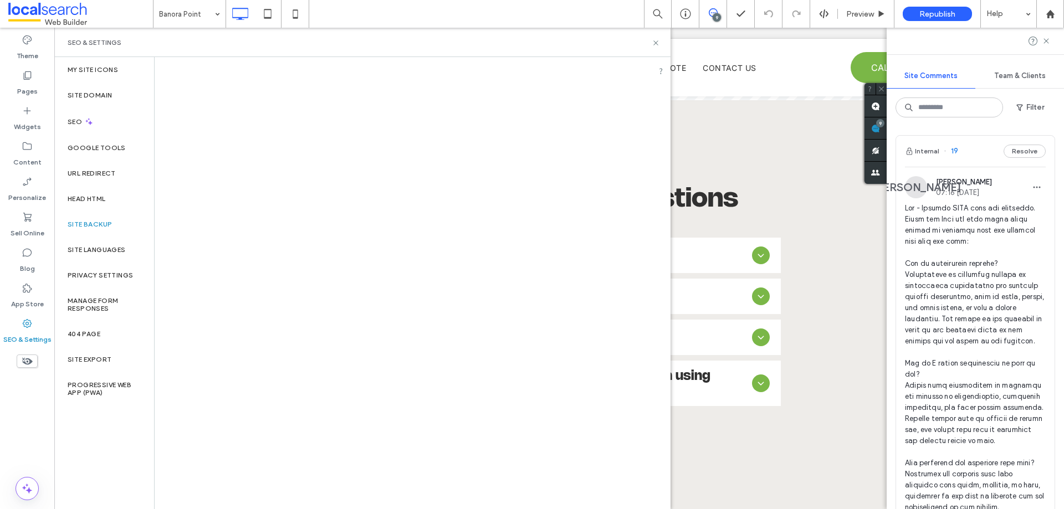
scroll to position [2686, 0]
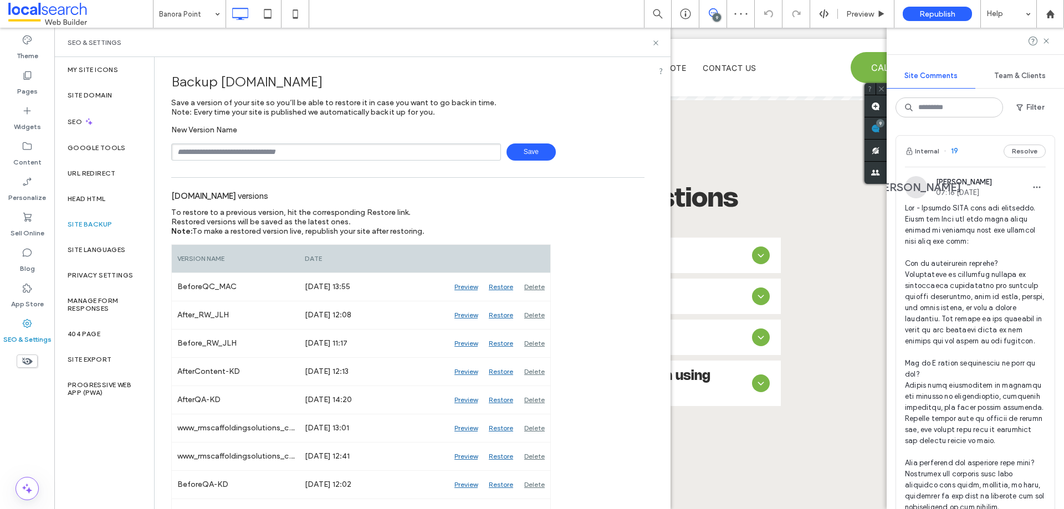
click at [258, 148] on input "text" at bounding box center [336, 151] width 330 height 17
drag, startPoint x: 234, startPoint y: 157, endPoint x: 161, endPoint y: 166, distance: 73.7
type input "**********"
click at [508, 153] on span "Save" at bounding box center [530, 151] width 49 height 17
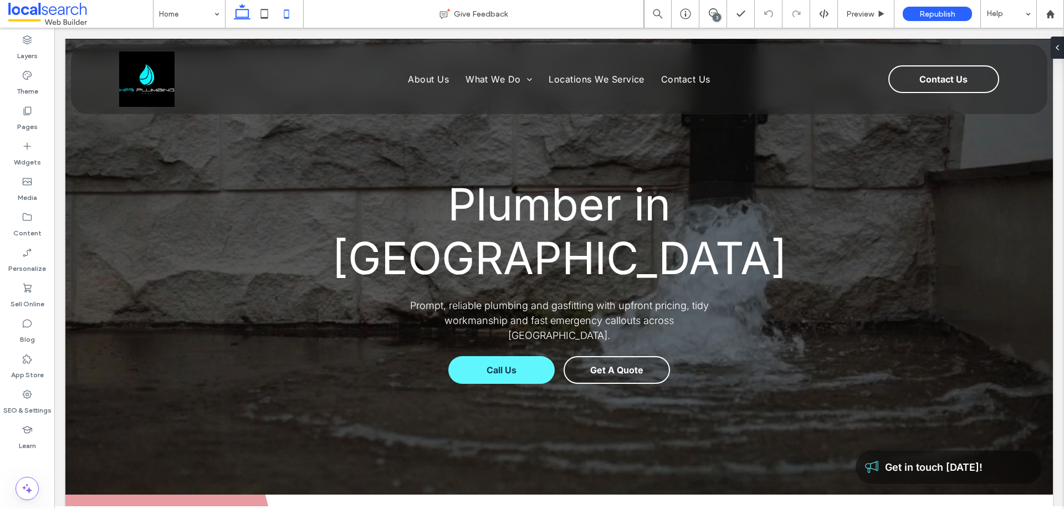
click at [283, 9] on icon at bounding box center [286, 14] width 22 height 22
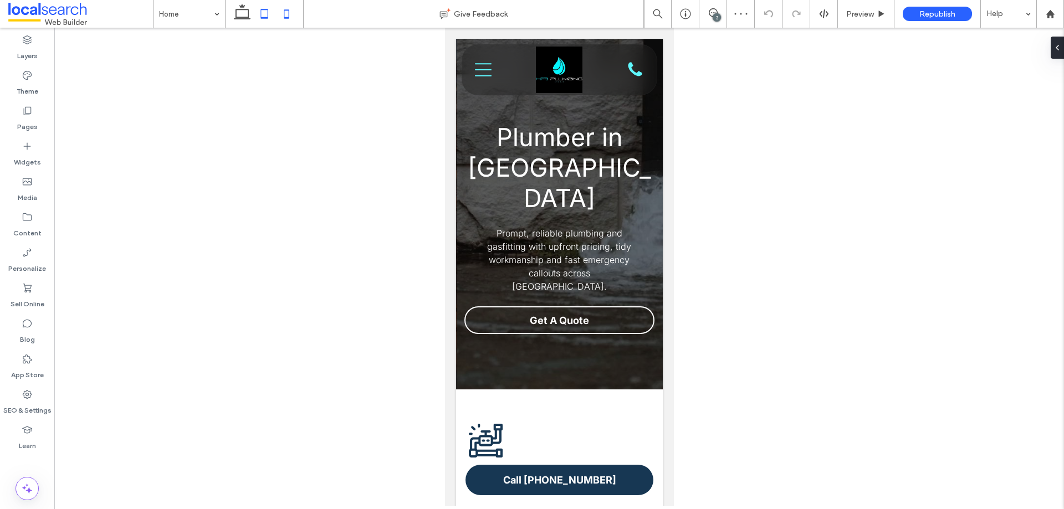
drag, startPoint x: 266, startPoint y: 14, endPoint x: 45, endPoint y: 66, distance: 226.6
click at [266, 14] on icon at bounding box center [264, 14] width 22 height 22
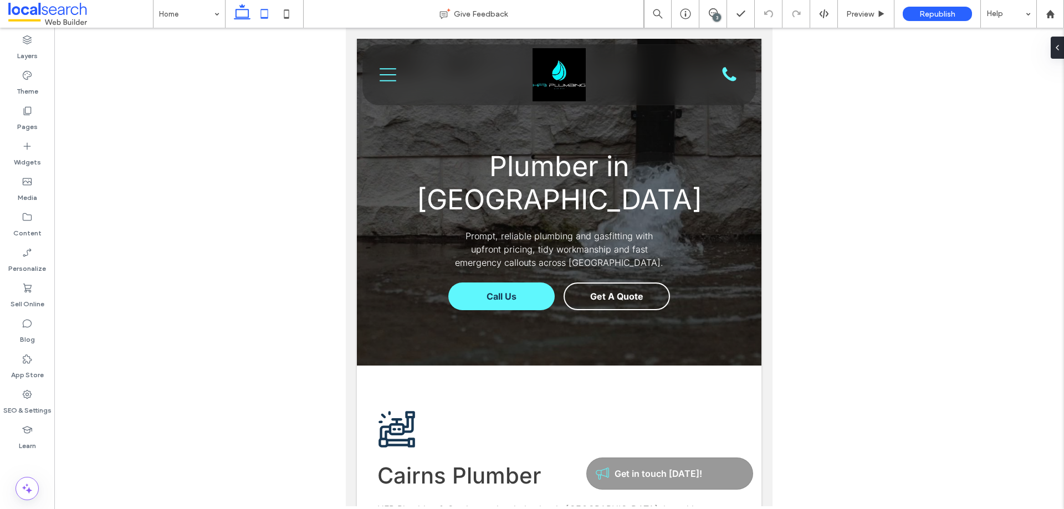
click at [244, 22] on icon at bounding box center [242, 14] width 22 height 22
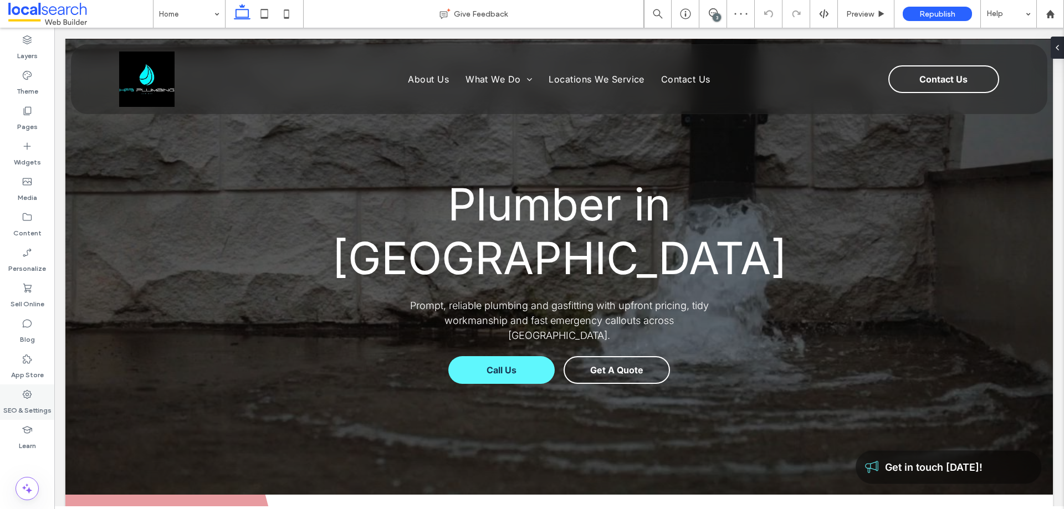
click at [23, 397] on icon at bounding box center [27, 394] width 11 height 11
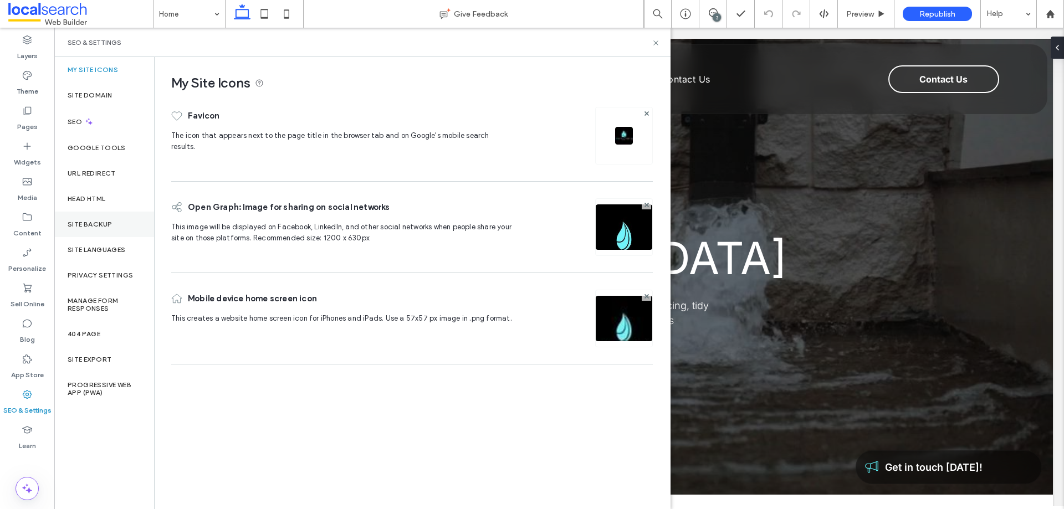
click at [109, 226] on label "Site Backup" at bounding box center [90, 225] width 44 height 8
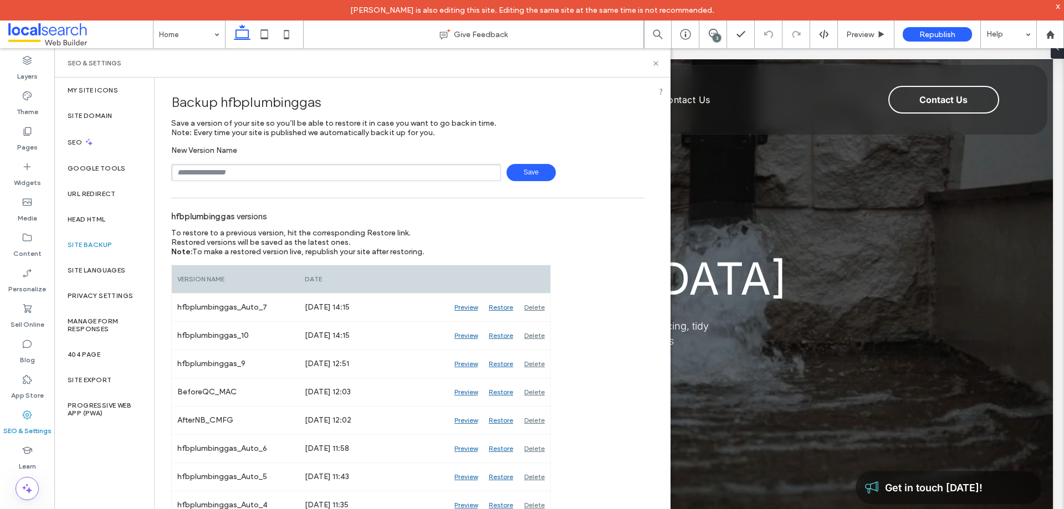
click at [282, 175] on input "text" at bounding box center [336, 172] width 330 height 17
type input "**********"
click at [526, 173] on span "Save" at bounding box center [530, 172] width 49 height 17
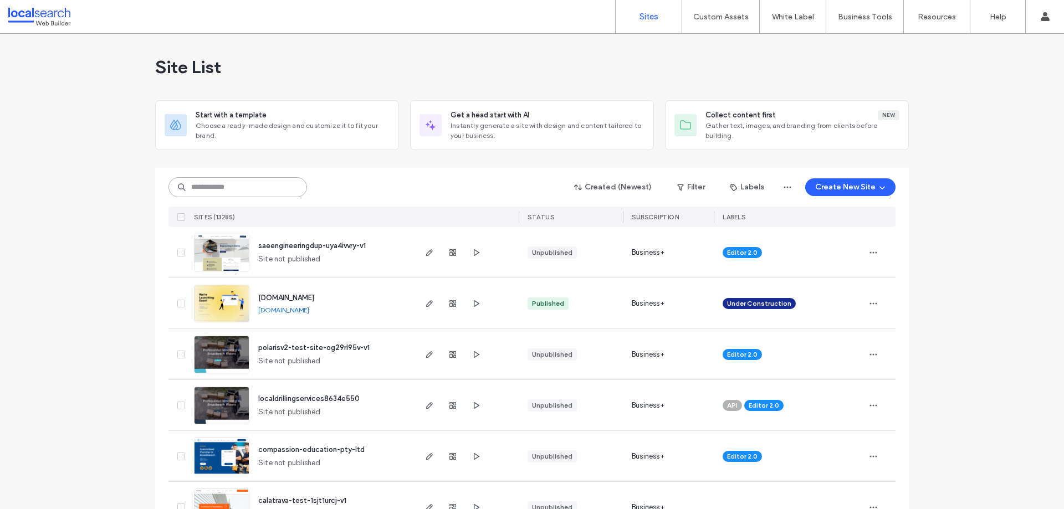
click at [247, 185] on input at bounding box center [237, 187] width 139 height 20
paste input "********"
type input "********"
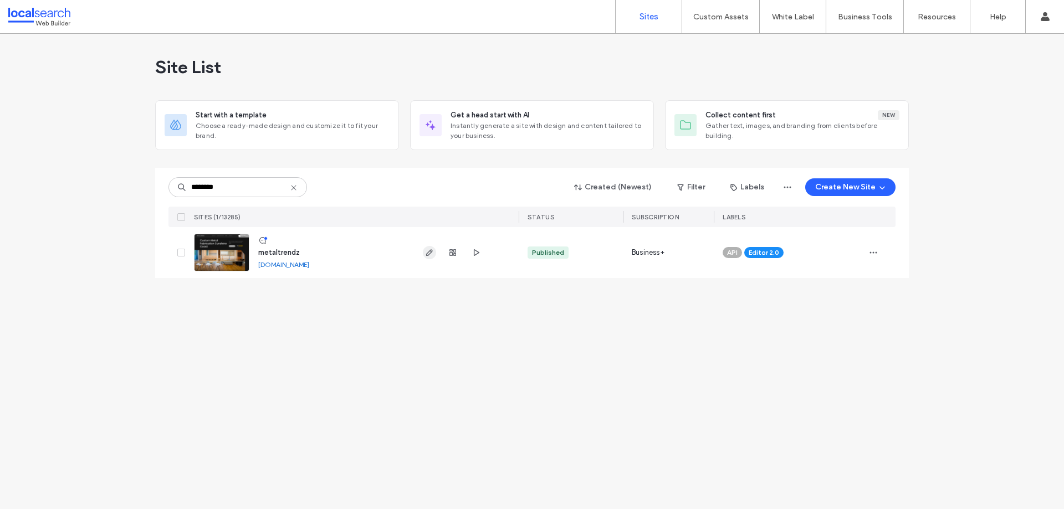
click at [428, 253] on use "button" at bounding box center [429, 252] width 7 height 7
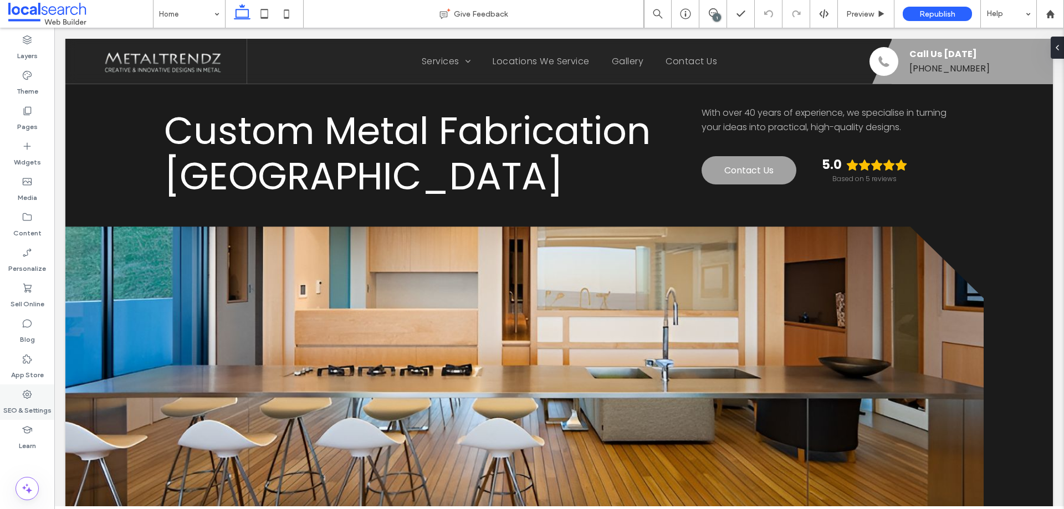
click at [25, 391] on icon at bounding box center [27, 394] width 11 height 11
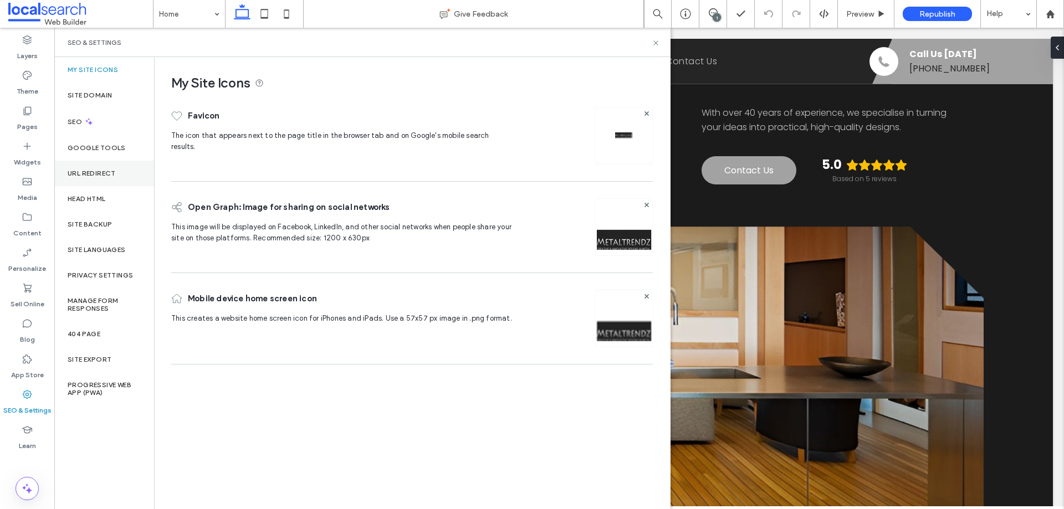
click at [94, 228] on div "Site Backup" at bounding box center [104, 224] width 100 height 25
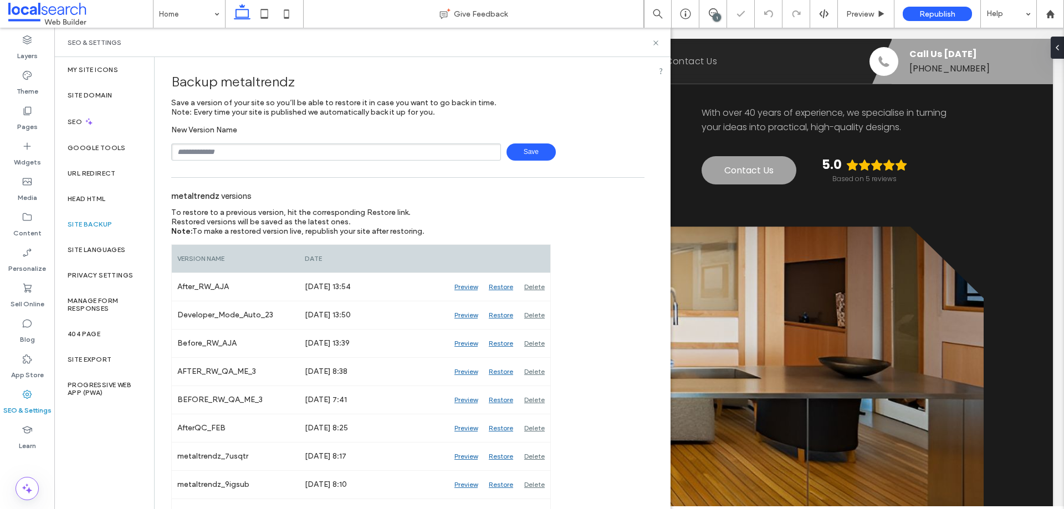
click at [257, 148] on input "text" at bounding box center [336, 151] width 330 height 17
click at [535, 151] on span "Save" at bounding box center [530, 151] width 49 height 17
click at [210, 152] on input "**********" at bounding box center [336, 151] width 330 height 17
type input "**********"
click at [525, 152] on span "Save" at bounding box center [530, 151] width 49 height 17
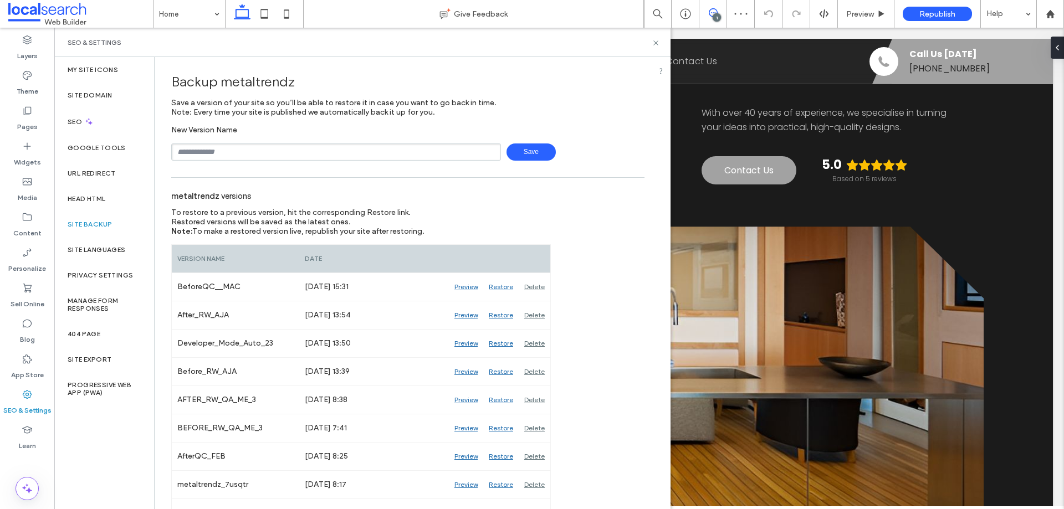
click at [715, 11] on icon at bounding box center [713, 12] width 9 height 9
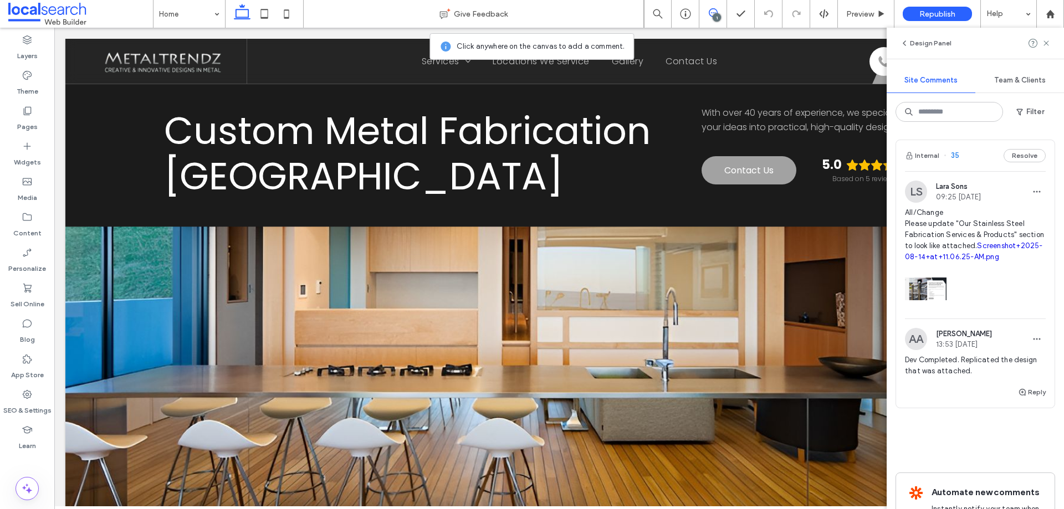
click at [963, 213] on span "All/Change Please update "Our Stainless Steel Fabrication Services & Products" …" at bounding box center [975, 234] width 141 height 55
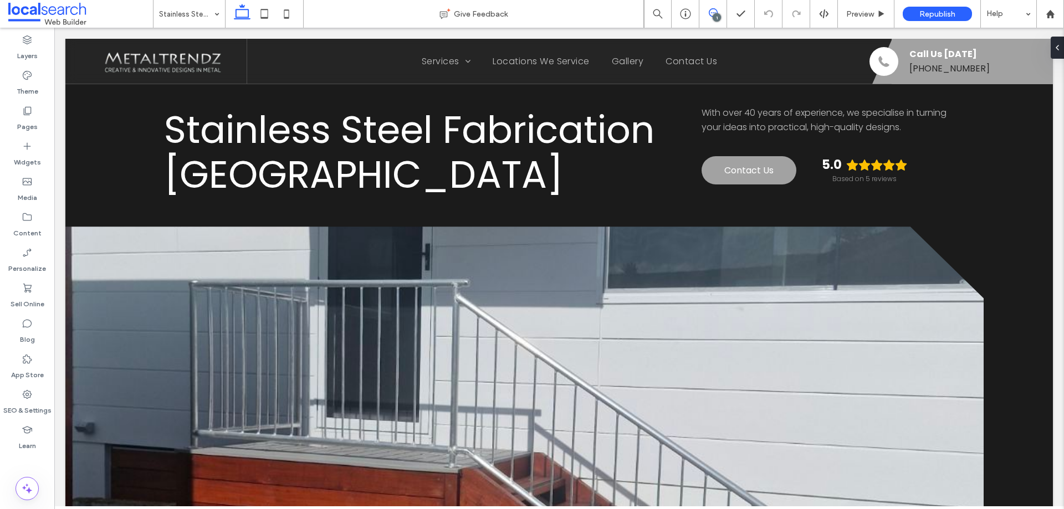
click at [712, 13] on icon at bounding box center [713, 12] width 9 height 9
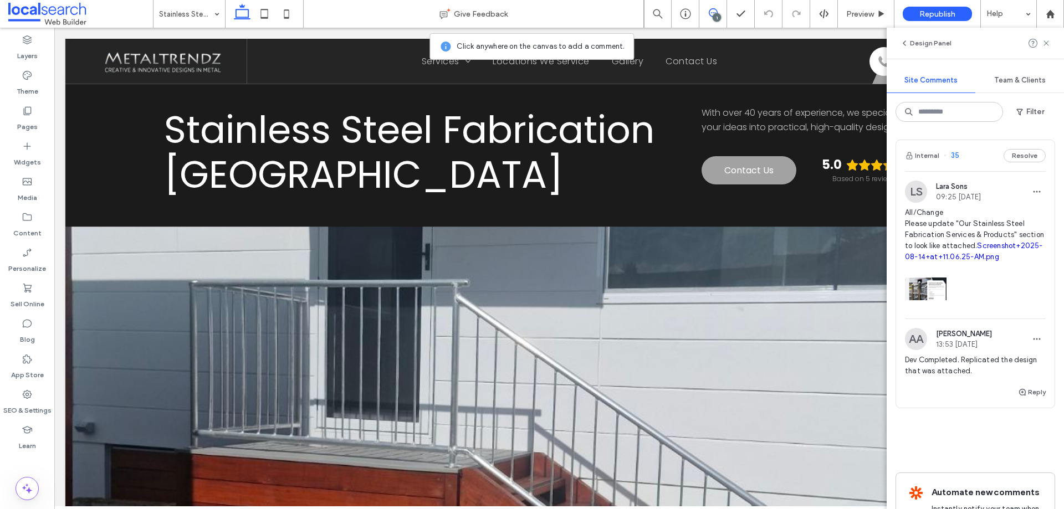
click at [947, 259] on link "Screenshot+2025-08-14+at+11.06.25-AM.png" at bounding box center [974, 251] width 138 height 19
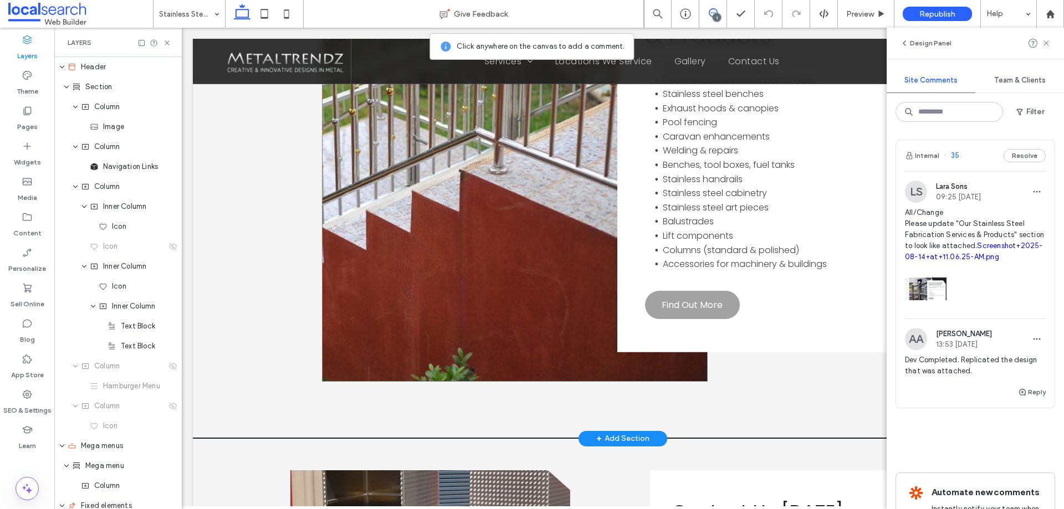
scroll to position [886, 0]
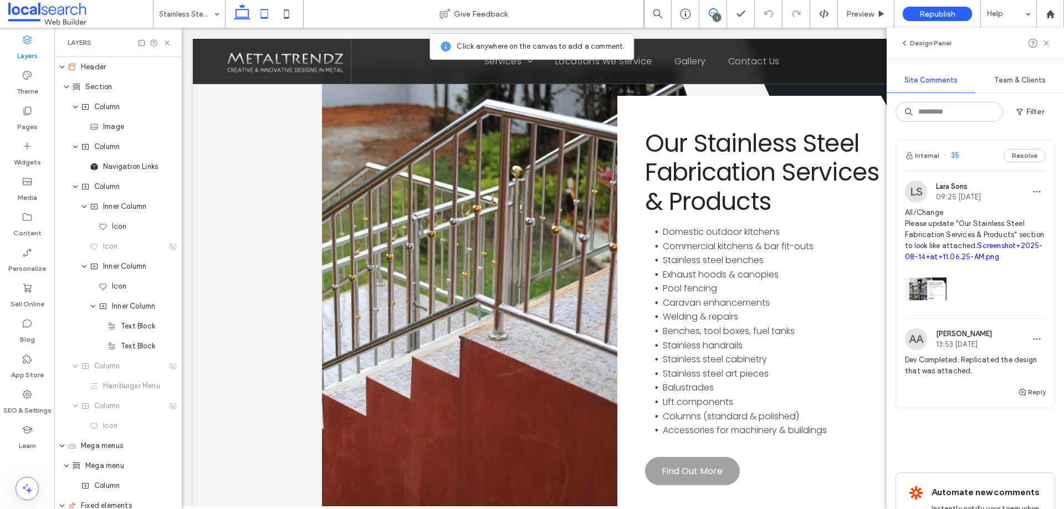
click at [257, 13] on icon at bounding box center [264, 14] width 22 height 22
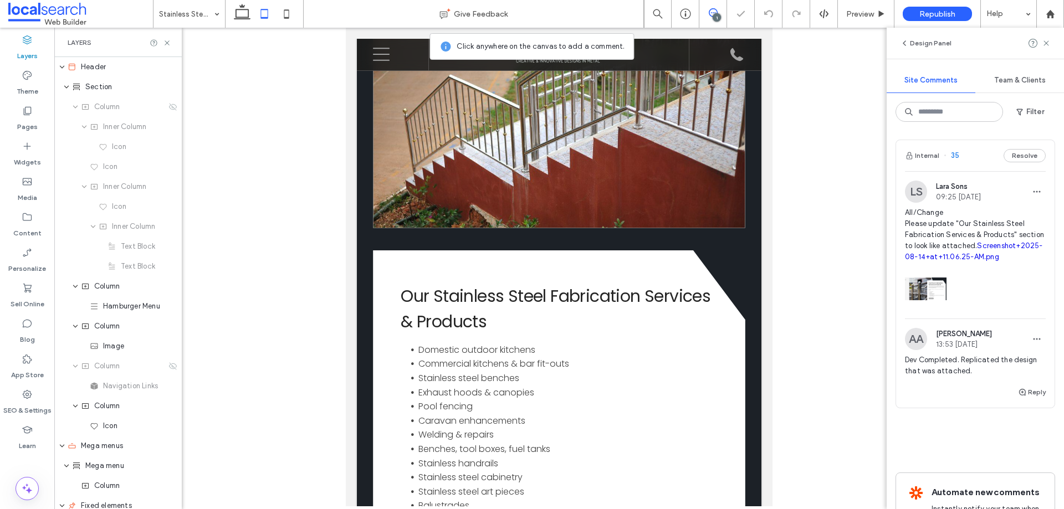
scroll to position [1077, 0]
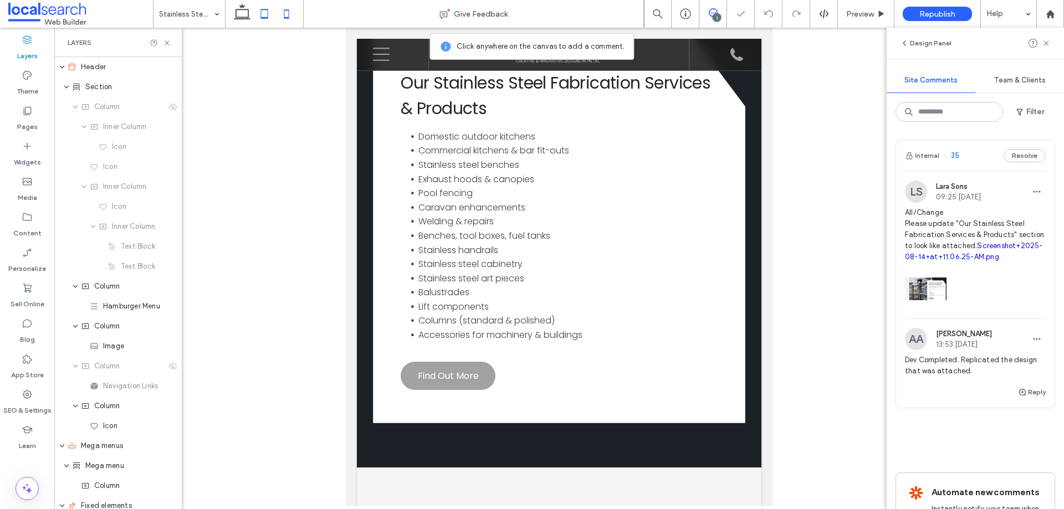
click at [295, 21] on icon at bounding box center [286, 14] width 22 height 22
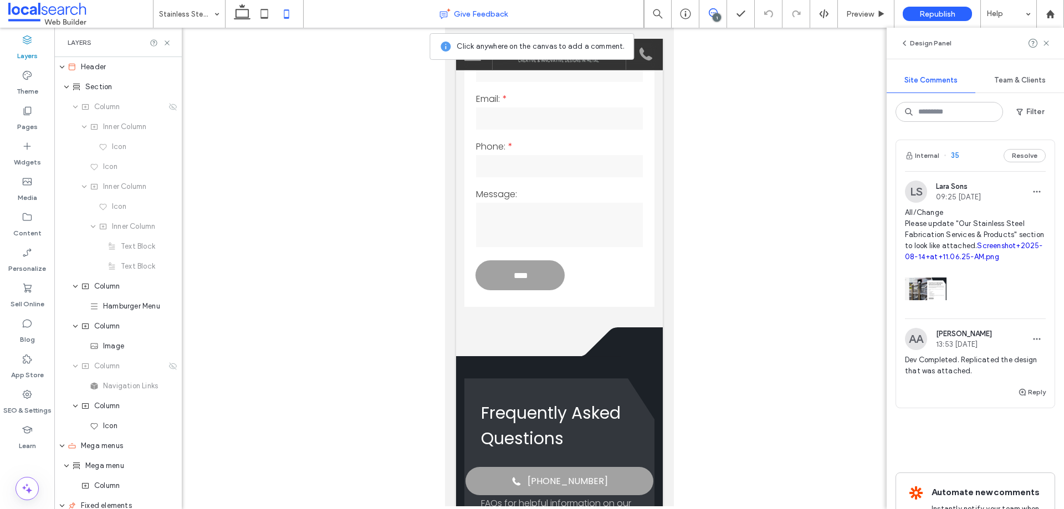
scroll to position [1509, 0]
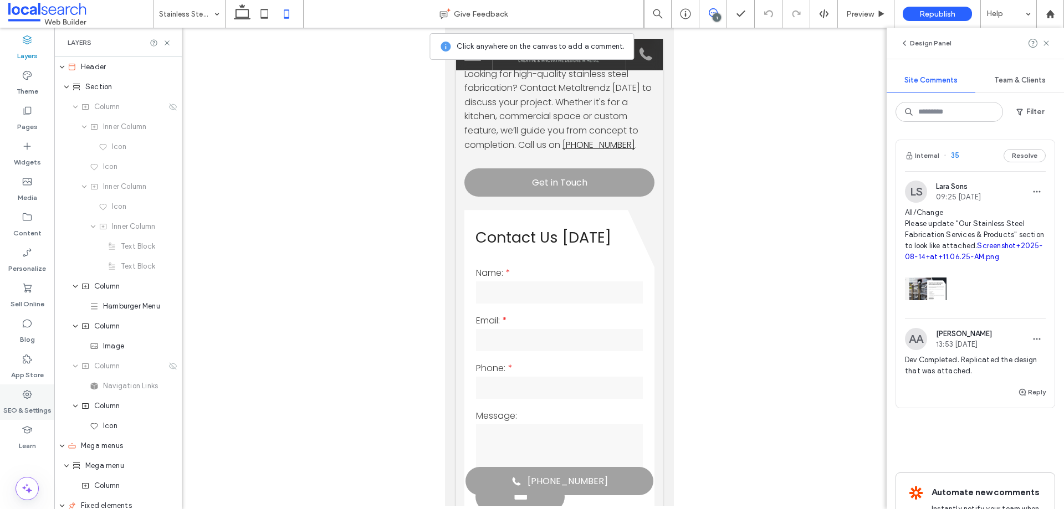
click at [34, 408] on label "SEO & Settings" at bounding box center [27, 408] width 48 height 16
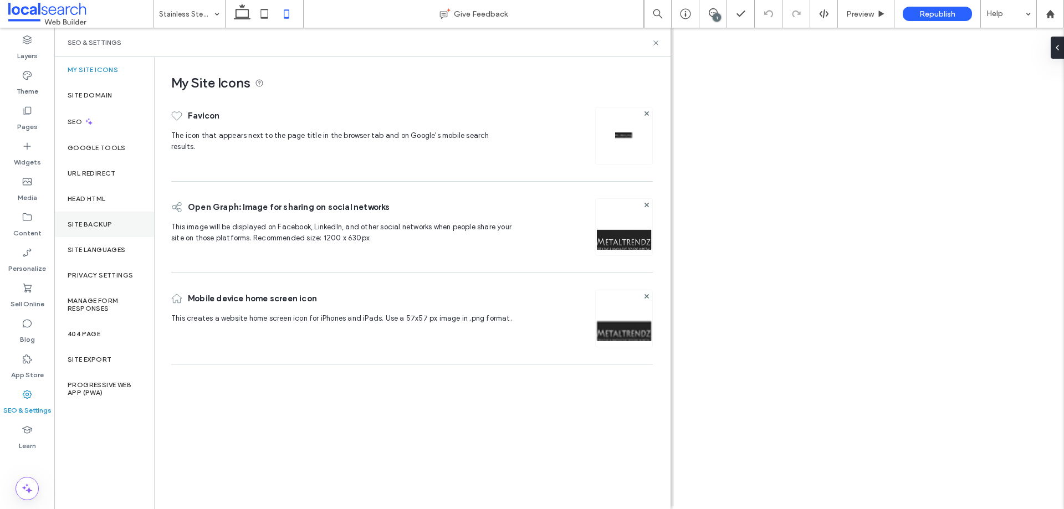
click at [99, 221] on label "Site Backup" at bounding box center [90, 225] width 44 height 8
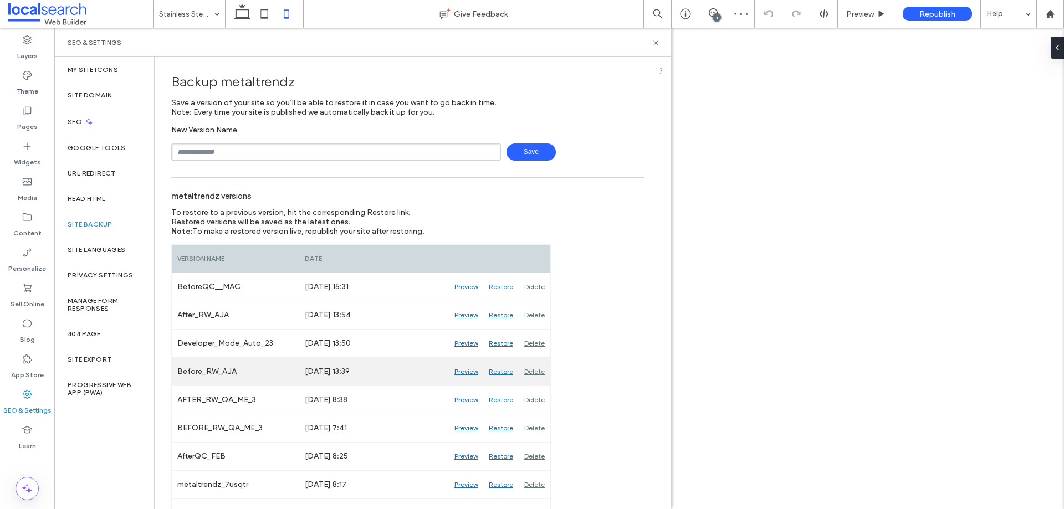
click at [460, 370] on div "Preview" at bounding box center [466, 372] width 34 height 28
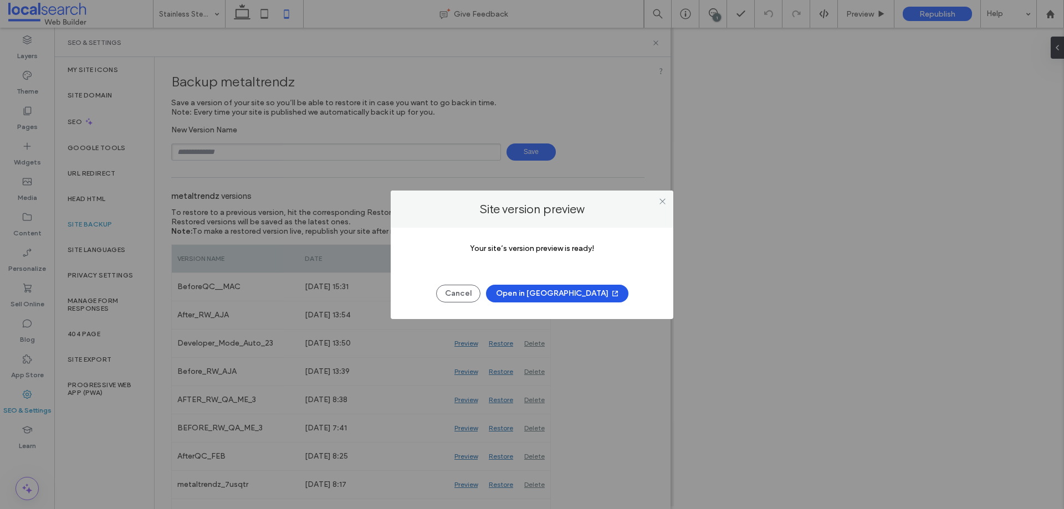
click at [565, 294] on button "Open in [GEOGRAPHIC_DATA]" at bounding box center [557, 294] width 142 height 18
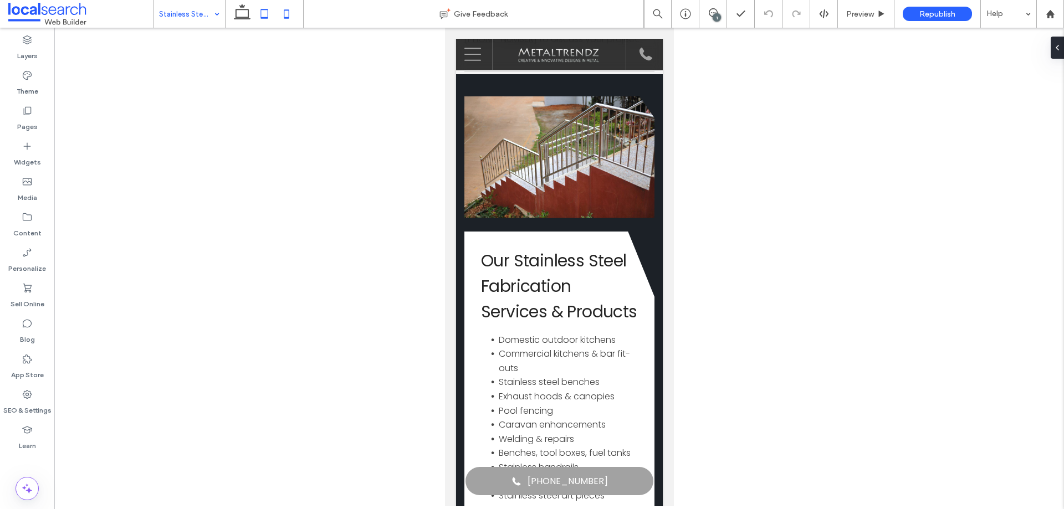
click at [274, 18] on icon at bounding box center [264, 14] width 22 height 22
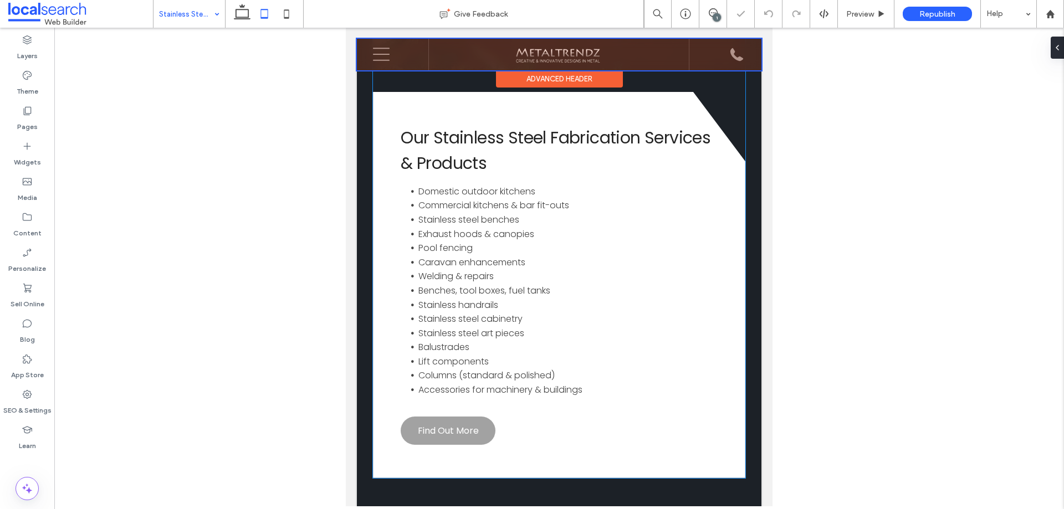
scroll to position [1021, 0]
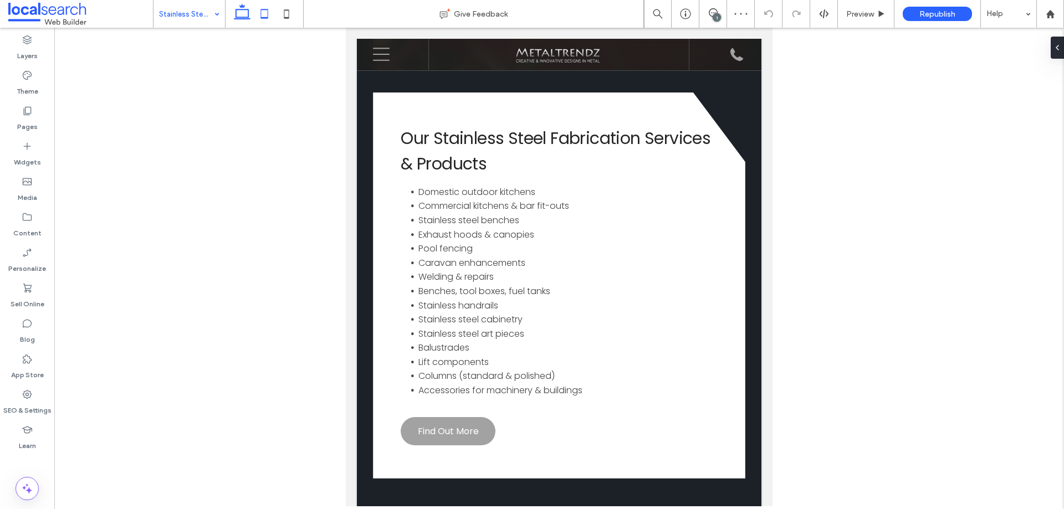
click at [242, 14] on icon at bounding box center [242, 14] width 22 height 22
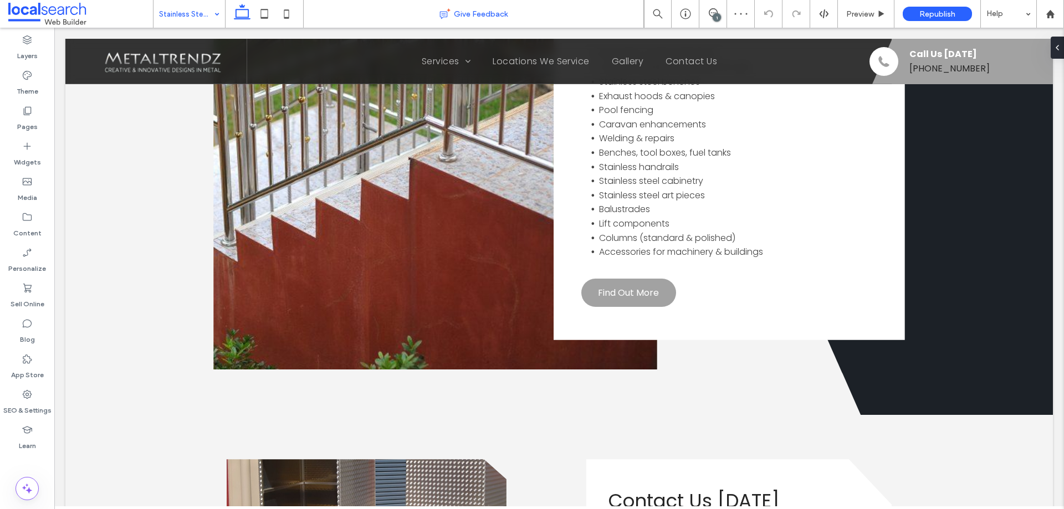
scroll to position [788, 0]
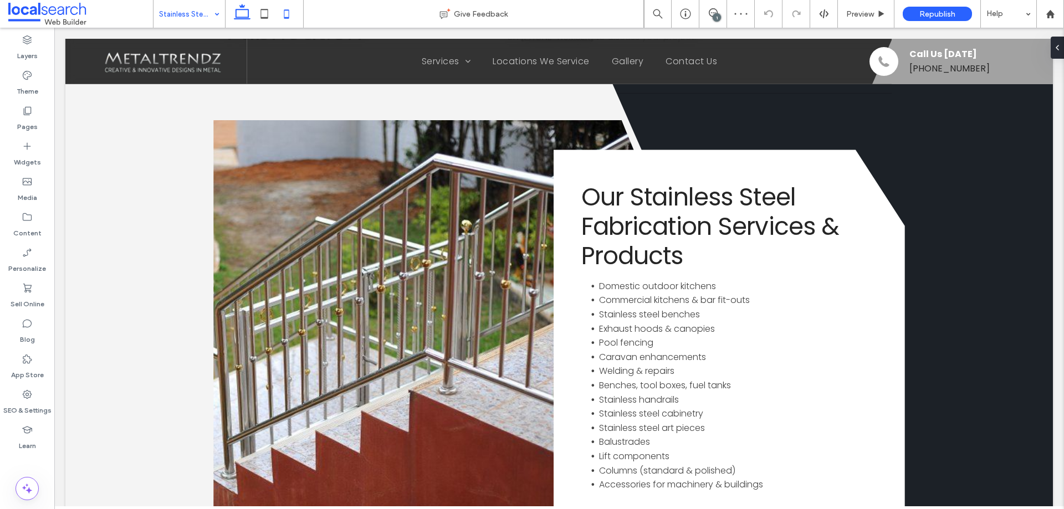
drag, startPoint x: 293, startPoint y: 13, endPoint x: 18, endPoint y: 143, distance: 303.8
click at [293, 13] on icon at bounding box center [286, 14] width 22 height 22
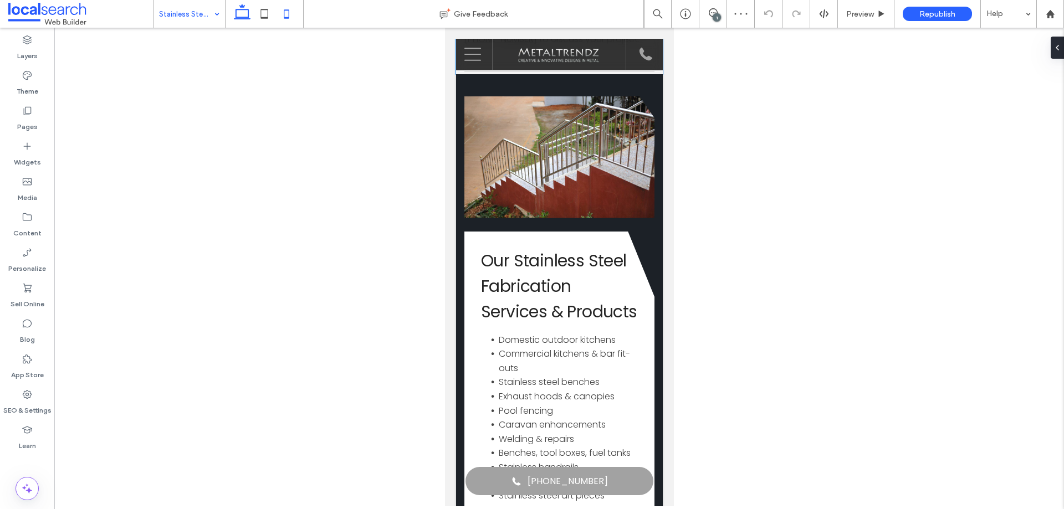
drag, startPoint x: 242, startPoint y: 13, endPoint x: 250, endPoint y: 19, distance: 10.0
click at [242, 13] on icon at bounding box center [242, 14] width 22 height 22
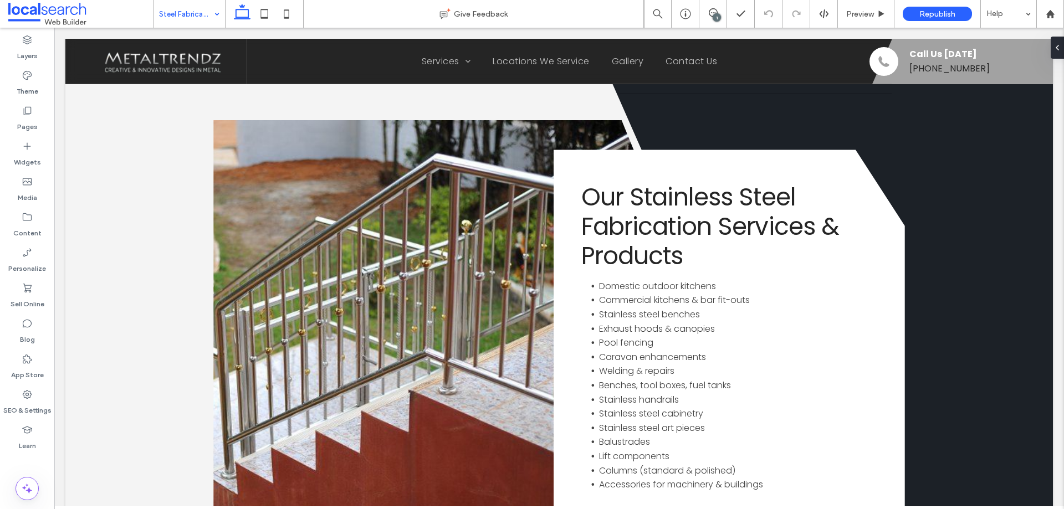
scroll to position [0, 0]
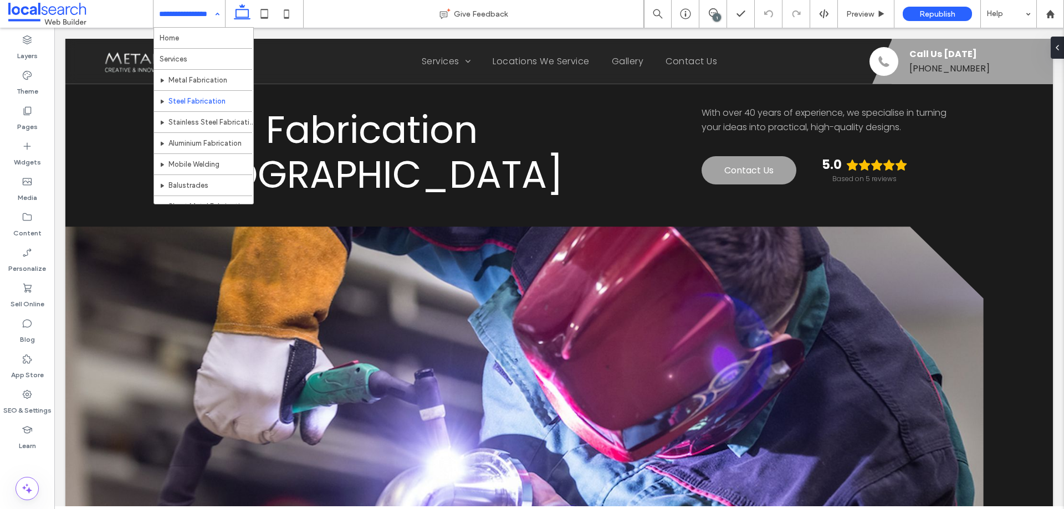
click at [214, 17] on div "Home Services Metal Fabrication Steel Fabrication Stainless Steel Fabrication A…" at bounding box center [188, 14] width 71 height 28
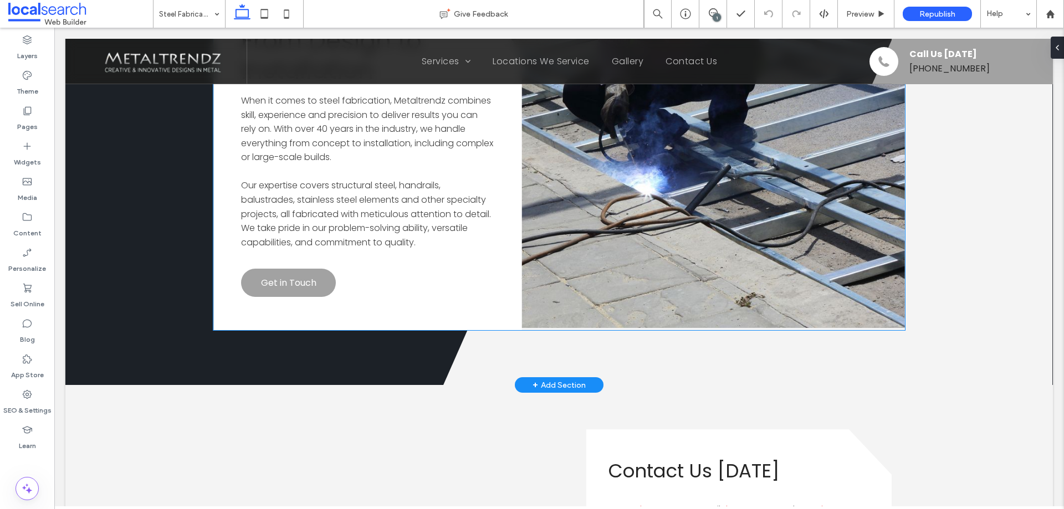
scroll to position [1053, 0]
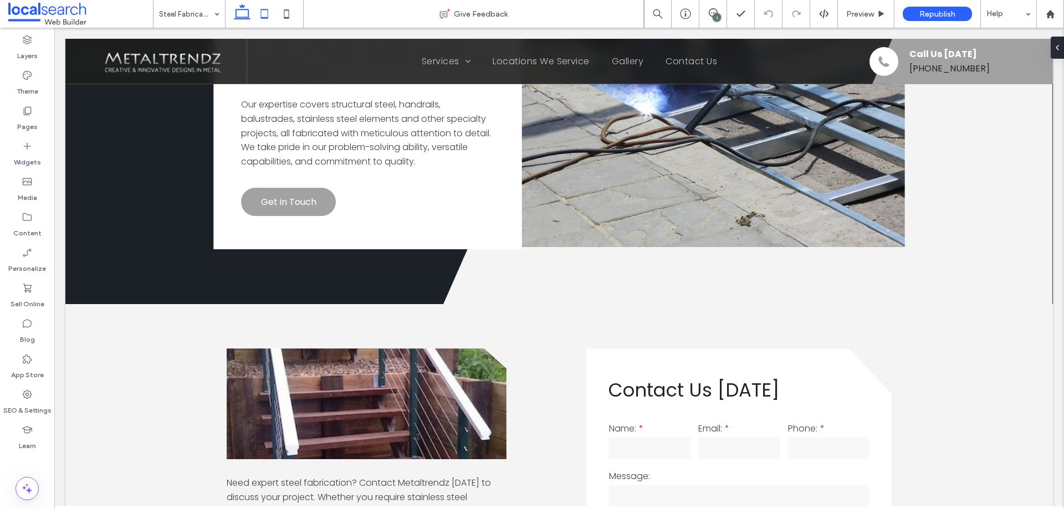
click at [264, 10] on use at bounding box center [264, 13] width 7 height 9
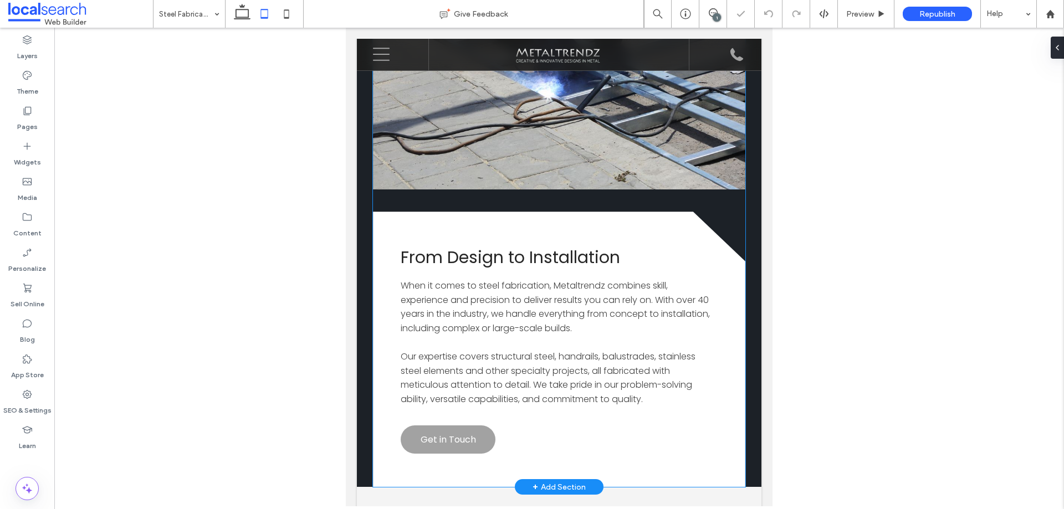
scroll to position [1086, 0]
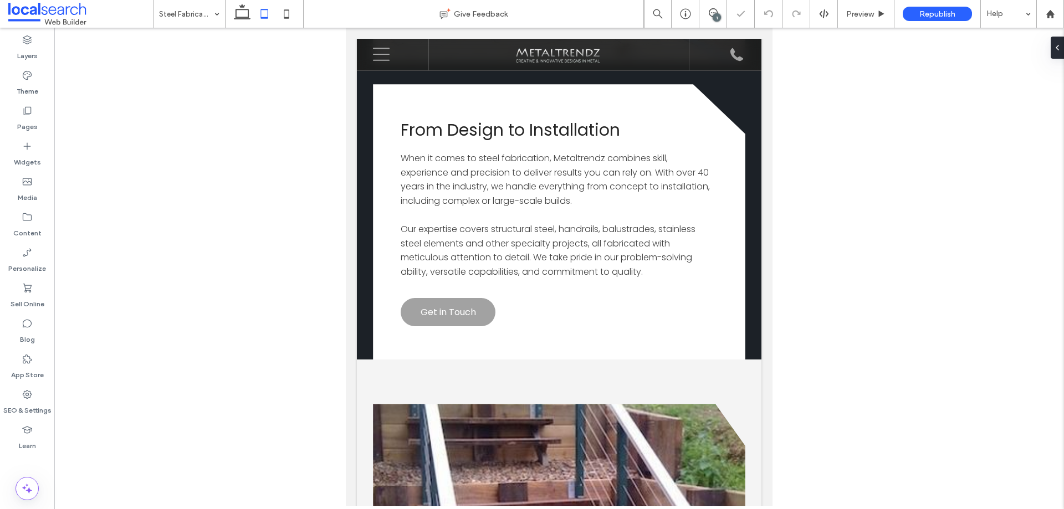
click at [287, 10] on use at bounding box center [286, 13] width 5 height 9
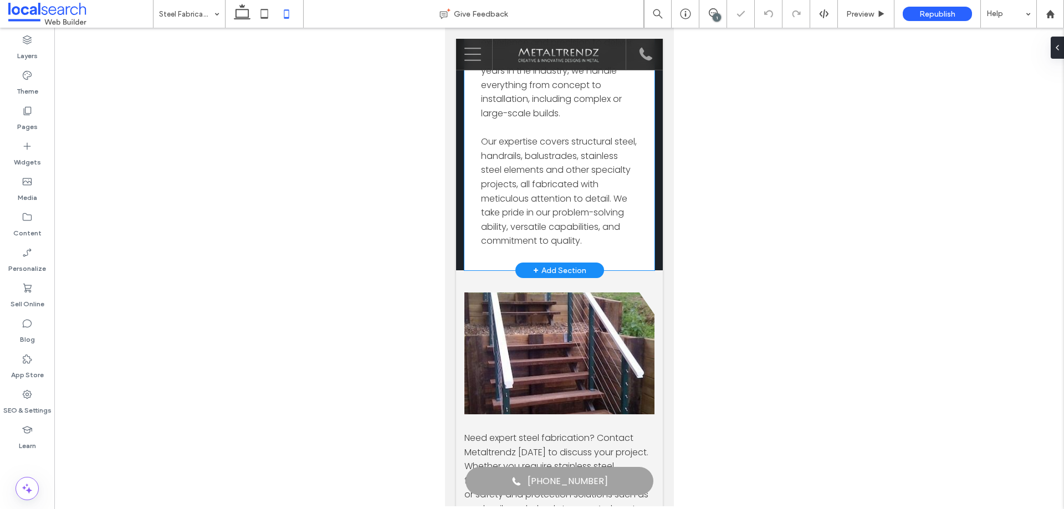
scroll to position [1111, 0]
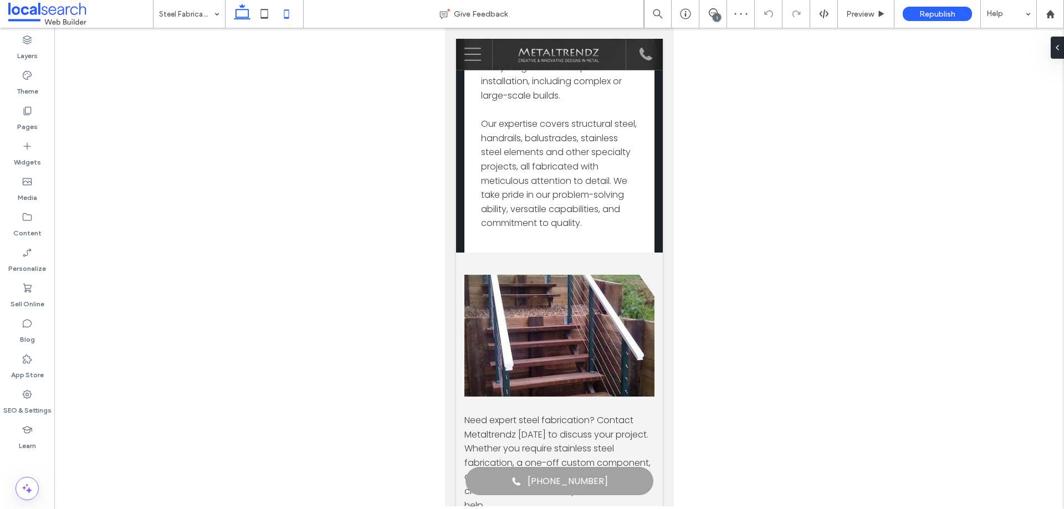
click at [242, 9] on use at bounding box center [242, 12] width 17 height 16
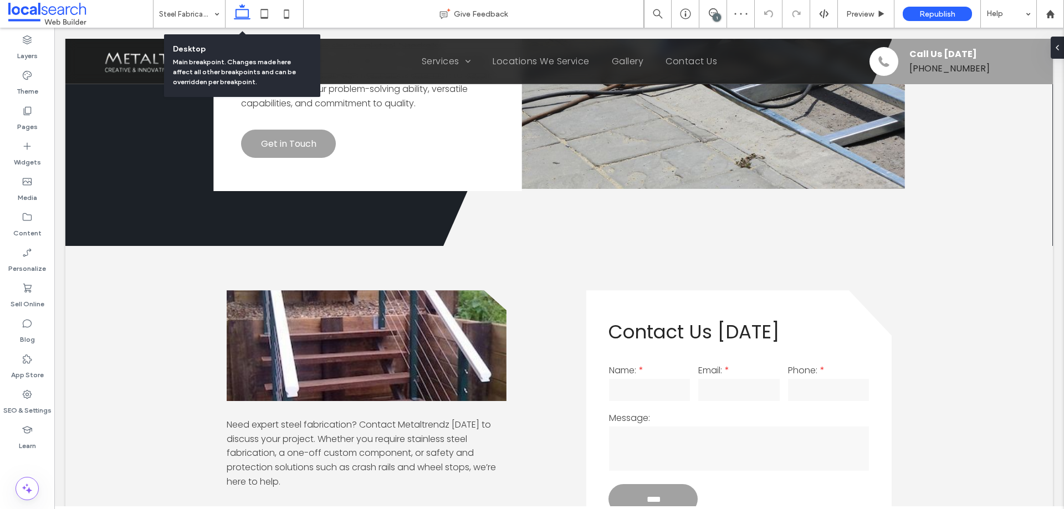
scroll to position [827, 0]
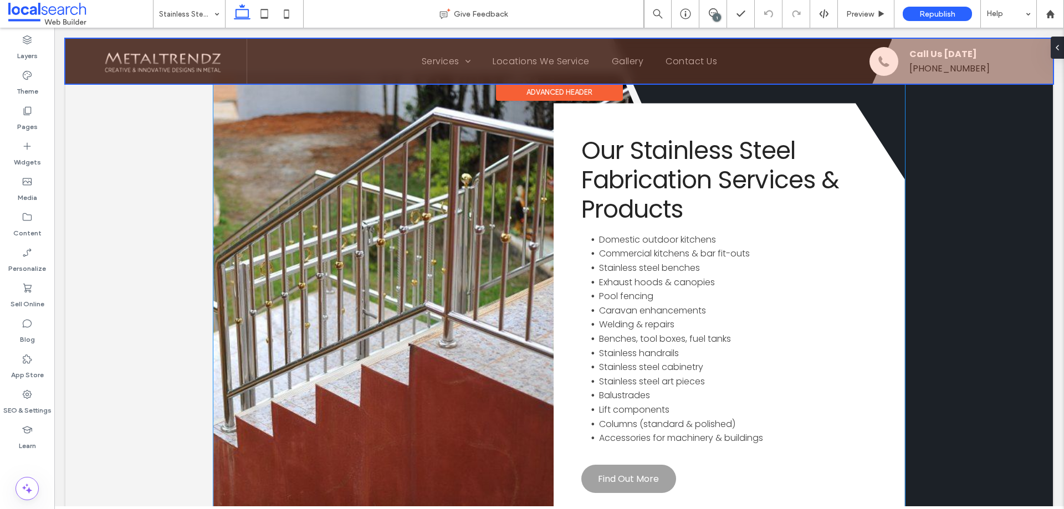
scroll to position [834, 0]
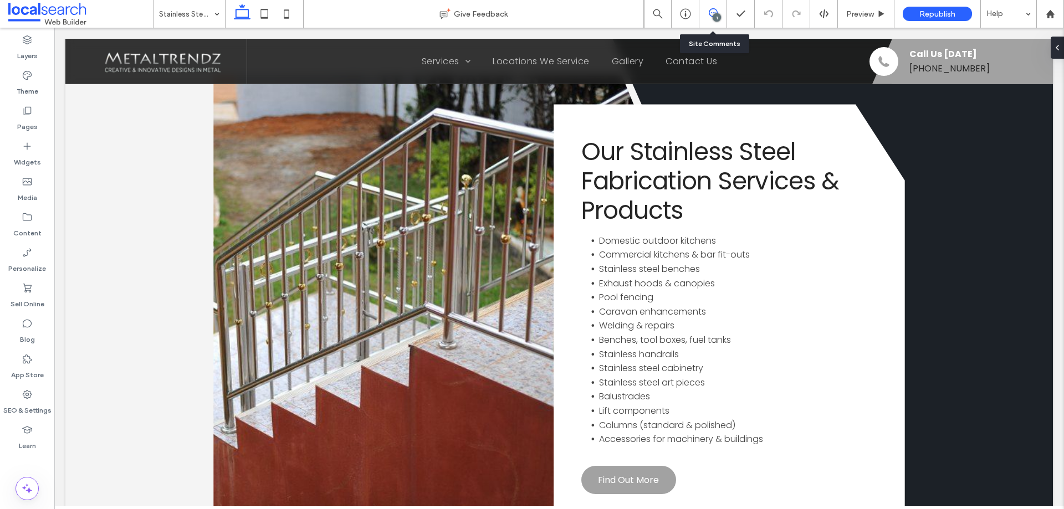
click at [710, 14] on icon at bounding box center [713, 12] width 9 height 9
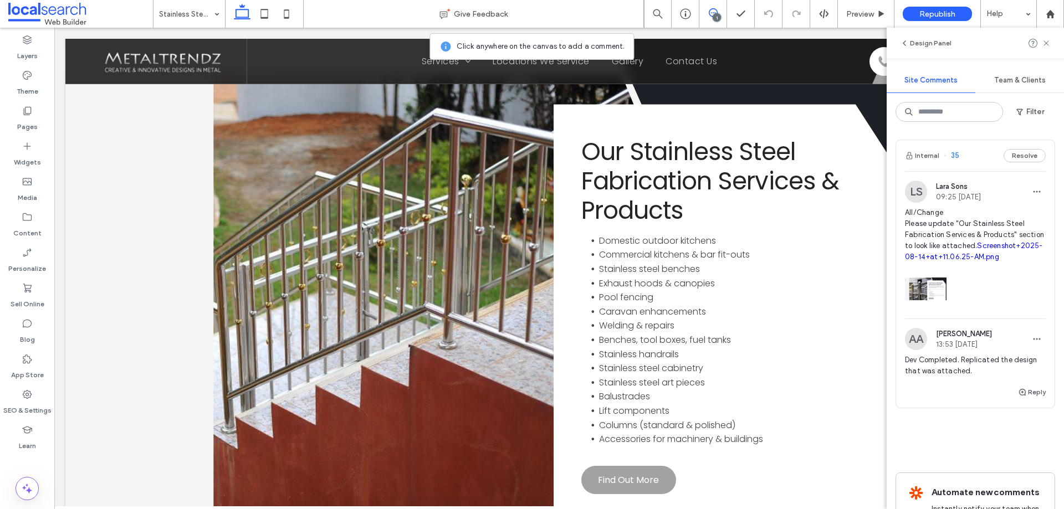
click at [972, 256] on link "Screenshot+2025-08-14+at+11.06.25-AM.png" at bounding box center [974, 251] width 138 height 19
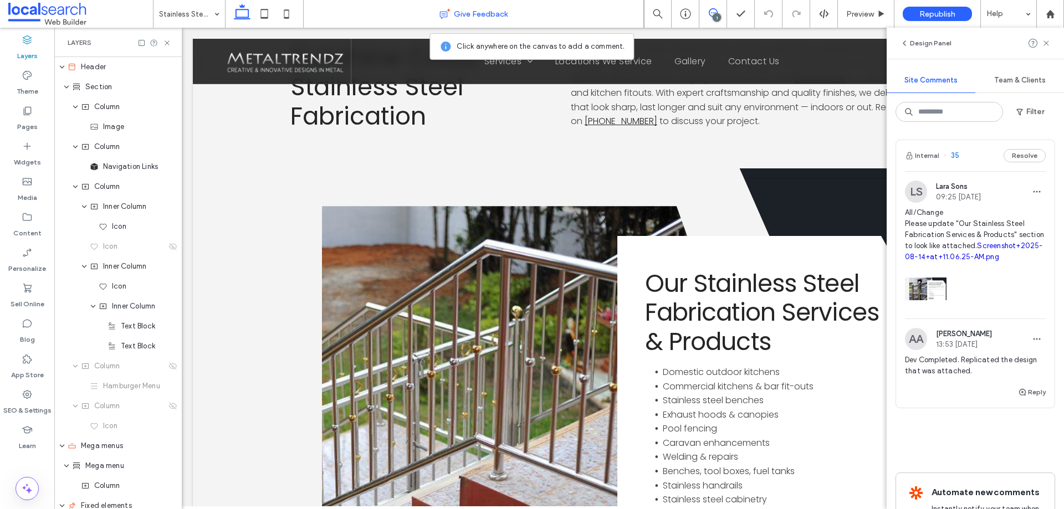
scroll to position [766, 0]
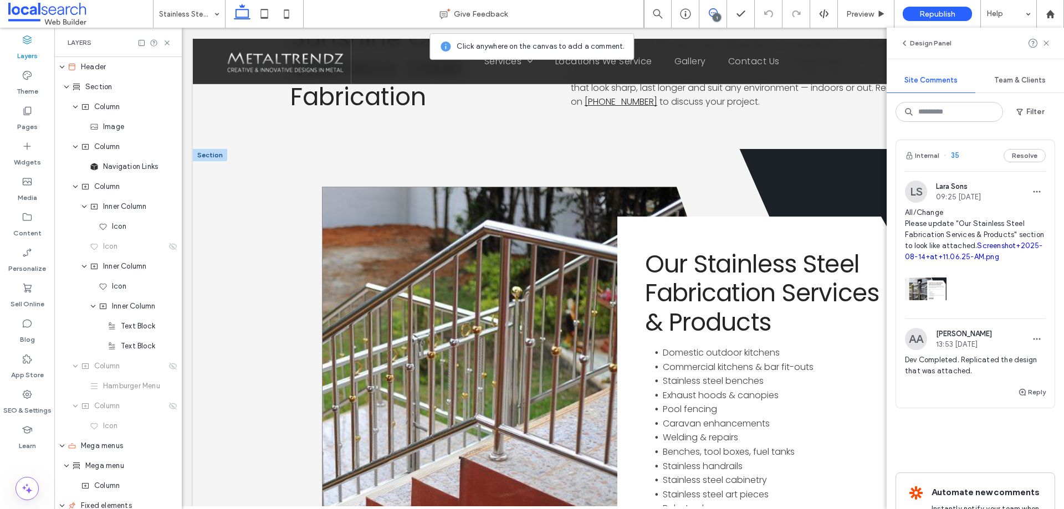
click at [420, 286] on link at bounding box center [515, 428] width 386 height 482
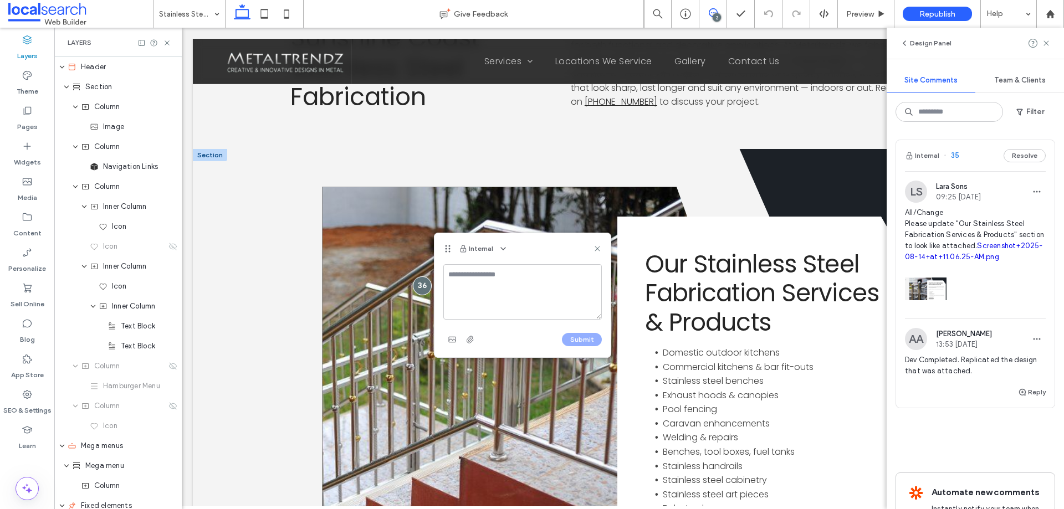
click at [420, 286] on div at bounding box center [515, 428] width 386 height 482
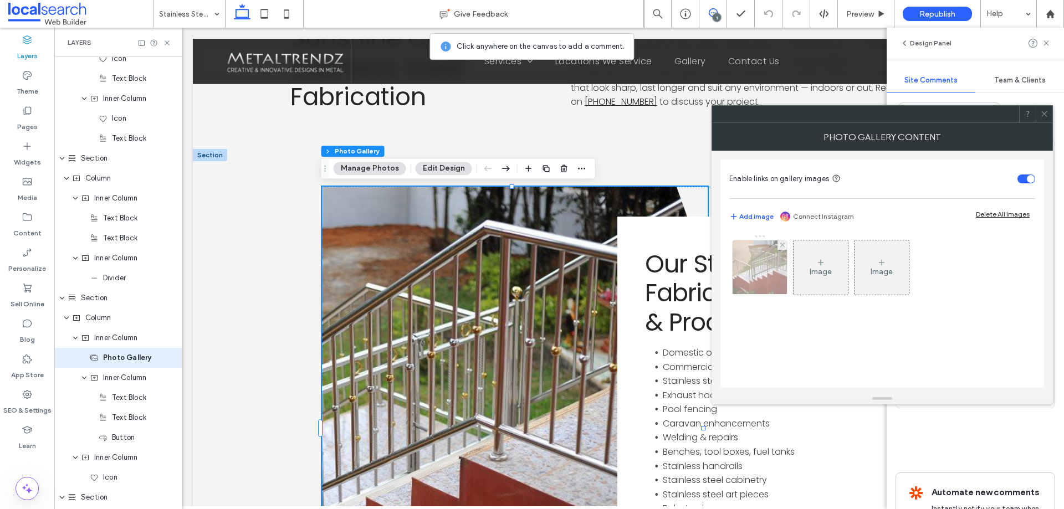
click at [755, 268] on div at bounding box center [759, 267] width 54 height 54
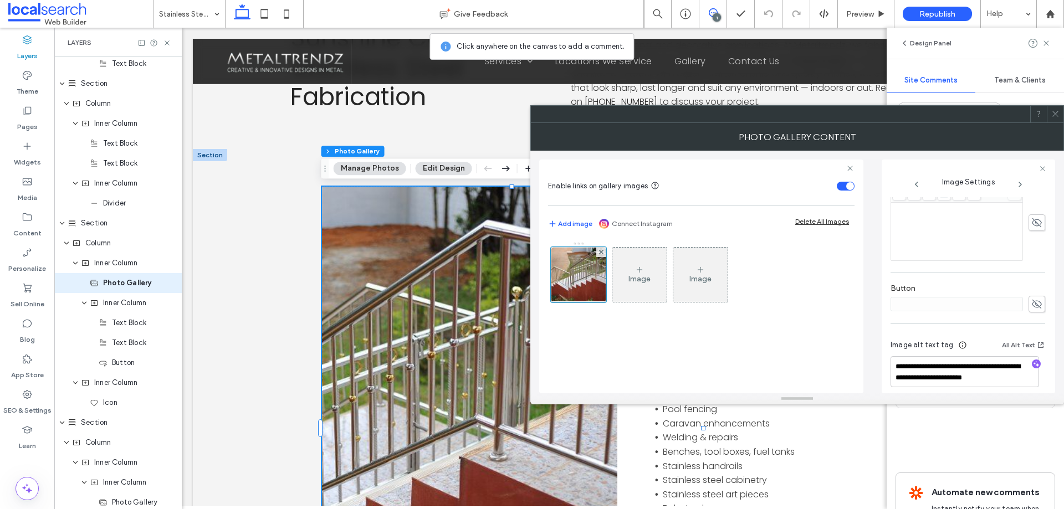
scroll to position [316, 0]
click at [1056, 114] on icon at bounding box center [1055, 114] width 8 height 8
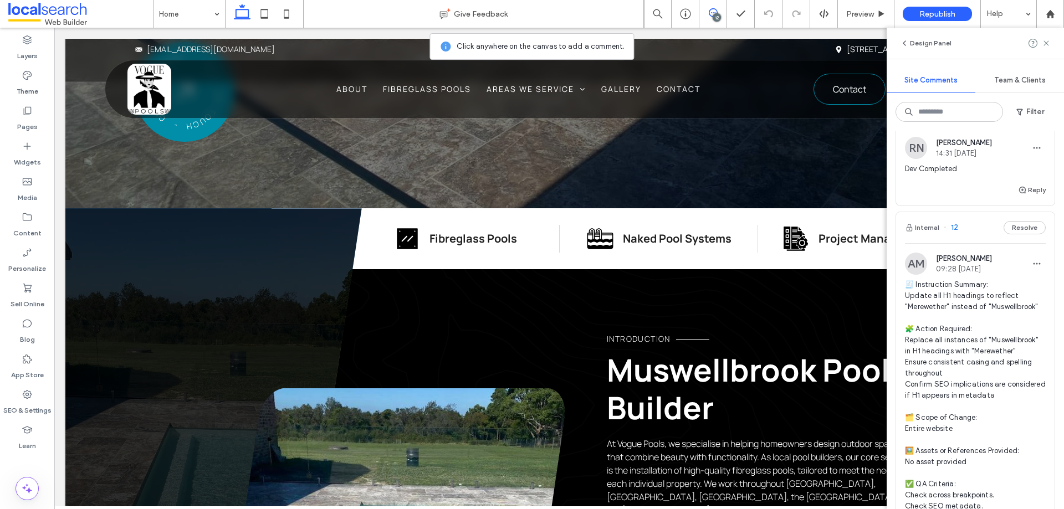
scroll to position [554, 0]
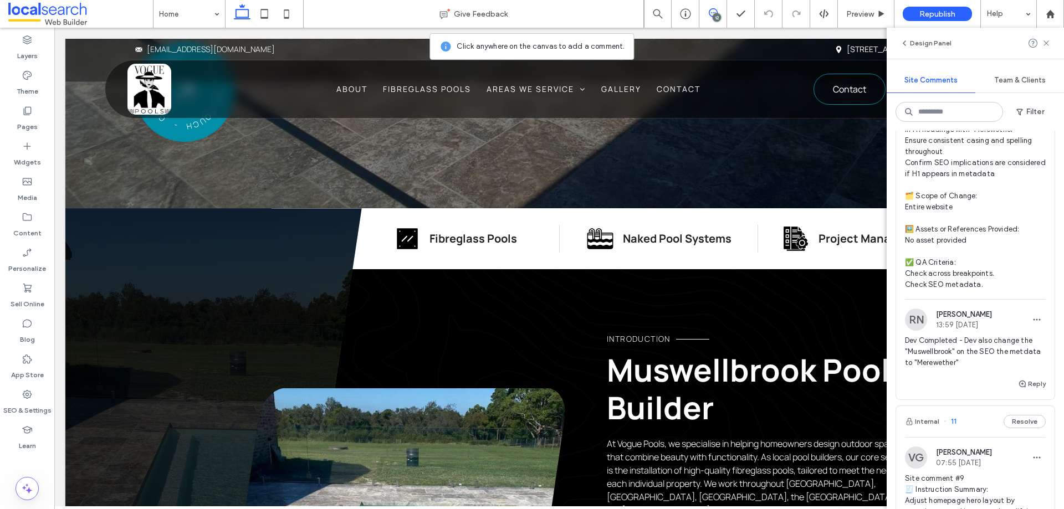
click at [965, 171] on span "🧾 Instruction Summary: Update all H1 headings to reflect "Merewether" instead o…" at bounding box center [975, 174] width 141 height 233
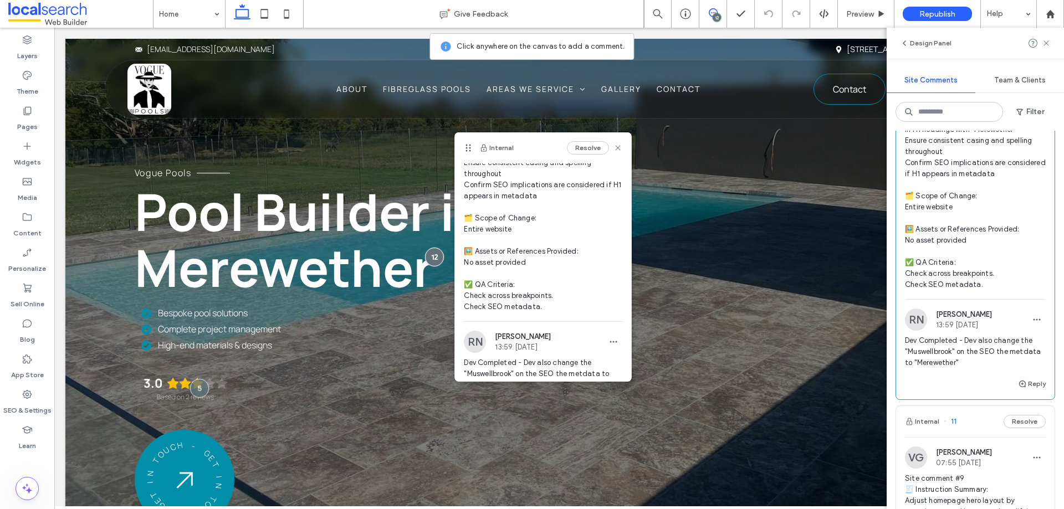
scroll to position [162, 0]
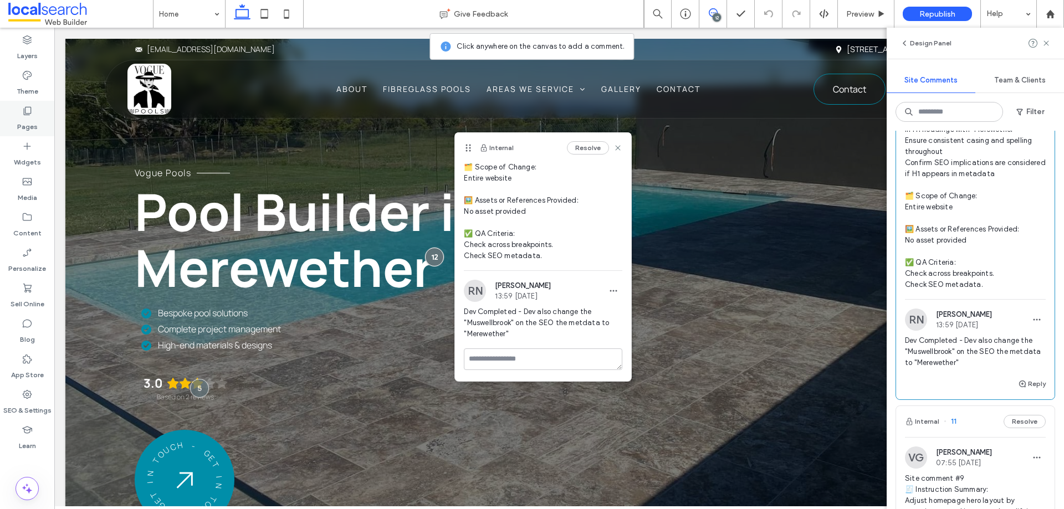
click at [34, 117] on label "Pages" at bounding box center [27, 124] width 20 height 16
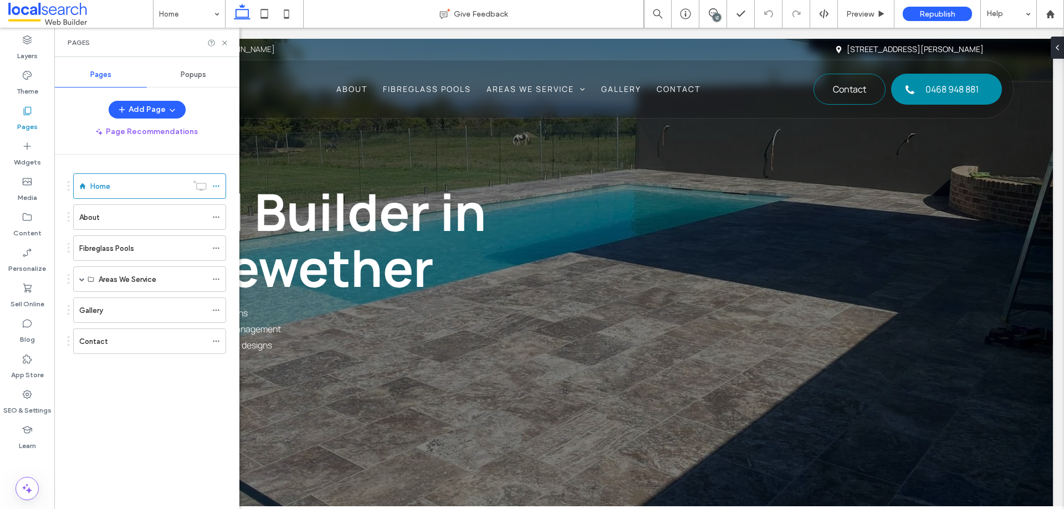
scroll to position [0, 0]
click at [217, 186] on icon at bounding box center [216, 186] width 8 height 8
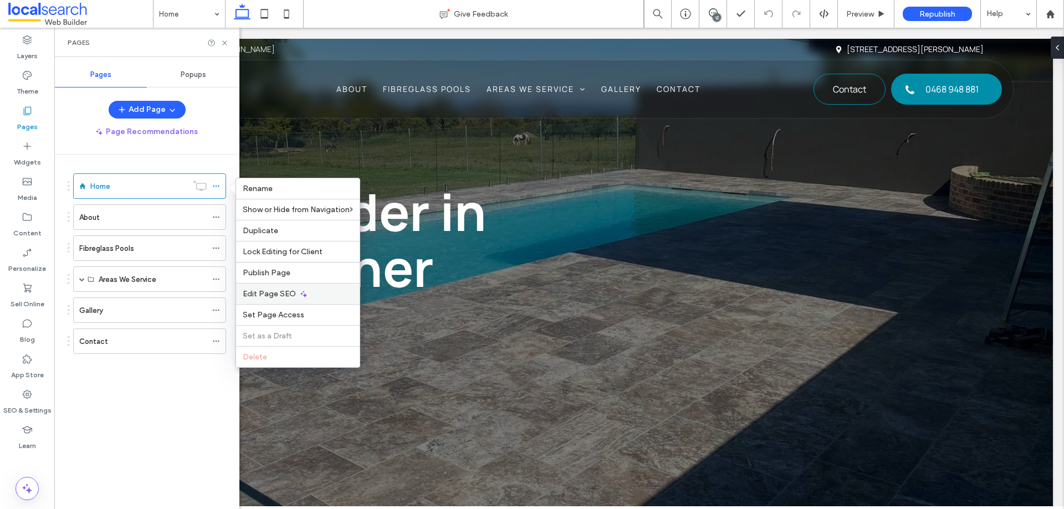
click at [270, 289] on span "Edit Page SEO" at bounding box center [269, 293] width 53 height 9
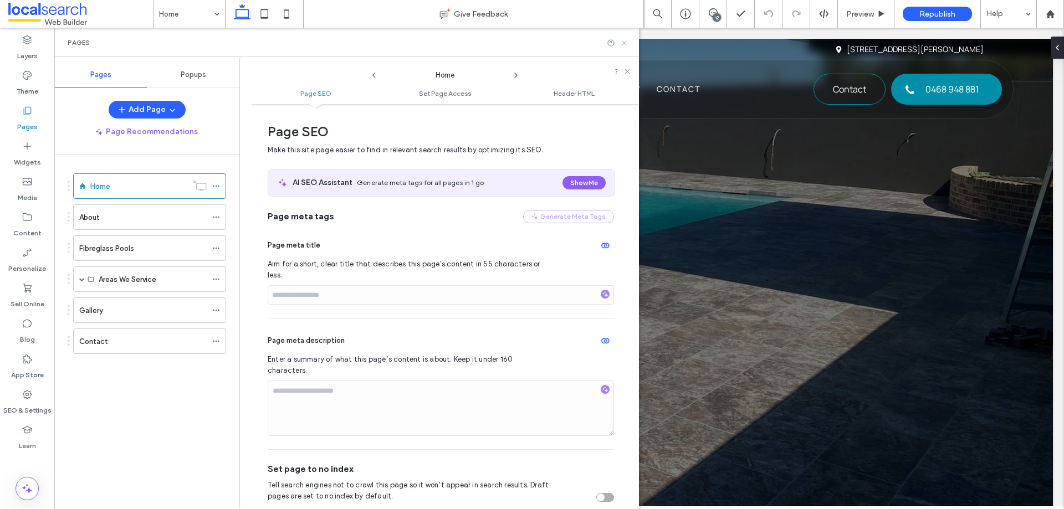
drag, startPoint x: 623, startPoint y: 43, endPoint x: 560, endPoint y: 18, distance: 67.4
click at [623, 43] on icon at bounding box center [624, 43] width 8 height 8
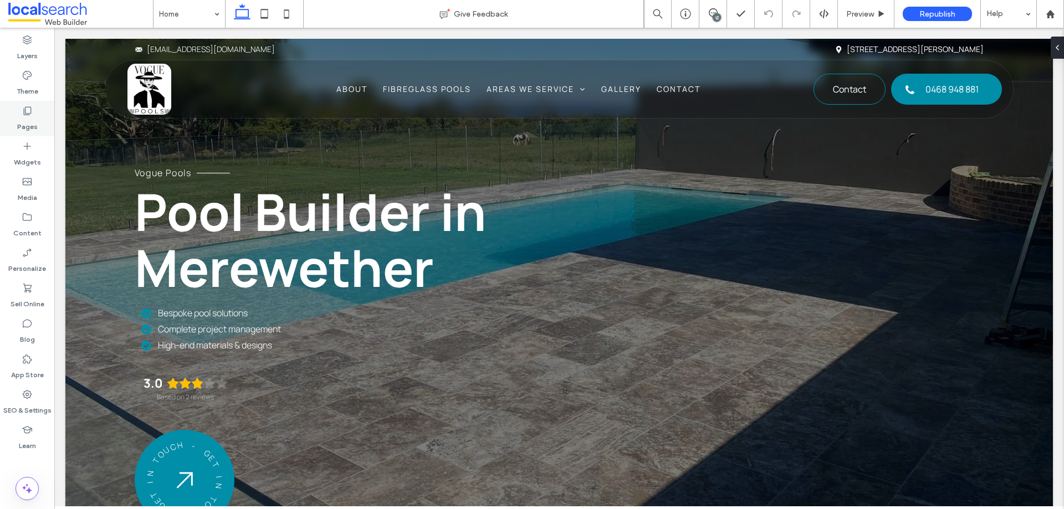
click at [36, 106] on div "Pages" at bounding box center [27, 118] width 54 height 35
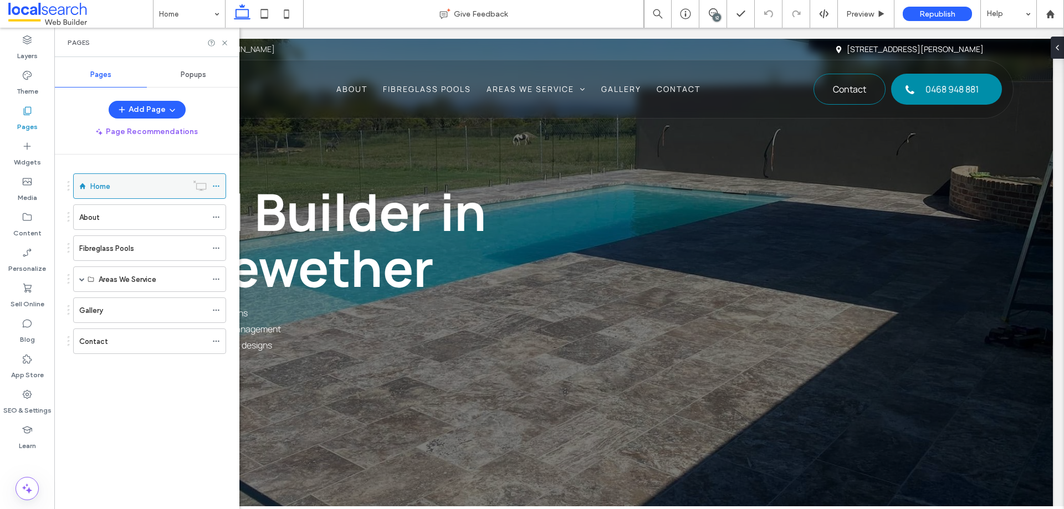
click at [216, 189] on icon at bounding box center [216, 186] width 8 height 8
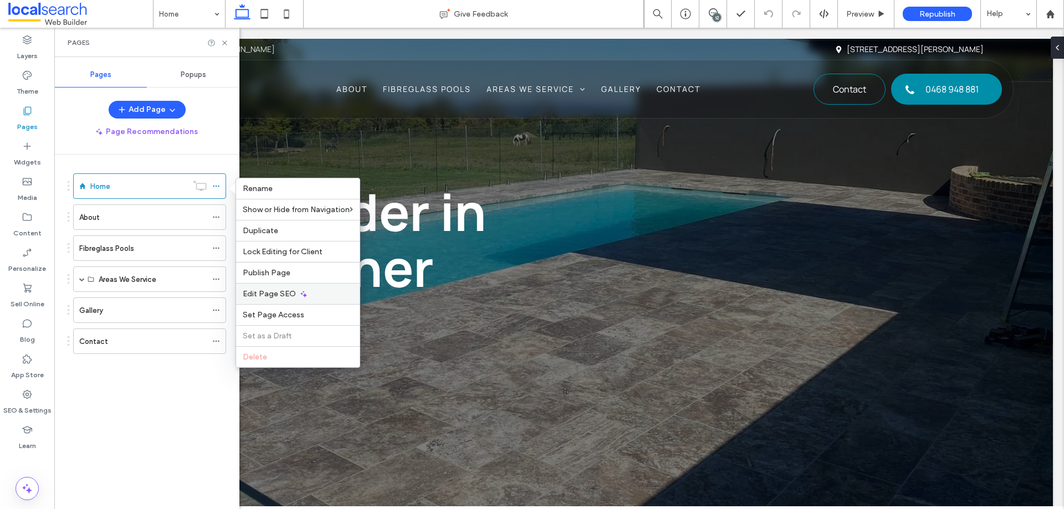
click at [295, 289] on div "Edit Page SEO" at bounding box center [298, 293] width 124 height 21
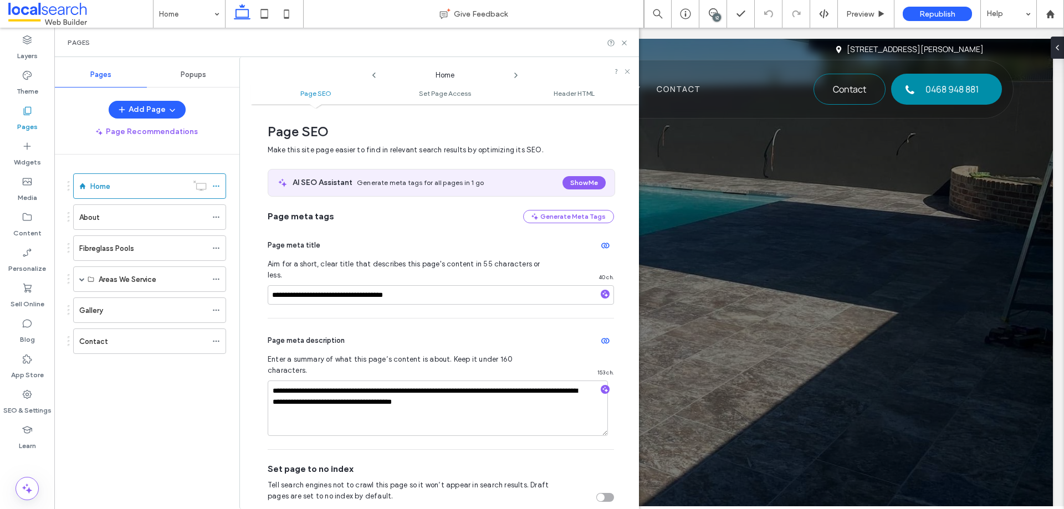
scroll to position [6, 0]
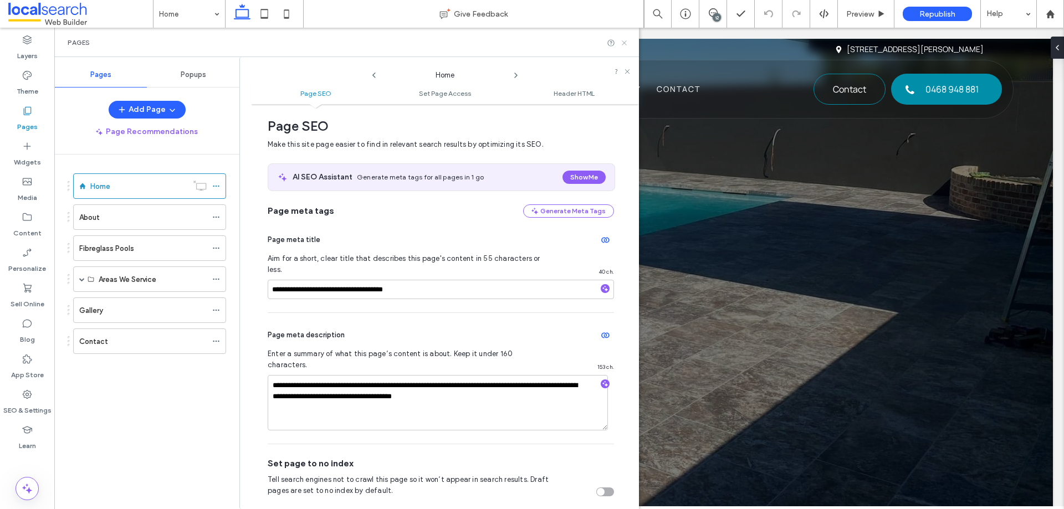
click at [624, 44] on icon at bounding box center [624, 43] width 8 height 8
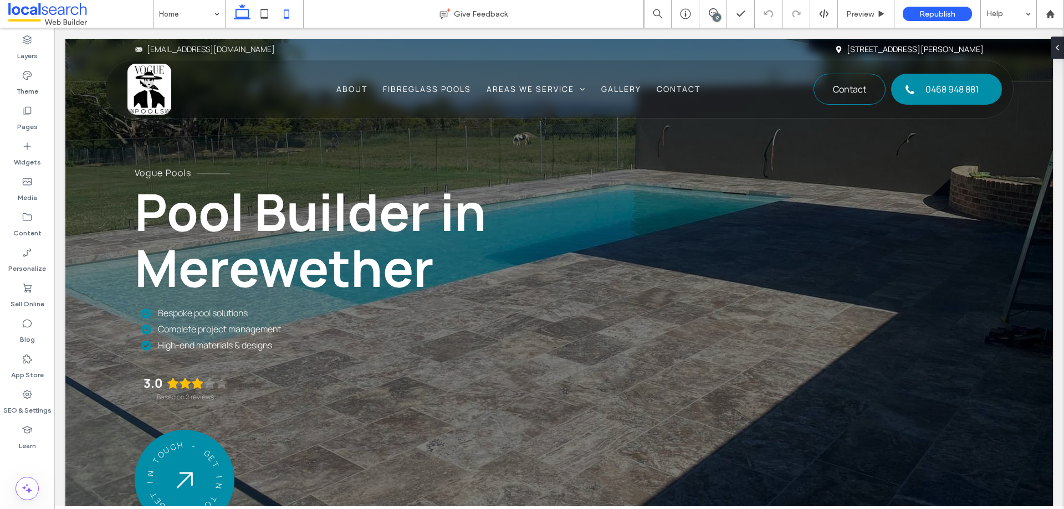
click at [290, 8] on icon at bounding box center [286, 14] width 22 height 22
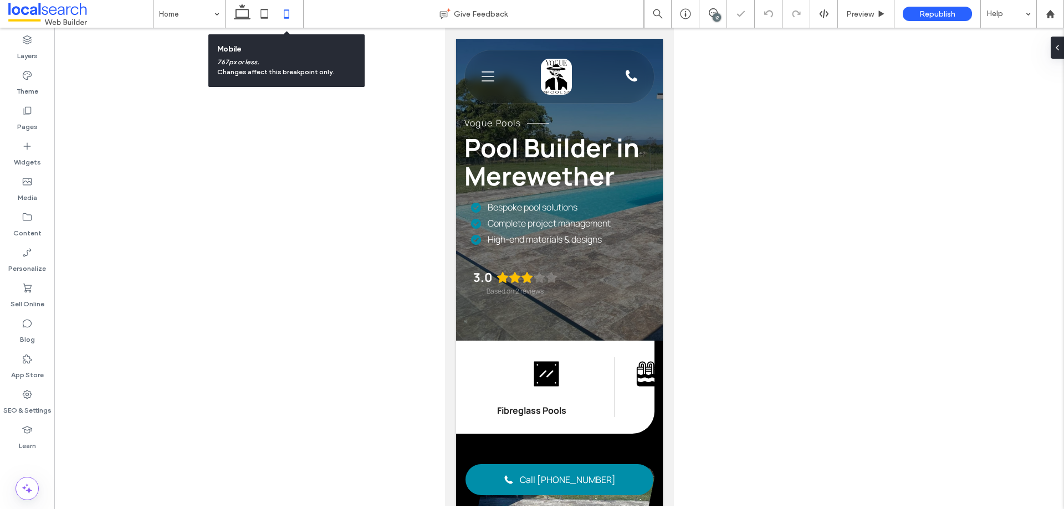
scroll to position [0, 11]
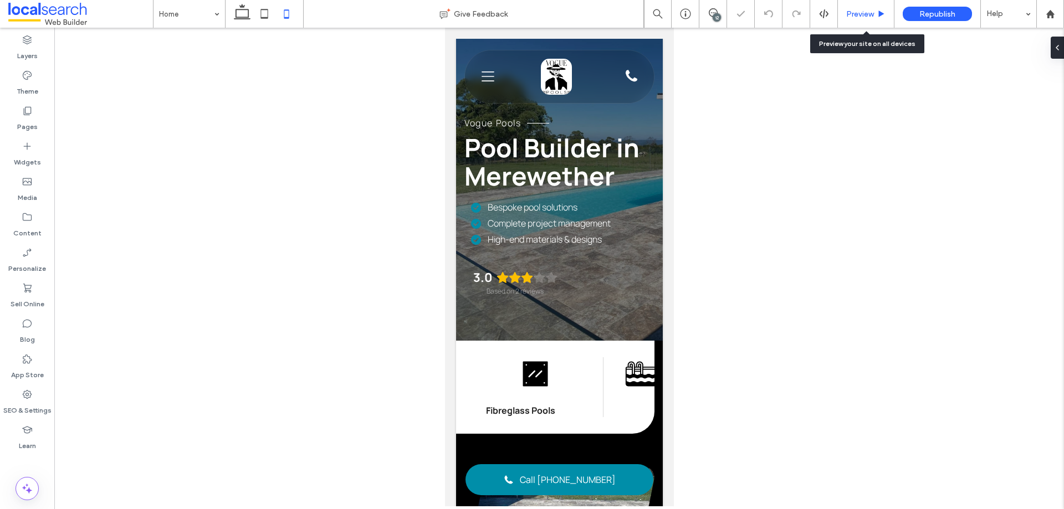
click at [872, 16] on span "Preview" at bounding box center [860, 13] width 28 height 9
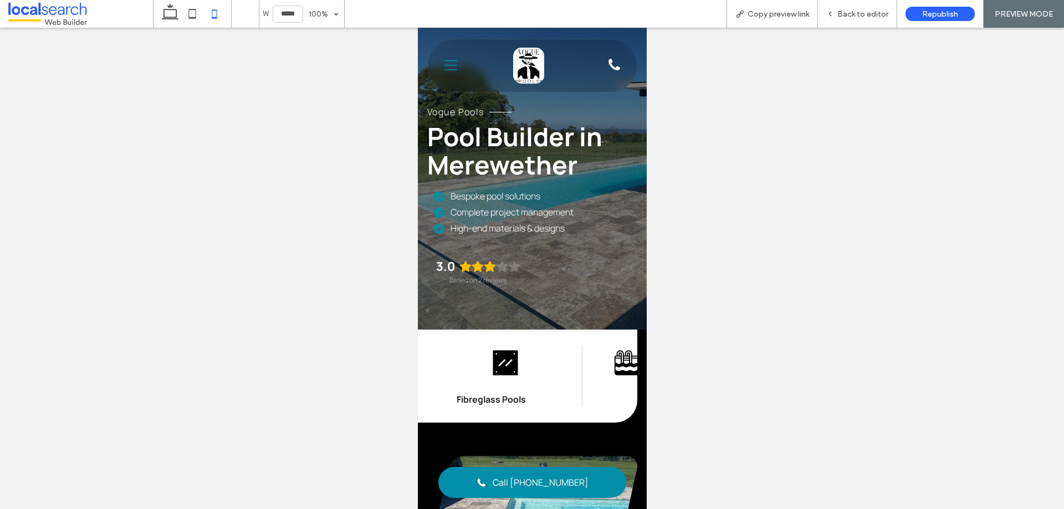
click at [450, 71] on icon "Menu Icon" at bounding box center [450, 65] width 13 height 17
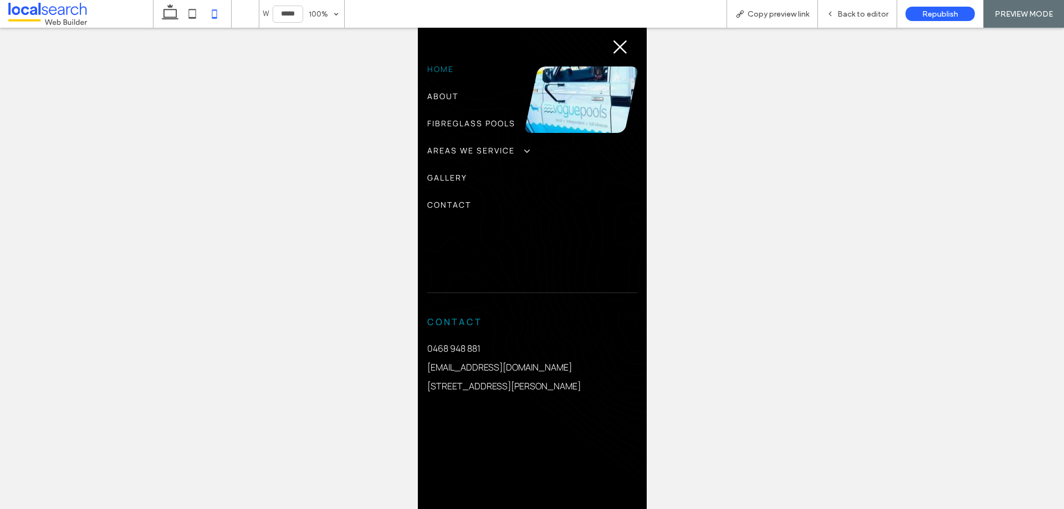
click at [613, 48] on icon at bounding box center [619, 46] width 13 height 13
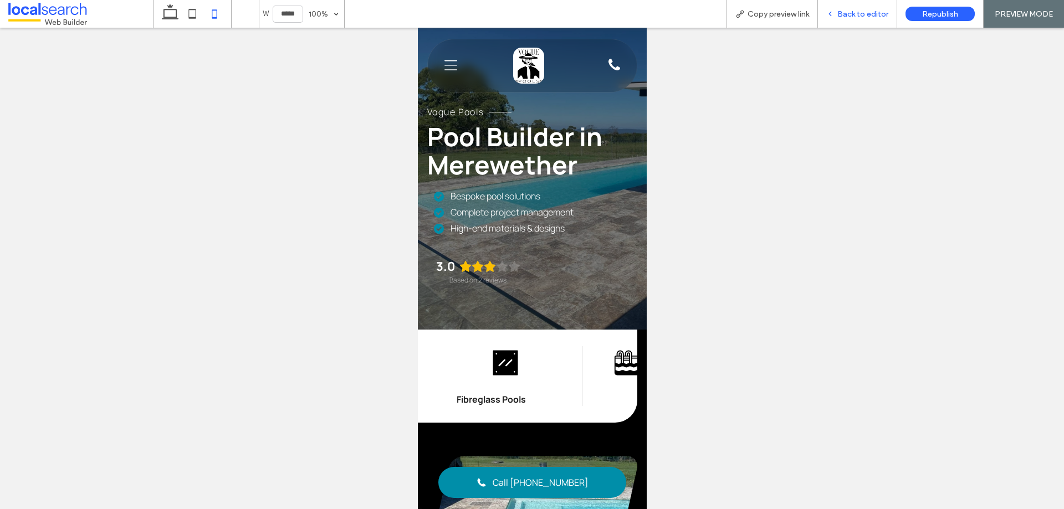
click at [844, 12] on span "Back to editor" at bounding box center [862, 13] width 51 height 9
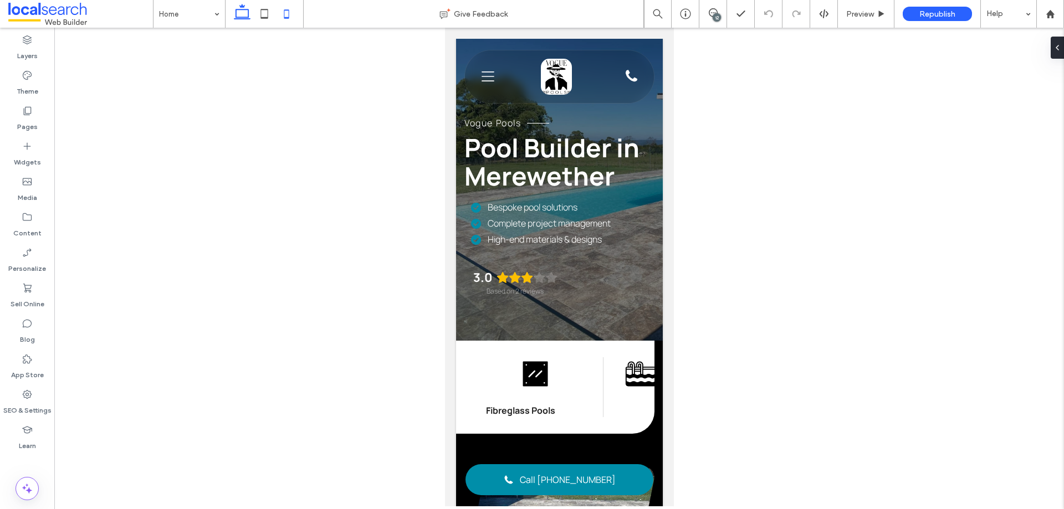
click at [240, 9] on icon at bounding box center [242, 14] width 22 height 22
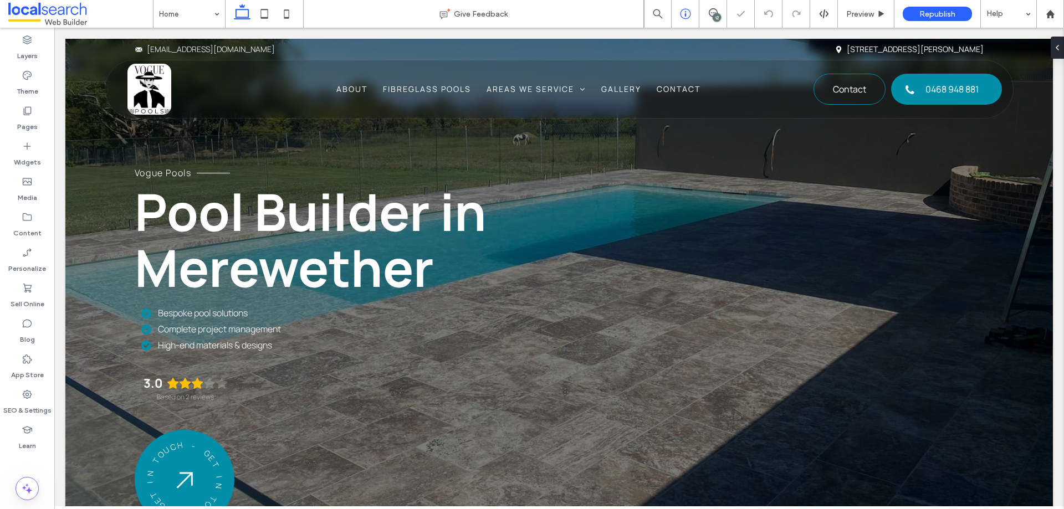
click at [709, 13] on icon at bounding box center [713, 12] width 9 height 9
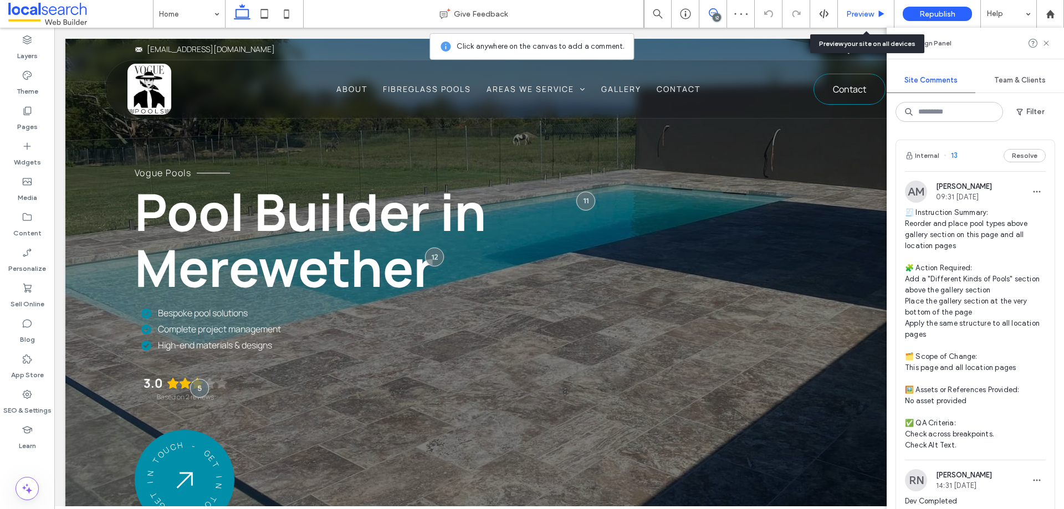
click at [854, 16] on span "Preview" at bounding box center [860, 13] width 28 height 9
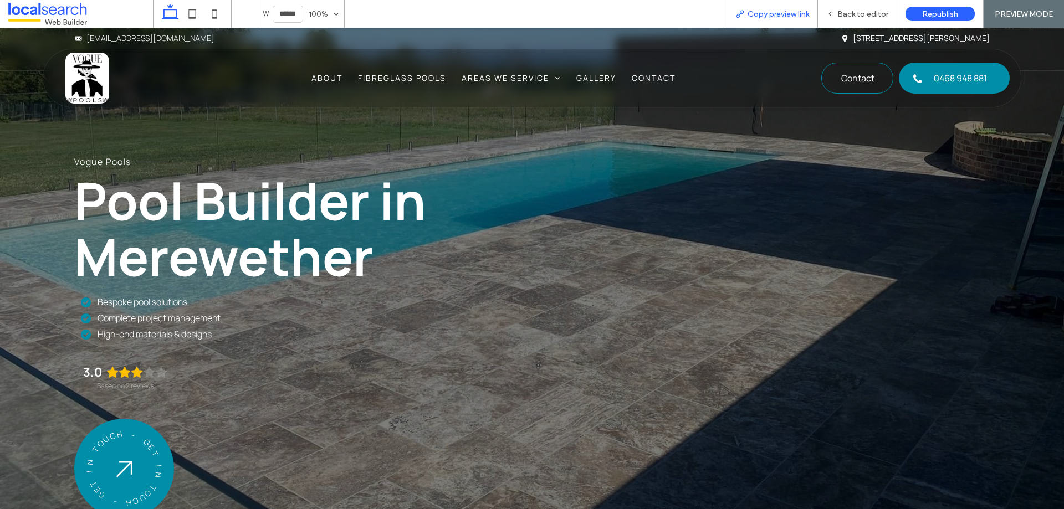
click at [776, 11] on span "Copy preview link" at bounding box center [777, 13] width 61 height 9
click at [843, 14] on span "Back to editor" at bounding box center [862, 13] width 51 height 9
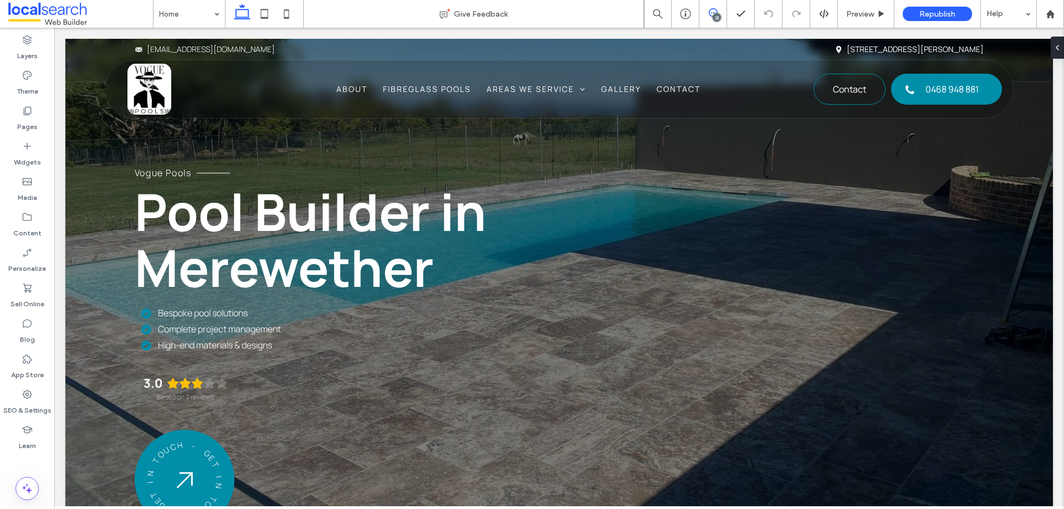
click at [719, 13] on span at bounding box center [712, 12] width 27 height 9
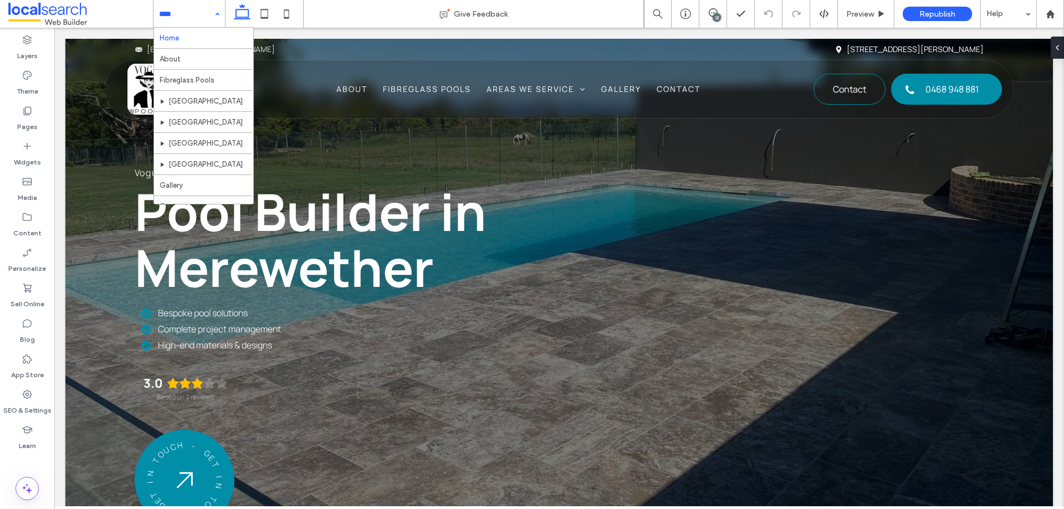
click at [210, 13] on div "Home About Fibreglass Pools [GEOGRAPHIC_DATA] [GEOGRAPHIC_DATA] Macquarie Galle…" at bounding box center [188, 14] width 71 height 28
click at [217, 16] on div "Home About Fibreglass Pools [GEOGRAPHIC_DATA] [GEOGRAPHIC_DATA] Macquarie Galle…" at bounding box center [188, 14] width 71 height 28
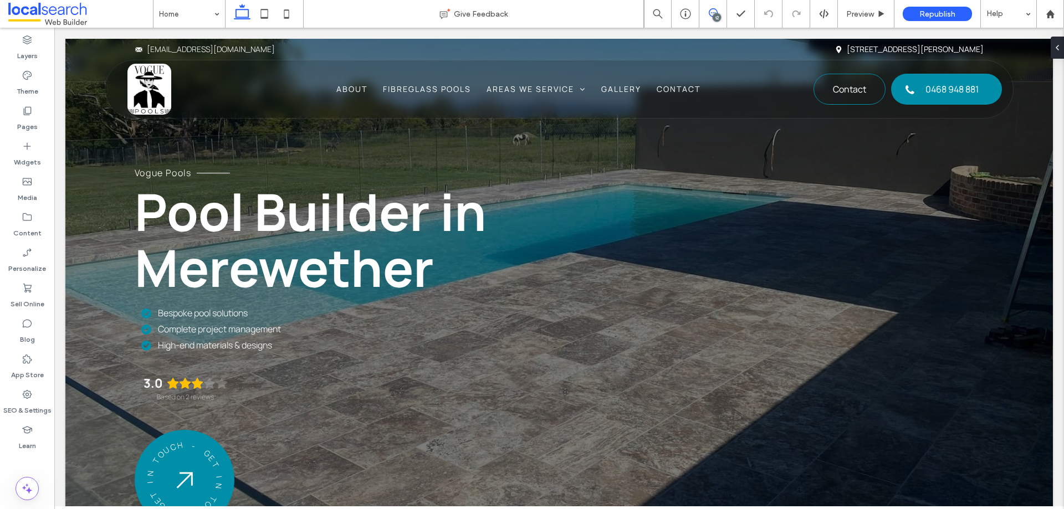
click at [710, 9] on use at bounding box center [713, 12] width 9 height 9
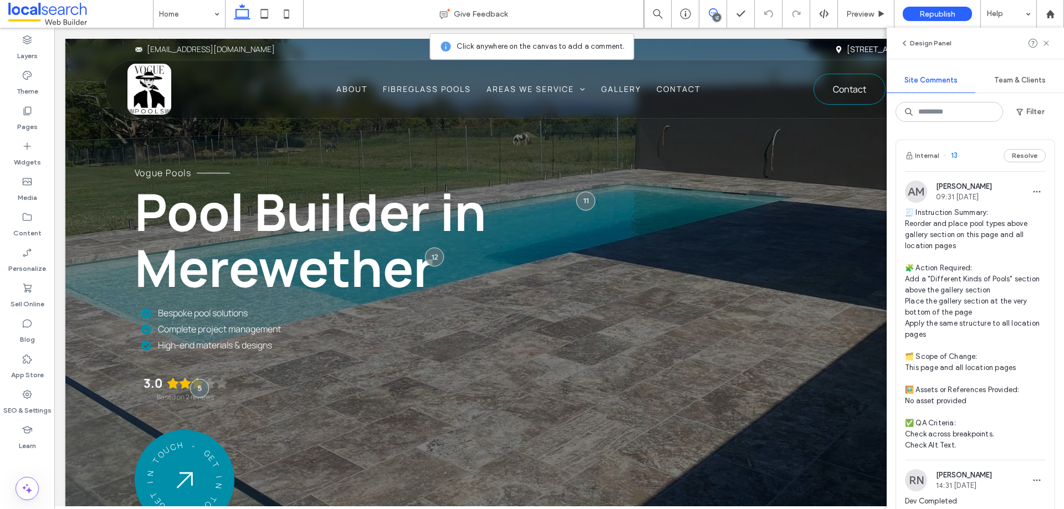
click at [979, 225] on span "🧾 Instruction Summary: Reorder and place pool types above gallery section on th…" at bounding box center [975, 329] width 141 height 244
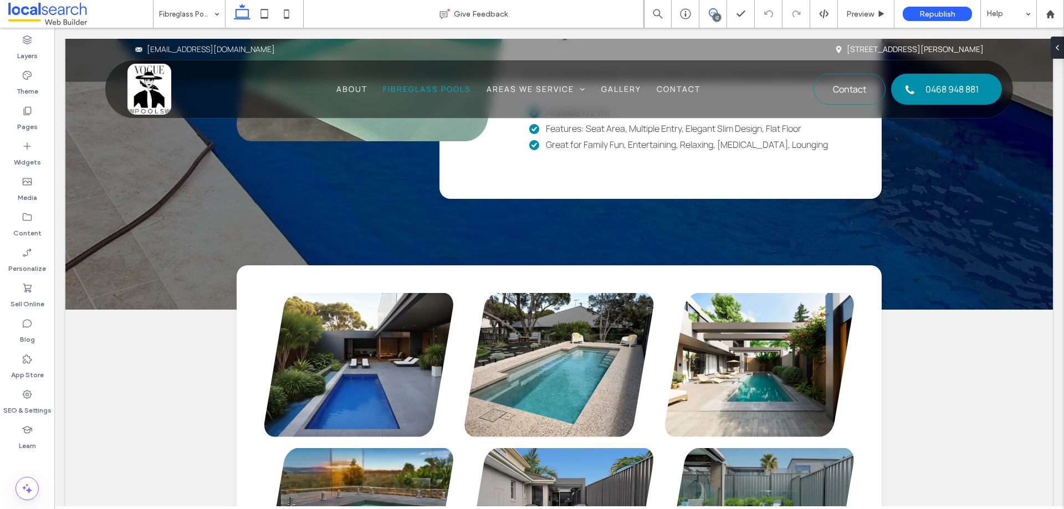
click at [716, 11] on use at bounding box center [713, 12] width 9 height 9
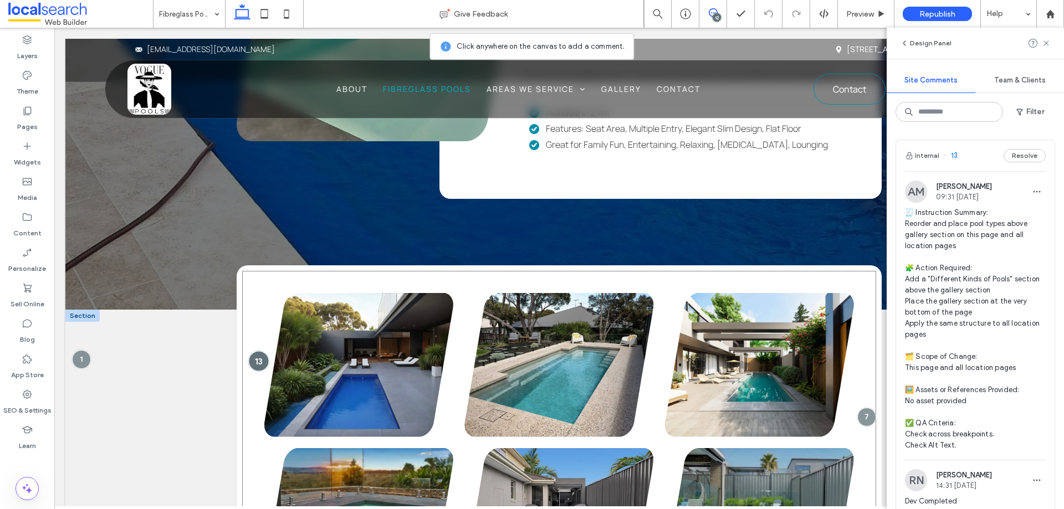
click at [249, 351] on div at bounding box center [258, 361] width 20 height 20
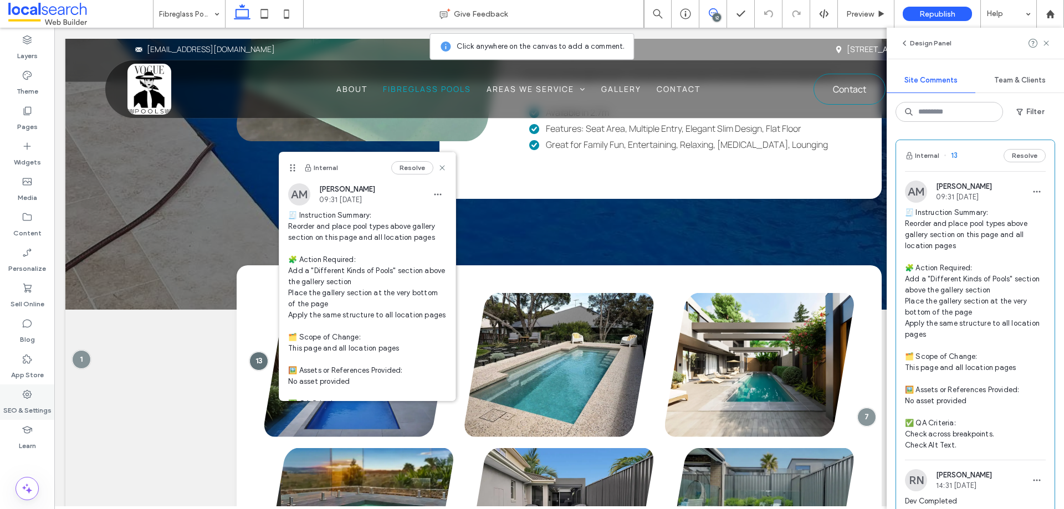
click at [27, 413] on label "SEO & Settings" at bounding box center [27, 408] width 48 height 16
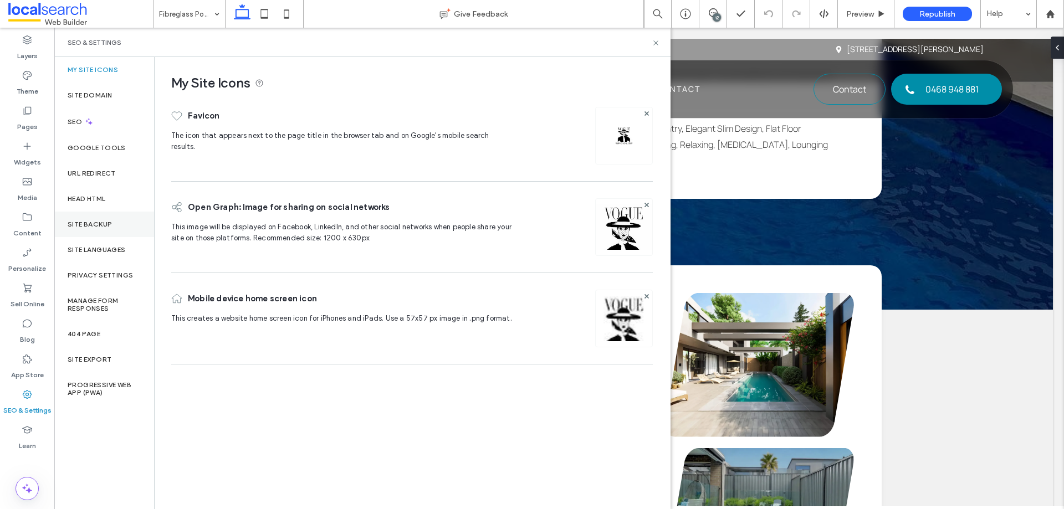
click at [109, 222] on label "Site Backup" at bounding box center [90, 225] width 44 height 8
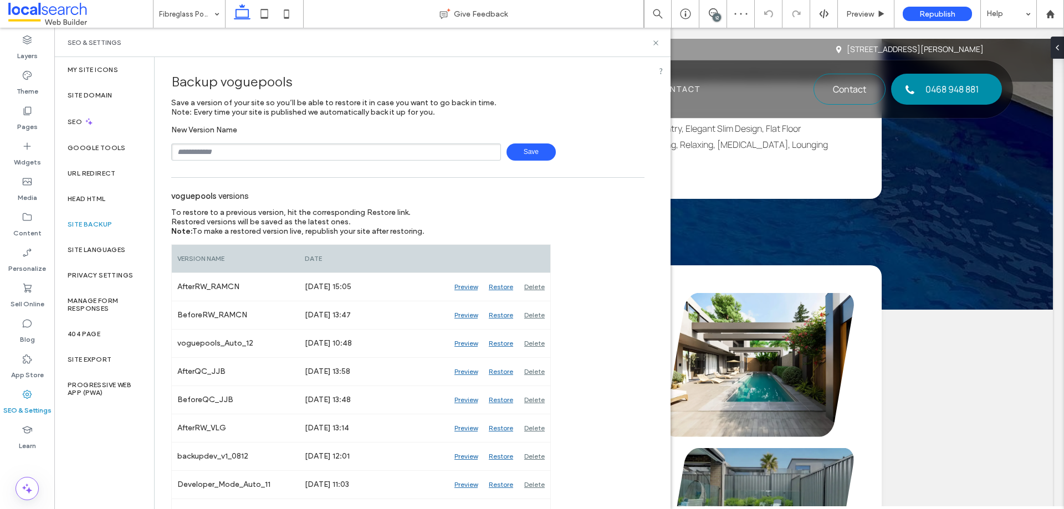
click at [227, 154] on input "text" at bounding box center [336, 151] width 330 height 17
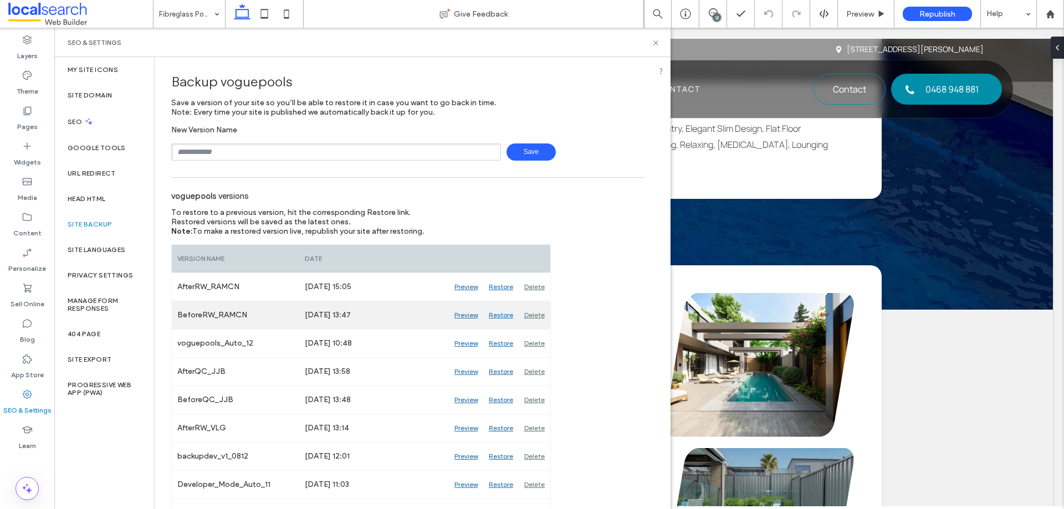
click at [463, 315] on div "Preview" at bounding box center [466, 315] width 34 height 28
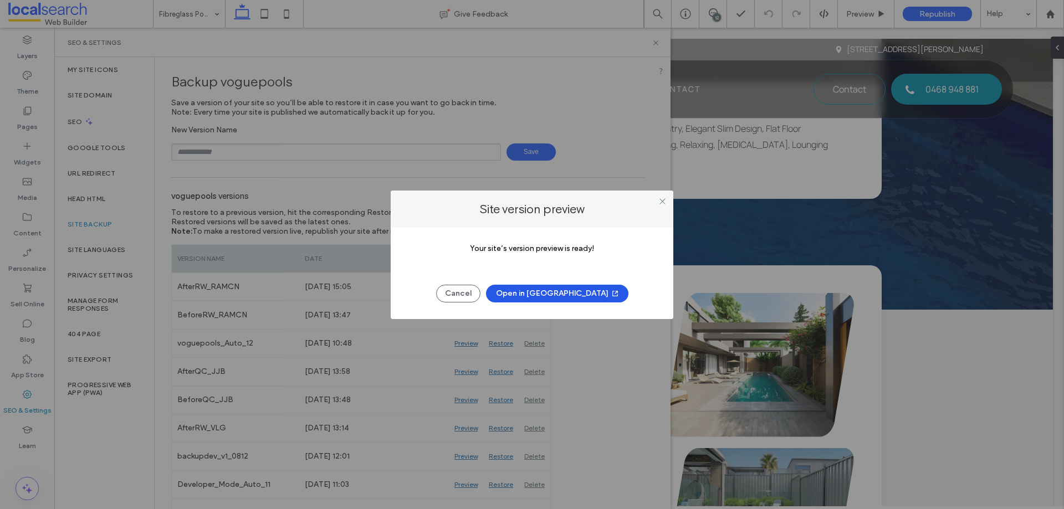
click at [565, 295] on button "Open in [GEOGRAPHIC_DATA]" at bounding box center [557, 294] width 142 height 18
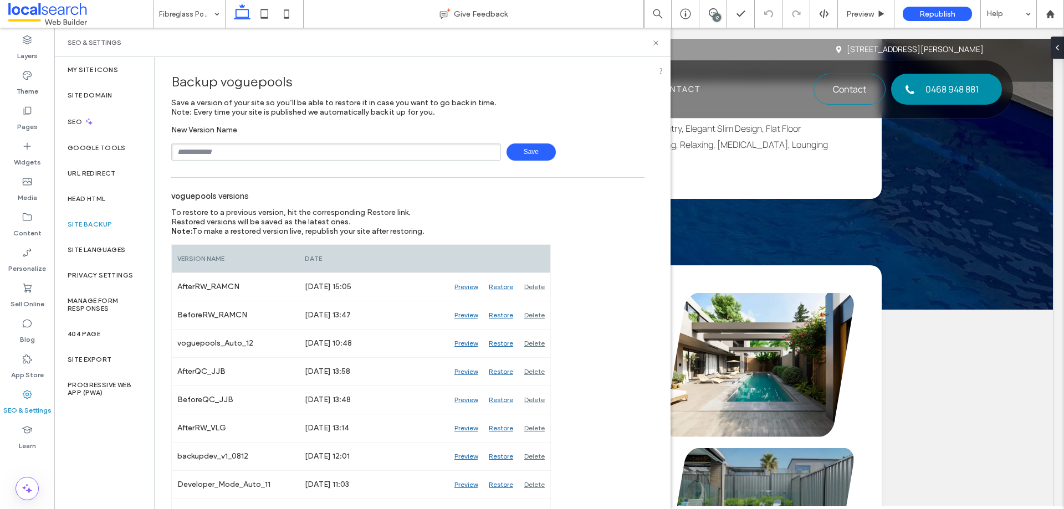
drag, startPoint x: 716, startPoint y: 16, endPoint x: 631, endPoint y: 157, distance: 165.8
click at [716, 16] on div "12" at bounding box center [717, 17] width 8 height 8
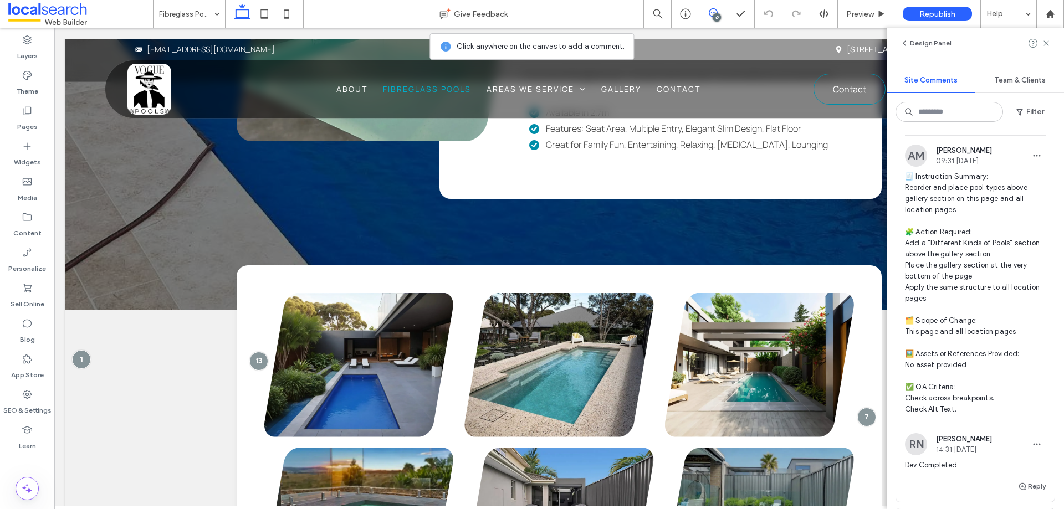
scroll to position [55, 0]
